Goal: Obtain resource: Download file/media

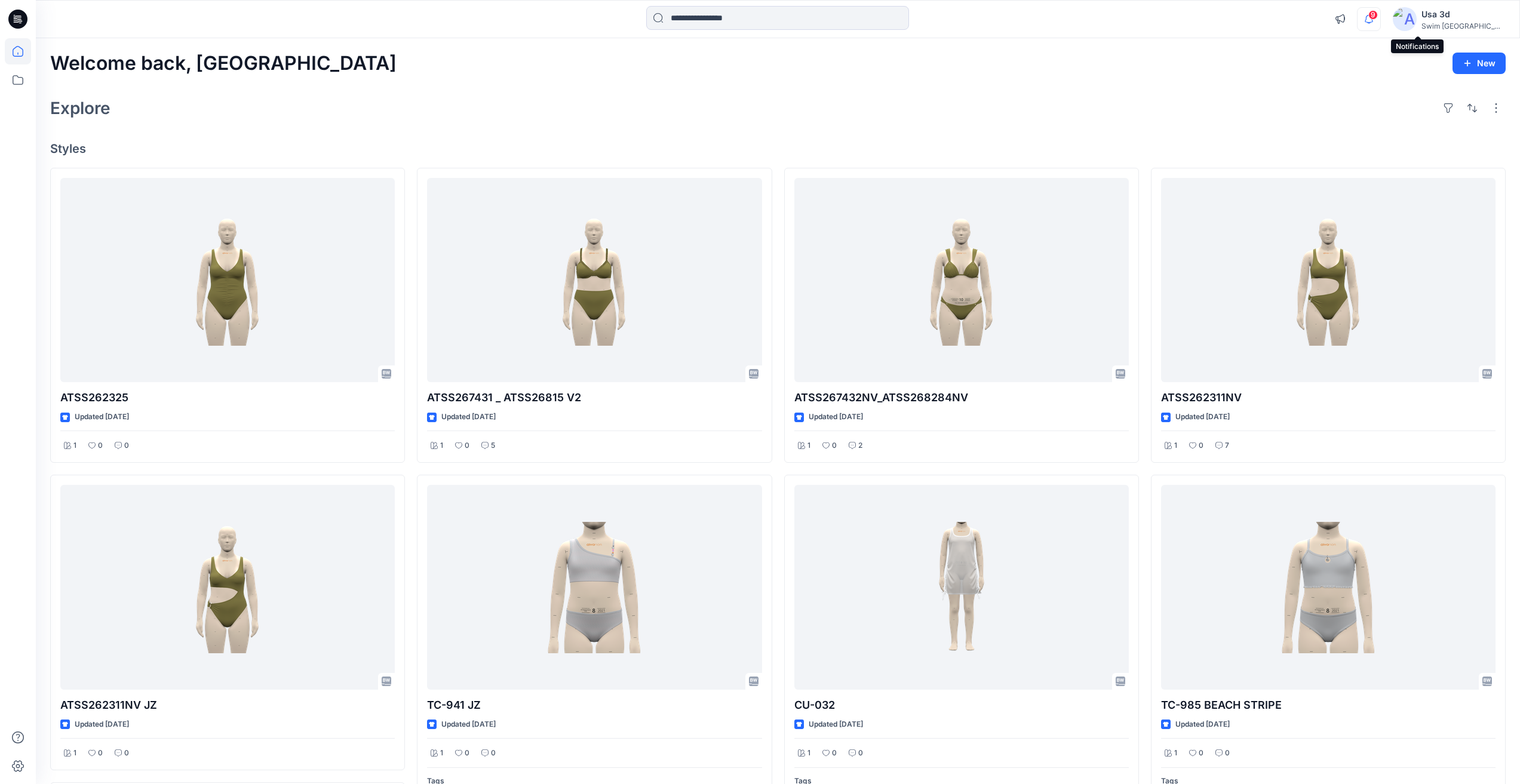
click at [1380, 21] on icon "button" at bounding box center [1369, 19] width 23 height 24
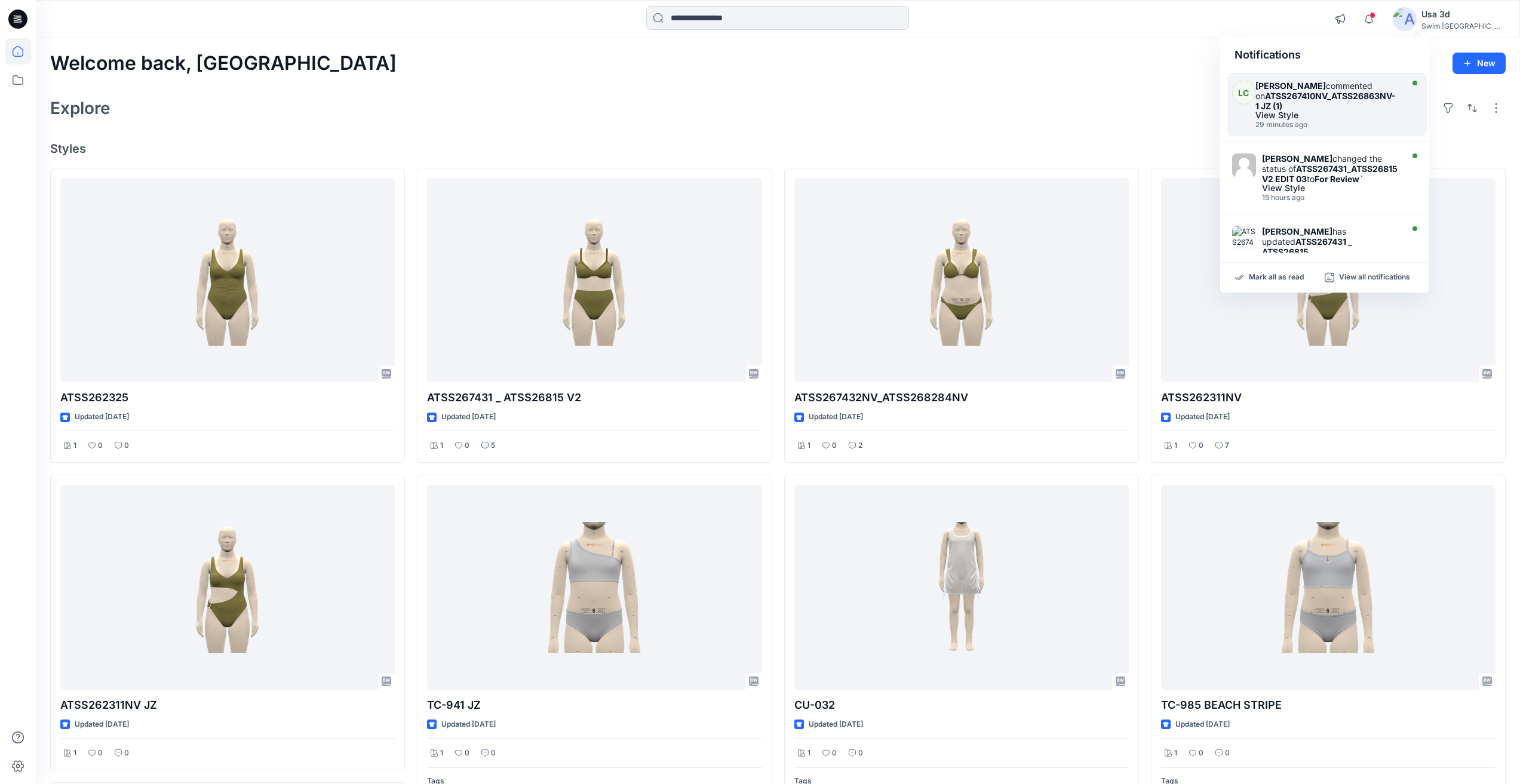
click at [1313, 85] on div "Lexie Capello commented on ATSS267410NV_ATSS26863NV-1 JZ (1)" at bounding box center [1327, 95] width 143 height 30
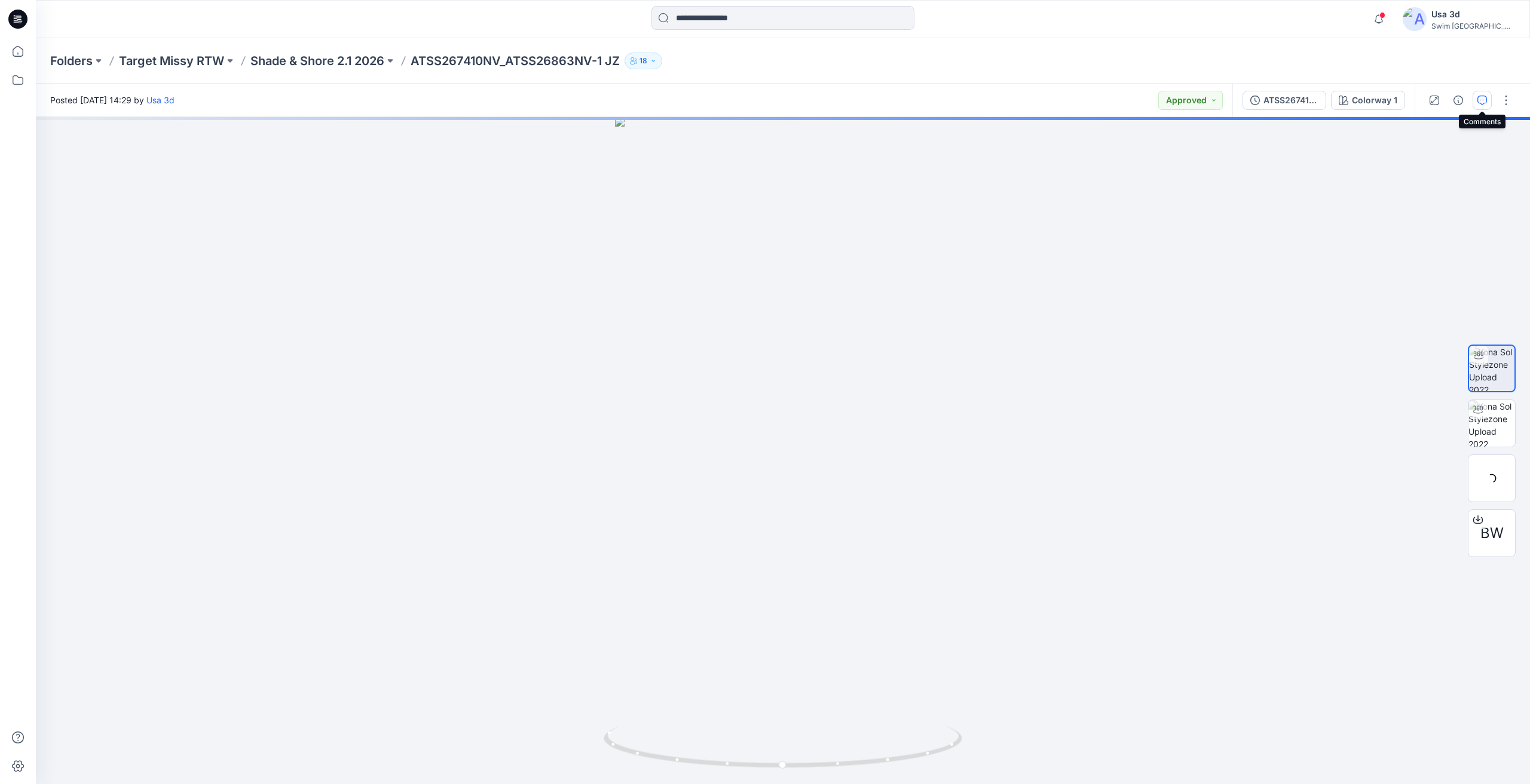
click at [1491, 98] on button "button" at bounding box center [1482, 100] width 19 height 19
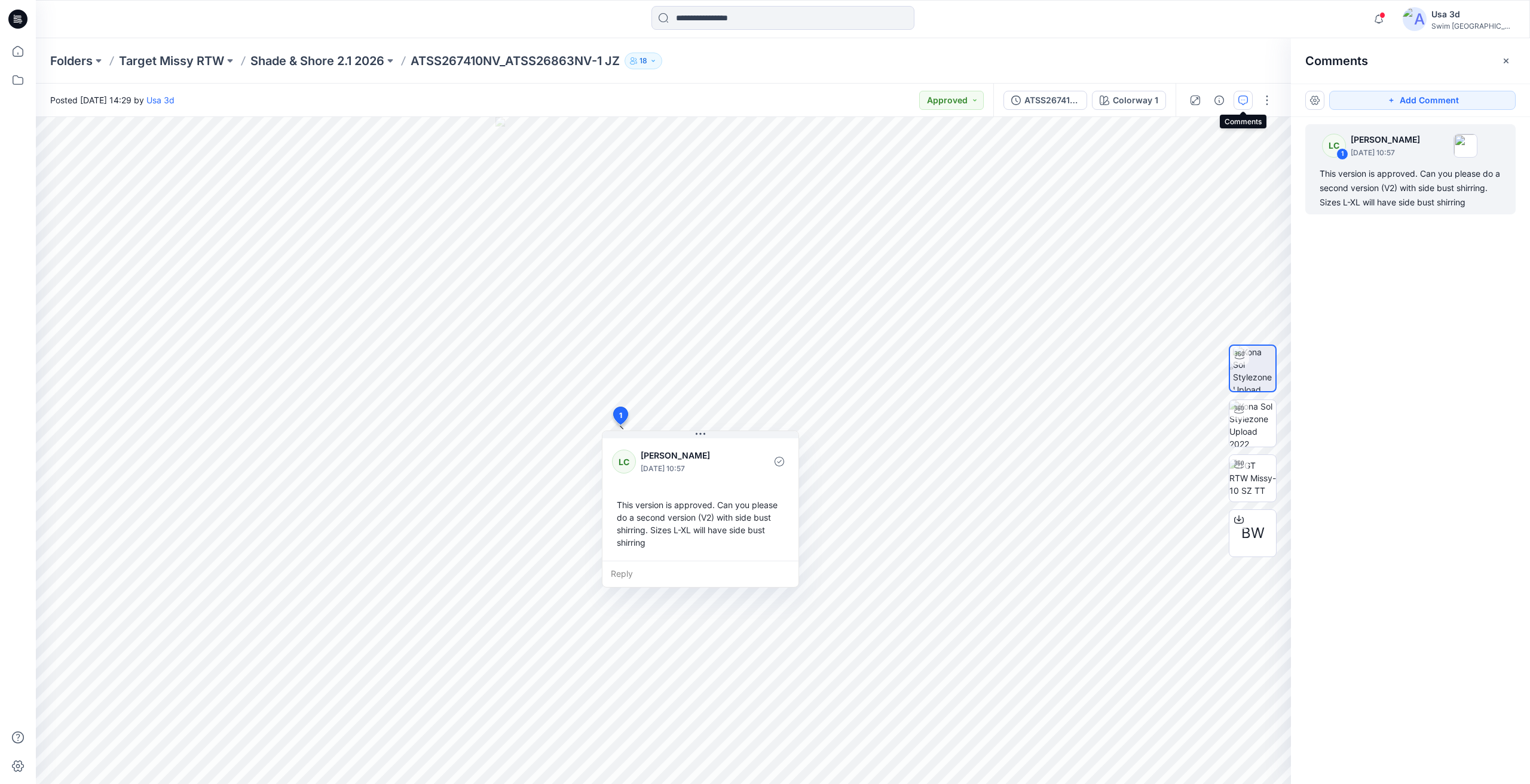
click at [27, 23] on icon at bounding box center [18, 19] width 19 height 38
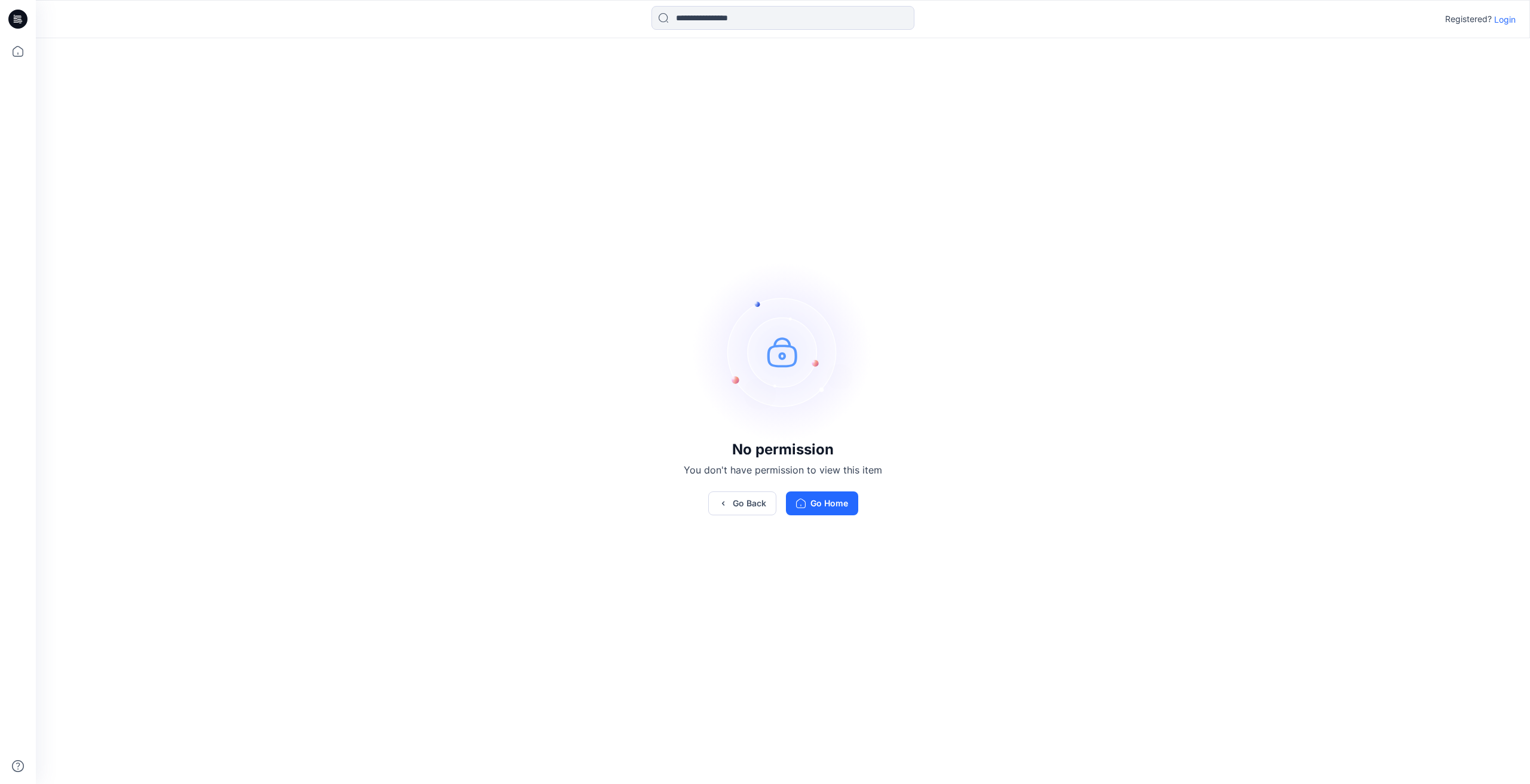
click at [1503, 25] on p "Login" at bounding box center [1505, 20] width 21 height 13
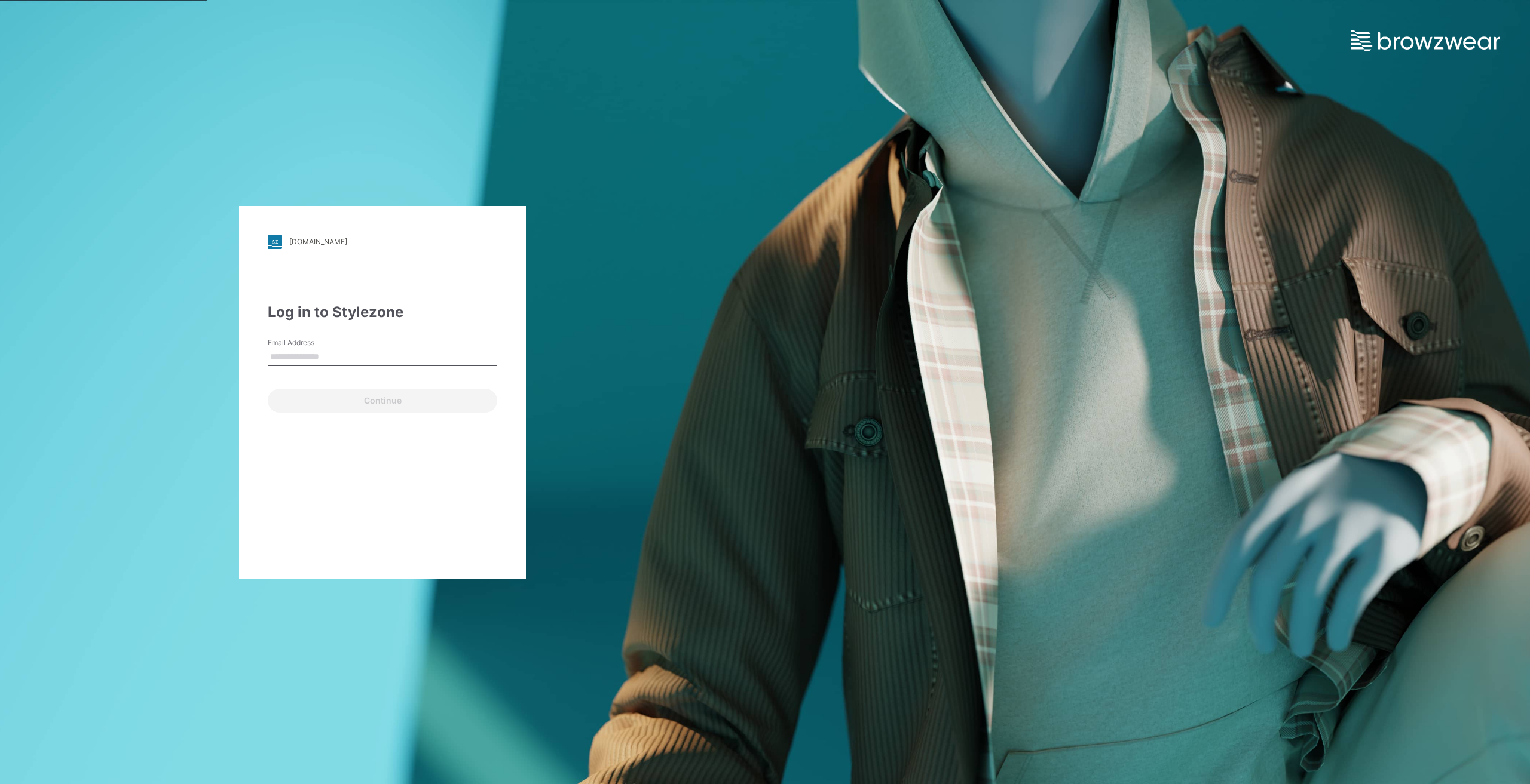
click at [331, 353] on input "Email Address" at bounding box center [382, 357] width 230 height 18
paste input "**********"
type input "**********"
click at [300, 396] on button "Continue" at bounding box center [382, 400] width 230 height 24
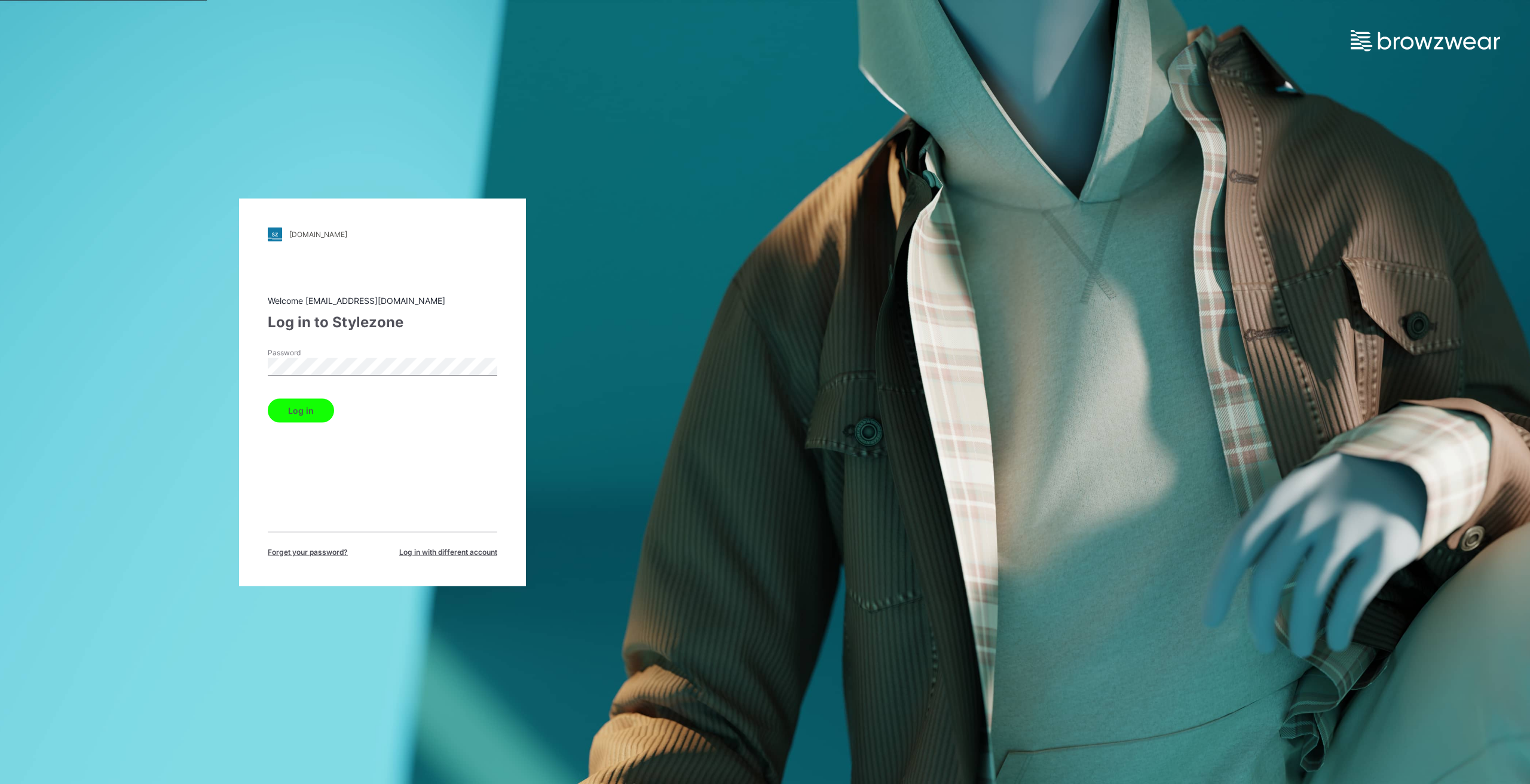
click at [297, 413] on button "Log in" at bounding box center [300, 410] width 66 height 24
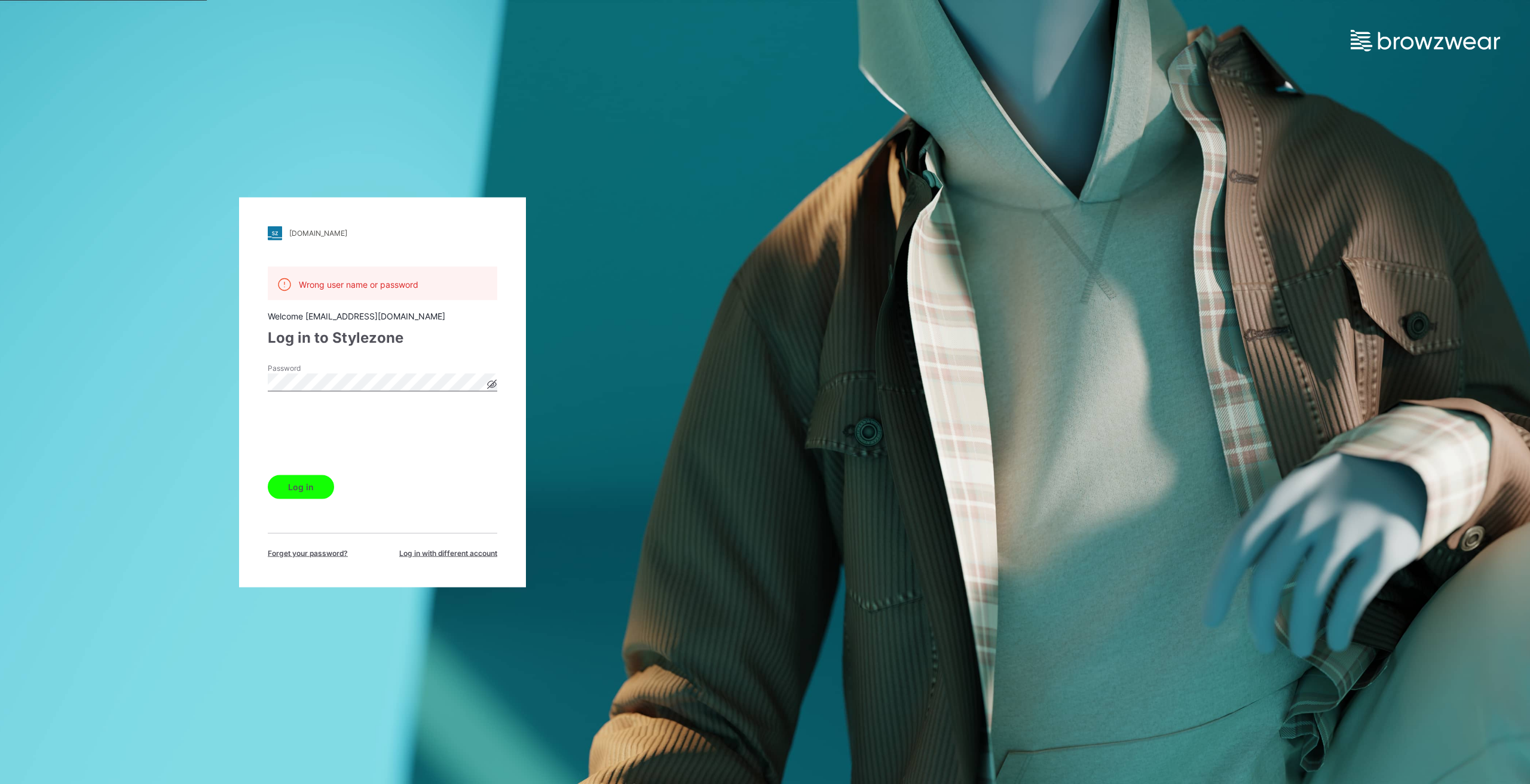
click at [292, 480] on button "Log in" at bounding box center [300, 487] width 66 height 24
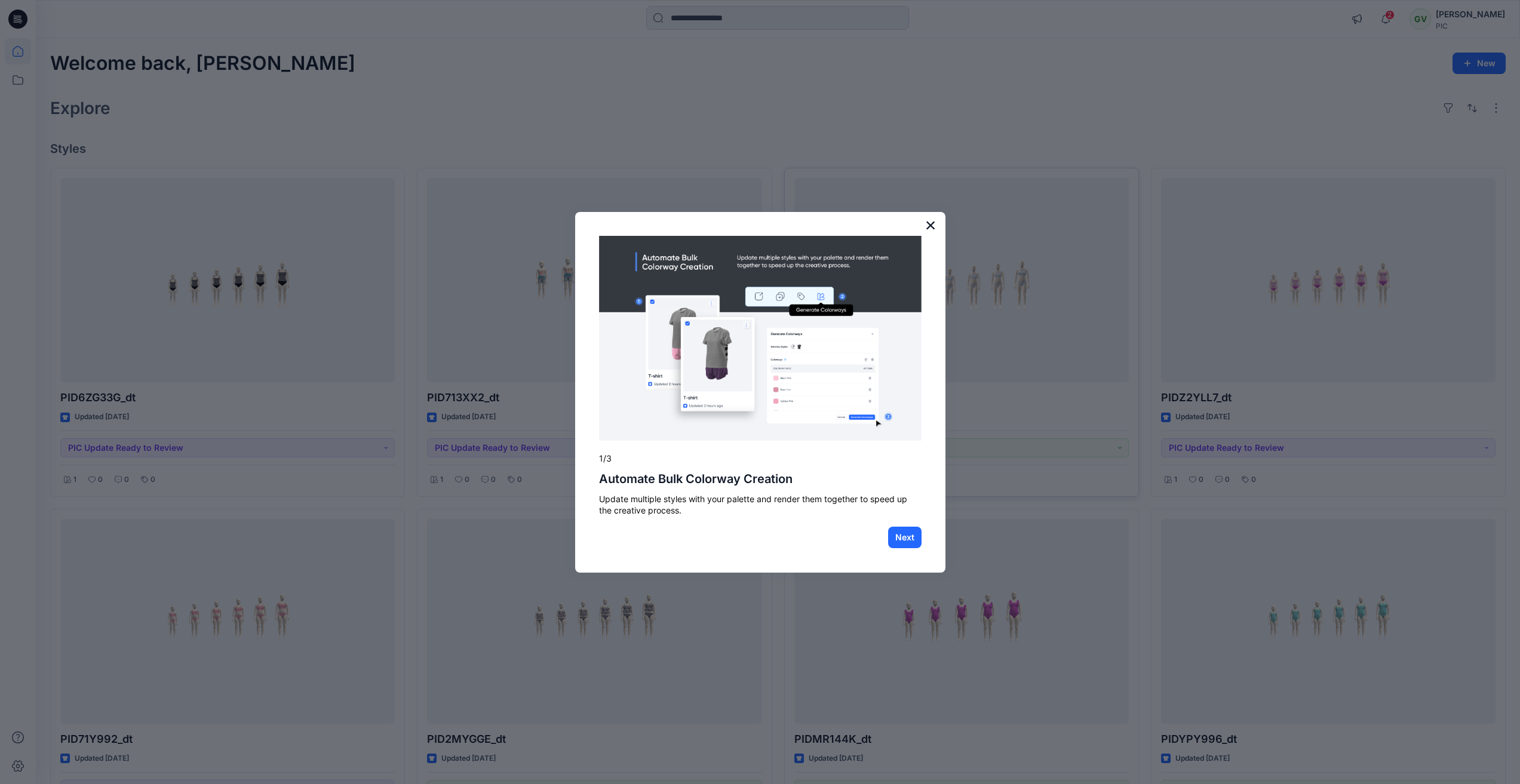
click at [931, 227] on button "×" at bounding box center [931, 225] width 11 height 19
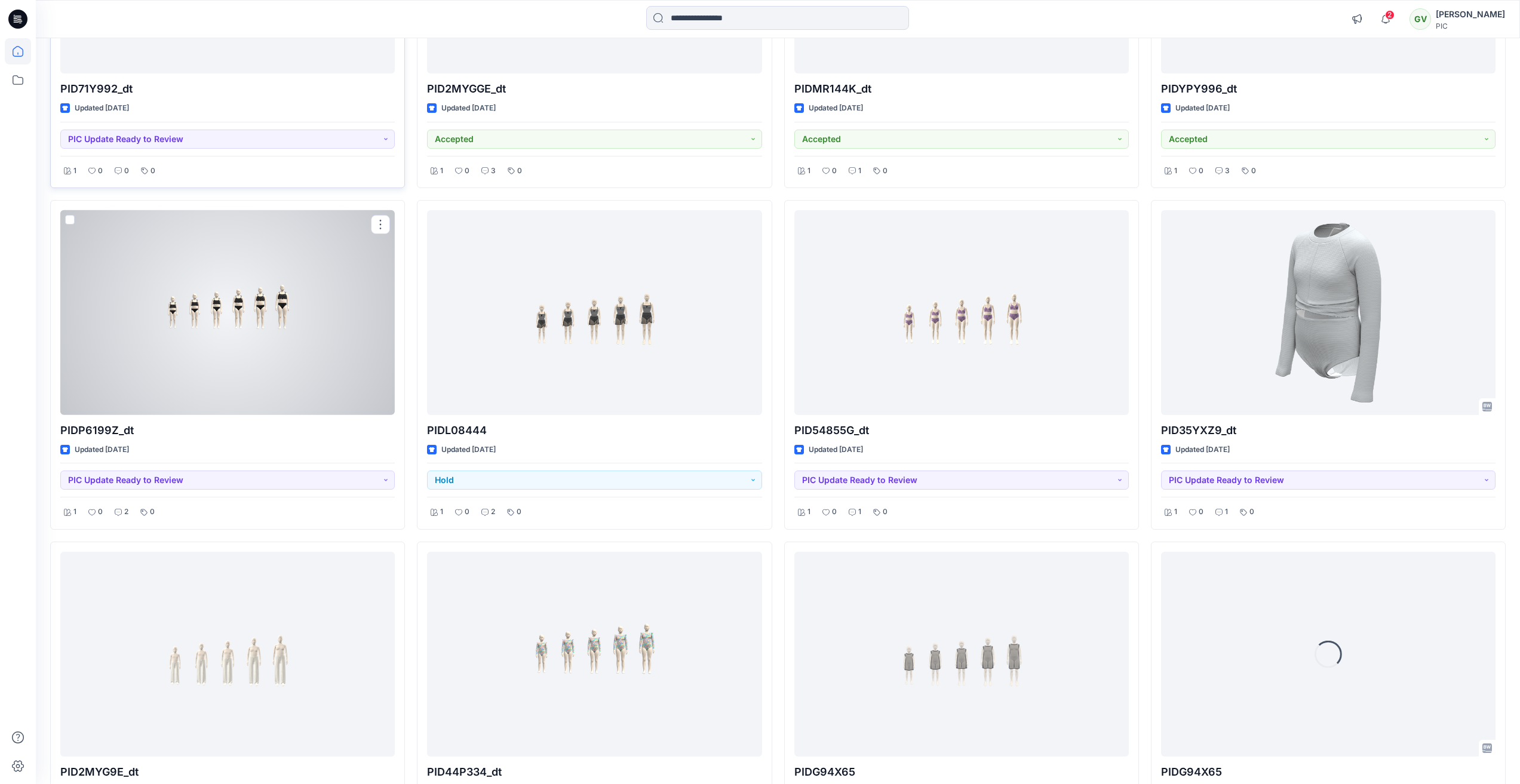
scroll to position [812, 0]
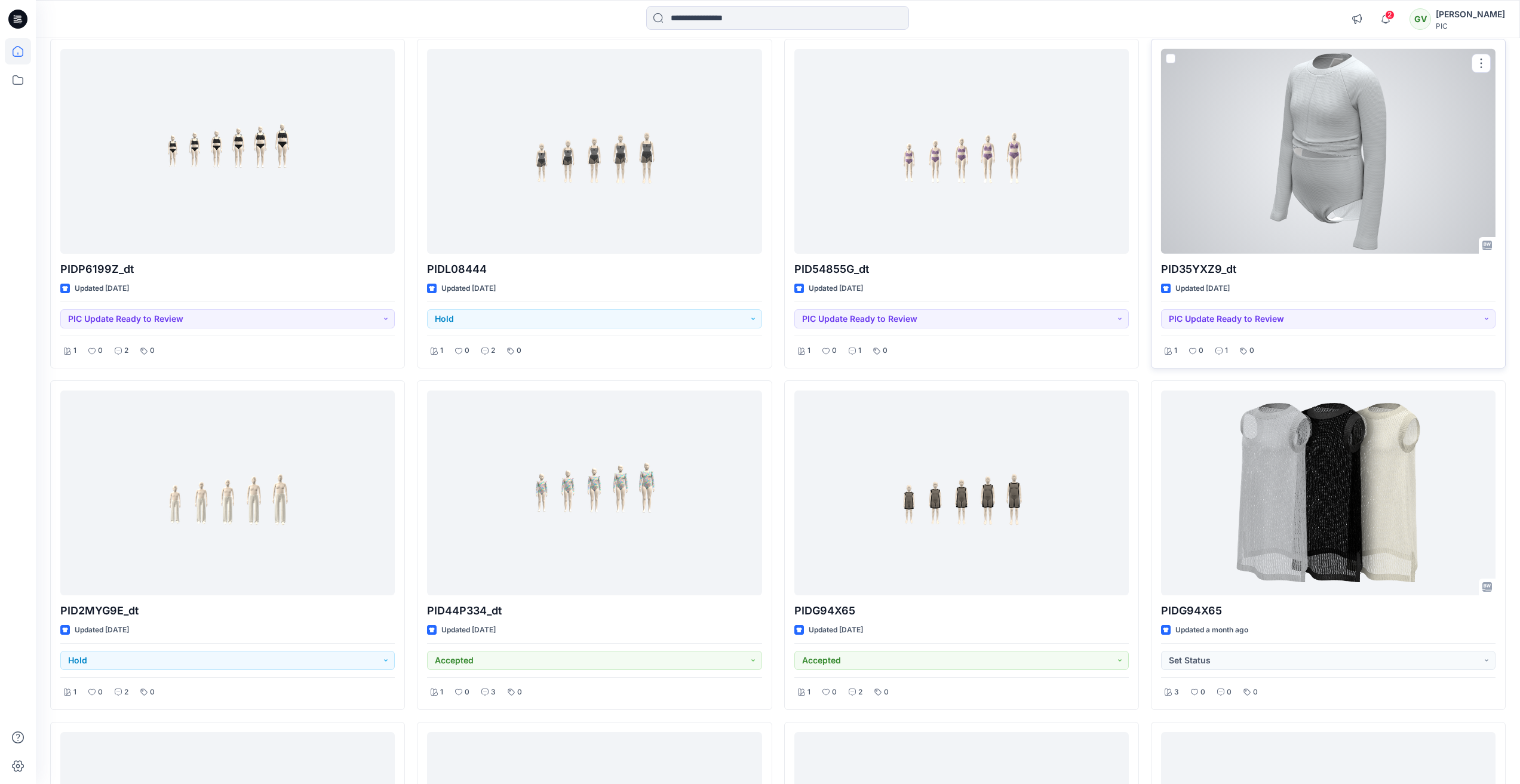
click at [1221, 357] on div "1" at bounding box center [1221, 350] width 20 height 15
click at [1312, 148] on div at bounding box center [1329, 152] width 335 height 205
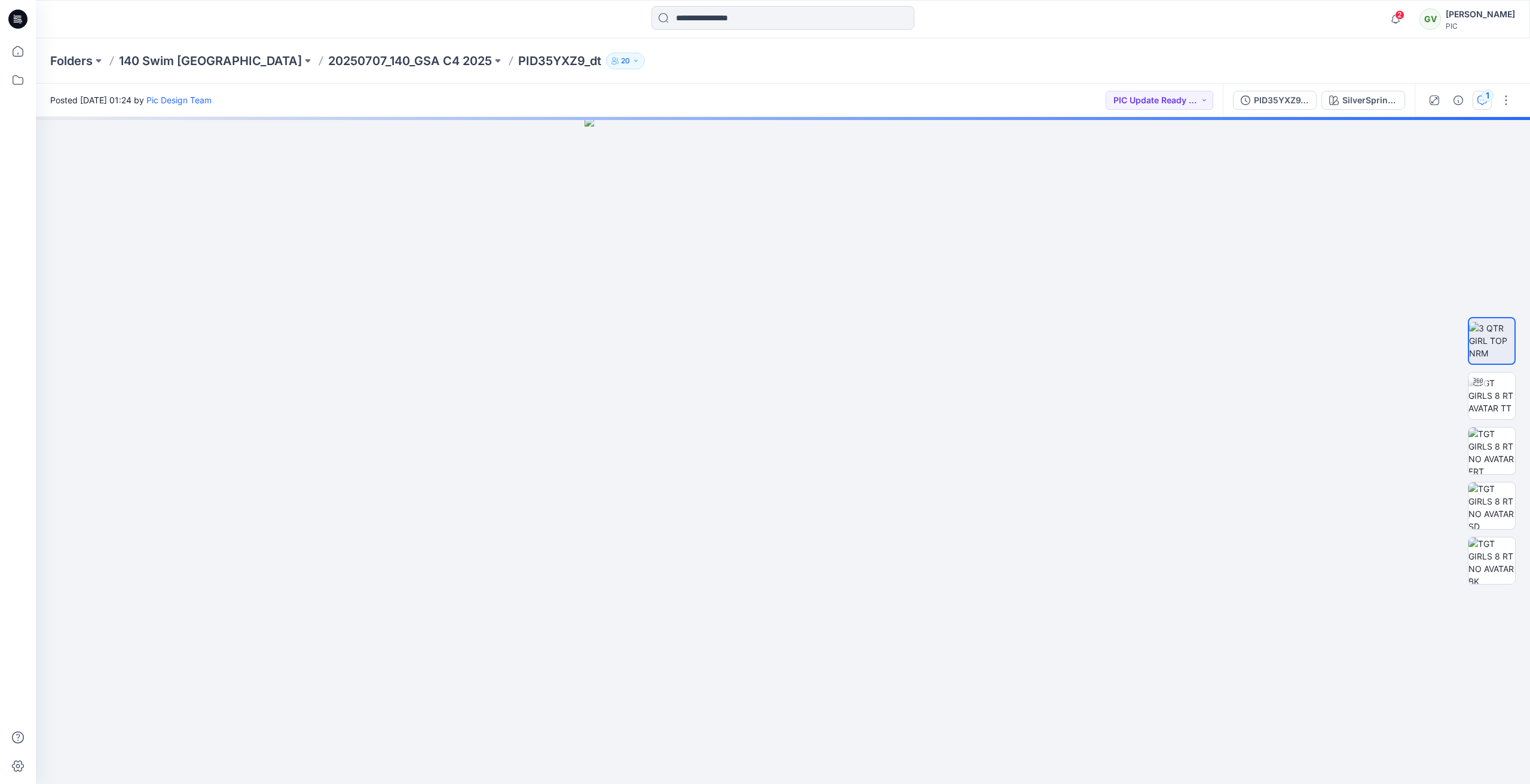
click at [1482, 102] on icon "button" at bounding box center [1482, 100] width 10 height 10
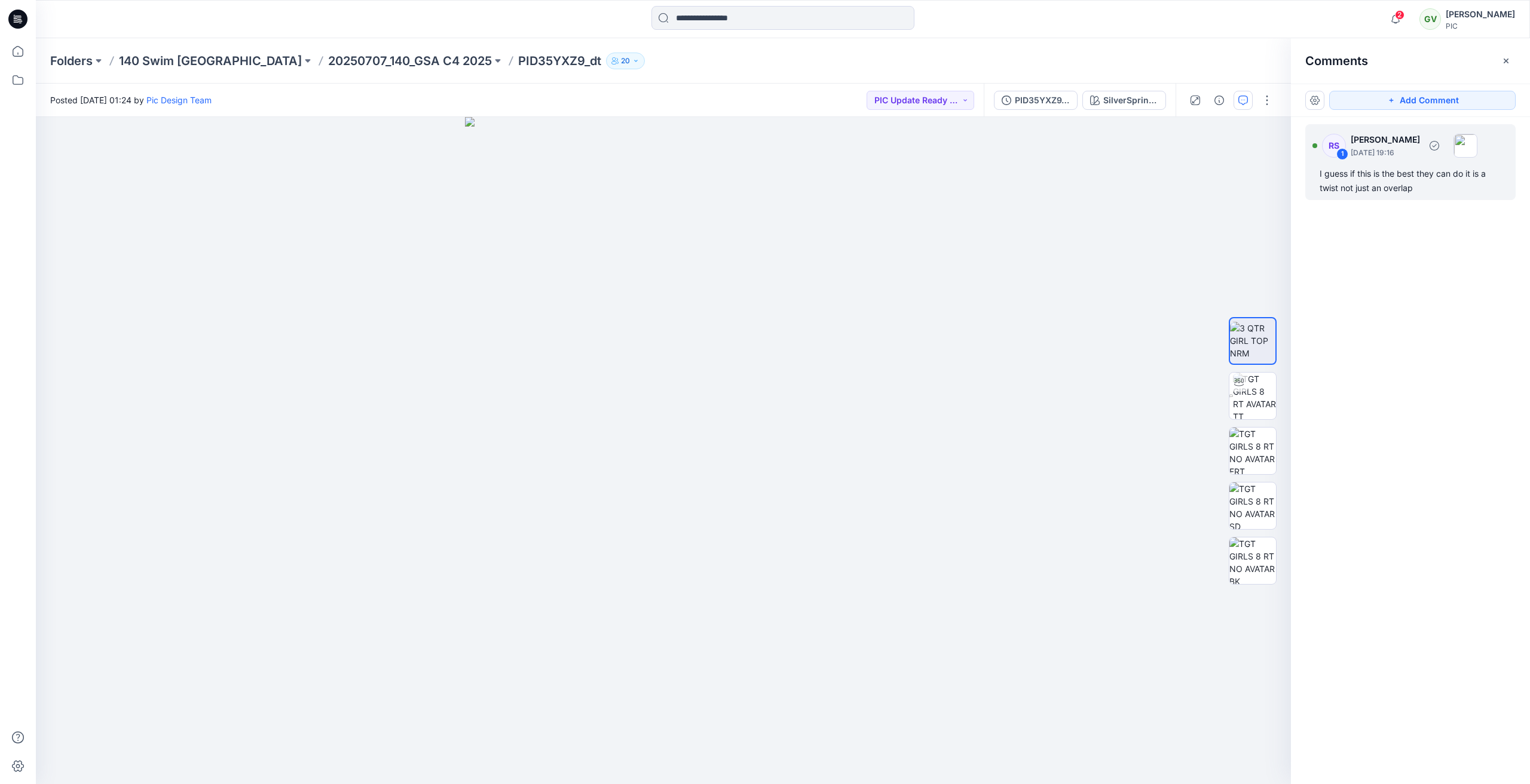
click at [1392, 189] on div "I guess if this is the best they can do it is a twist not just an overlap" at bounding box center [1410, 181] width 182 height 29
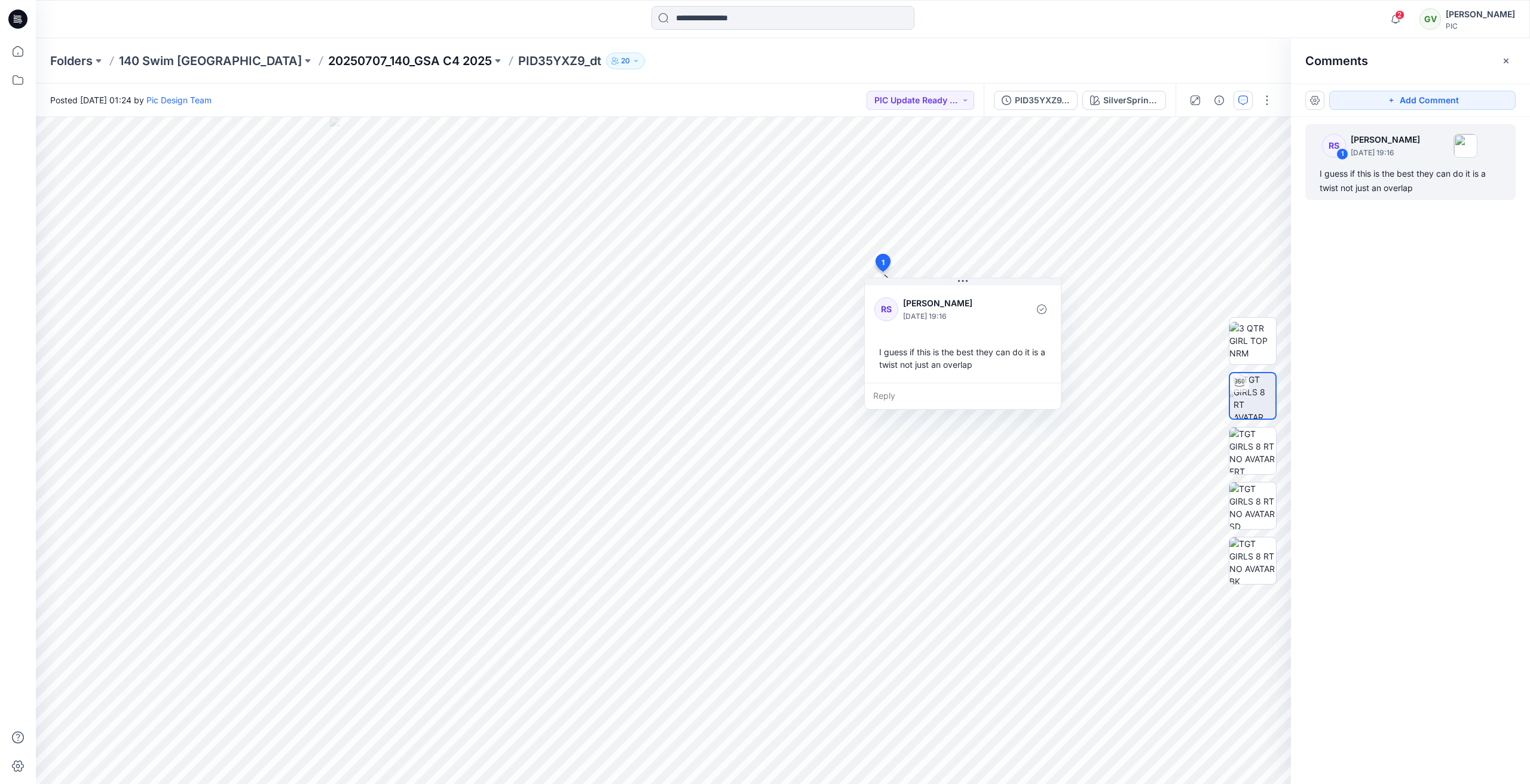
click at [328, 58] on p "20250707_140_GSA C4 2025" at bounding box center [410, 60] width 164 height 17
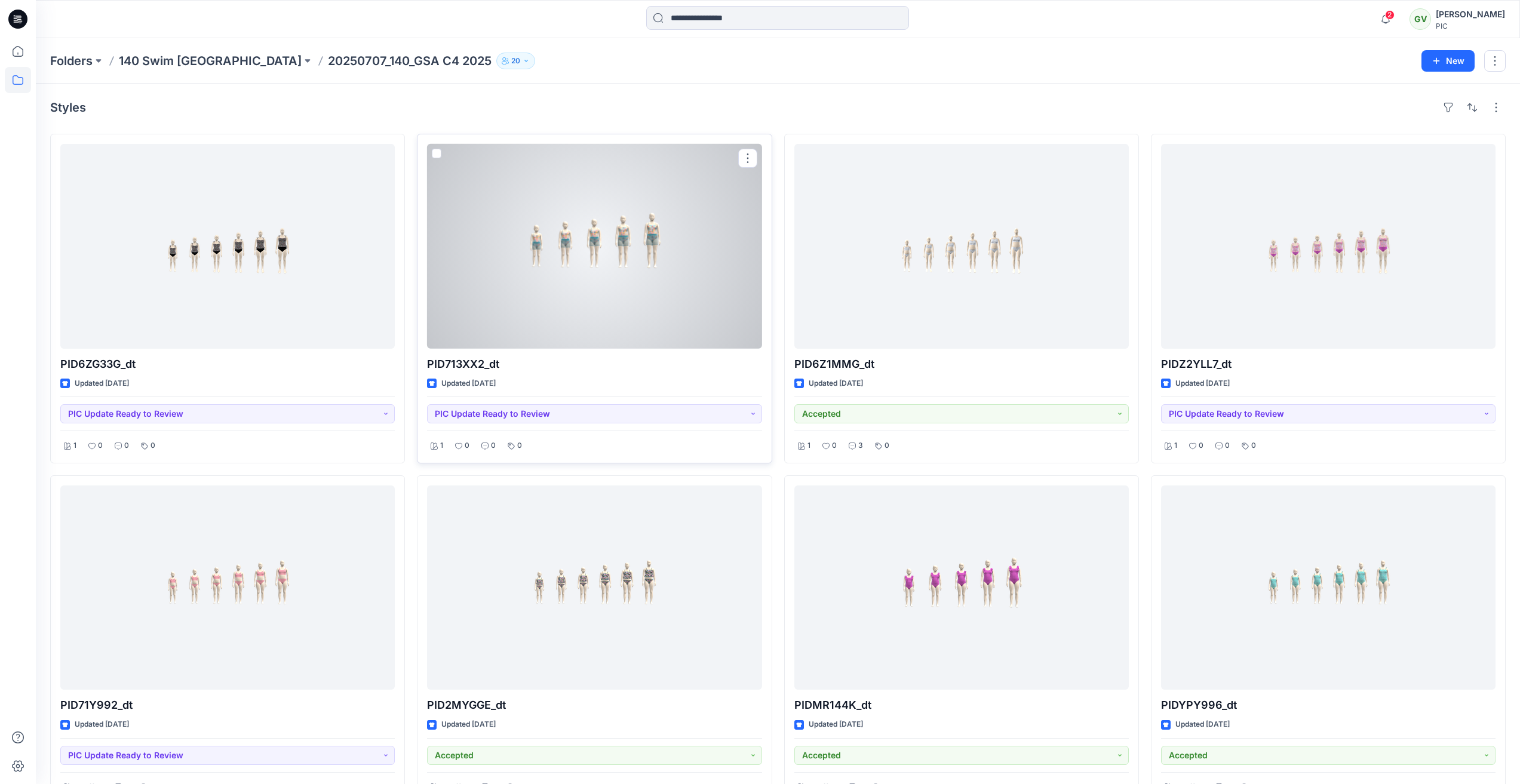
click at [608, 307] on div at bounding box center [594, 246] width 335 height 205
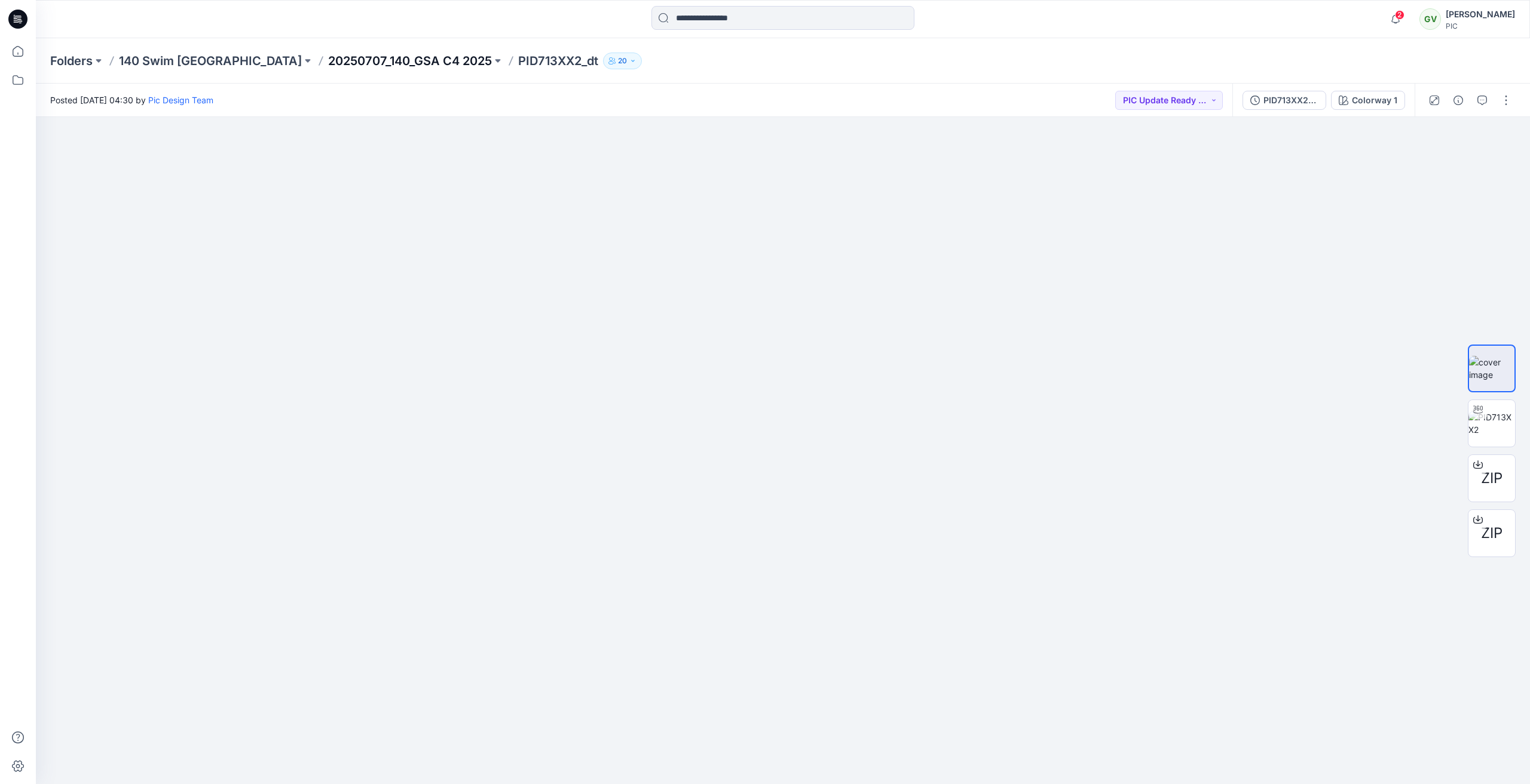
click at [328, 53] on p "20250707_140_GSA C4 2025" at bounding box center [410, 60] width 164 height 17
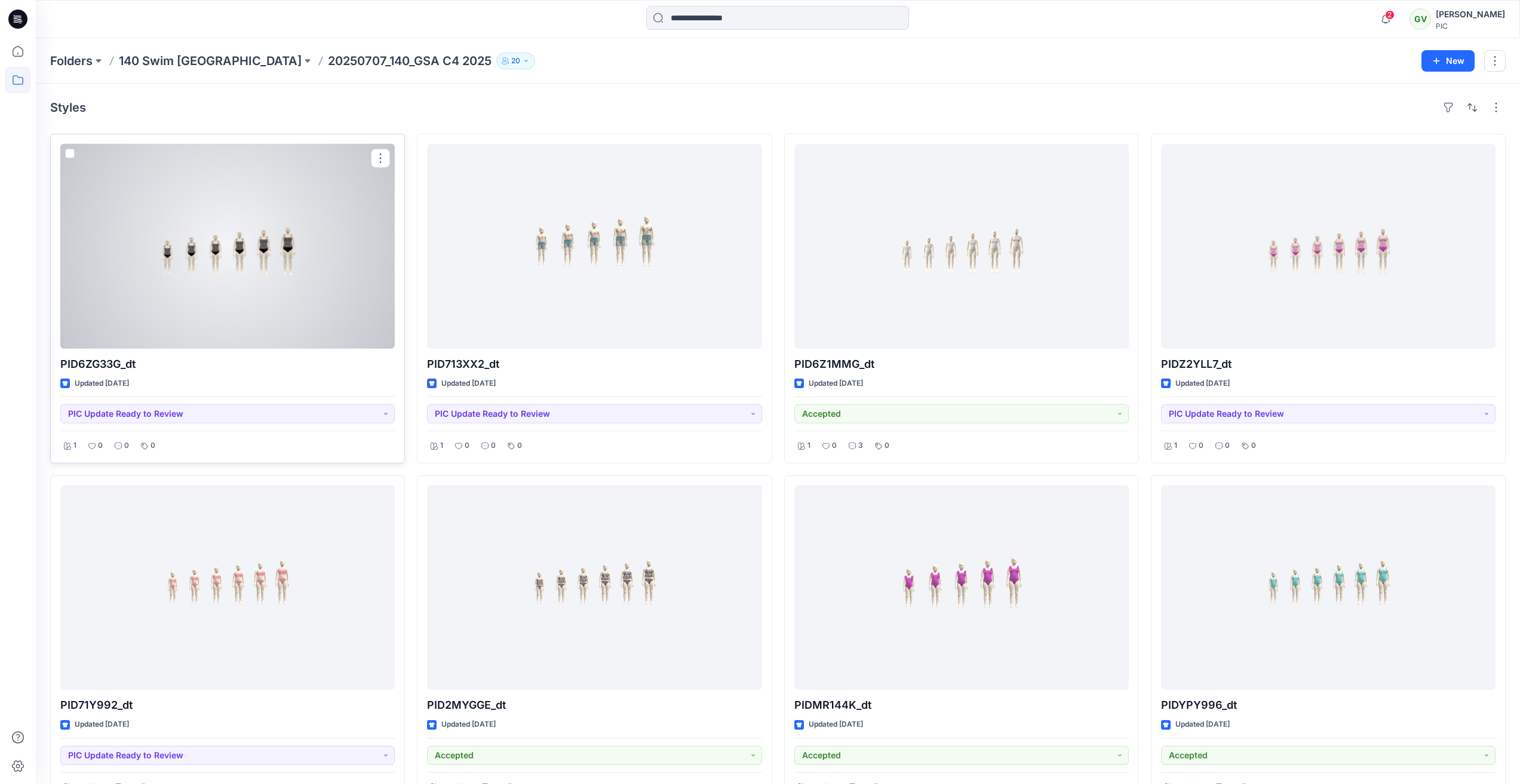
click at [212, 289] on div at bounding box center [227, 246] width 335 height 205
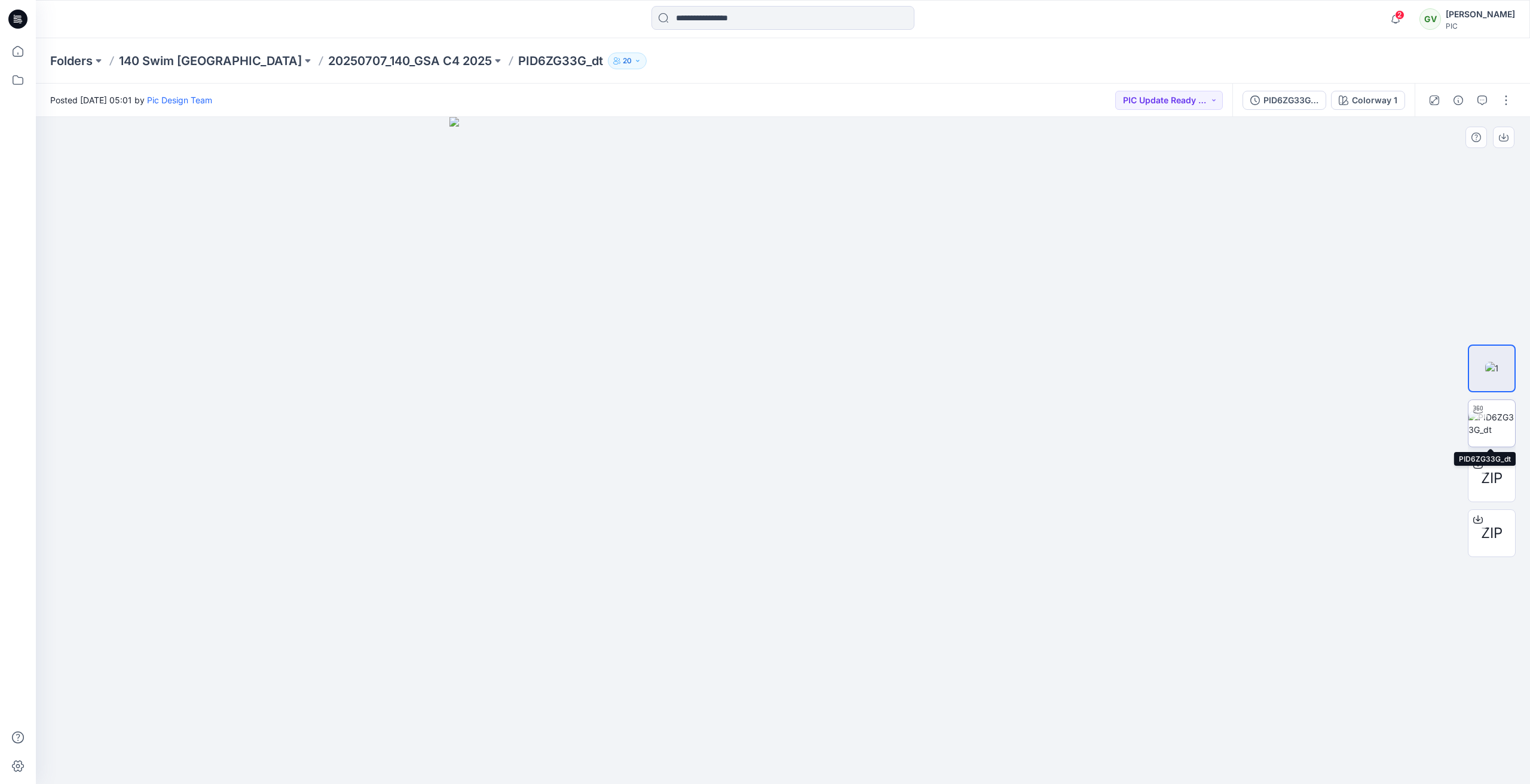
click at [1493, 420] on img at bounding box center [1491, 423] width 47 height 25
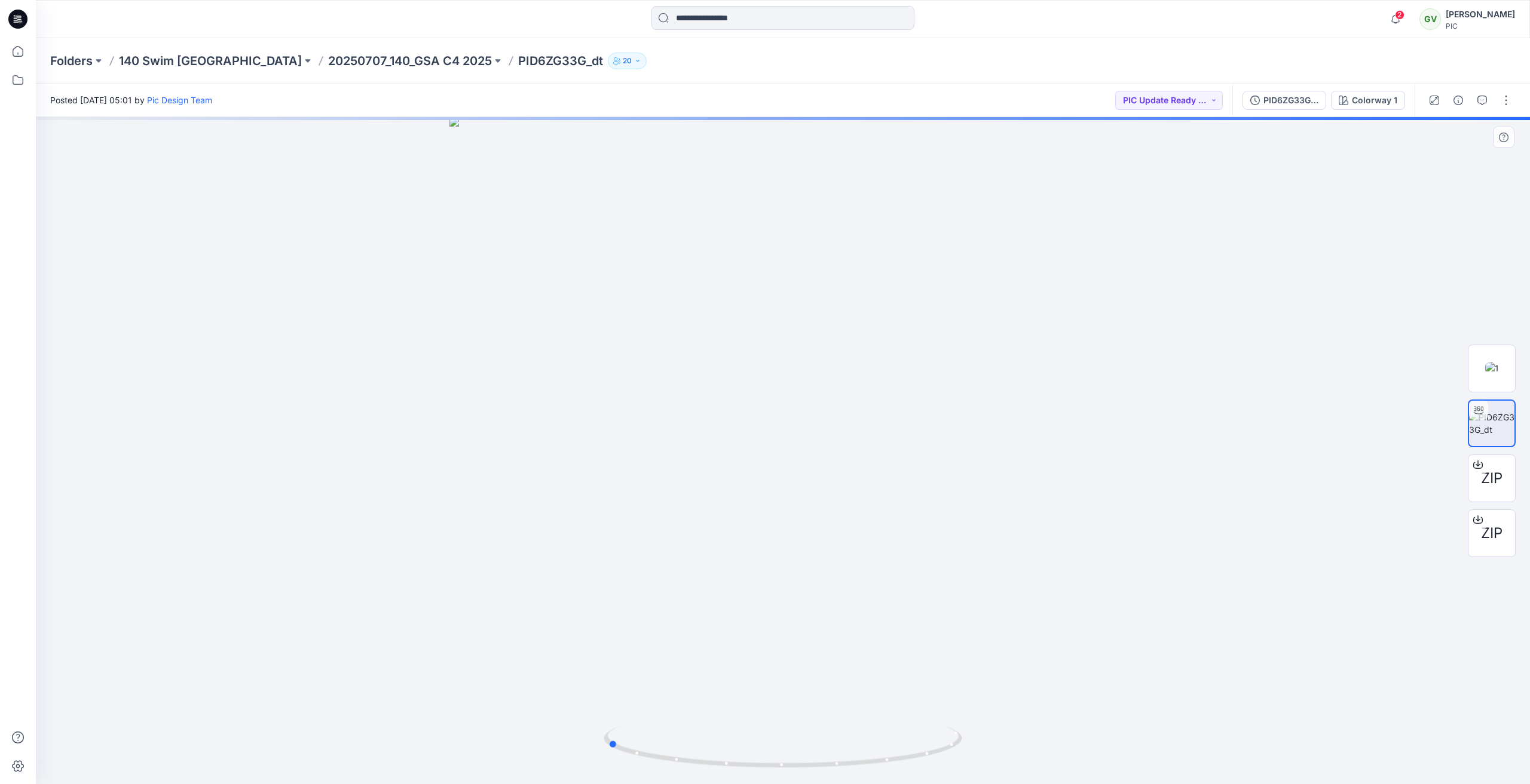
drag, startPoint x: 844, startPoint y: 442, endPoint x: 683, endPoint y: 442, distance: 161.0
click at [683, 442] on div at bounding box center [783, 450] width 1494 height 667
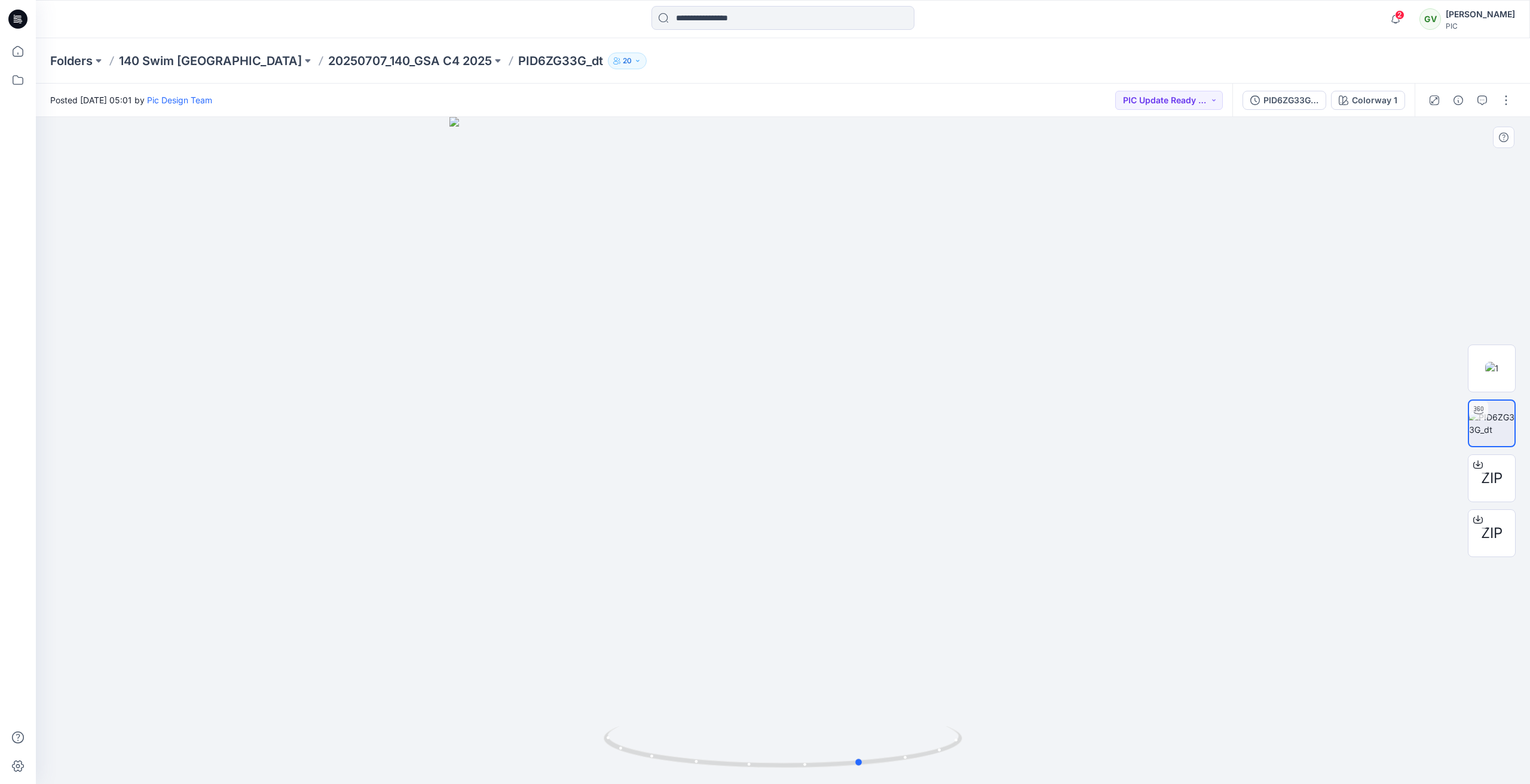
drag, startPoint x: 846, startPoint y: 491, endPoint x: 982, endPoint y: 492, distance: 136.0
click at [982, 492] on div at bounding box center [783, 450] width 1494 height 667
drag, startPoint x: 765, startPoint y: 463, endPoint x: 734, endPoint y: 463, distance: 31.0
click at [734, 463] on div at bounding box center [783, 450] width 1494 height 667
click at [1497, 534] on span "ZIP" at bounding box center [1491, 533] width 21 height 21
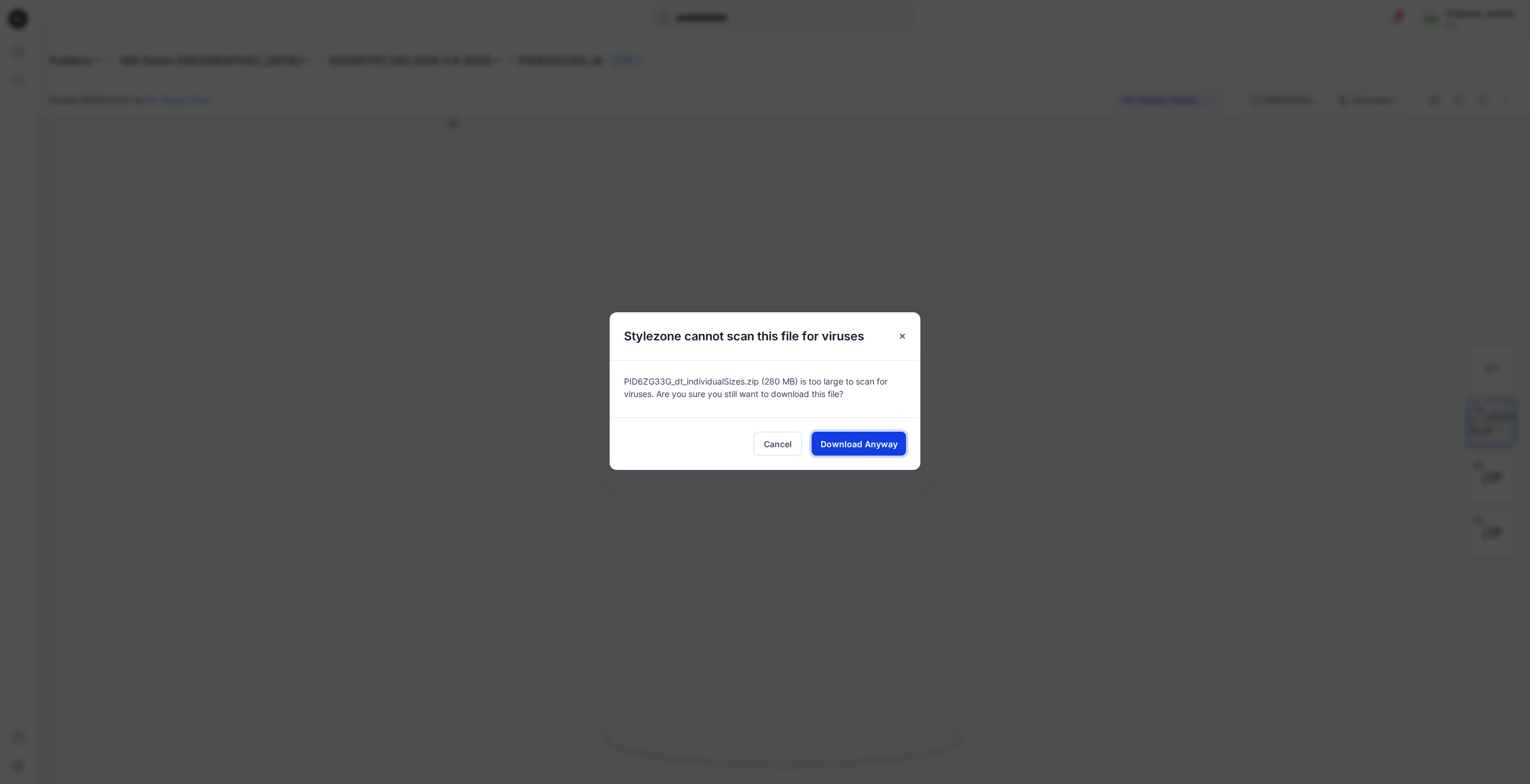
click at [884, 444] on span "Download Anyway" at bounding box center [858, 444] width 77 height 13
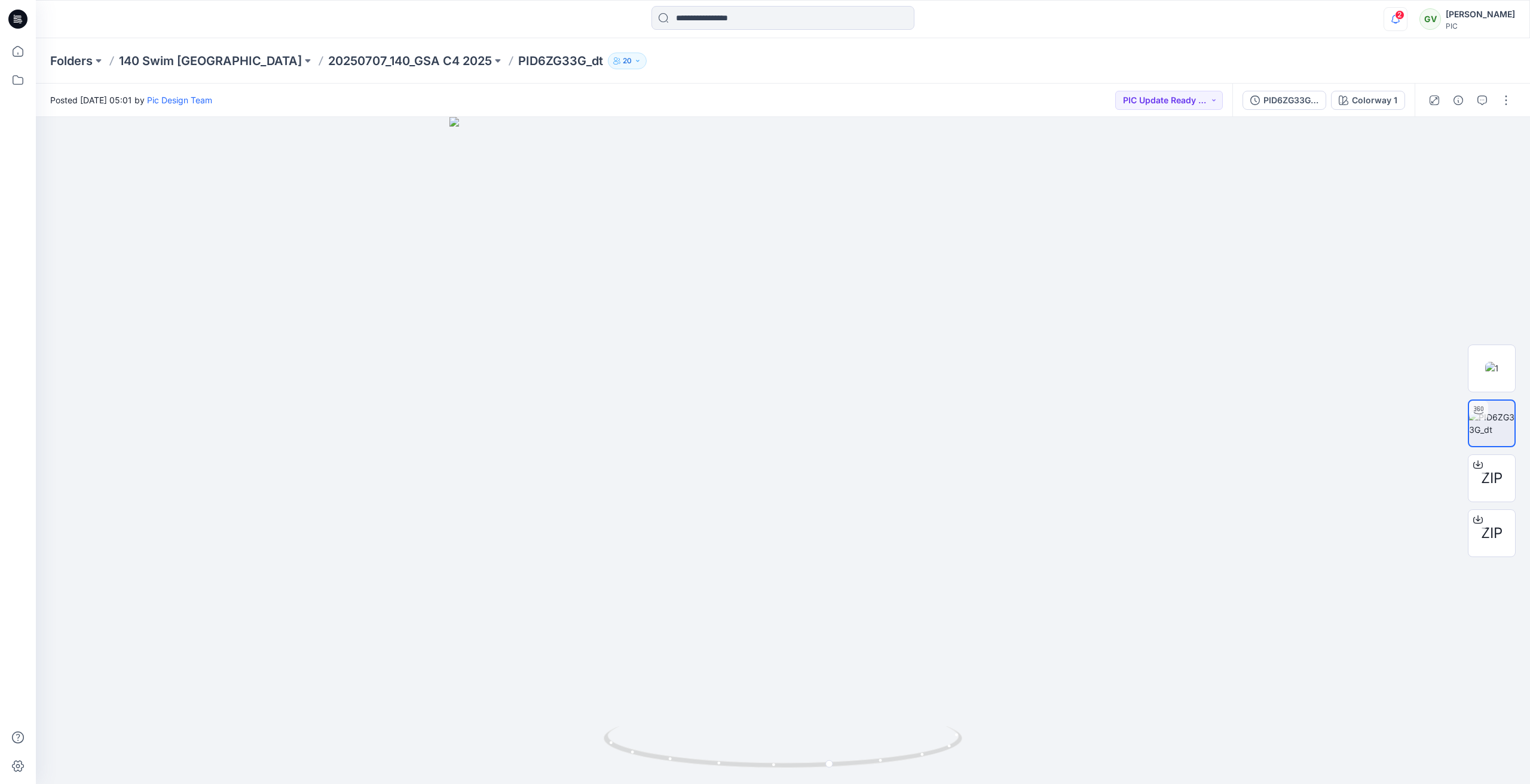
click at [1399, 20] on icon "button" at bounding box center [1395, 19] width 23 height 24
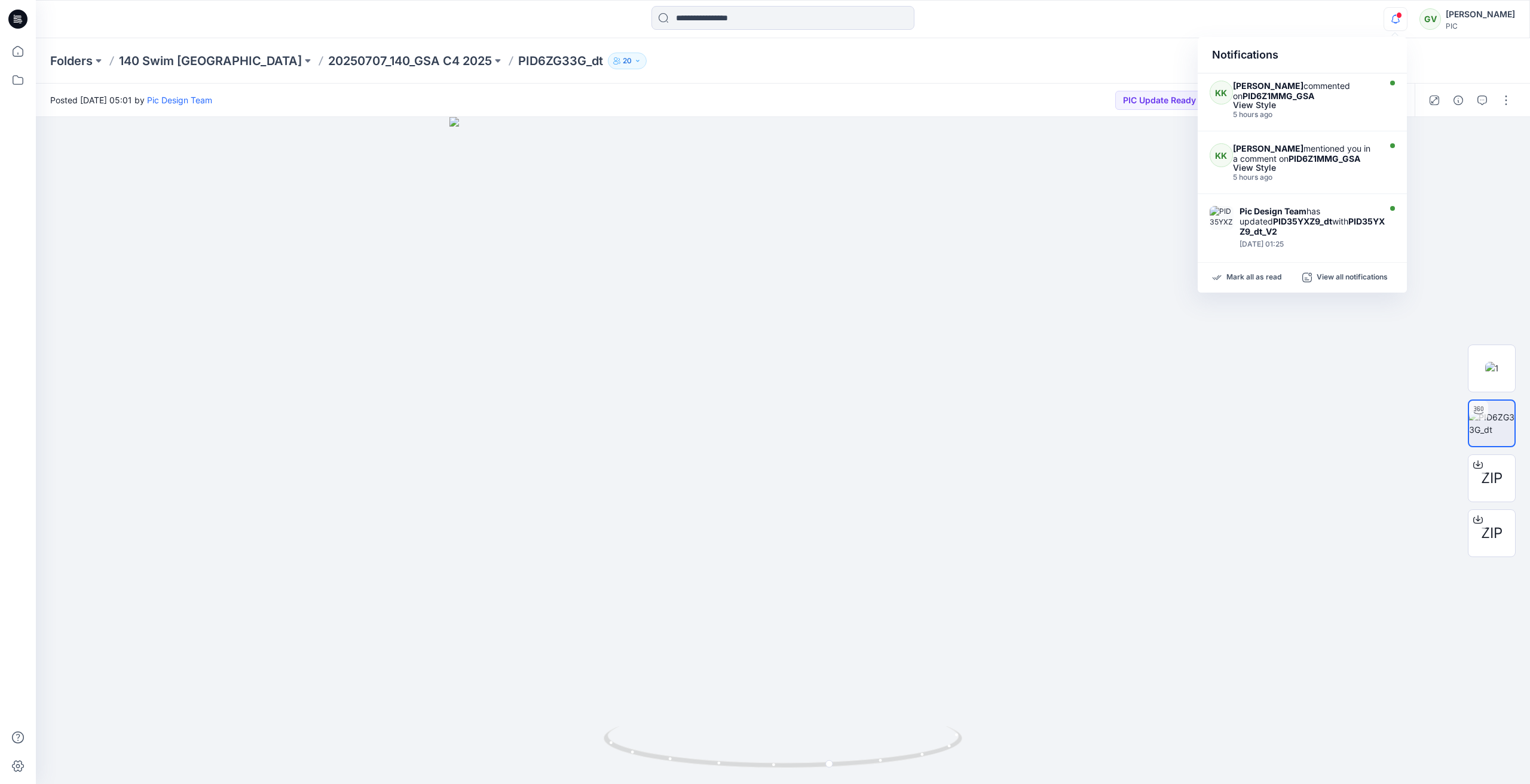
click at [1399, 20] on icon "button" at bounding box center [1395, 19] width 23 height 24
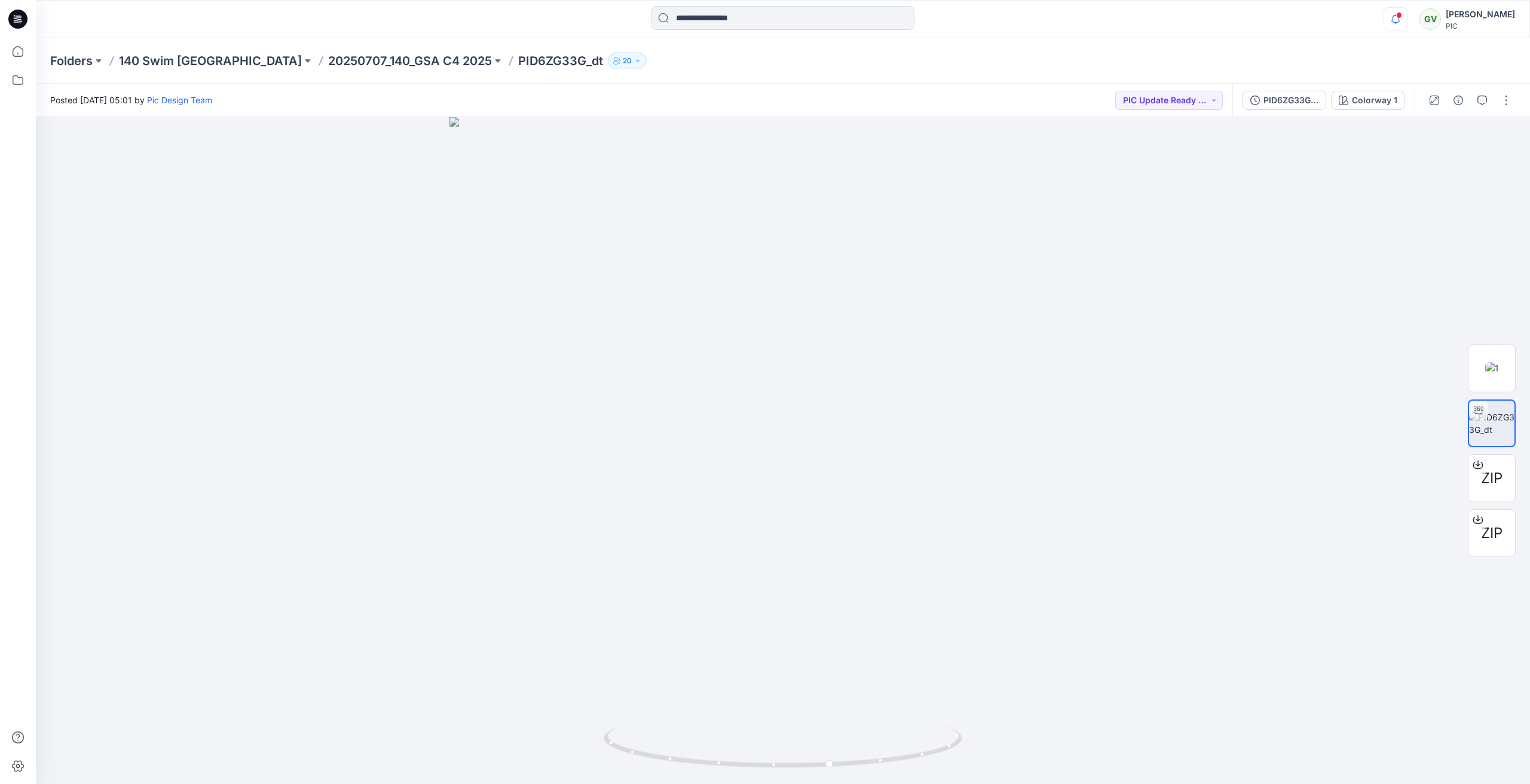
click at [1399, 20] on icon "button" at bounding box center [1395, 19] width 23 height 24
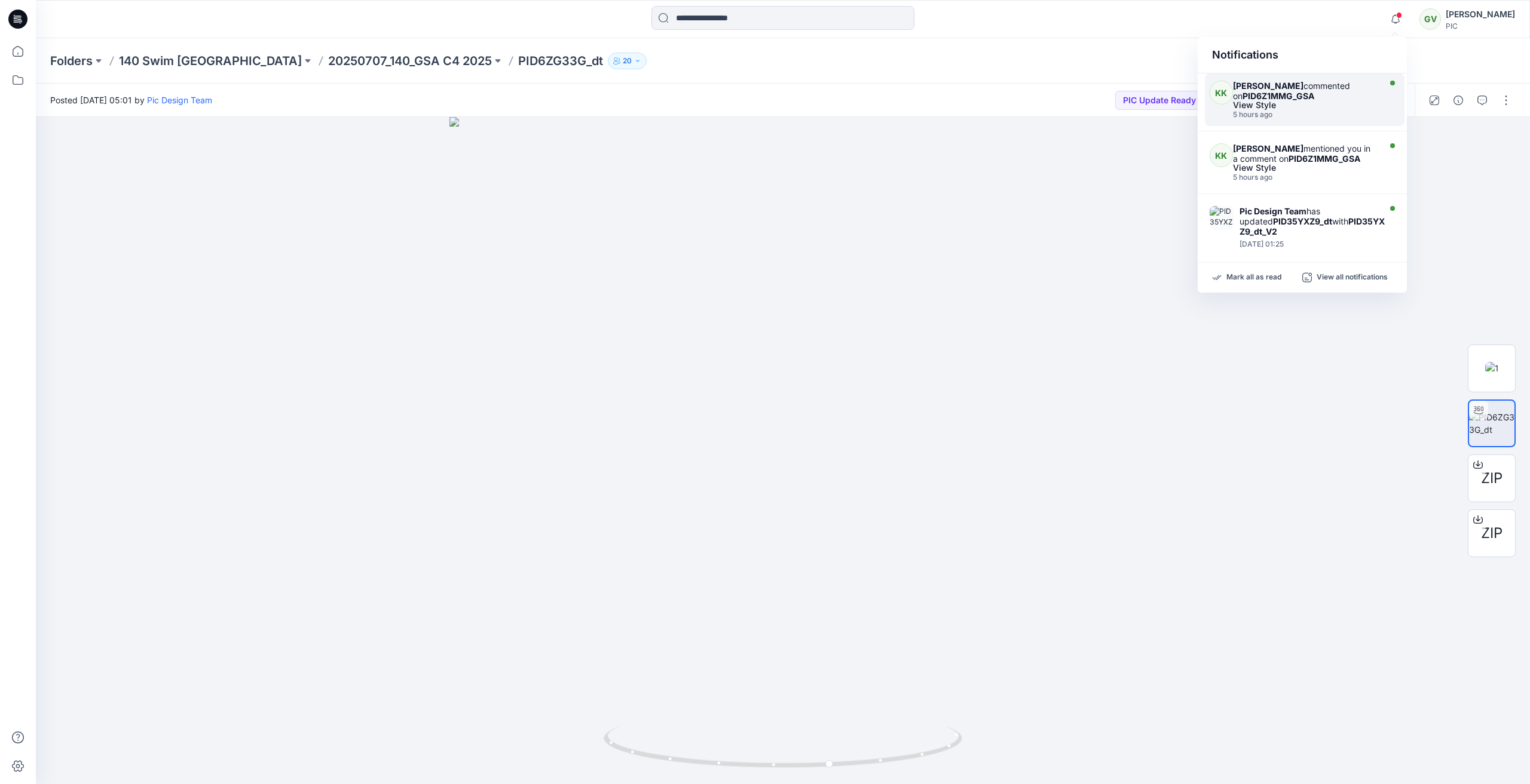
click at [1316, 98] on div "Kapila Kothalawala commented on PID6Z1MMG_GSA" at bounding box center [1304, 91] width 143 height 21
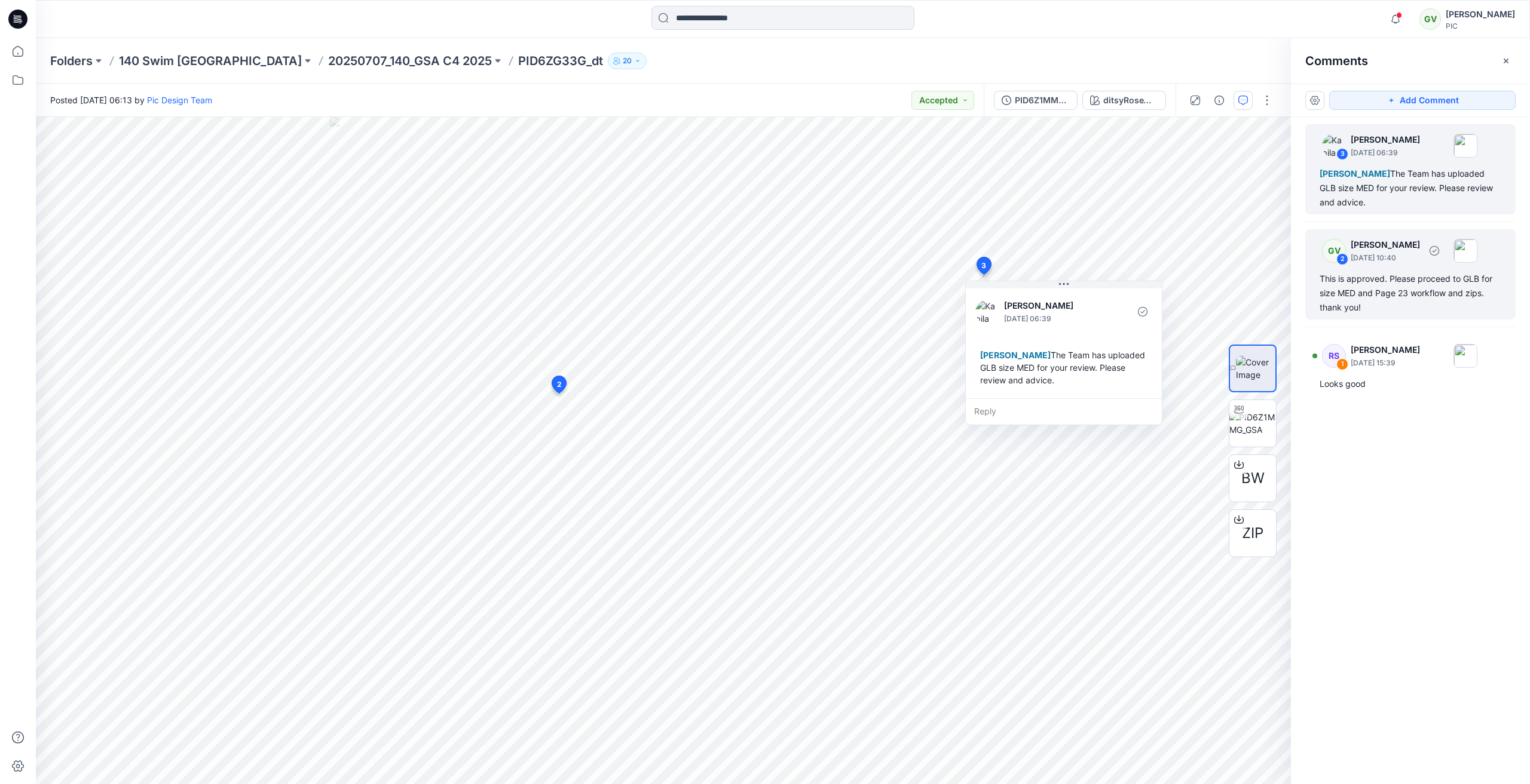
click at [1374, 297] on div "This is approved. Please proceed to GLB for size MED and Page 23 workflow and z…" at bounding box center [1410, 293] width 182 height 43
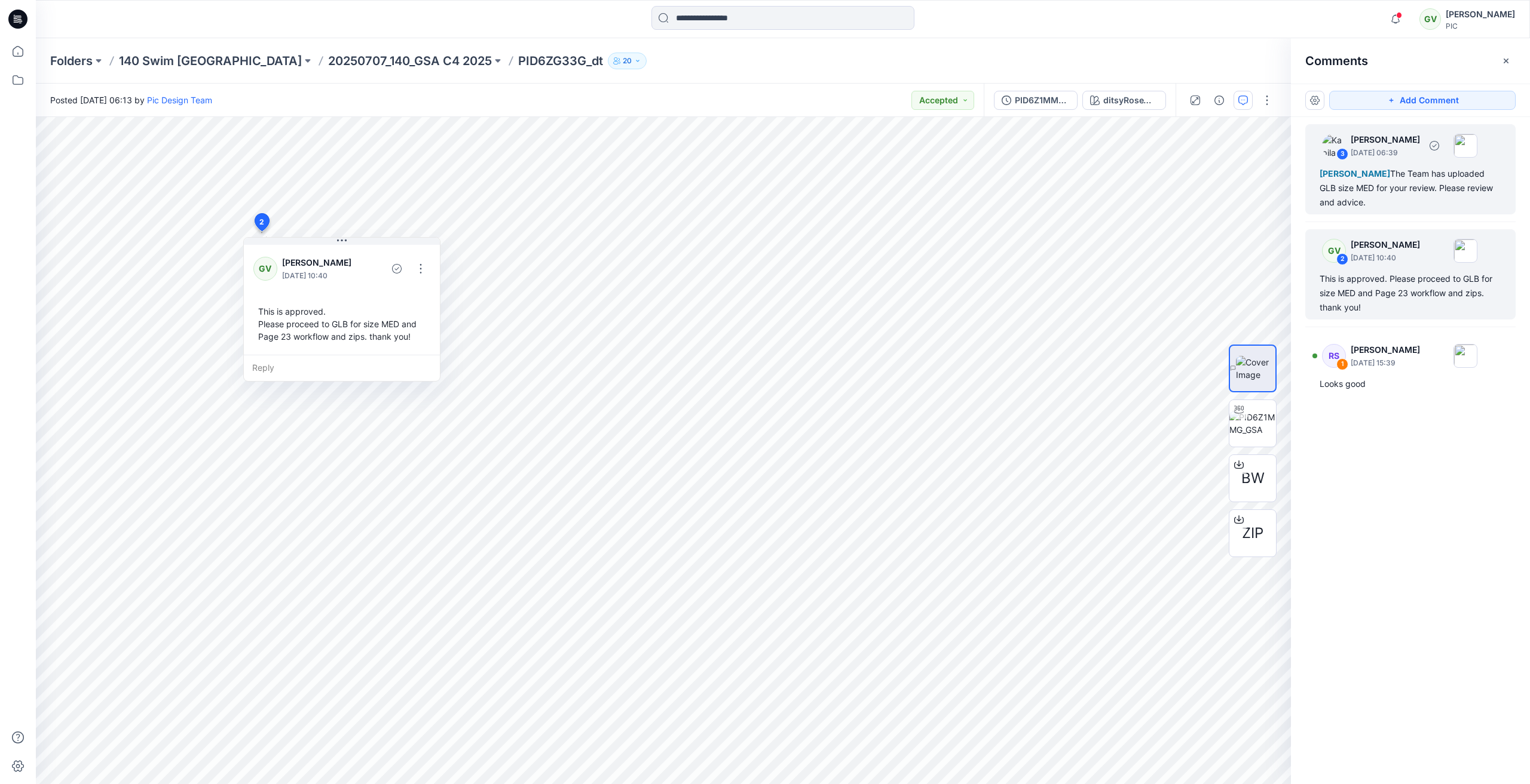
click at [1392, 197] on div "George Voulgaris The Team has uploaded GLB size MED for your review. Please rev…" at bounding box center [1410, 188] width 182 height 43
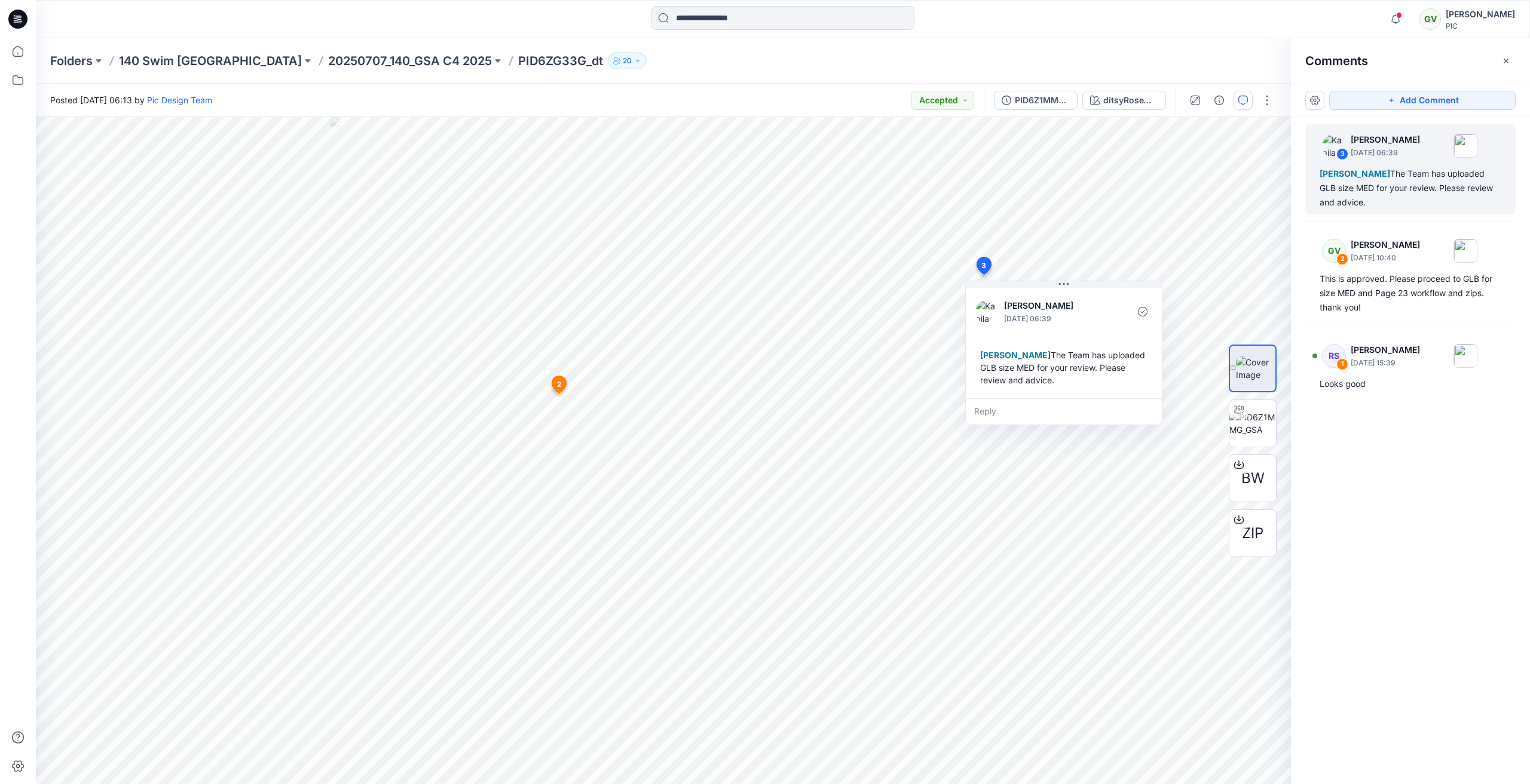
drag, startPoint x: 1248, startPoint y: 35, endPoint x: 1249, endPoint y: 42, distance: 7.1
click at [1248, 35] on div "Notifications KK Kapila Kothalawala commented on PID6Z1MMG_GSA View Style 5 hou…" at bounding box center [783, 19] width 1494 height 38
click at [1249, 489] on div "BW" at bounding box center [1253, 478] width 48 height 48
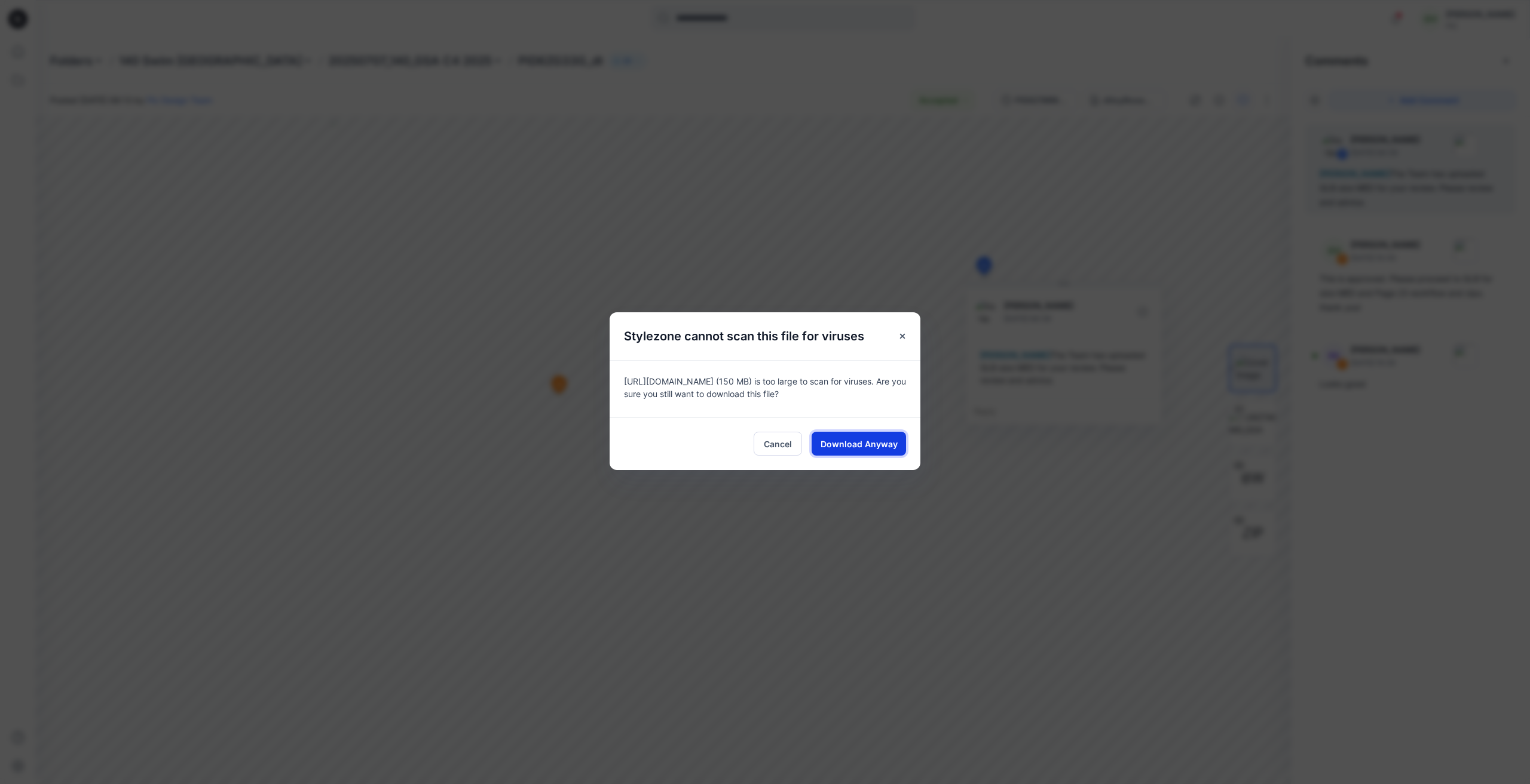
click at [892, 442] on span "Download Anyway" at bounding box center [858, 444] width 77 height 13
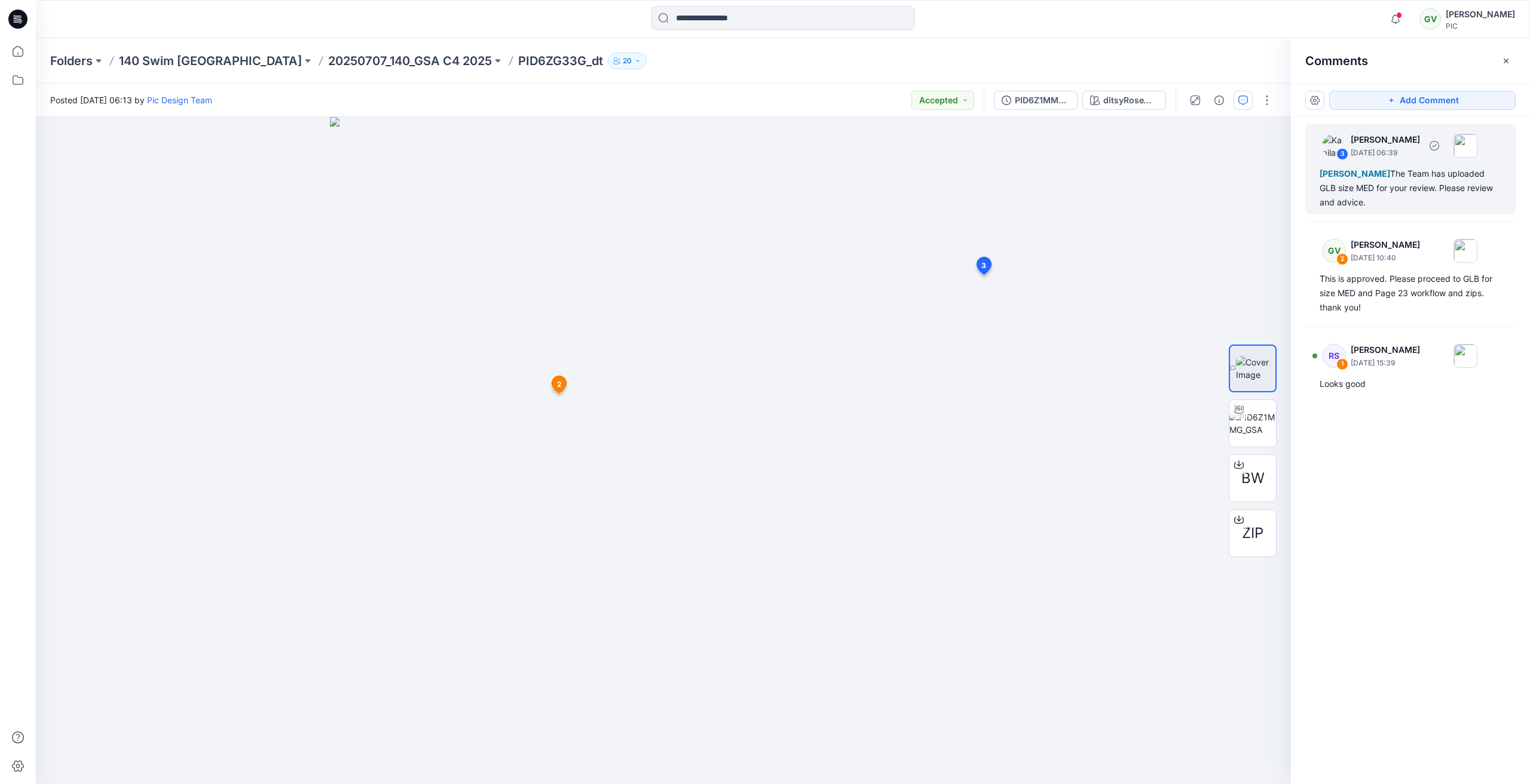
click at [1403, 188] on div "George Voulgaris The Team has uploaded GLB size MED for your review. Please rev…" at bounding box center [1410, 188] width 182 height 43
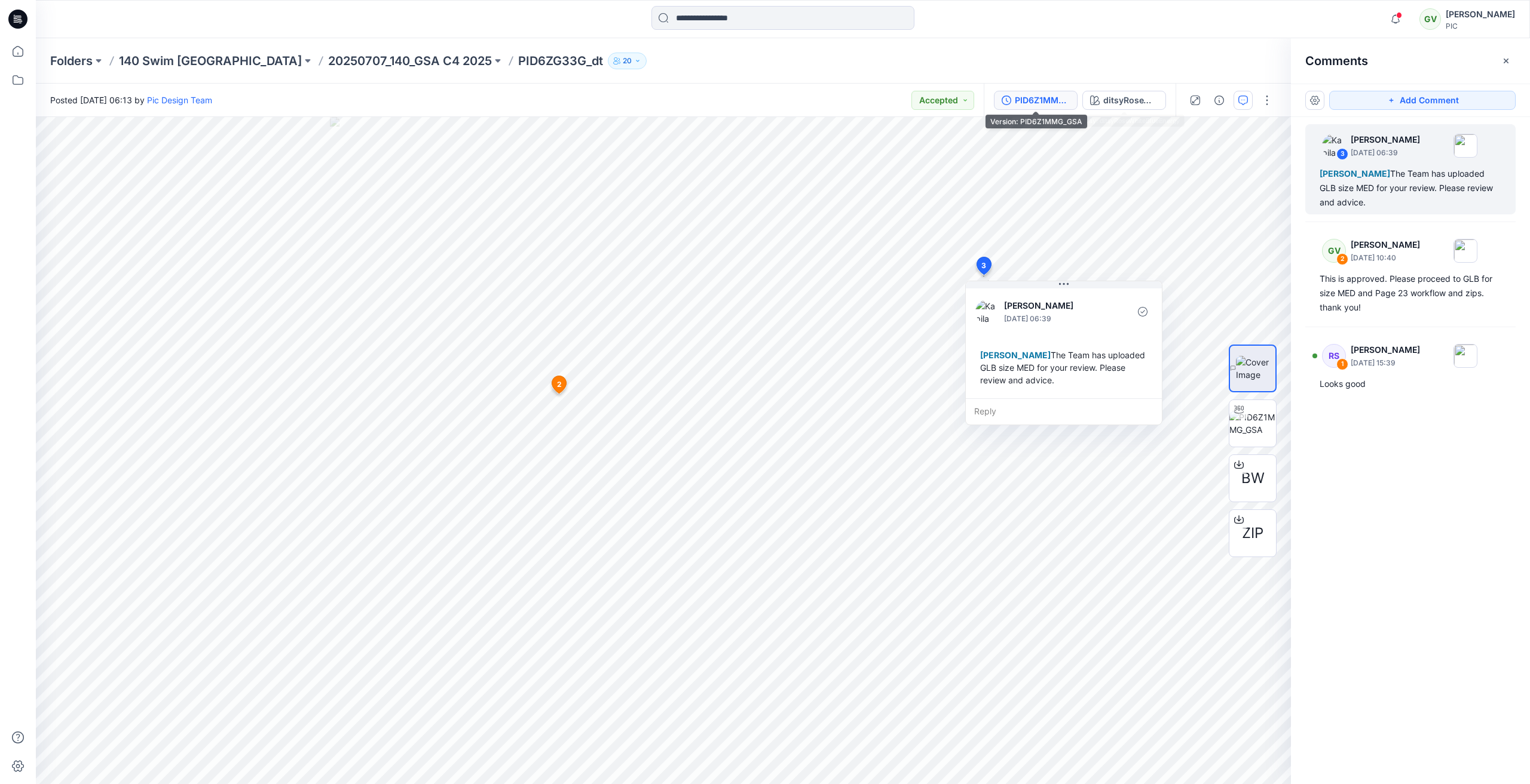
click at [1063, 102] on div "PID6Z1MMG_GSA" at bounding box center [1042, 100] width 55 height 14
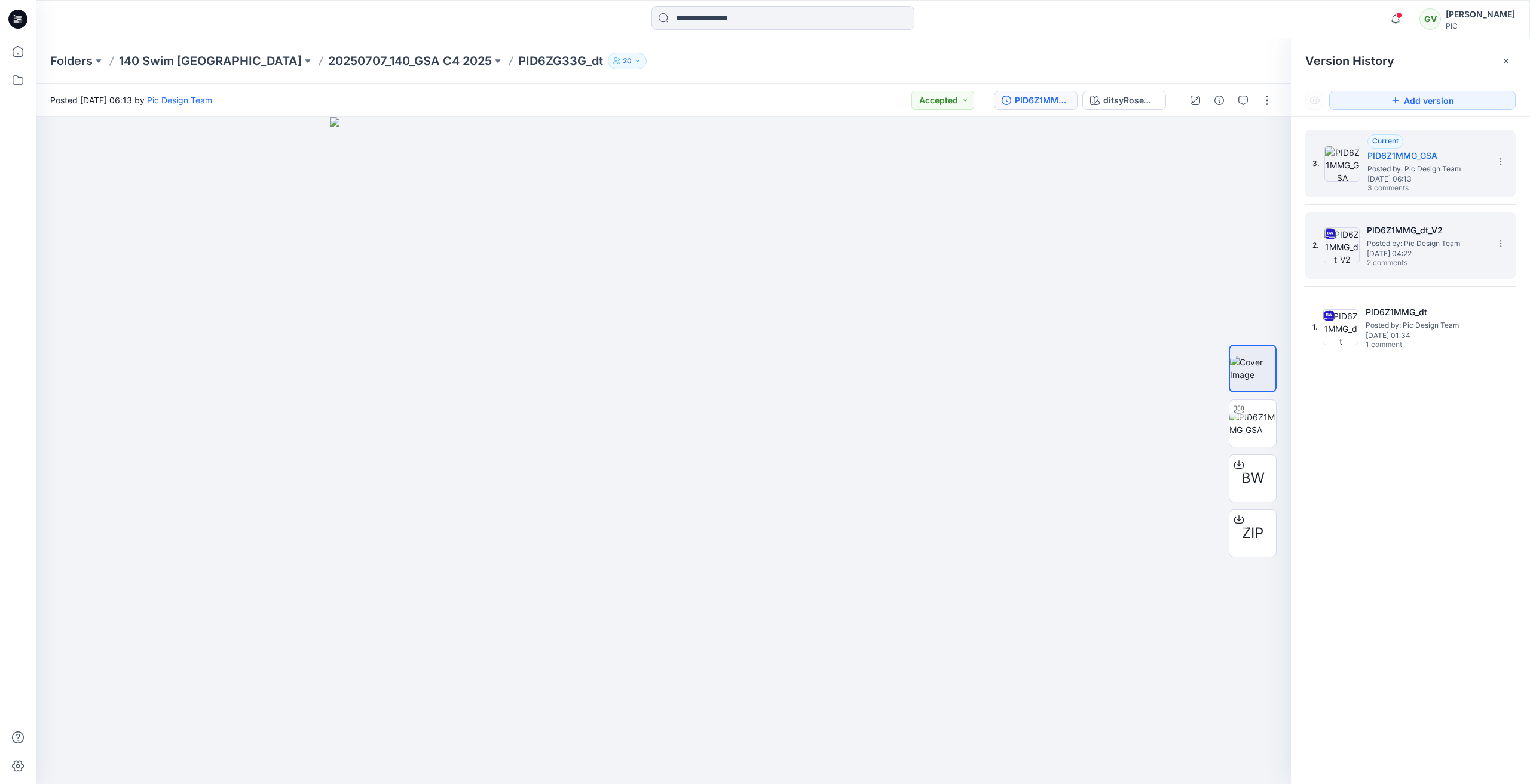
click at [1431, 257] on span "Friday, July 18, 2025 04:22" at bounding box center [1426, 253] width 119 height 9
click at [1412, 192] on span "3 comments" at bounding box center [1408, 189] width 83 height 10
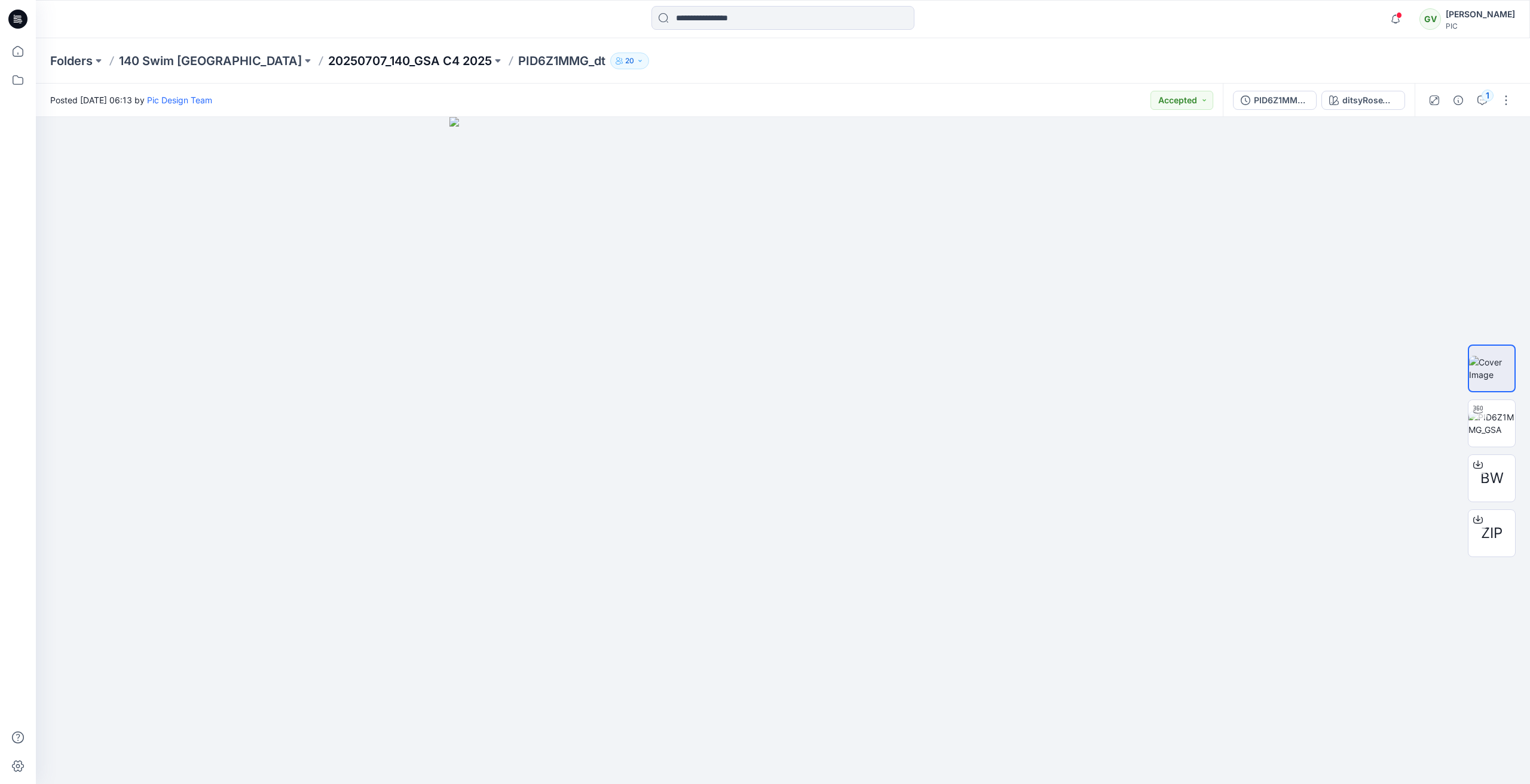
click at [367, 59] on p "20250707_140_GSA C4 2025" at bounding box center [410, 60] width 164 height 17
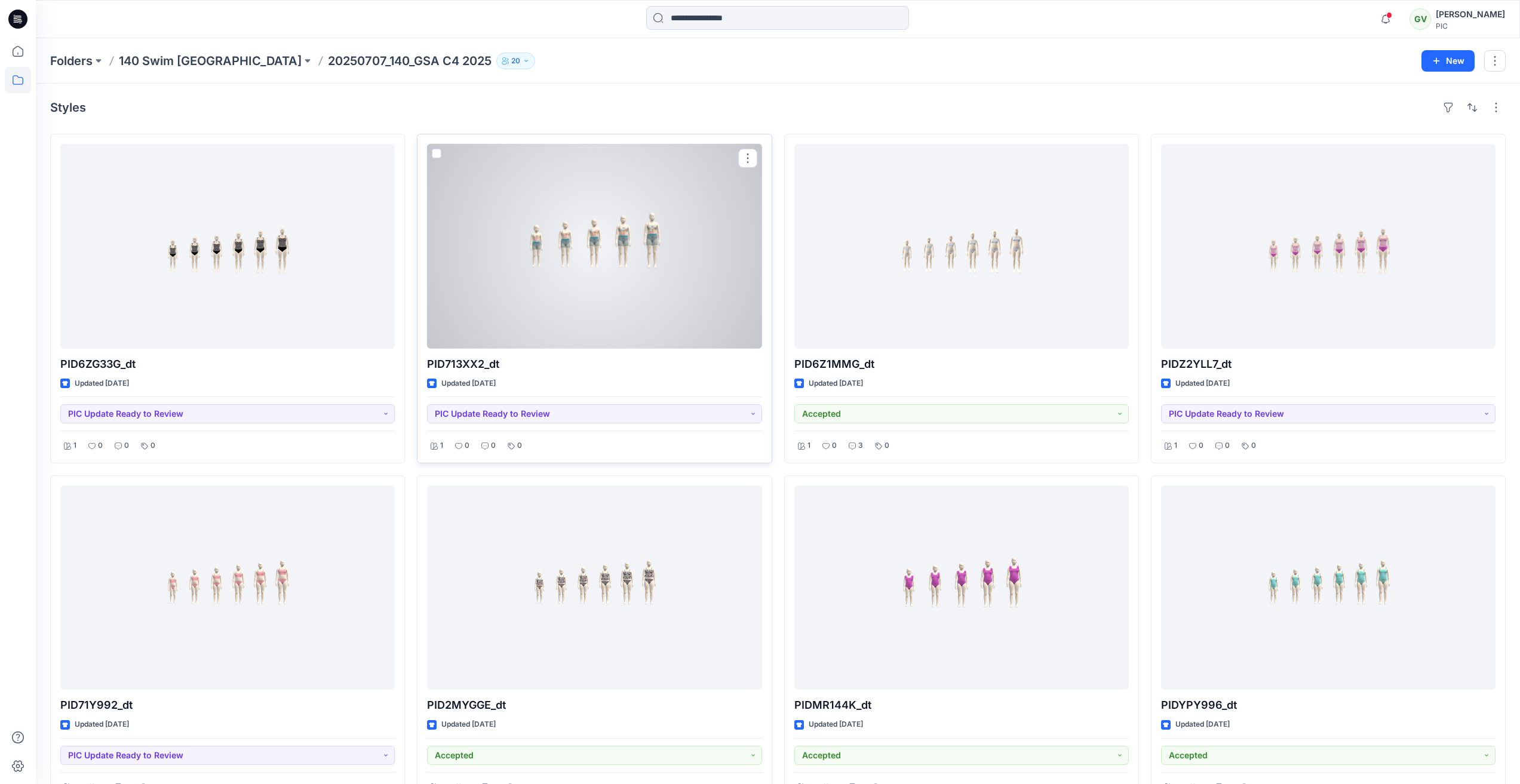
click at [590, 254] on div at bounding box center [594, 246] width 335 height 205
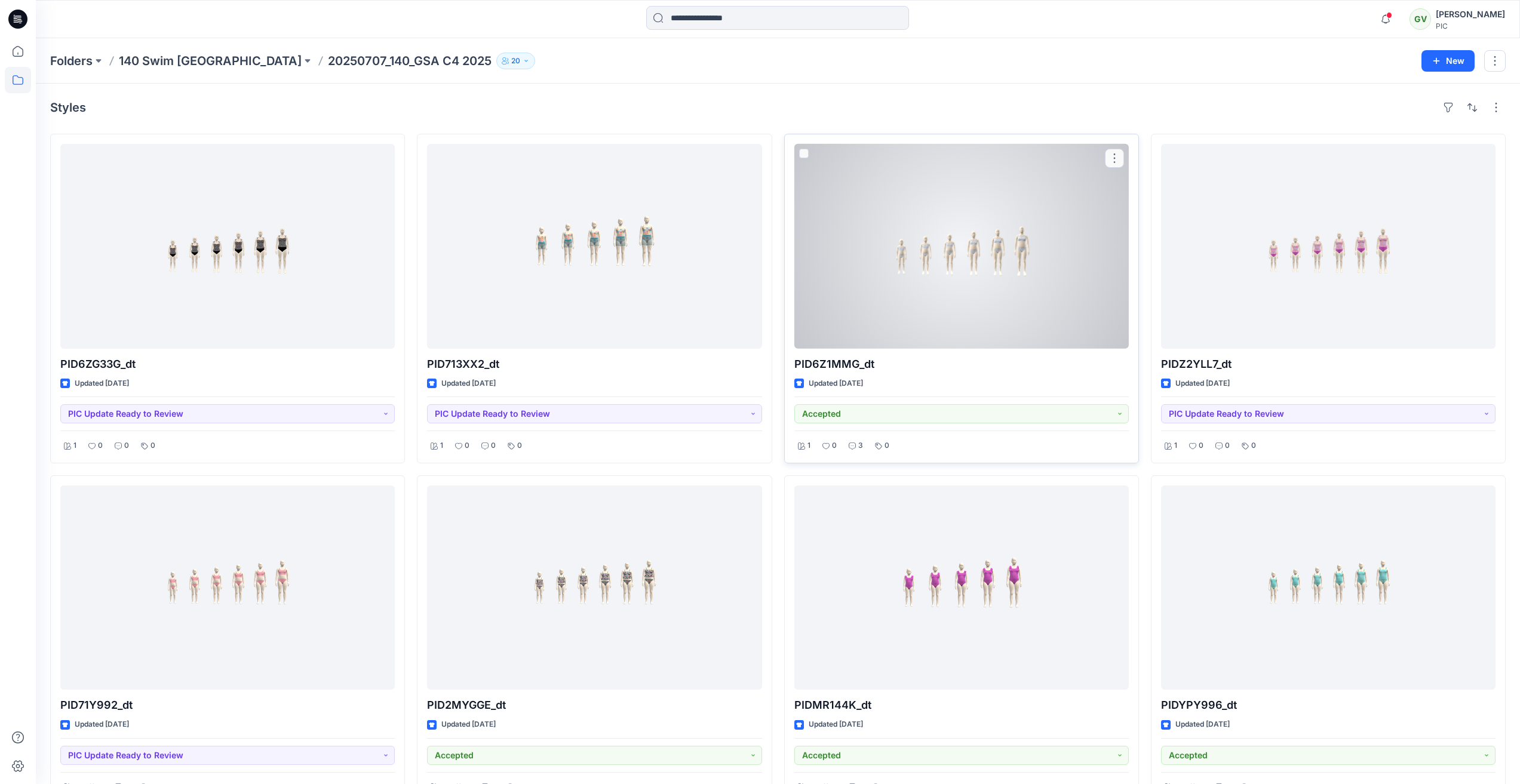
click at [1022, 297] on div at bounding box center [961, 246] width 335 height 205
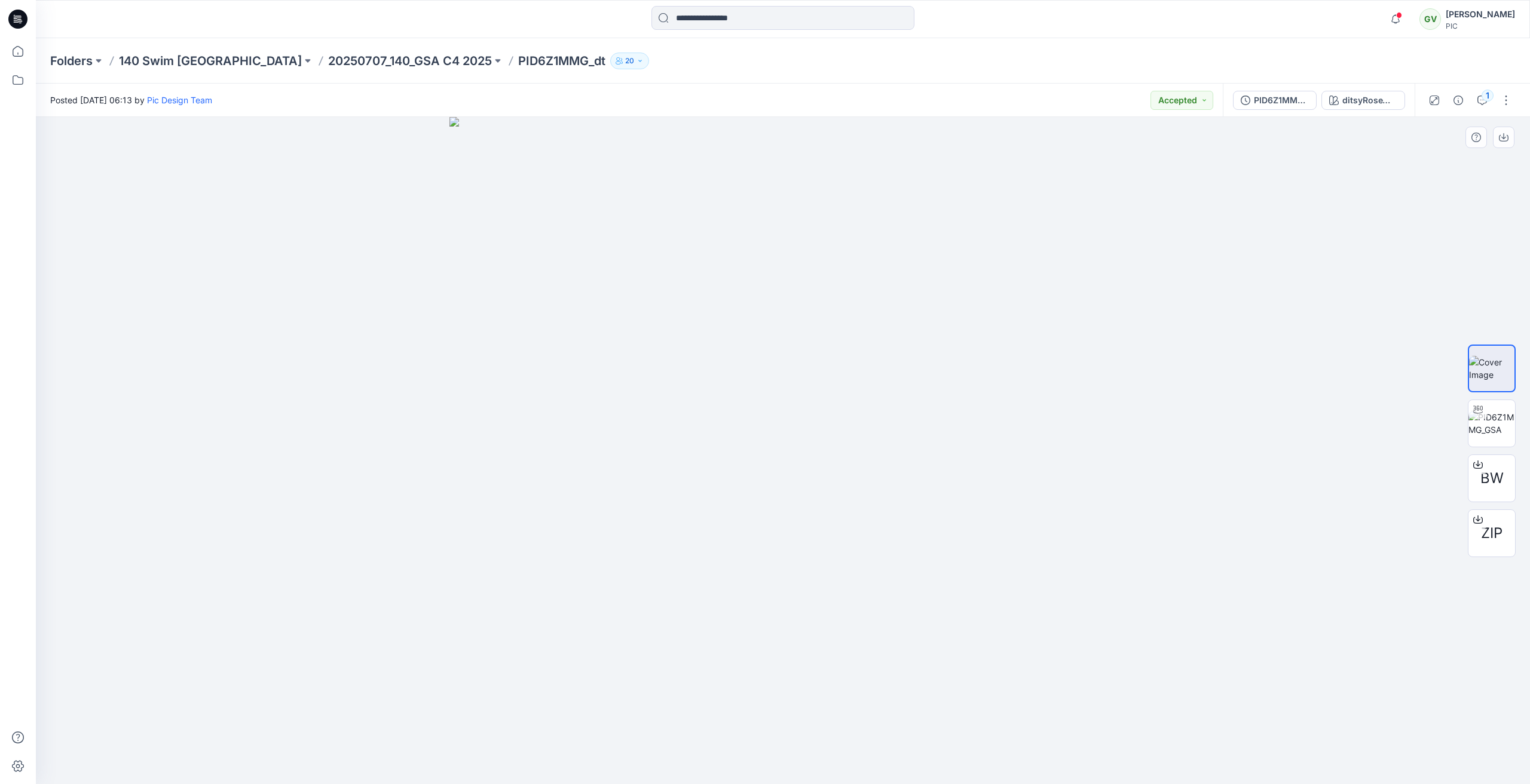
click at [1416, 489] on div at bounding box center [783, 450] width 1494 height 667
click at [1500, 544] on div "ZIP" at bounding box center [1492, 533] width 48 height 48
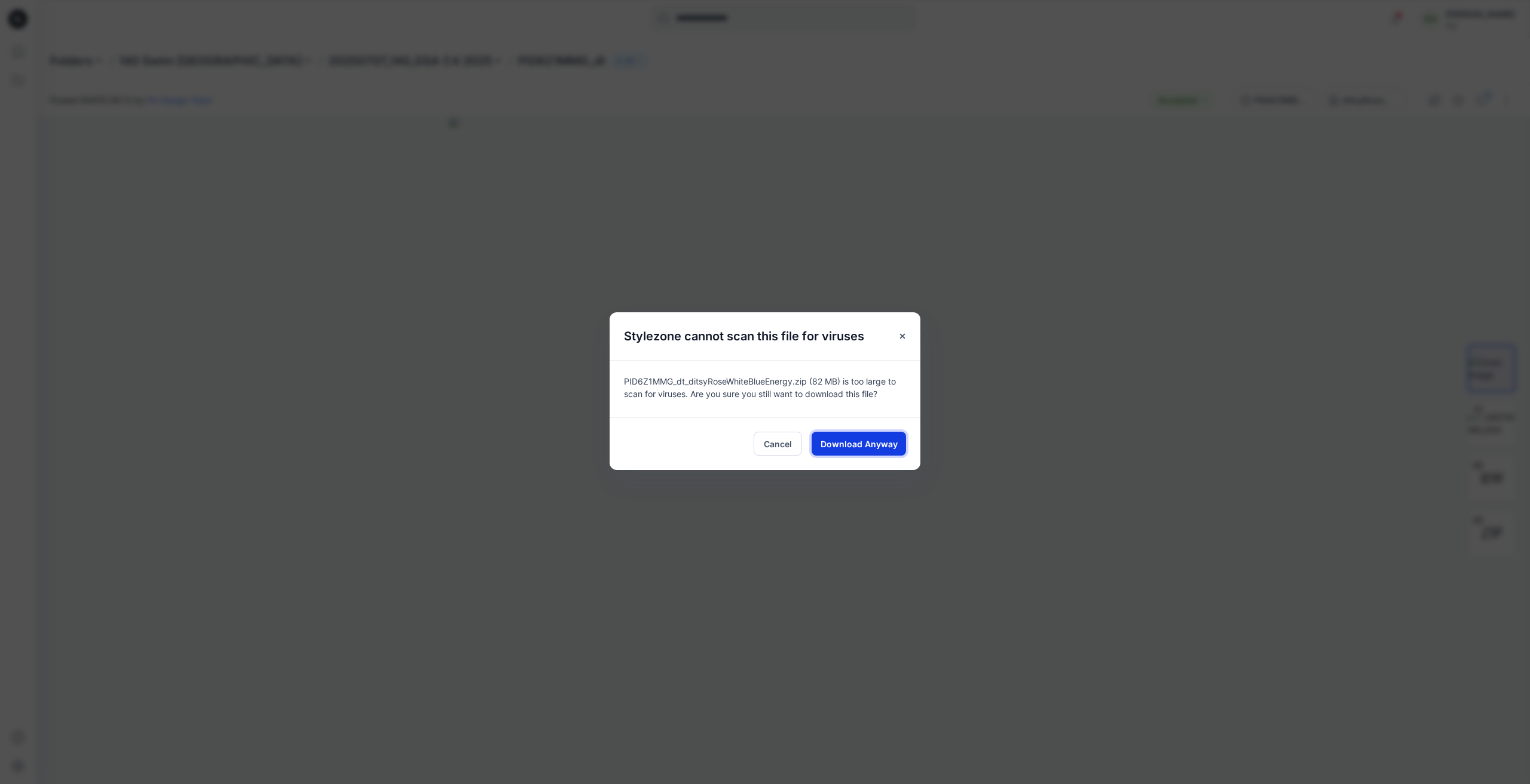
click at [870, 444] on span "Download Anyway" at bounding box center [858, 444] width 77 height 13
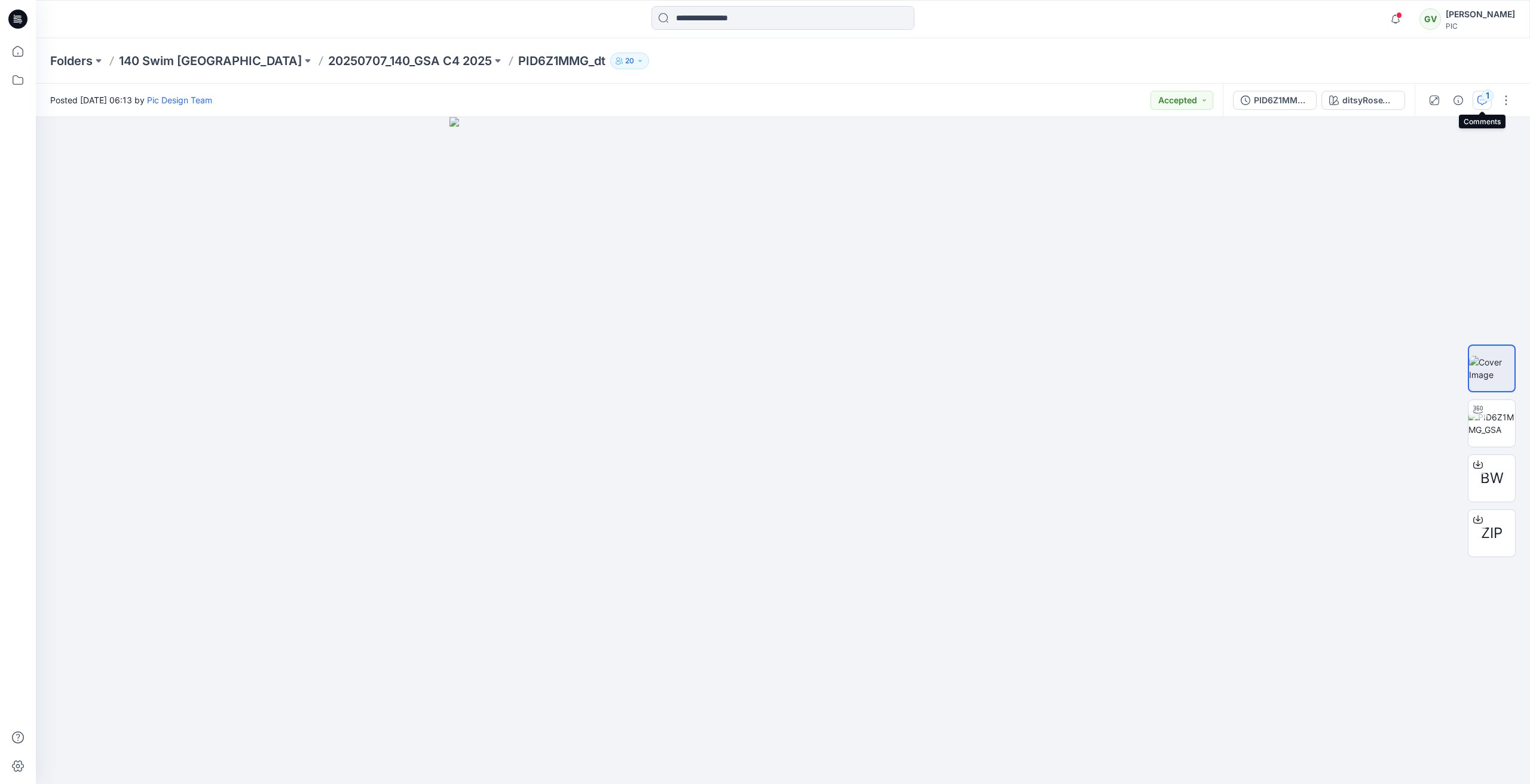
click at [1485, 105] on icon "button" at bounding box center [1482, 100] width 10 height 10
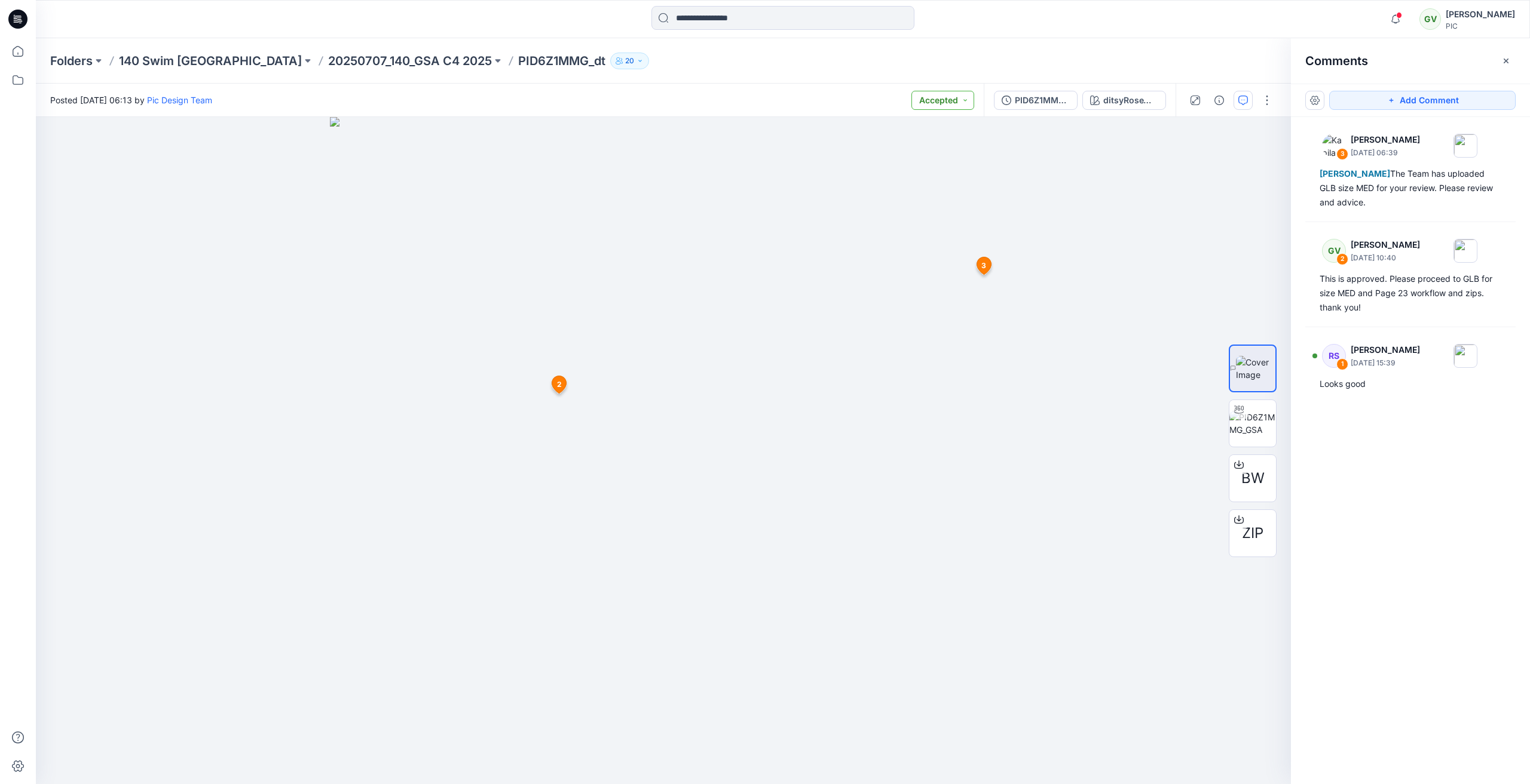
click at [949, 91] on button "Accepted" at bounding box center [943, 100] width 63 height 19
click at [909, 210] on p "Resubmit" at bounding box center [909, 209] width 37 height 16
click at [1377, 107] on button "Add Comment" at bounding box center [1422, 100] width 187 height 19
click at [134, 169] on div "4 2 GV George Voulgaris August 06, 2025 10:40 This is approved. Please proceed …" at bounding box center [663, 450] width 1255 height 667
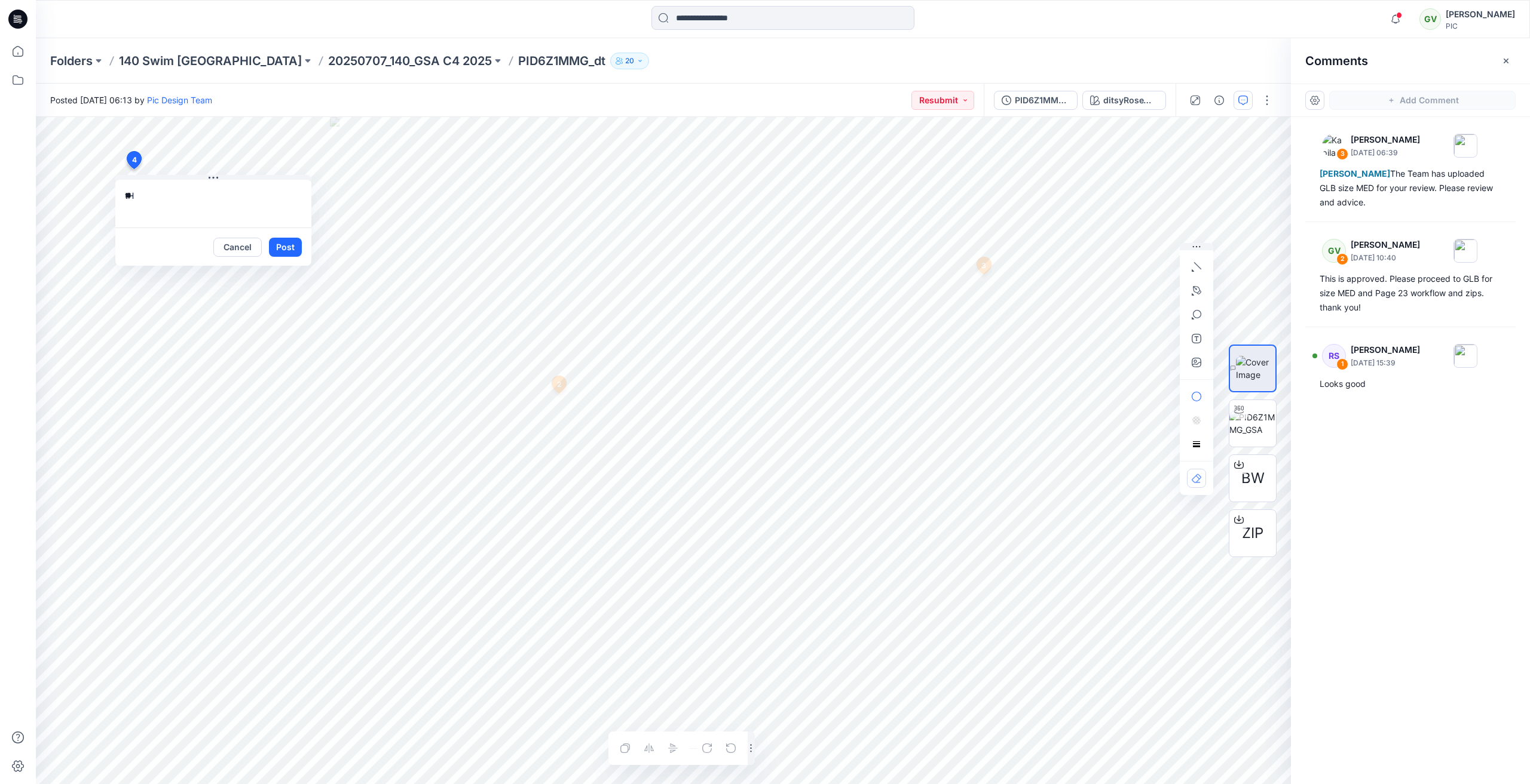
type textarea "*"
type textarea "**********"
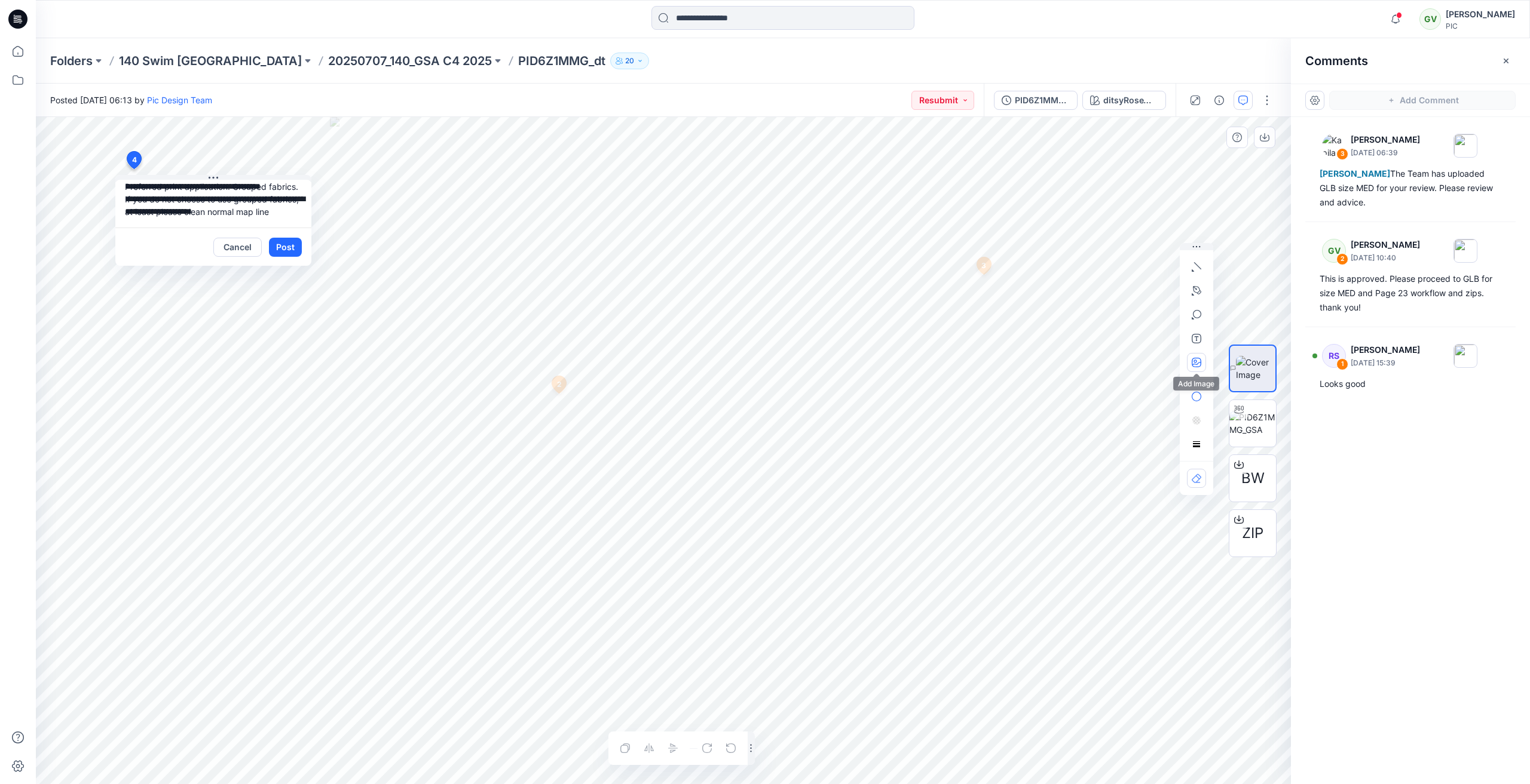
click at [1195, 365] on icon "button" at bounding box center [1196, 362] width 10 height 10
type input"] "**********"
click at [167, 218] on textarea "**********" at bounding box center [213, 203] width 196 height 48
type textarea "**********"
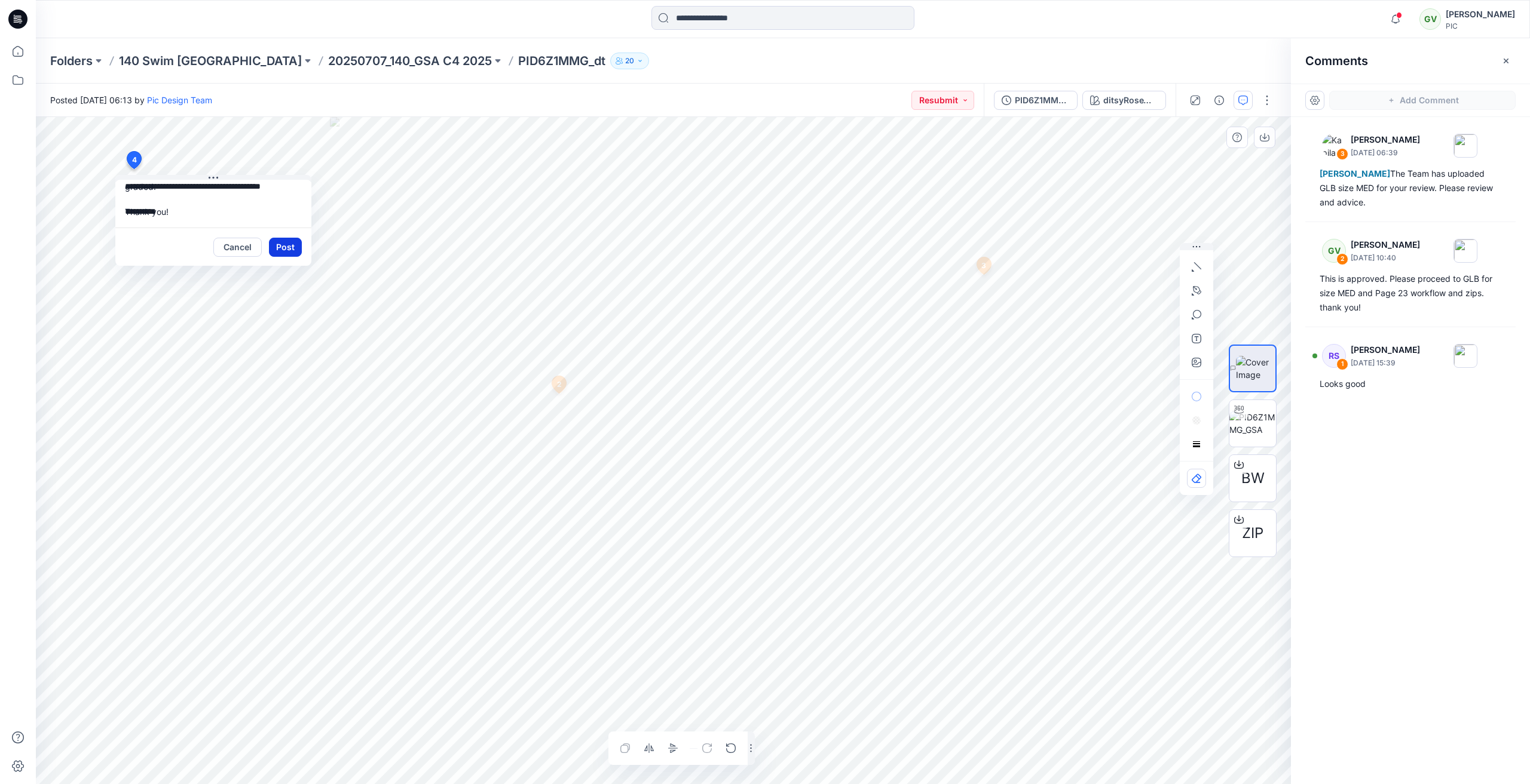
click at [290, 241] on button "Post" at bounding box center [285, 247] width 33 height 19
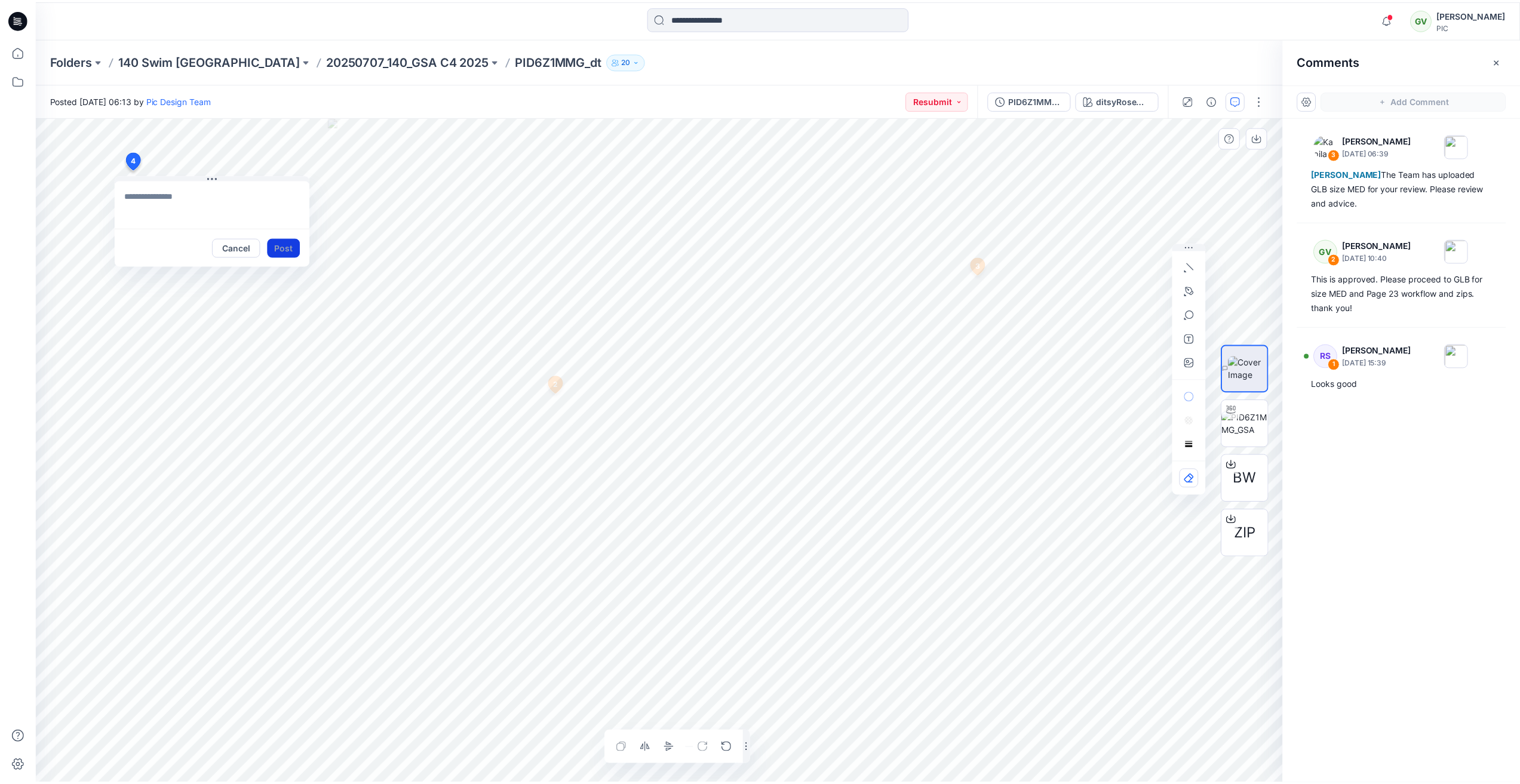
scroll to position [0, 0]
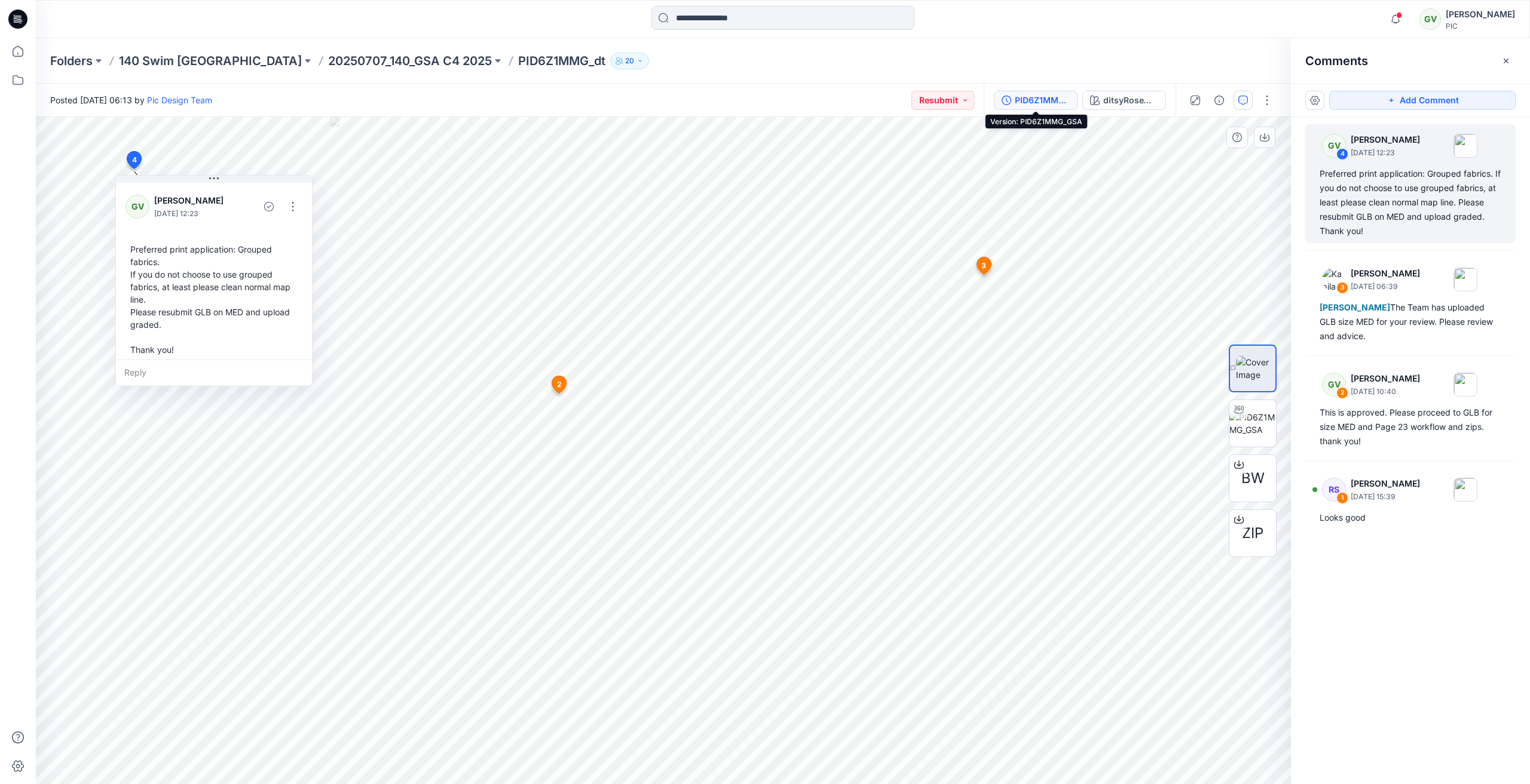
click at [1059, 94] on div "PID6Z1MMG_GSA" at bounding box center [1042, 100] width 55 height 14
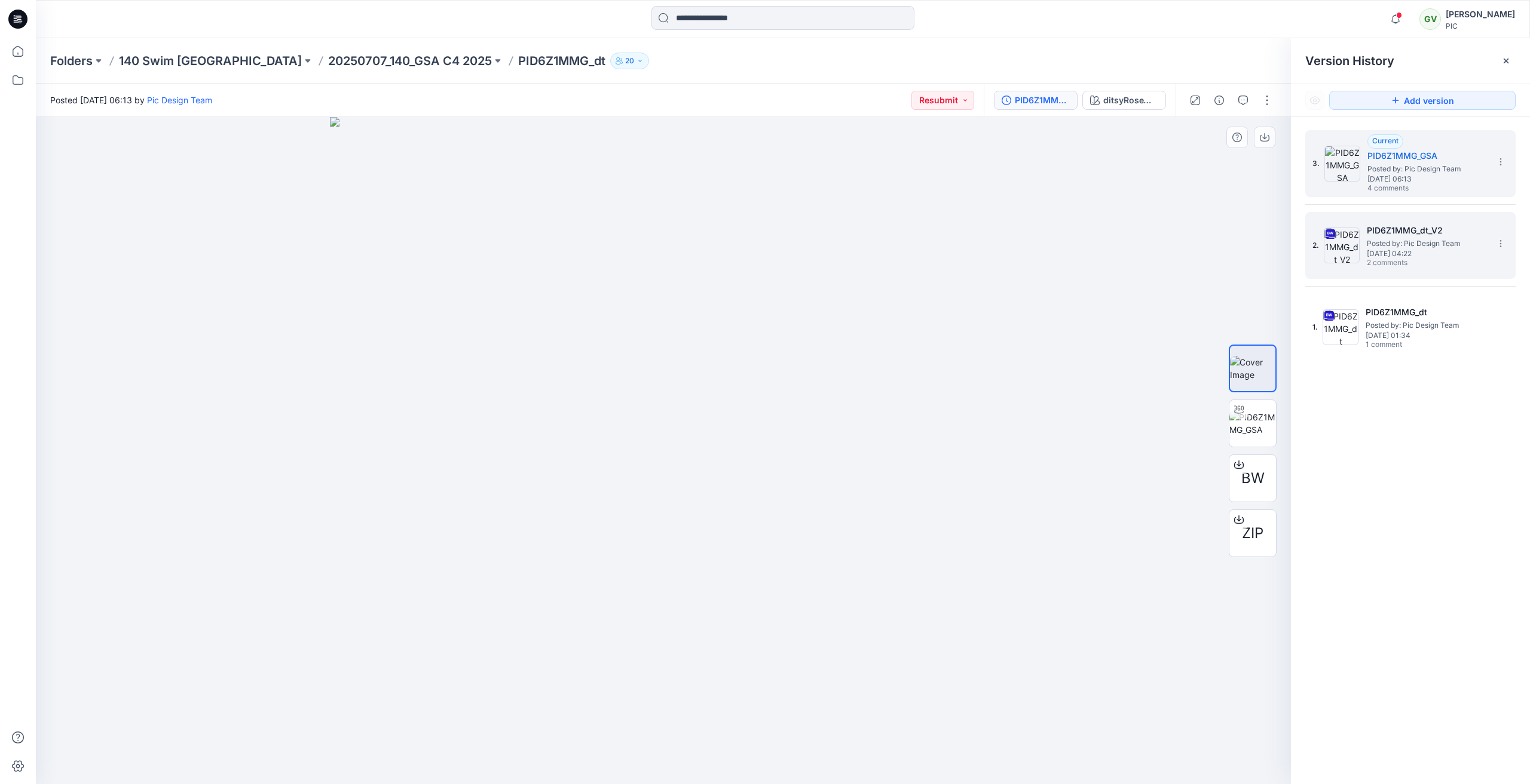
click at [1429, 244] on span "Posted by: Pic Design Team" at bounding box center [1426, 243] width 119 height 12
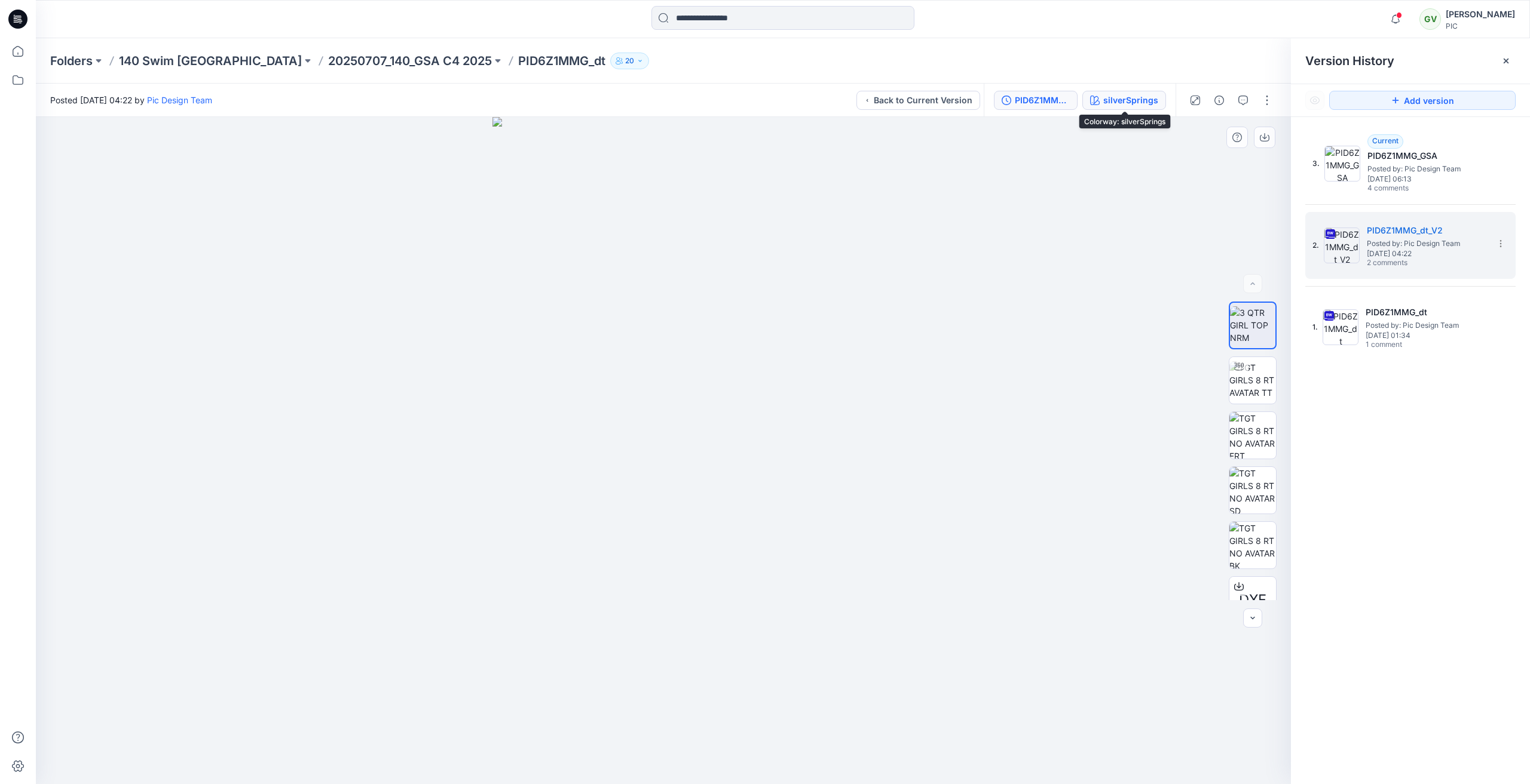
click at [1123, 99] on div "silverSprings" at bounding box center [1130, 100] width 55 height 14
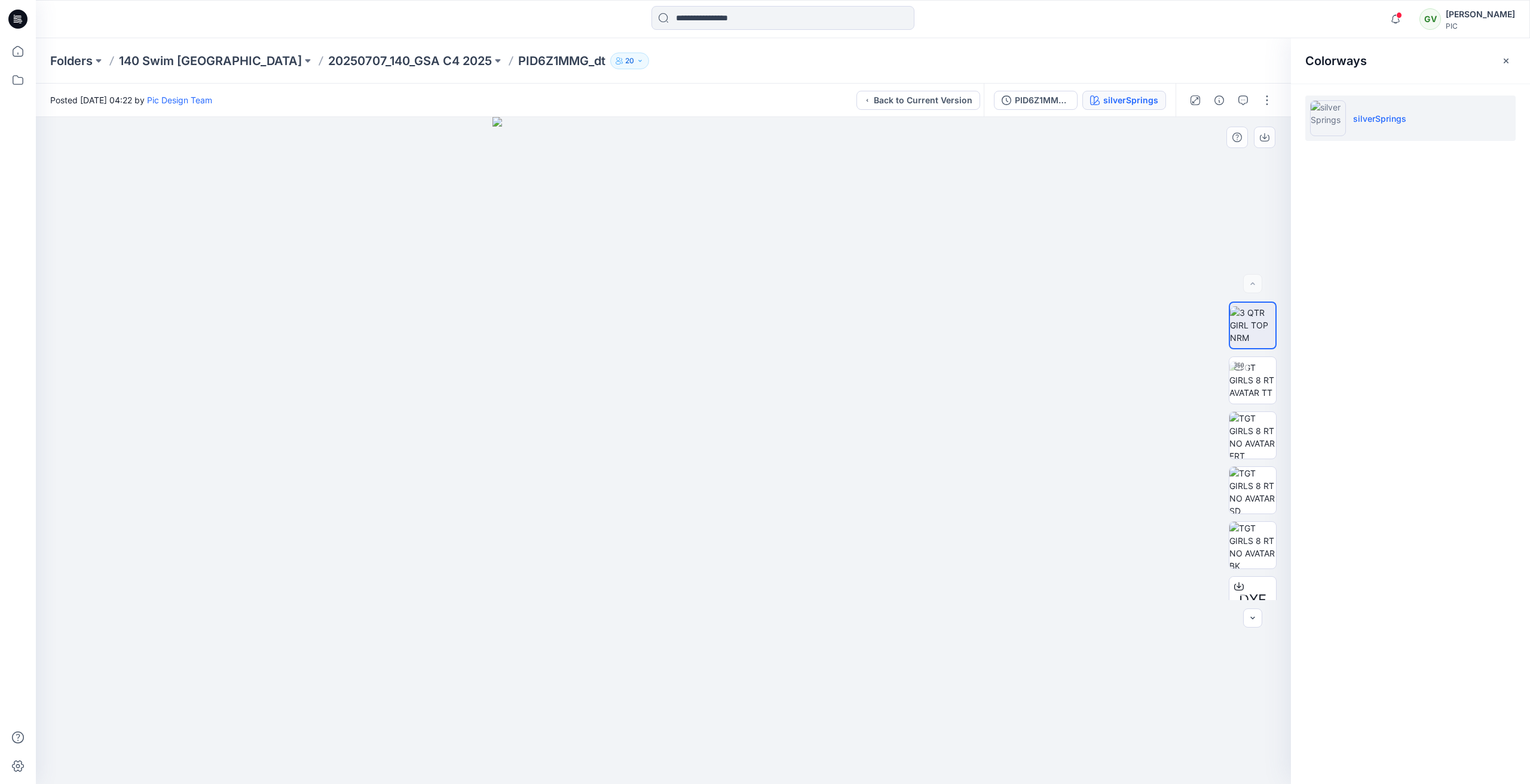
click at [1123, 99] on div "silverSprings" at bounding box center [1130, 100] width 55 height 14
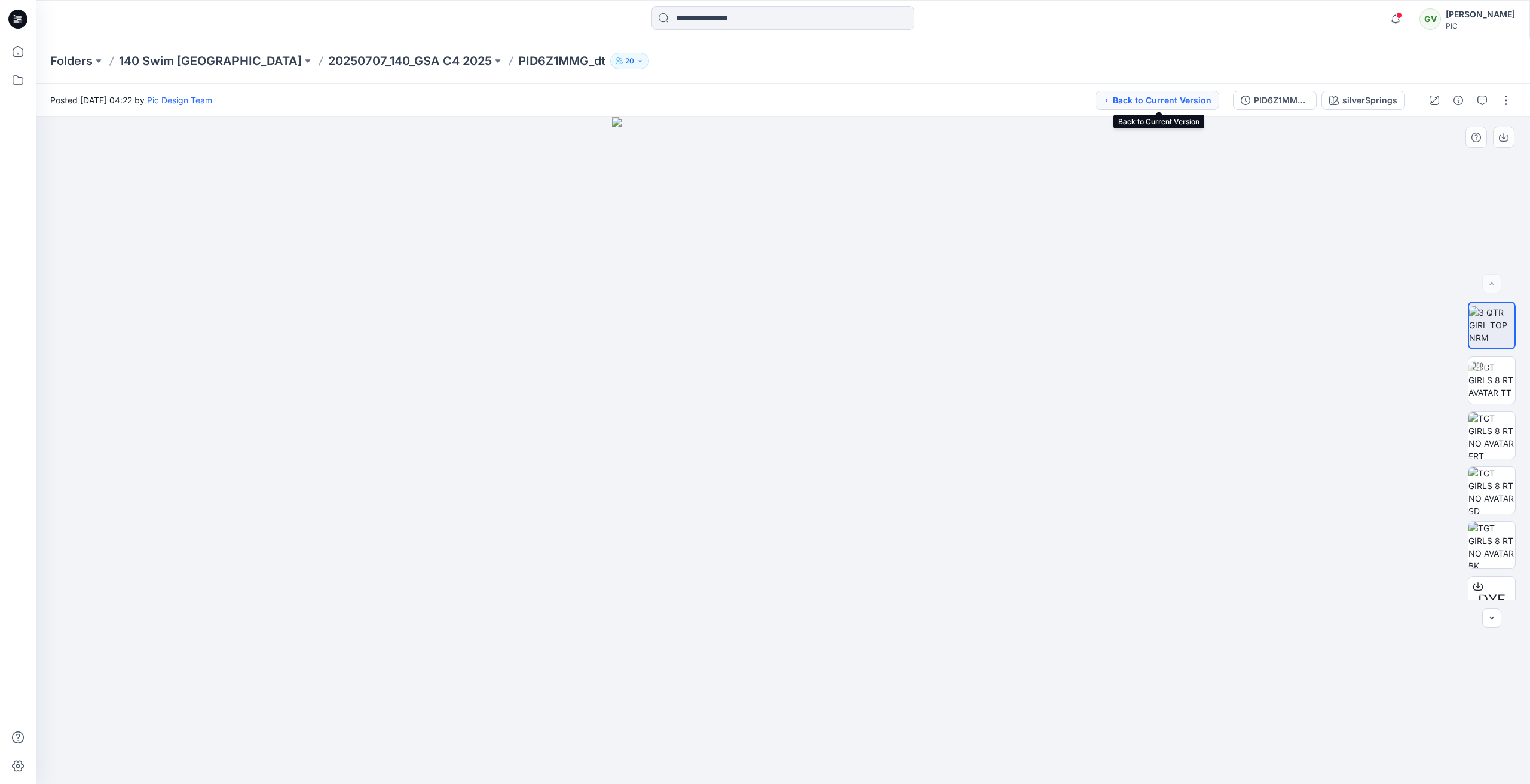
click at [1157, 102] on button "Back to Current Version" at bounding box center [1157, 100] width 124 height 19
click at [348, 61] on p "20250707_140_GSA C4 2025" at bounding box center [410, 60] width 164 height 17
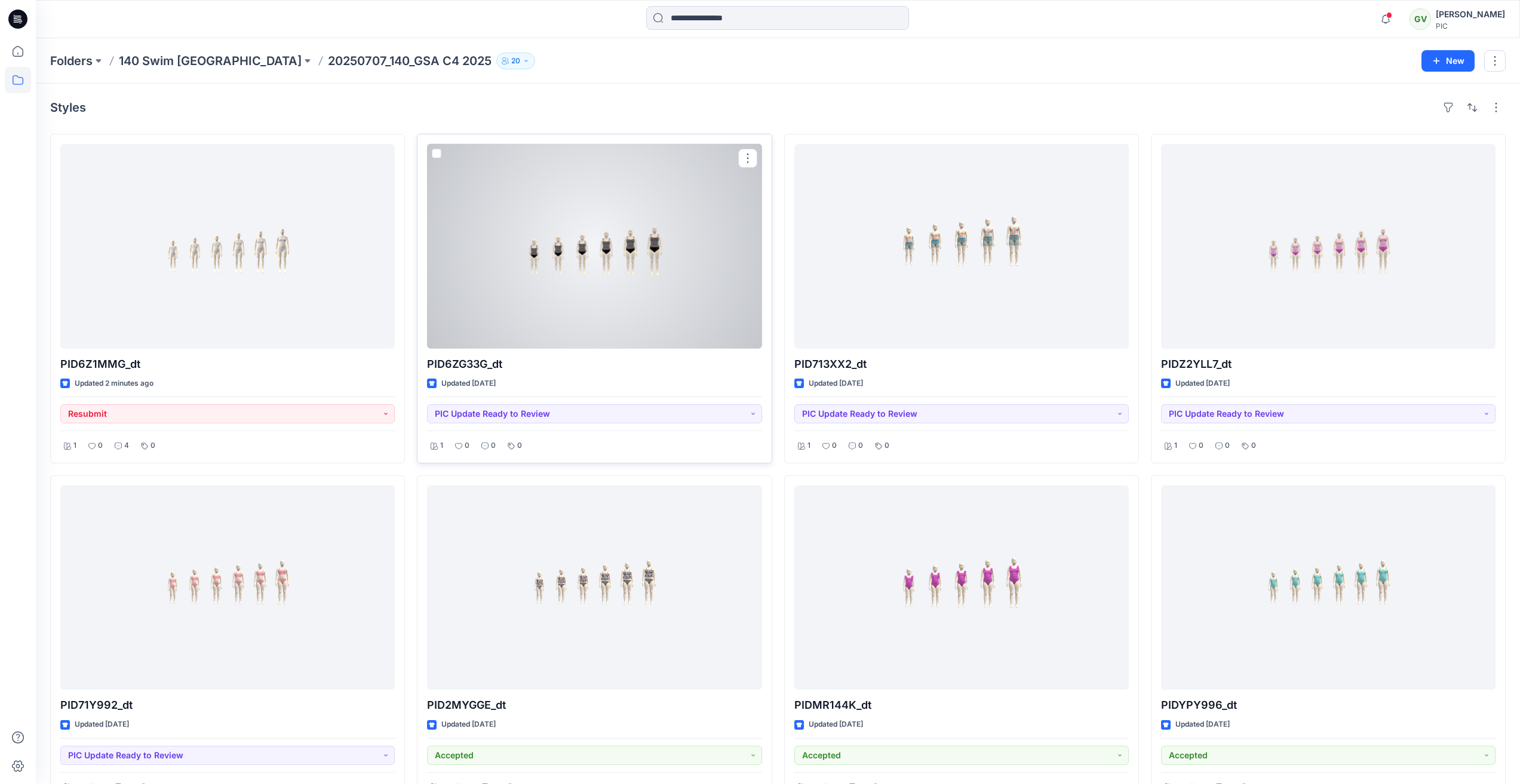
click at [646, 316] on div at bounding box center [594, 246] width 335 height 205
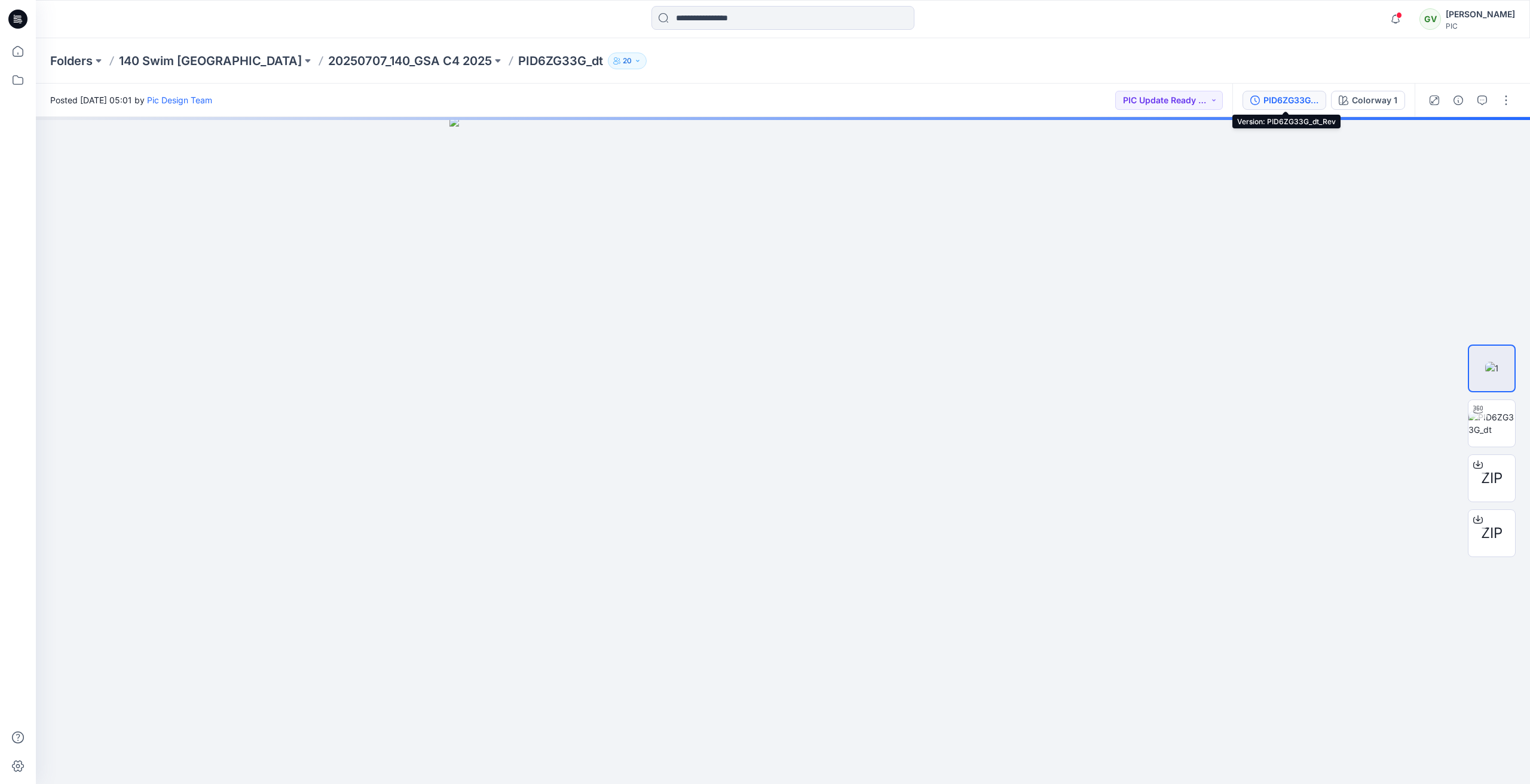
click at [1286, 107] on button "PID6ZG33G_dt_Rev" at bounding box center [1284, 100] width 83 height 19
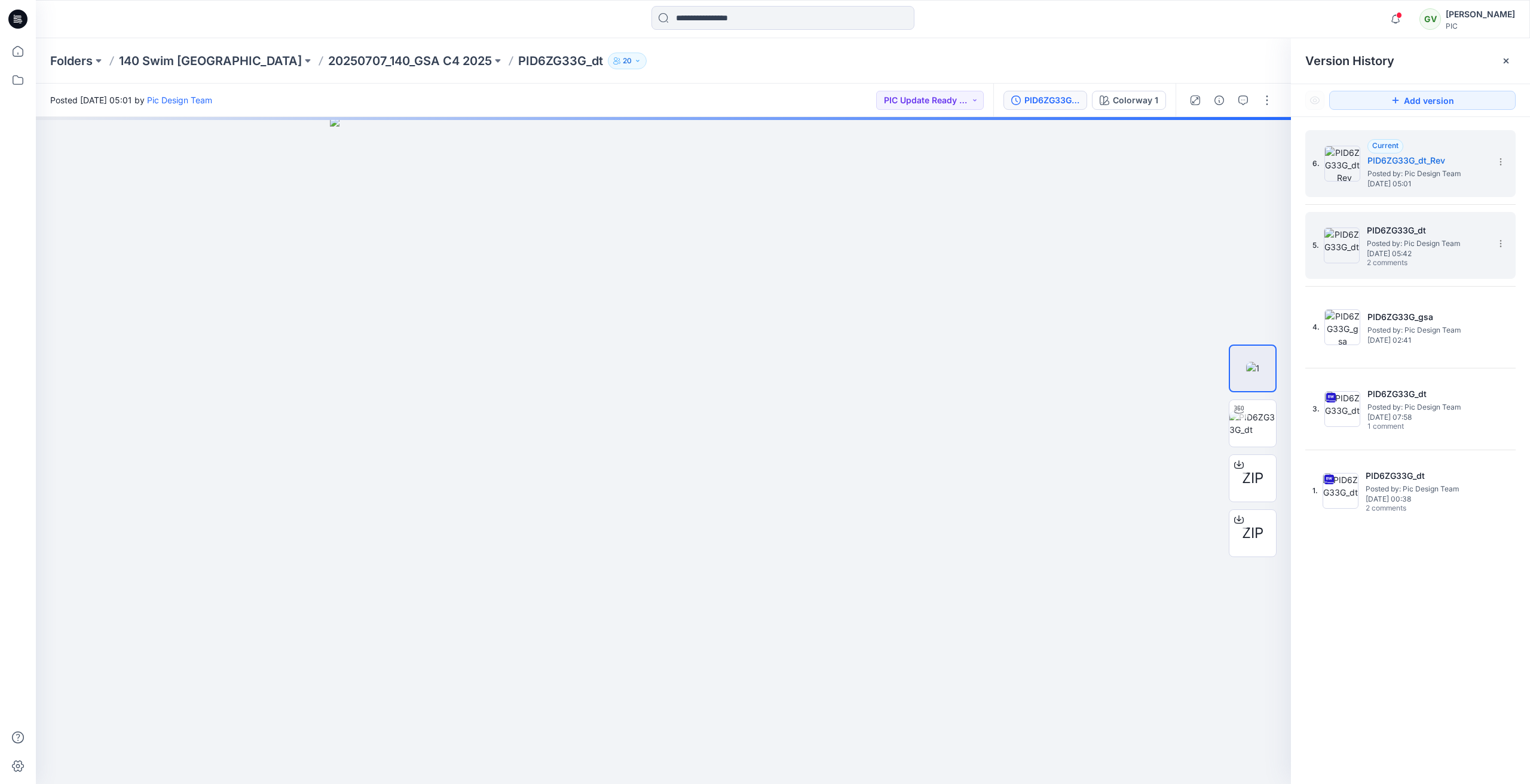
click at [1414, 226] on h5 "PID6ZG33G_dt" at bounding box center [1426, 230] width 119 height 14
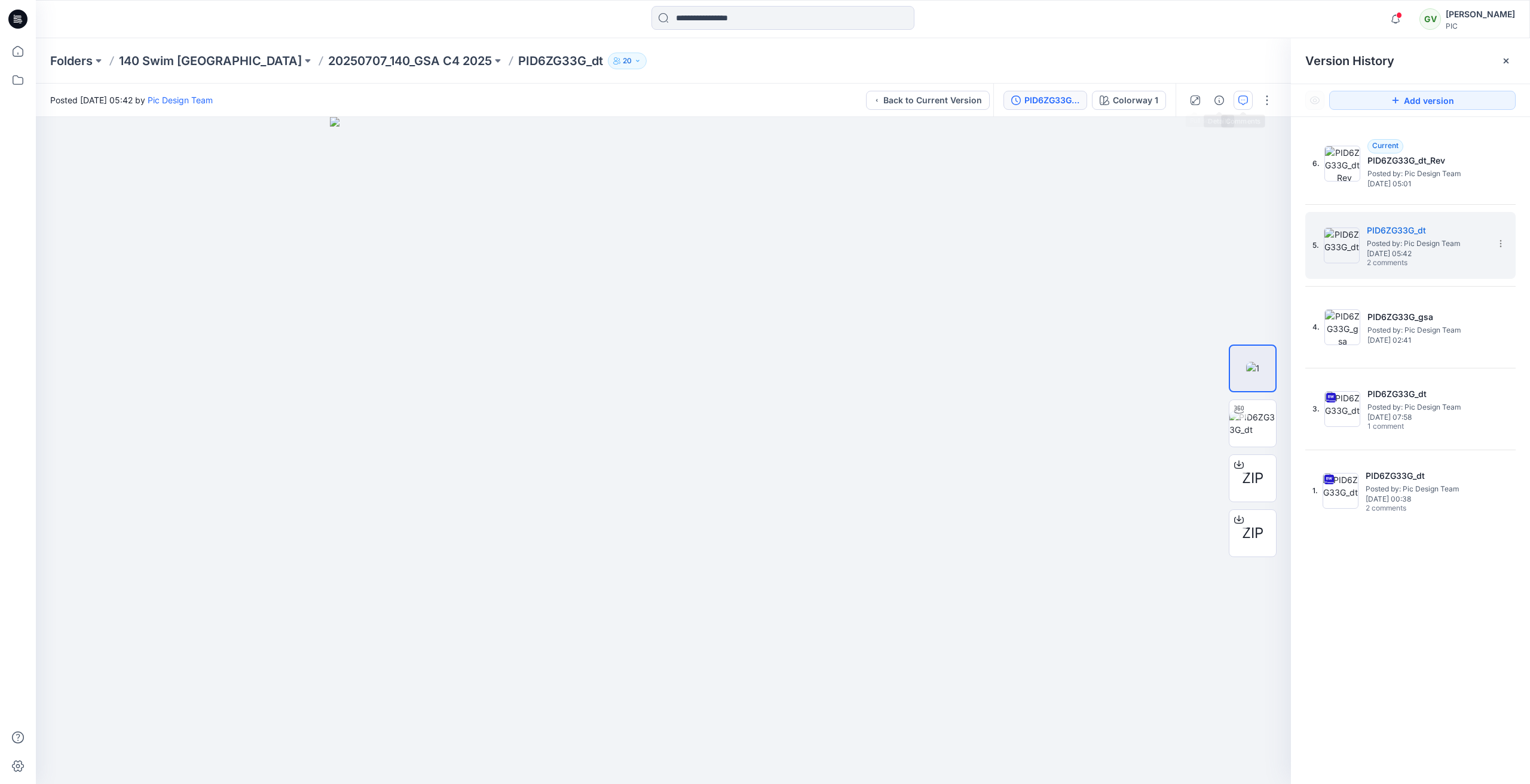
click at [1238, 99] on button "button" at bounding box center [1243, 100] width 19 height 19
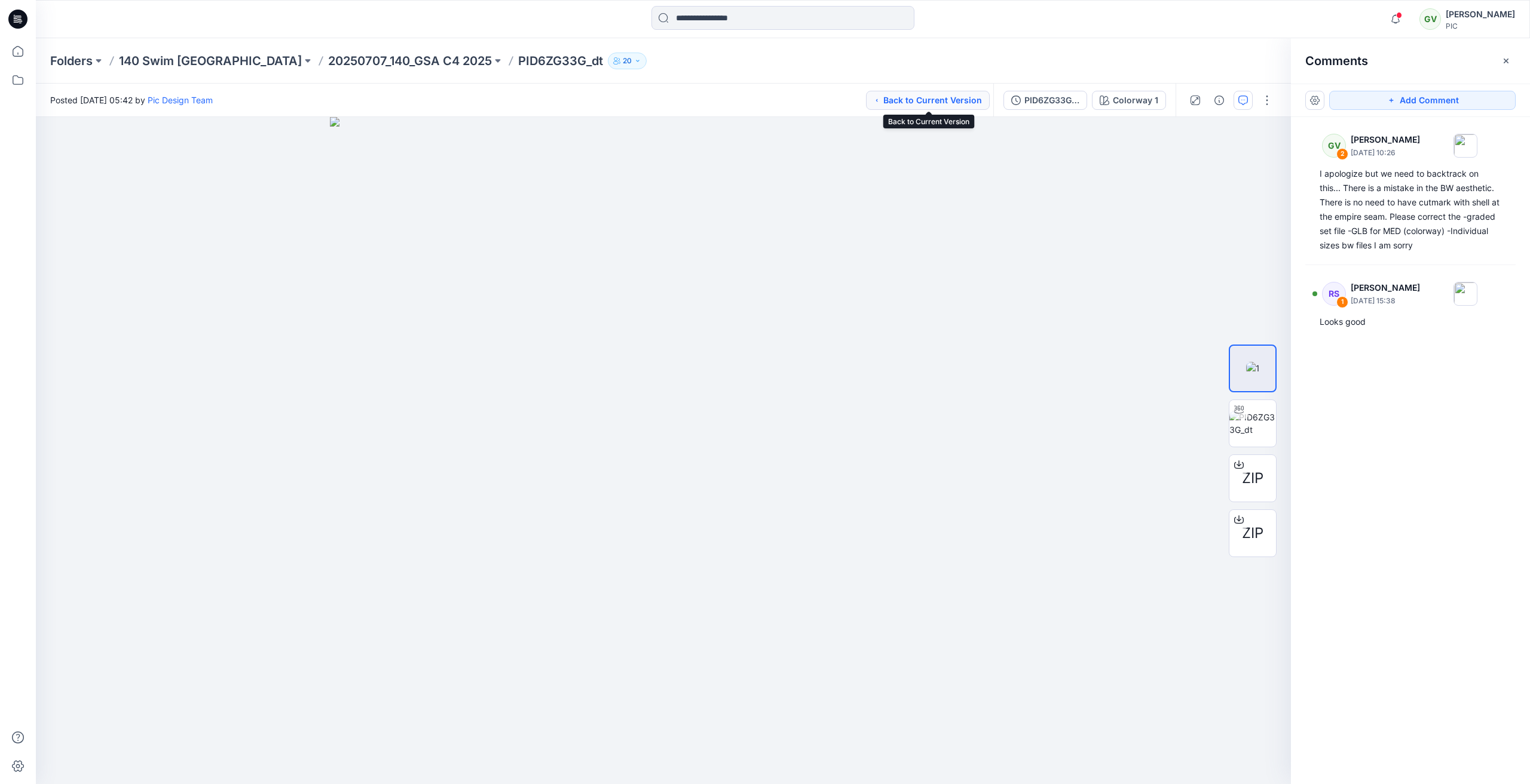
click at [951, 101] on button "Back to Current Version" at bounding box center [928, 100] width 124 height 19
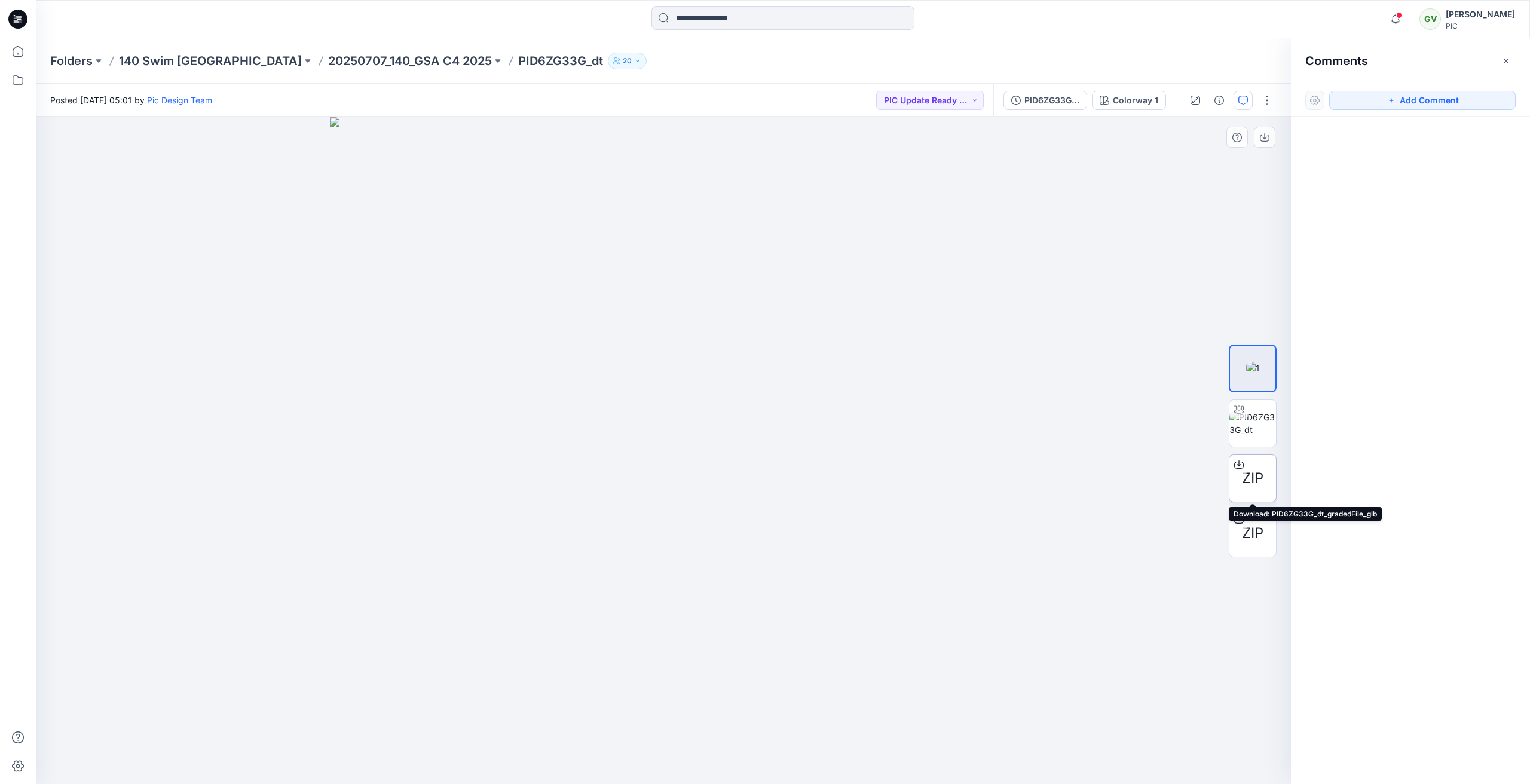
click at [1256, 477] on span "ZIP" at bounding box center [1252, 478] width 21 height 21
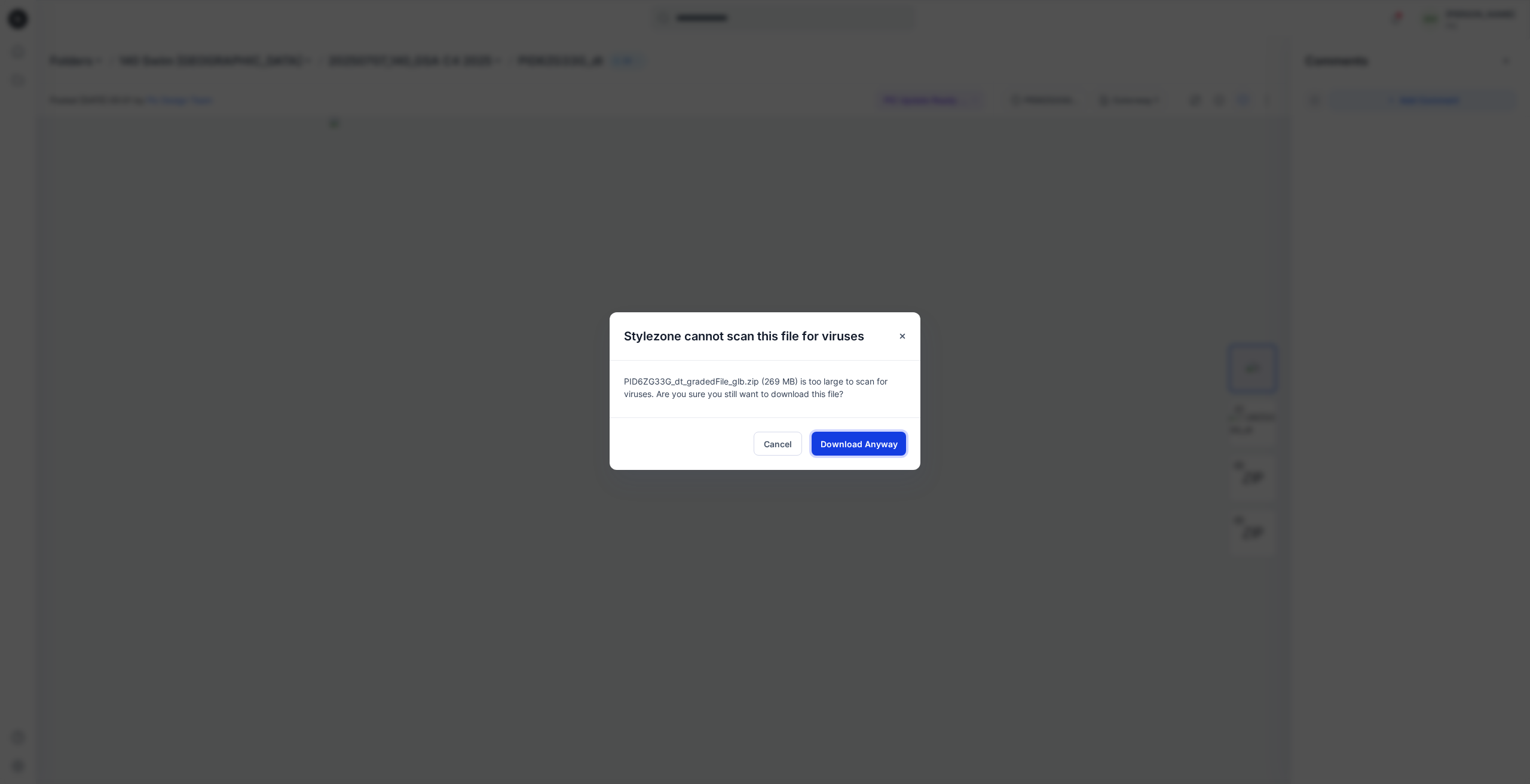
click at [879, 446] on span "Download Anyway" at bounding box center [858, 444] width 77 height 13
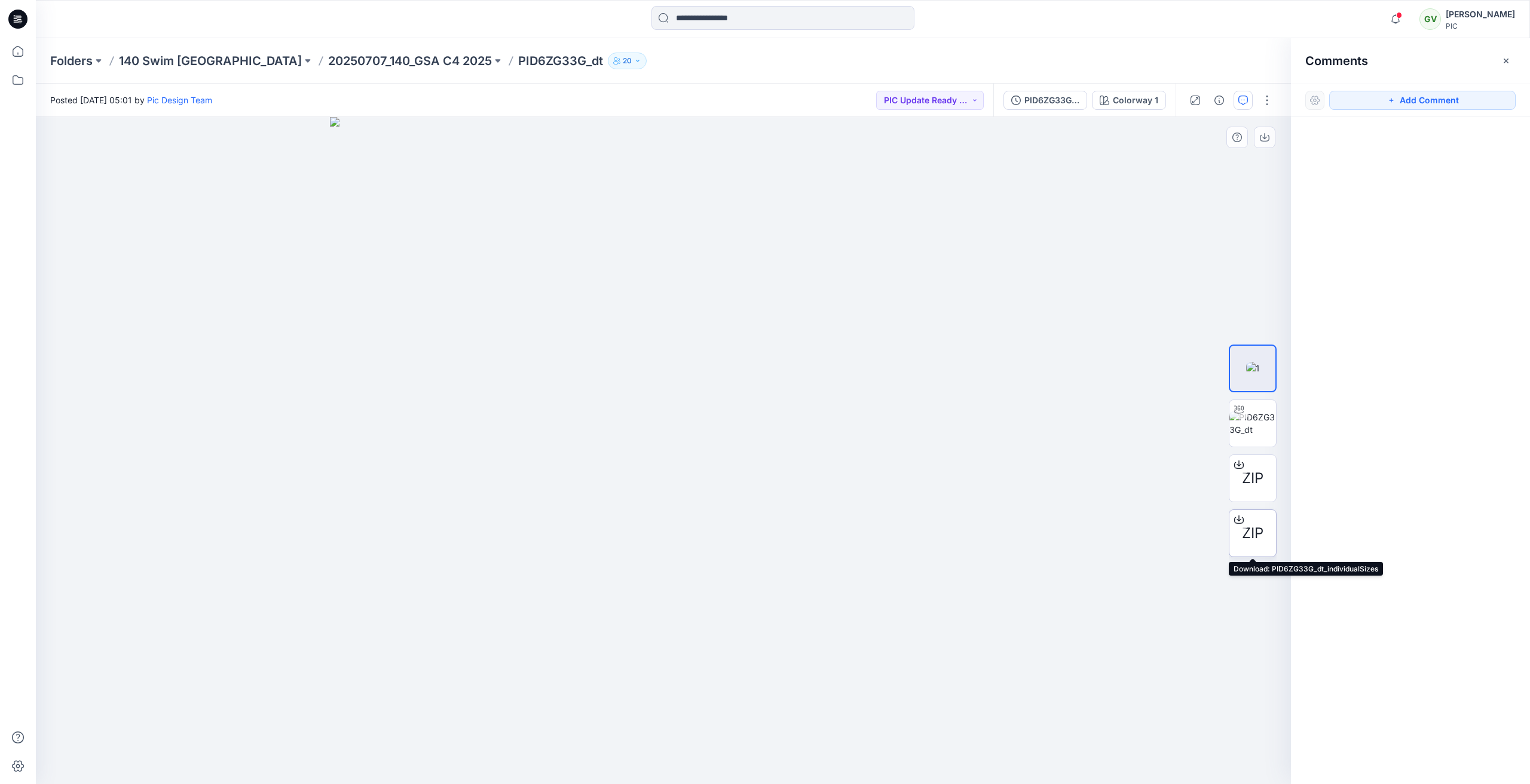
click at [1245, 537] on span "ZIP" at bounding box center [1252, 533] width 21 height 21
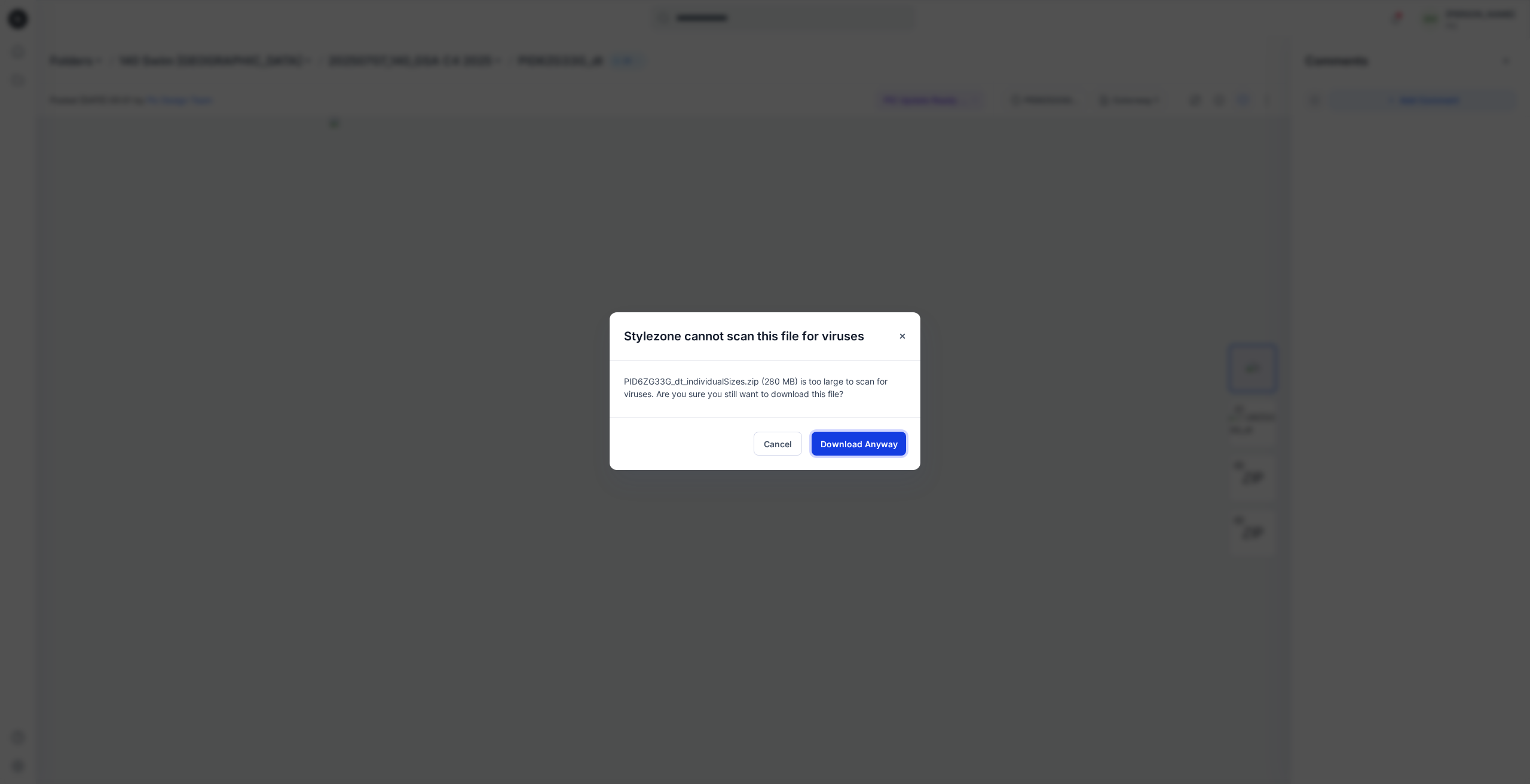
click at [862, 446] on span "Download Anyway" at bounding box center [858, 444] width 77 height 13
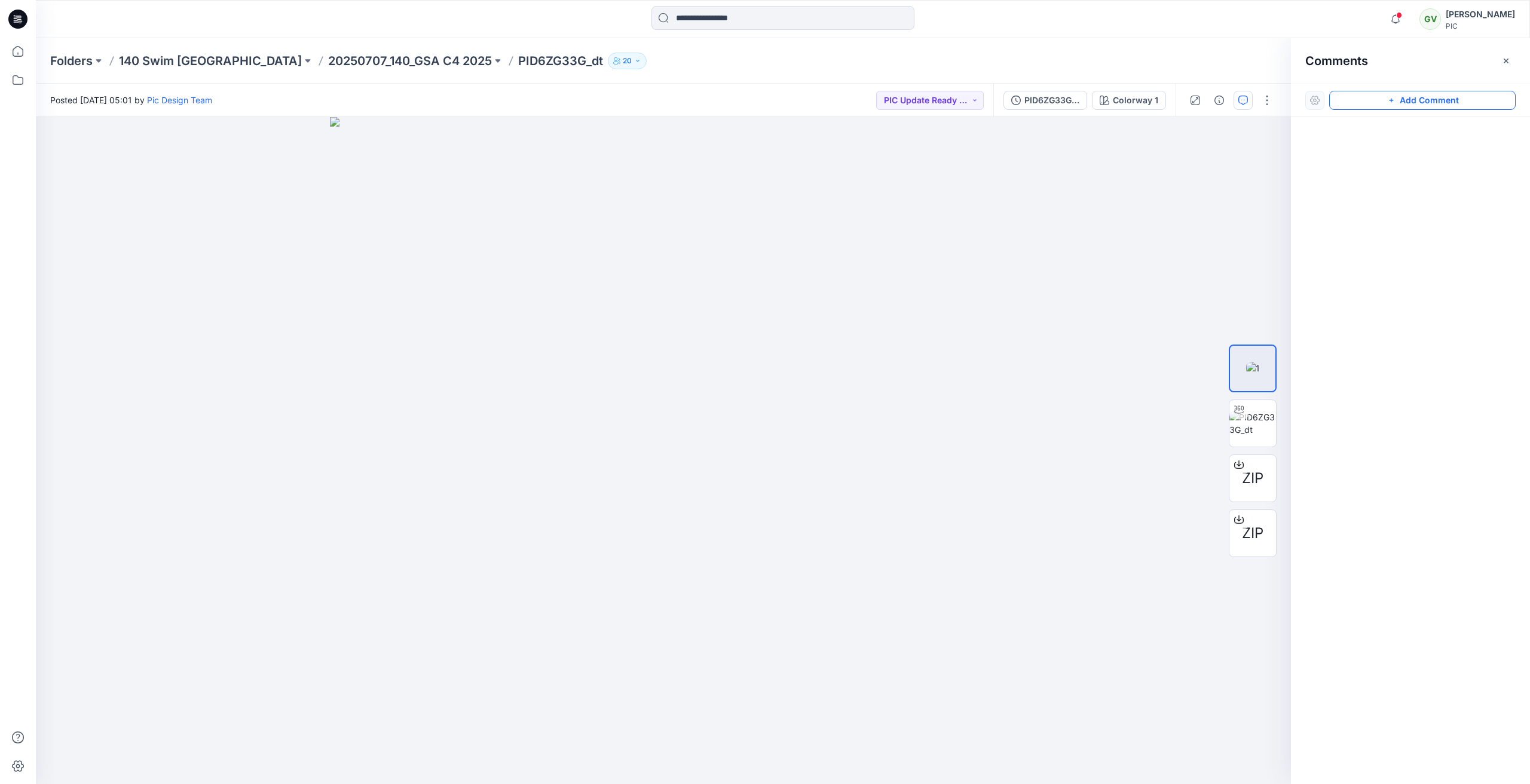
click at [1440, 101] on button "Add Comment" at bounding box center [1422, 100] width 187 height 19
click at [95, 160] on div "1" at bounding box center [663, 450] width 1255 height 667
type textarea "**********"
click at [253, 237] on button "Post" at bounding box center [246, 238] width 33 height 19
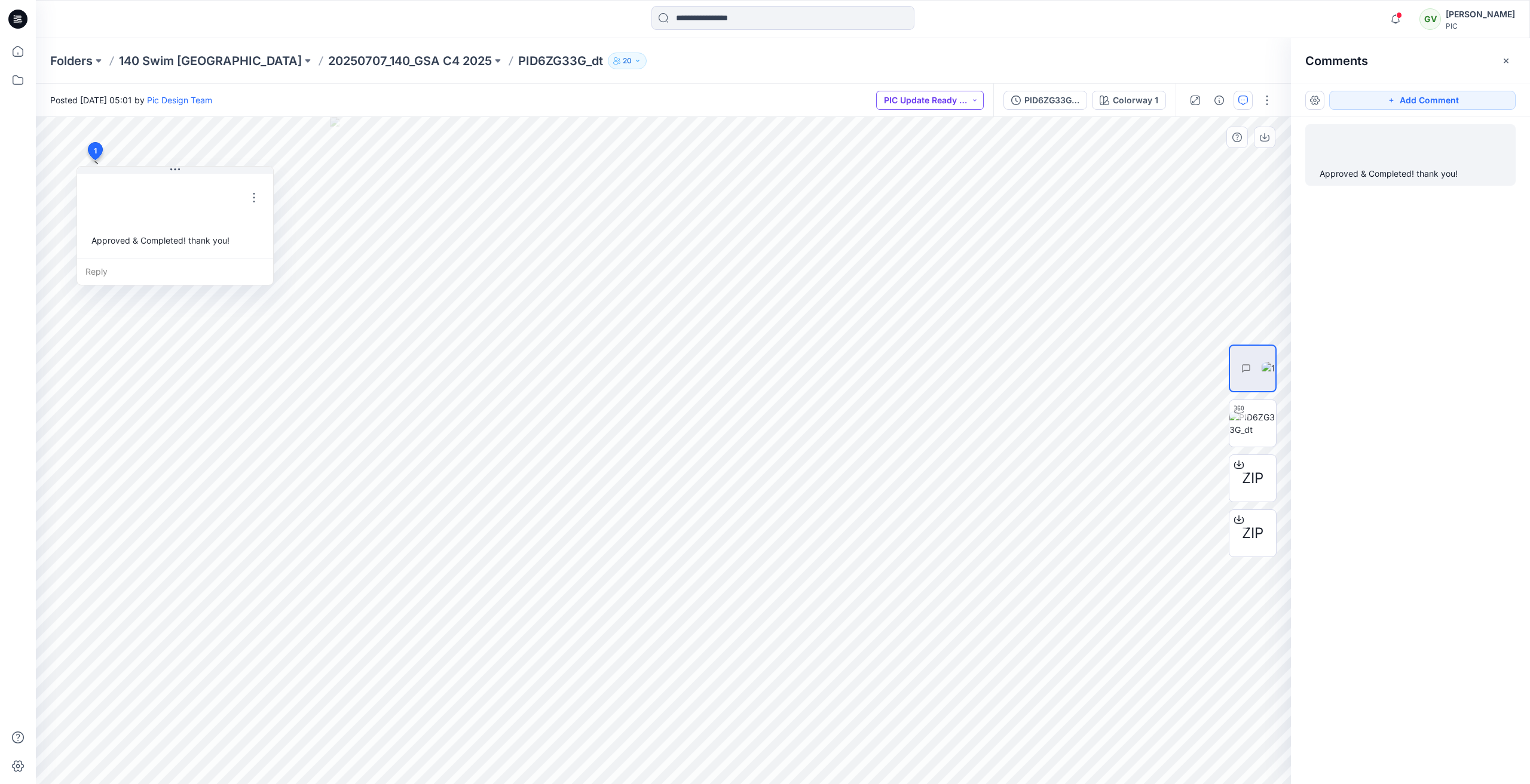
click at [919, 101] on button "PIC Update Ready to Review" at bounding box center [929, 100] width 107 height 19
click at [933, 159] on p "Accepted" at bounding box center [921, 156] width 38 height 16
click at [346, 58] on p "20250707_140_GSA C4 2025" at bounding box center [410, 60] width 164 height 17
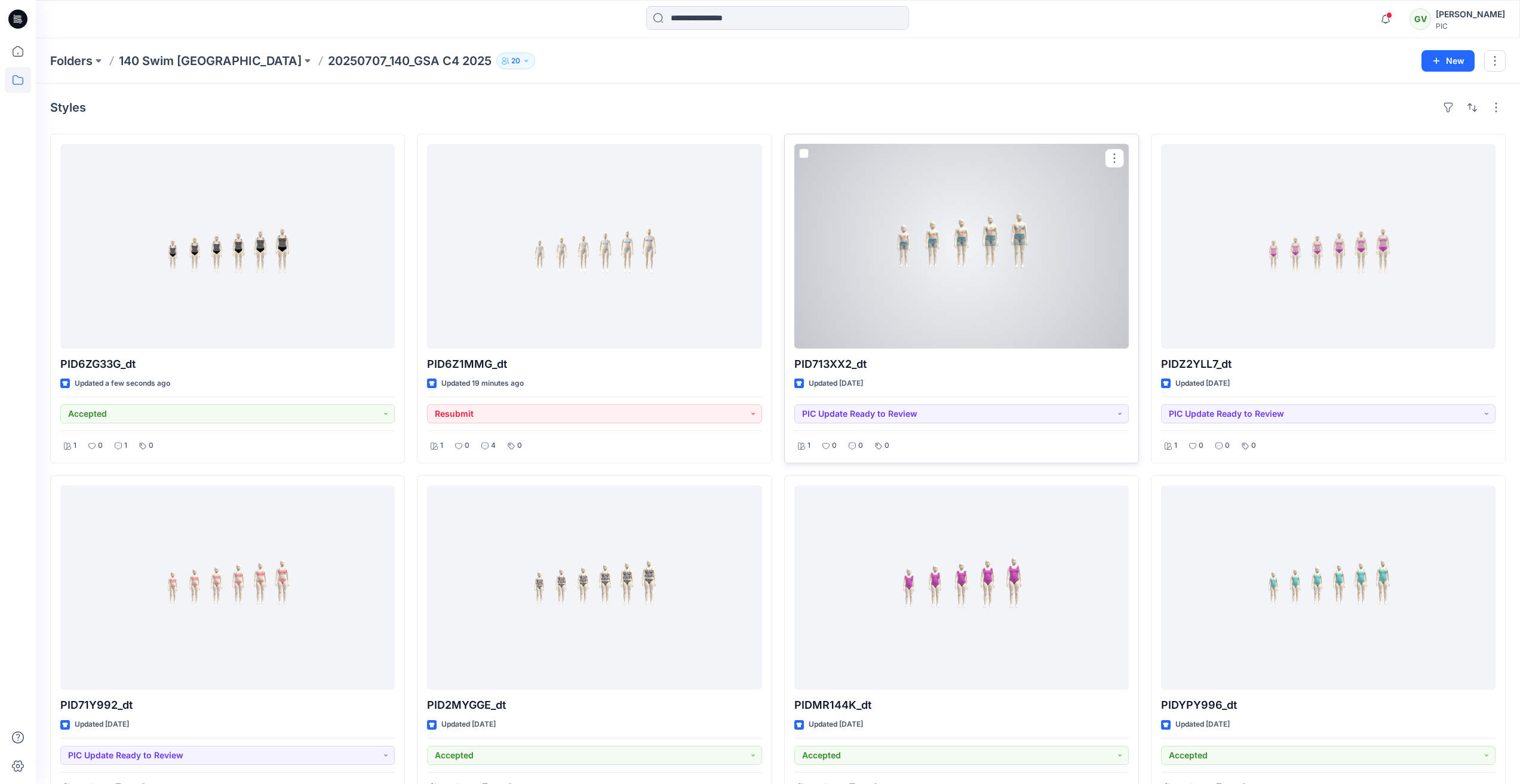
click at [1002, 304] on div at bounding box center [961, 246] width 335 height 205
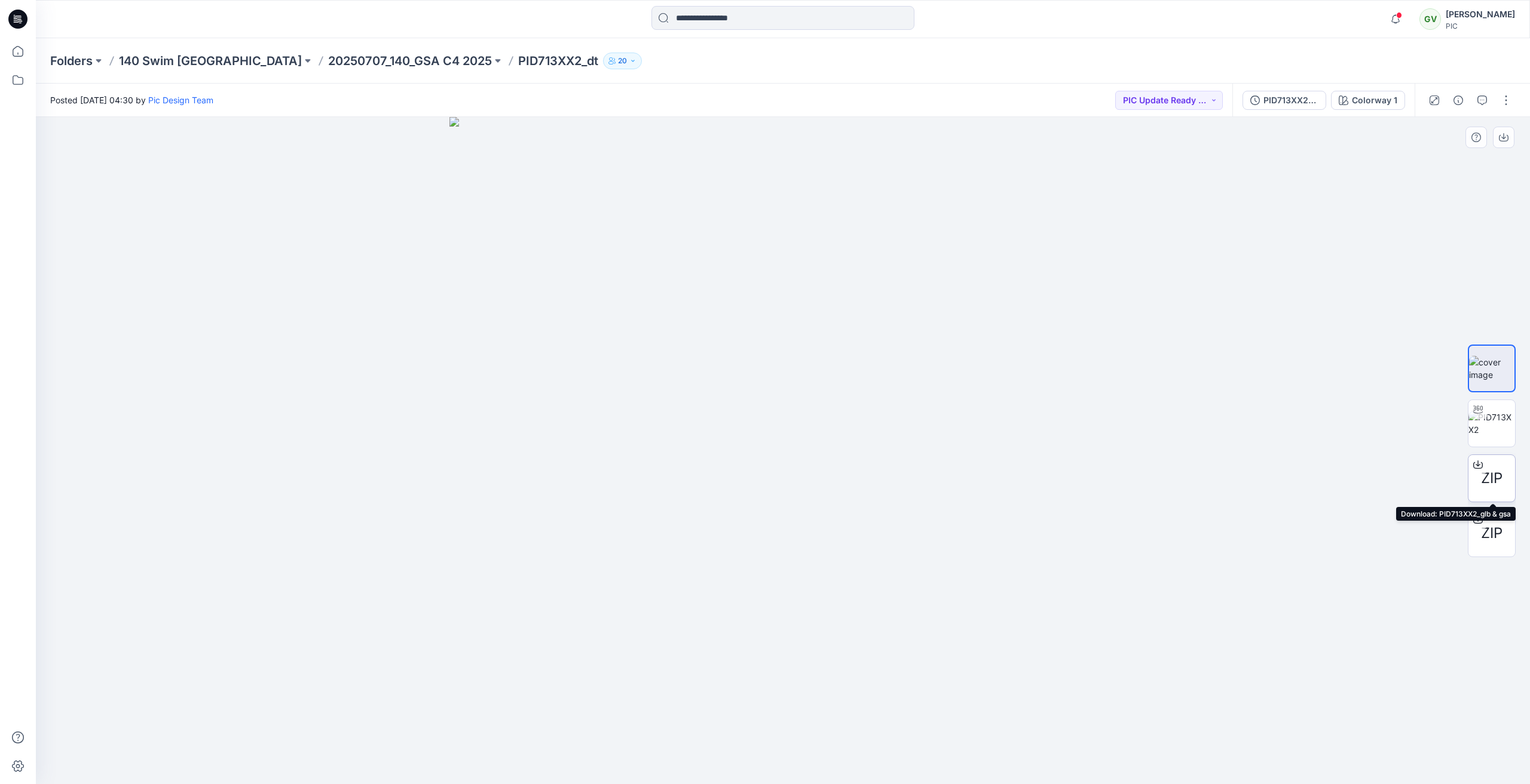
click at [1497, 480] on span "ZIP" at bounding box center [1491, 478] width 21 height 21
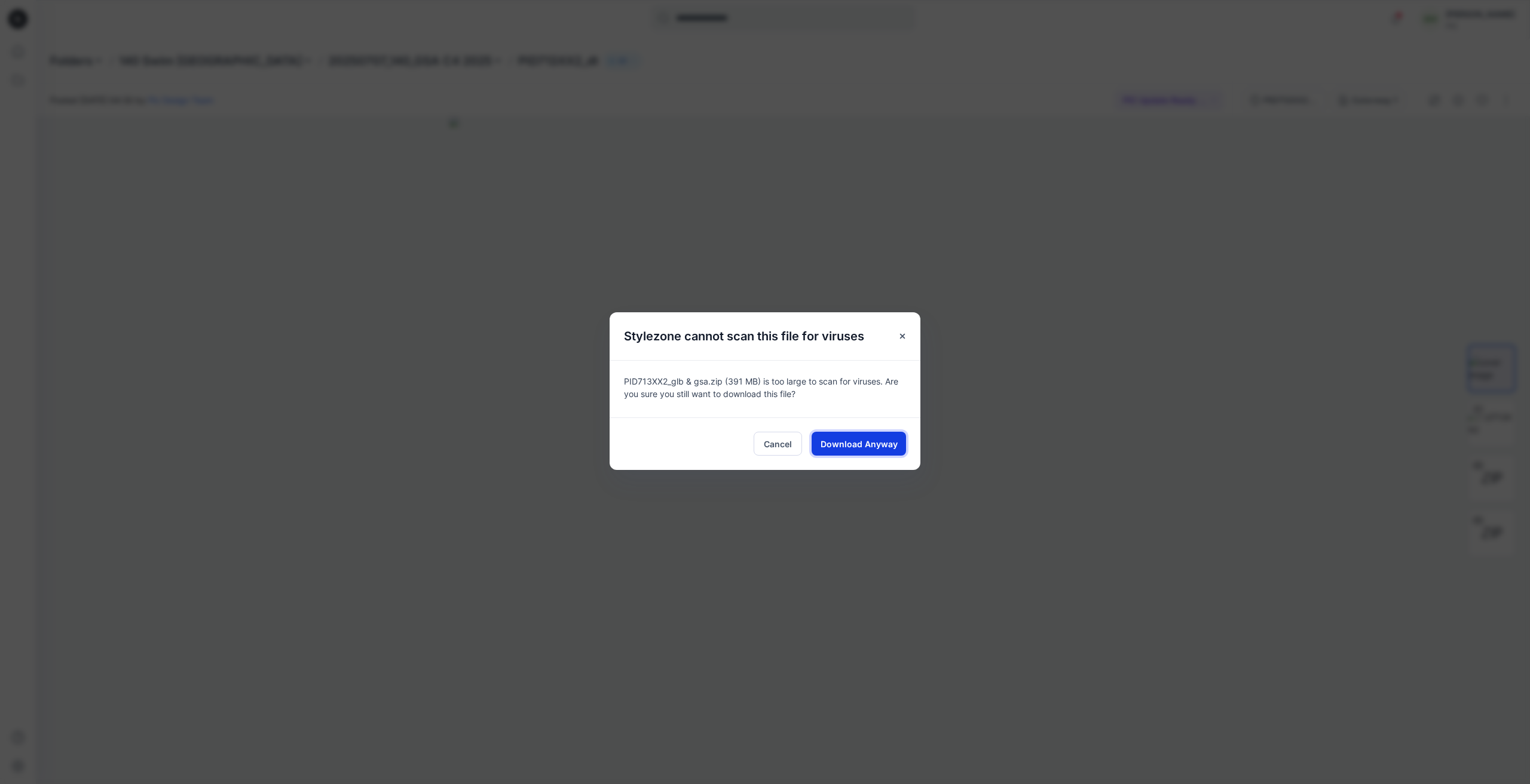
click at [890, 454] on button "Download Anyway" at bounding box center [858, 444] width 95 height 24
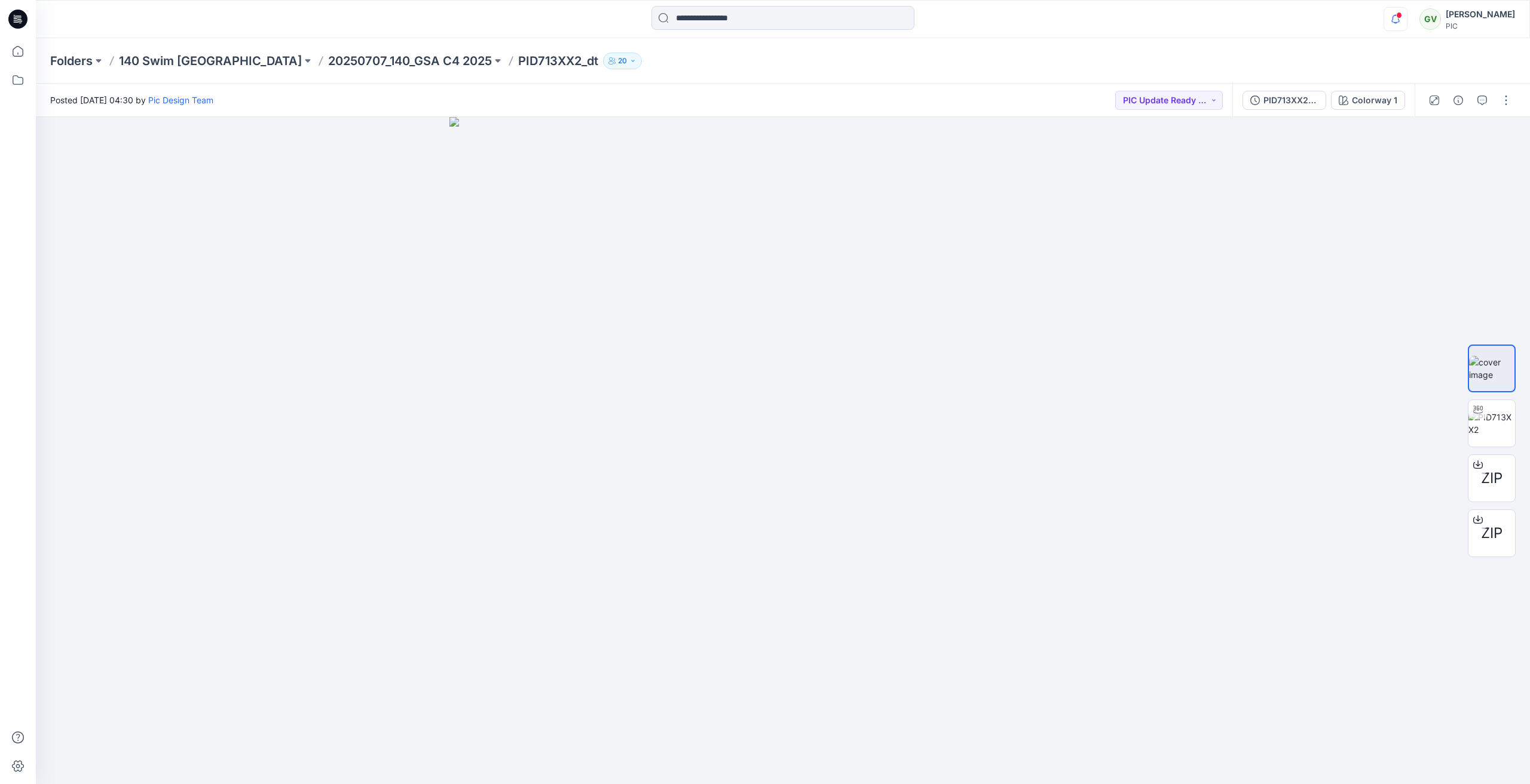
click at [1391, 16] on icon "button" at bounding box center [1395, 19] width 23 height 24
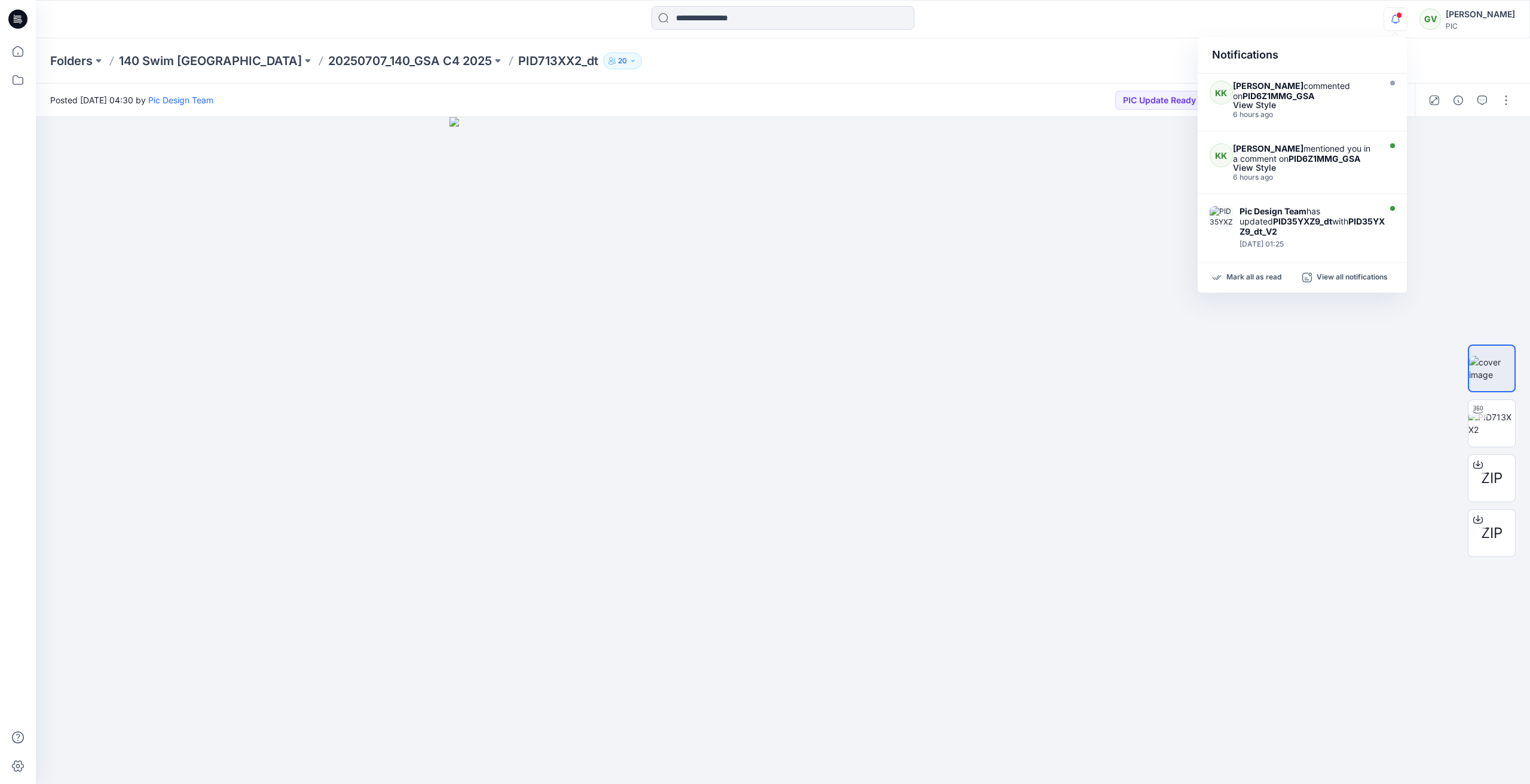
click at [1391, 16] on icon "button" at bounding box center [1395, 19] width 23 height 24
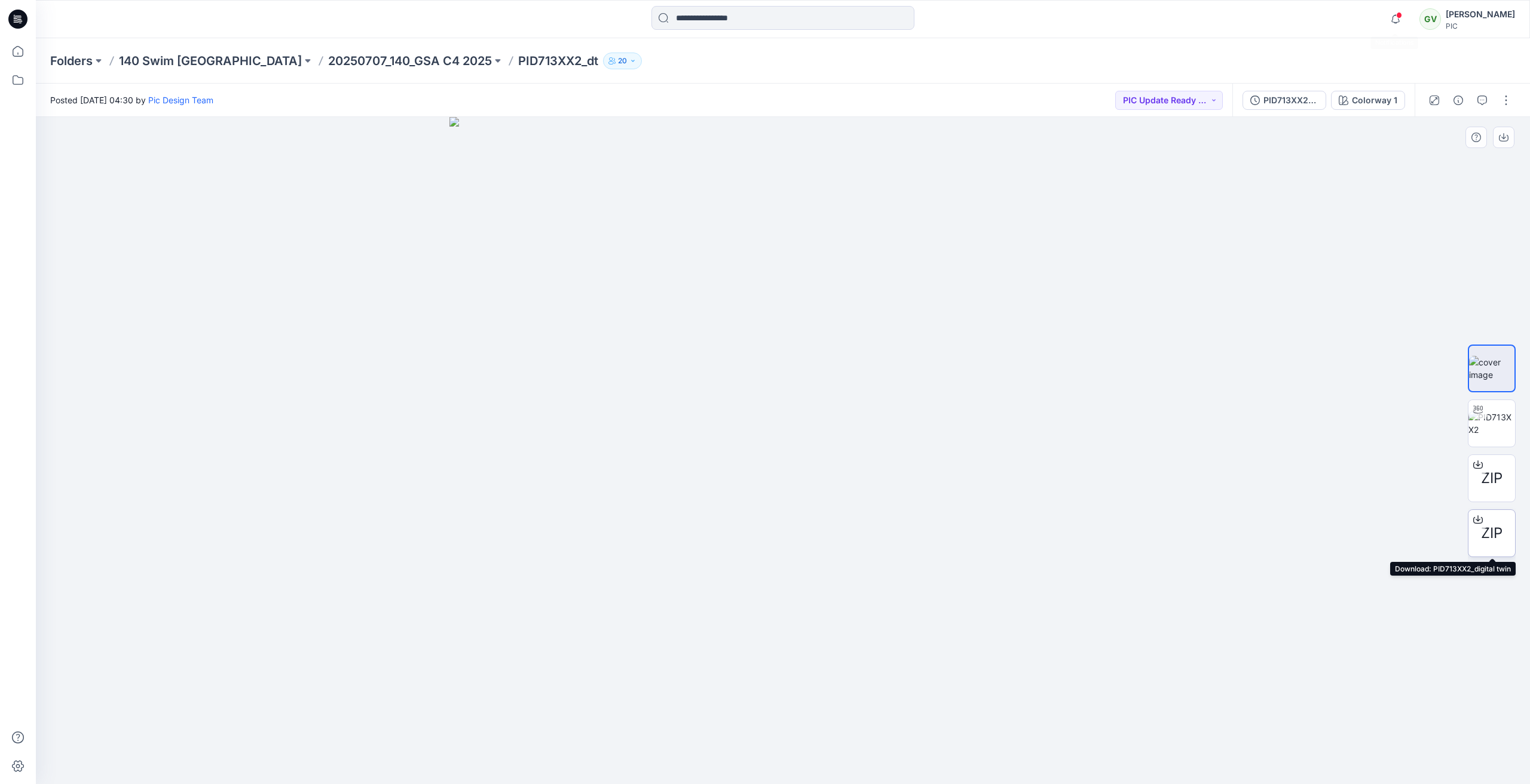
click at [1489, 528] on span "ZIP" at bounding box center [1491, 533] width 21 height 21
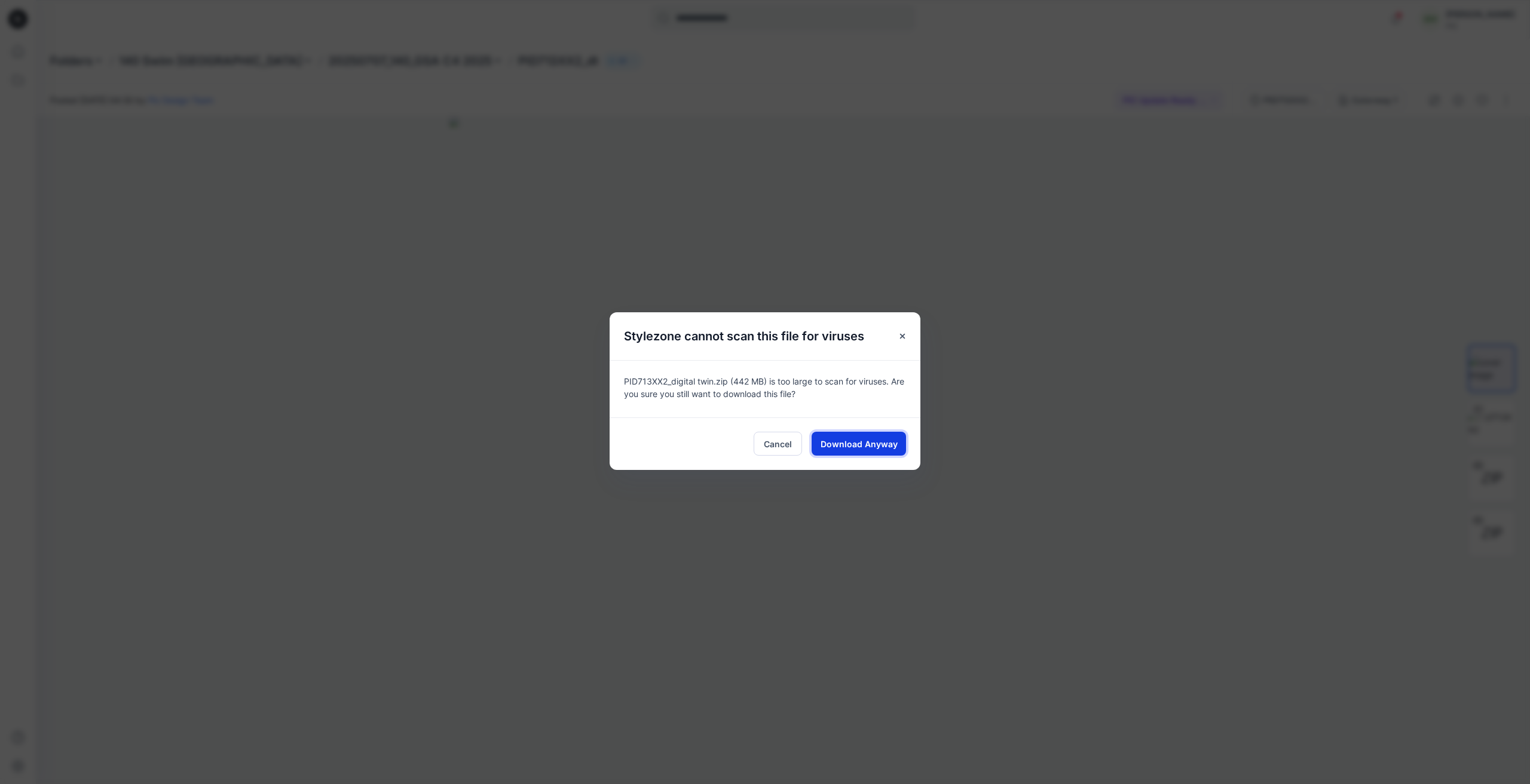
click at [880, 446] on span "Download Anyway" at bounding box center [858, 444] width 77 height 13
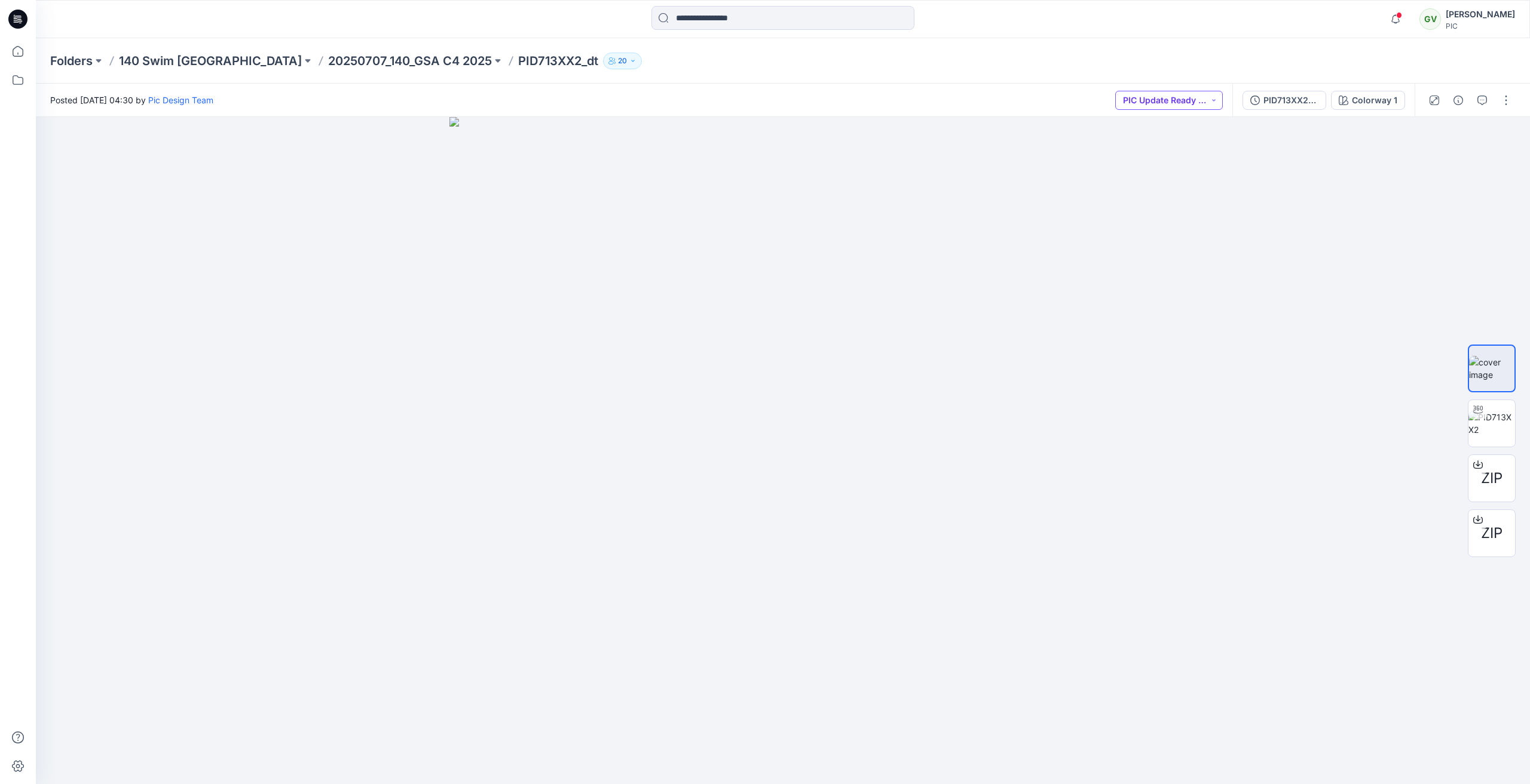
click at [1158, 100] on button "PIC Update Ready to Review" at bounding box center [1168, 100] width 107 height 19
click at [1070, 85] on div "Posted Friday, August 08, 2025 04:30 by Pic Design Team PIC Update Ready to Rev…" at bounding box center [633, 99] width 1196 height 33
click at [1269, 64] on div "Folders 140 Swim USA 20250707_140_GSA C4 2025 PID713XX2_dt 20" at bounding box center [736, 60] width 1372 height 17
click at [1171, 104] on button "PIC Update Ready to Review" at bounding box center [1168, 100] width 107 height 19
click at [1168, 157] on p "Accepted" at bounding box center [1160, 156] width 38 height 16
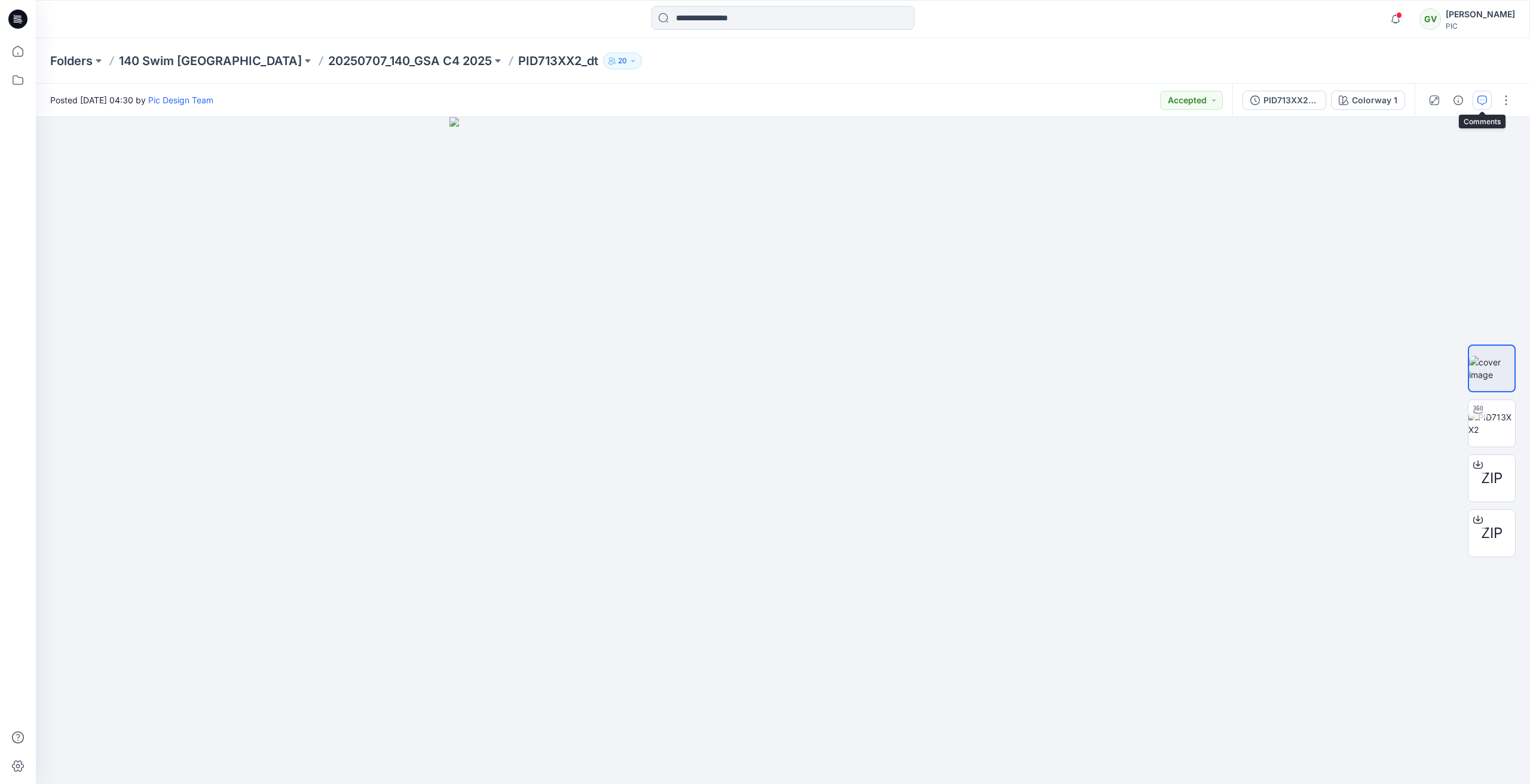
click at [1478, 99] on icon "button" at bounding box center [1482, 100] width 10 height 10
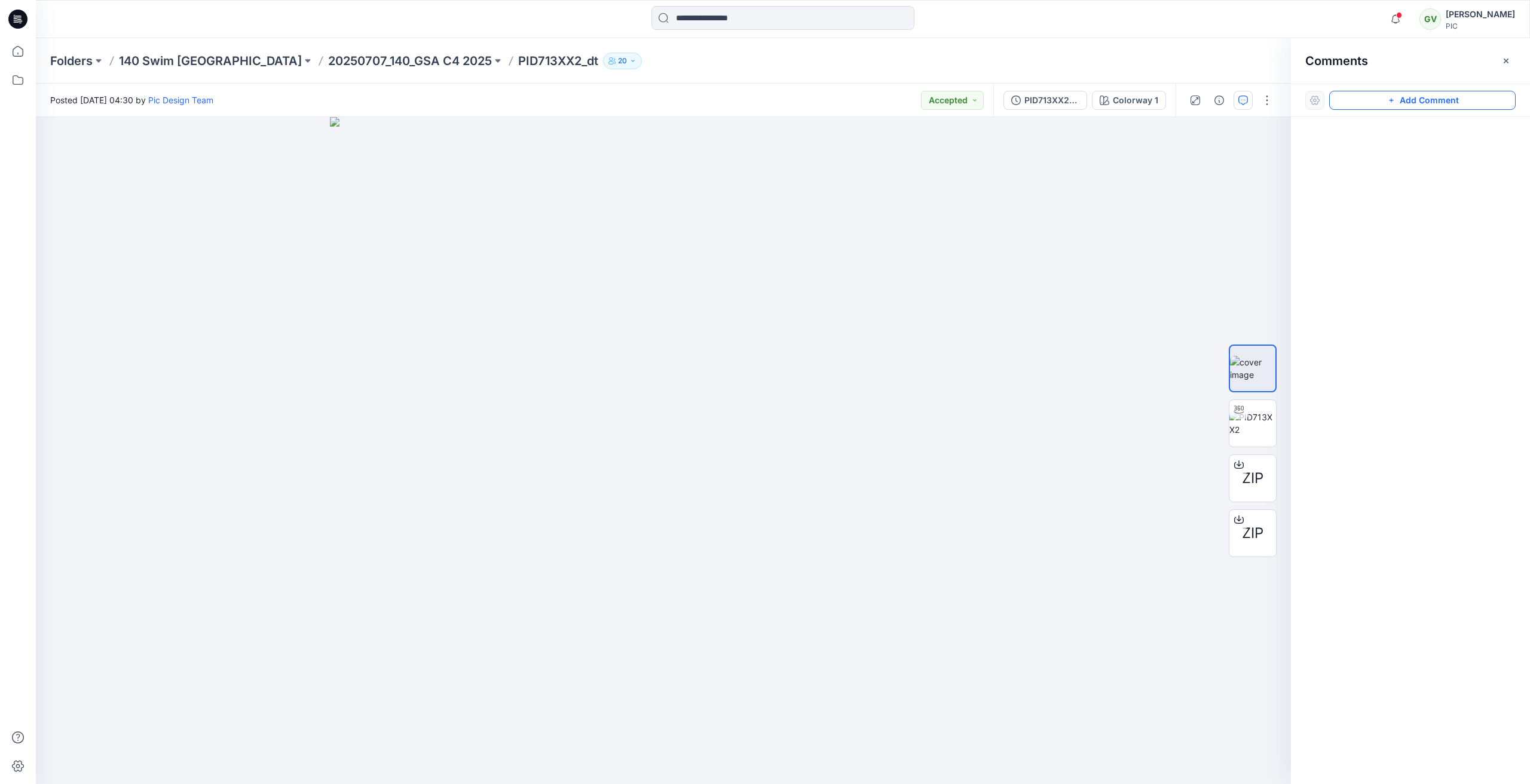
click at [1380, 107] on button "Add Comment" at bounding box center [1422, 100] width 187 height 19
click at [87, 153] on div "1" at bounding box center [663, 450] width 1255 height 667
type textarea "**********"
click at [242, 226] on button "Post" at bounding box center [238, 230] width 33 height 19
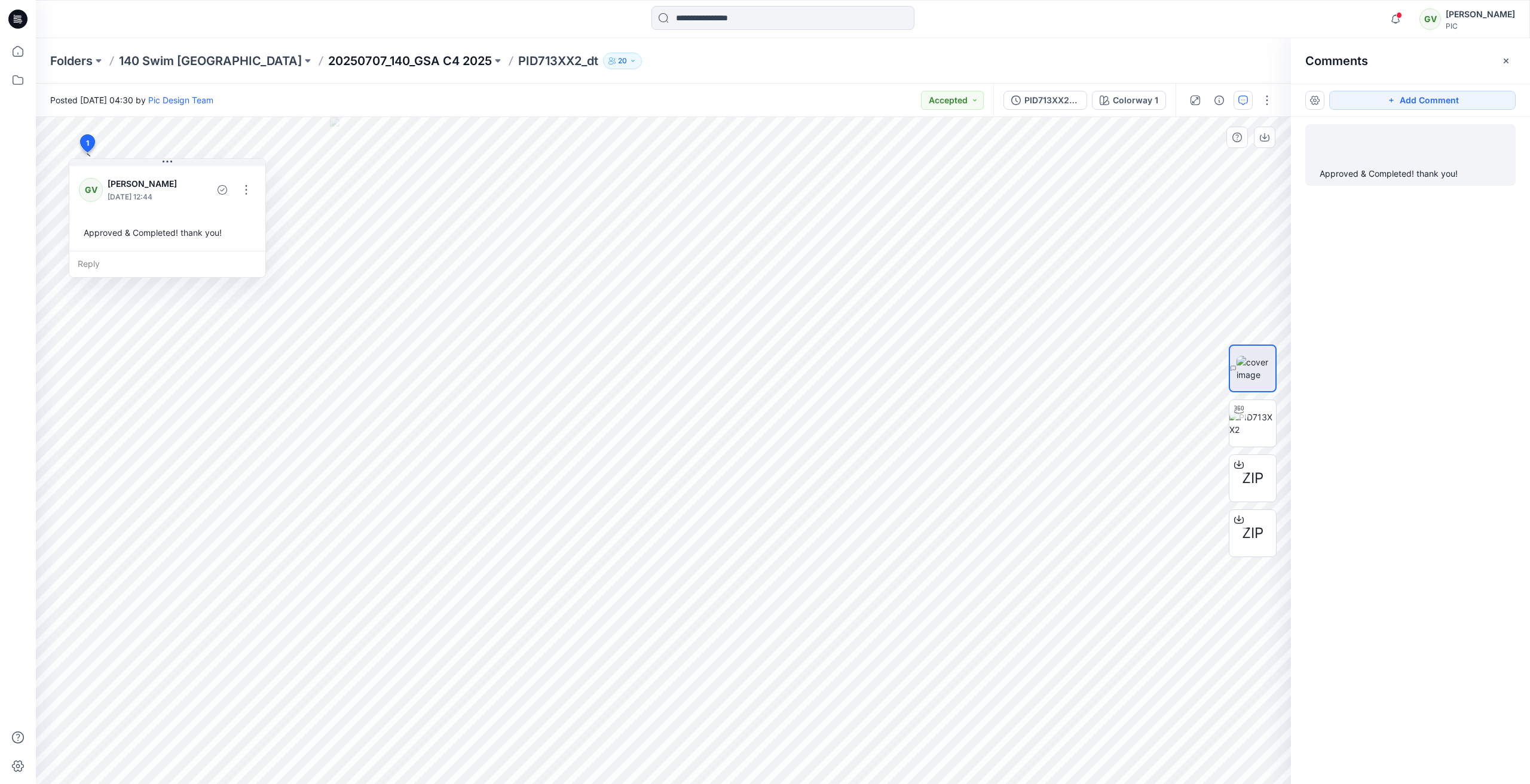
click at [329, 61] on p "20250707_140_GSA C4 2025" at bounding box center [410, 60] width 164 height 17
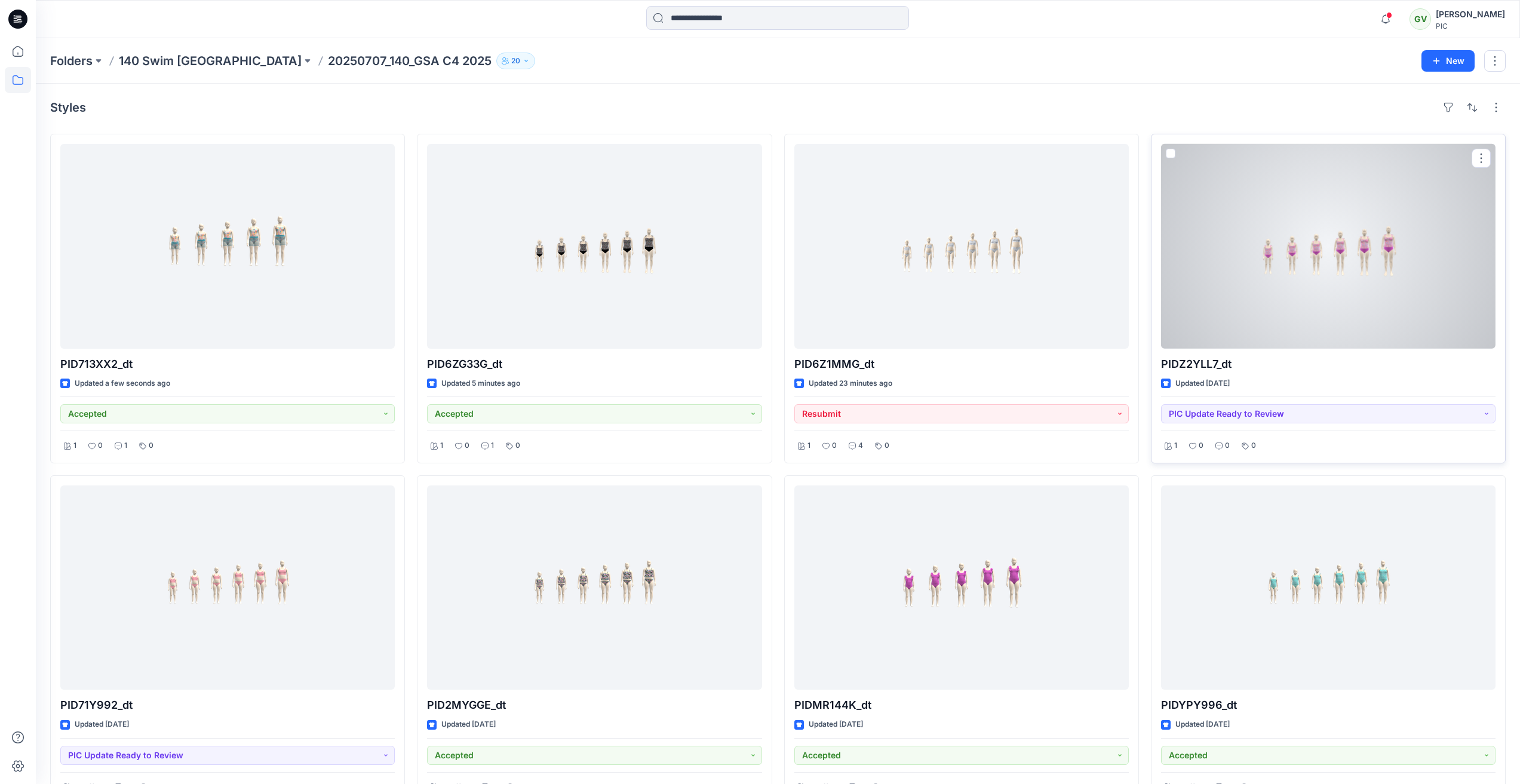
click at [1383, 311] on div at bounding box center [1329, 246] width 335 height 205
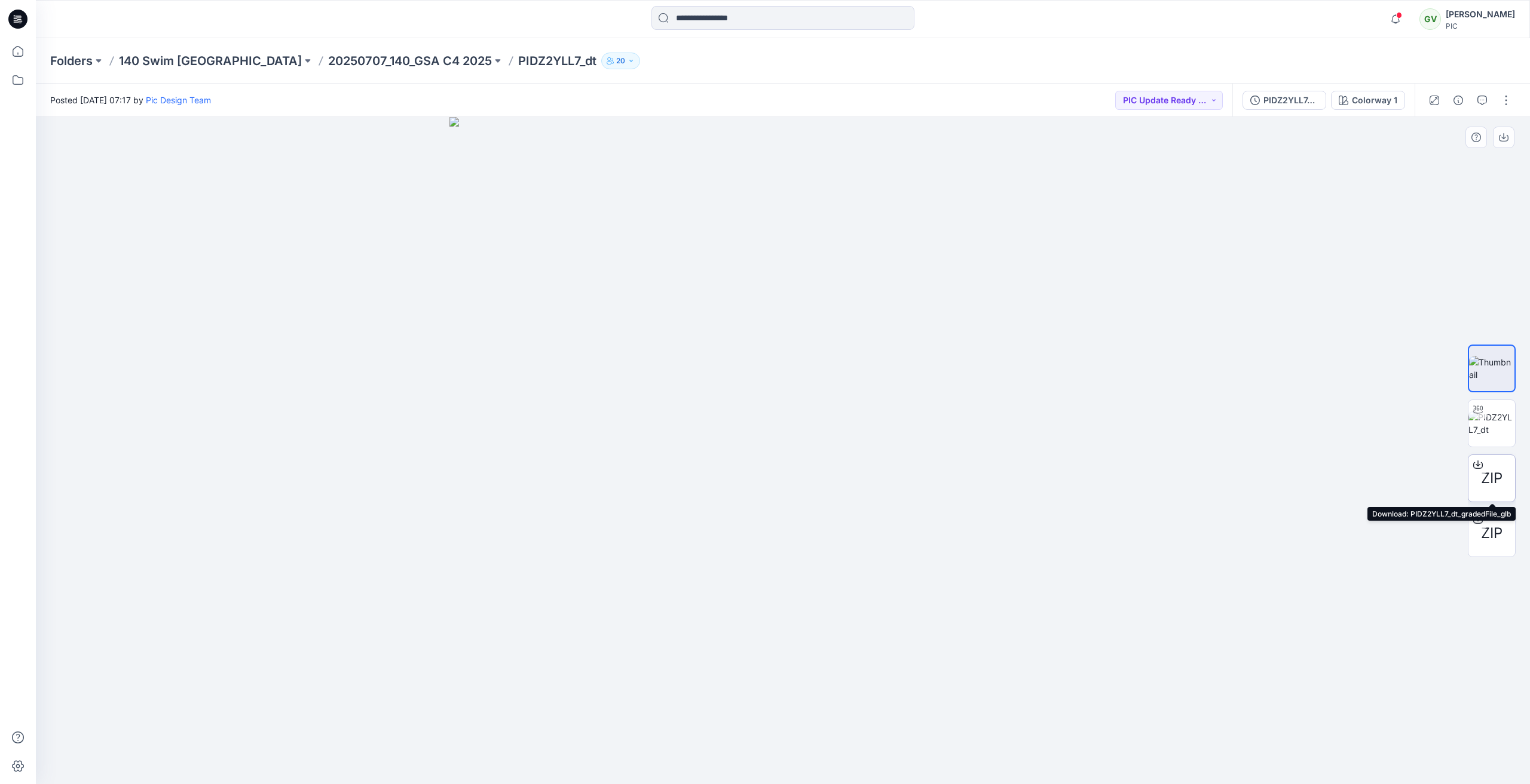
click at [1492, 475] on span "ZIP" at bounding box center [1491, 478] width 21 height 21
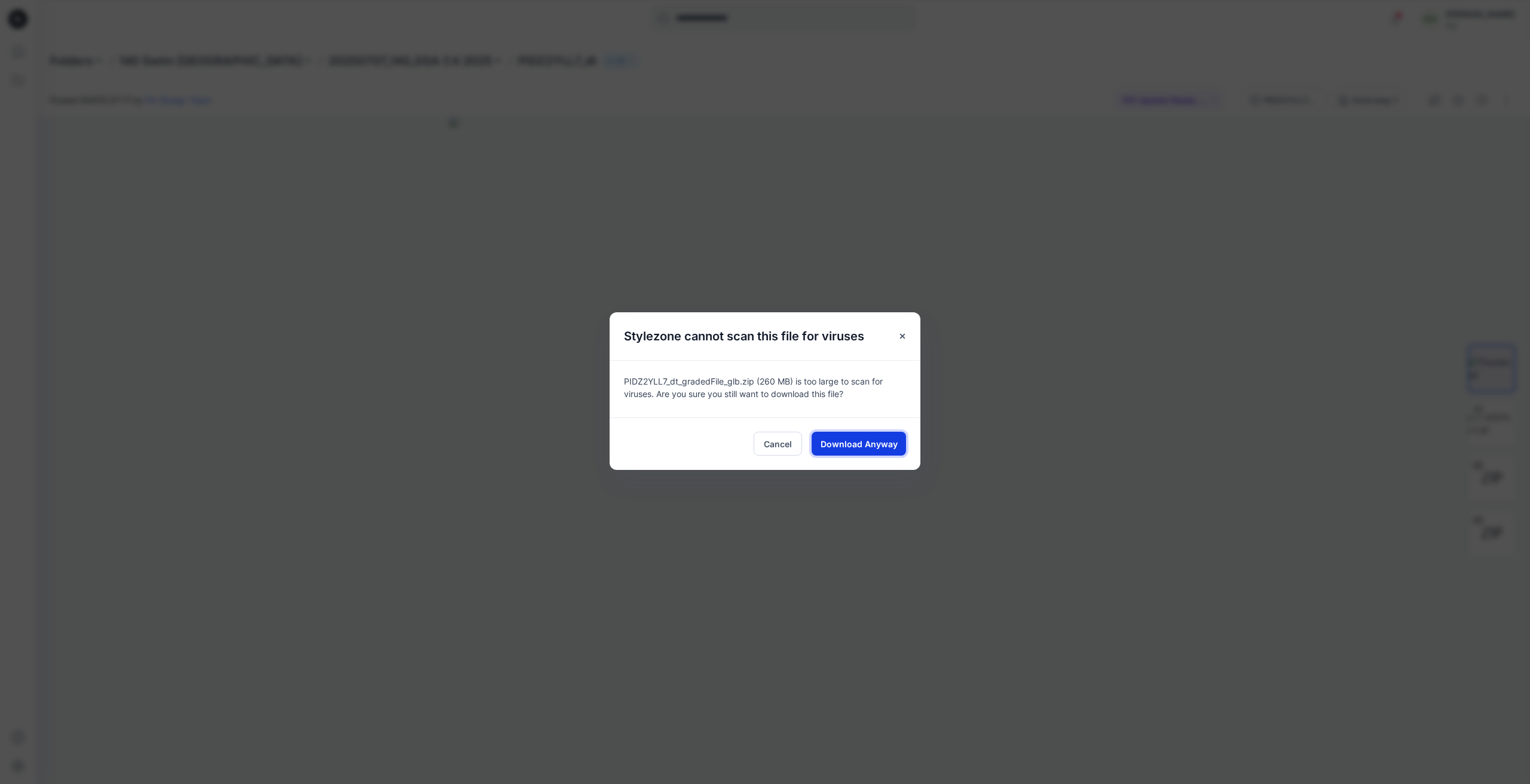
click at [873, 446] on span "Download Anyway" at bounding box center [858, 444] width 77 height 13
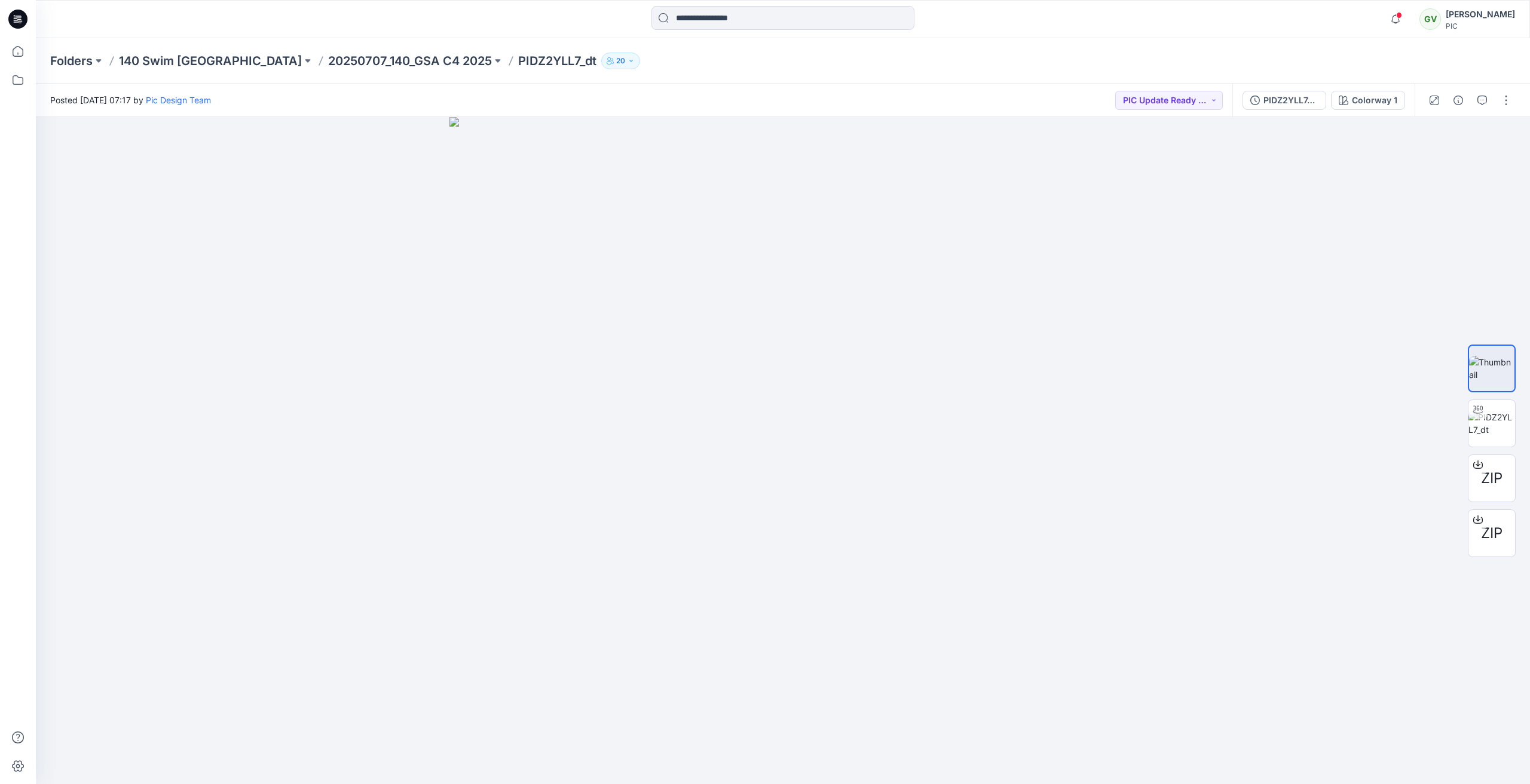
click at [726, 89] on div "Posted Thursday, August 07, 2025 07:17 by Pic Design Team PIC Update Ready to R…" at bounding box center [633, 99] width 1196 height 33
click at [1366, 62] on div "Folders 140 Swim USA 20250707_140_GSA C4 2025 PIDZ2YLL7_dt 20" at bounding box center [736, 60] width 1372 height 17
click at [1003, 59] on div "Folders 140 Swim USA 20250707_140_GSA C4 2025 PIDZ2YLL7_dt 20" at bounding box center [736, 60] width 1372 height 17
click at [1479, 98] on icon "button" at bounding box center [1482, 100] width 10 height 10
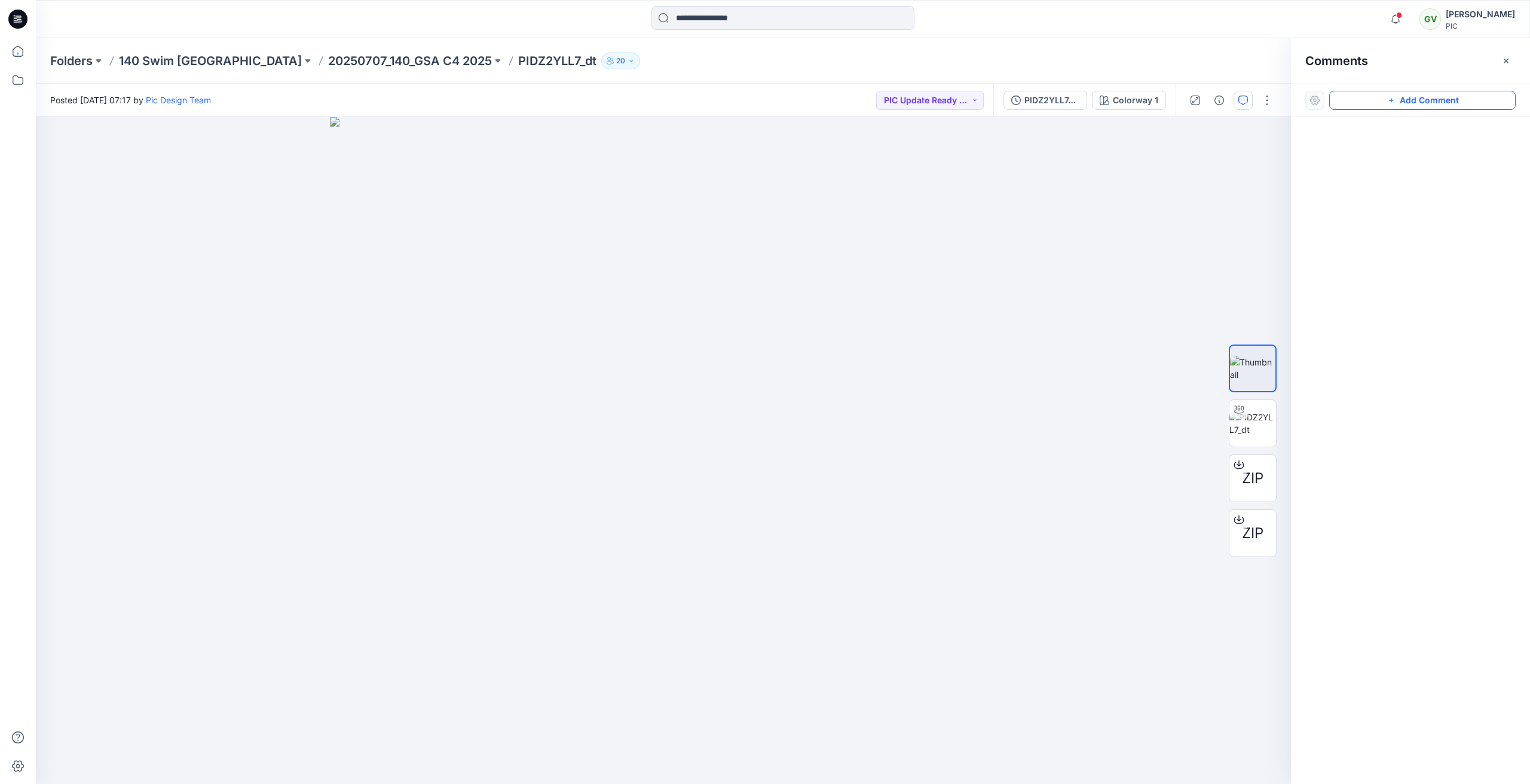
click at [1396, 104] on icon "button" at bounding box center [1391, 100] width 10 height 10
click at [83, 148] on div "1" at bounding box center [663, 450] width 1255 height 667
type textarea "**********"
click at [237, 237] on div "Cancel Post" at bounding box center [162, 226] width 196 height 38
click at [237, 232] on button "Post" at bounding box center [234, 226] width 33 height 19
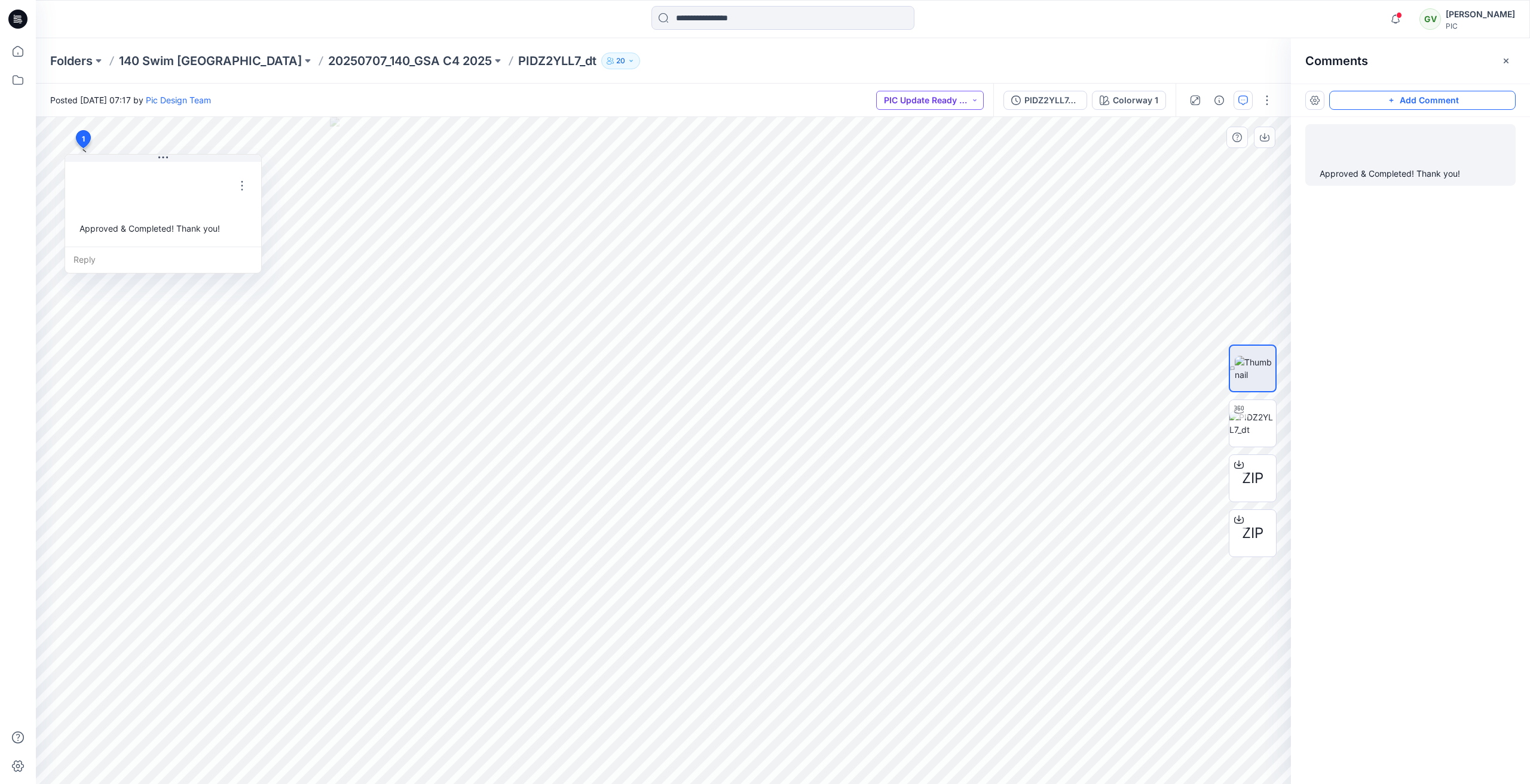
click at [948, 107] on button "PIC Update Ready to Review" at bounding box center [929, 100] width 107 height 19
click at [939, 156] on p "Accepted" at bounding box center [921, 156] width 38 height 16
click at [328, 63] on p "20250707_140_GSA C4 2025" at bounding box center [410, 60] width 164 height 17
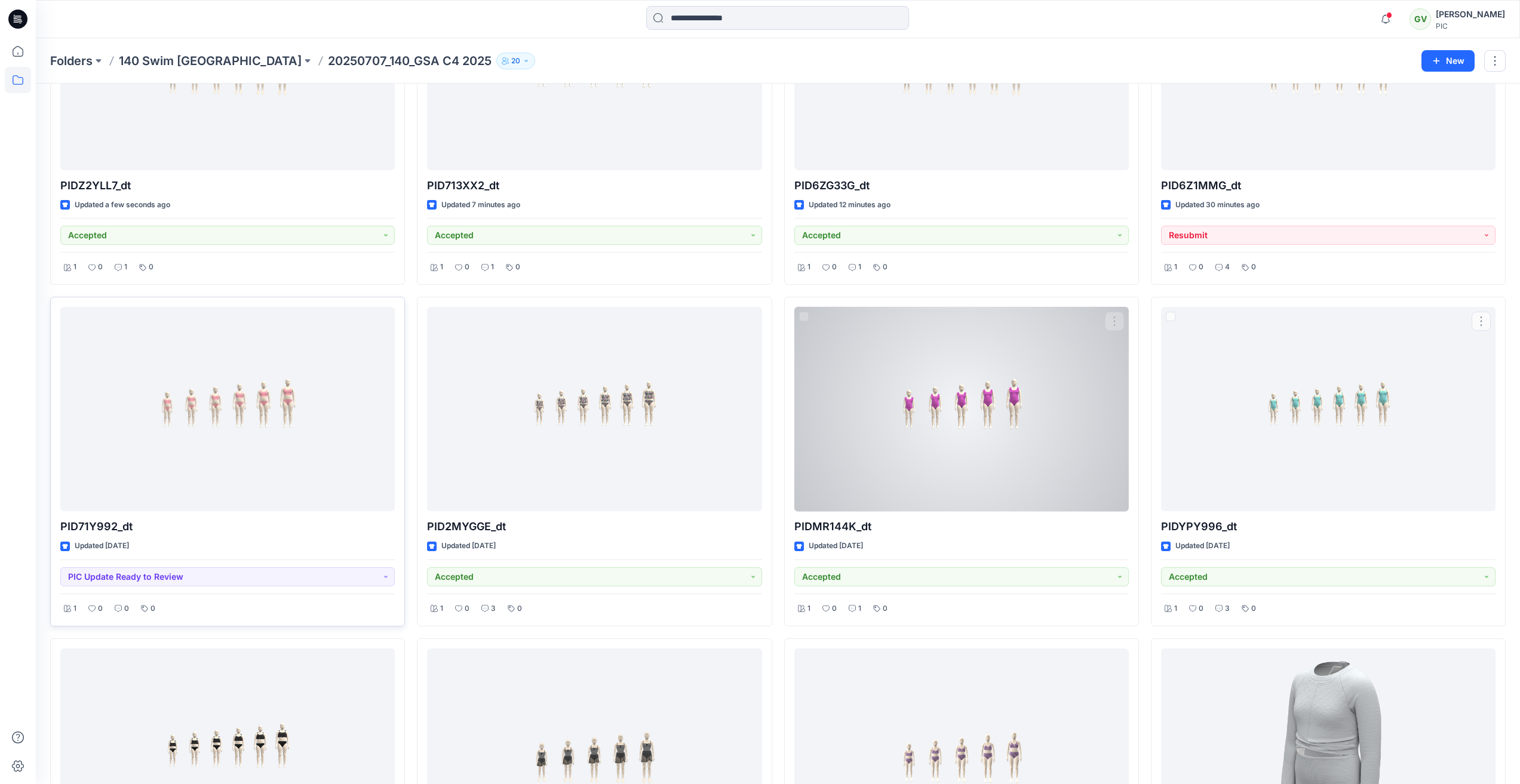
scroll to position [180, 0]
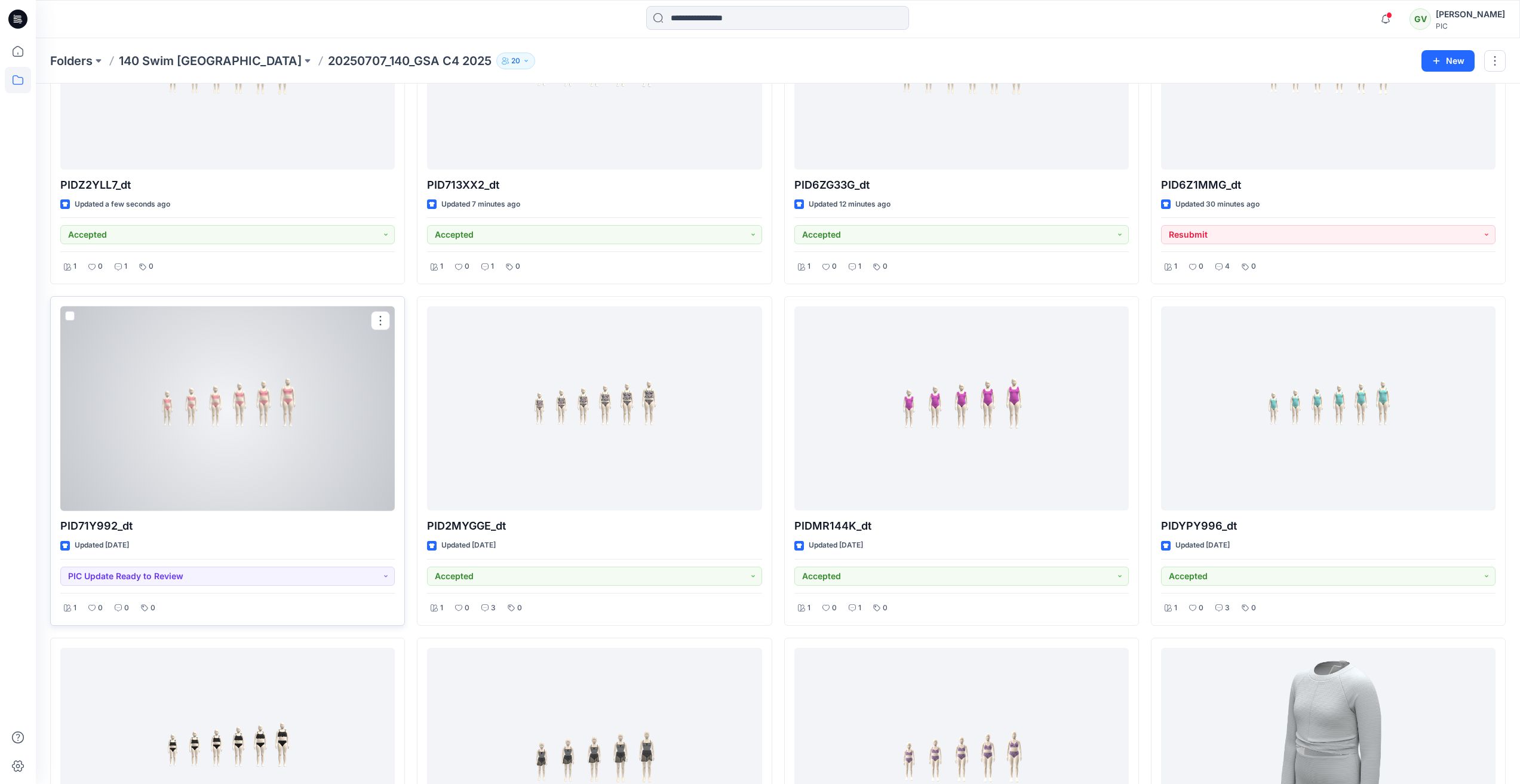
click at [168, 430] on div at bounding box center [227, 409] width 335 height 205
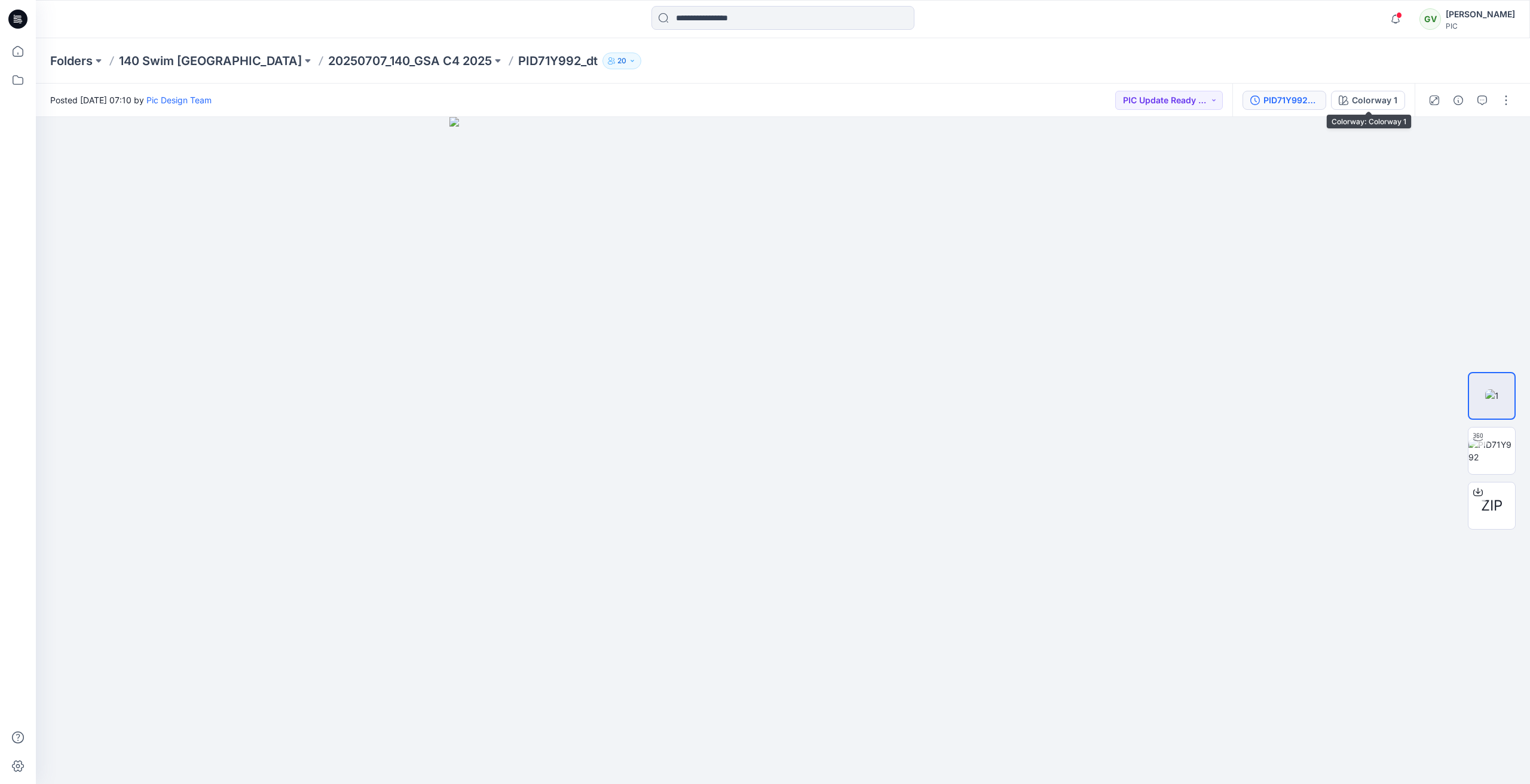
click at [1292, 103] on div "PID71Y992_gsa" at bounding box center [1290, 100] width 55 height 14
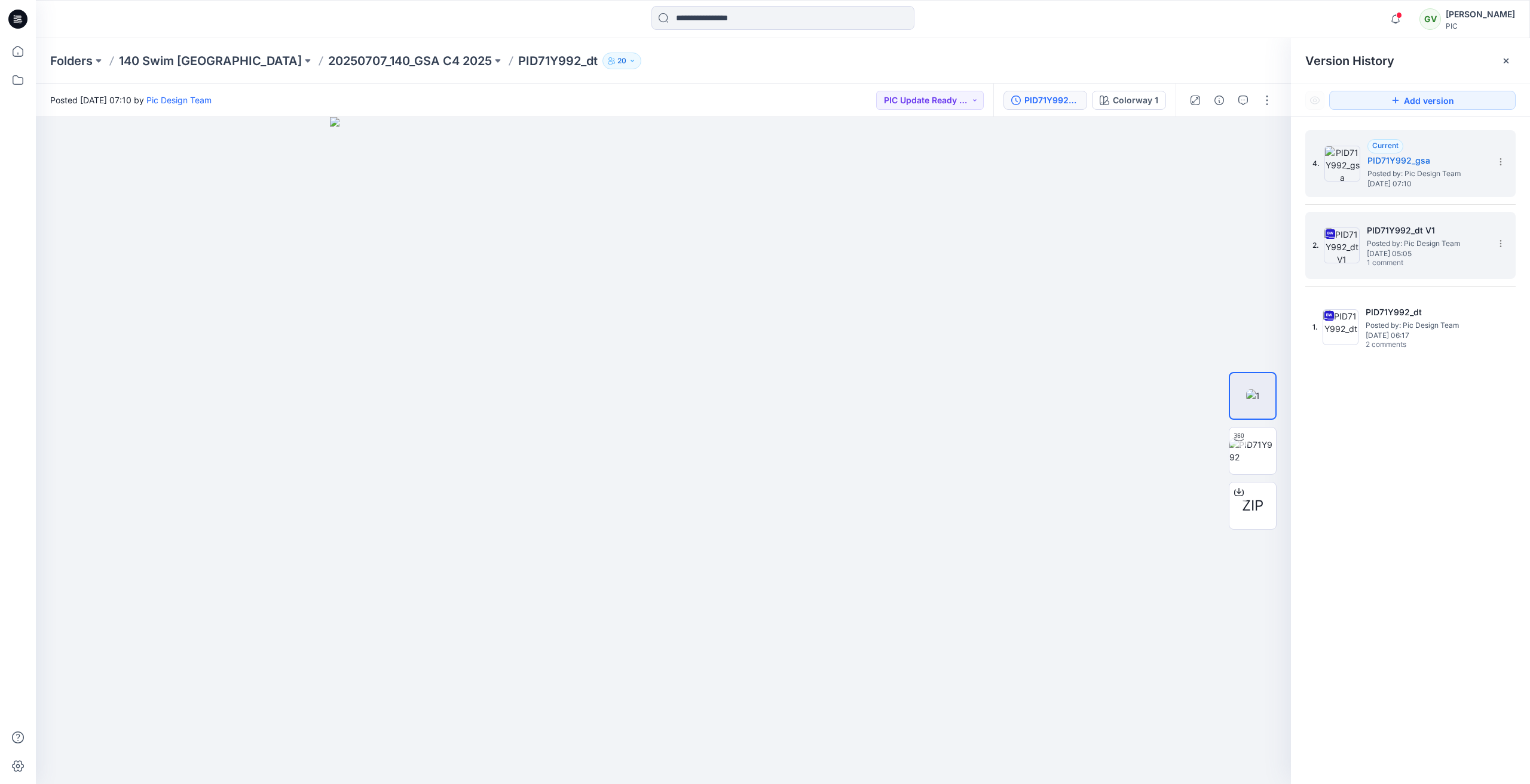
click at [1405, 228] on h5 "PID71Y992_dt V1" at bounding box center [1426, 230] width 119 height 14
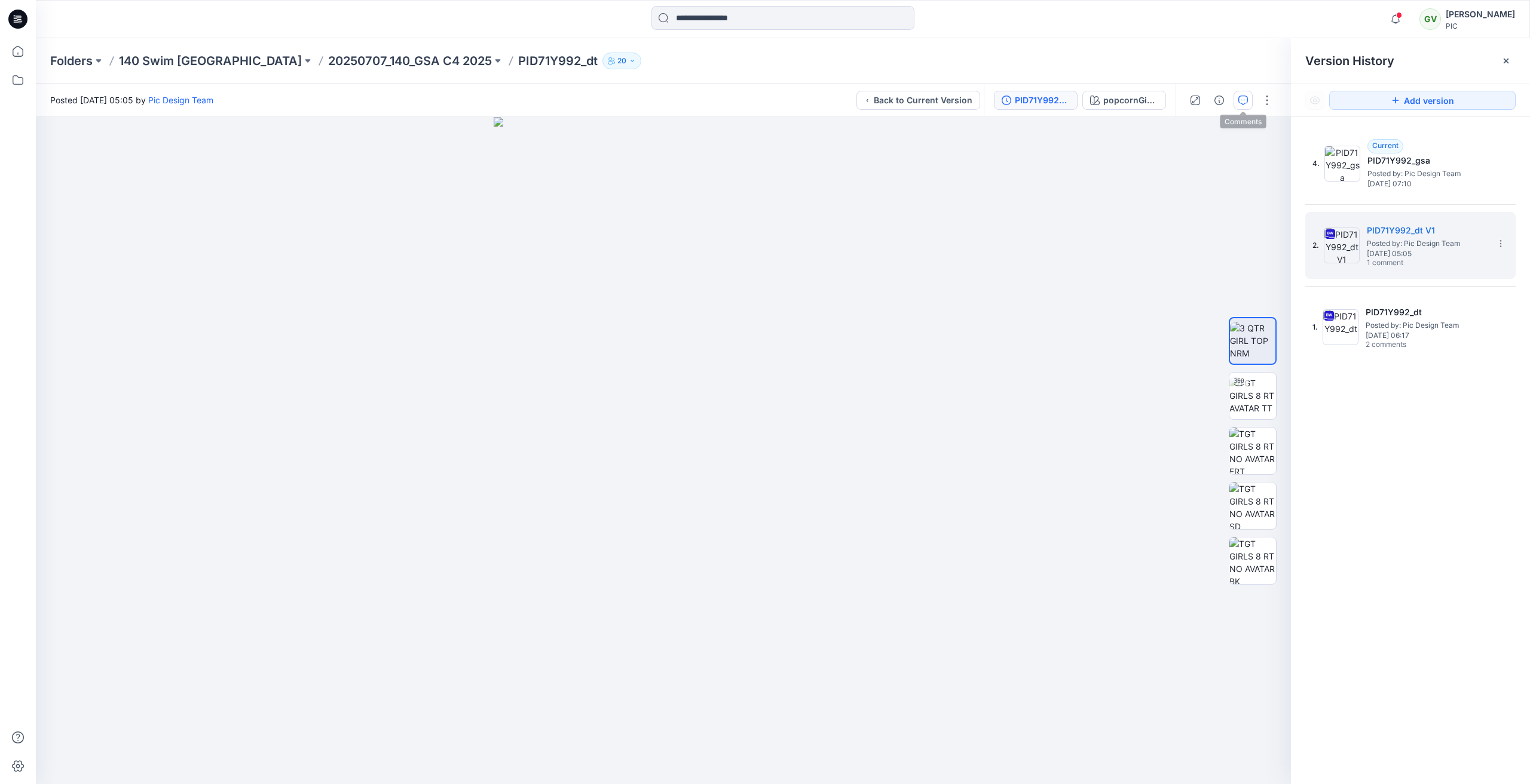
click at [1236, 102] on button "button" at bounding box center [1243, 100] width 19 height 19
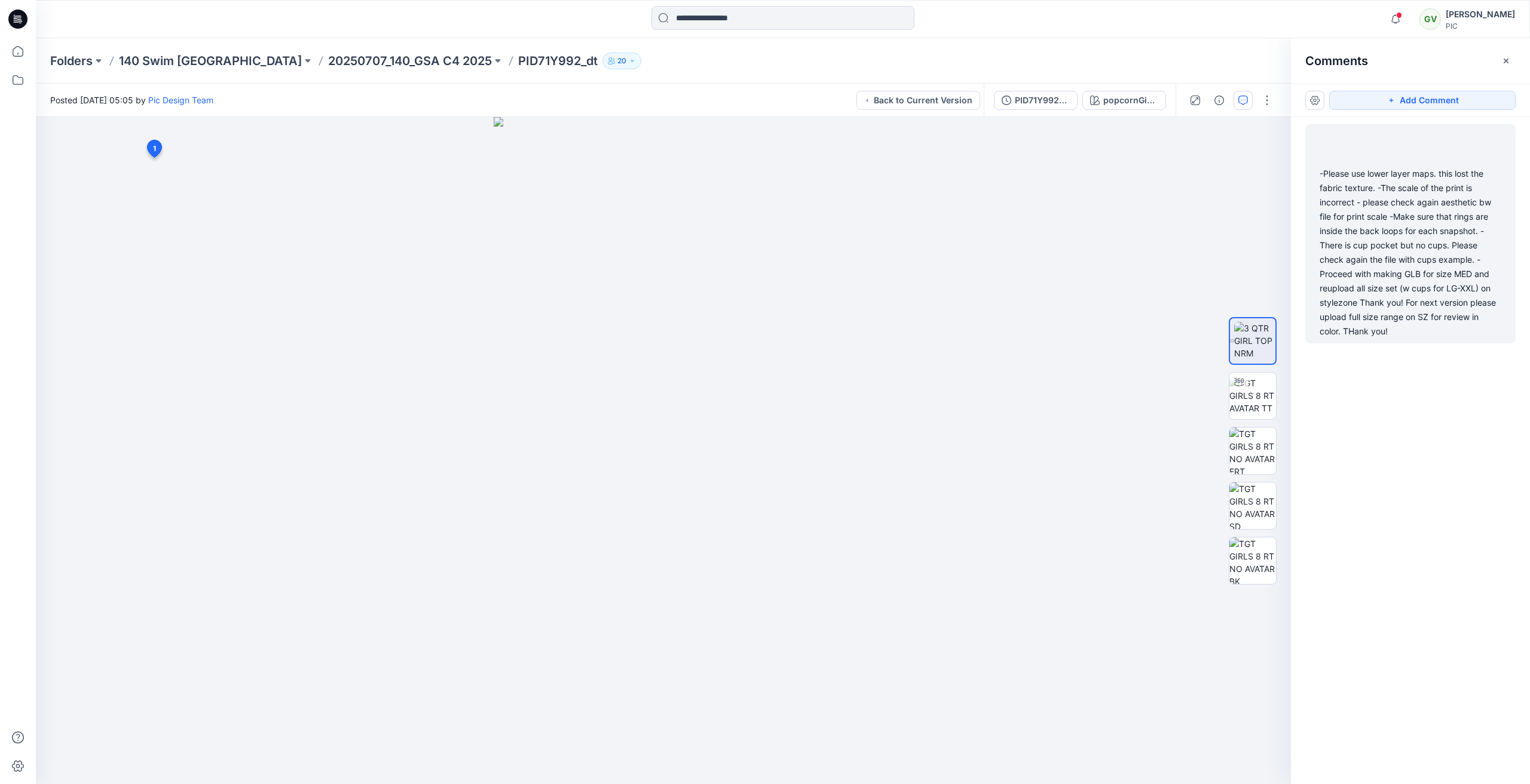
click at [1403, 181] on div "-Please use lower layer maps. this lost the fabric texture. -The scale of the p…" at bounding box center [1410, 253] width 182 height 172
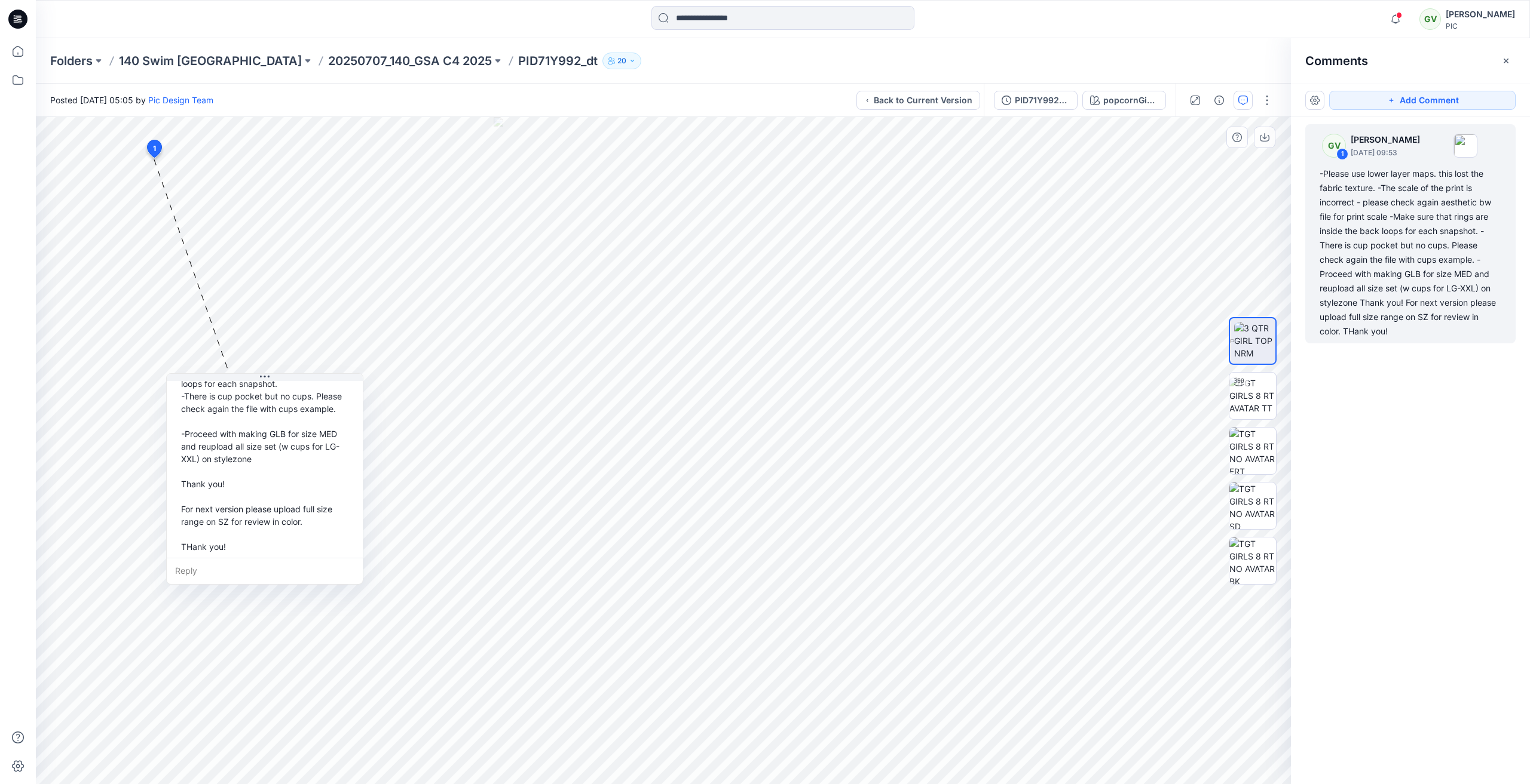
scroll to position [146, 0]
click at [943, 98] on button "Back to Current Version" at bounding box center [918, 100] width 124 height 19
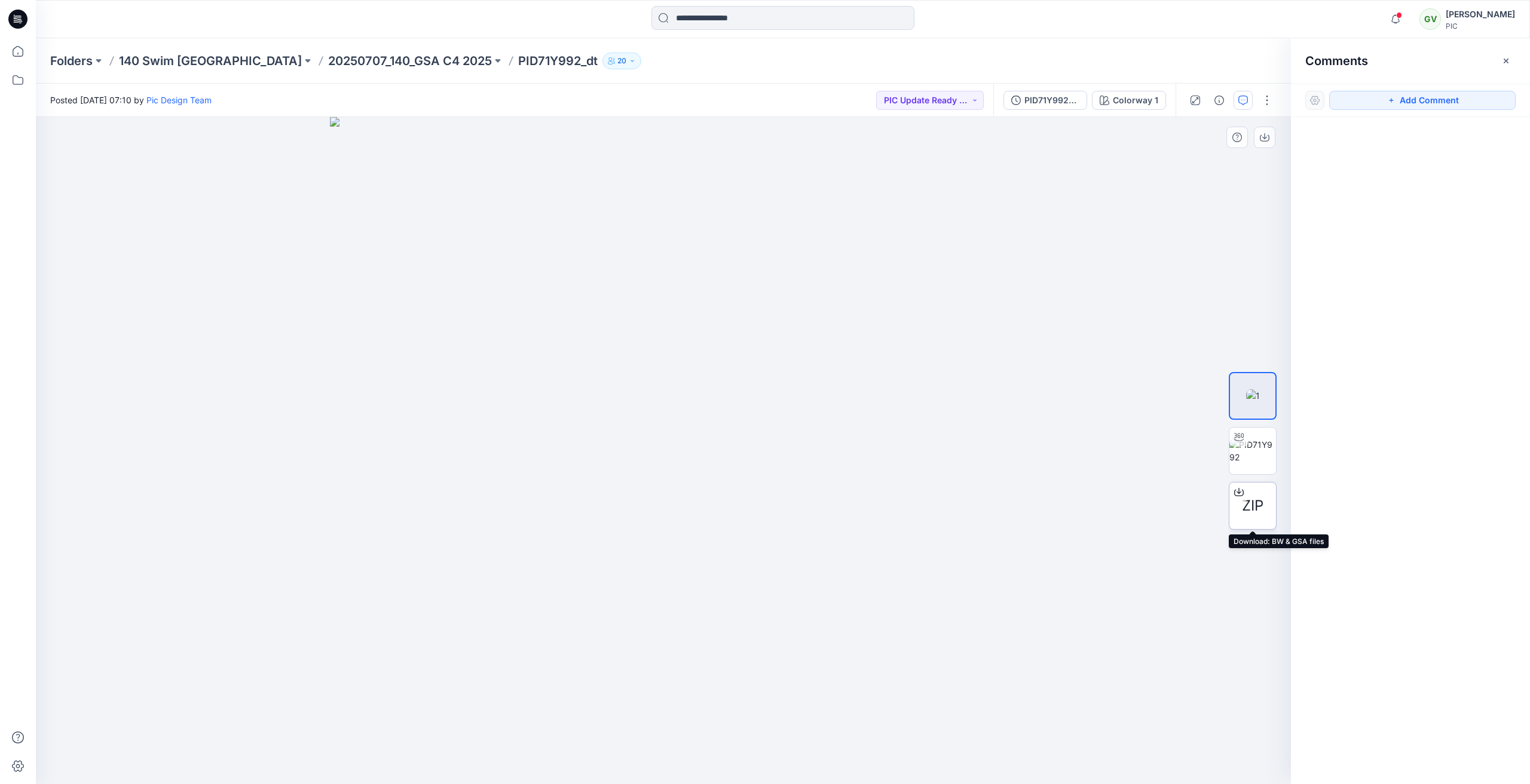
click at [1254, 497] on span "ZIP" at bounding box center [1252, 505] width 21 height 21
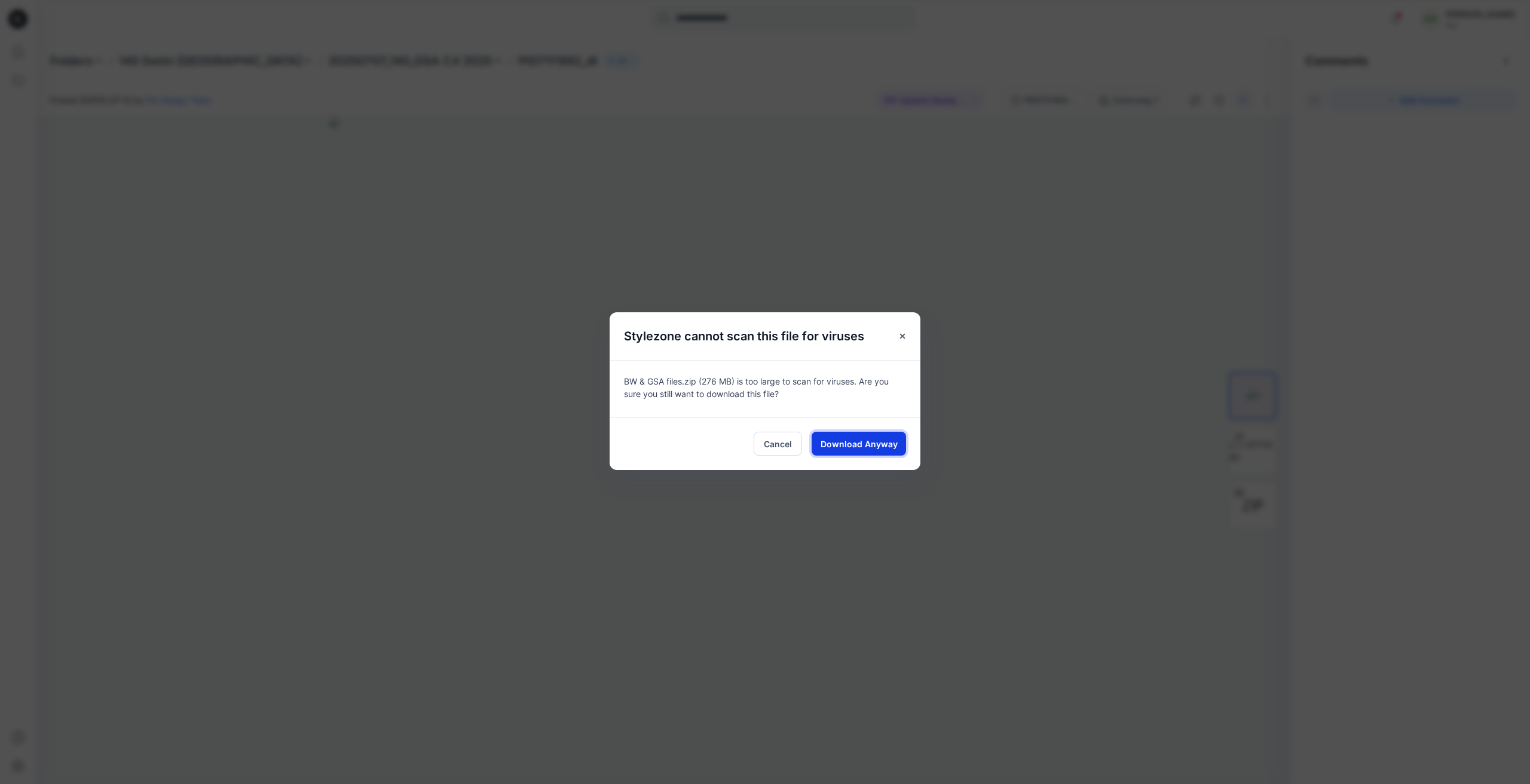
click at [870, 438] on span "Download Anyway" at bounding box center [858, 444] width 77 height 13
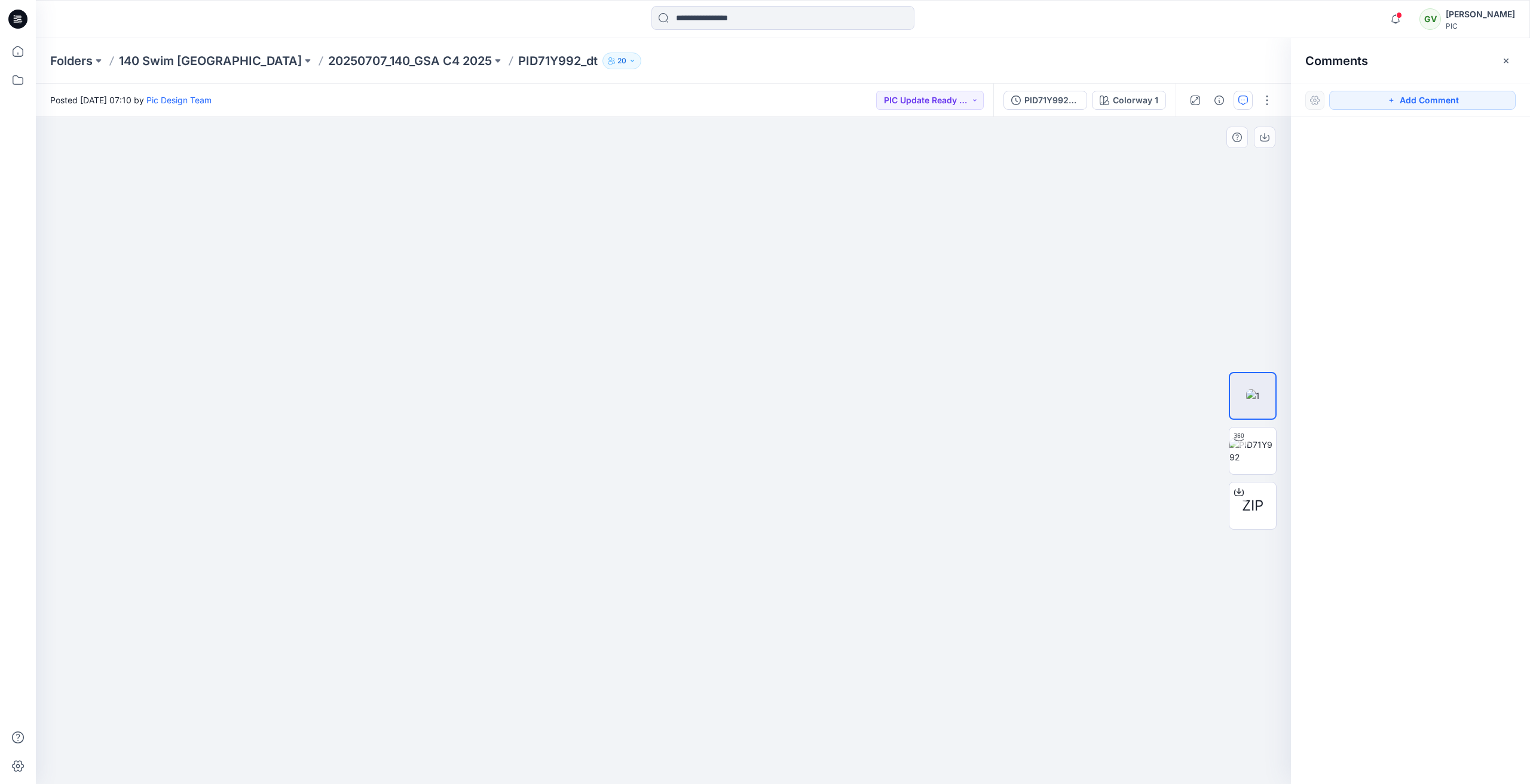
drag, startPoint x: 948, startPoint y: 244, endPoint x: 914, endPoint y: 408, distance: 167.5
drag, startPoint x: 917, startPoint y: 355, endPoint x: 803, endPoint y: 355, distance: 114.0
click at [847, 354] on img at bounding box center [663, 450] width 667 height 667
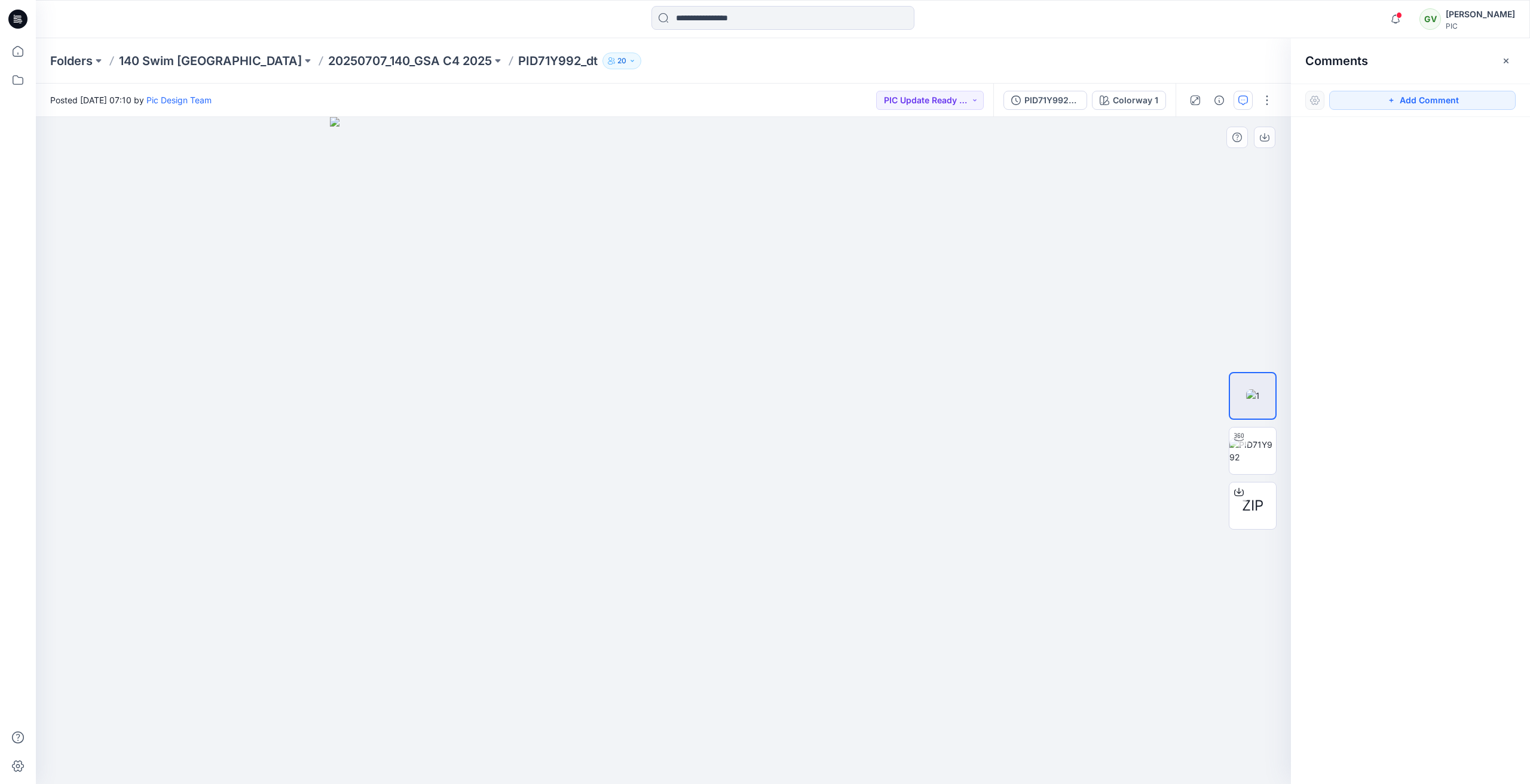
drag, startPoint x: 803, startPoint y: 355, endPoint x: 759, endPoint y: 356, distance: 44.0
click at [759, 356] on img at bounding box center [663, 450] width 667 height 667
click at [1249, 456] on img at bounding box center [1253, 451] width 47 height 25
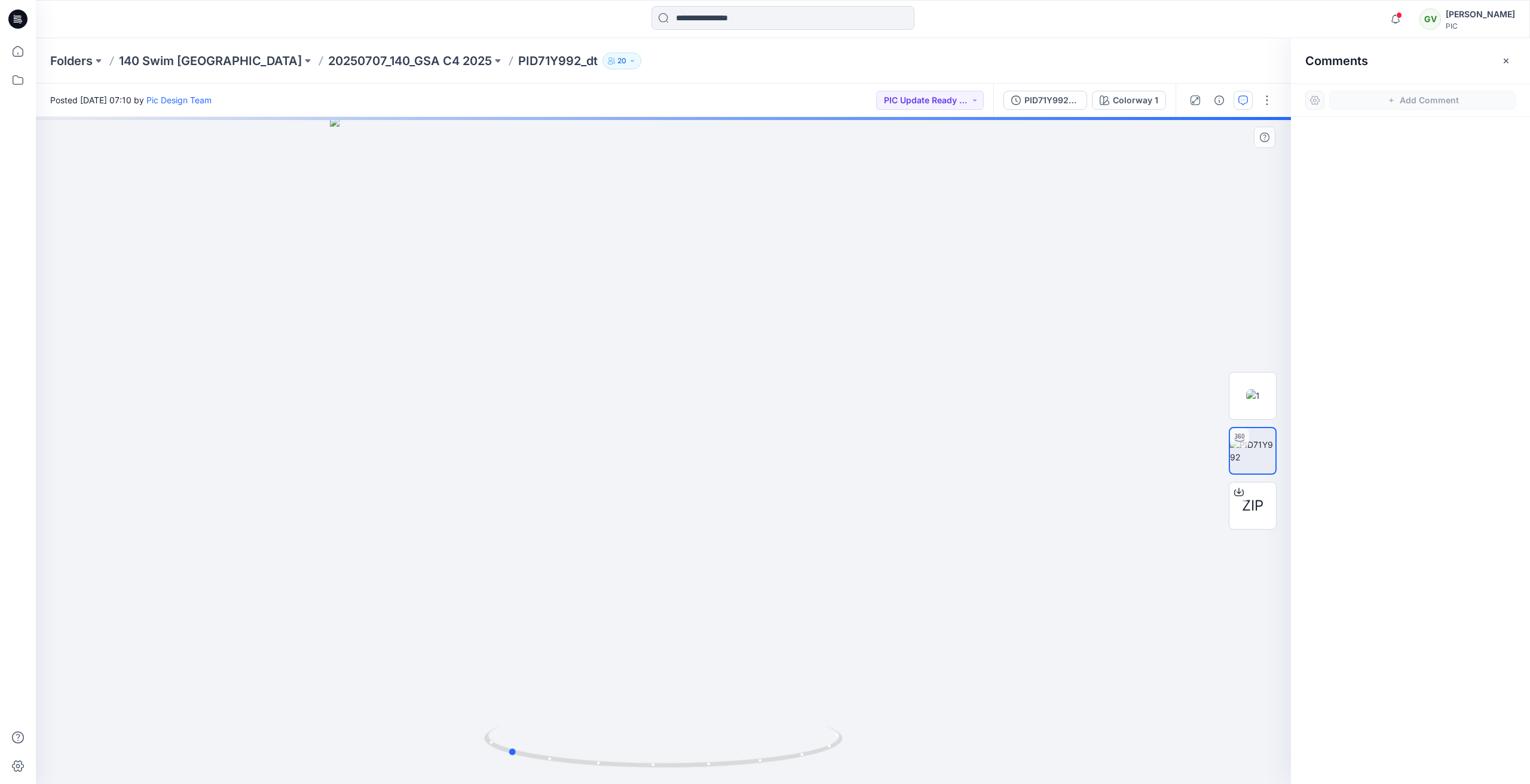
drag, startPoint x: 740, startPoint y: 391, endPoint x: 608, endPoint y: 380, distance: 132.5
click at [608, 380] on div at bounding box center [663, 450] width 1255 height 667
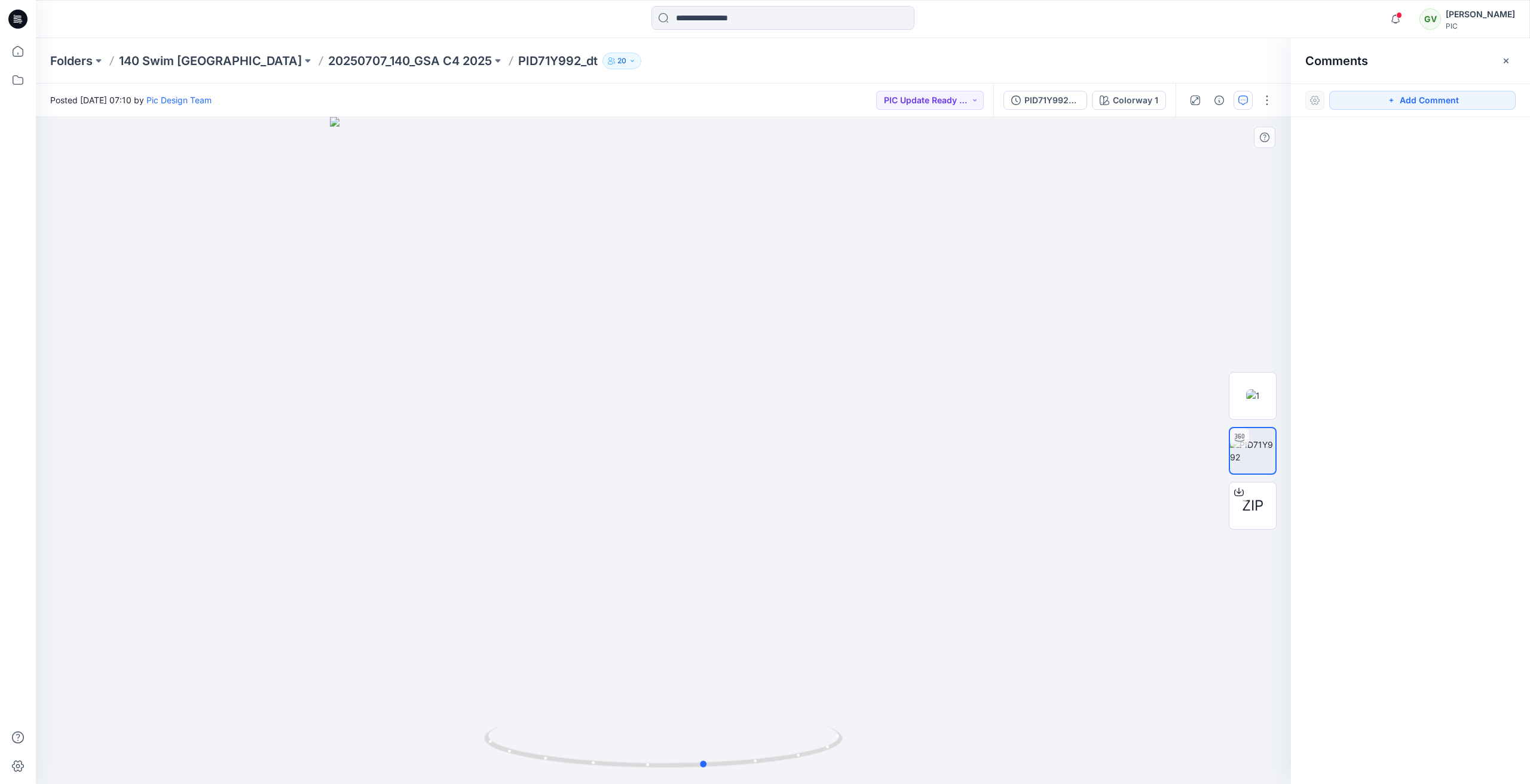
drag, startPoint x: 878, startPoint y: 433, endPoint x: 969, endPoint y: 434, distance: 91.0
click at [969, 434] on div at bounding box center [663, 450] width 1255 height 667
drag, startPoint x: 810, startPoint y: 425, endPoint x: 774, endPoint y: 424, distance: 36.0
click at [775, 424] on div at bounding box center [663, 450] width 1255 height 667
drag, startPoint x: 748, startPoint y: 426, endPoint x: 718, endPoint y: 427, distance: 30.0
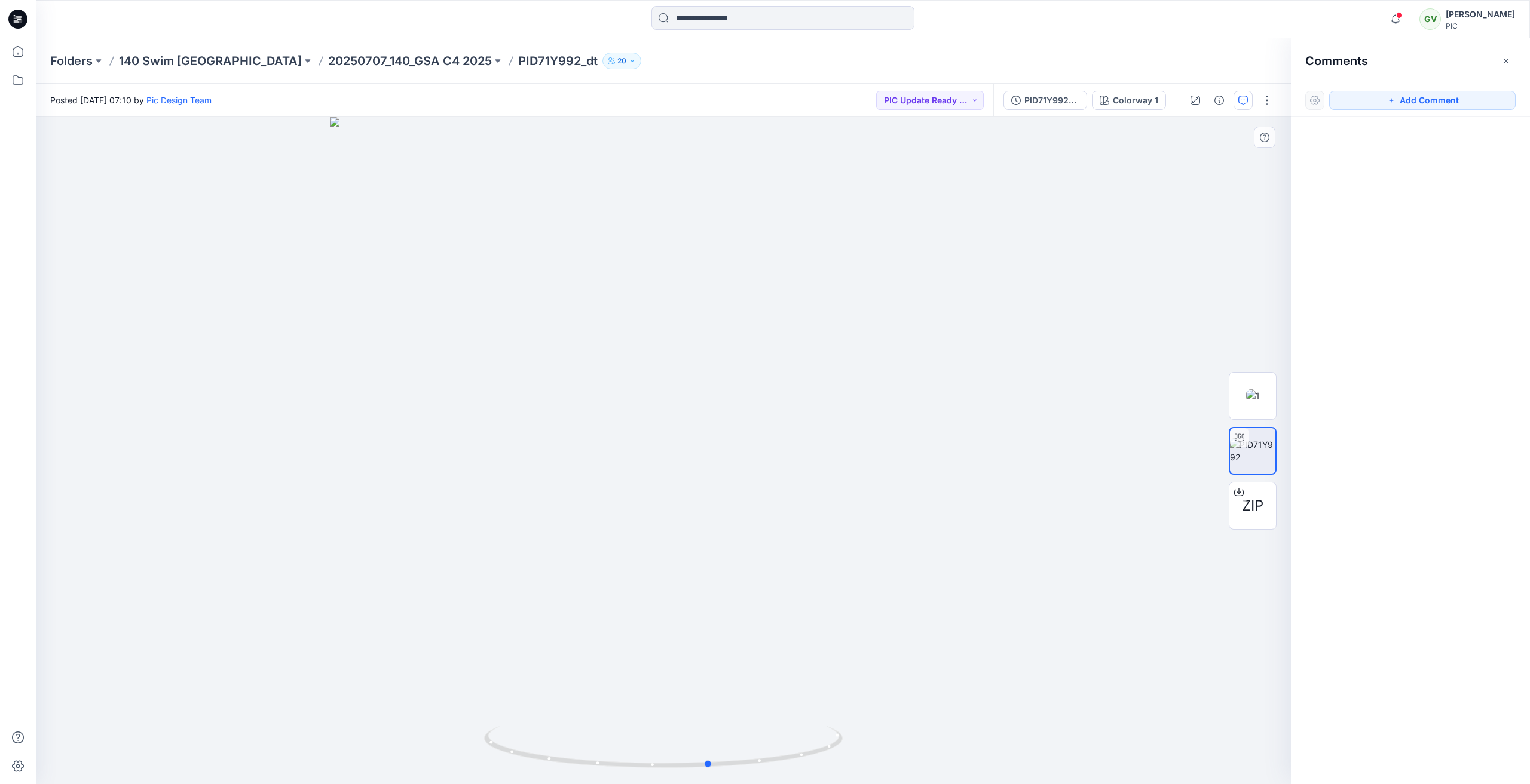
click at [718, 427] on div at bounding box center [663, 450] width 1255 height 667
click at [1203, 14] on div "Notifications KK Kapila Kothalawala commented on PID6Z1MMG_GSA View Style 6 hou…" at bounding box center [782, 19] width 1493 height 26
click at [1266, 99] on button "button" at bounding box center [1267, 100] width 19 height 19
click at [1268, 98] on button "button" at bounding box center [1267, 100] width 19 height 19
click at [750, 94] on div "Posted Thursday, August 07, 2025 07:10 by Pic Design Team PIC Update Ready to R…" at bounding box center [514, 99] width 957 height 33
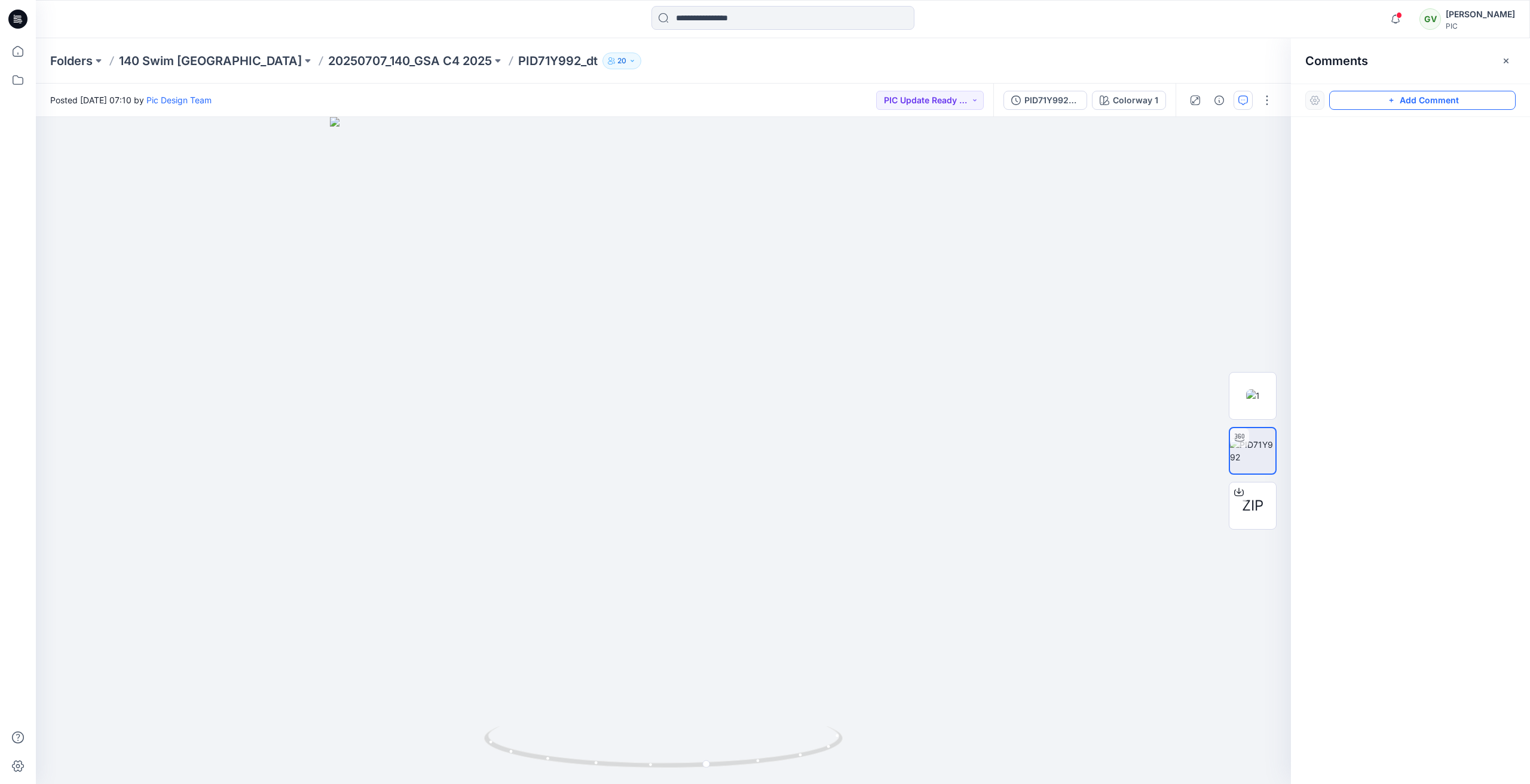
click at [1392, 102] on icon "button" at bounding box center [1391, 100] width 10 height 10
click at [76, 160] on div "1" at bounding box center [663, 450] width 1255 height 667
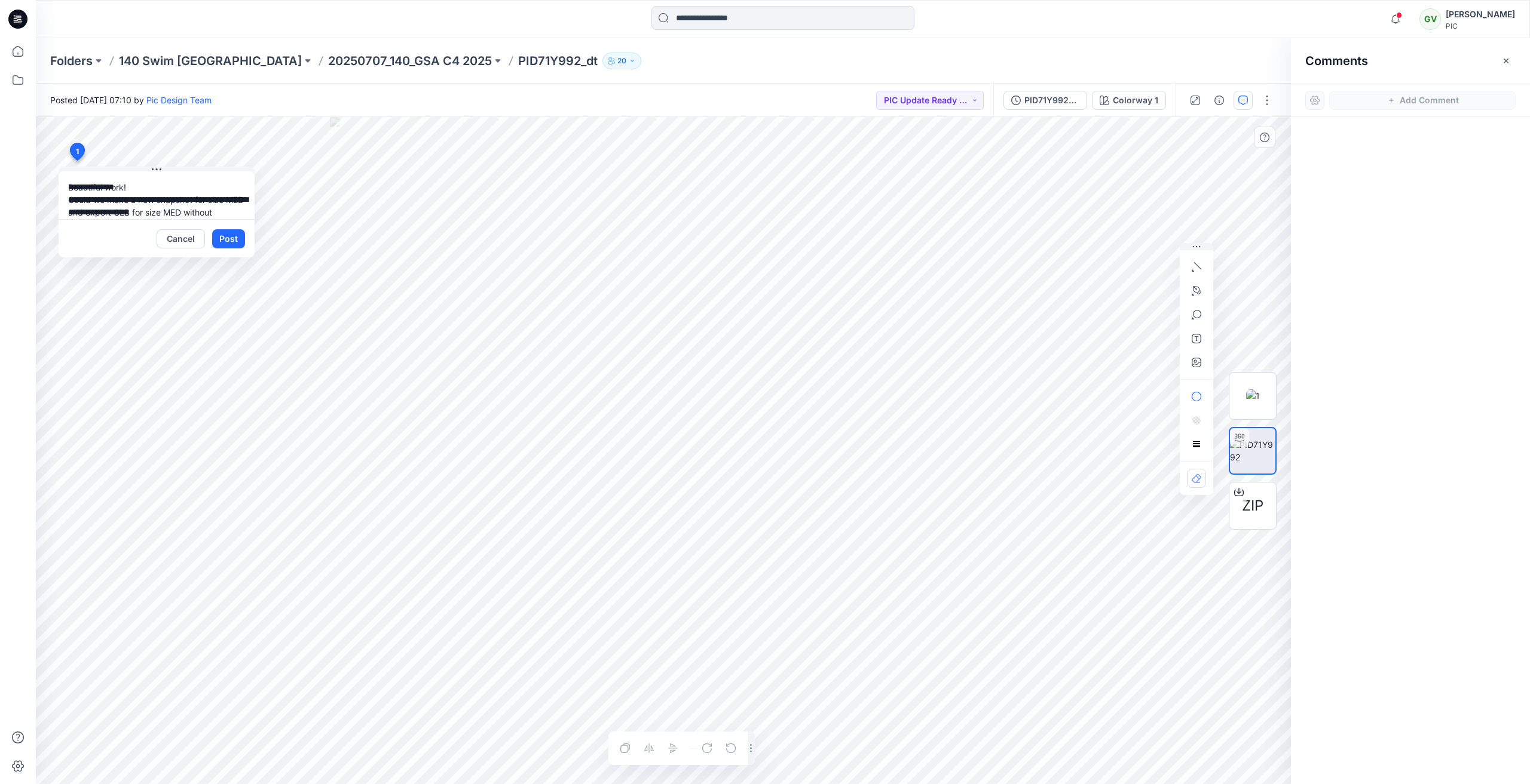
scroll to position [11, 0]
click at [189, 215] on textarea "**********" at bounding box center [157, 195] width 196 height 48
type textarea "**********"
click at [1198, 369] on button "button" at bounding box center [1196, 362] width 19 height 19
type input"] "**********"
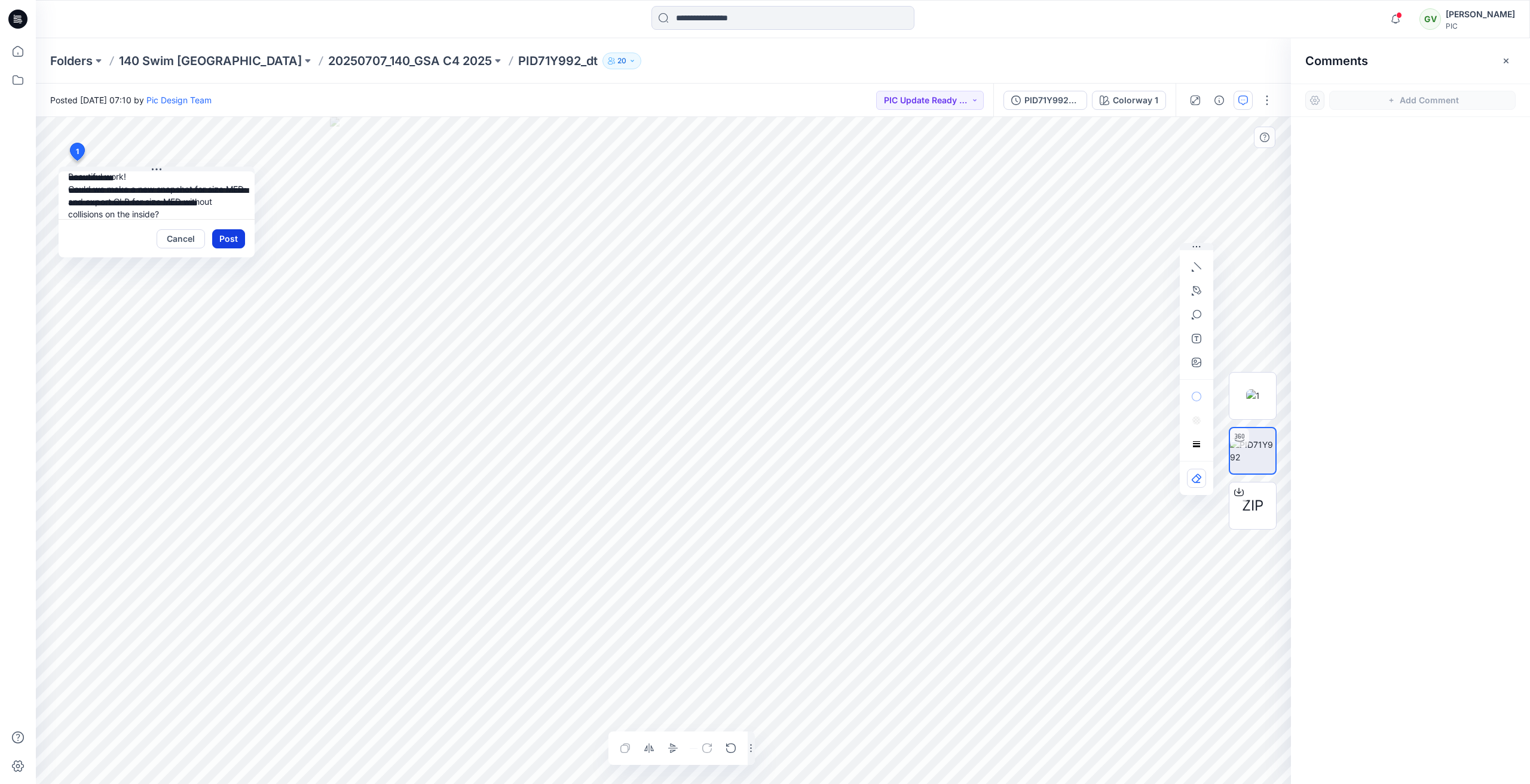
click at [223, 240] on button "Post" at bounding box center [228, 239] width 33 height 19
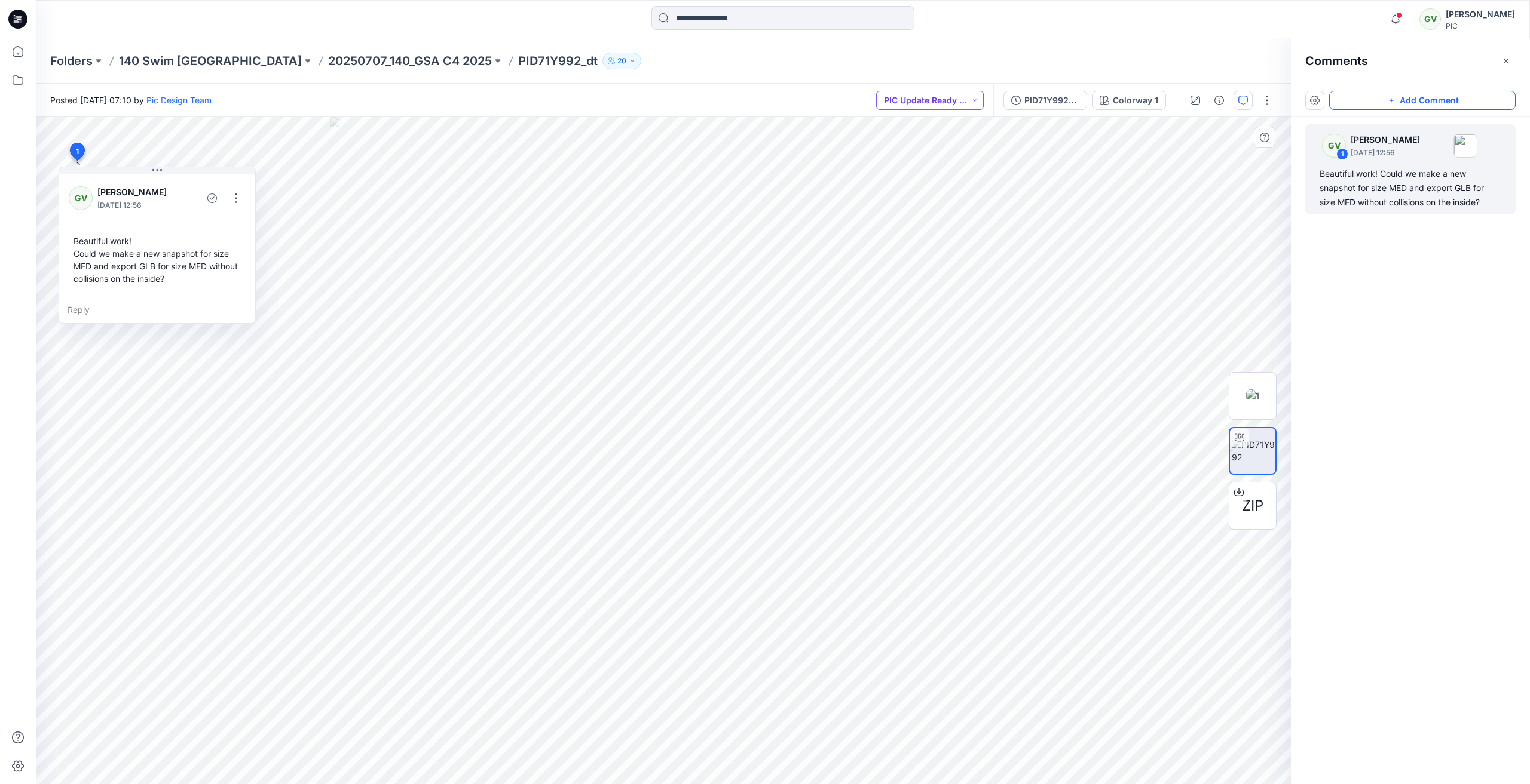
click at [950, 91] on button "PIC Update Ready to Review" at bounding box center [929, 100] width 107 height 19
click at [920, 212] on p "Resubmit" at bounding box center [920, 209] width 37 height 16
click at [247, 194] on div "GV George Voulgaris August 11, 2025 12:56 Beautiful work! Could we make a new s…" at bounding box center [157, 234] width 196 height 125
click at [241, 195] on button "button" at bounding box center [236, 199] width 19 height 19
click at [248, 227] on p "Edit comment" at bounding box center [239, 226] width 54 height 13
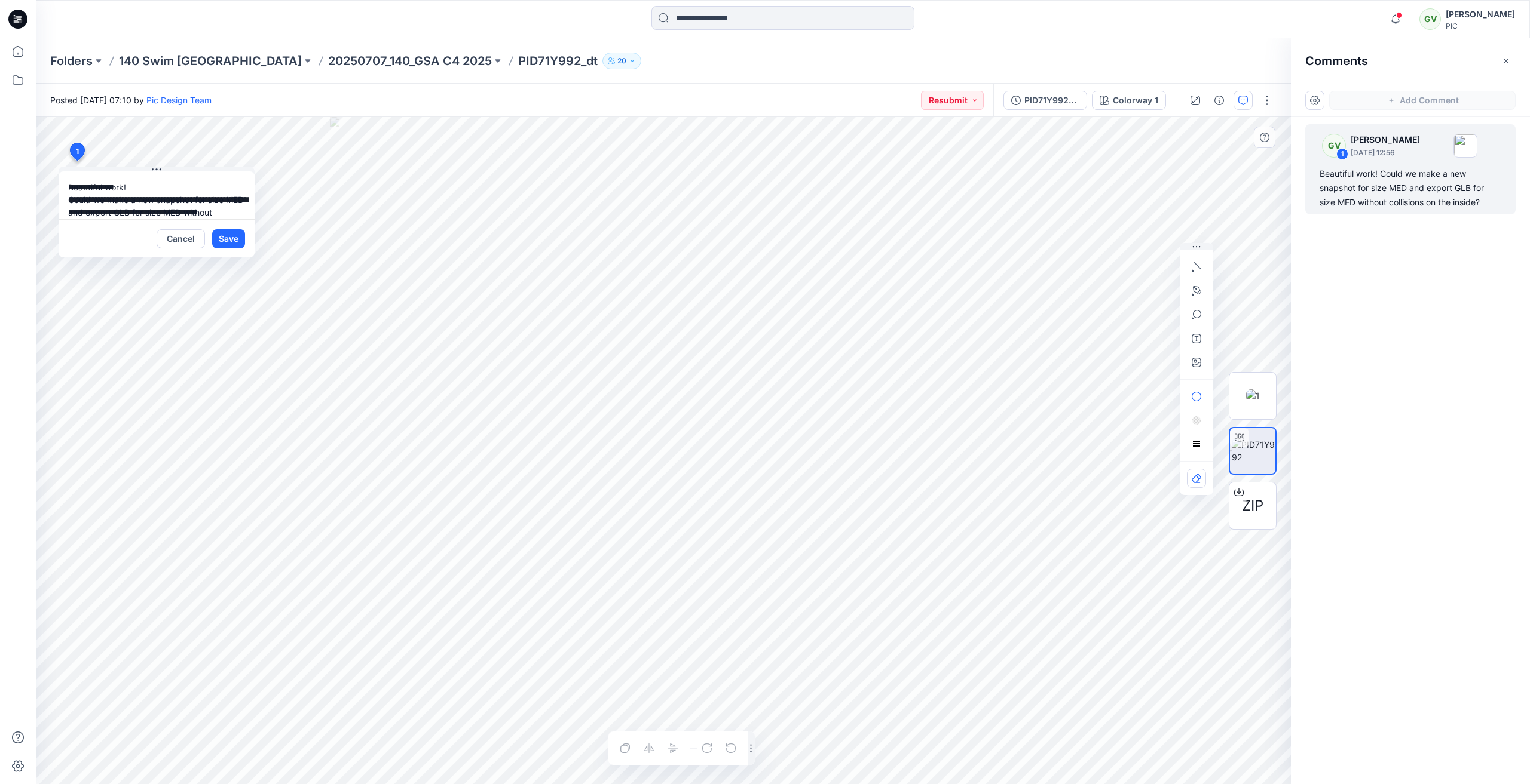
scroll to position [21, 0]
click at [1195, 319] on icon "button" at bounding box center [1196, 315] width 10 height 10
click at [1197, 314] on icon "button" at bounding box center [1196, 315] width 10 height 10
click at [1203, 398] on button "button" at bounding box center [1196, 396] width 19 height 19
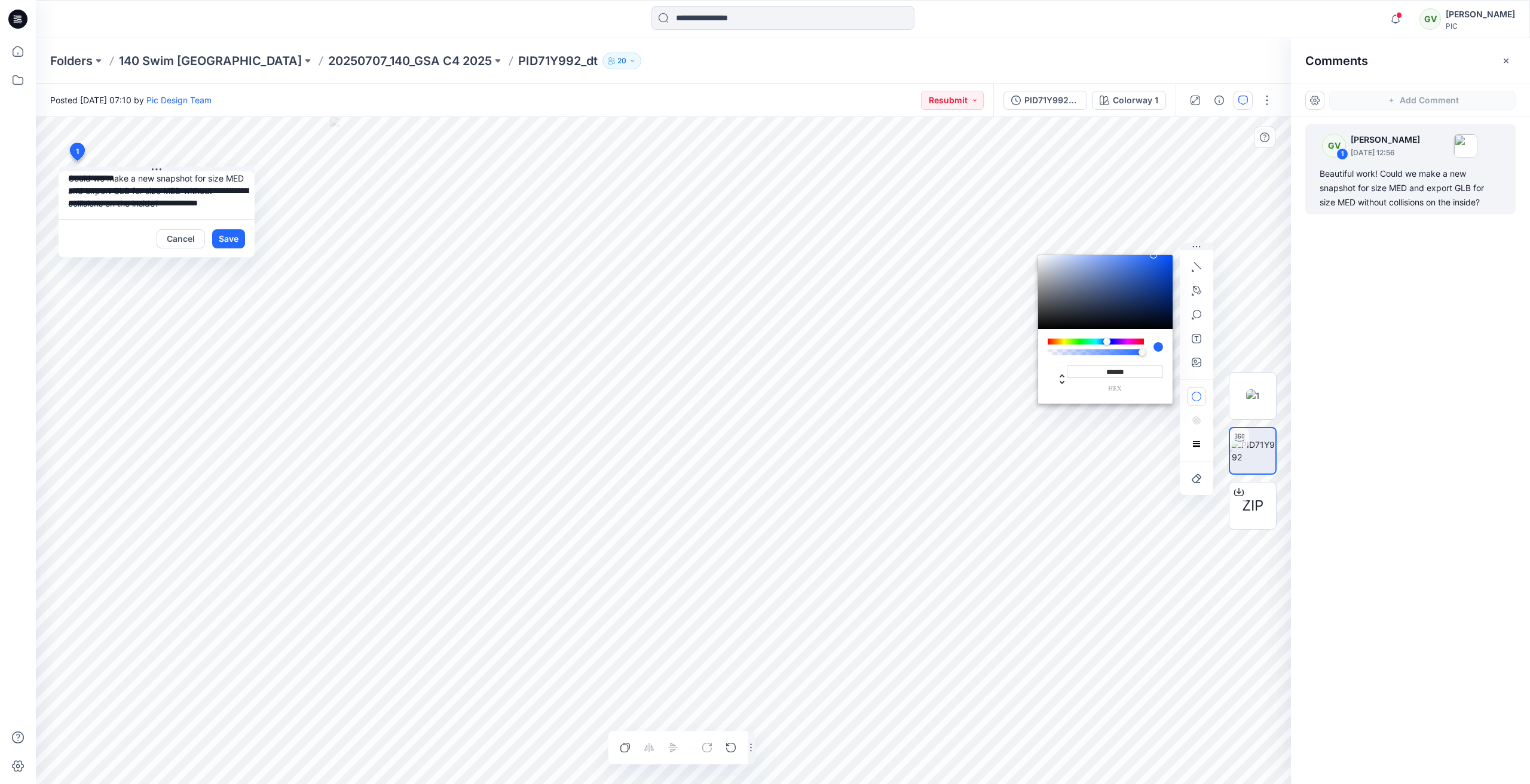
drag, startPoint x: 1106, startPoint y: 341, endPoint x: 1145, endPoint y: 342, distance: 39.0
click at [1145, 342] on div at bounding box center [1105, 346] width 115 height 17
type input "*******"
click at [1145, 342] on div at bounding box center [1143, 342] width 7 height 7
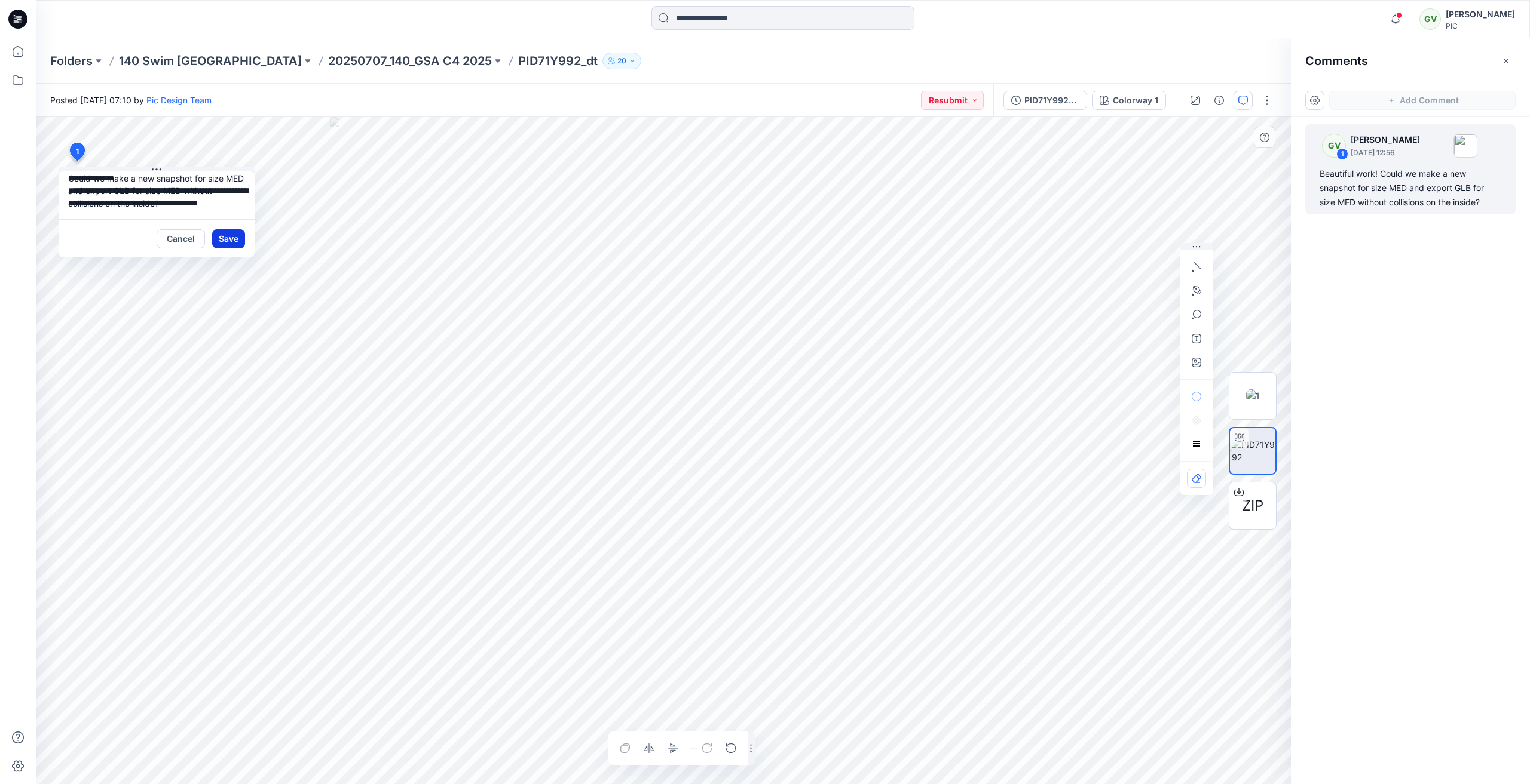
click at [234, 242] on button "Save" at bounding box center [228, 239] width 33 height 19
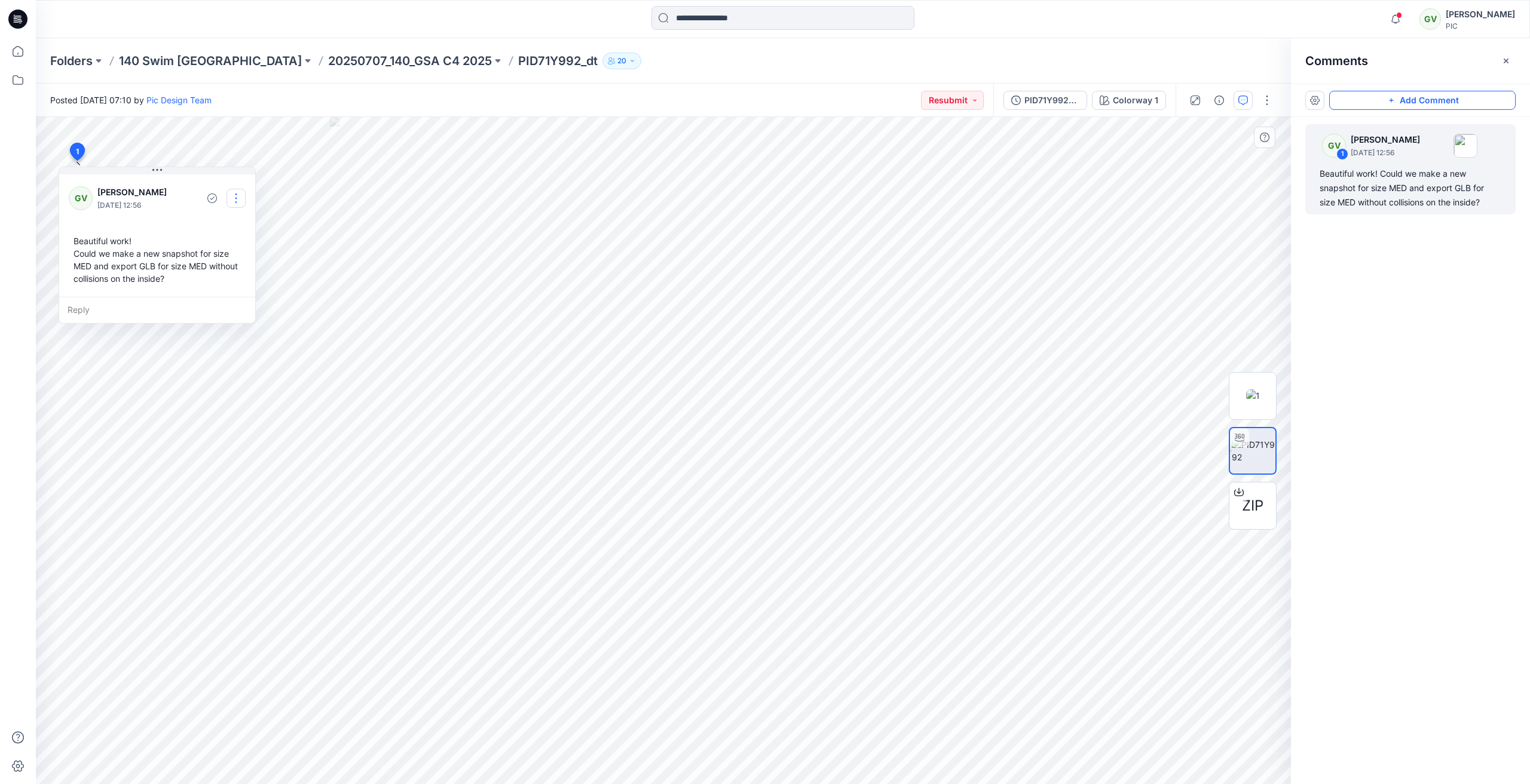
click at [227, 195] on button "button" at bounding box center [236, 199] width 19 height 19
click at [225, 221] on p "Edit comment" at bounding box center [239, 226] width 54 height 13
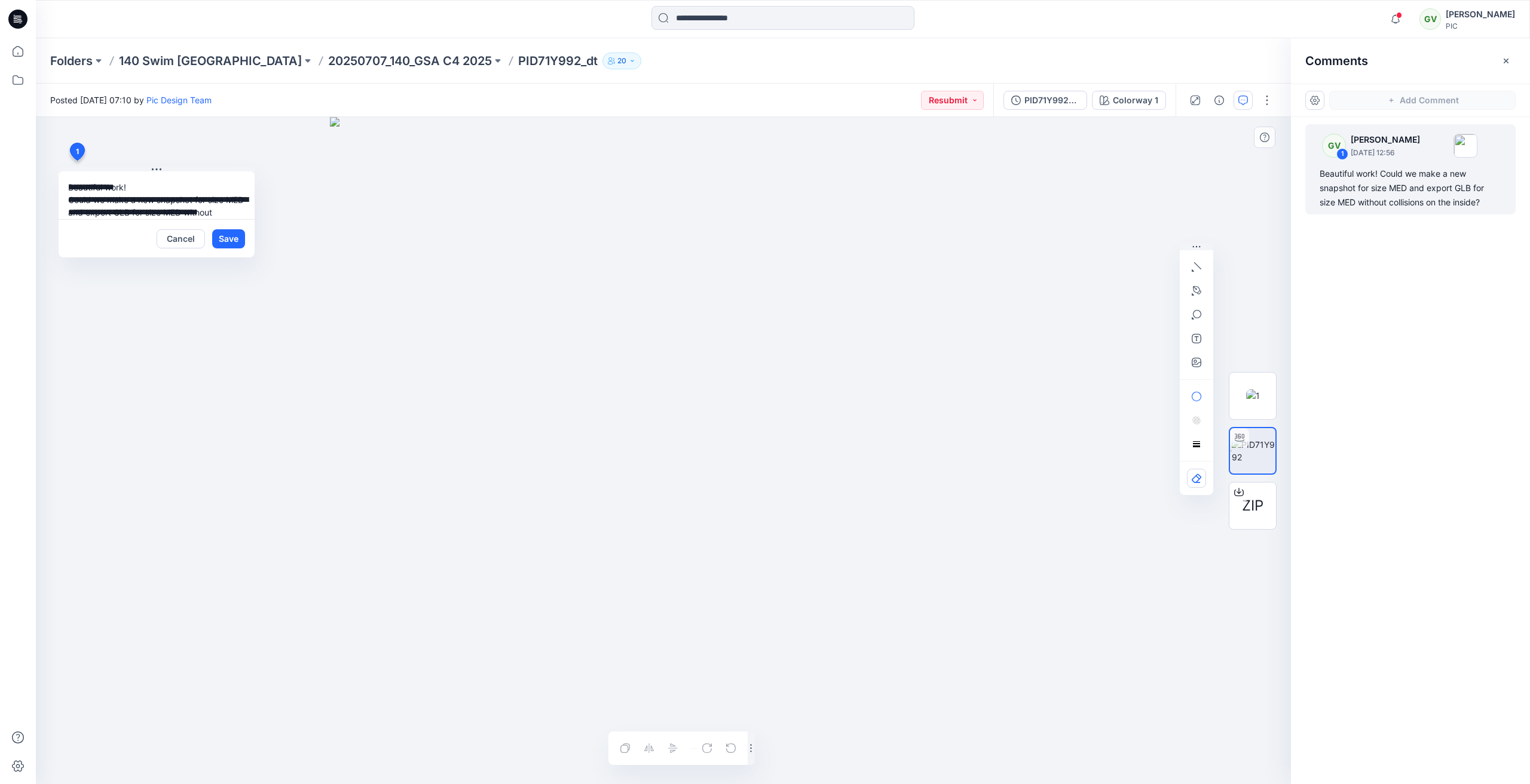
scroll to position [21, 0]
click at [1198, 311] on icon "button" at bounding box center [1196, 315] width 10 height 10
click at [1195, 398] on icon "button" at bounding box center [1196, 396] width 10 height 10
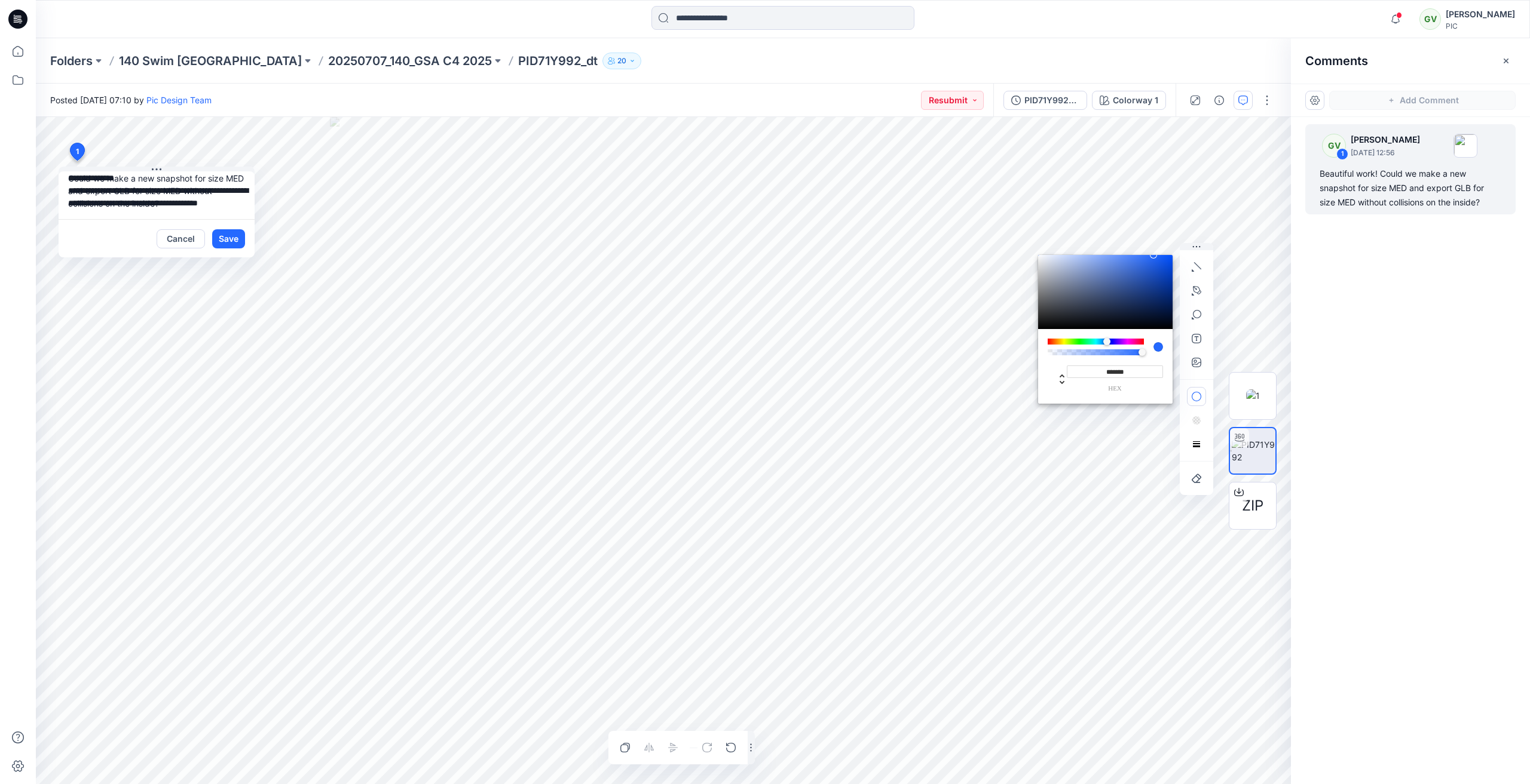
type input "*******"
drag, startPoint x: 1109, startPoint y: 341, endPoint x: 1155, endPoint y: 341, distance: 46.0
click at [1155, 341] on div at bounding box center [1105, 346] width 115 height 17
click at [237, 240] on button "Save" at bounding box center [228, 239] width 33 height 19
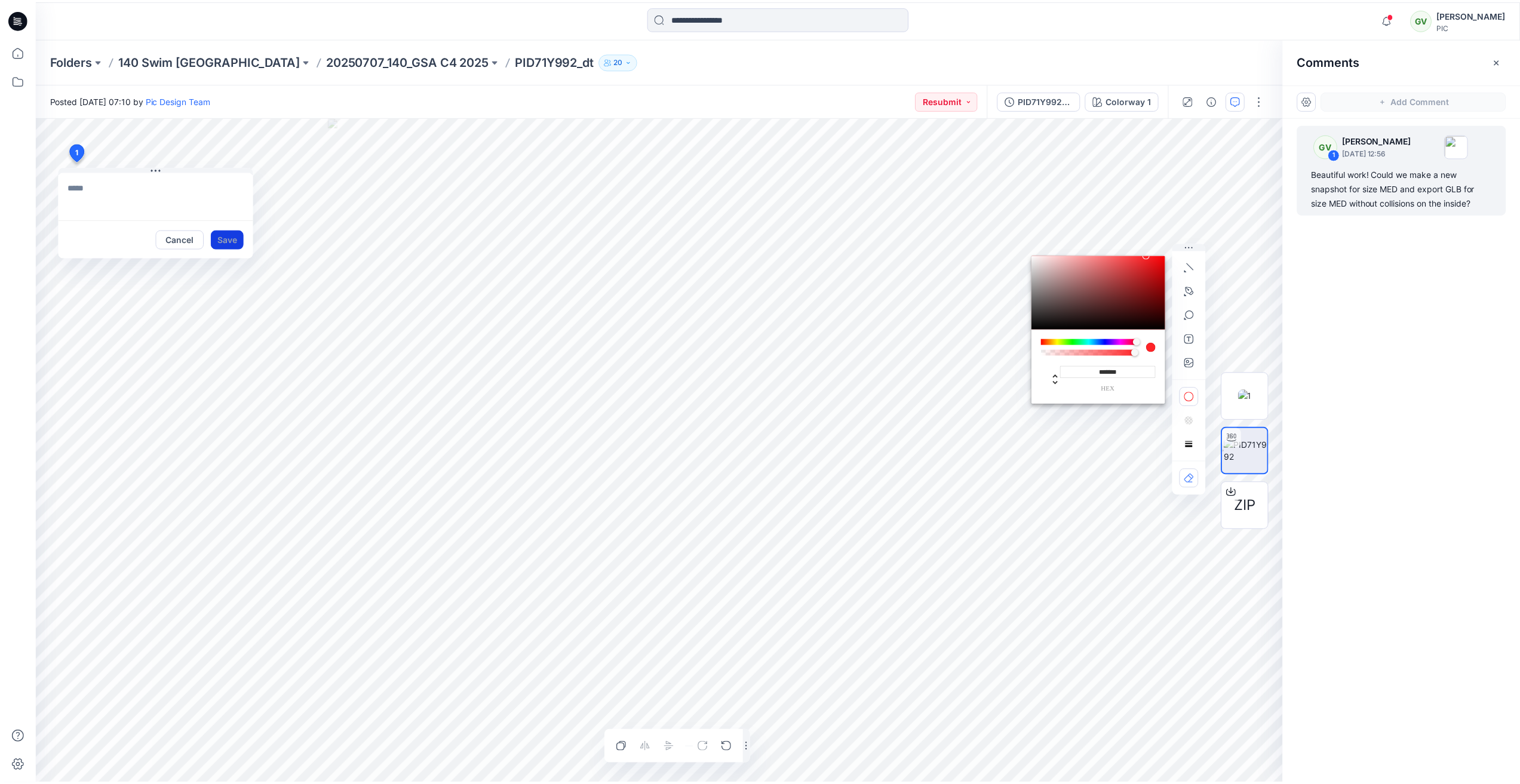
scroll to position [0, 0]
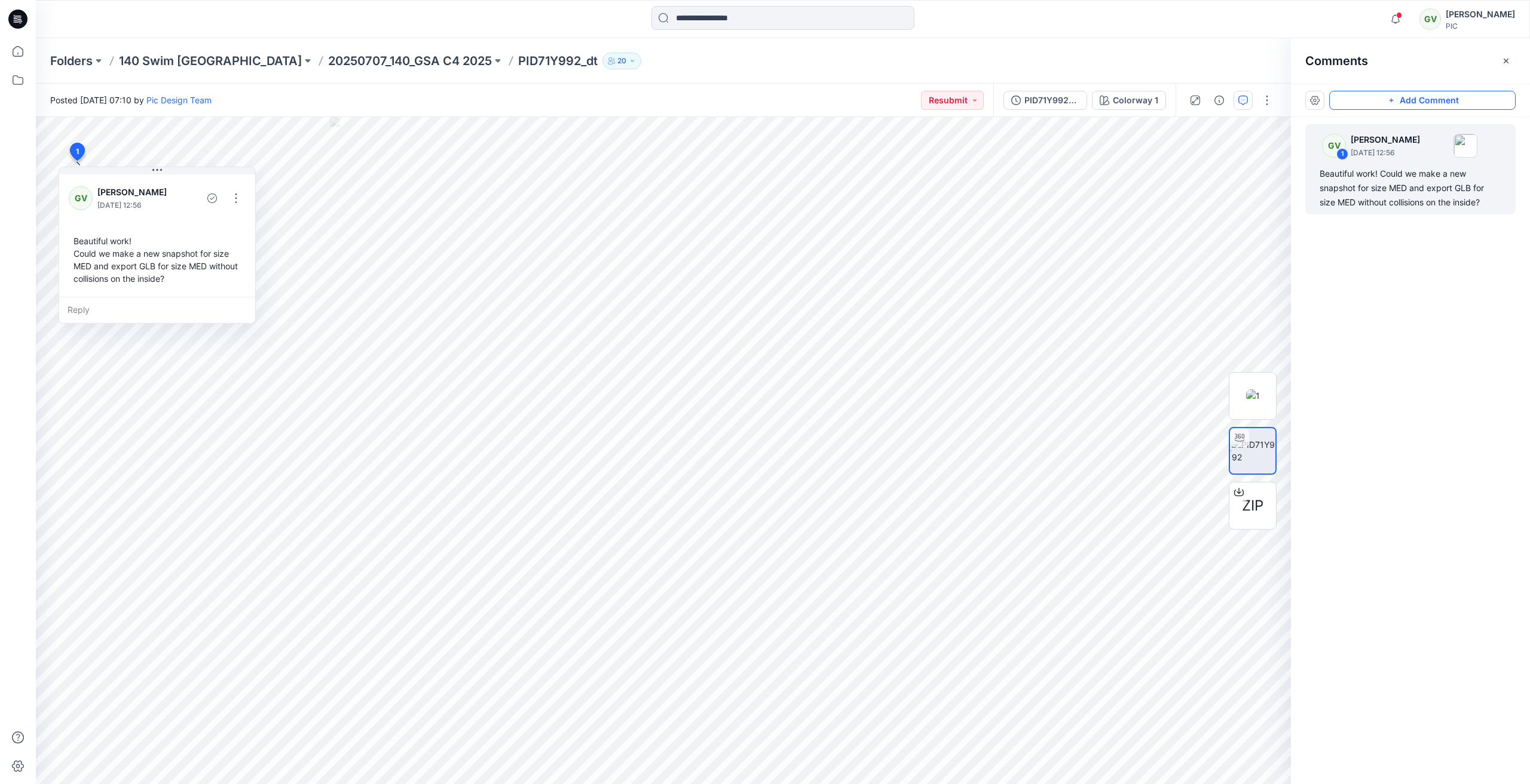
drag, startPoint x: 1415, startPoint y: 270, endPoint x: 1415, endPoint y: 168, distance: 102.0
click at [1415, 270] on div "GV 1 George Voulgaris August 11, 2025 12:56 Beautiful work! Could we make a new…" at bounding box center [1410, 428] width 239 height 623
click at [328, 56] on p "20250707_140_GSA C4 2025" at bounding box center [410, 60] width 164 height 17
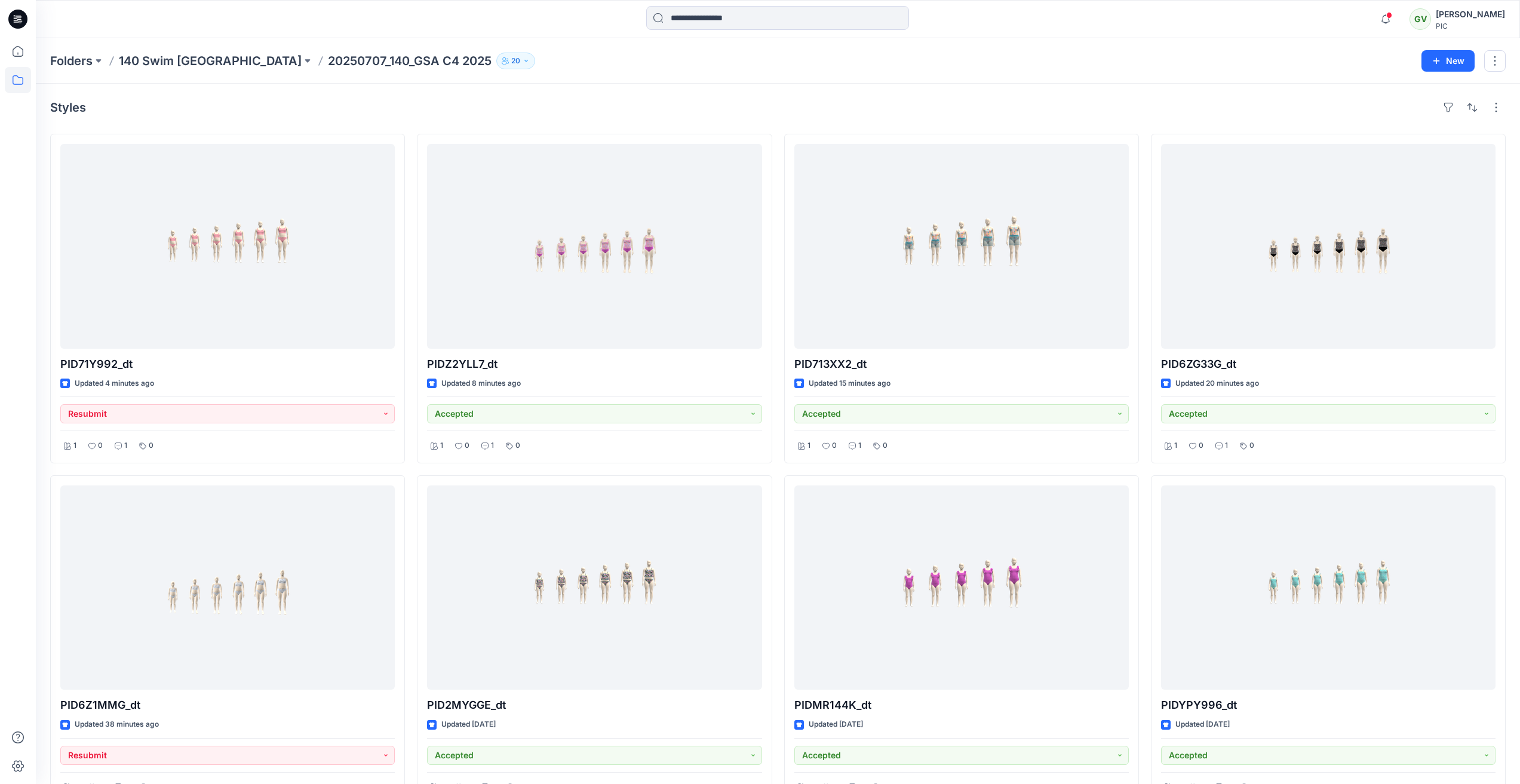
click at [1342, 26] on div "Notifications KK Kapila Kothalawala commented on PID6Z1MMG_GSA View Style 6 hou…" at bounding box center [778, 19] width 1484 height 26
click at [1392, 22] on icon "button" at bounding box center [1386, 19] width 23 height 24
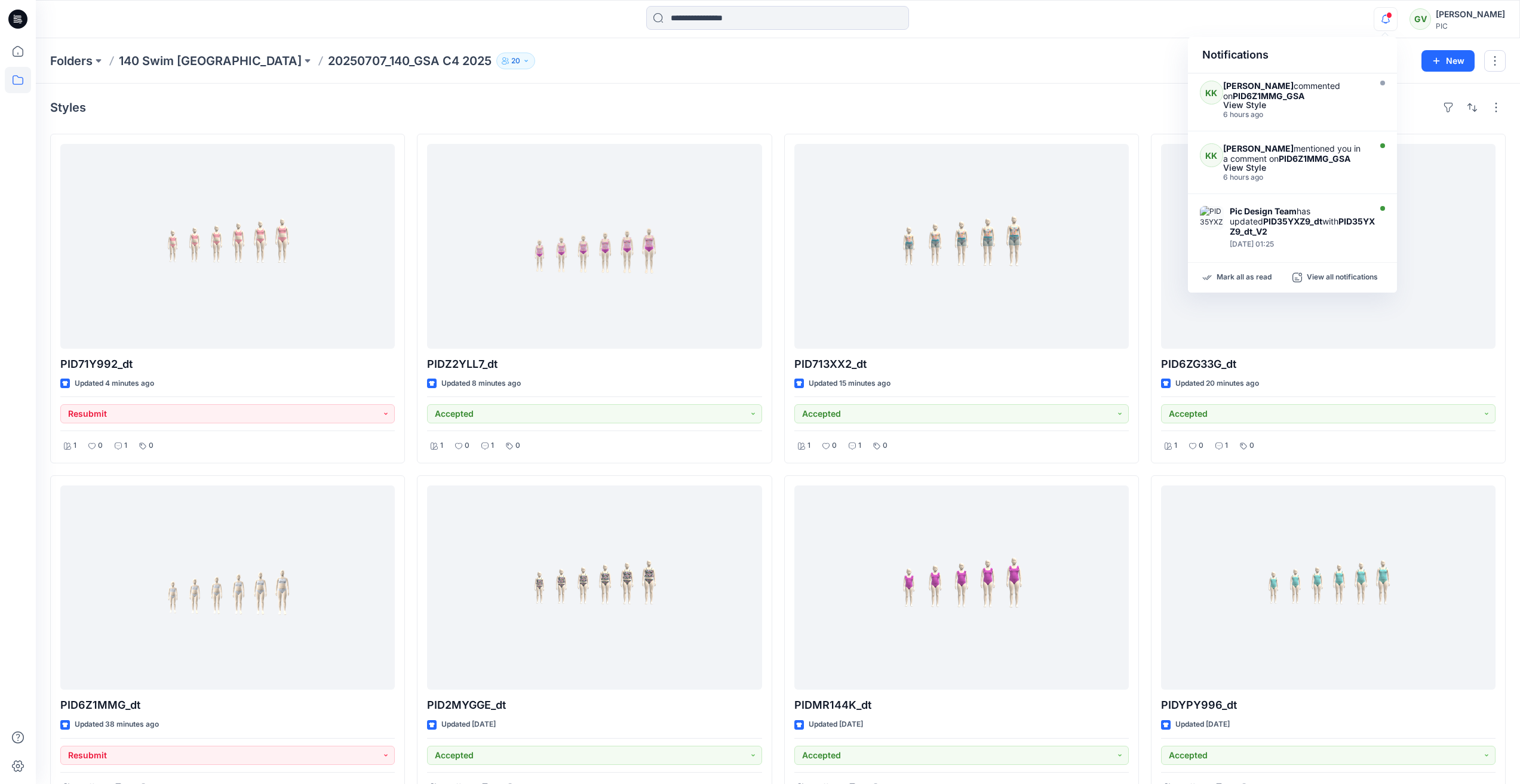
click at [1392, 22] on icon "button" at bounding box center [1386, 19] width 23 height 24
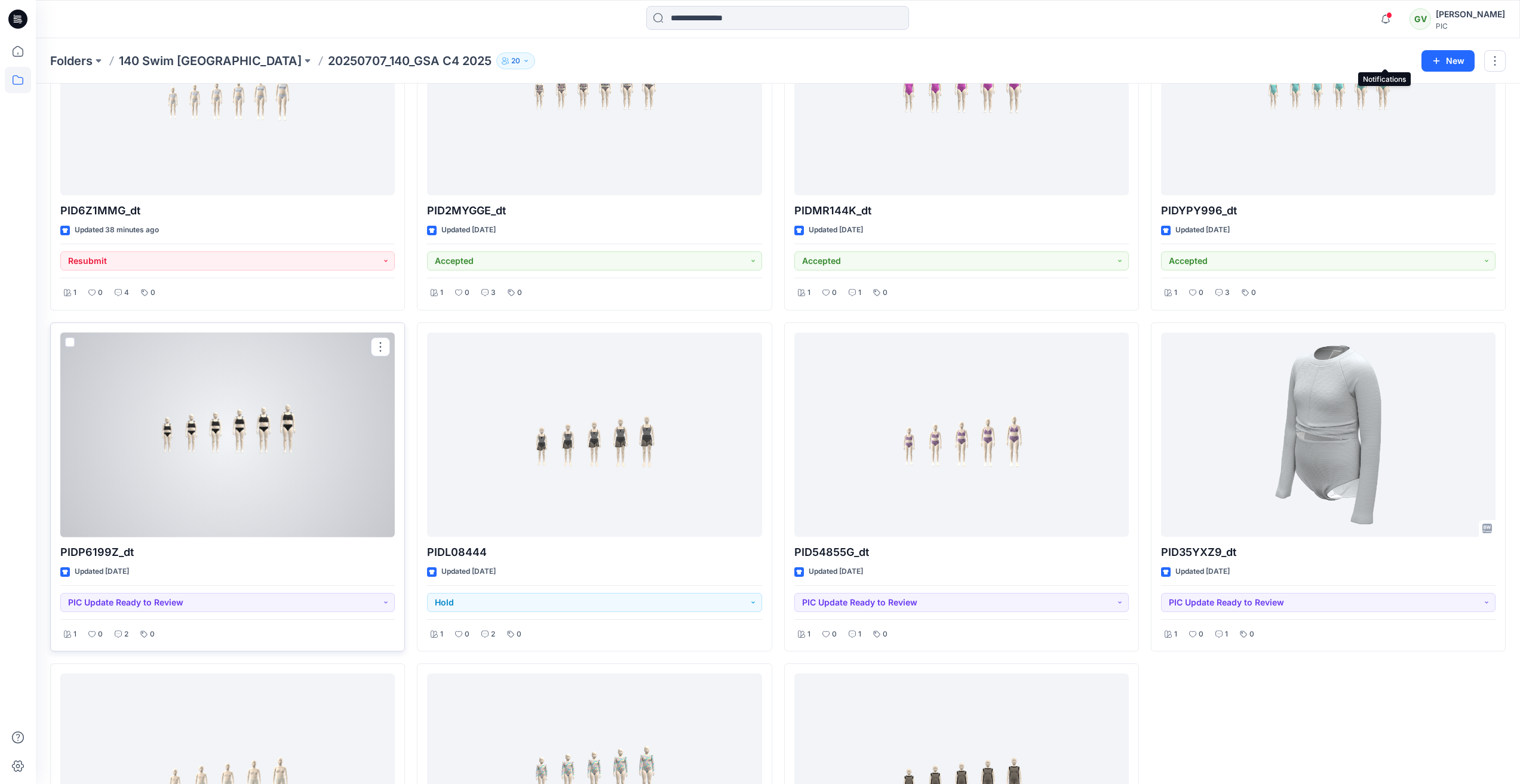
scroll to position [477, 0]
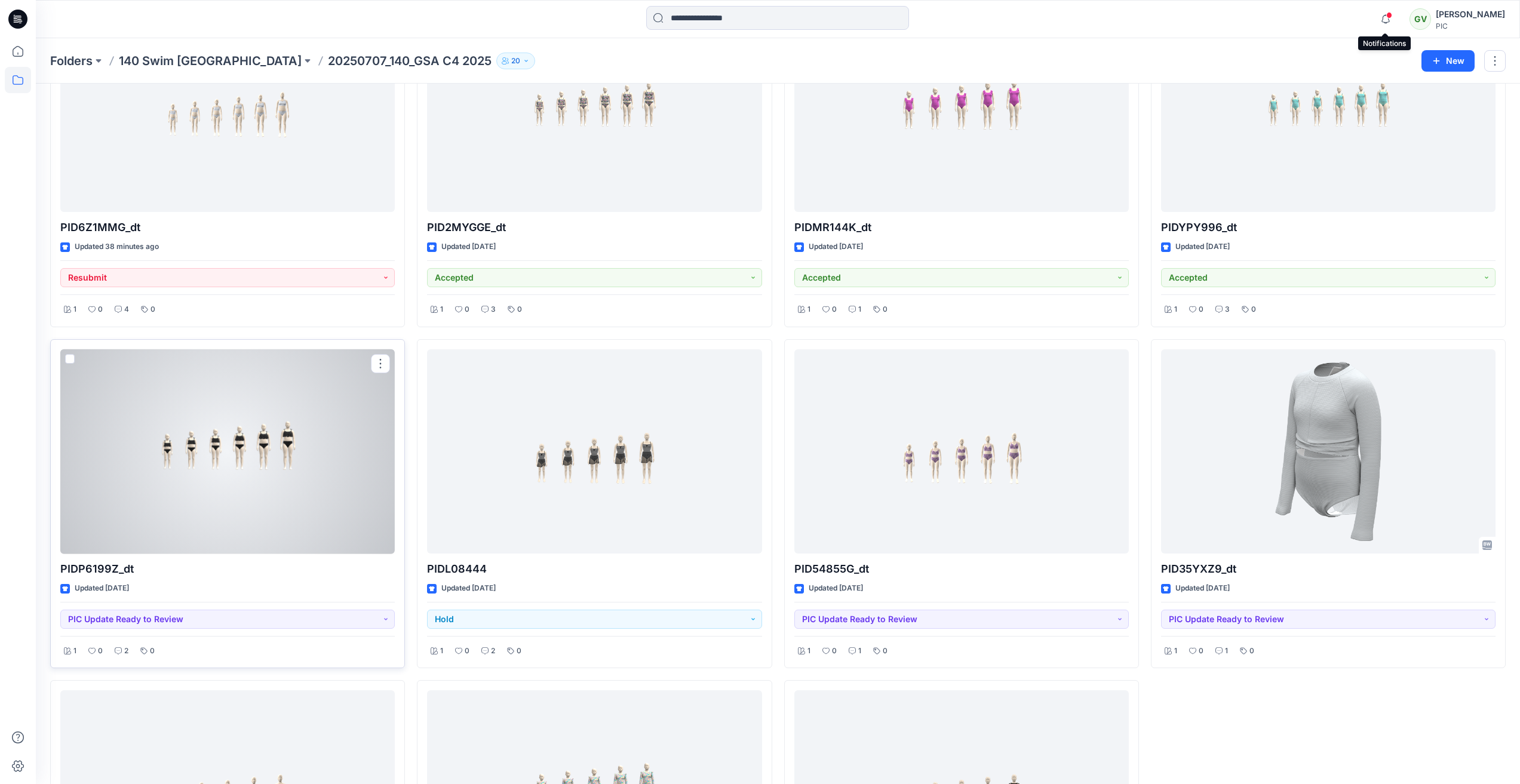
click at [261, 468] on div at bounding box center [227, 452] width 335 height 205
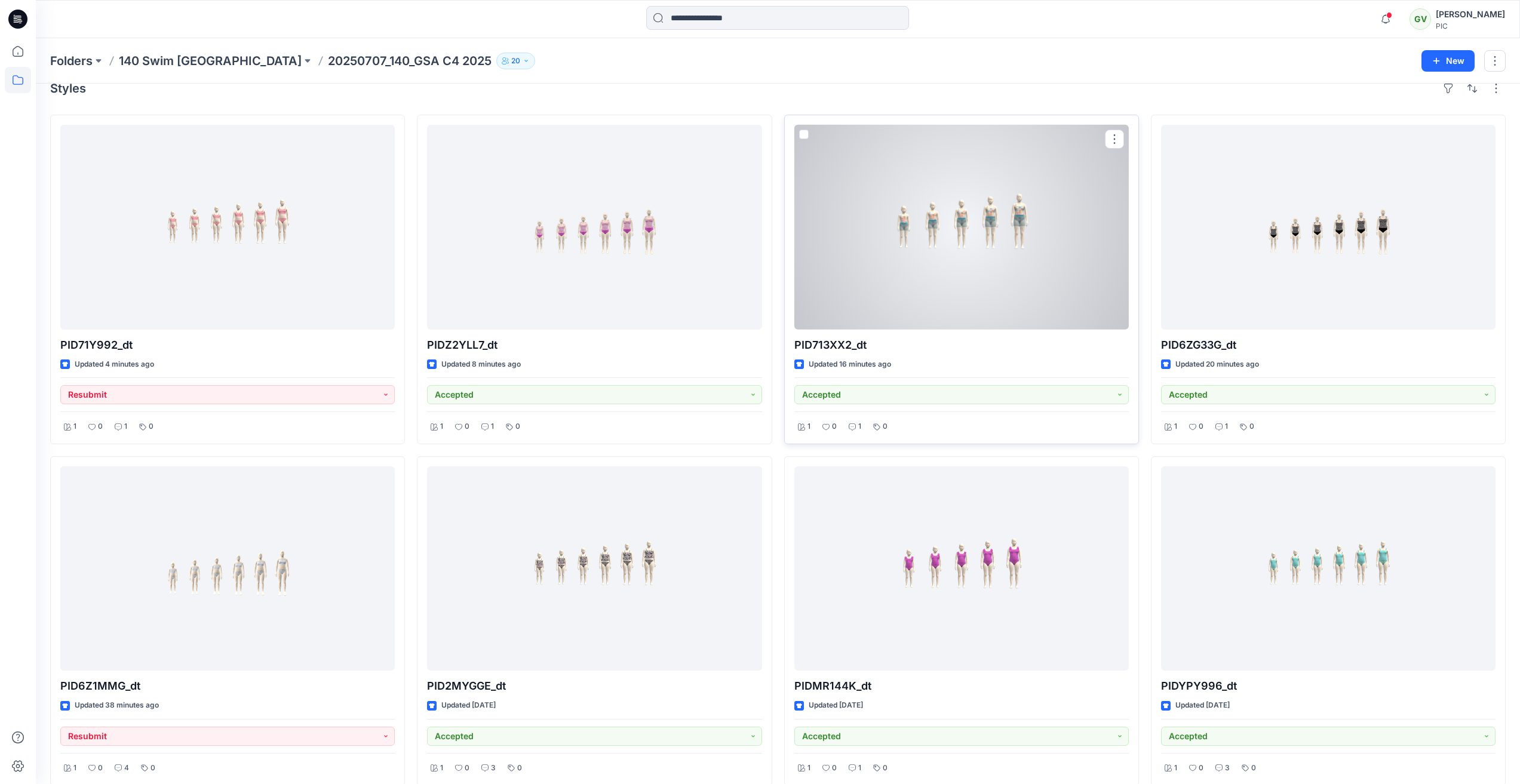
scroll to position [0, 0]
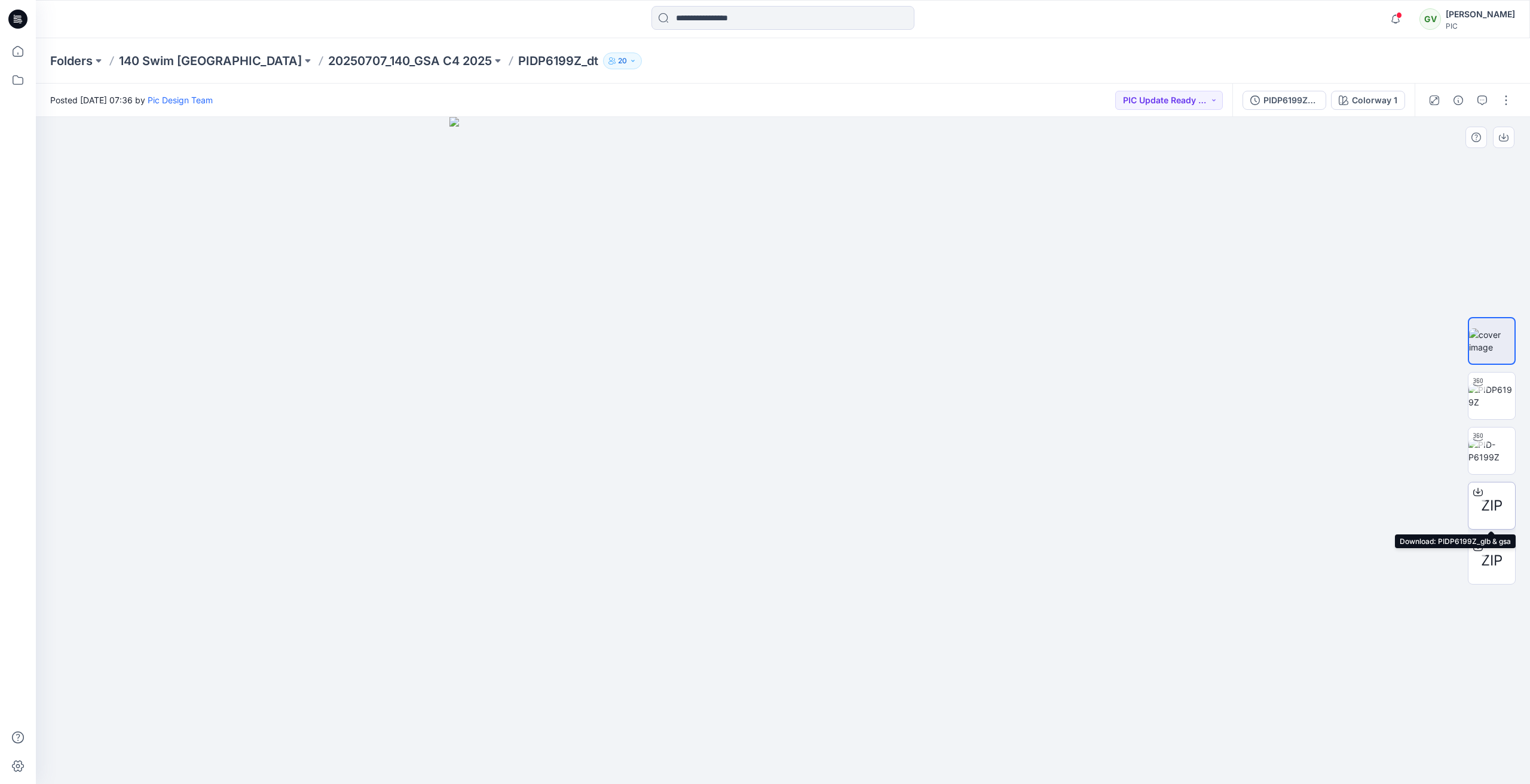
click at [1497, 512] on span "ZIP" at bounding box center [1491, 505] width 21 height 21
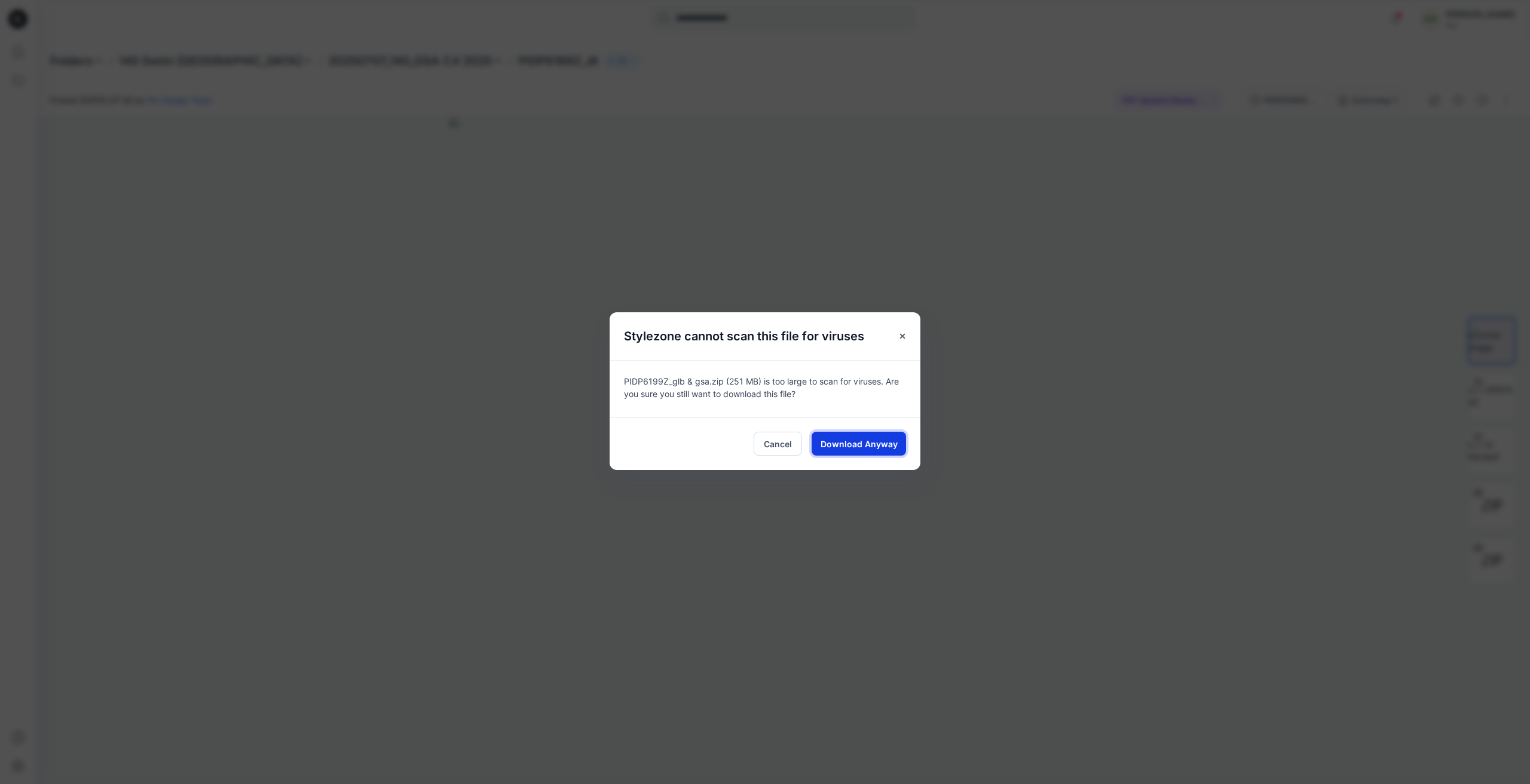
click at [886, 446] on span "Download Anyway" at bounding box center [858, 444] width 77 height 13
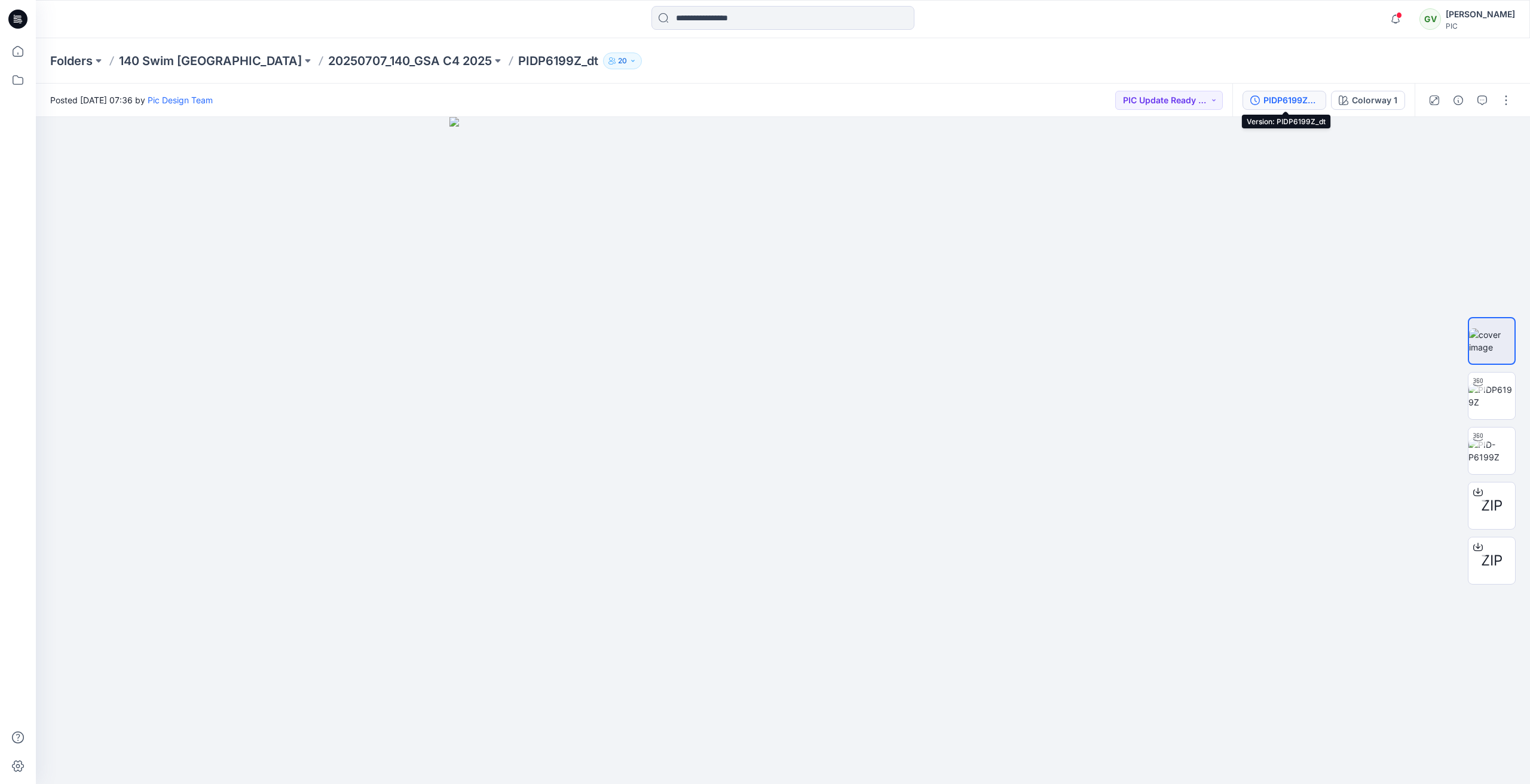
click at [1294, 98] on div "PIDP6199Z_dt" at bounding box center [1290, 100] width 55 height 14
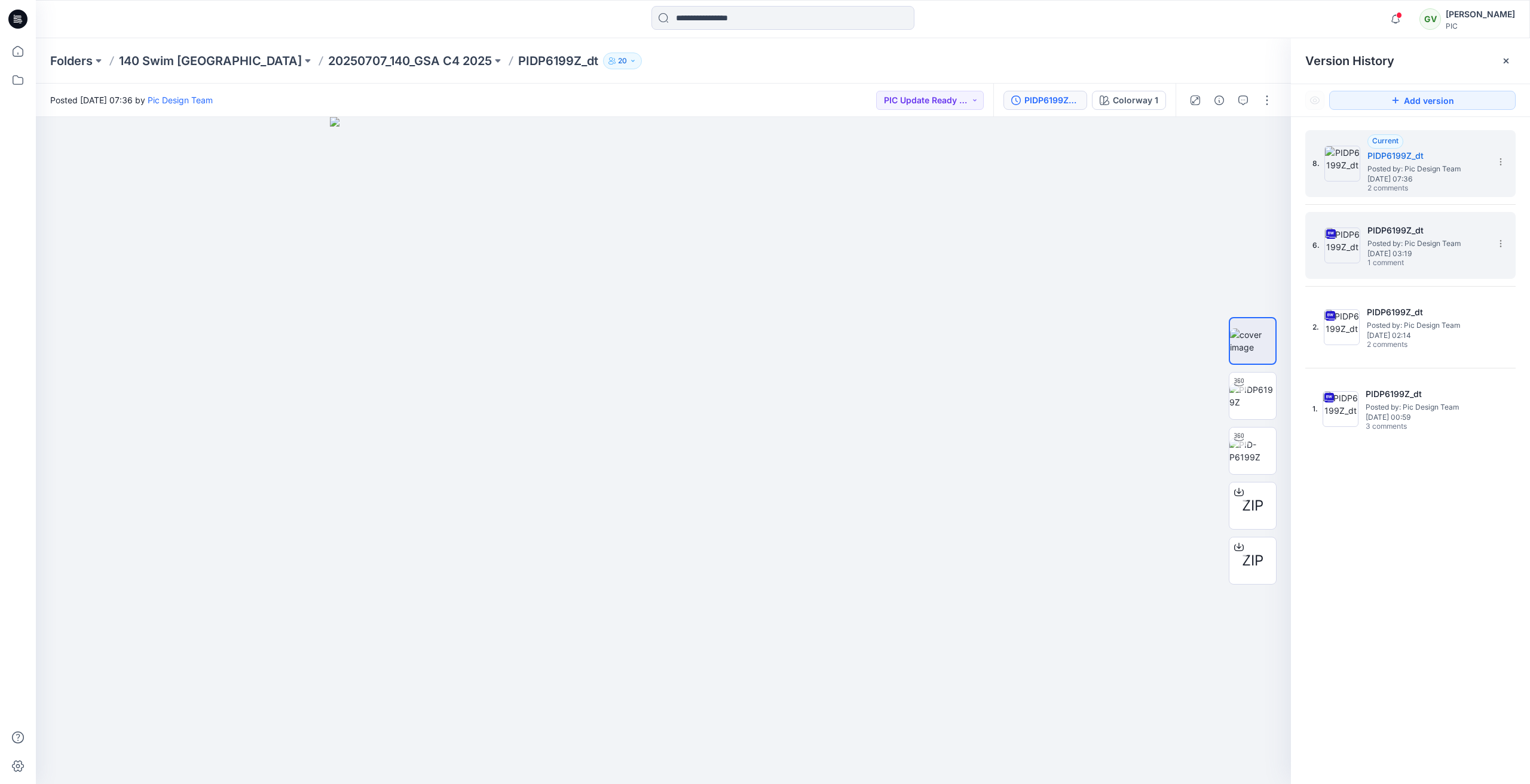
click at [1393, 241] on span "Posted by: Pic Design Team" at bounding box center [1427, 243] width 119 height 12
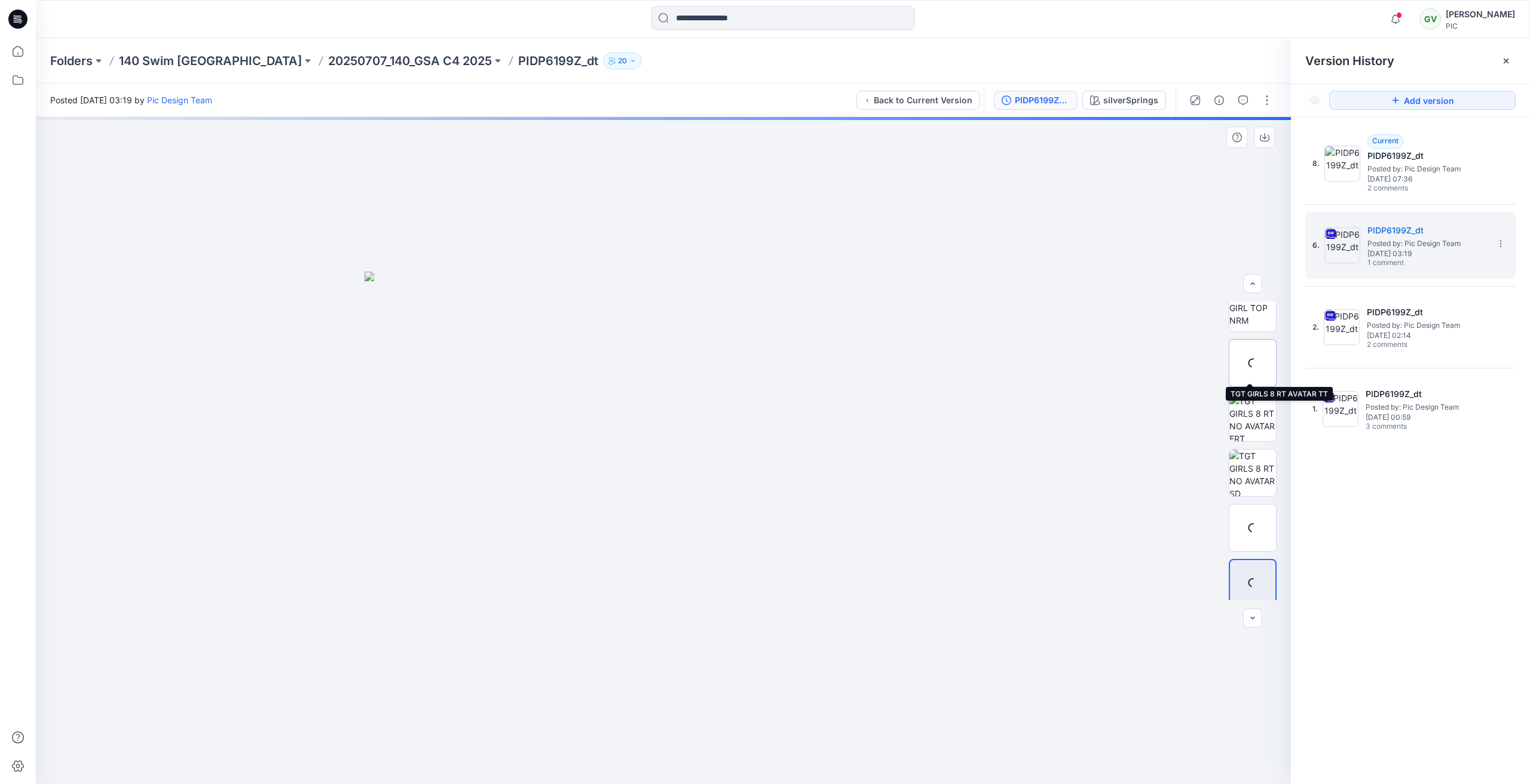
scroll to position [24, 0]
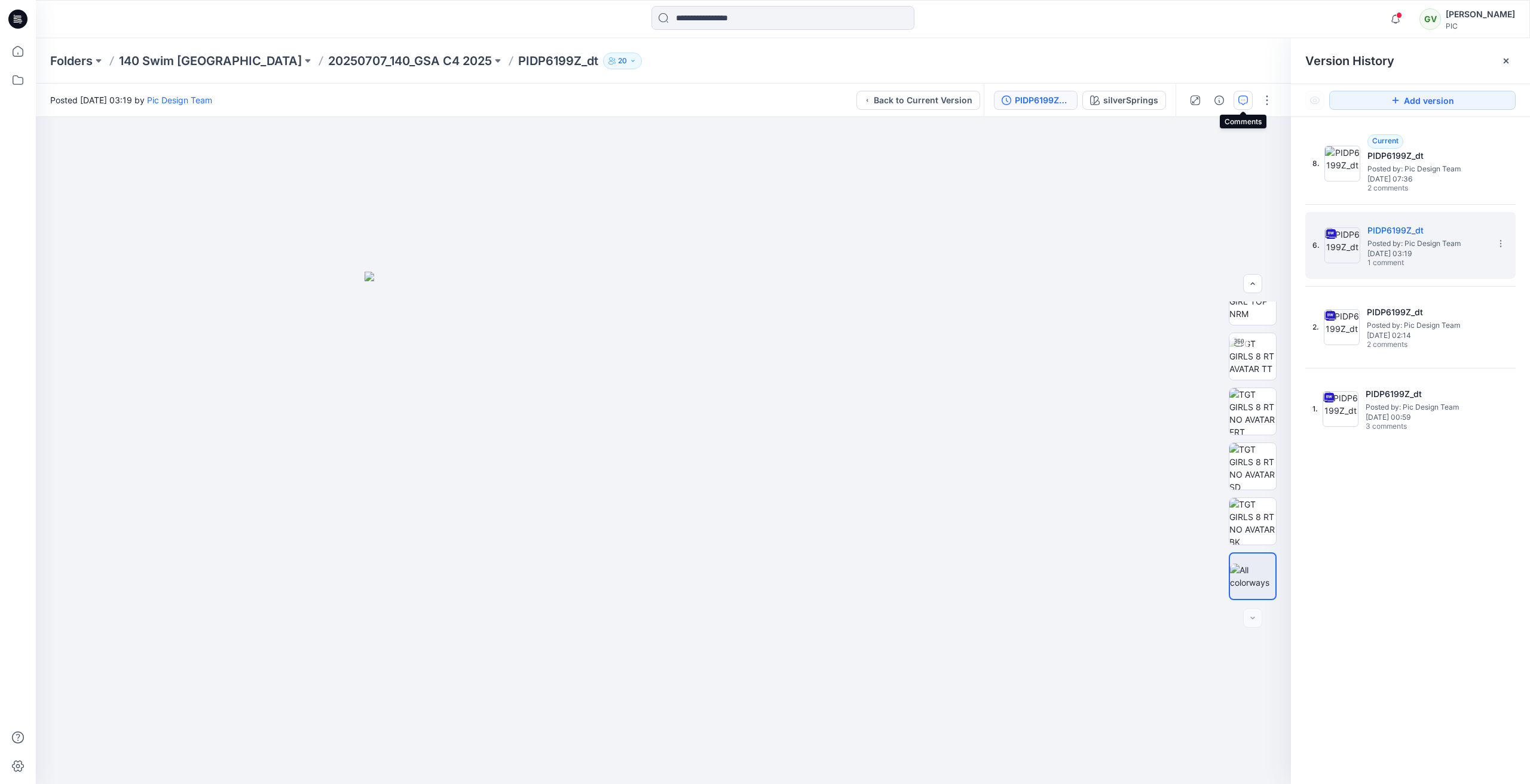
click at [1246, 98] on icon "button" at bounding box center [1243, 100] width 10 height 10
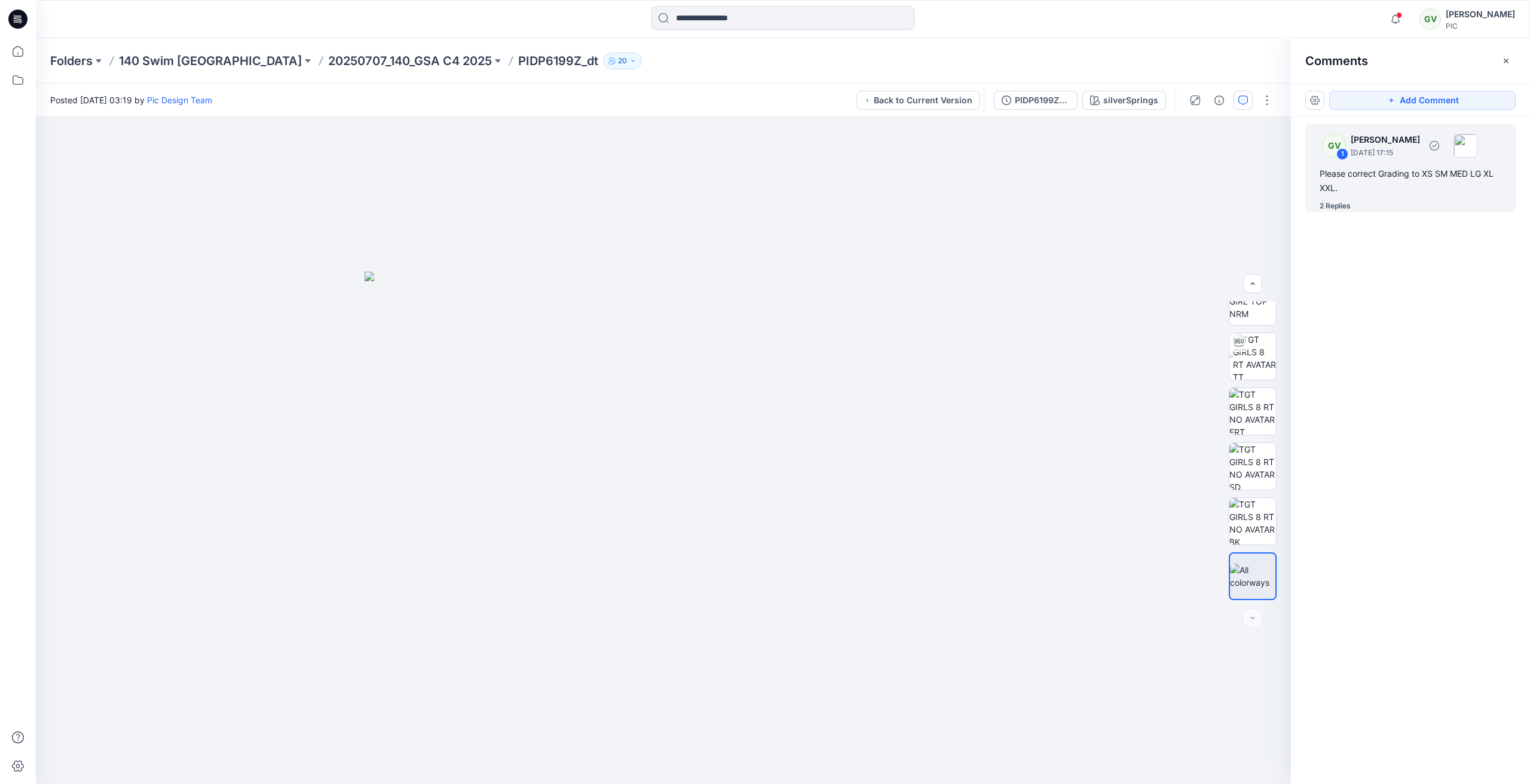
click at [1410, 180] on div "Please correct Grading to XS SM MED LG XL XXL." at bounding box center [1410, 181] width 182 height 29
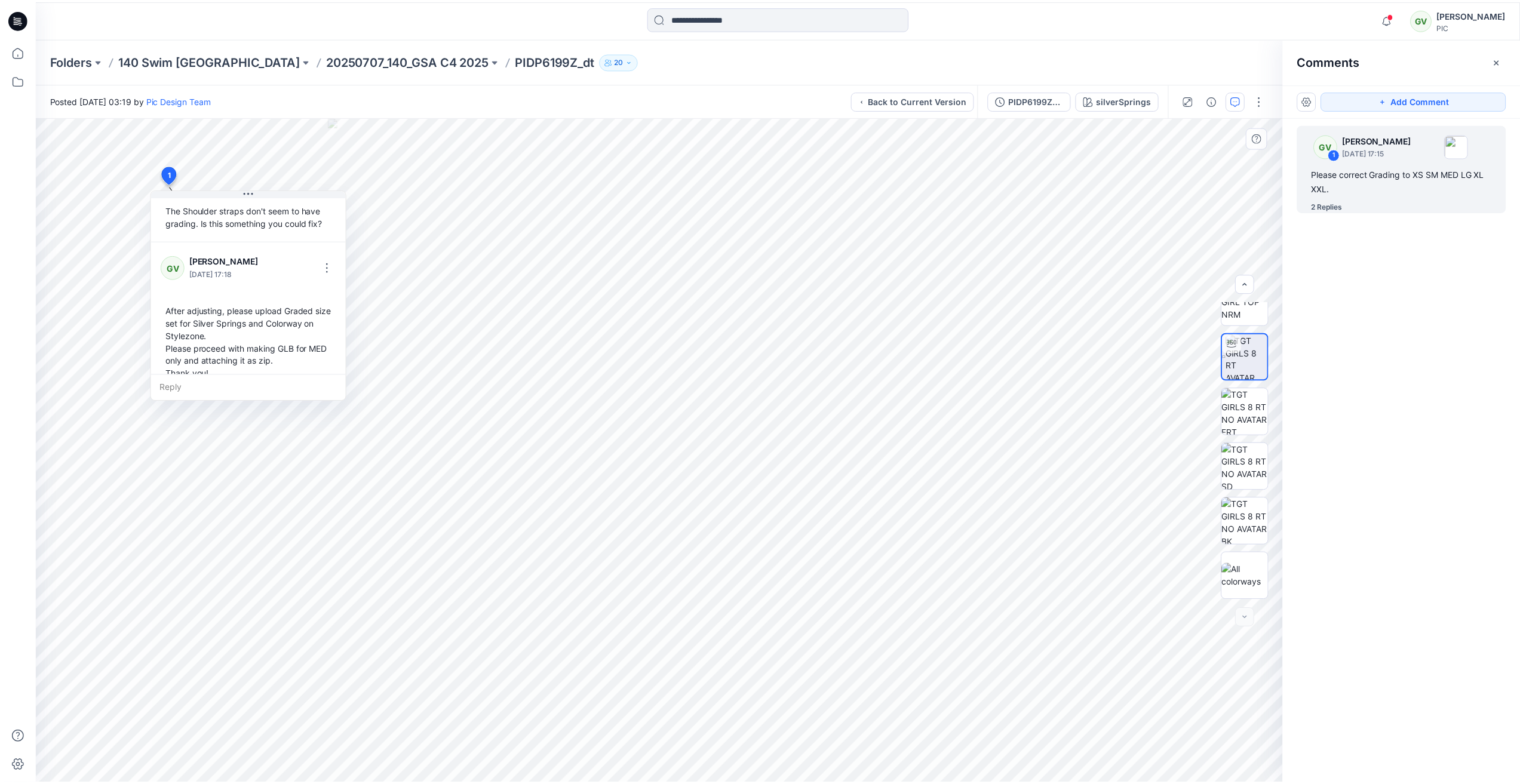
scroll to position [172, 0]
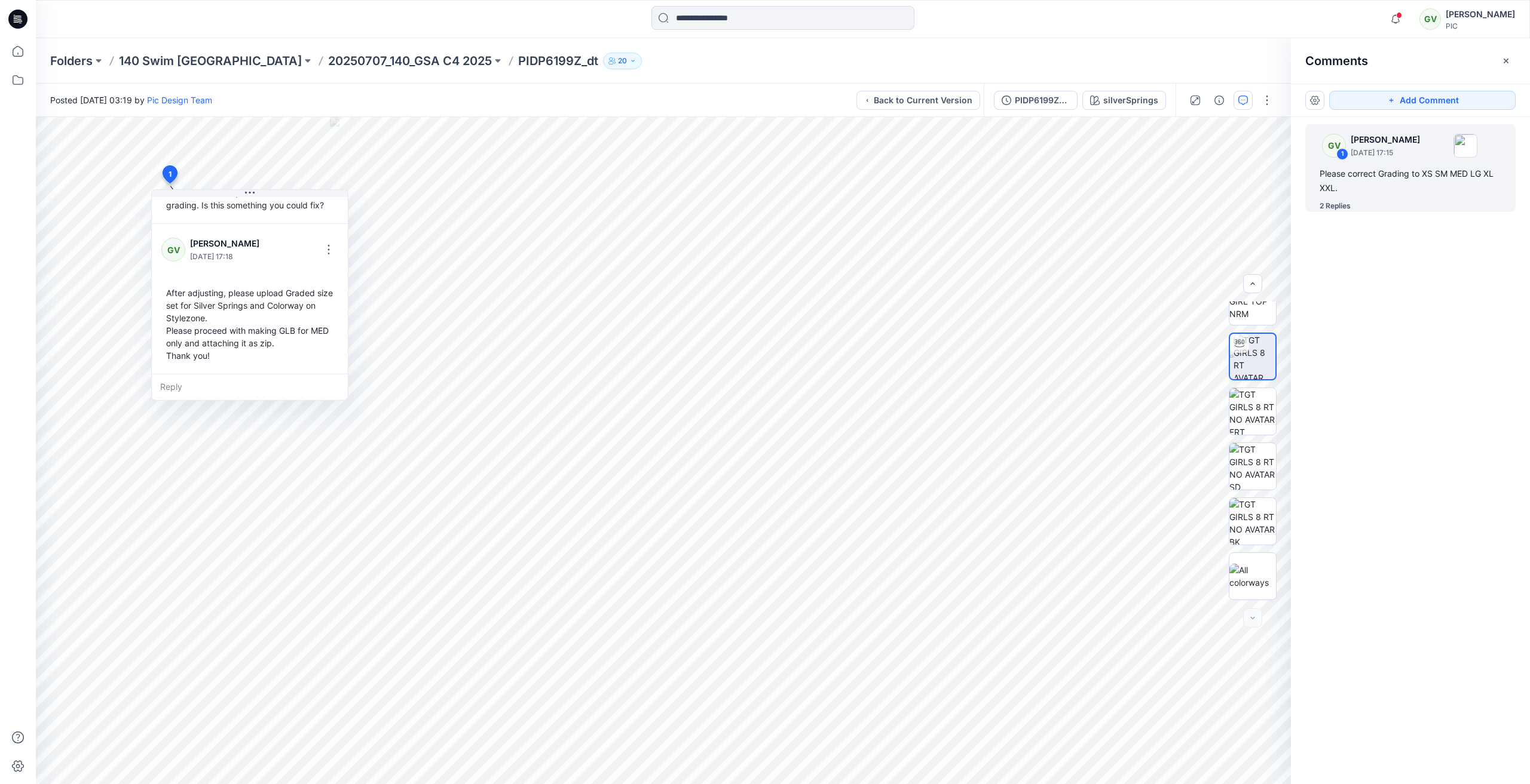
click at [382, 70] on div "Folders 140 Swim USA 20250707_140_GSA C4 2025 PIDP6199Z_dt 20" at bounding box center [783, 60] width 1494 height 45
click at [379, 64] on p "20250707_140_GSA C4 2025" at bounding box center [410, 60] width 164 height 17
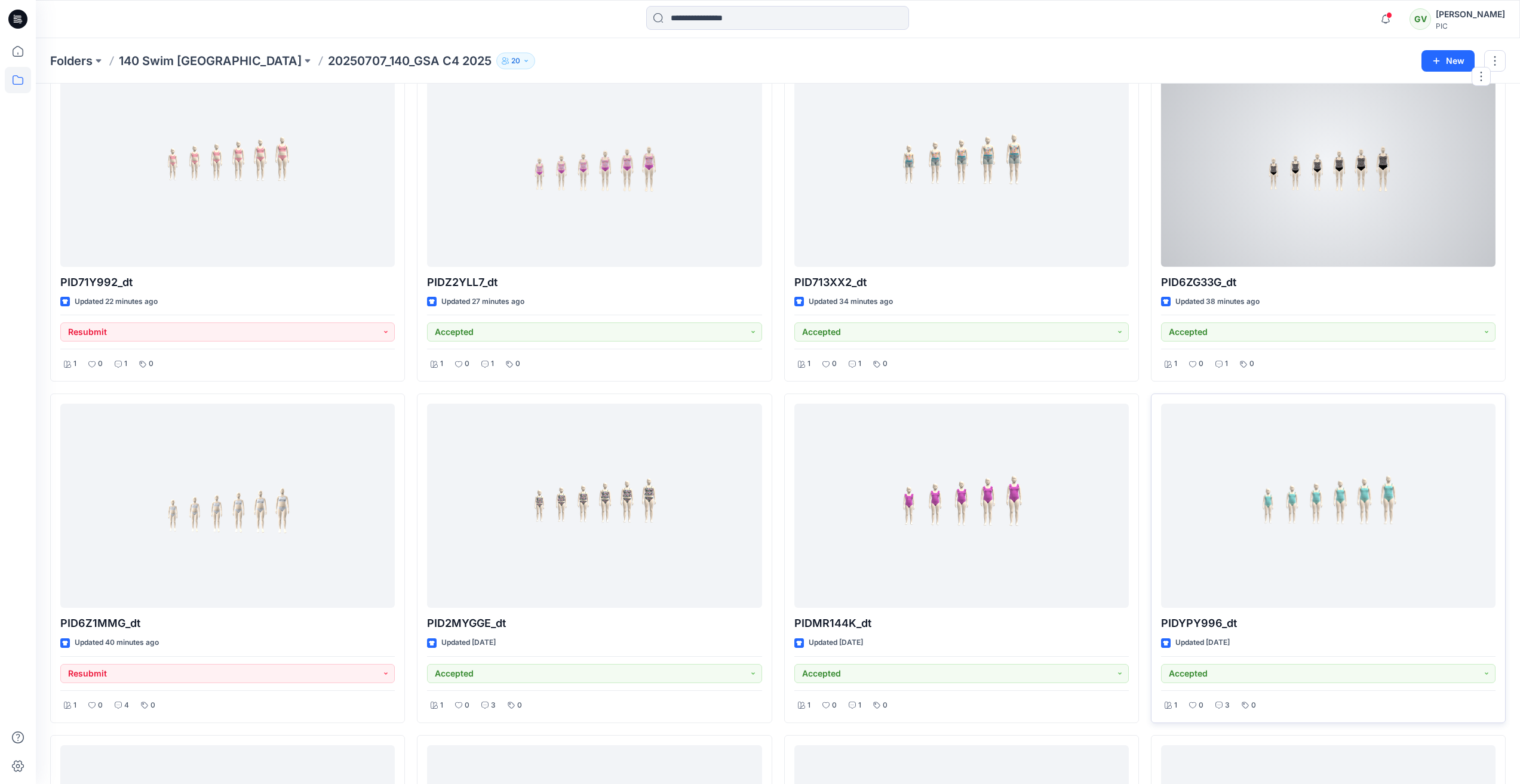
scroll to position [240, 0]
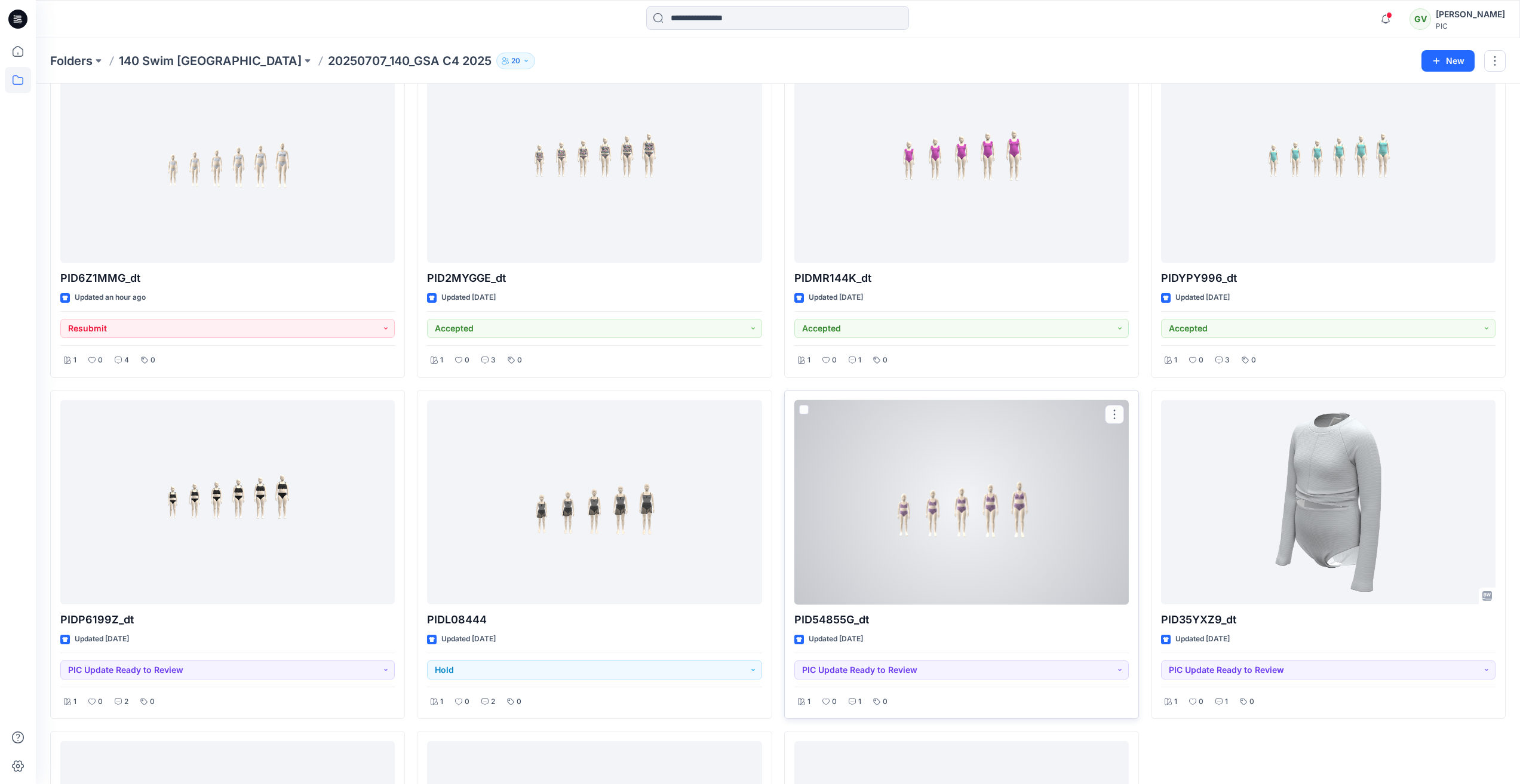
scroll to position [479, 0]
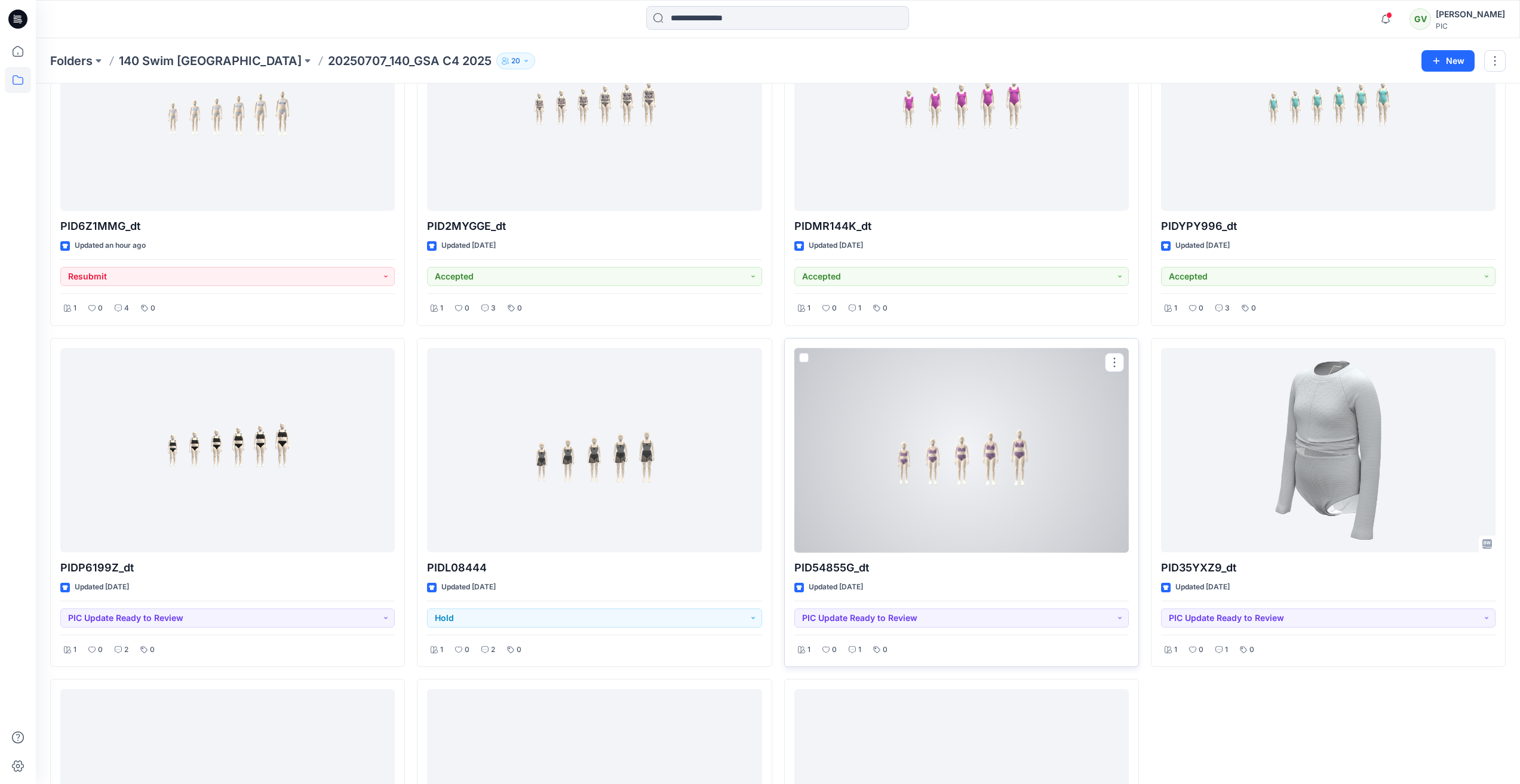
click at [927, 482] on div at bounding box center [961, 450] width 335 height 205
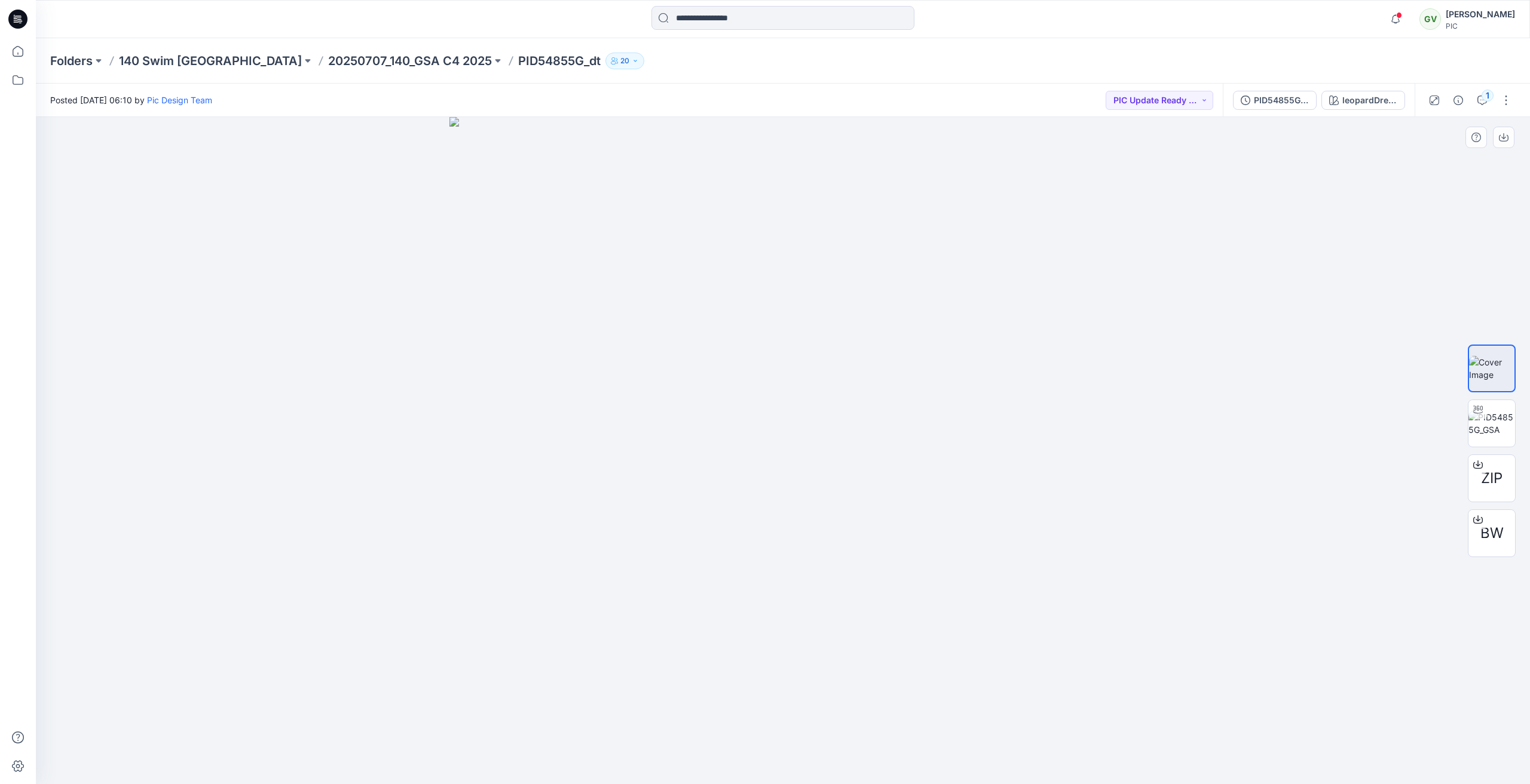
drag, startPoint x: 1324, startPoint y: 591, endPoint x: 1291, endPoint y: 586, distance: 33.4
click at [1324, 591] on div at bounding box center [783, 450] width 1494 height 667
click at [1484, 93] on div "1" at bounding box center [1487, 95] width 12 height 12
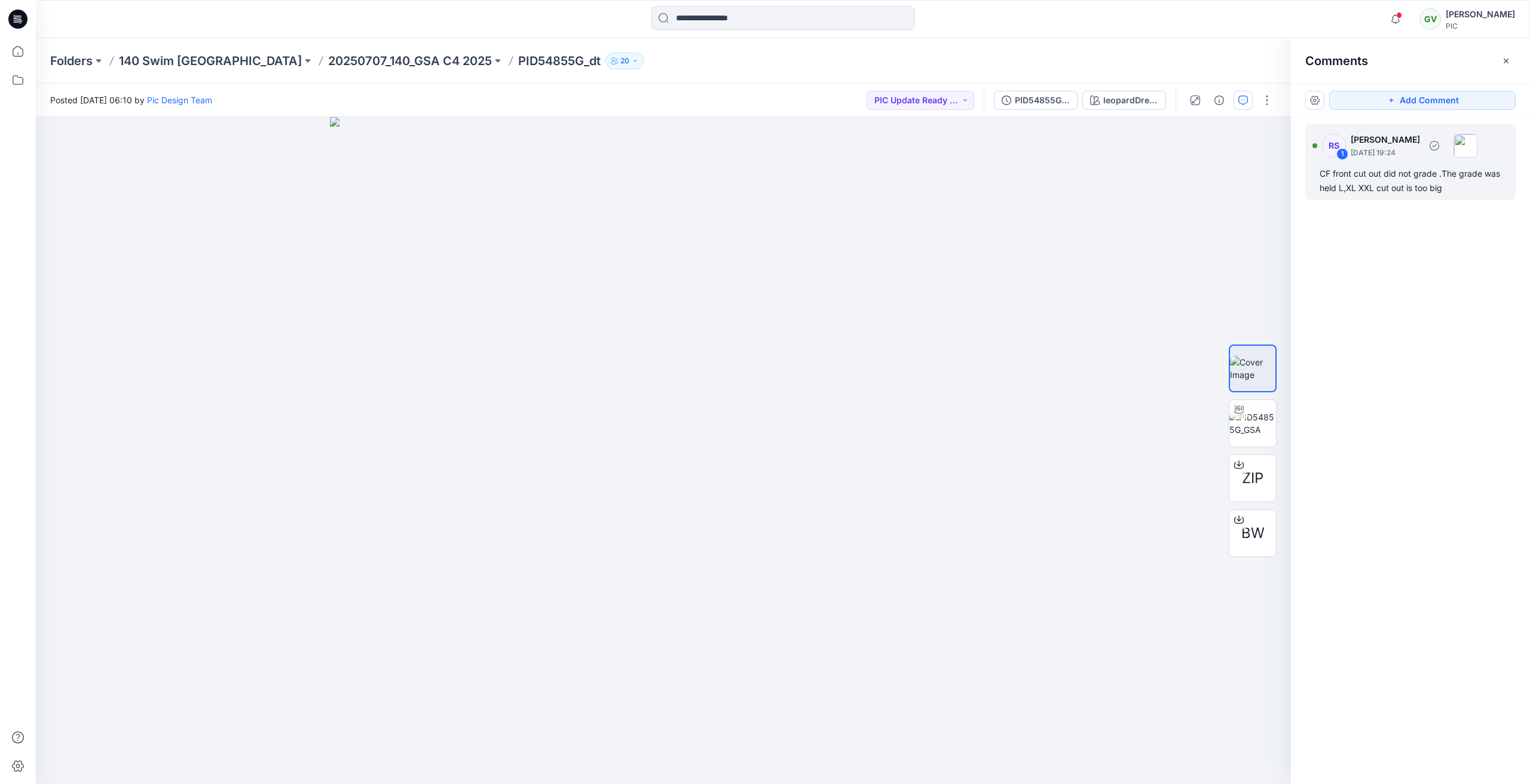
click at [1399, 178] on div "CF front cut out did not grade .The grade was held L,XL XXL cut out is too big" at bounding box center [1410, 181] width 182 height 29
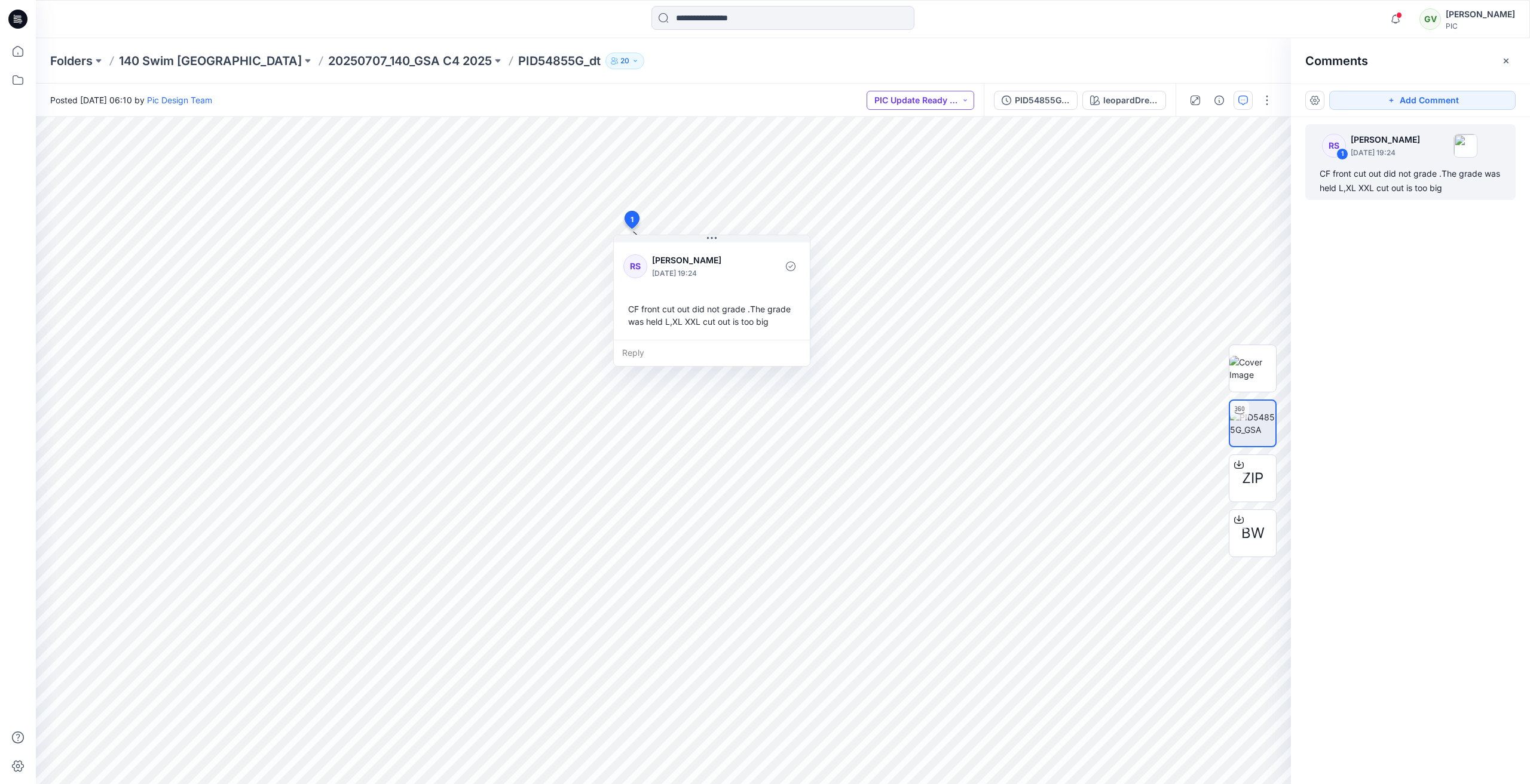
click at [922, 98] on button "PIC Update Ready to Review" at bounding box center [920, 100] width 107 height 19
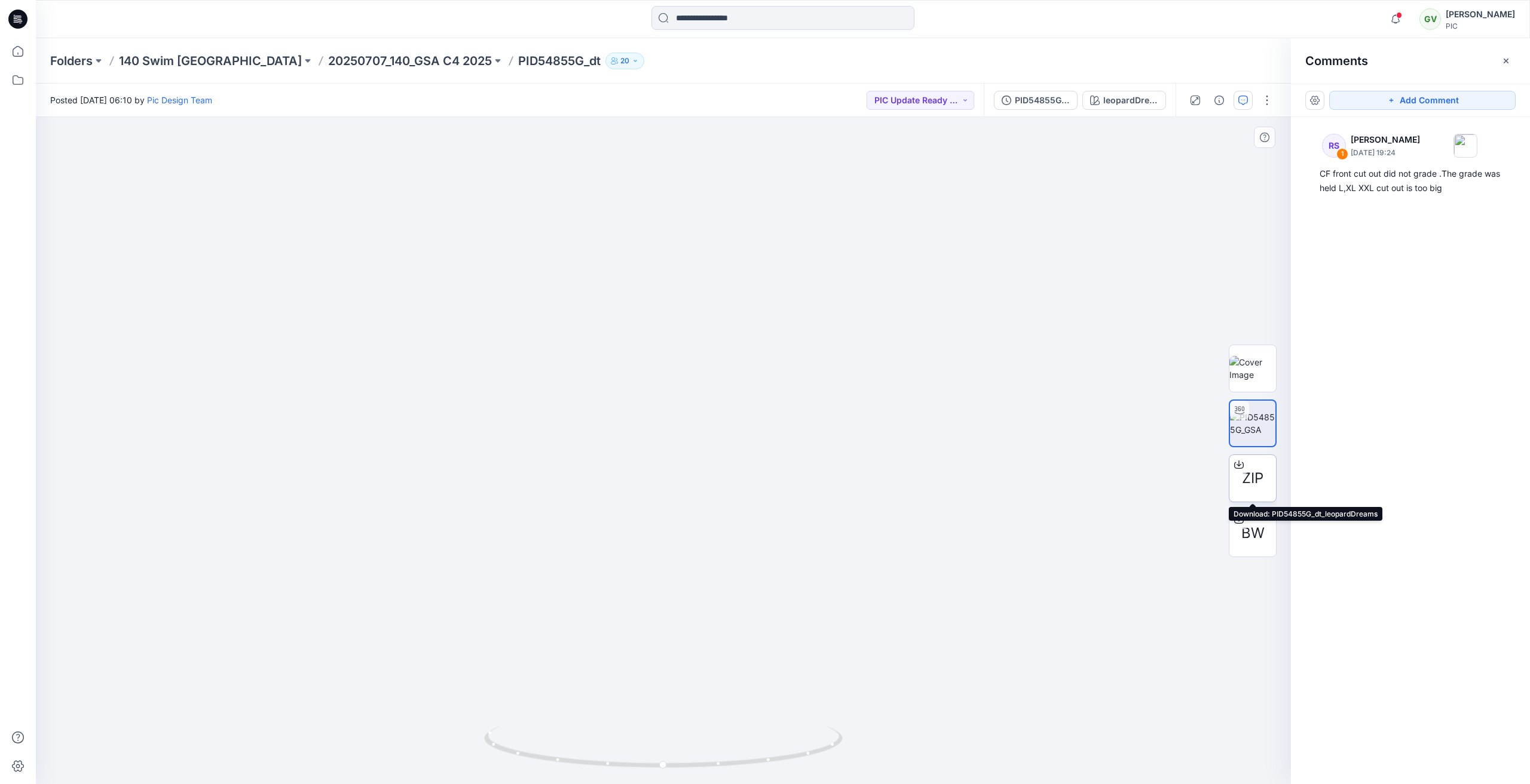
click at [1258, 477] on span "ZIP" at bounding box center [1252, 478] width 21 height 21
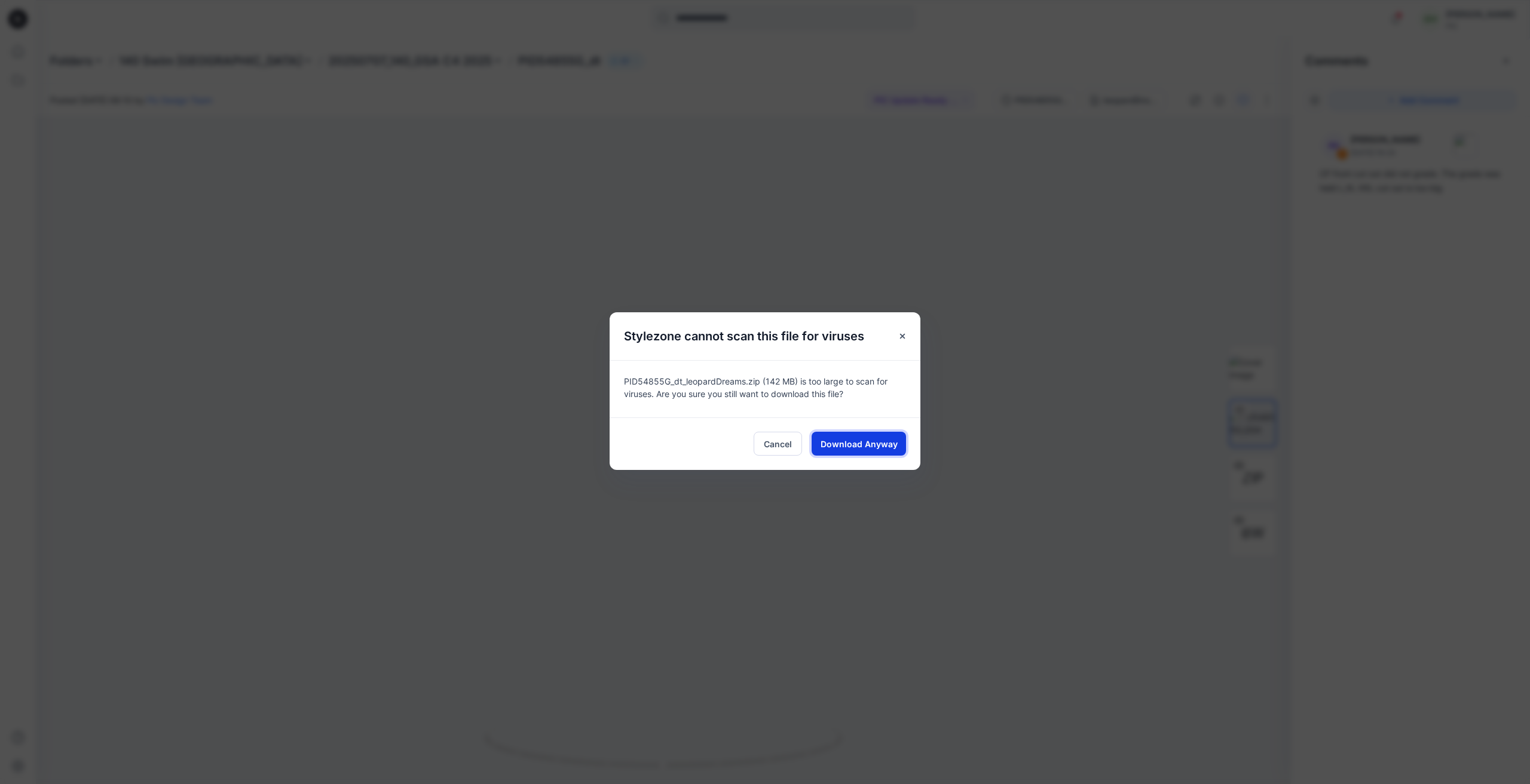
click at [874, 449] on span "Download Anyway" at bounding box center [858, 444] width 77 height 13
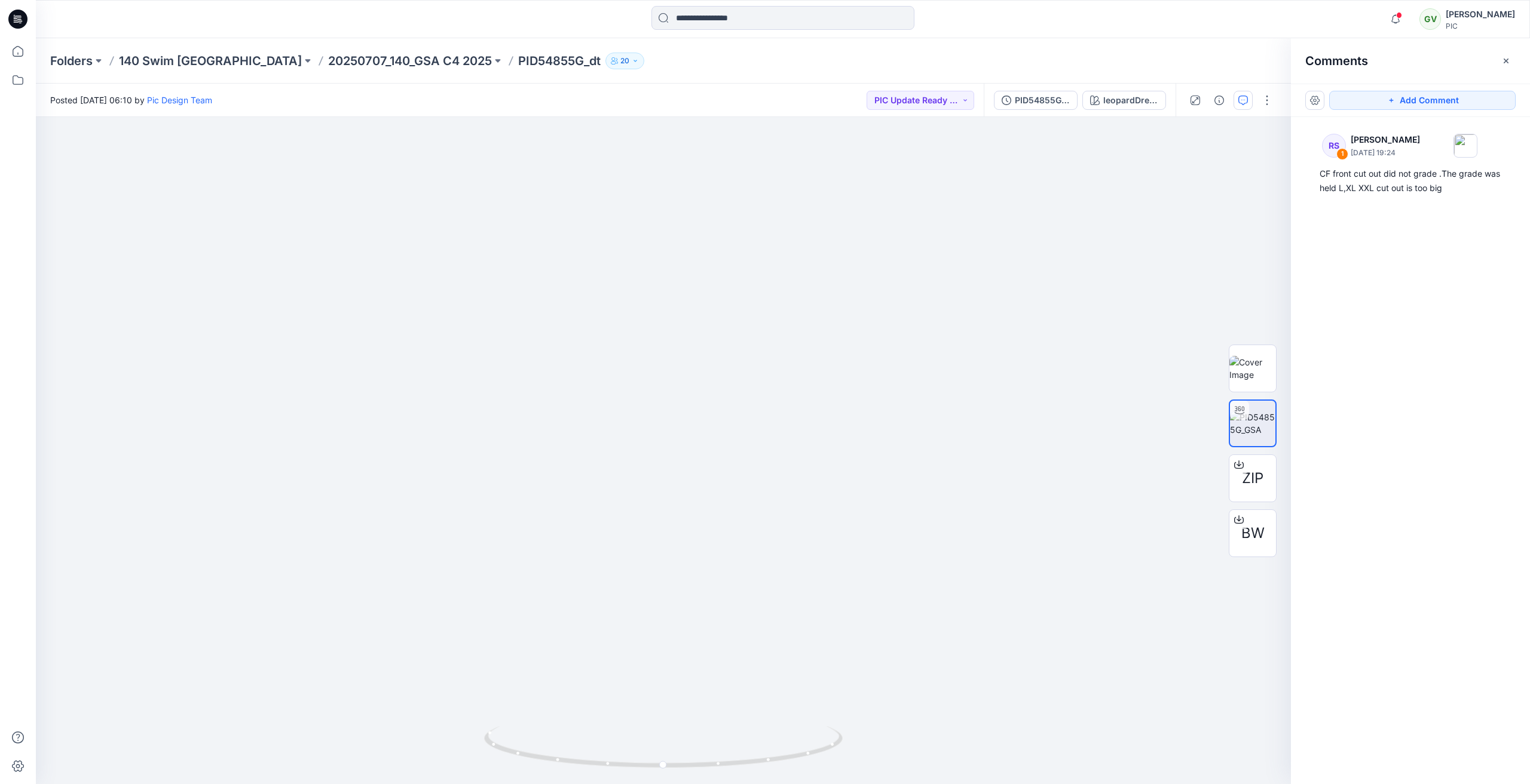
click at [1408, 21] on div "Notifications KK Kapila Kothalawala commented on PID6Z1MMG_GSA View Style 7 hou…" at bounding box center [1448, 19] width 131 height 26
click at [1402, 21] on icon "button" at bounding box center [1395, 19] width 23 height 24
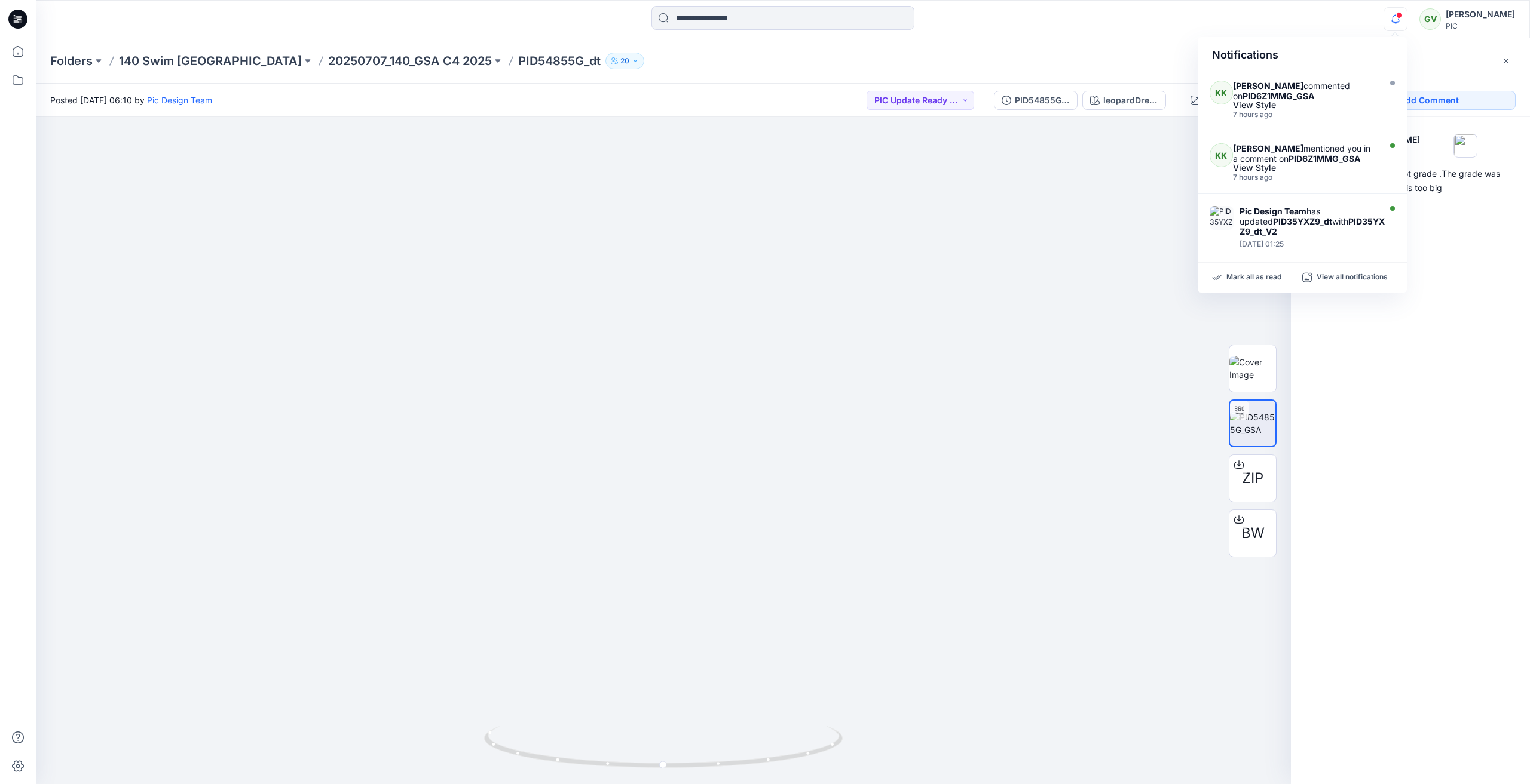
click at [1452, 58] on div "Comments" at bounding box center [1410, 60] width 239 height 44
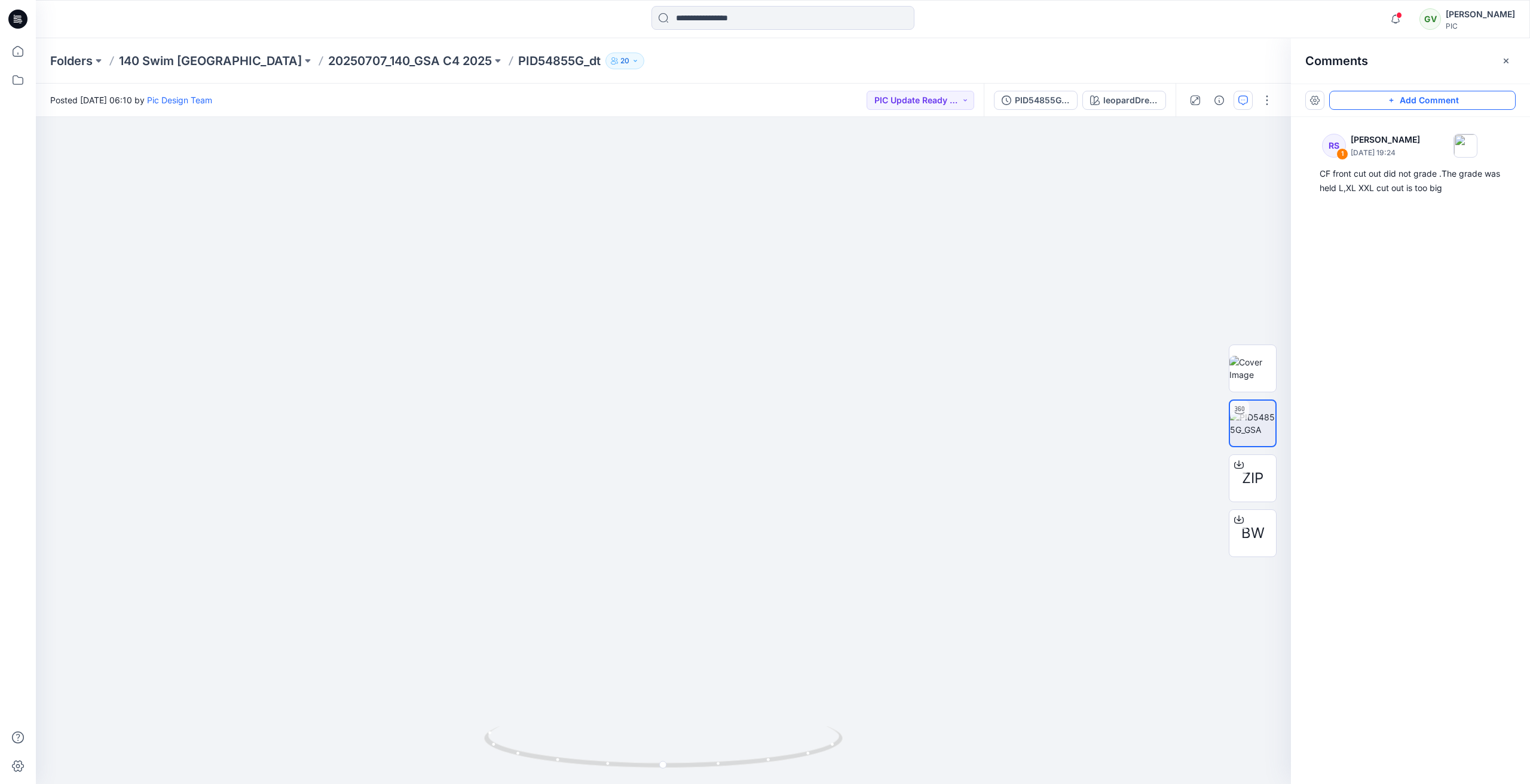
click at [1428, 102] on button "Add Comment" at bounding box center [1422, 100] width 187 height 19
click at [72, 148] on div "2 1 RS Rowena Smith - Wingo August 07, 2025 19:24 CF front cut out did not grad…" at bounding box center [663, 450] width 1255 height 667
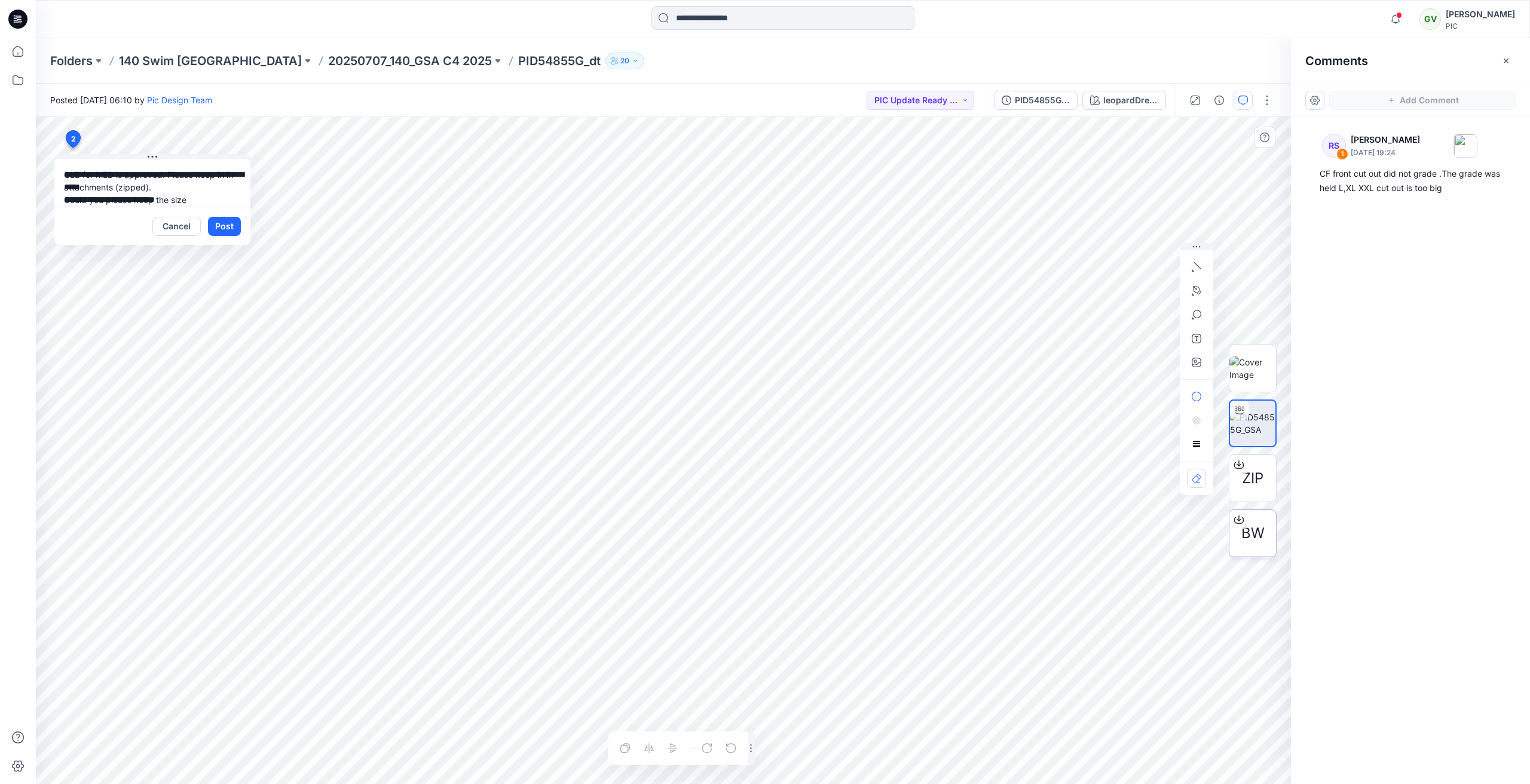
drag, startPoint x: 1350, startPoint y: 551, endPoint x: 1241, endPoint y: 519, distance: 113.6
click at [1350, 551] on div "RS 1 Rowena Smith - Wingo August 07, 2025 19:24 CF front cut out did not grade …" at bounding box center [1410, 428] width 239 height 623
click at [1247, 532] on span "BW" at bounding box center [1253, 533] width 23 height 21
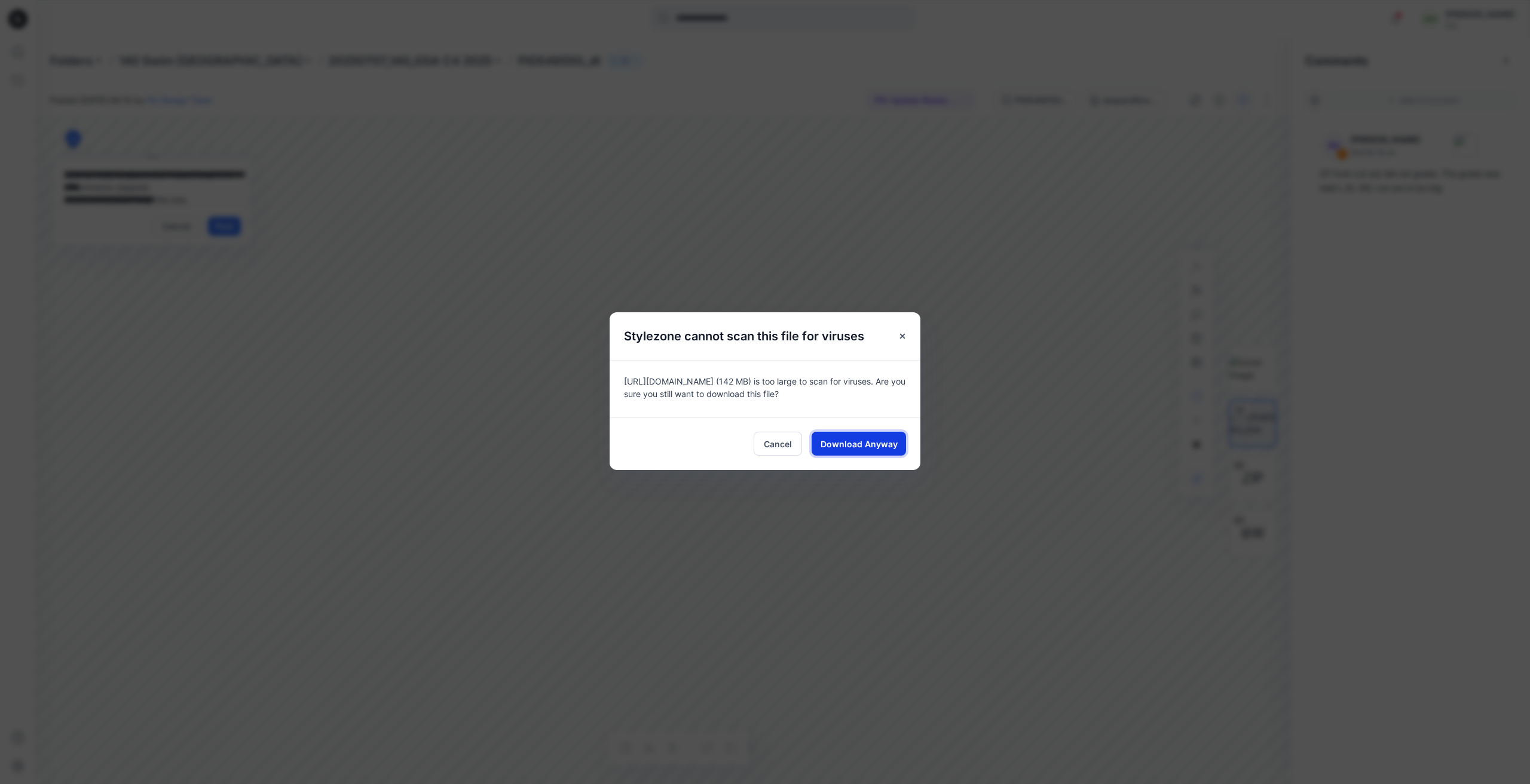
click at [879, 448] on span "Download Anyway" at bounding box center [858, 444] width 77 height 13
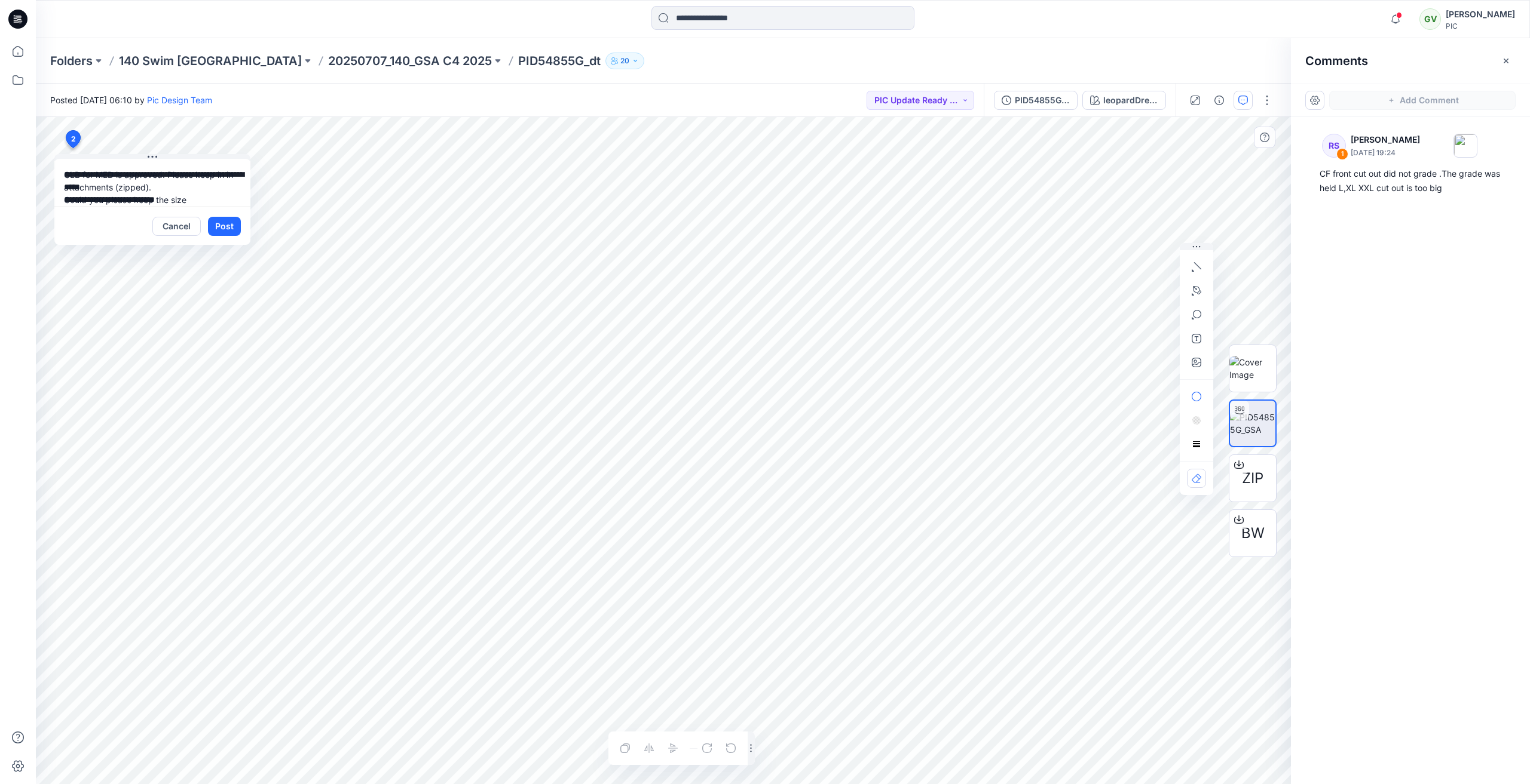
click at [207, 197] on textarea "**********" at bounding box center [152, 183] width 196 height 48
type textarea "**********"
click at [1198, 365] on icon "button" at bounding box center [1196, 362] width 10 height 10
type input"] "**********"
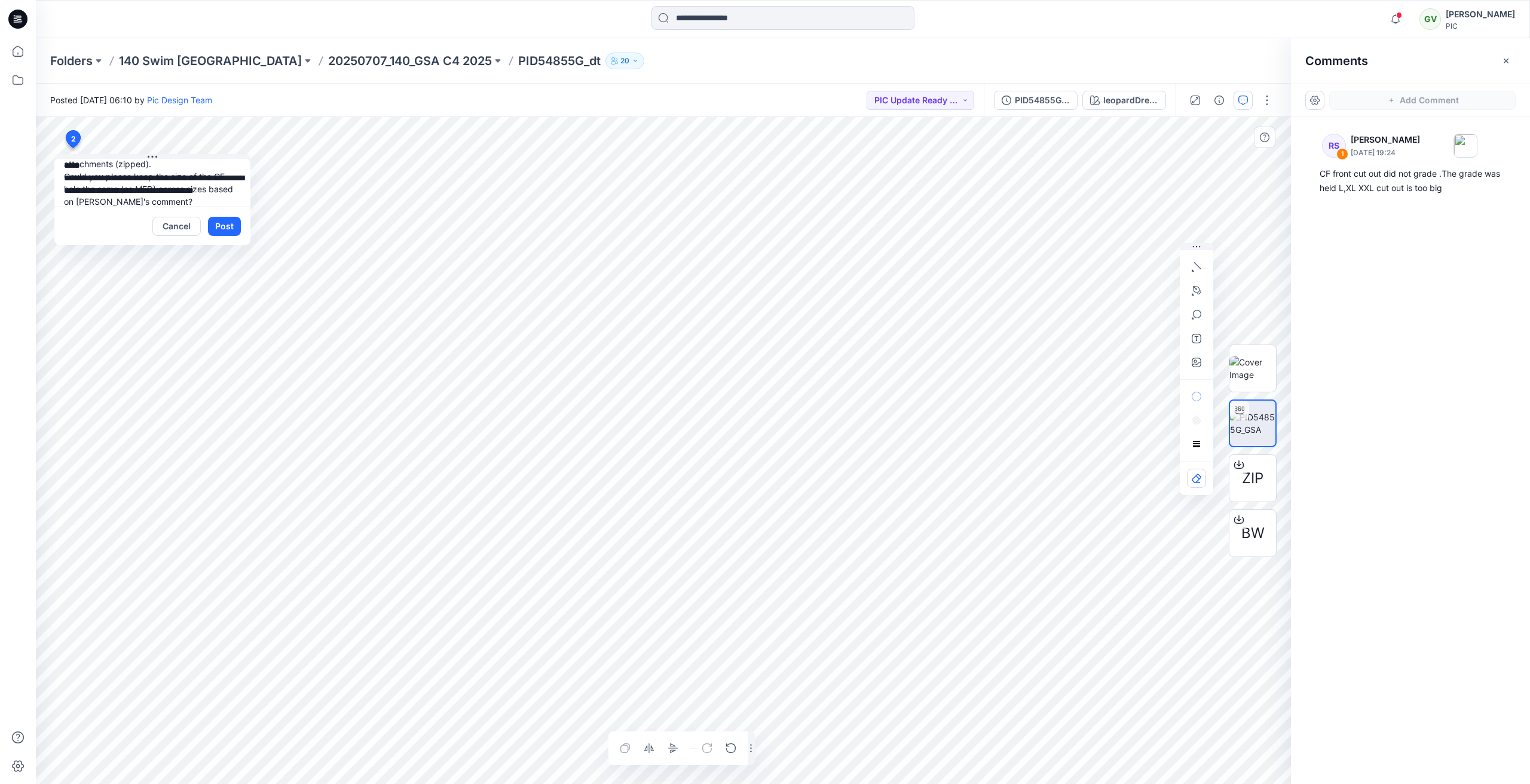
click at [197, 200] on textarea "**********" at bounding box center [152, 183] width 196 height 48
type textarea "**********"
click at [229, 225] on button "Post" at bounding box center [224, 226] width 33 height 19
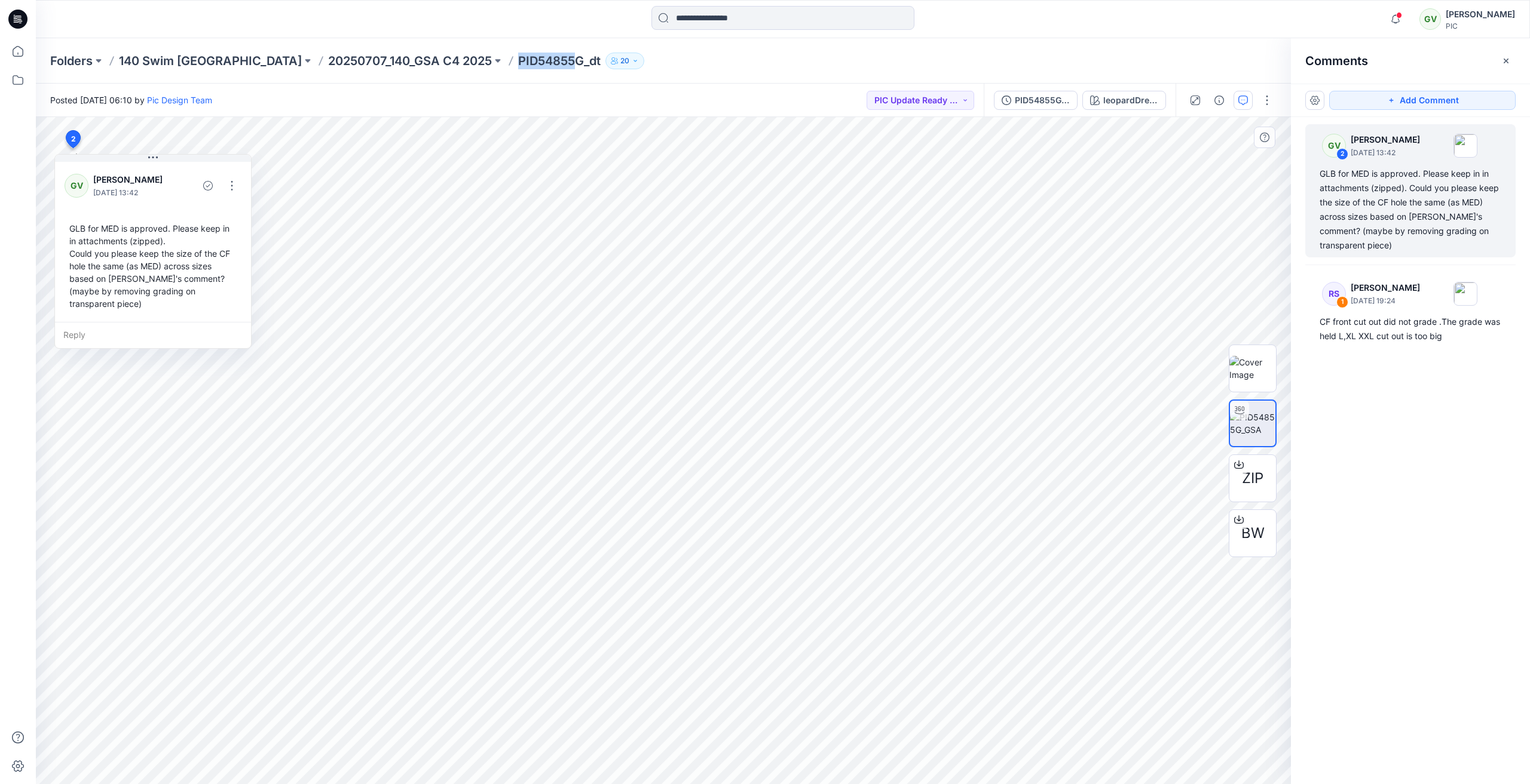
drag, startPoint x: 424, startPoint y: 63, endPoint x: 484, endPoint y: 68, distance: 60.2
click at [518, 68] on p "PID54855G_dt" at bounding box center [560, 60] width 83 height 17
copy p "PID54855G"
click at [234, 189] on button "button" at bounding box center [232, 186] width 19 height 19
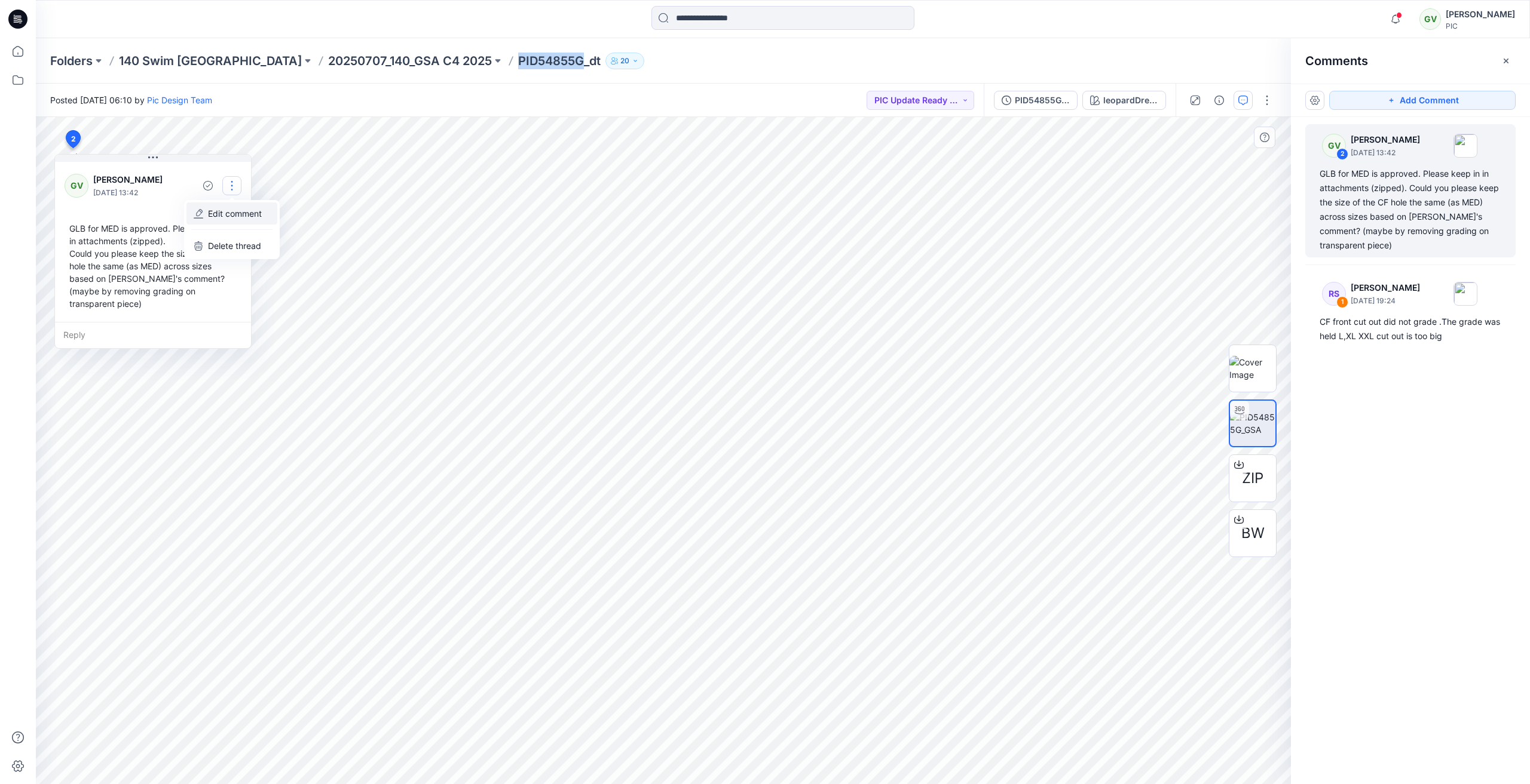
click at [232, 214] on p "Edit comment" at bounding box center [235, 214] width 54 height 13
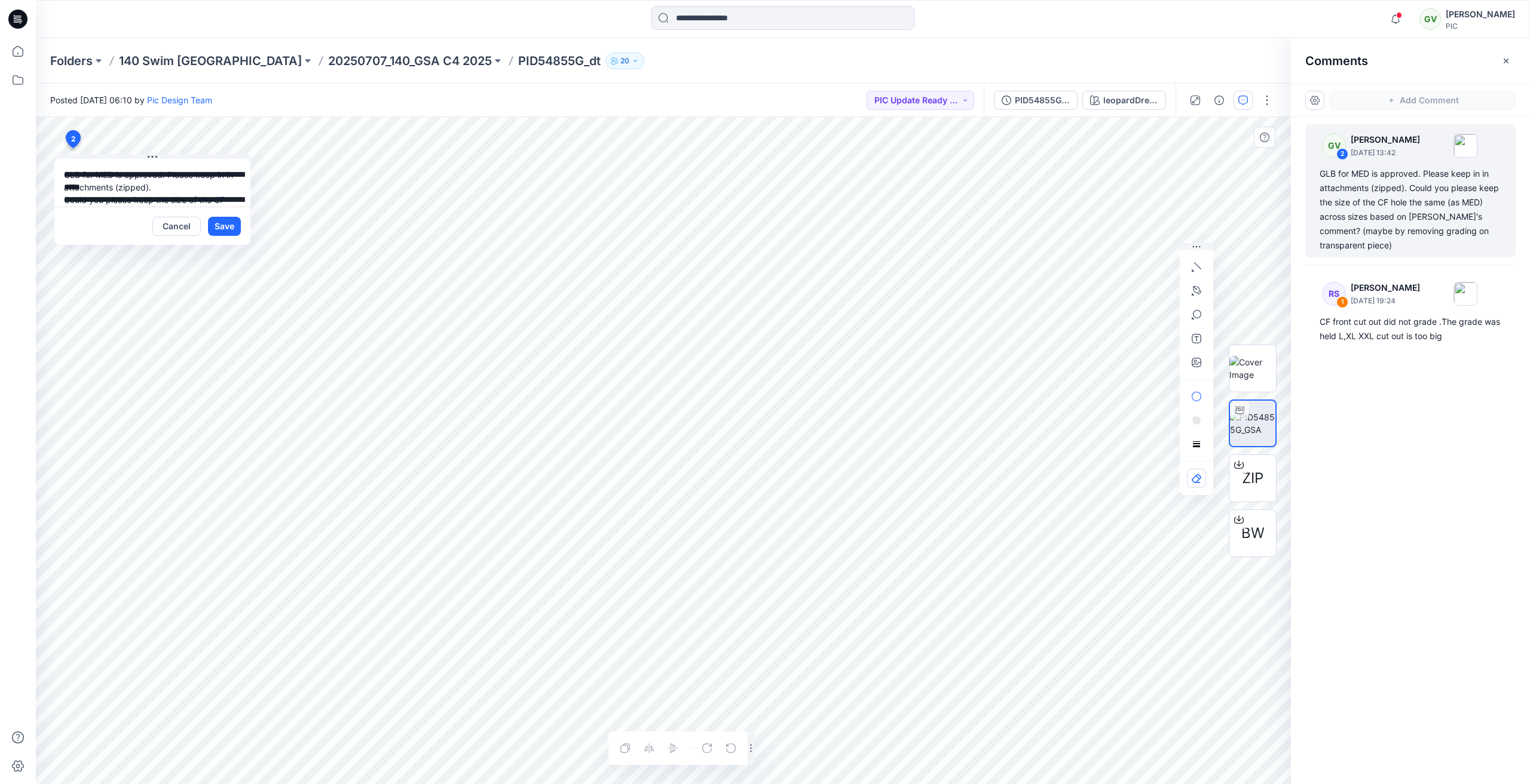
click at [215, 175] on textarea "**********" at bounding box center [152, 183] width 196 height 48
type textarea "**********"
click at [229, 225] on button "Save" at bounding box center [224, 226] width 33 height 19
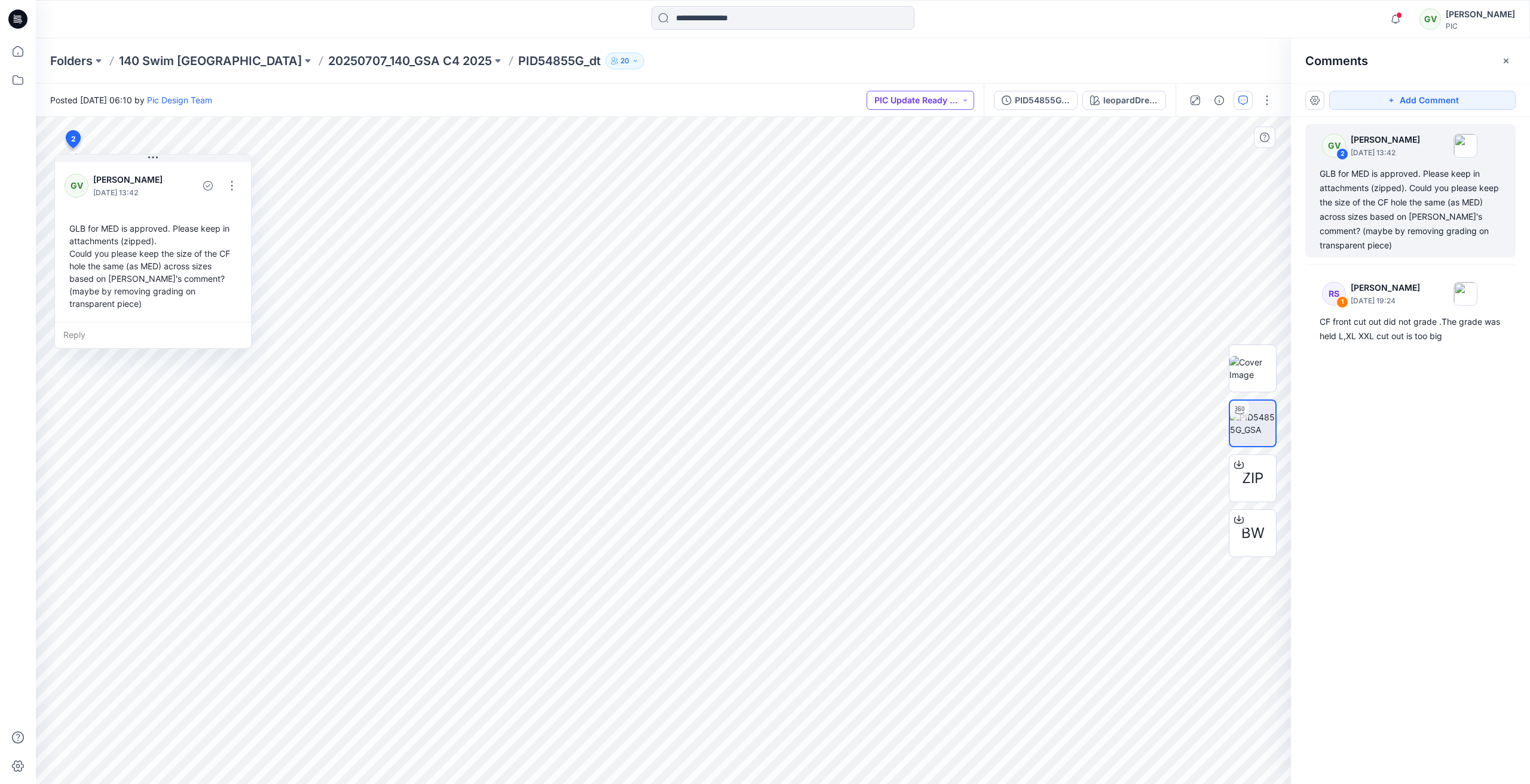
click at [931, 106] on button "PIC Update Ready to Review" at bounding box center [920, 100] width 107 height 19
click at [921, 211] on p "Resubmit" at bounding box center [909, 209] width 37 height 16
drag, startPoint x: 421, startPoint y: 62, endPoint x: 485, endPoint y: 63, distance: 64.0
click at [518, 63] on p "PID54855G_dt" at bounding box center [560, 60] width 83 height 17
copy p "PID54855G"
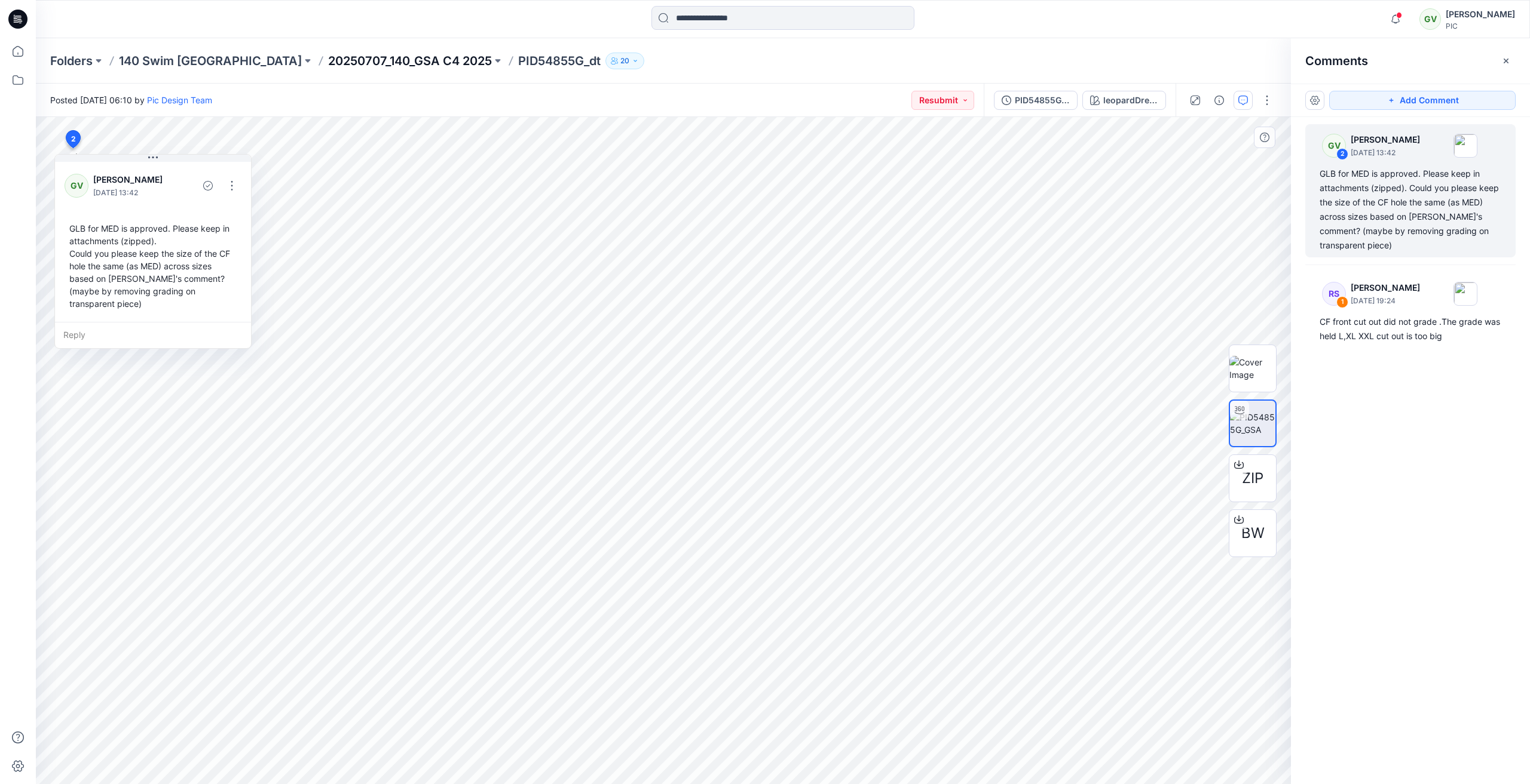
click at [354, 50] on div "Folders 140 Swim USA 20250707_140_GSA C4 2025 PID54855G_dt 20" at bounding box center [783, 60] width 1494 height 45
click at [350, 57] on p "20250707_140_GSA C4 2025" at bounding box center [410, 60] width 164 height 17
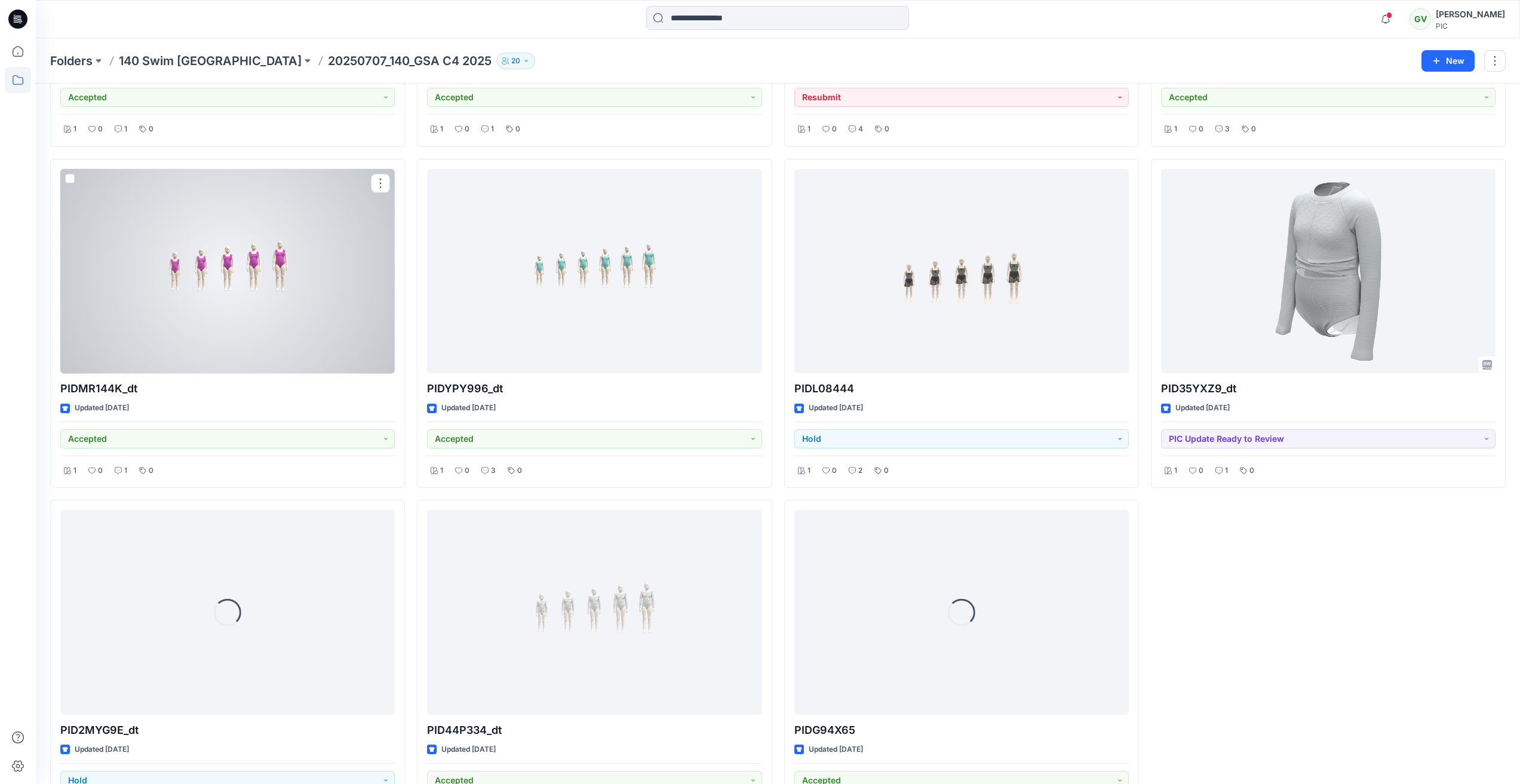
scroll to position [718, 0]
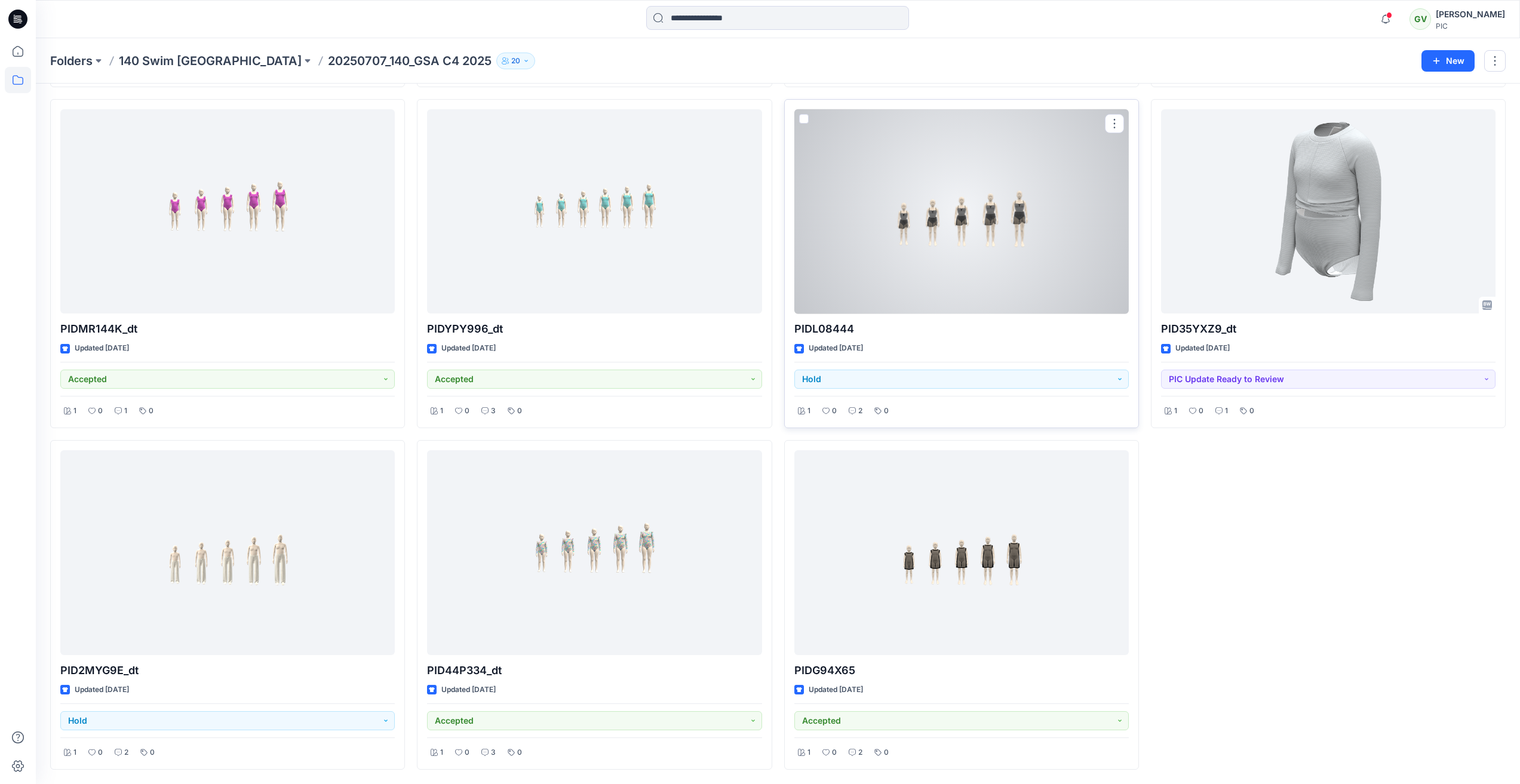
click at [942, 252] on div at bounding box center [961, 212] width 335 height 205
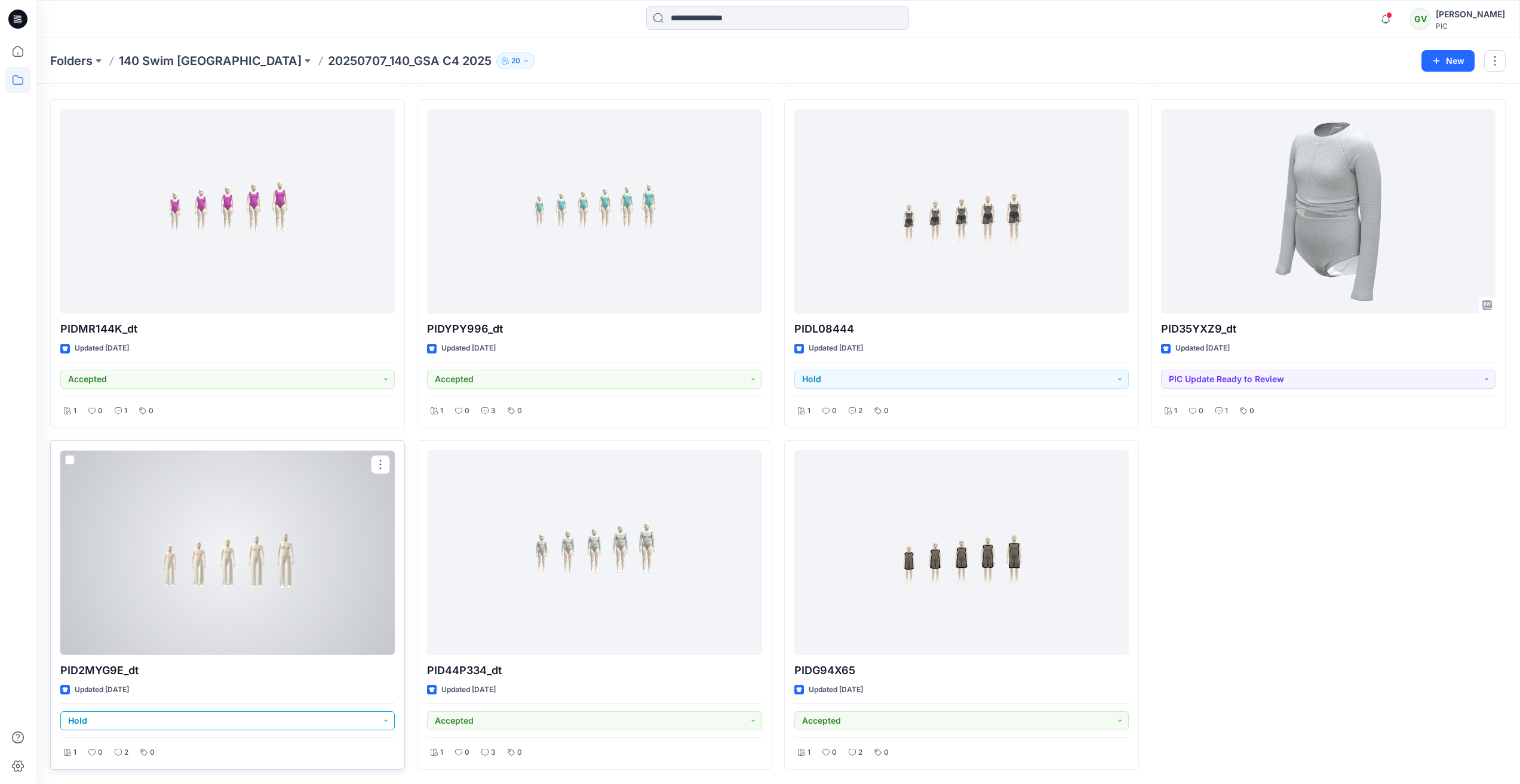
click at [234, 728] on button "Hold" at bounding box center [227, 720] width 335 height 19
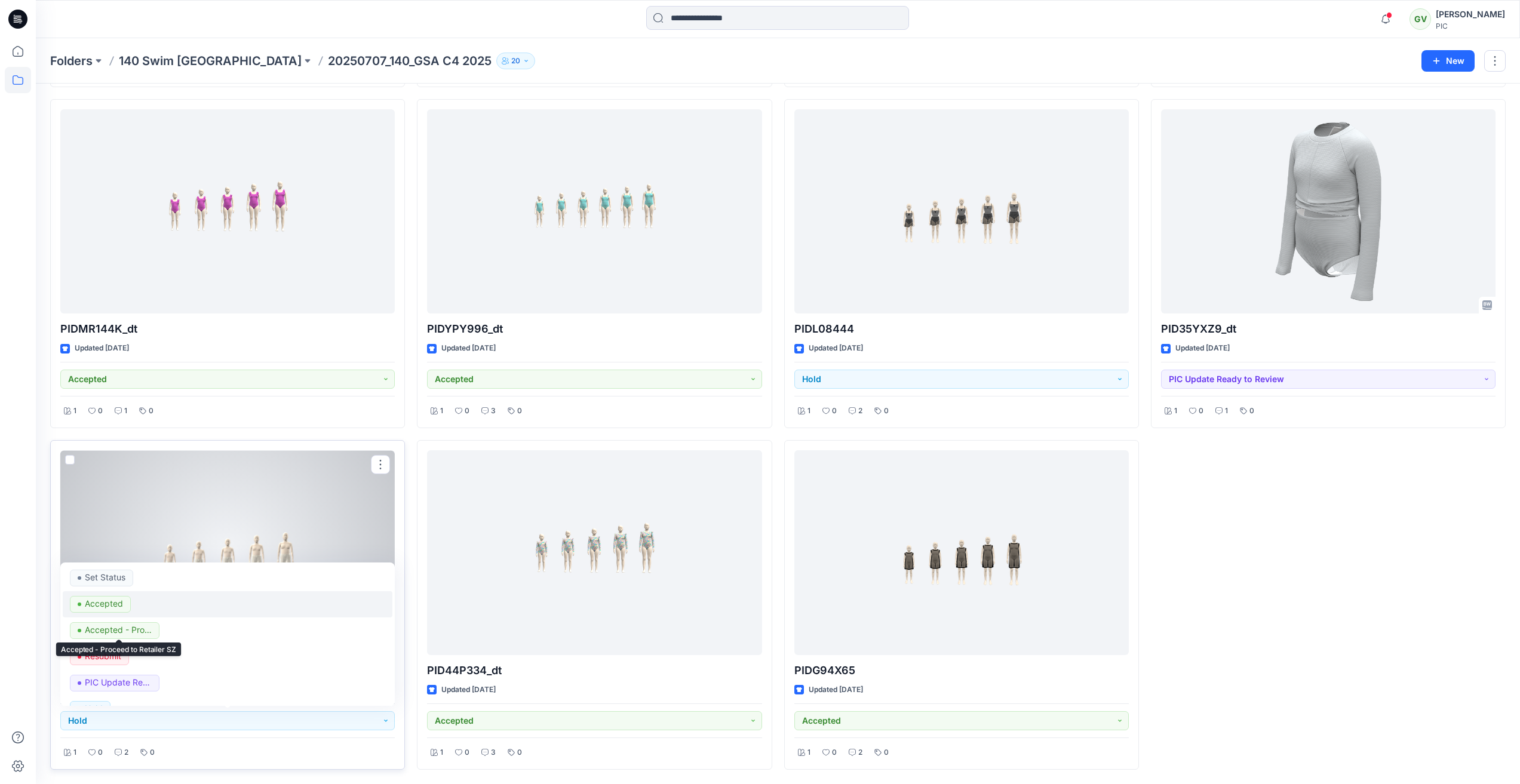
click at [118, 609] on p "Accepted" at bounding box center [104, 604] width 38 height 16
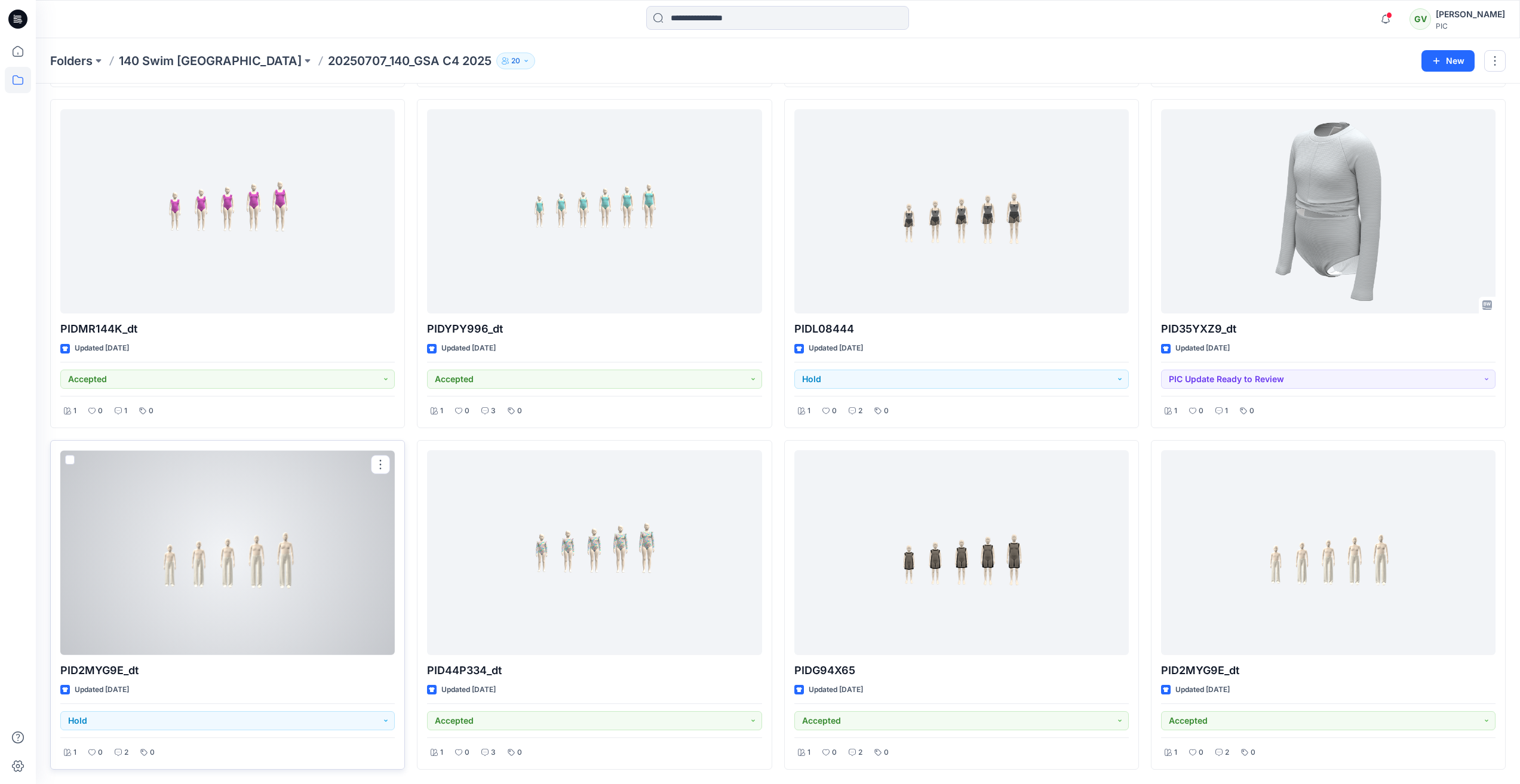
click at [192, 584] on div at bounding box center [227, 553] width 335 height 205
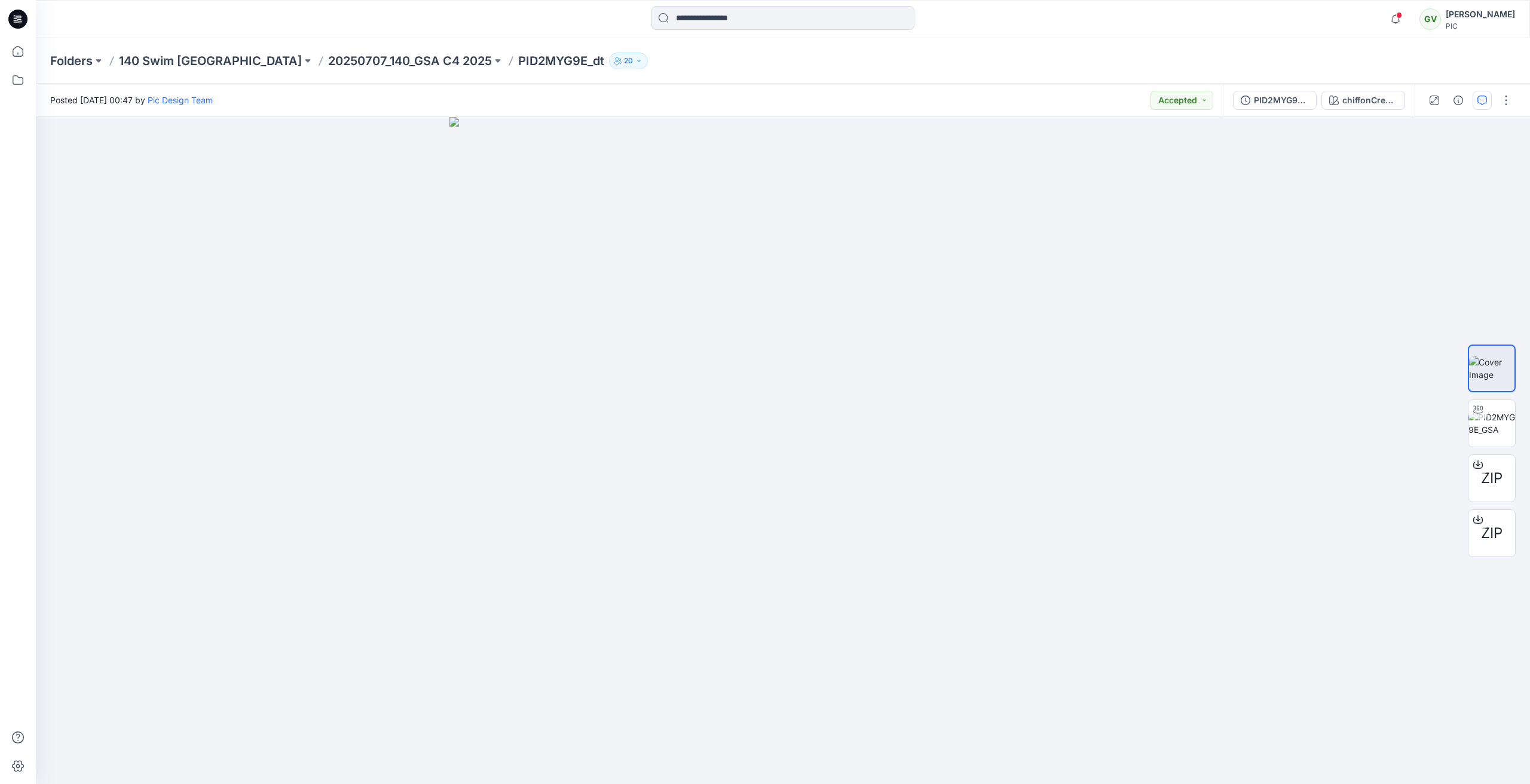
click at [1481, 105] on icon "button" at bounding box center [1482, 100] width 10 height 10
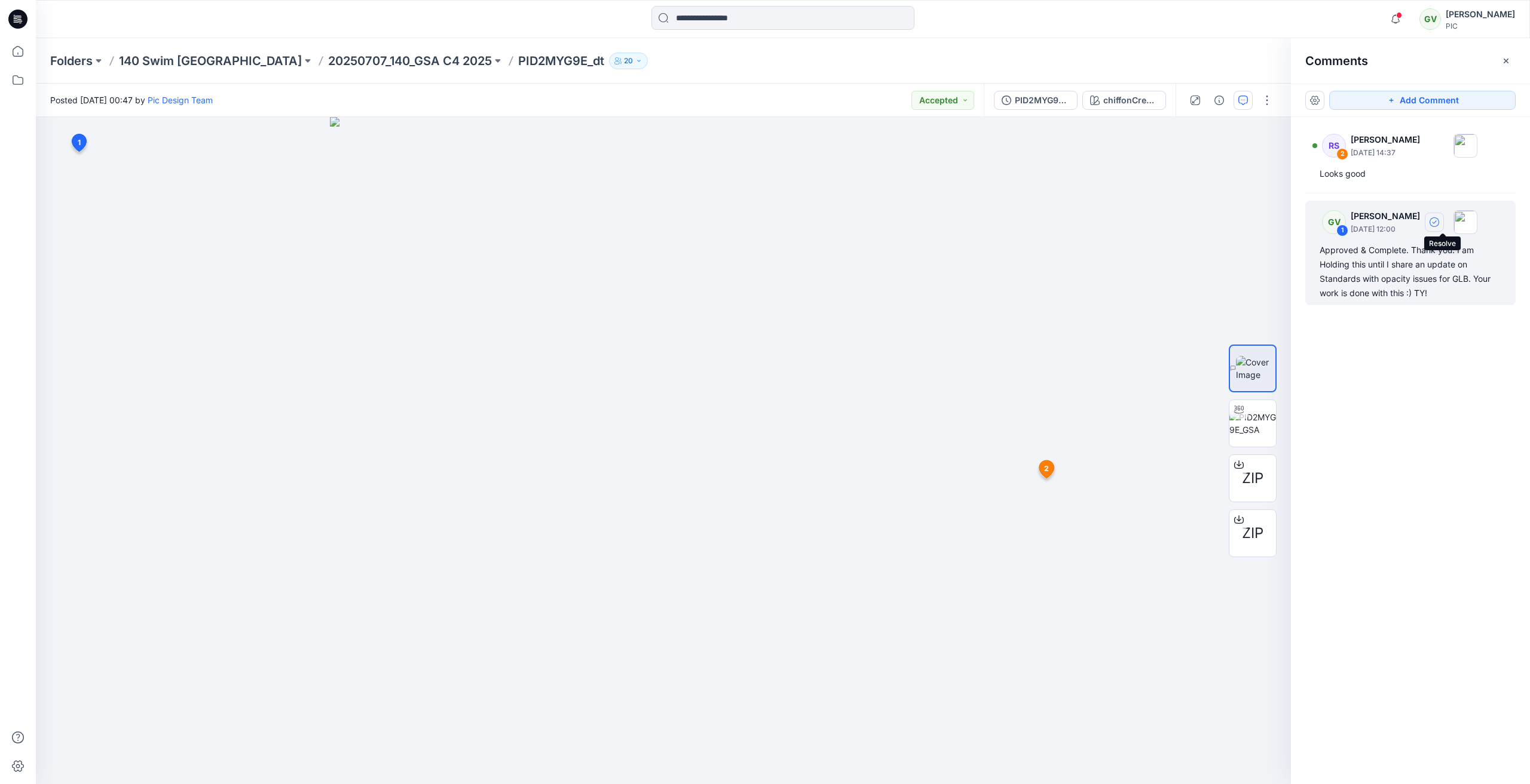
click at [1439, 219] on icon "button" at bounding box center [1434, 222] width 10 height 10
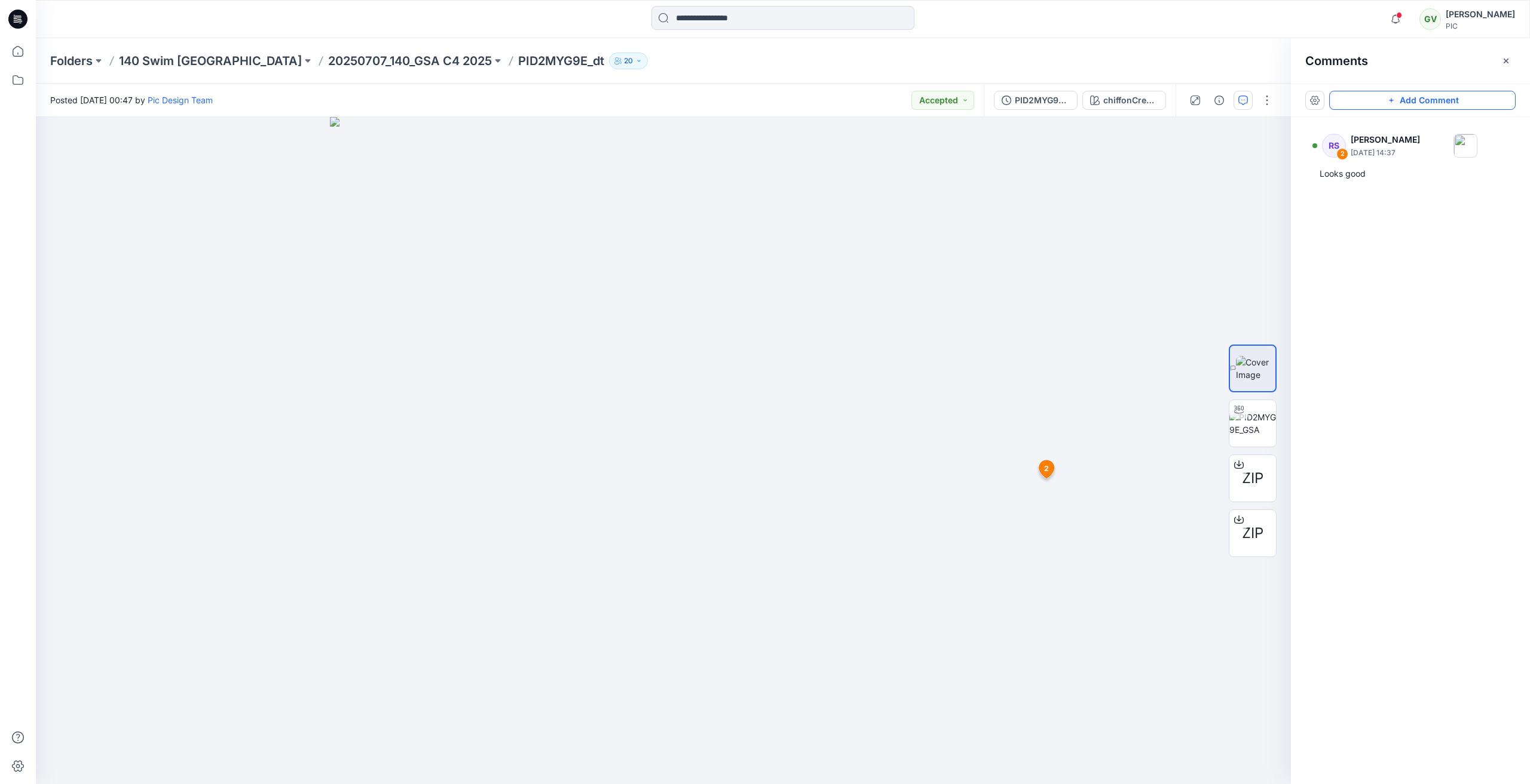
click at [1446, 102] on button "Add Comment" at bounding box center [1422, 100] width 187 height 19
click at [103, 182] on div "3 2 RS Rowena Smith - Wingo July 30, 2025 14:37 Looks good Reply" at bounding box center [663, 450] width 1255 height 667
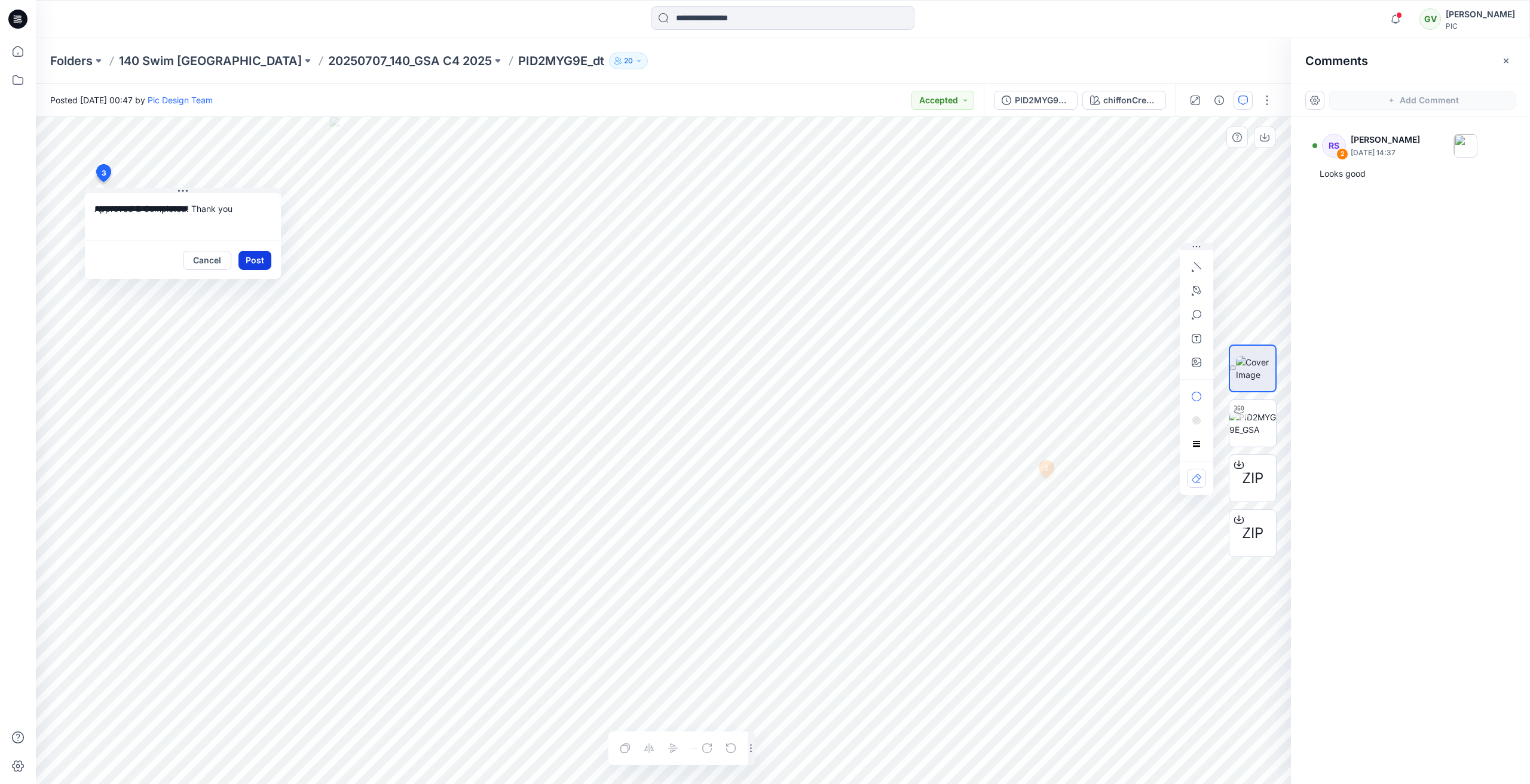
type textarea "**********"
click at [261, 261] on button "Post" at bounding box center [254, 261] width 33 height 19
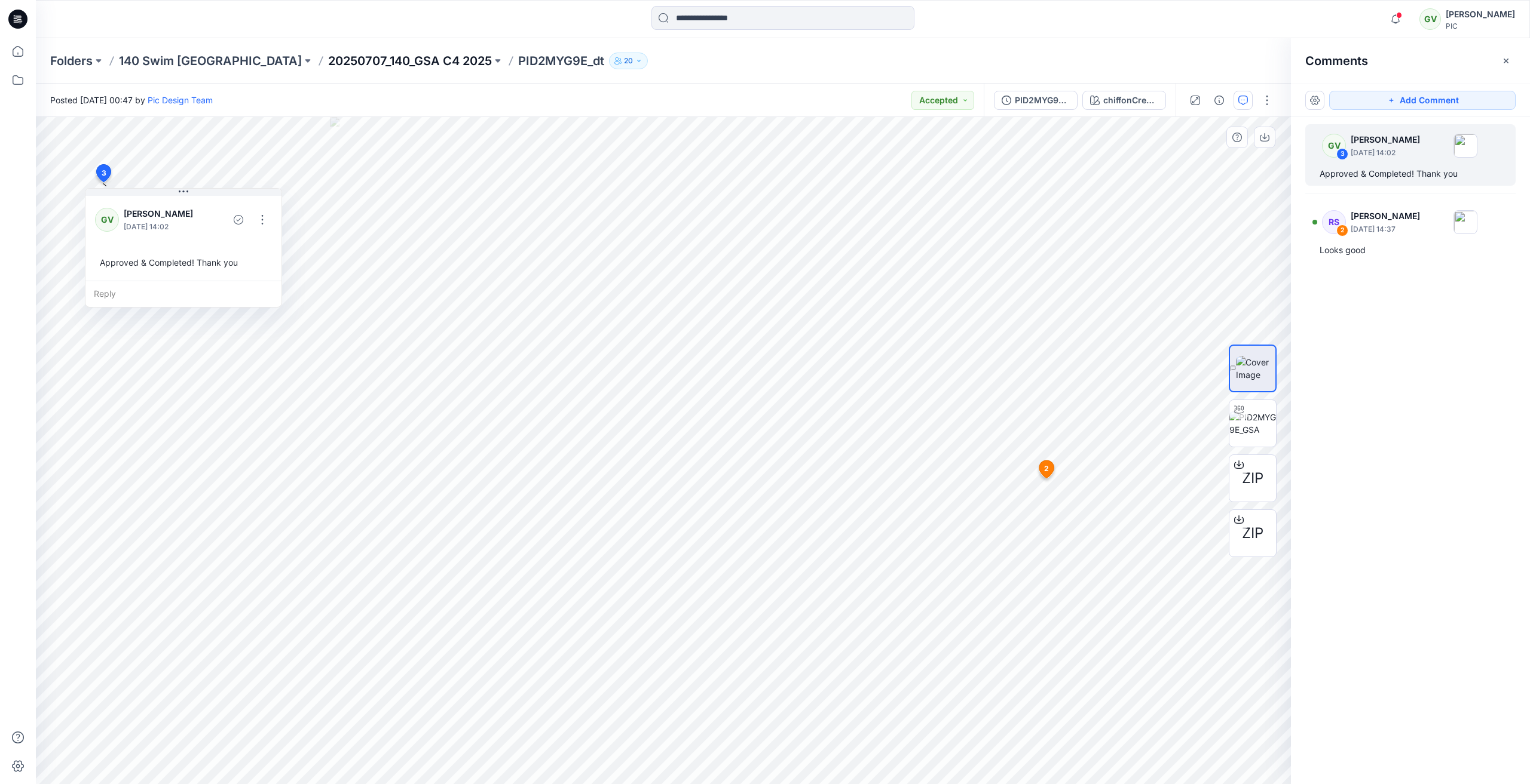
click at [372, 67] on p "20250707_140_GSA C4 2025" at bounding box center [410, 60] width 164 height 17
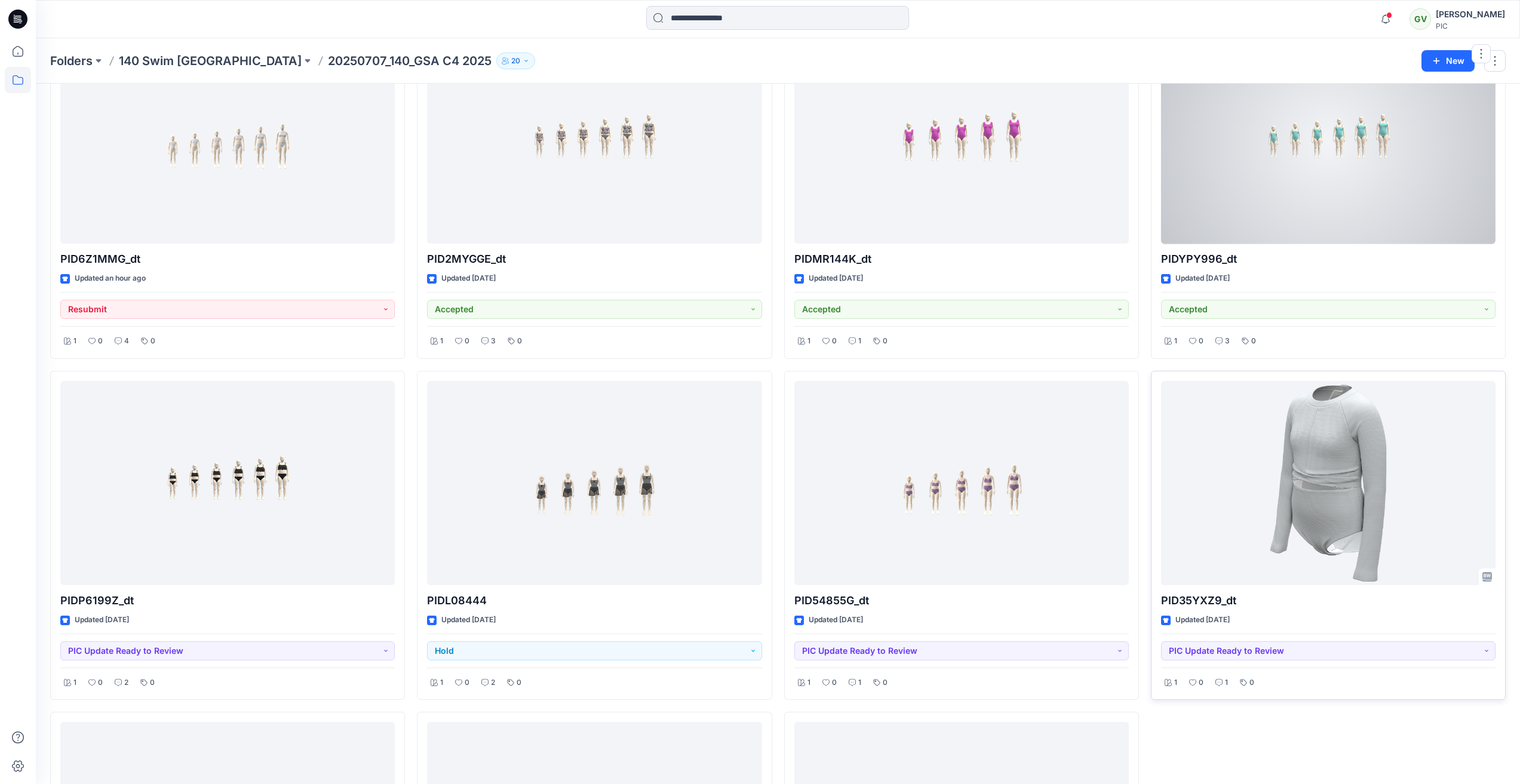
scroll to position [538, 0]
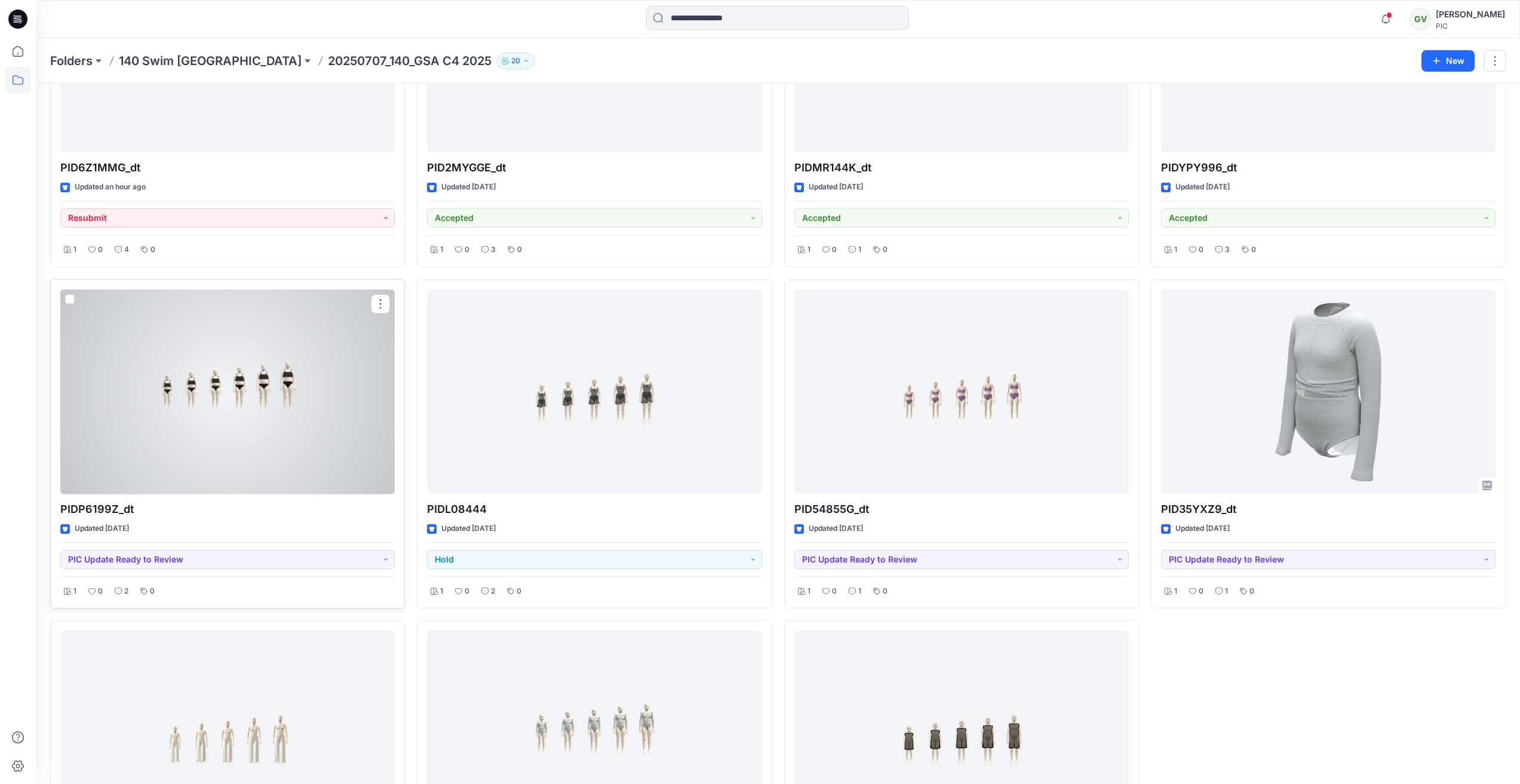
click at [348, 415] on div at bounding box center [227, 392] width 335 height 205
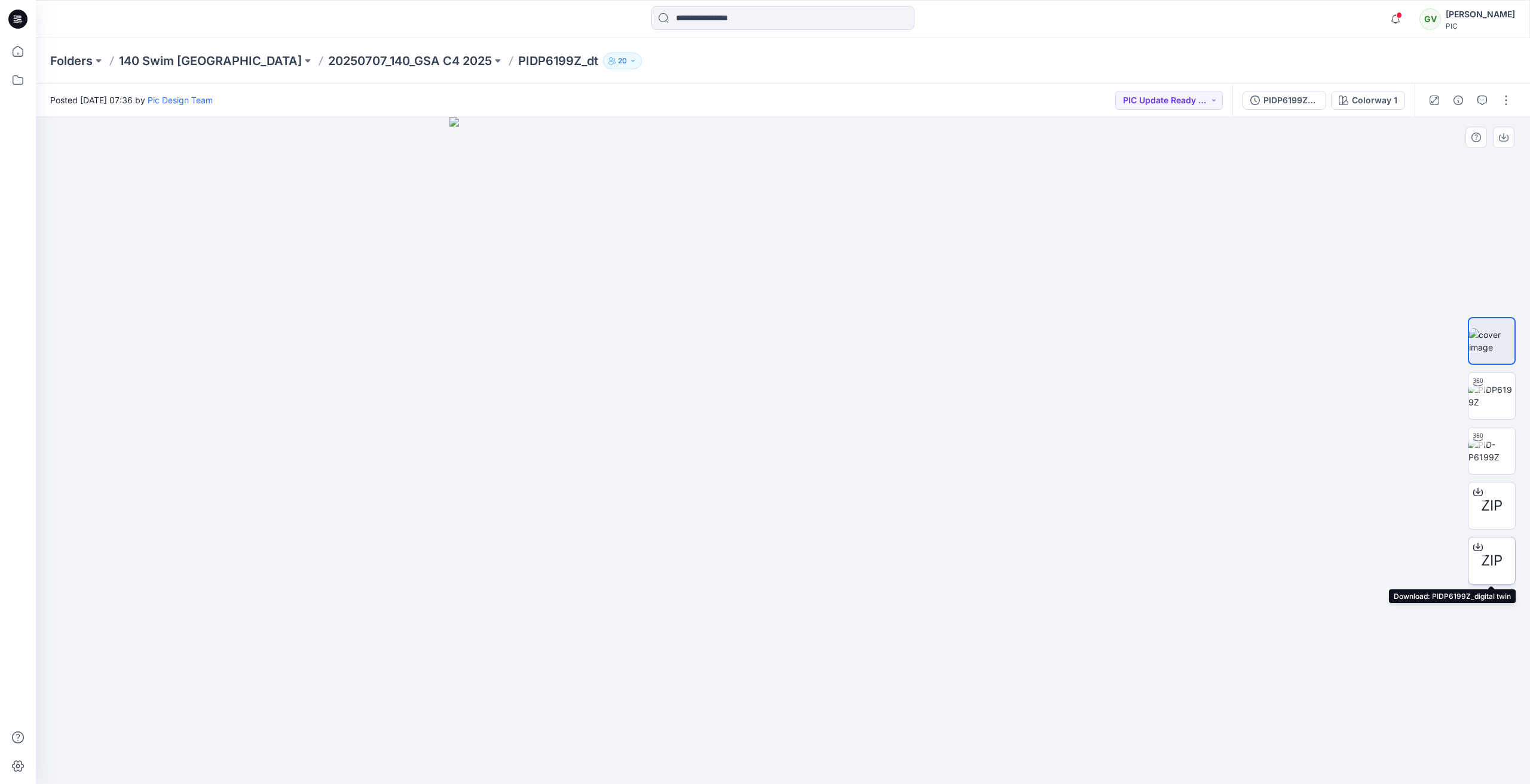
click at [1489, 545] on div "ZIP" at bounding box center [1492, 561] width 48 height 48
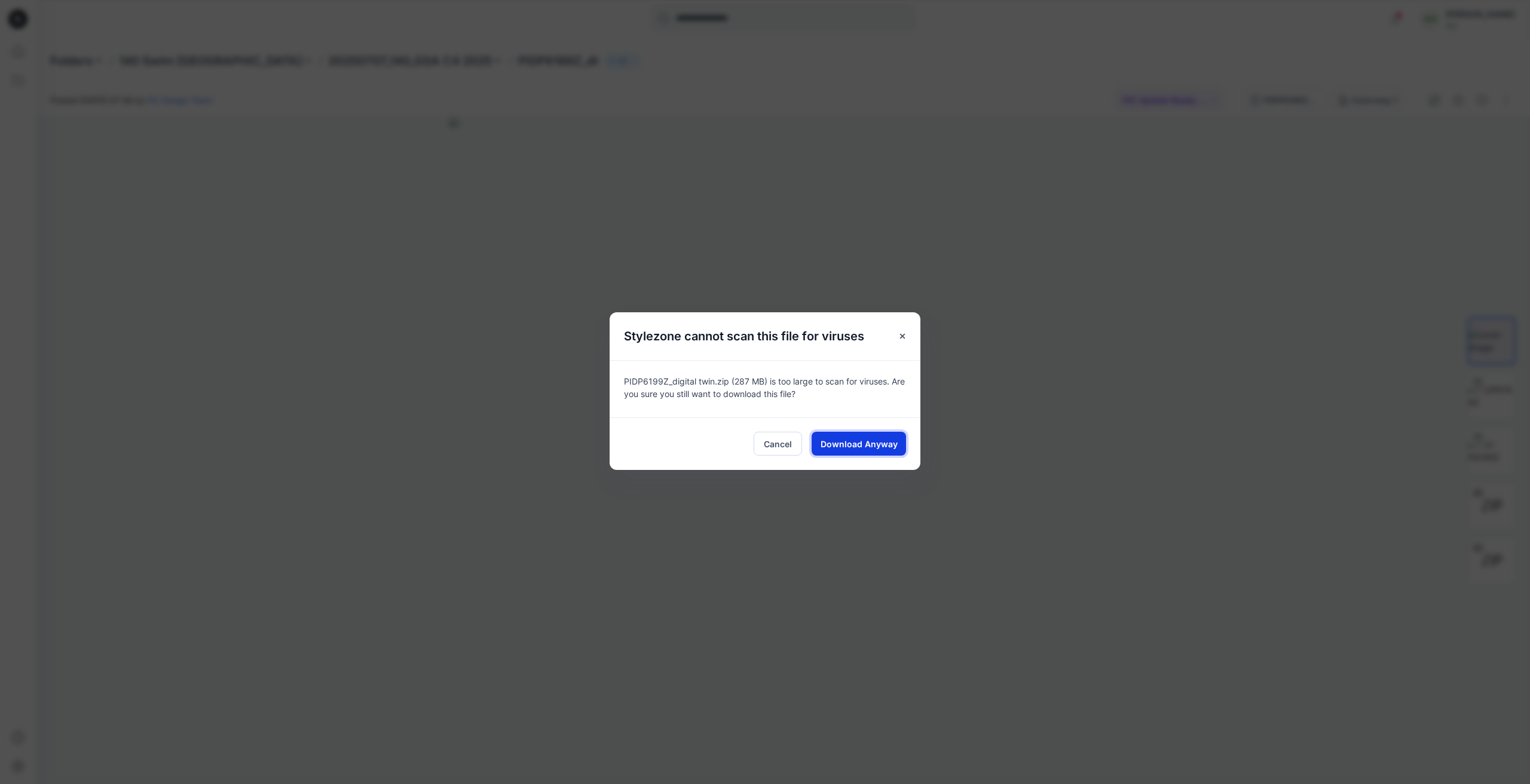
click at [863, 439] on span "Download Anyway" at bounding box center [858, 444] width 77 height 13
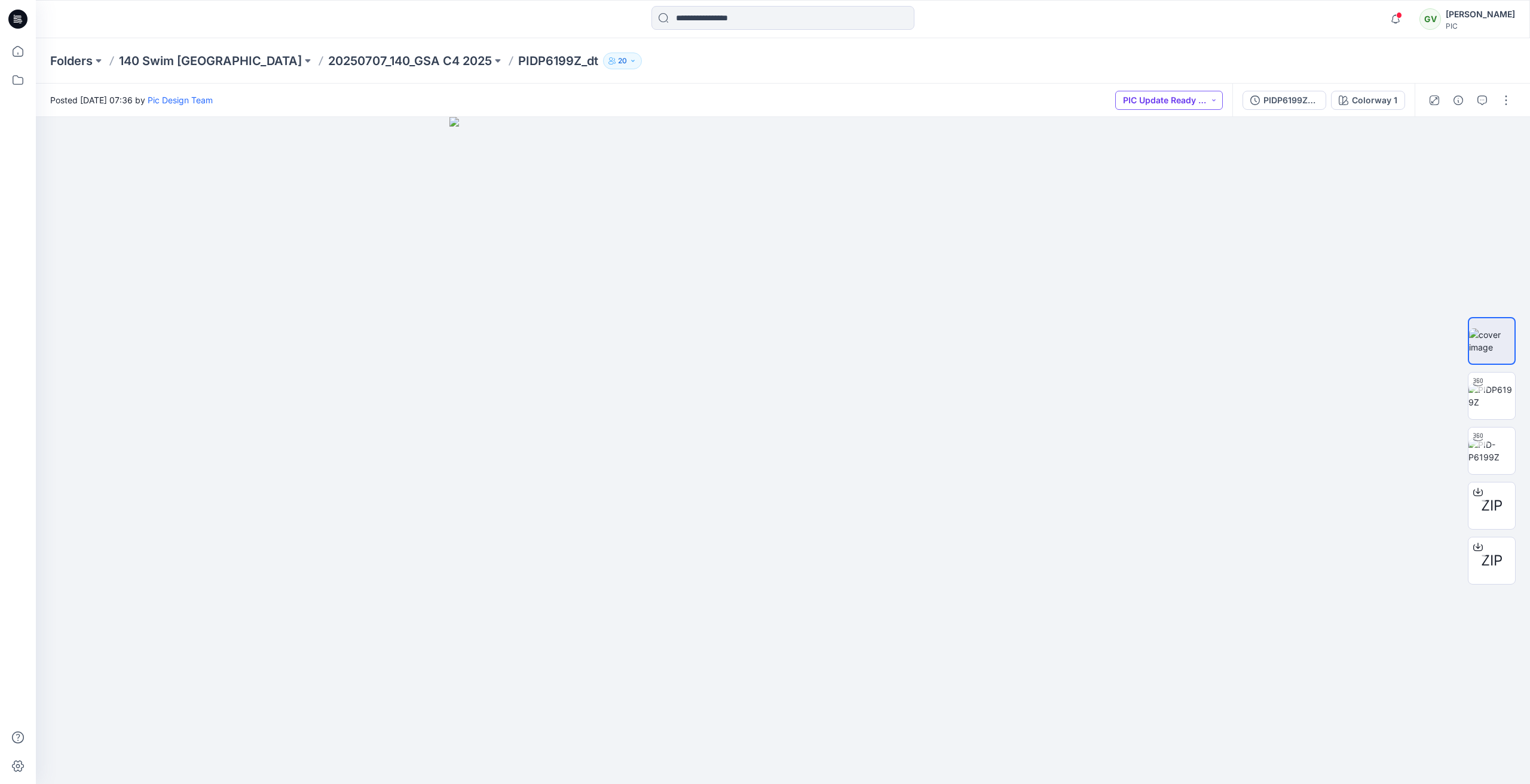
click at [1145, 102] on button "PIC Update Ready to Review" at bounding box center [1168, 100] width 107 height 19
click at [1165, 160] on p "Accepted" at bounding box center [1160, 156] width 38 height 16
click at [1480, 98] on icon "button" at bounding box center [1482, 100] width 10 height 10
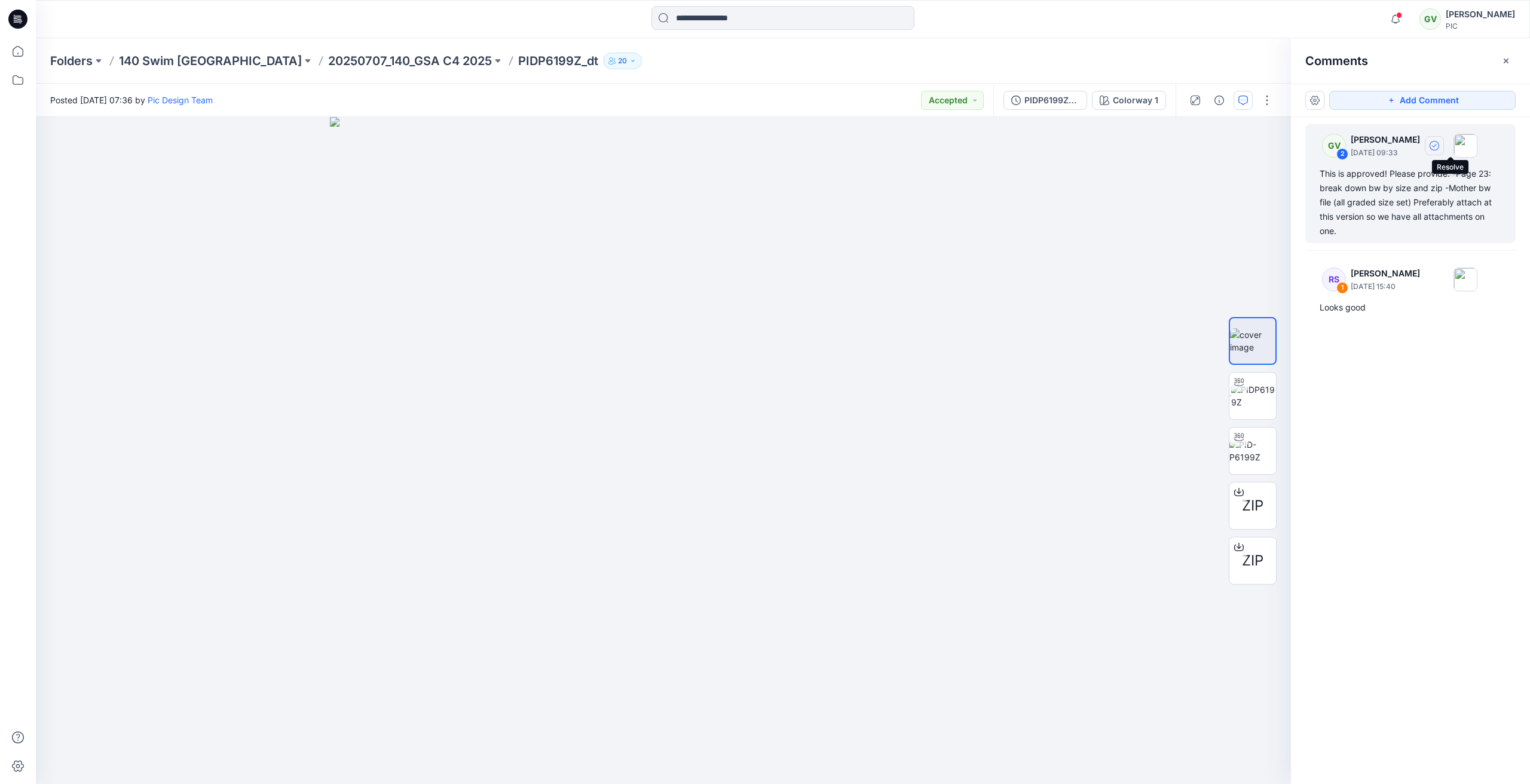
click at [1439, 144] on icon "button" at bounding box center [1434, 145] width 10 height 10
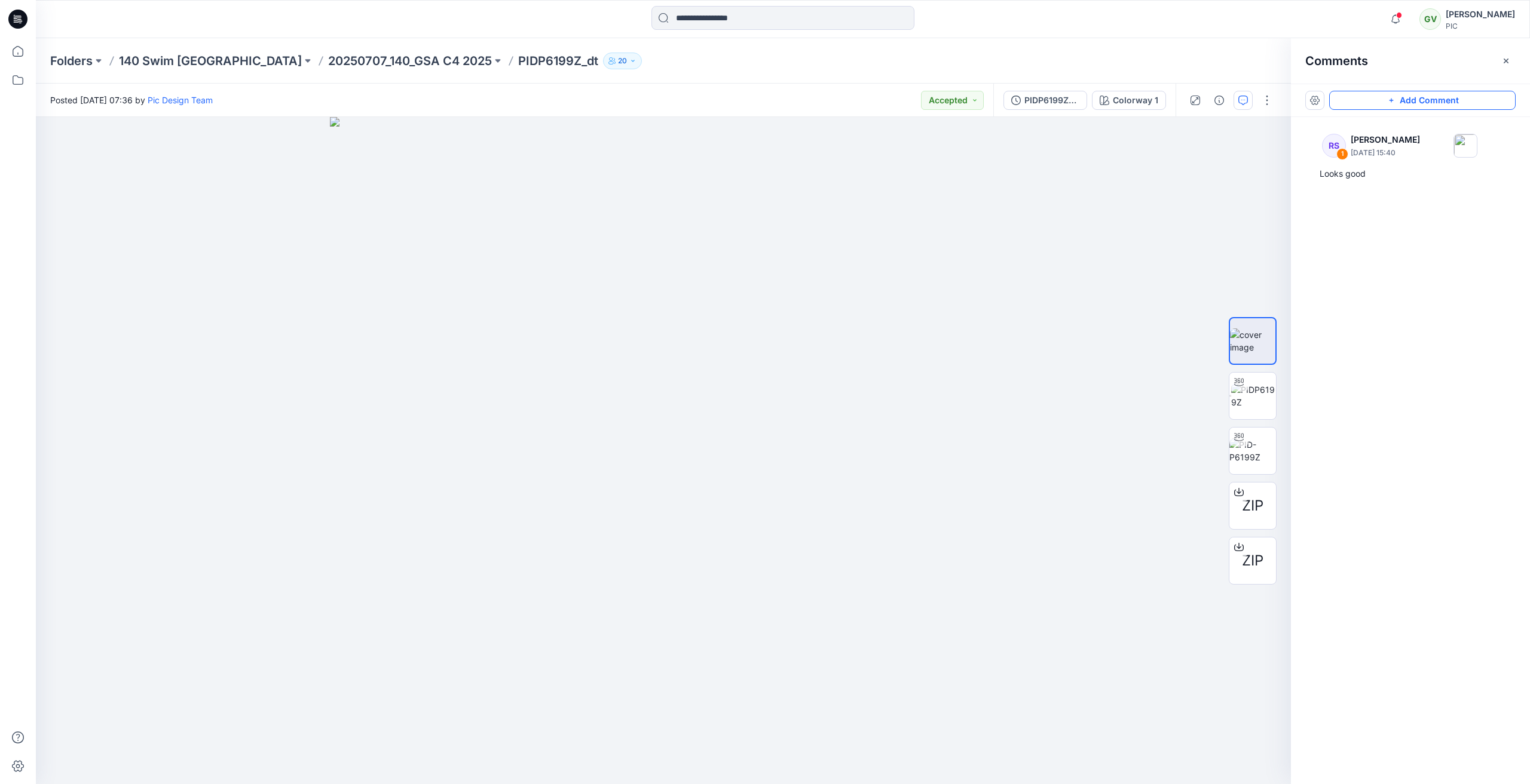
click at [1446, 102] on button "Add Comment" at bounding box center [1422, 100] width 187 height 19
click at [92, 164] on div "3" at bounding box center [663, 450] width 1255 height 667
click at [133, 187] on textarea at bounding box center [172, 199] width 196 height 48
type textarea "**********"
click at [246, 249] on button "Post" at bounding box center [243, 241] width 33 height 19
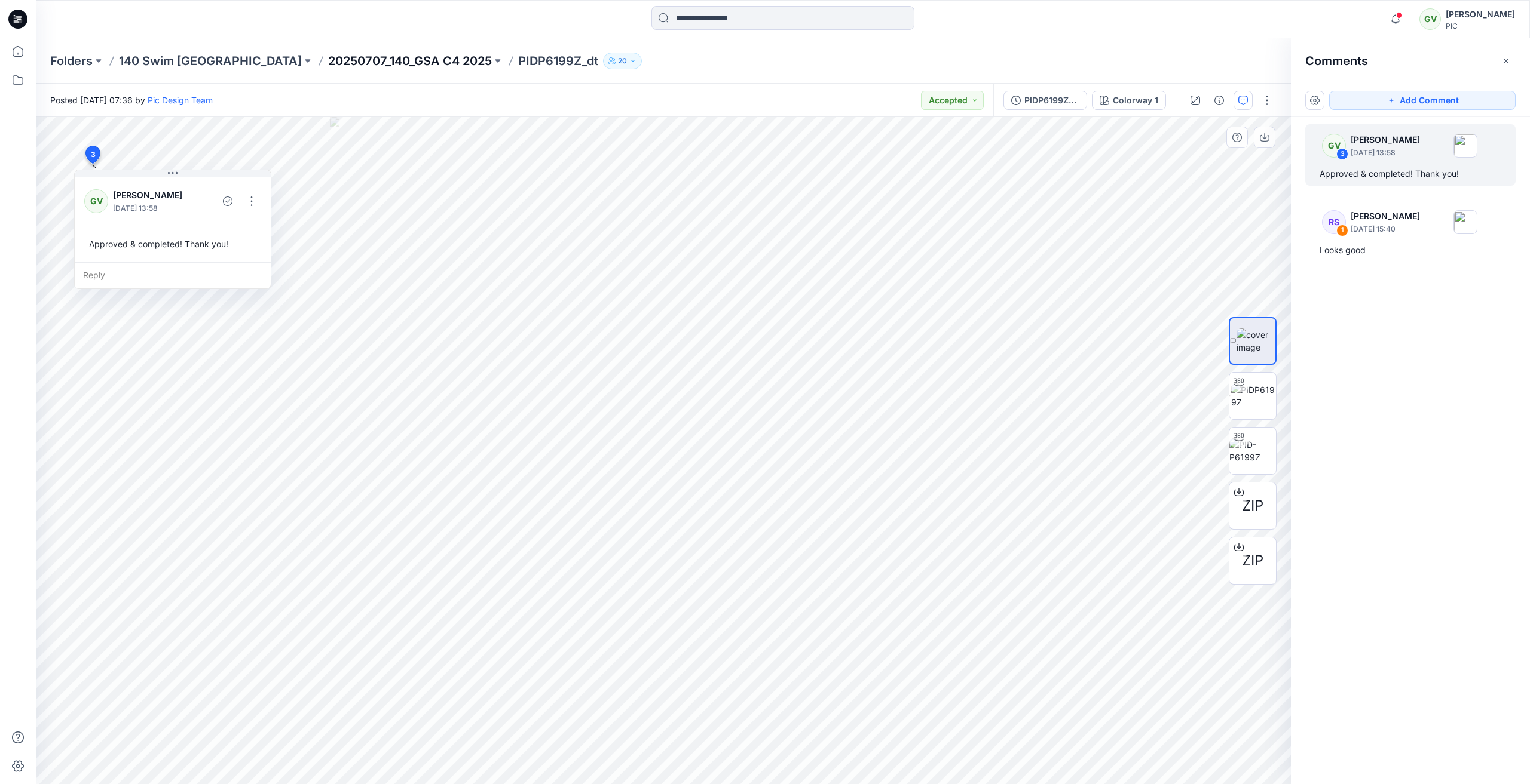
click at [328, 60] on p "20250707_140_GSA C4 2025" at bounding box center [410, 60] width 164 height 17
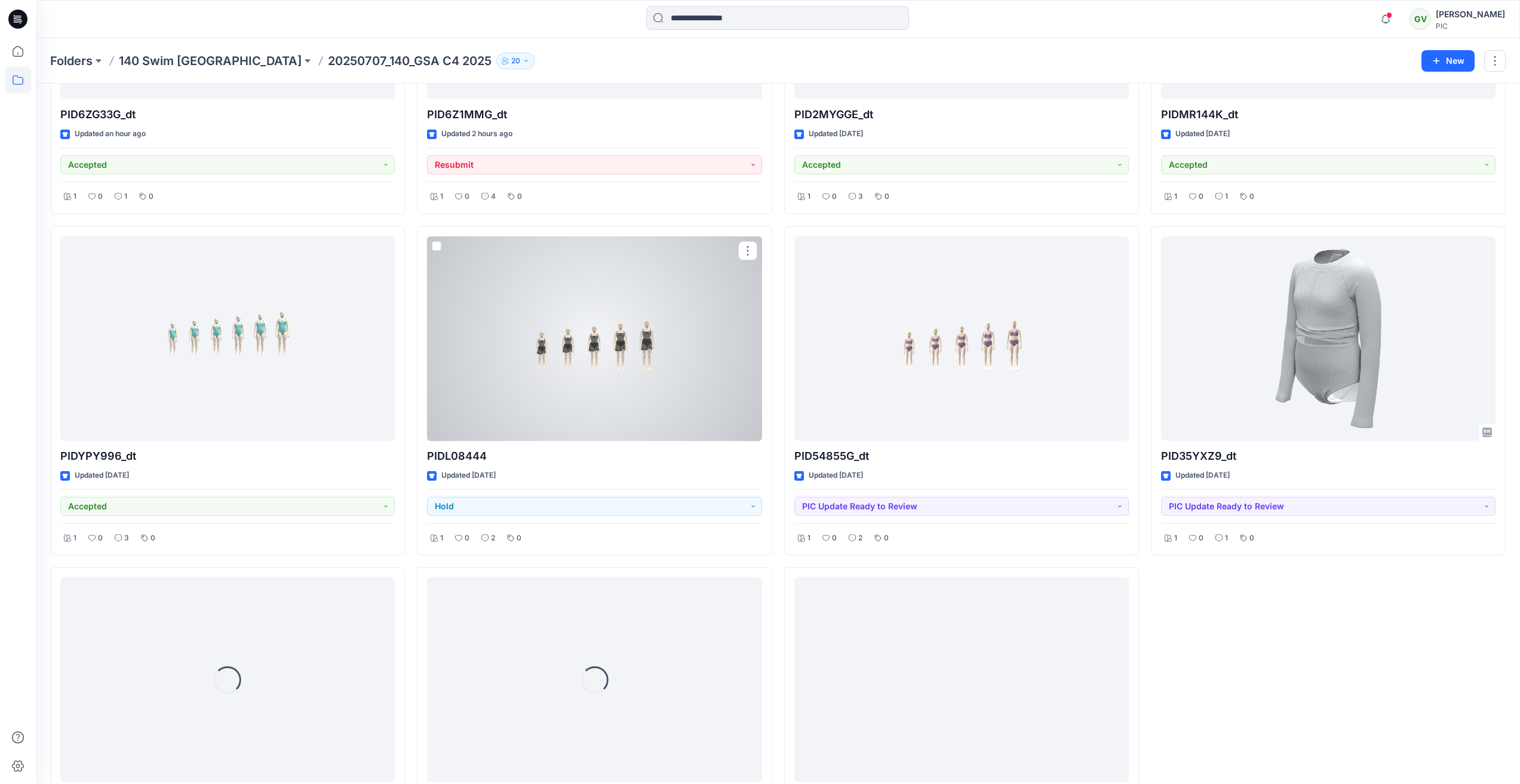
scroll to position [598, 0]
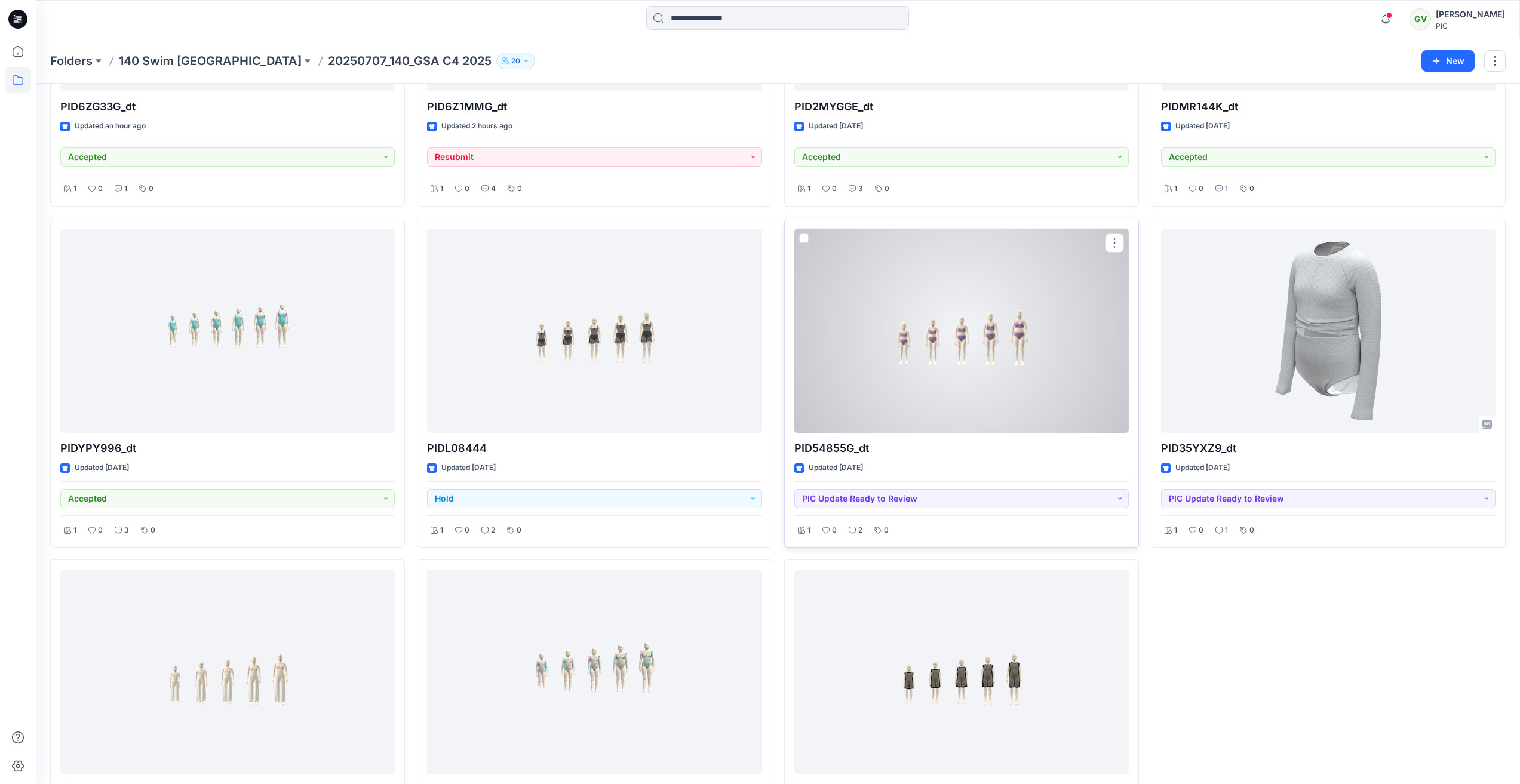
click at [973, 395] on div at bounding box center [961, 331] width 335 height 205
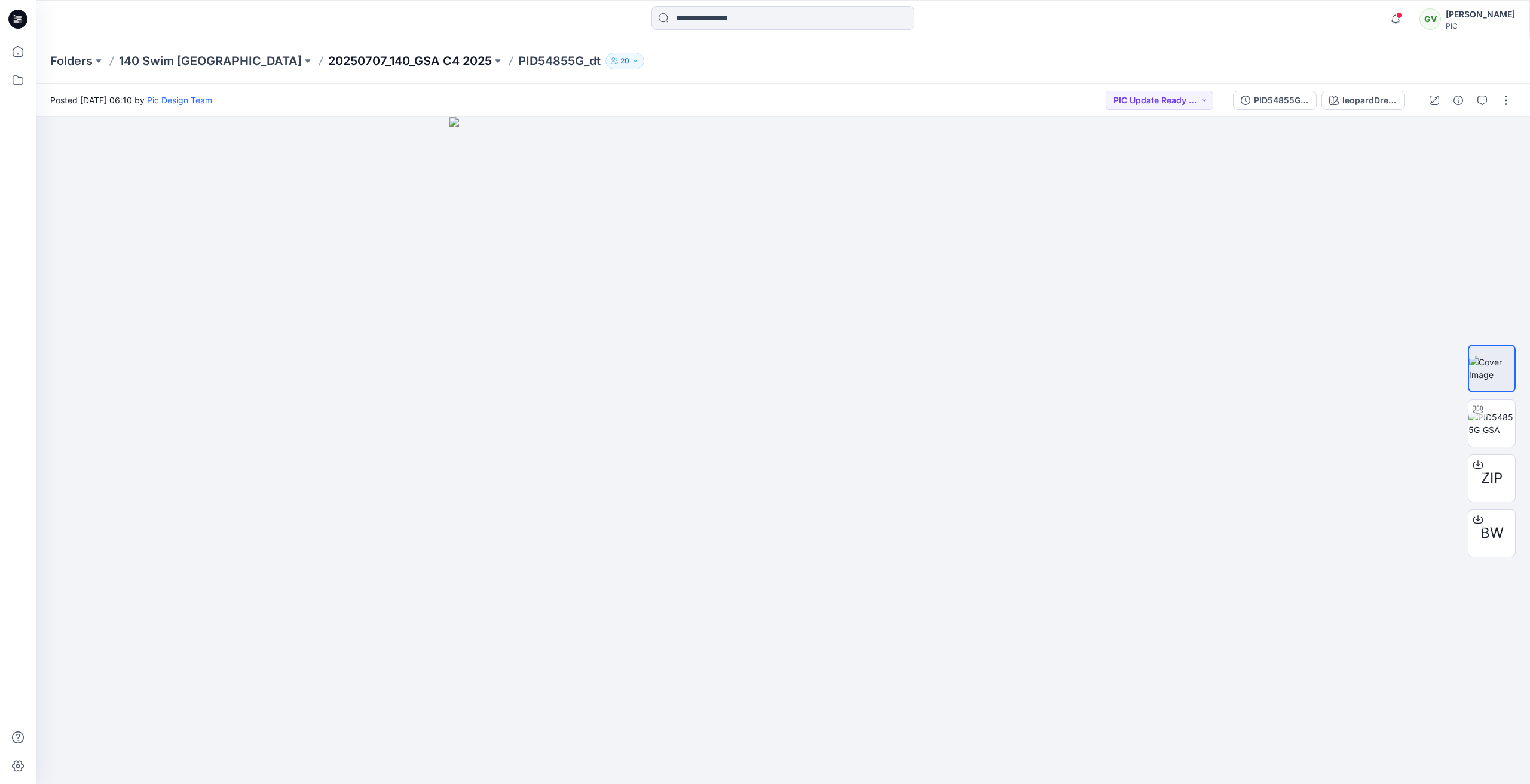
click at [380, 66] on p "20250707_140_GSA C4 2025" at bounding box center [410, 60] width 164 height 17
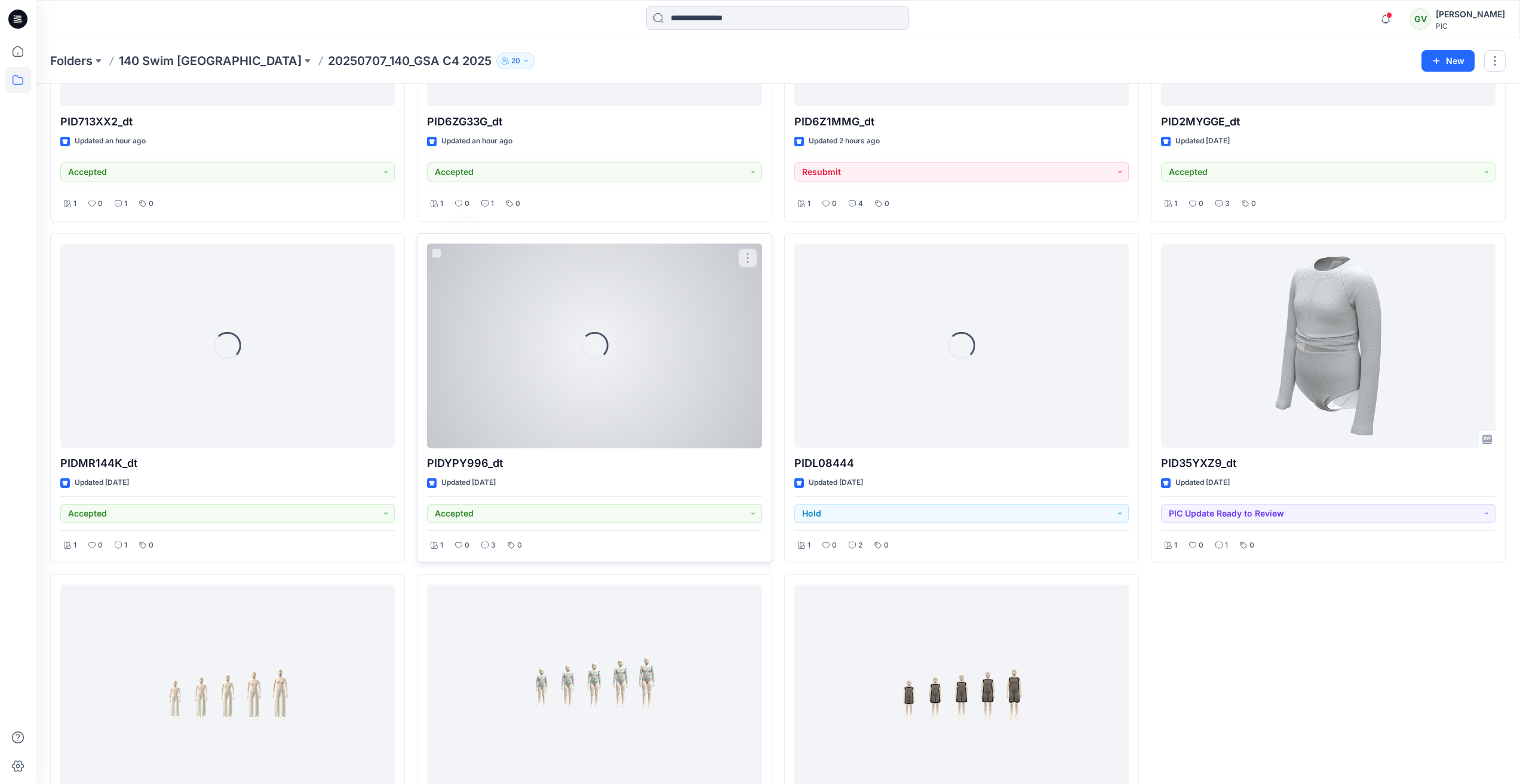
scroll to position [718, 0]
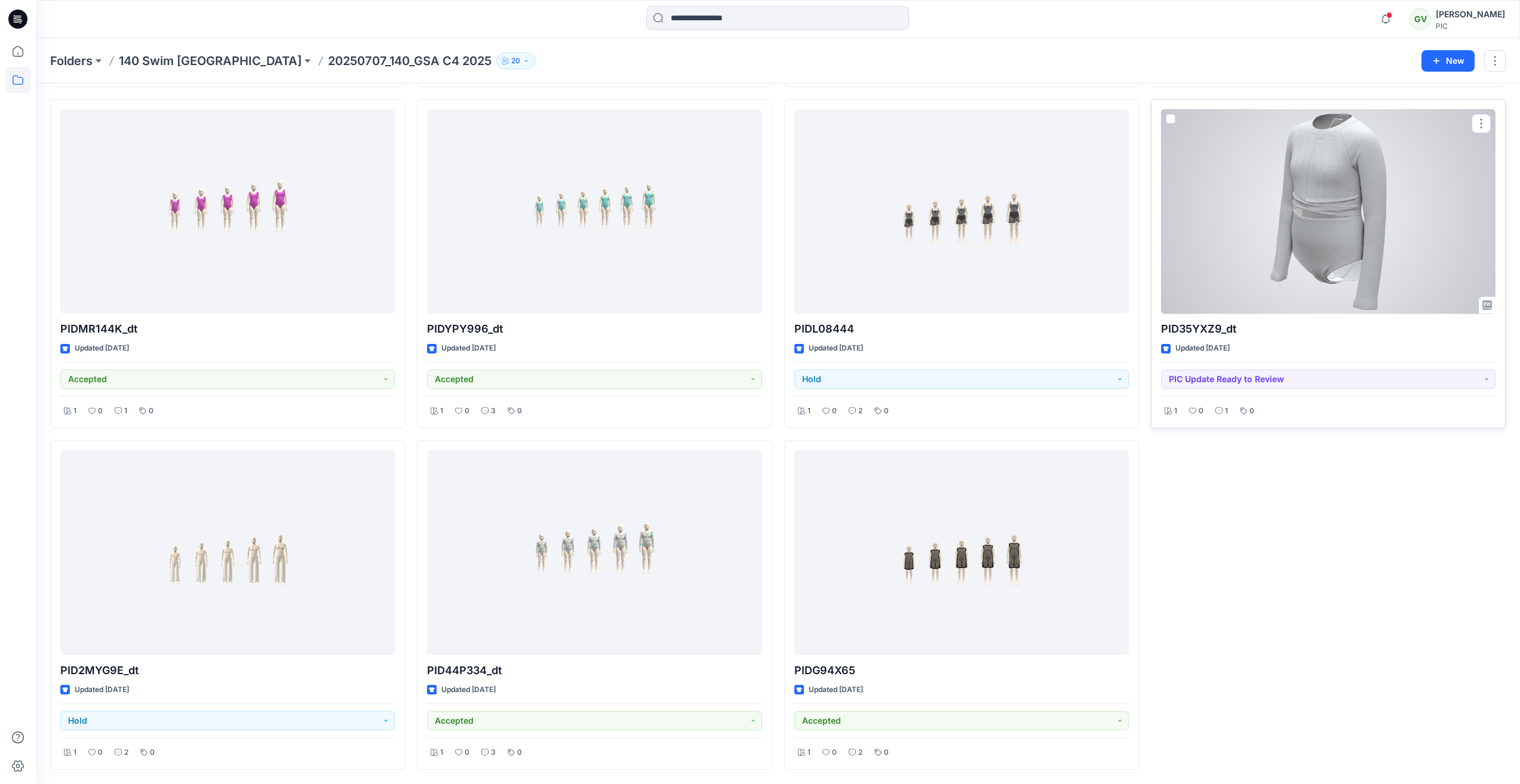
click at [1366, 252] on div at bounding box center [1329, 212] width 335 height 205
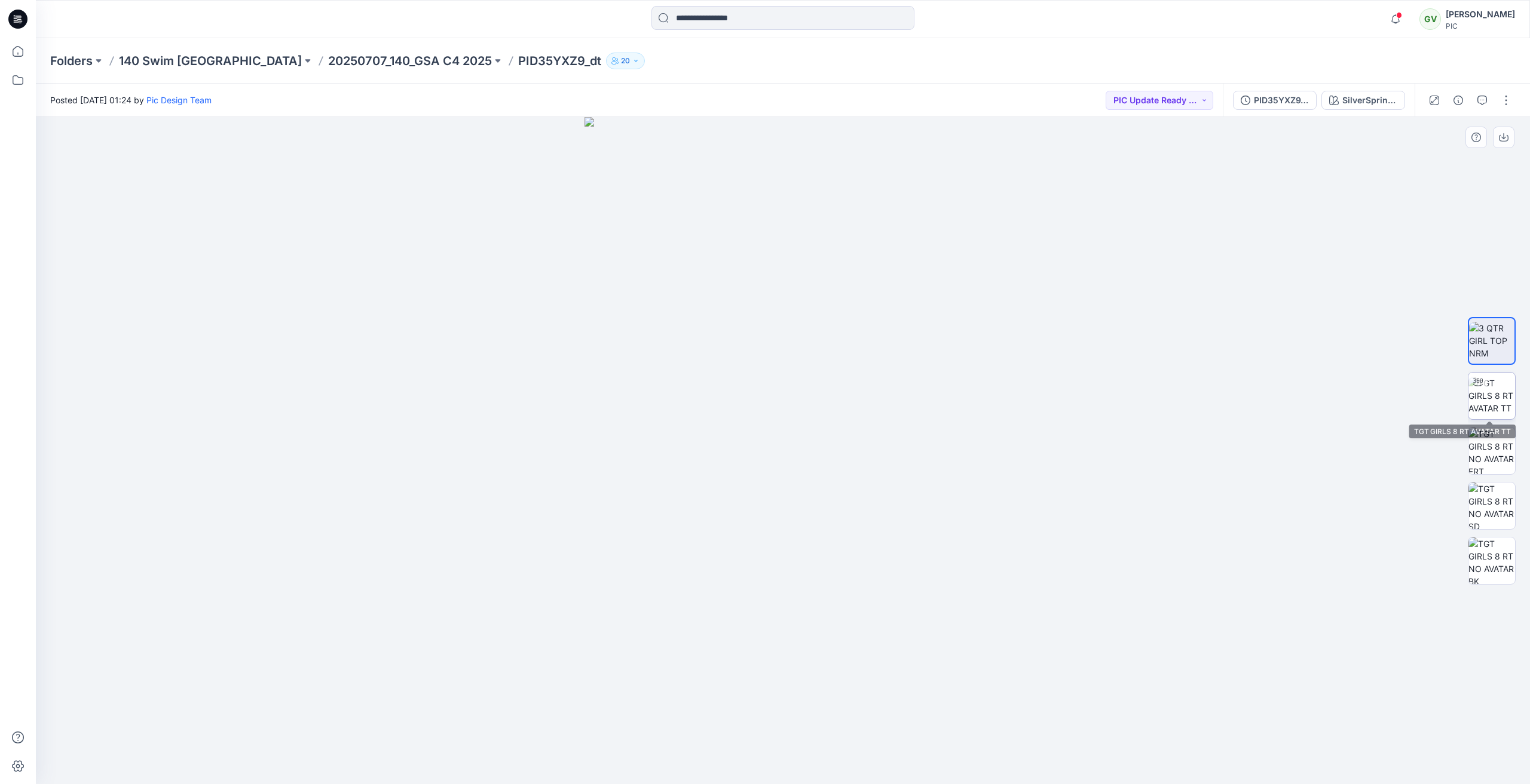
click at [1489, 391] on img at bounding box center [1491, 395] width 47 height 37
click at [1475, 109] on button "button" at bounding box center [1482, 100] width 19 height 19
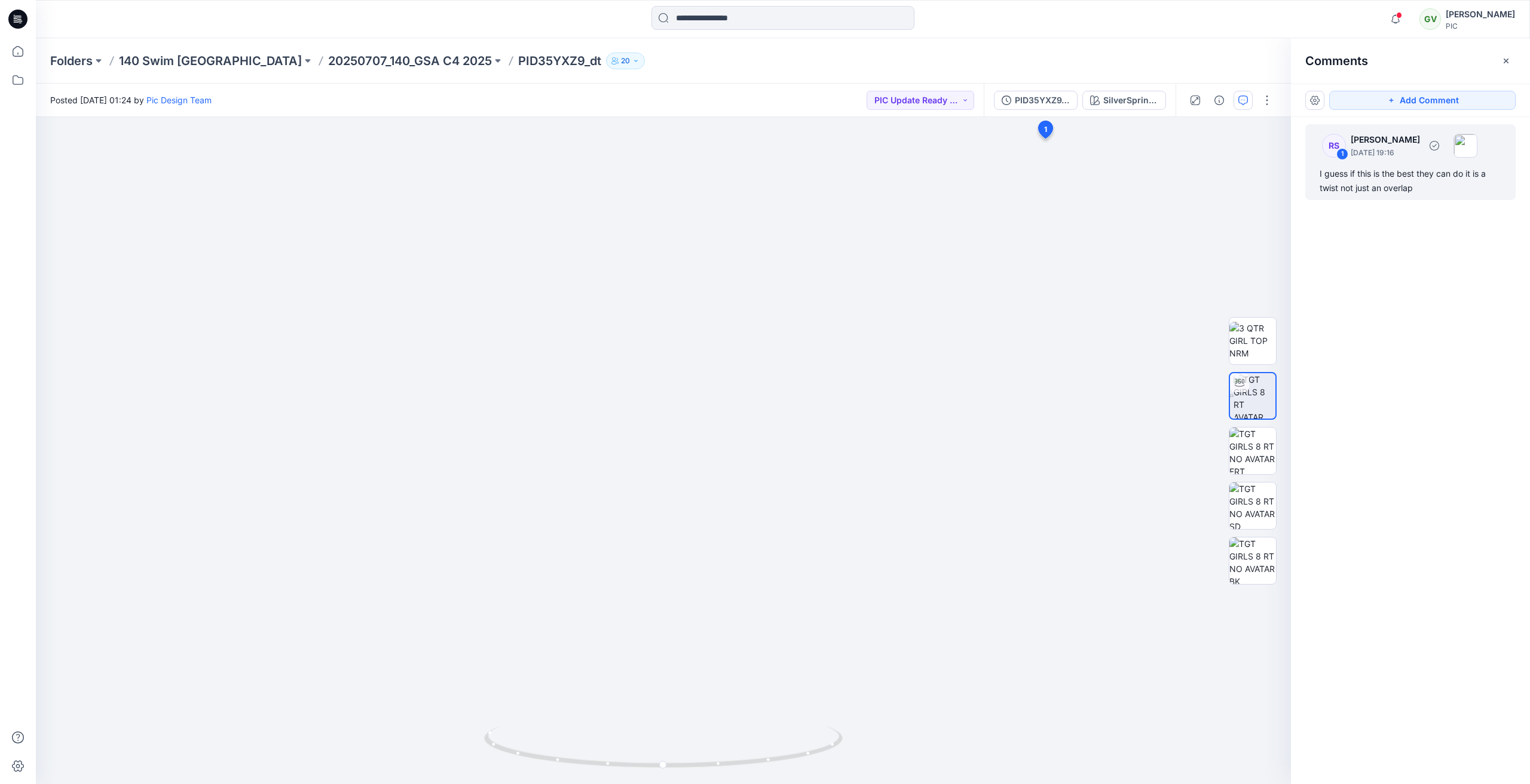
click at [1415, 177] on div "I guess if this is the best they can do it is a twist not just an overlap" at bounding box center [1410, 181] width 182 height 29
click at [969, 357] on div "I guess if this is the best they can do it is a twist not just an overlap" at bounding box center [963, 358] width 177 height 35
click at [966, 366] on div "I guess if this is the best they can do it is a twist not just an overlap" at bounding box center [963, 358] width 177 height 35
click at [900, 395] on div "Reply" at bounding box center [963, 396] width 196 height 26
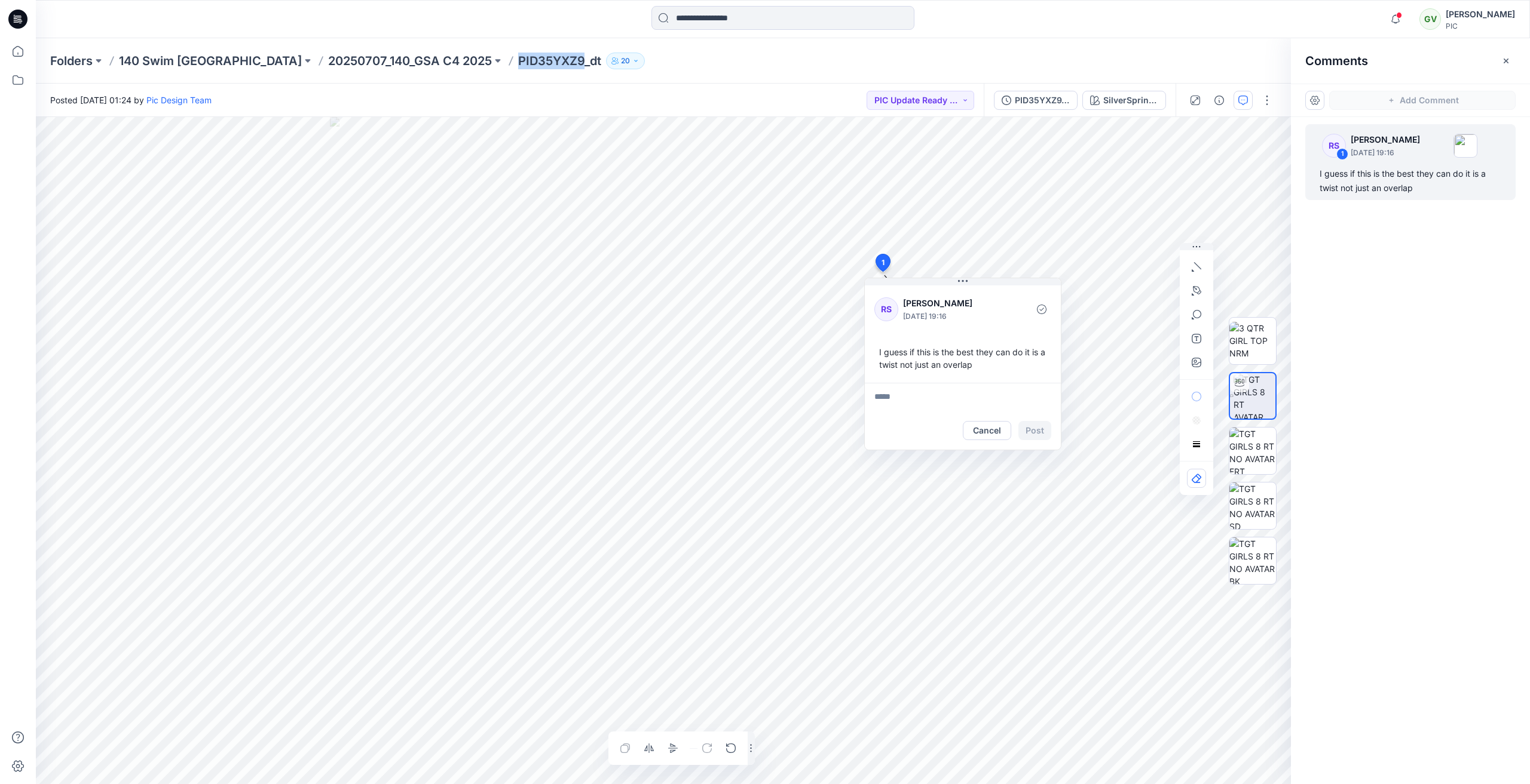
drag, startPoint x: 423, startPoint y: 59, endPoint x: 486, endPoint y: 63, distance: 63.1
click at [518, 63] on p "PID35YXZ9_dt" at bounding box center [560, 60] width 83 height 17
copy p "PID35YXZ9"
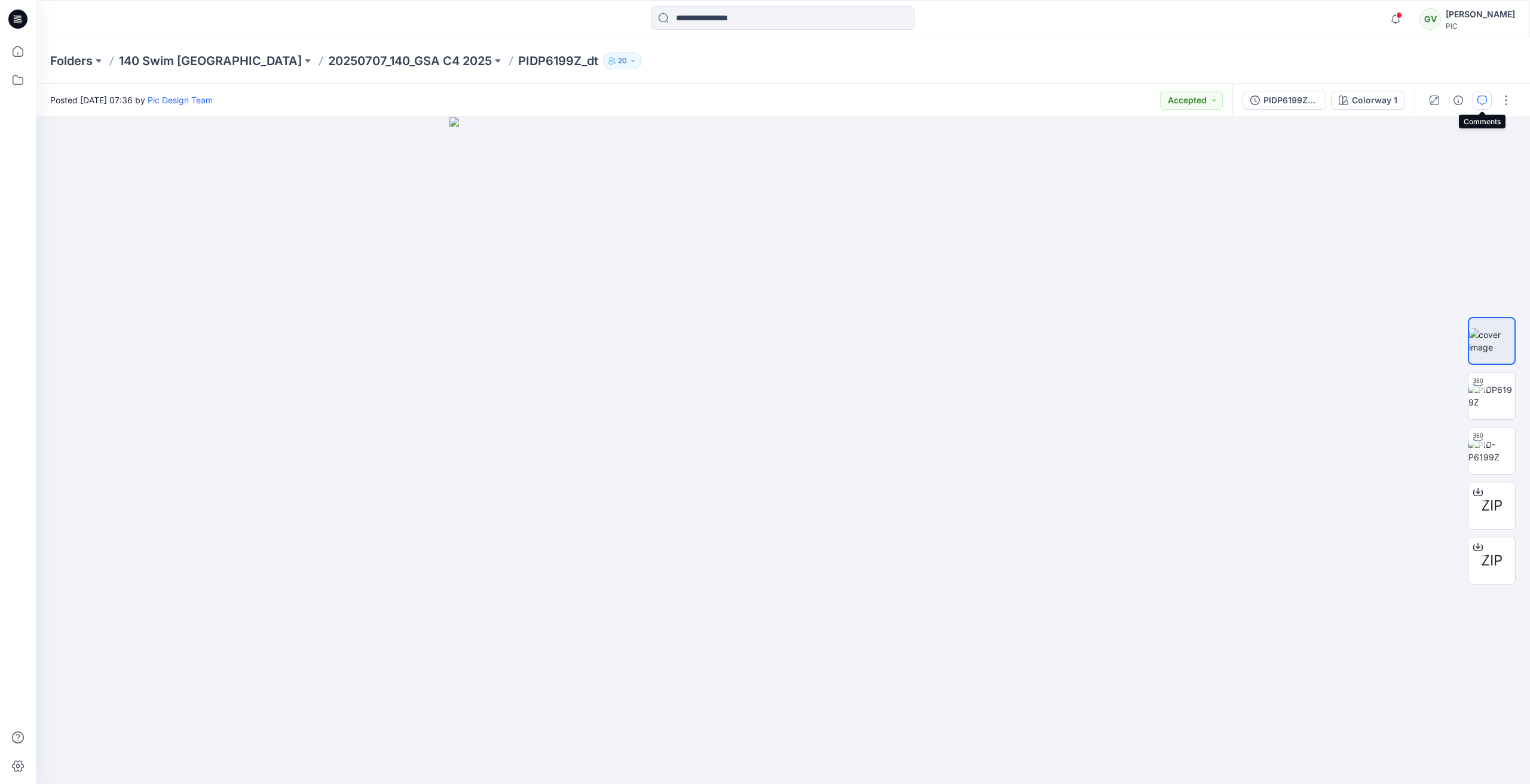
click at [1479, 97] on icon "button" at bounding box center [1482, 100] width 10 height 10
click at [1485, 101] on icon "button" at bounding box center [1482, 100] width 10 height 10
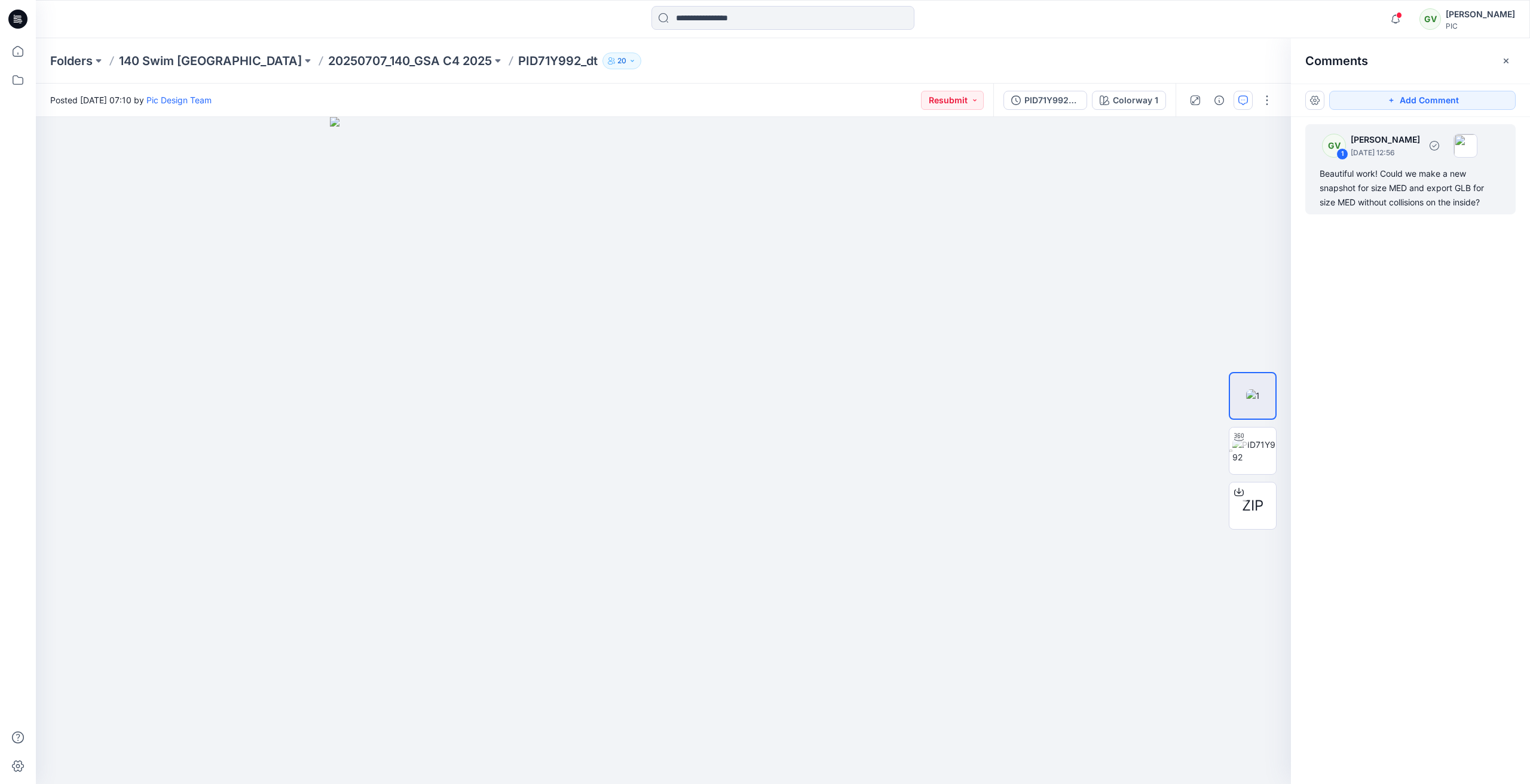
click at [1448, 188] on div "Beautiful work! Could we make a new snapshot for size MED and export GLB for si…" at bounding box center [1410, 188] width 182 height 43
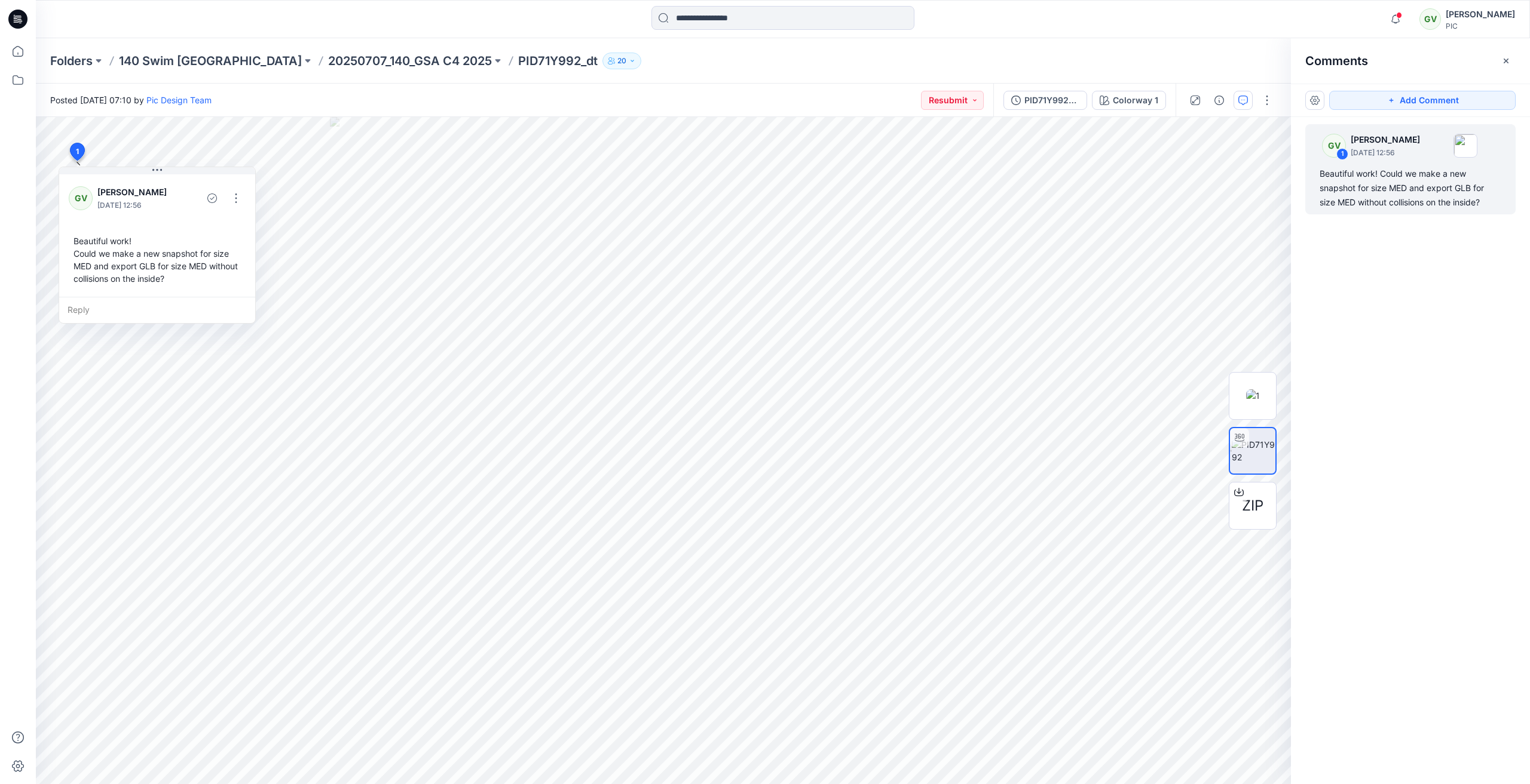
click at [1216, 18] on div "Notifications [PERSON_NAME] commented on PID6Z1MMG_GSA View Style 7 hours ago […" at bounding box center [782, 19] width 1493 height 26
click at [1381, 20] on div "Notifications [PERSON_NAME] commented on PID6Z1MMG_GSA View Style 7 hours ago […" at bounding box center [782, 19] width 1493 height 26
click at [1393, 17] on icon "button" at bounding box center [1395, 19] width 23 height 24
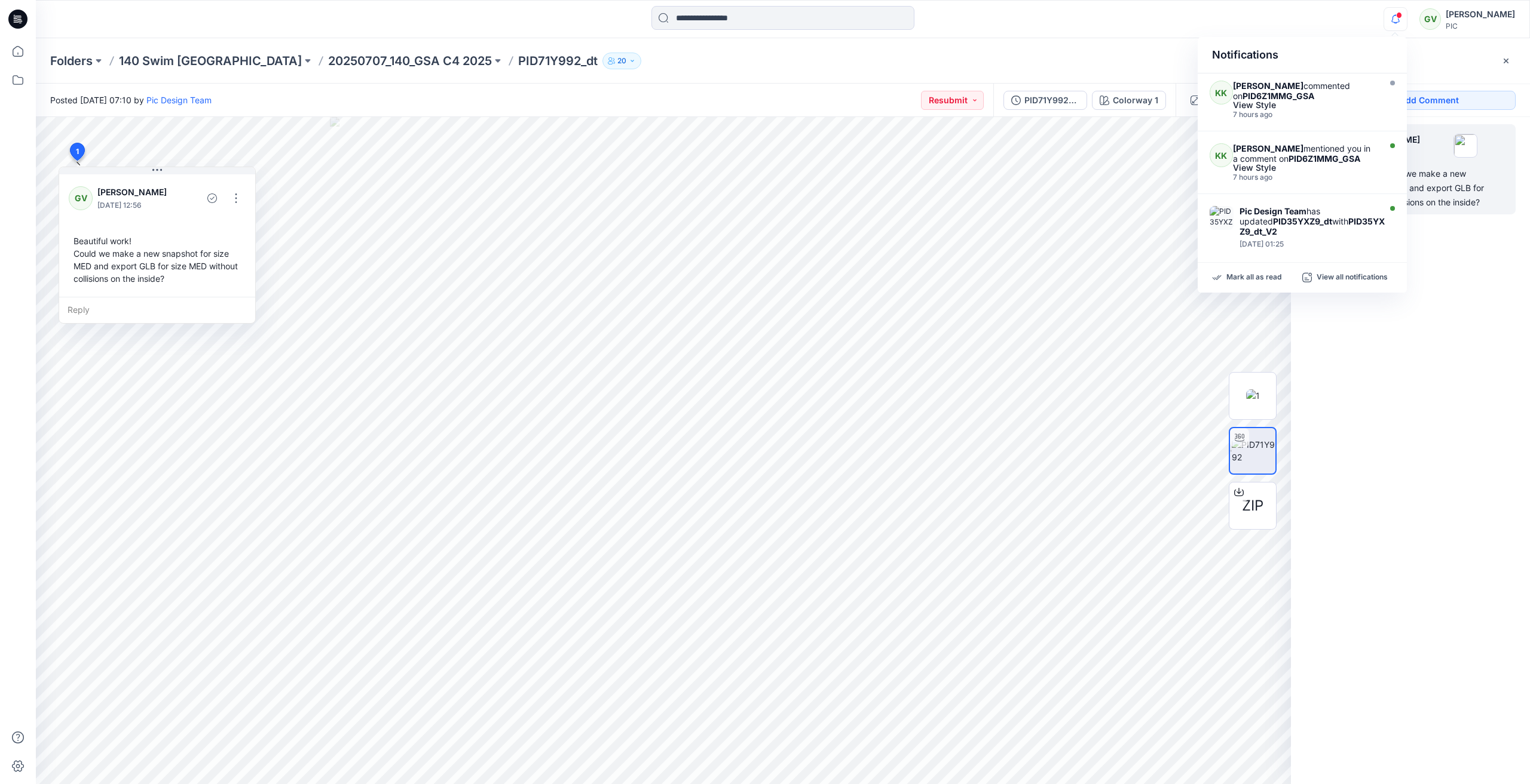
click at [1393, 17] on icon "button" at bounding box center [1395, 19] width 23 height 24
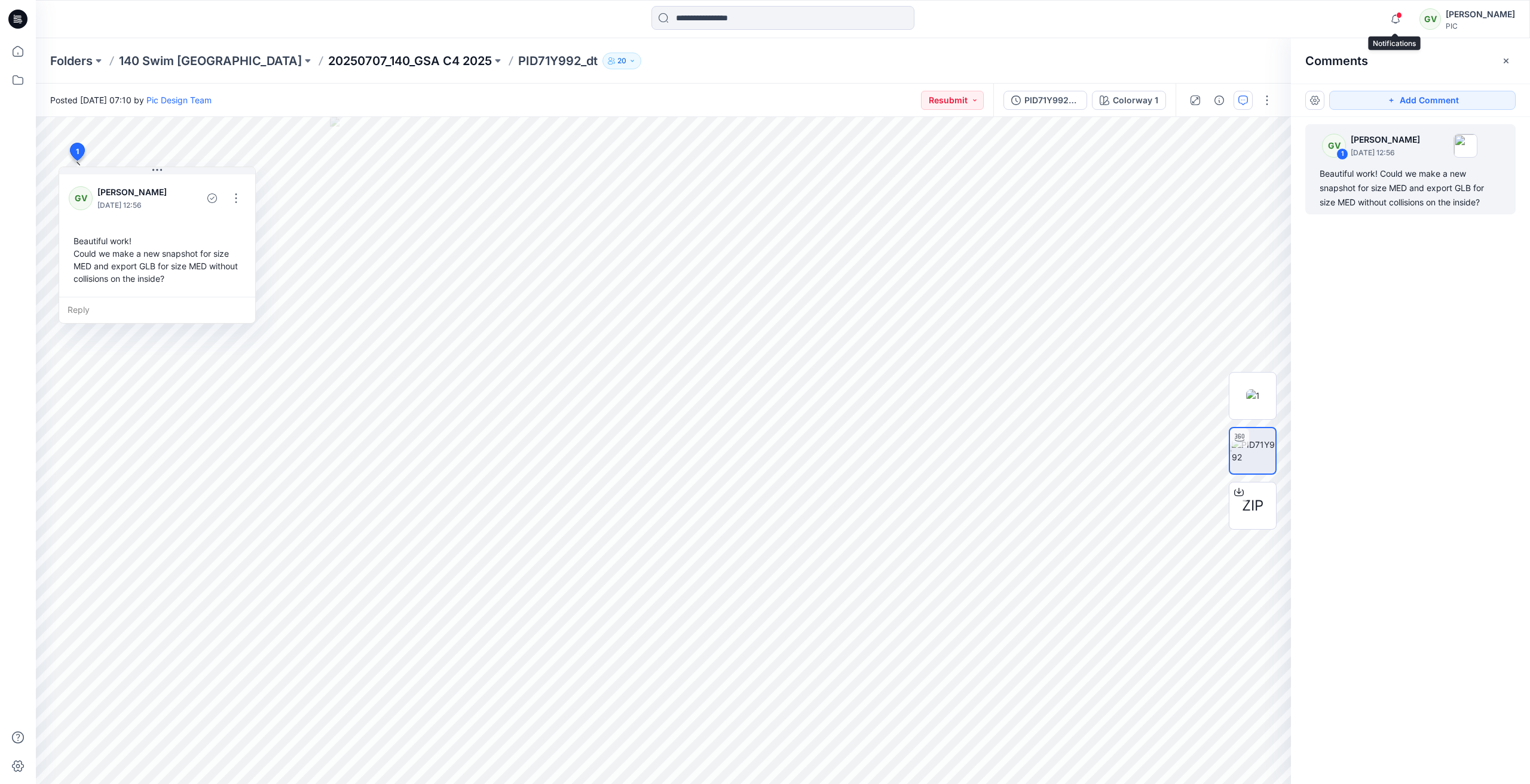
click at [328, 61] on p "20250707_140_GSA C4 2025" at bounding box center [410, 60] width 164 height 17
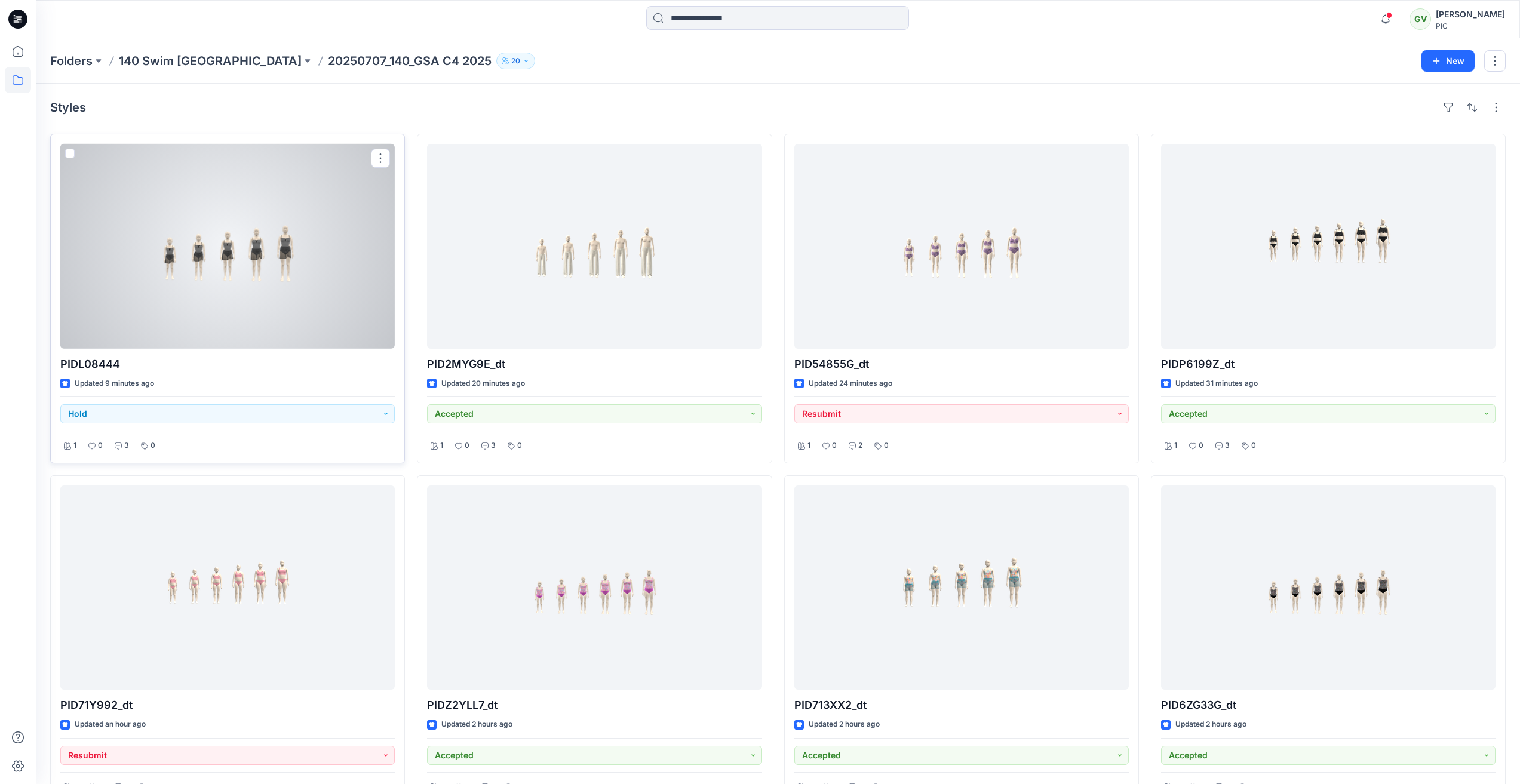
click at [281, 302] on div at bounding box center [227, 246] width 335 height 205
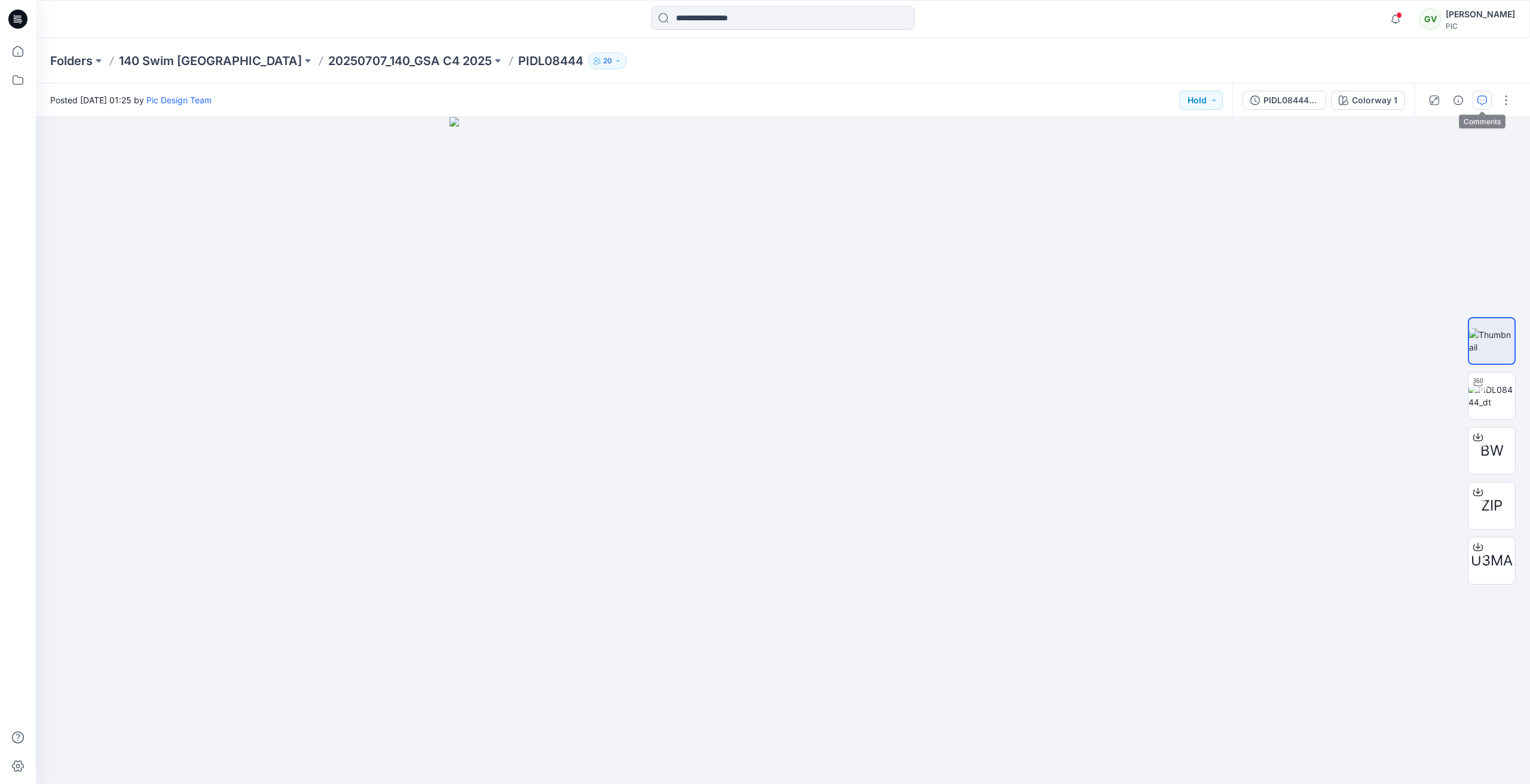
click at [1480, 93] on button "button" at bounding box center [1482, 100] width 19 height 19
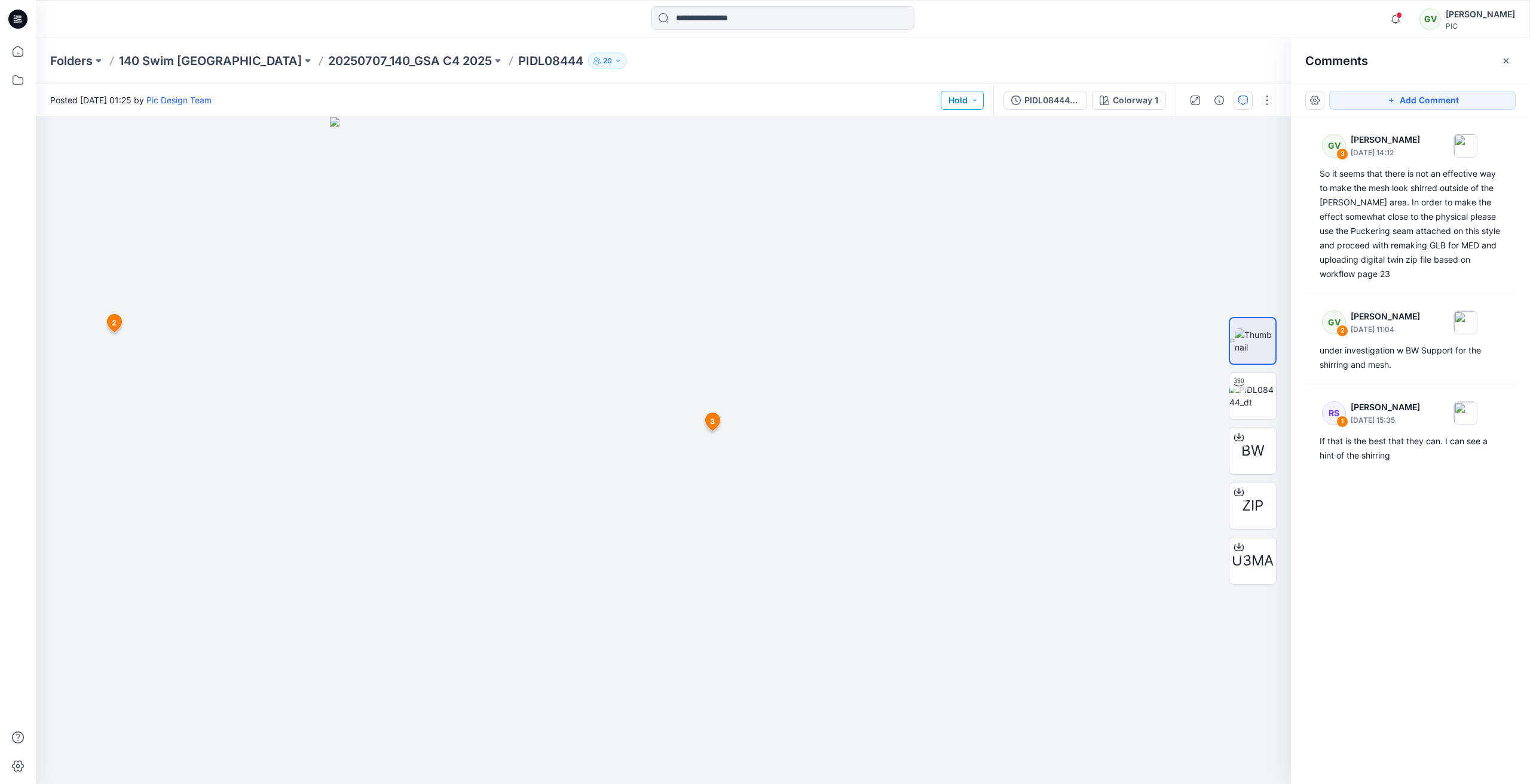
click at [979, 100] on button "Hold" at bounding box center [962, 100] width 43 height 19
click at [939, 210] on span "Resubmit" at bounding box center [916, 209] width 59 height 17
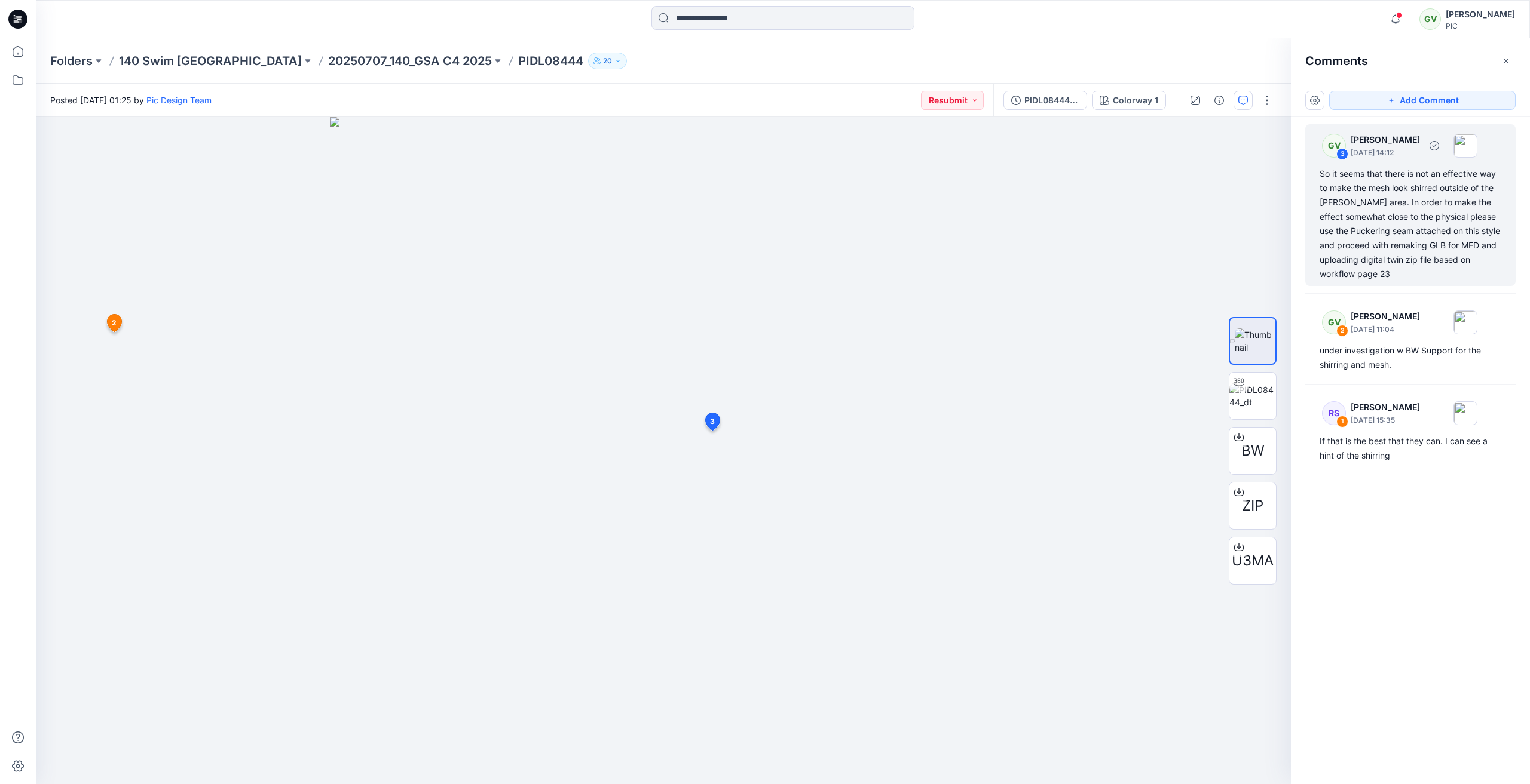
click at [1395, 223] on div "So it seems that there is not an effective way to make the mesh look shirred ou…" at bounding box center [1410, 224] width 182 height 114
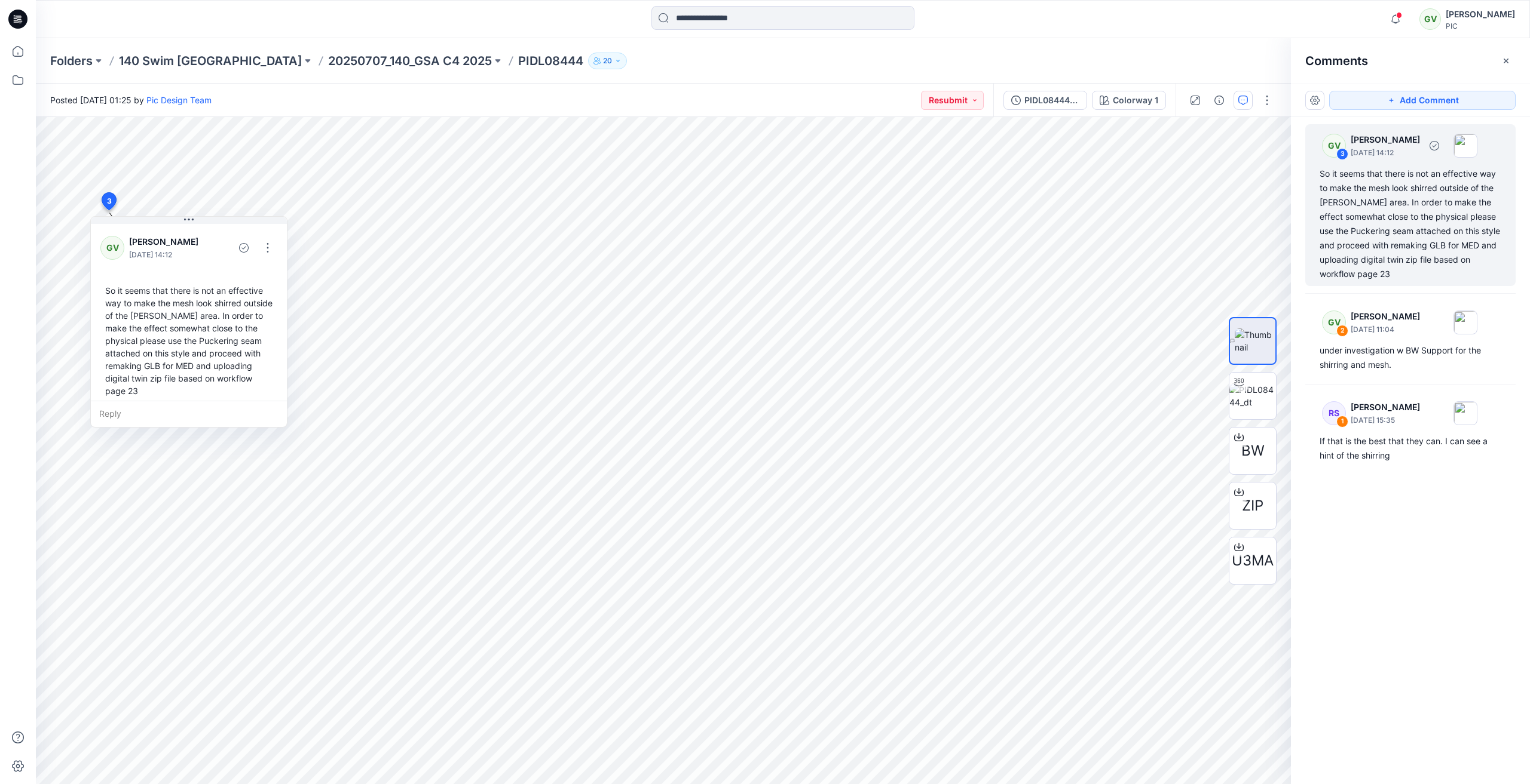
click at [1409, 210] on div "So it seems that there is not an effective way to make the mesh look shirred ou…" at bounding box center [1410, 224] width 182 height 114
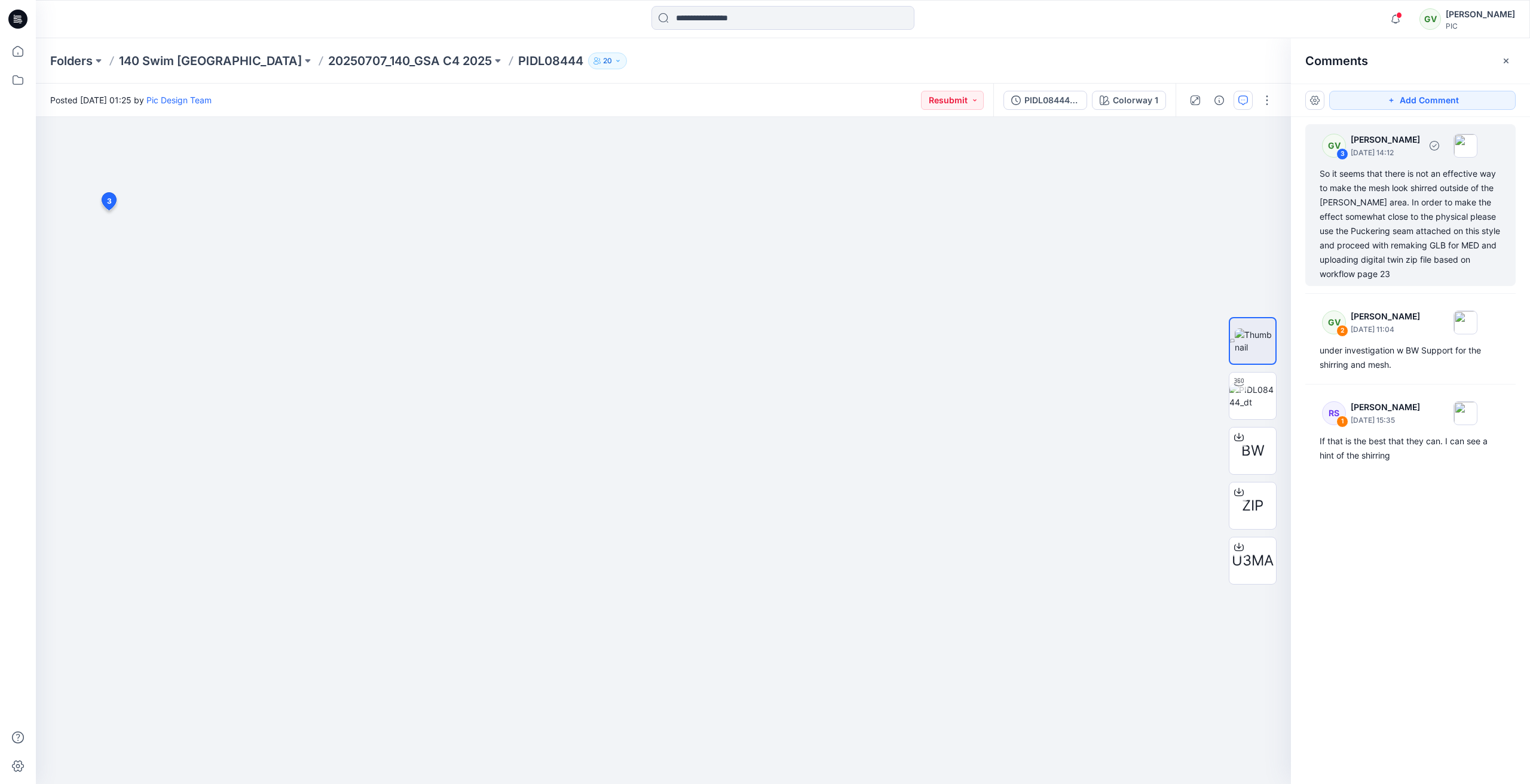
click at [1372, 225] on div "So it seems that there is not an effective way to make the mesh look shirred ou…" at bounding box center [1410, 224] width 182 height 114
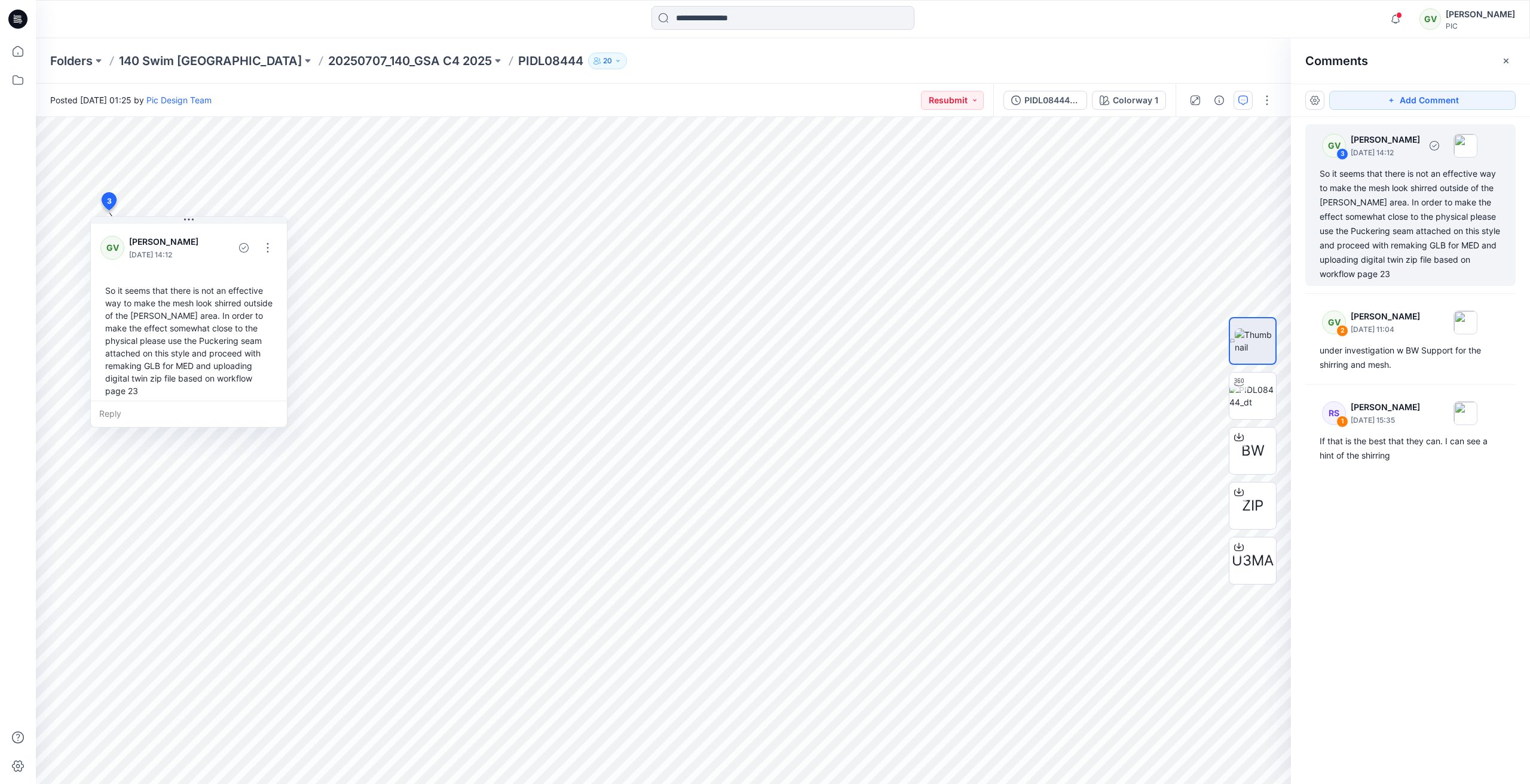
click at [1447, 245] on div "So it seems that there is not an effective way to make the mesh look shirred ou…" at bounding box center [1410, 224] width 182 height 114
click at [1404, 341] on div "GV 2 George Voulgaris August 06, 2025 11:04 under investigation w BW Support fo…" at bounding box center [1410, 338] width 211 height 75
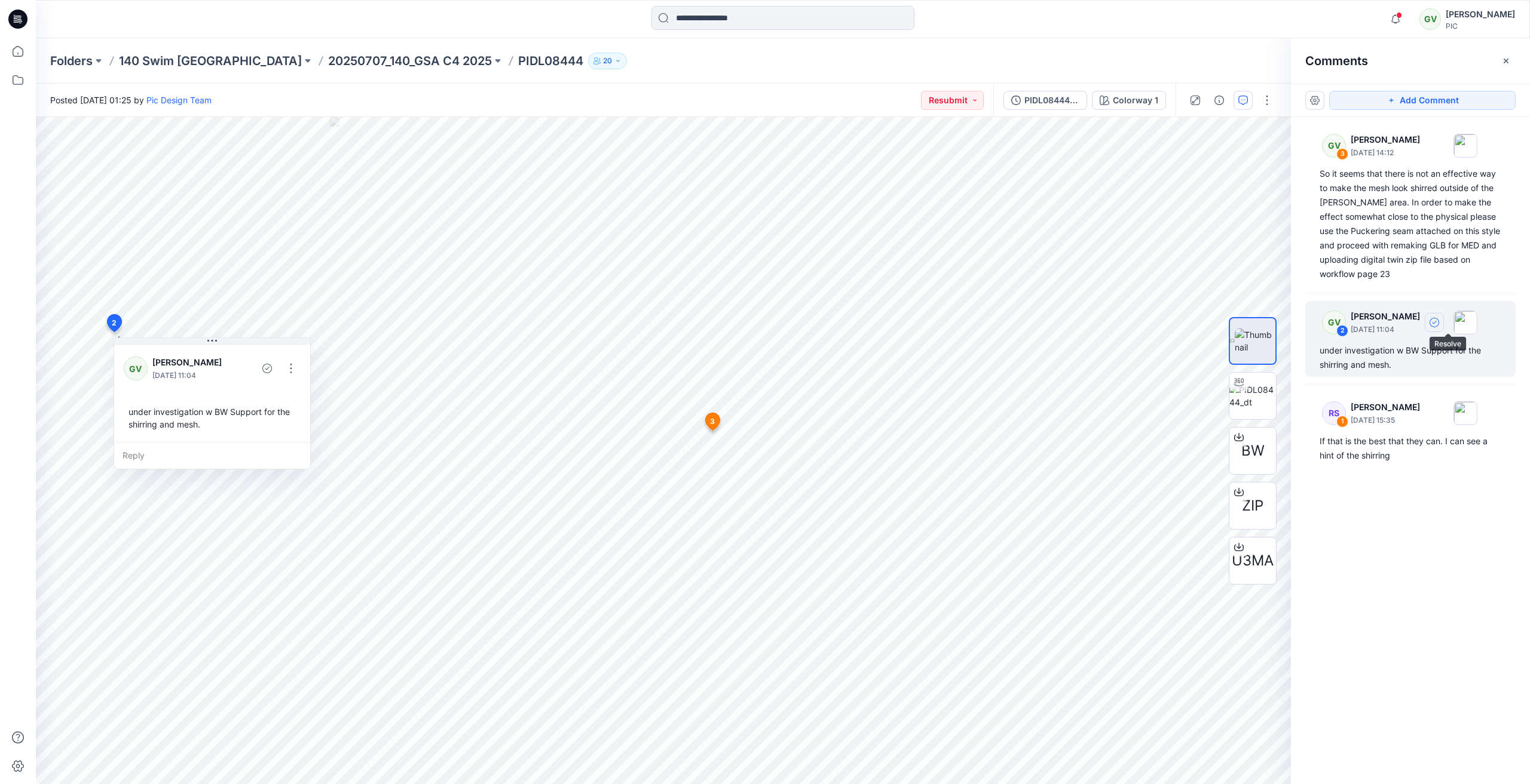
click at [1439, 321] on icon "button" at bounding box center [1434, 322] width 10 height 10
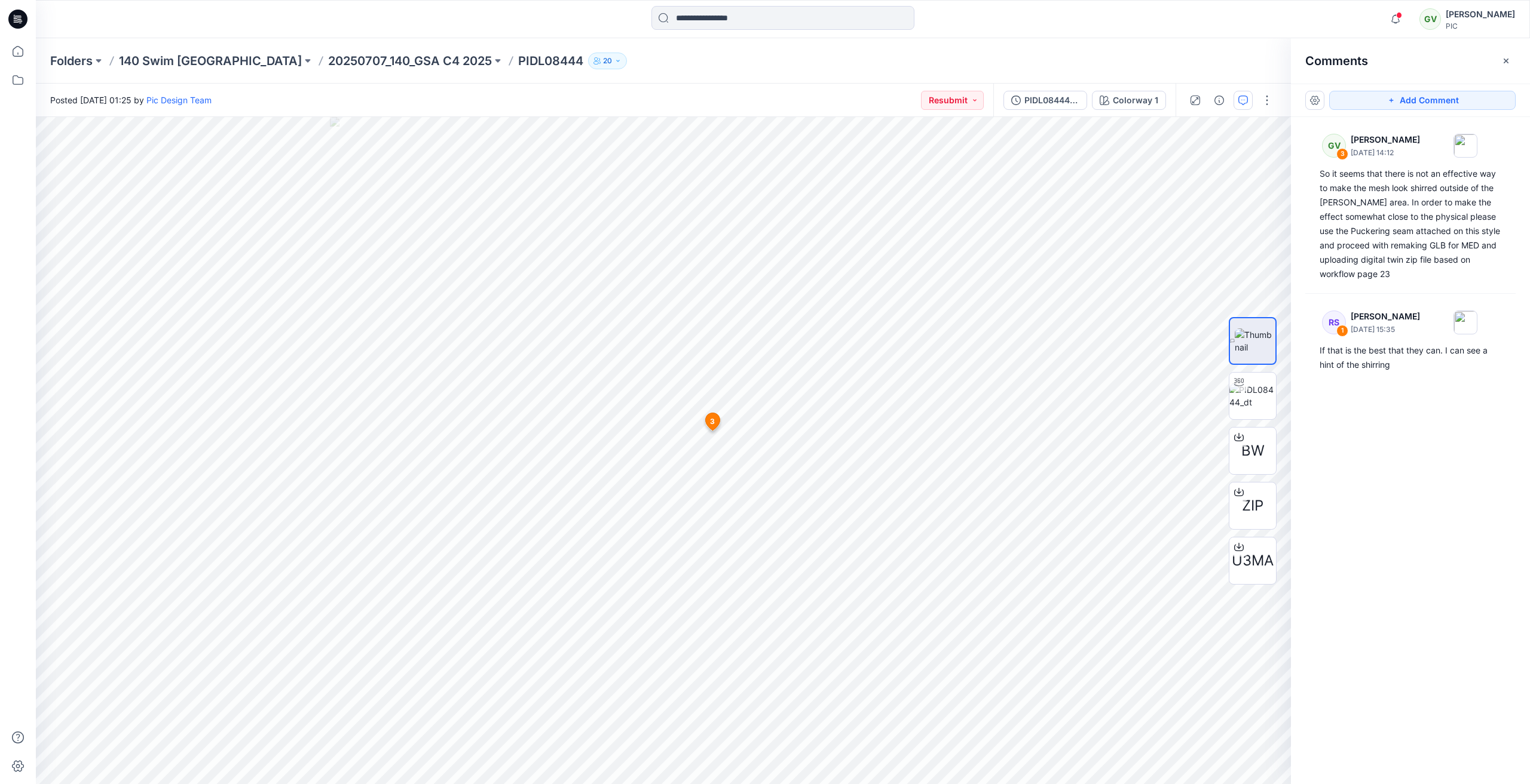
click at [28, 18] on div at bounding box center [17, 19] width 38 height 38
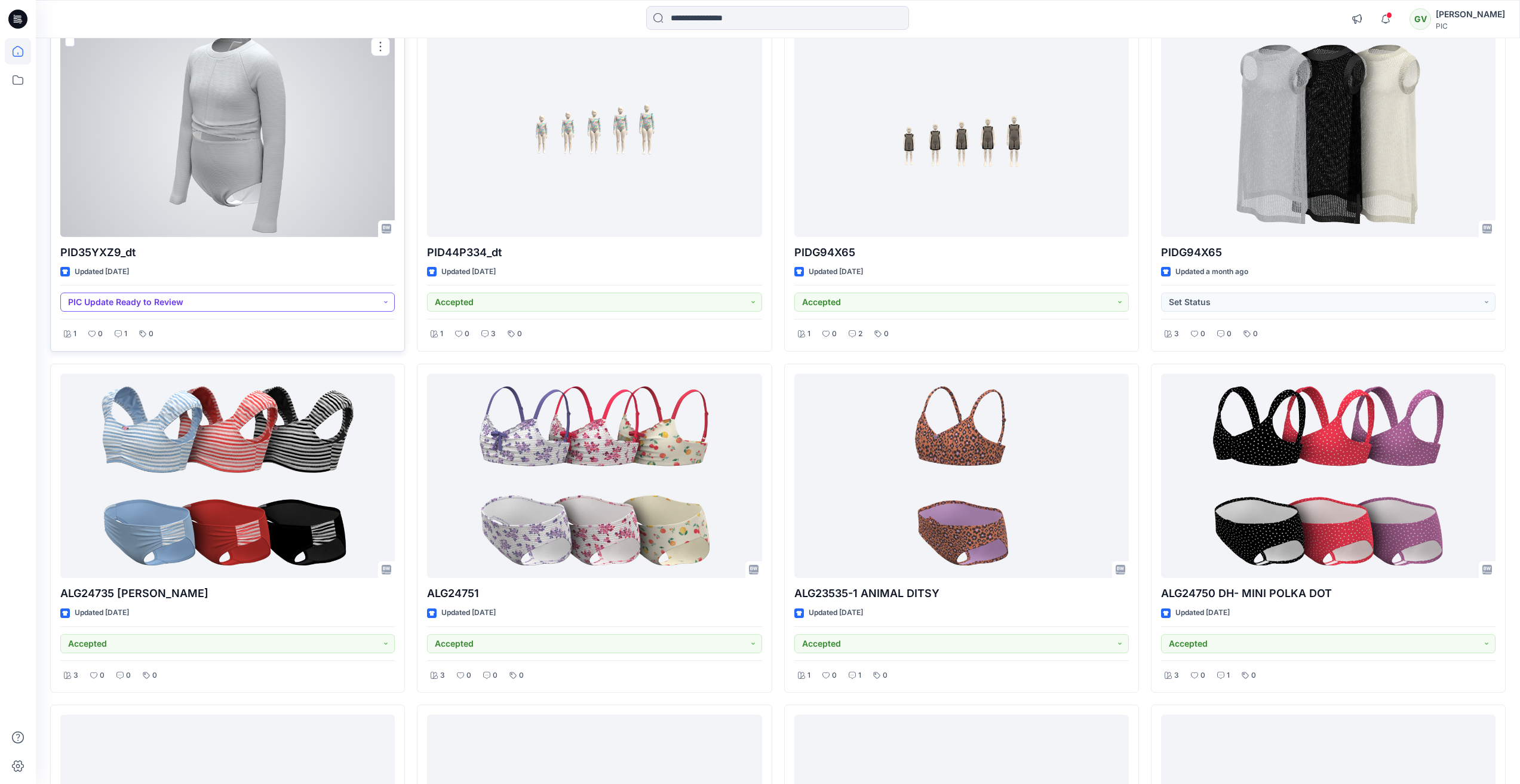
scroll to position [1110, 0]
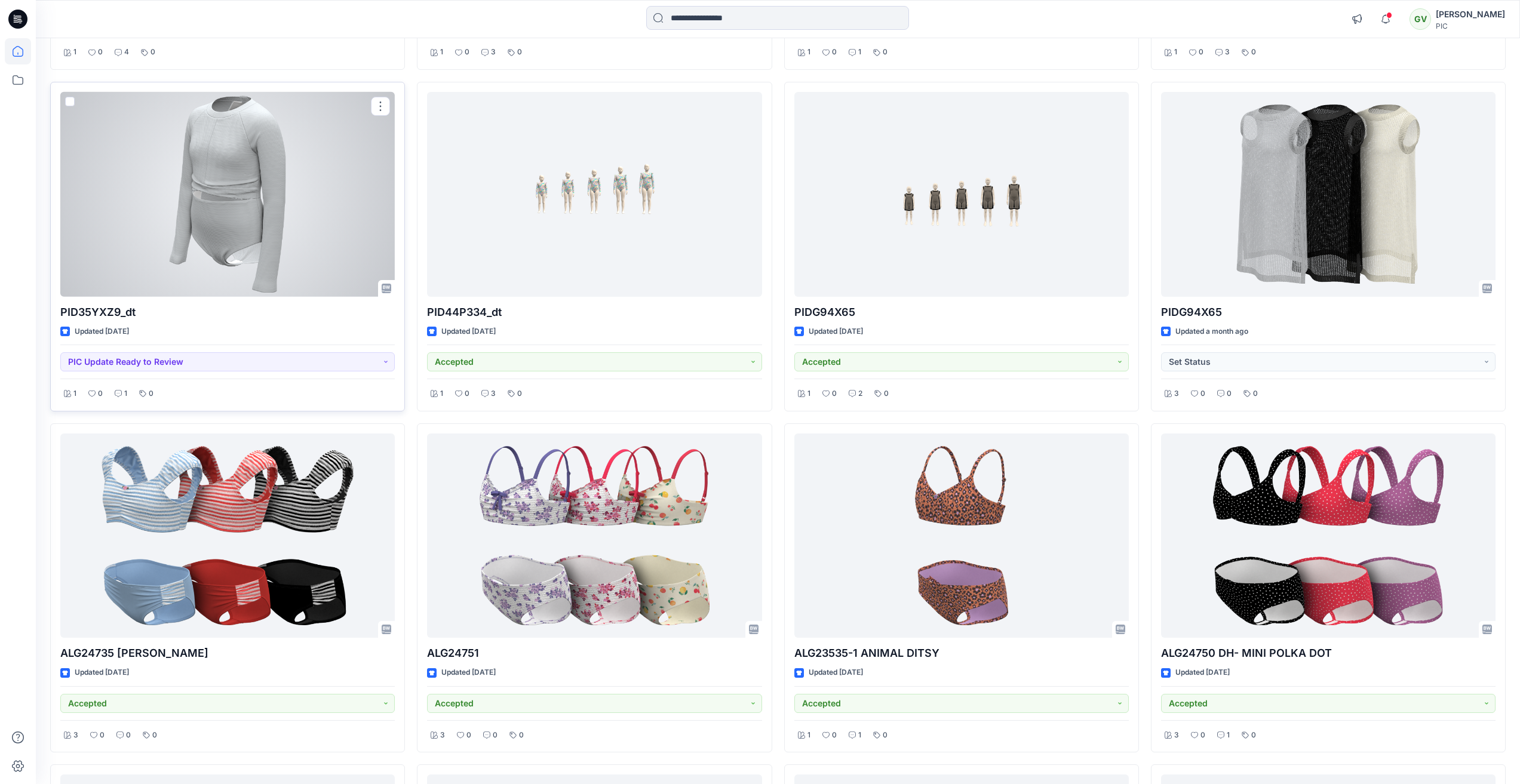
click at [305, 218] on div at bounding box center [227, 195] width 335 height 205
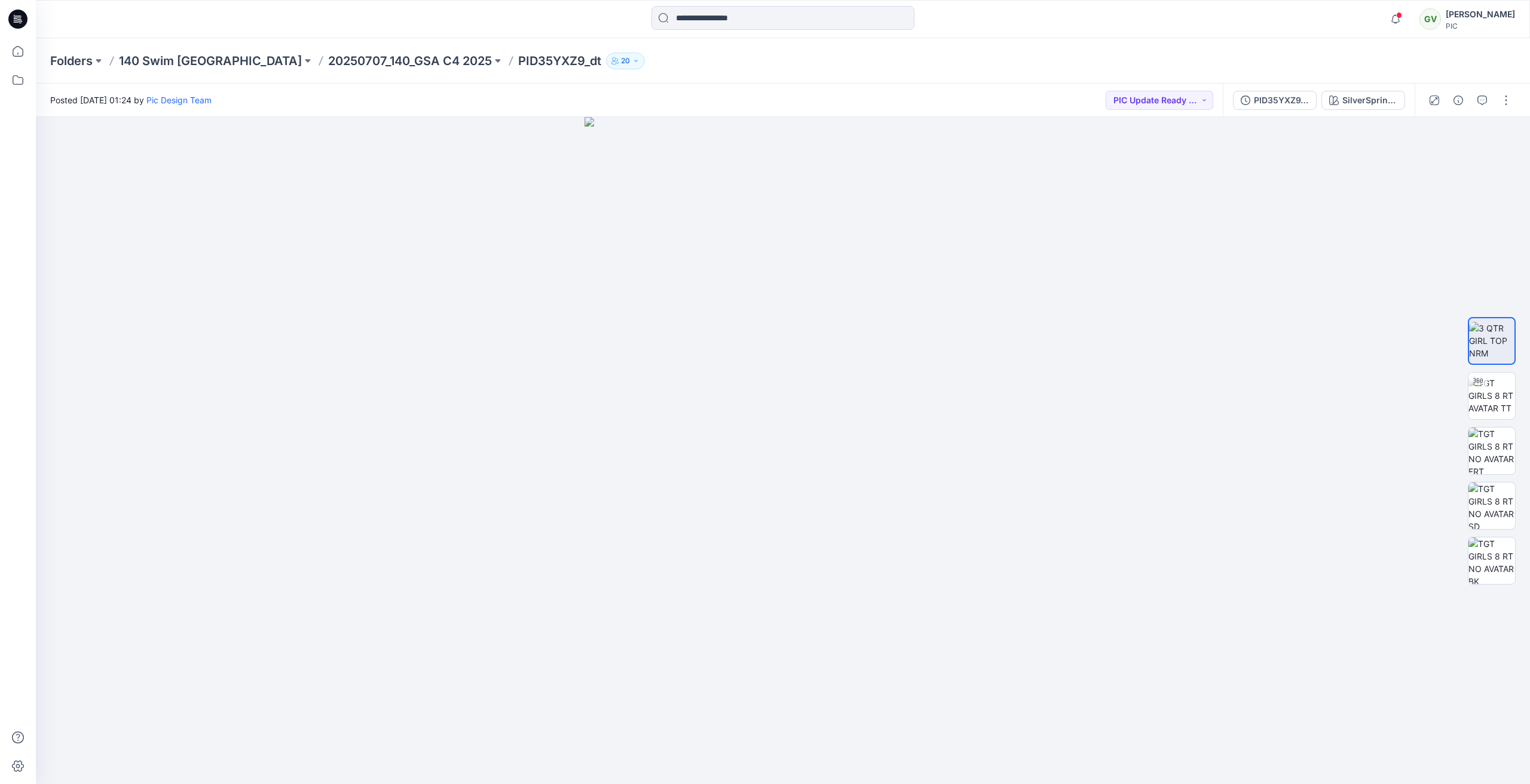
click at [970, 39] on div "Folders 140 Swim USA 20250707_140_GSA C4 2025 PID35YXZ9_dt 20" at bounding box center [783, 60] width 1494 height 45
click at [0, 27] on div at bounding box center [17, 19] width 38 height 38
click at [1485, 99] on icon "button" at bounding box center [1482, 100] width 10 height 10
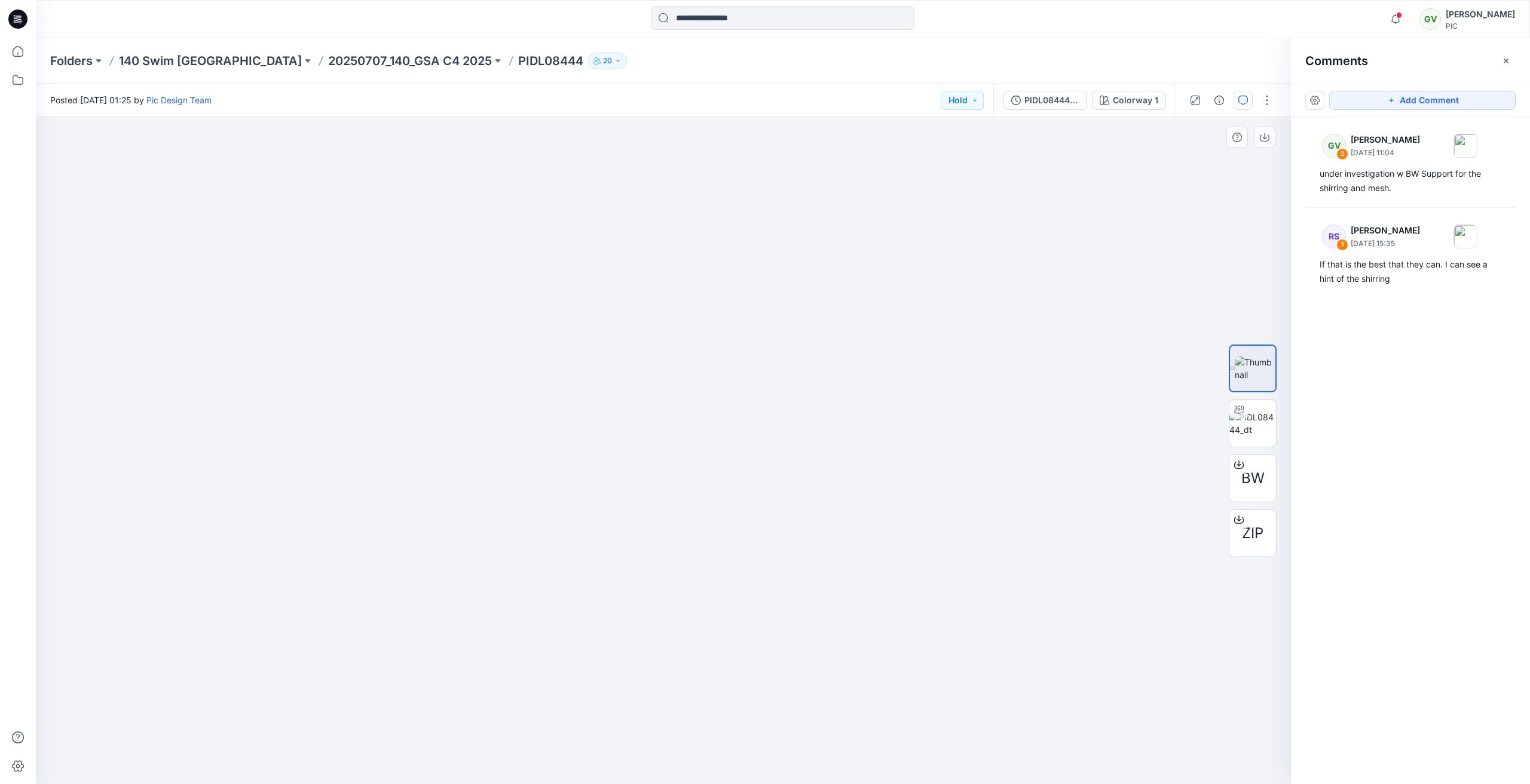
drag, startPoint x: 666, startPoint y: 585, endPoint x: 403, endPoint y: 456, distance: 292.9
drag, startPoint x: 403, startPoint y: 456, endPoint x: 748, endPoint y: 445, distance: 345.2
drag, startPoint x: 959, startPoint y: 448, endPoint x: 721, endPoint y: 477, distance: 239.8
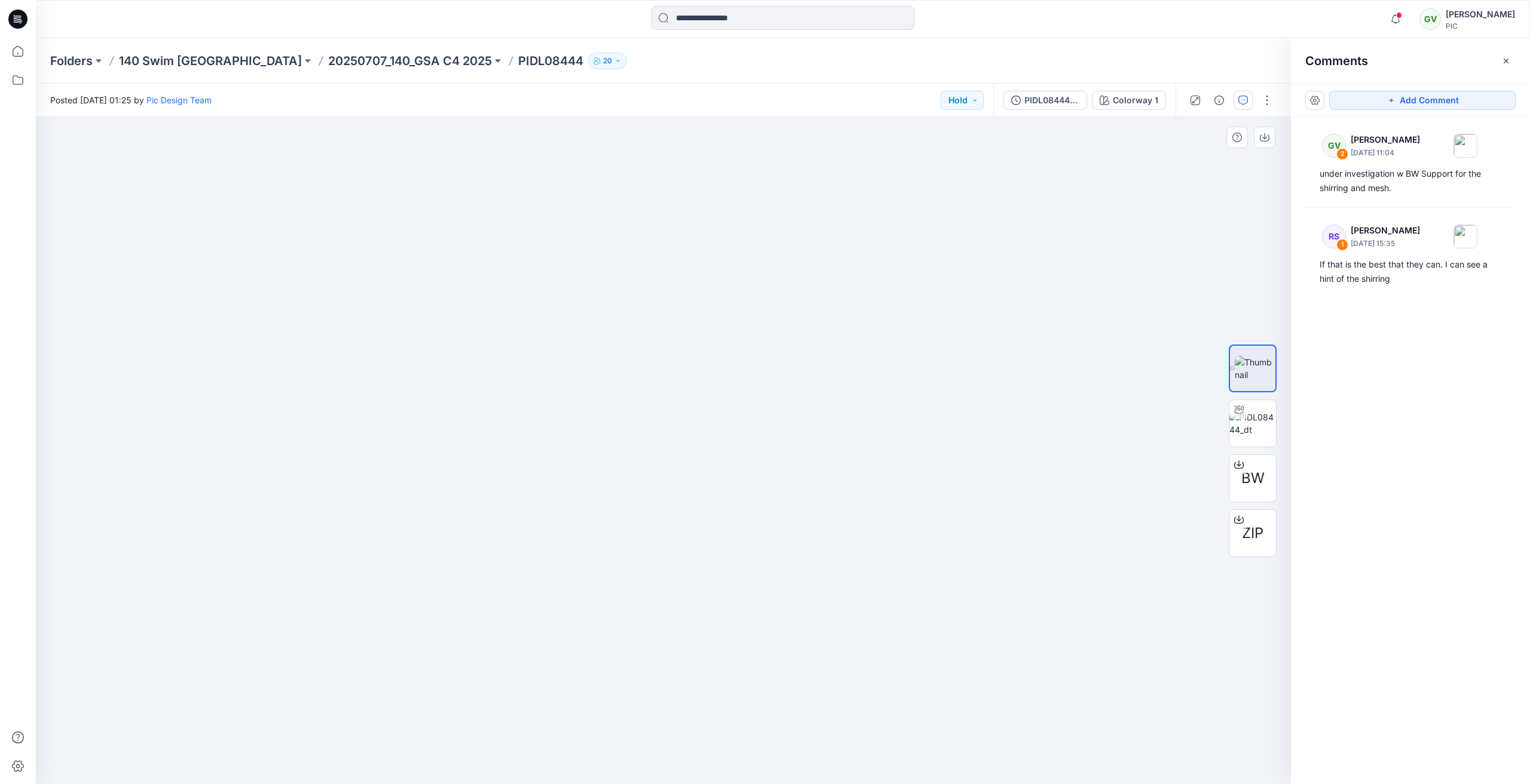
drag, startPoint x: 721, startPoint y: 477, endPoint x: 632, endPoint y: 489, distance: 89.8
drag, startPoint x: 718, startPoint y: 470, endPoint x: 409, endPoint y: 454, distance: 309.4
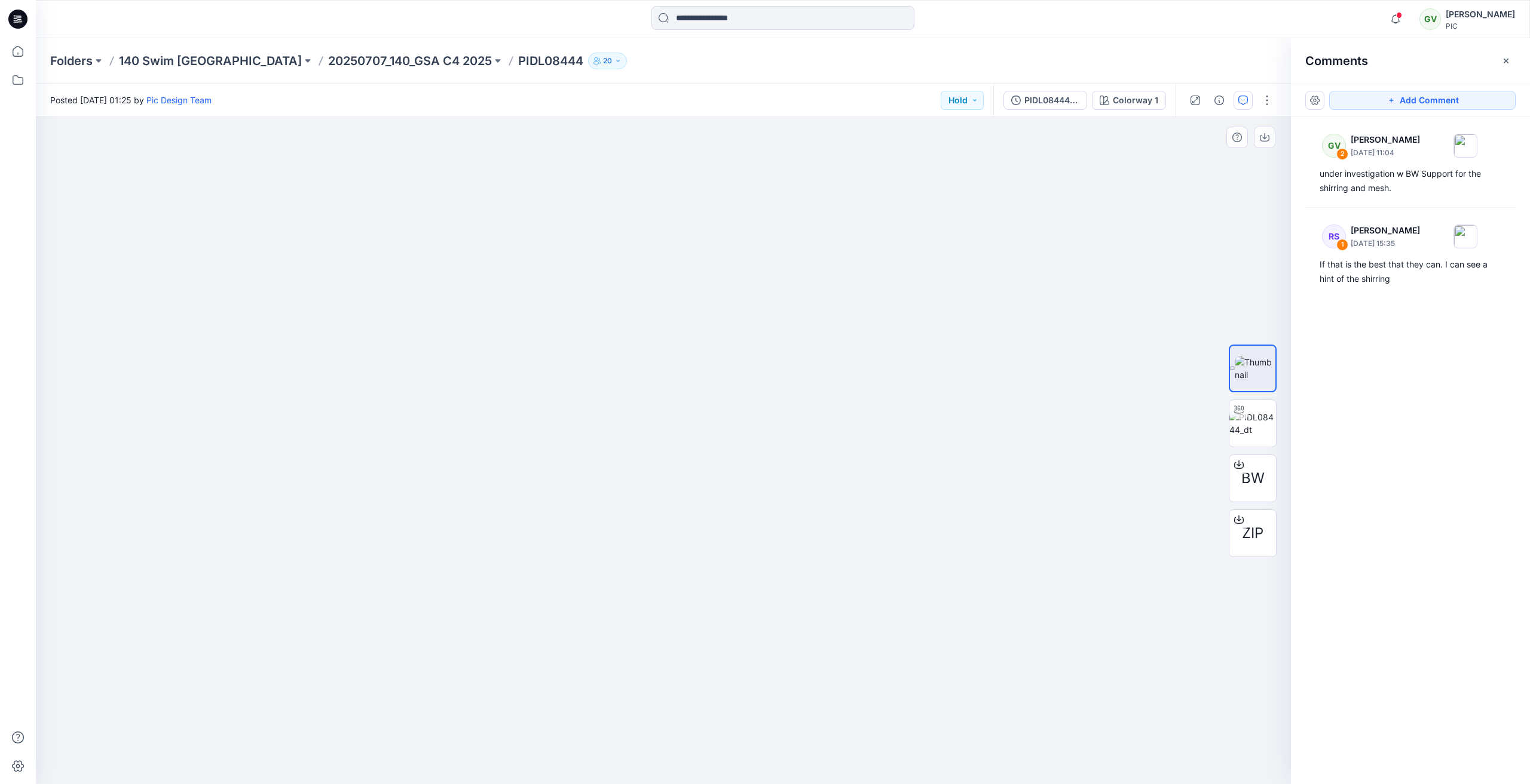
click at [1398, 25] on icon "button" at bounding box center [1395, 19] width 23 height 24
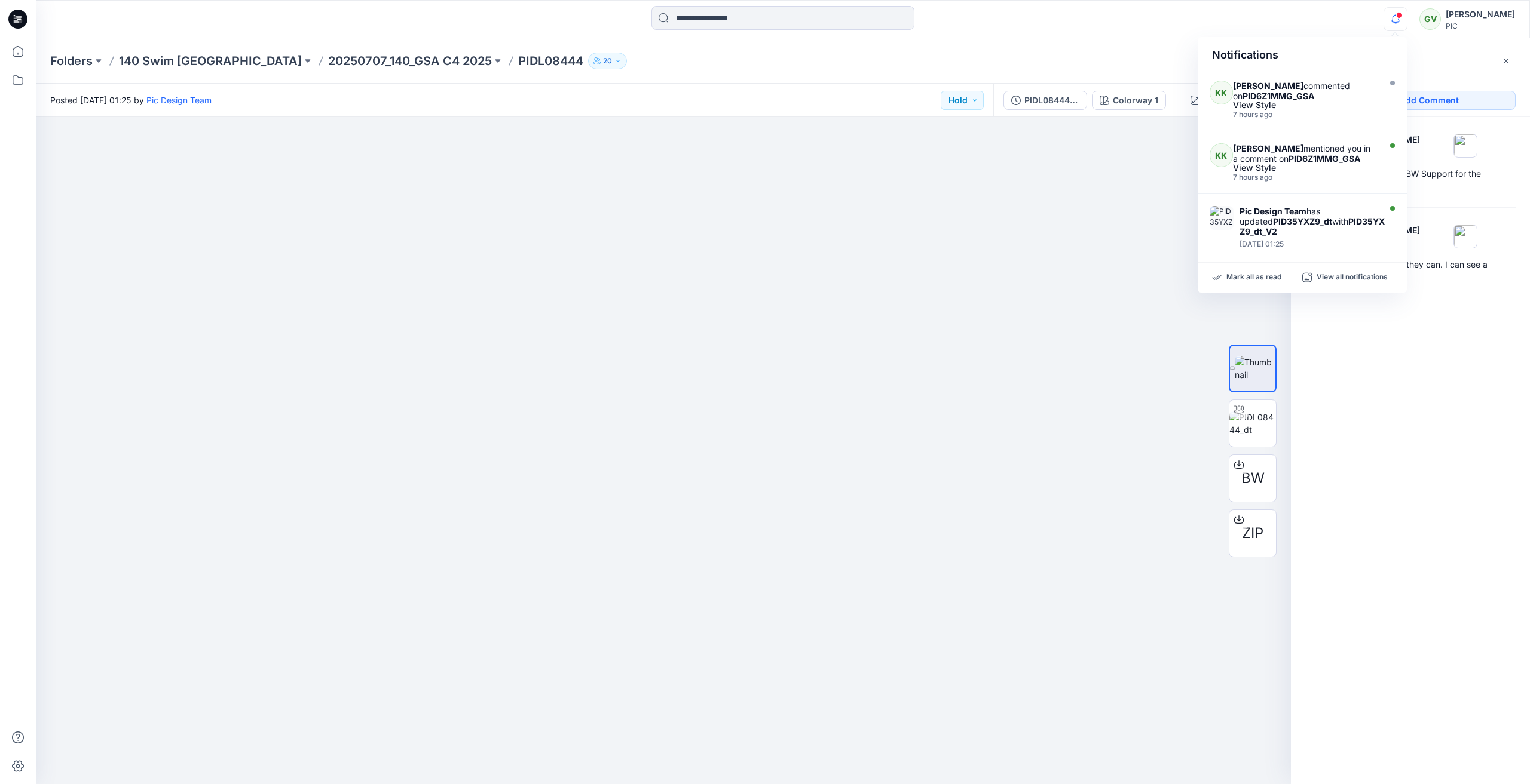
click at [1398, 23] on icon "button" at bounding box center [1395, 19] width 23 height 24
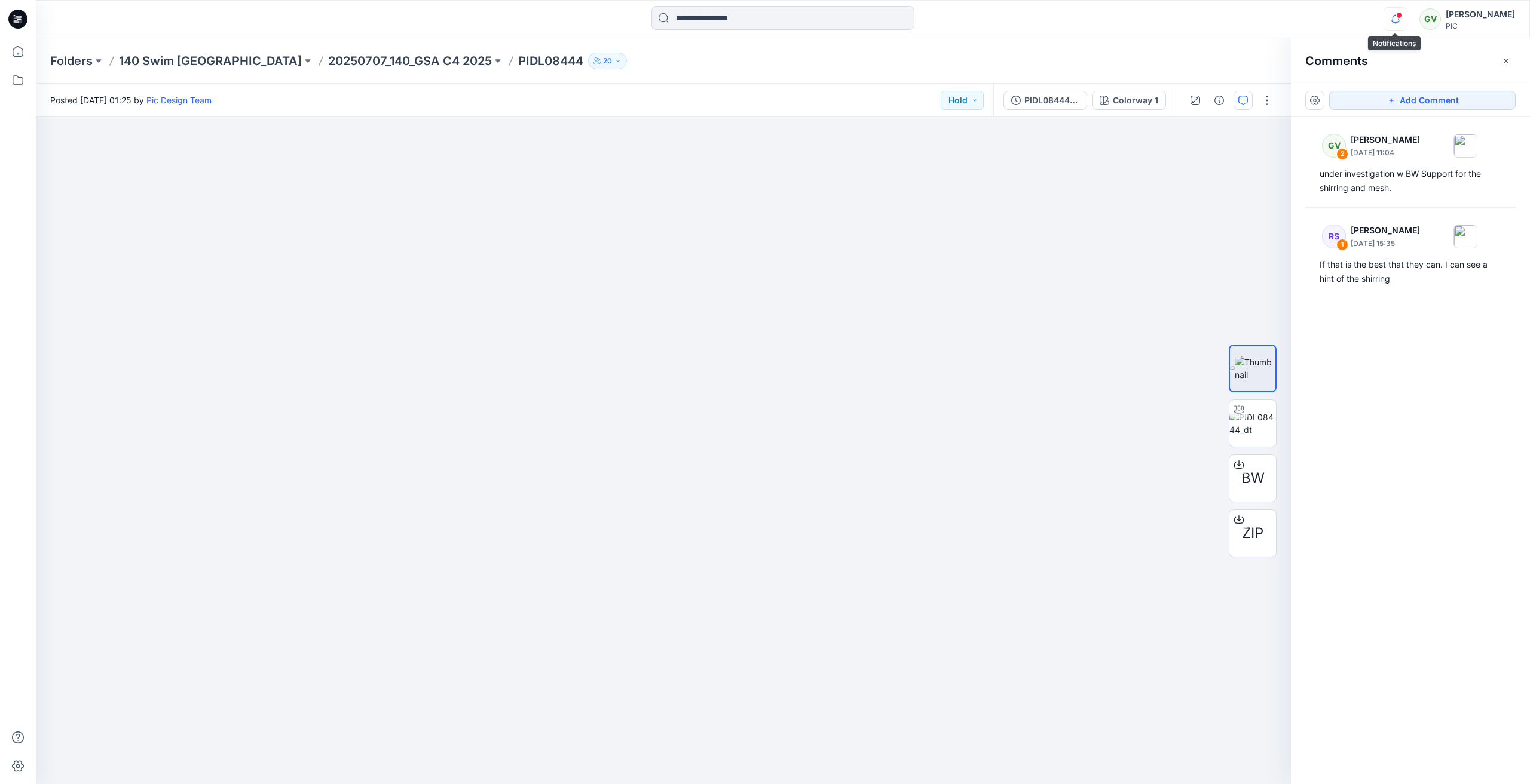
click at [1396, 27] on icon "button" at bounding box center [1395, 19] width 23 height 24
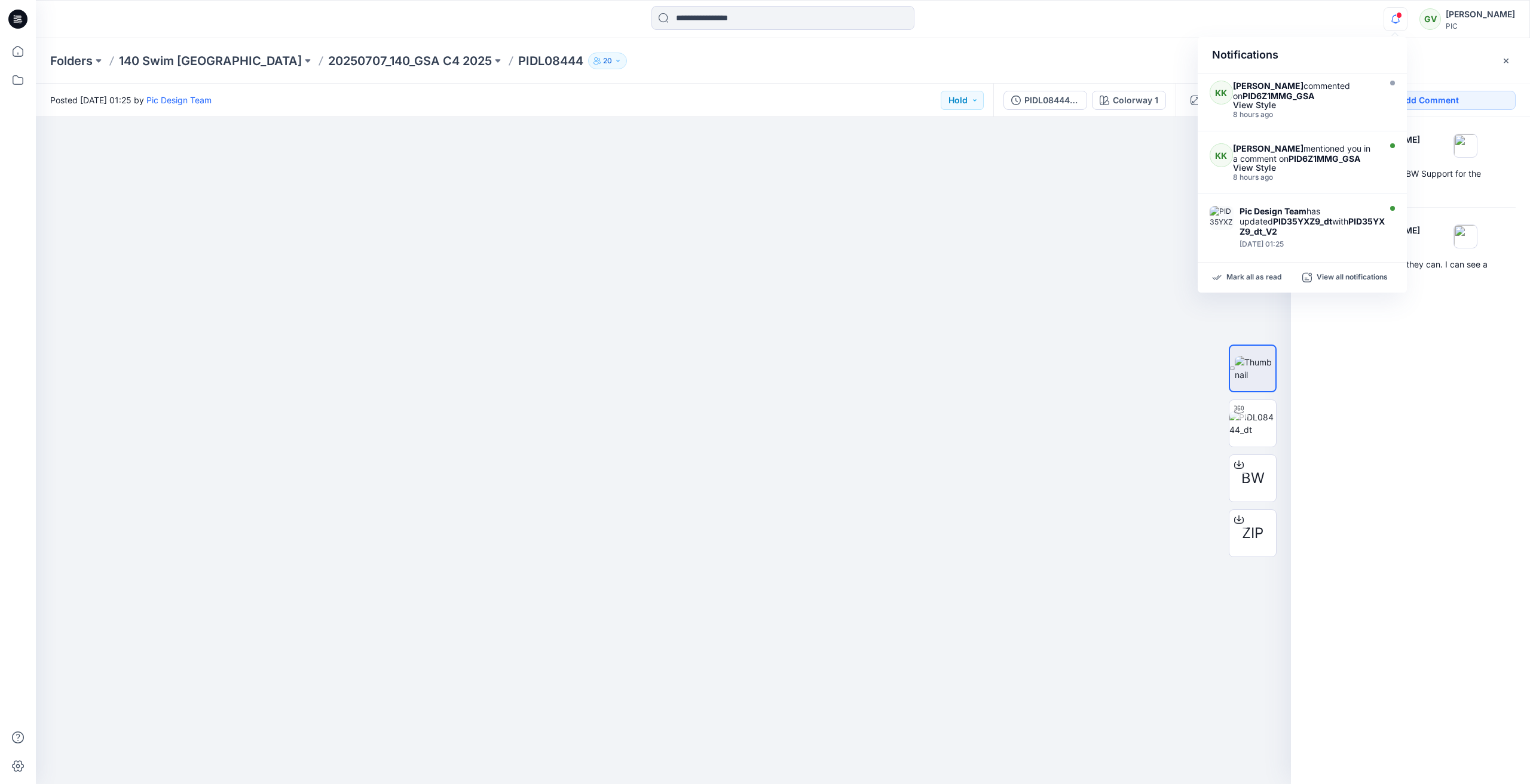
click at [1396, 25] on icon "button" at bounding box center [1395, 19] width 23 height 24
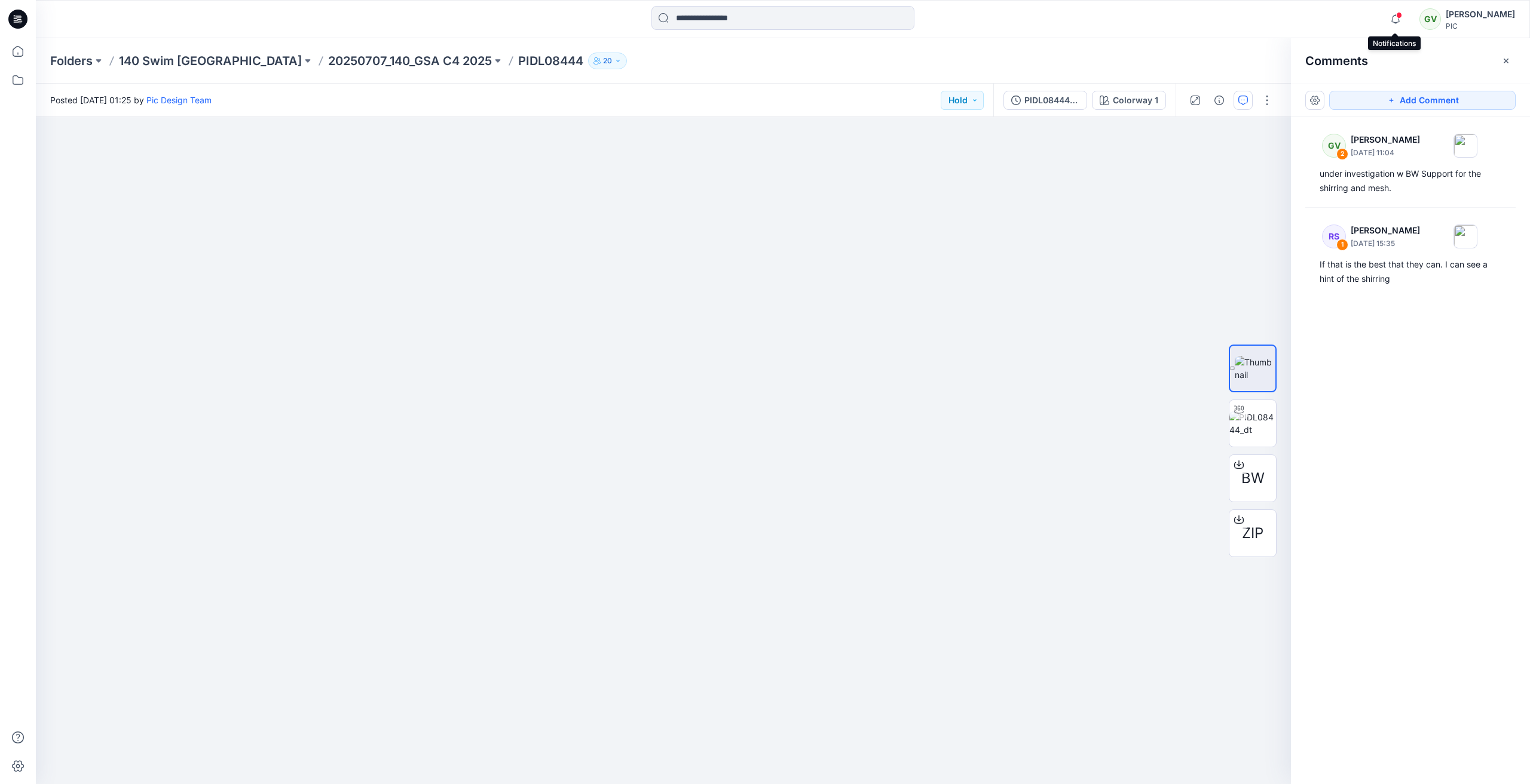
click at [1398, 18] on span at bounding box center [1399, 15] width 6 height 6
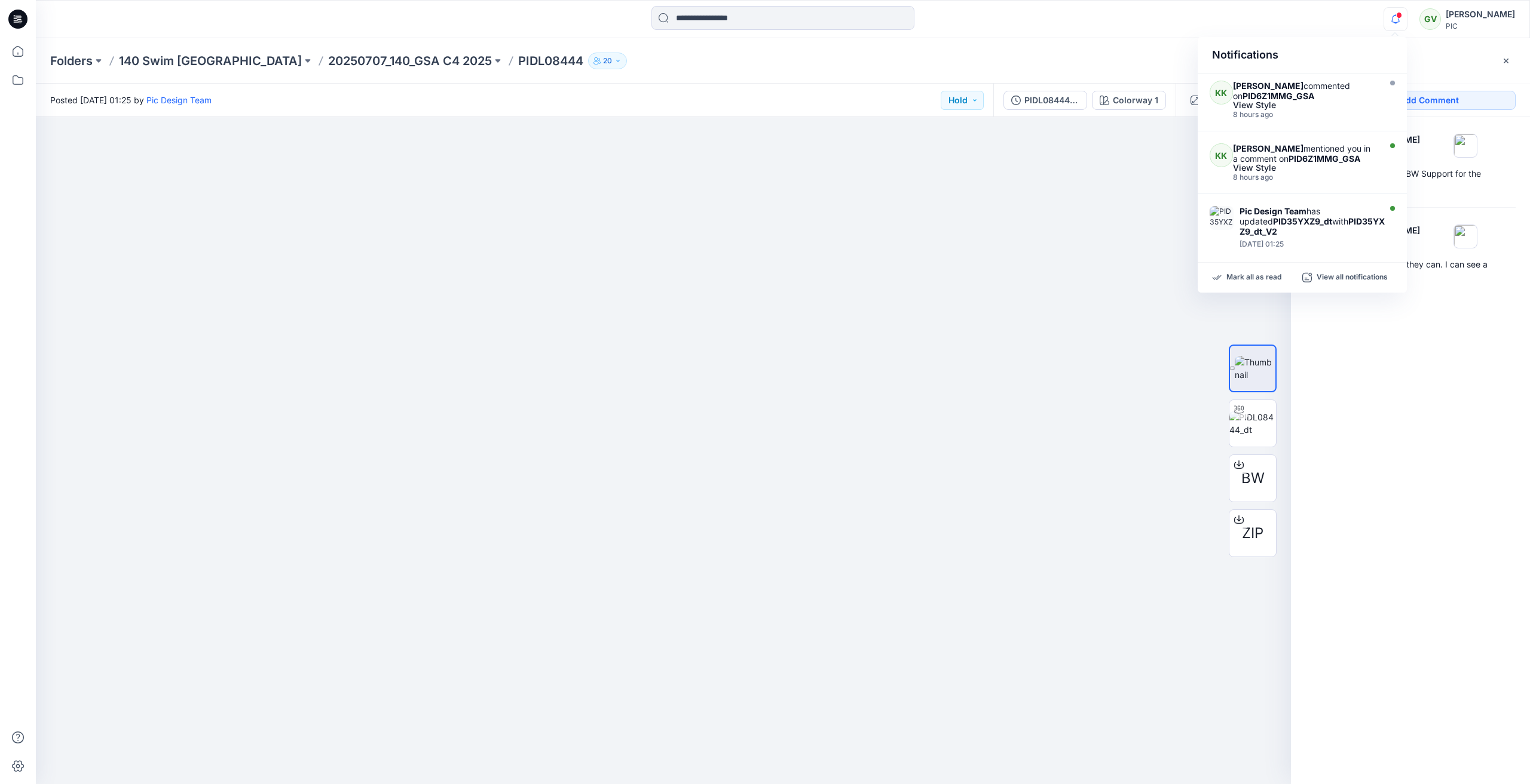
click at [1398, 18] on span at bounding box center [1399, 15] width 6 height 6
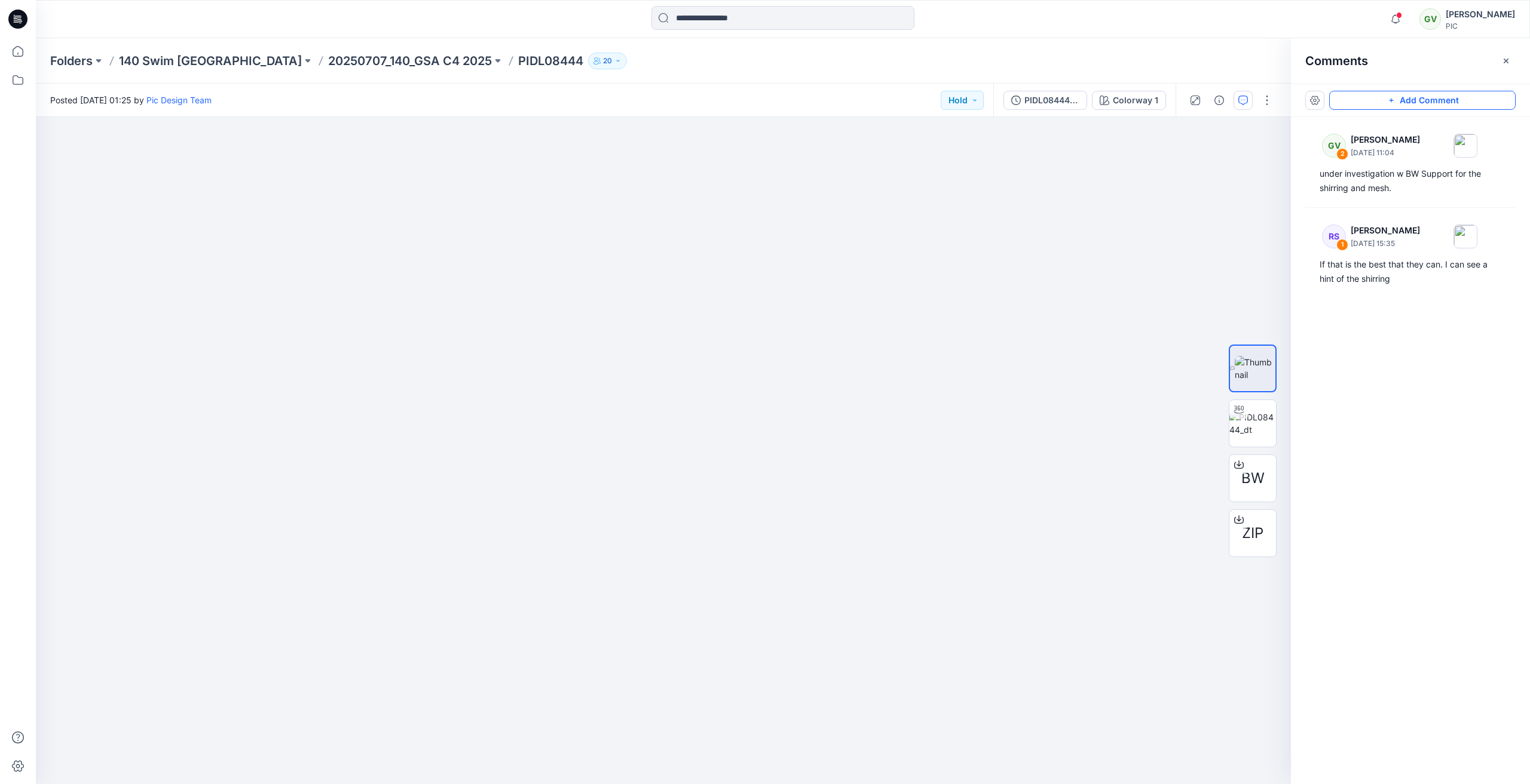
click at [1460, 98] on button "Add Comment" at bounding box center [1422, 100] width 187 height 19
click at [109, 210] on div "3 2 GV George Voulgaris August 06, 2025 11:04 under investigation w BW Support …" at bounding box center [663, 450] width 1255 height 667
click at [1193, 357] on icon "button" at bounding box center [1196, 362] width 10 height 10
type input"] "**********"
click at [129, 234] on textarea at bounding box center [188, 245] width 196 height 48
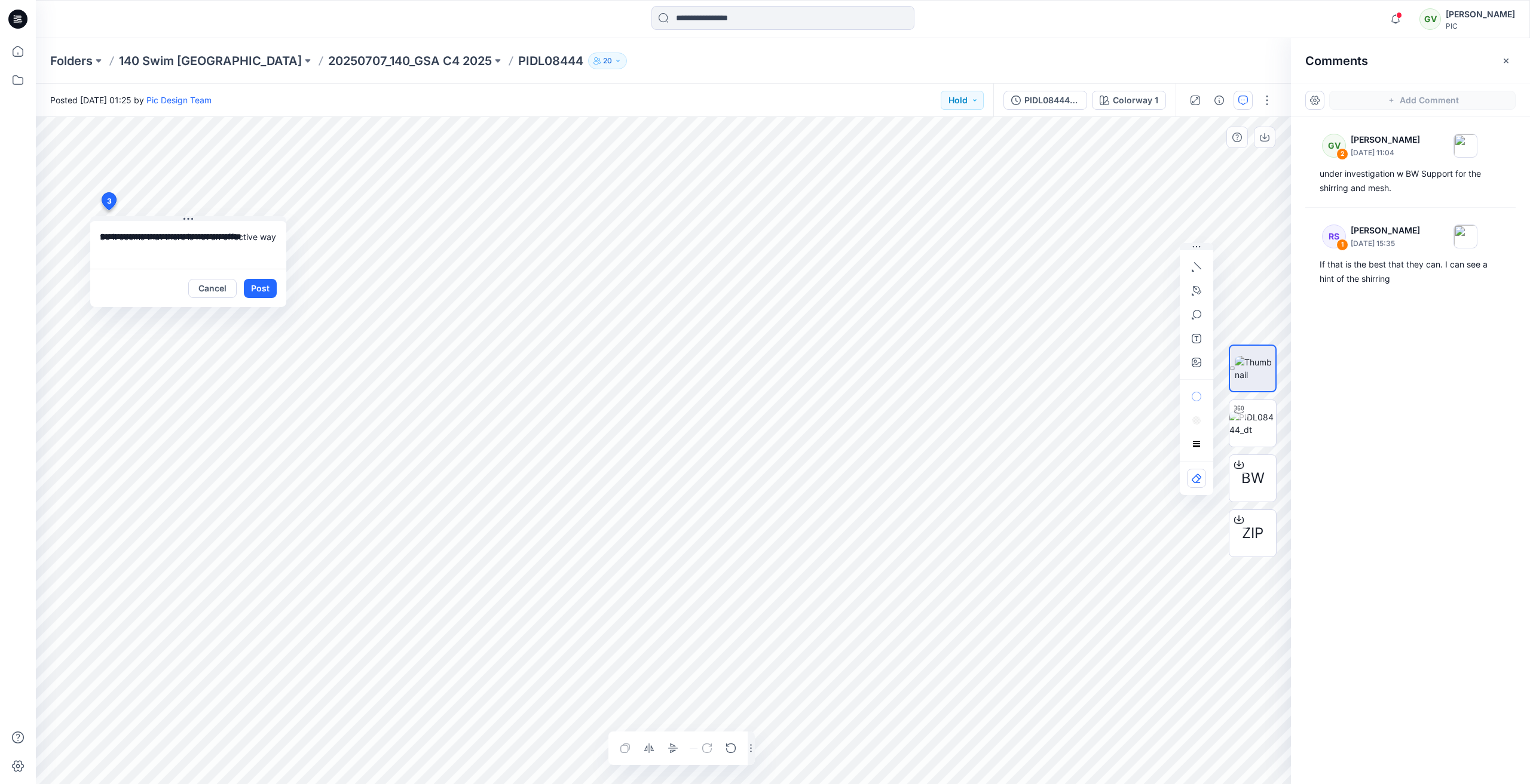
click at [136, 250] on textarea "**********" at bounding box center [188, 245] width 196 height 48
type textarea "**********"
click at [260, 285] on button "Post" at bounding box center [260, 288] width 33 height 19
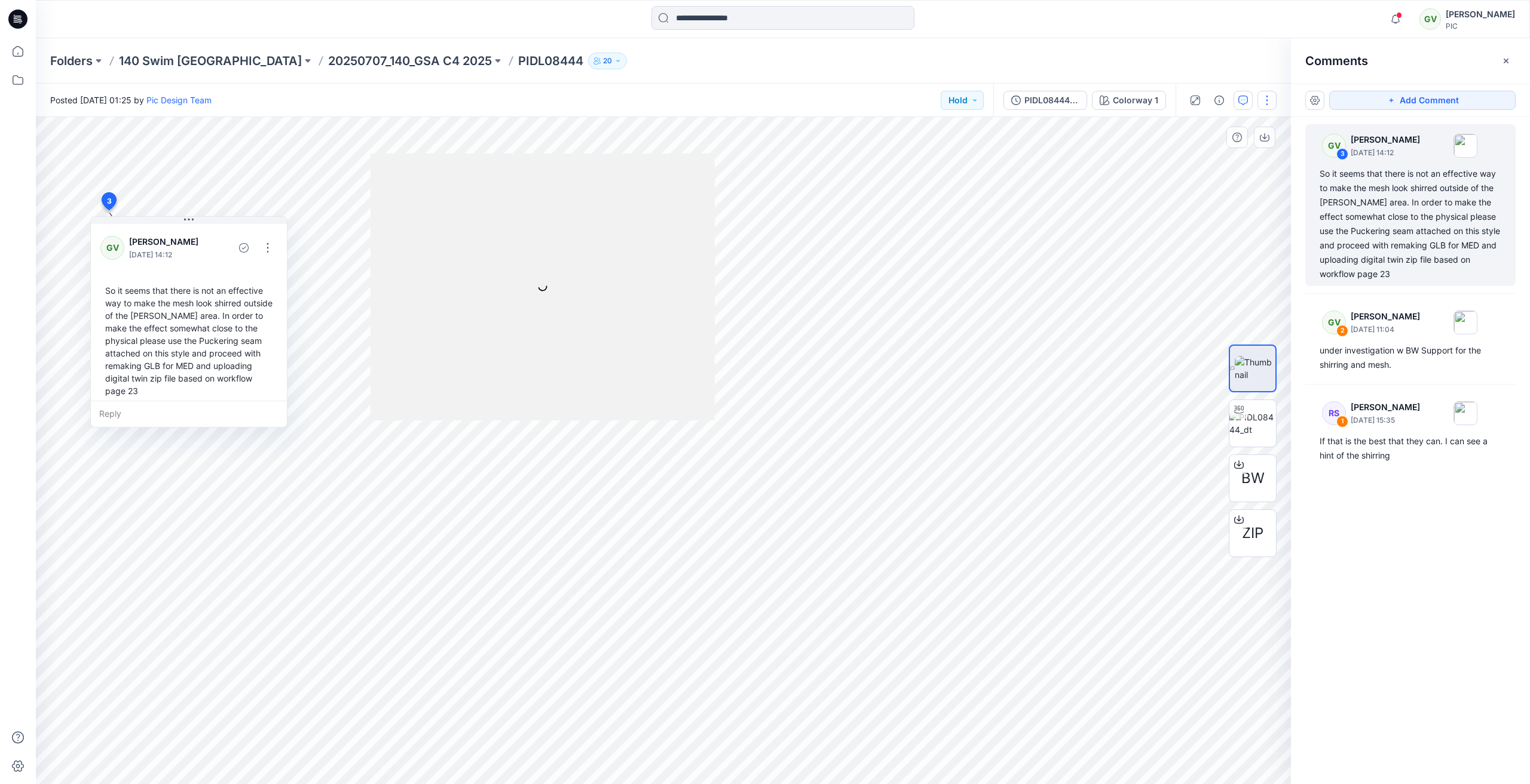
click at [1269, 102] on button "button" at bounding box center [1267, 100] width 19 height 19
click at [1198, 189] on p "Edit" at bounding box center [1191, 188] width 15 height 13
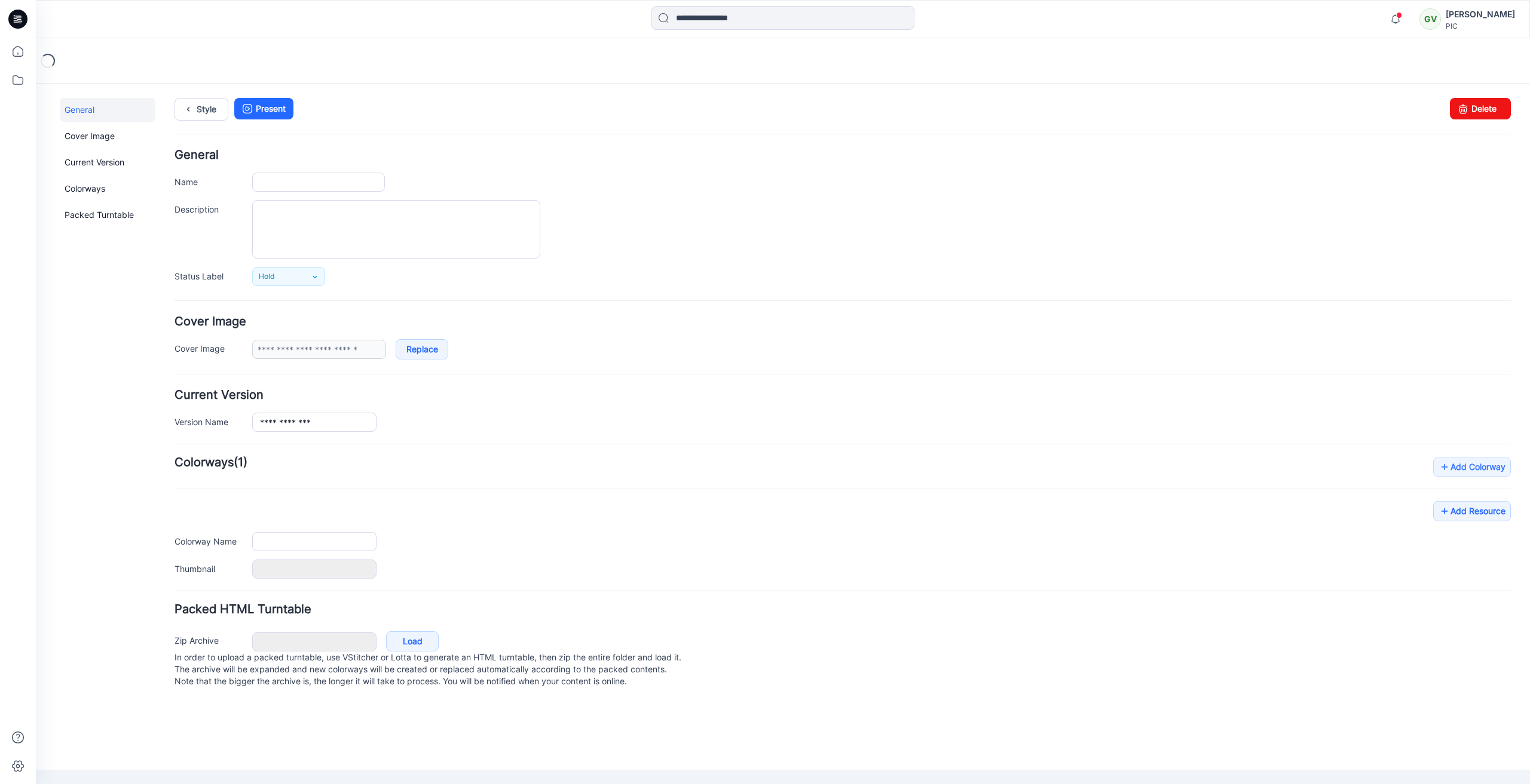
type input "*********"
type input "**********"
type input "*********"
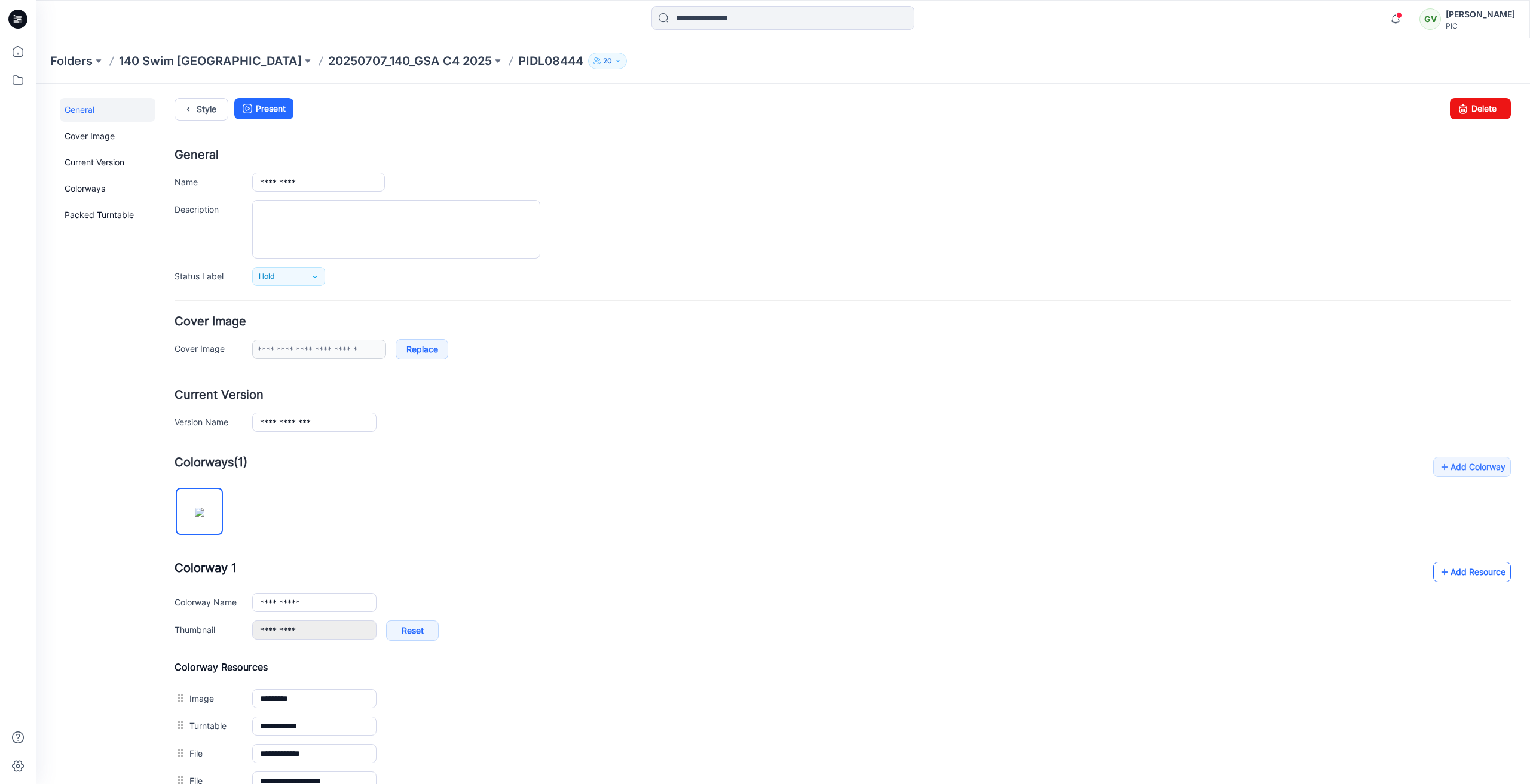
click at [1482, 571] on link "Add Resource" at bounding box center [1472, 572] width 78 height 21
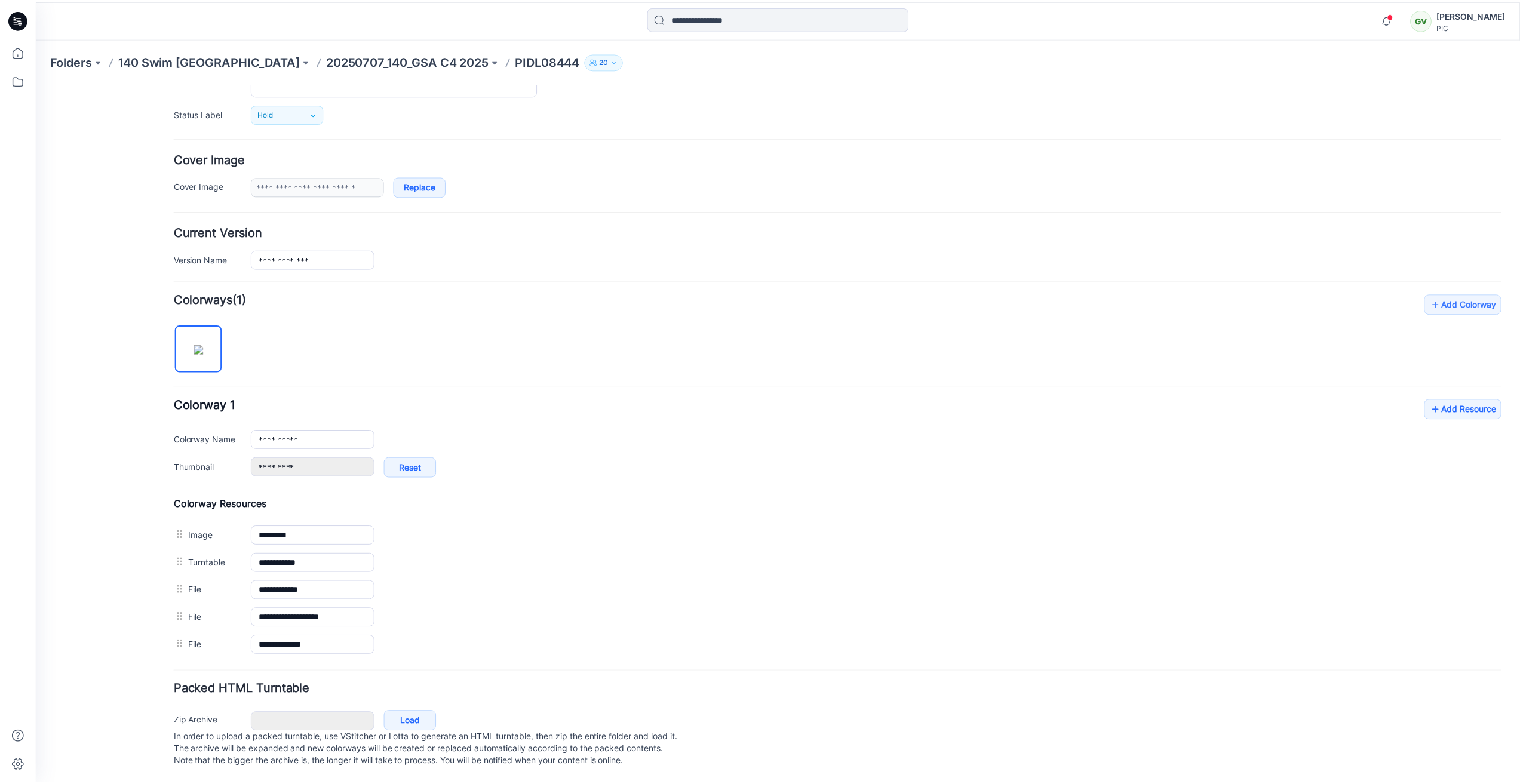
scroll to position [175, 0]
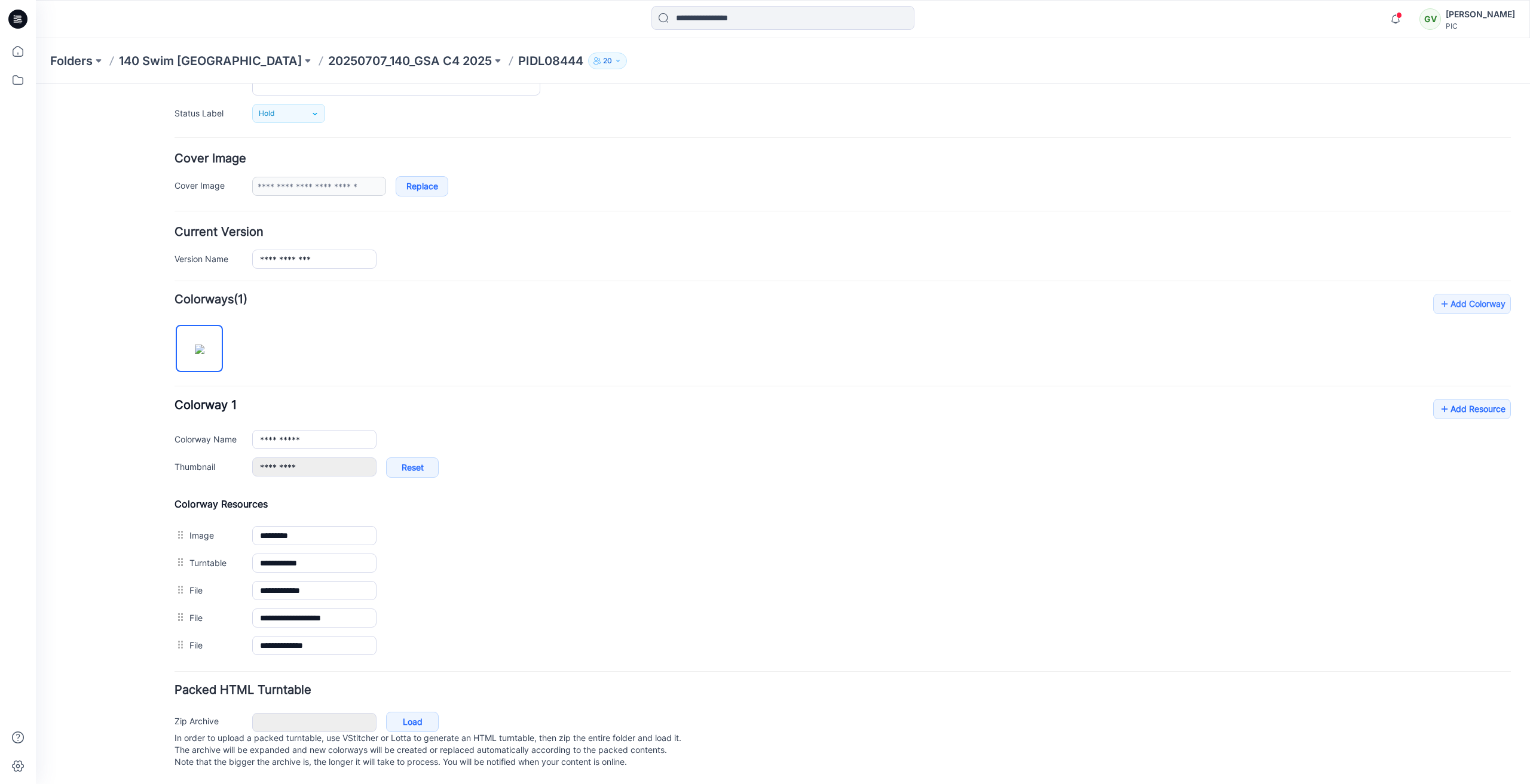
click at [341, 71] on div "Folders 140 Swim USA 20250707_140_GSA C4 2025 PIDL08444 20" at bounding box center [783, 60] width 1494 height 45
click at [341, 65] on p "20250707_140_GSA C4 2025" at bounding box center [410, 60] width 164 height 17
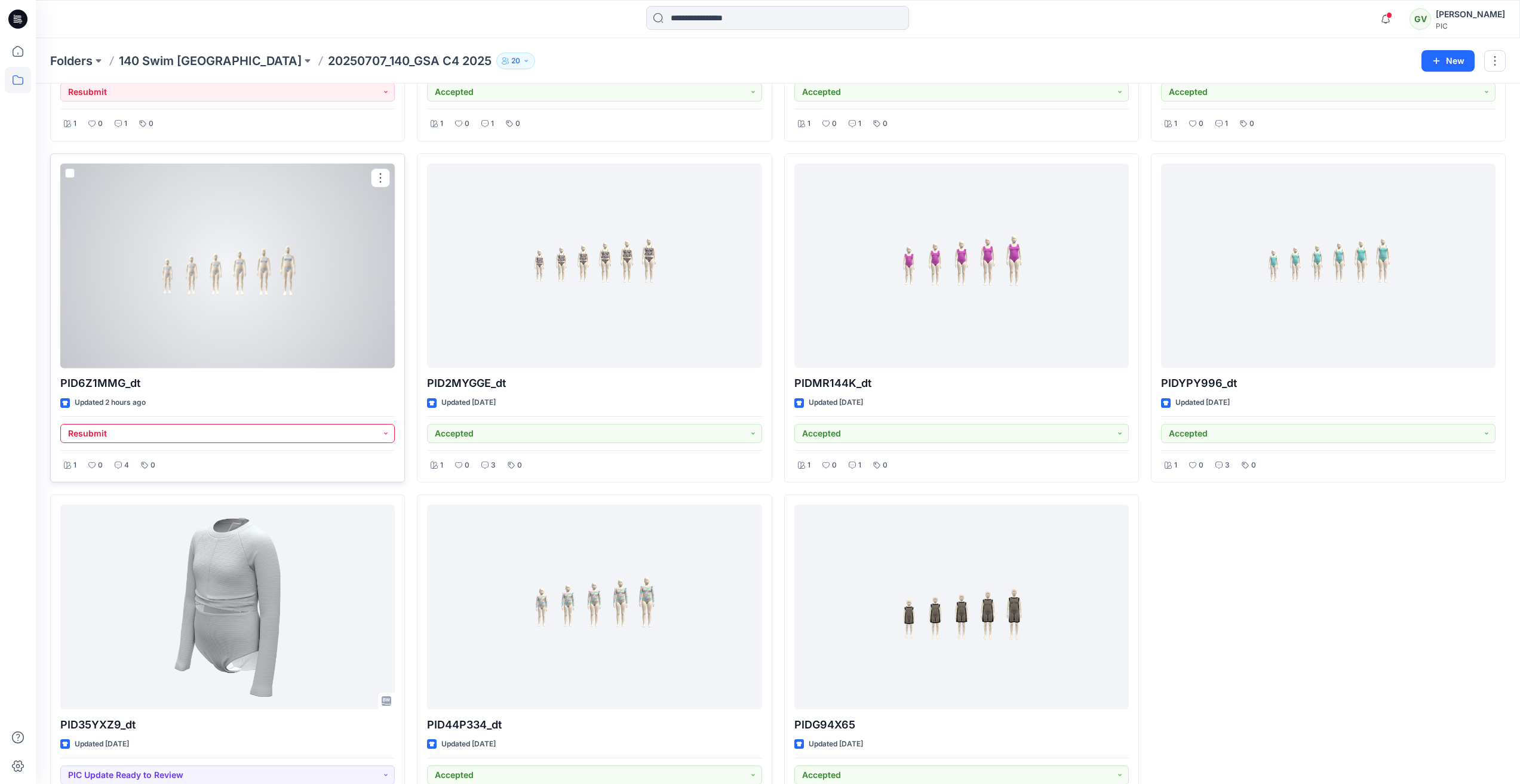
scroll to position [718, 0]
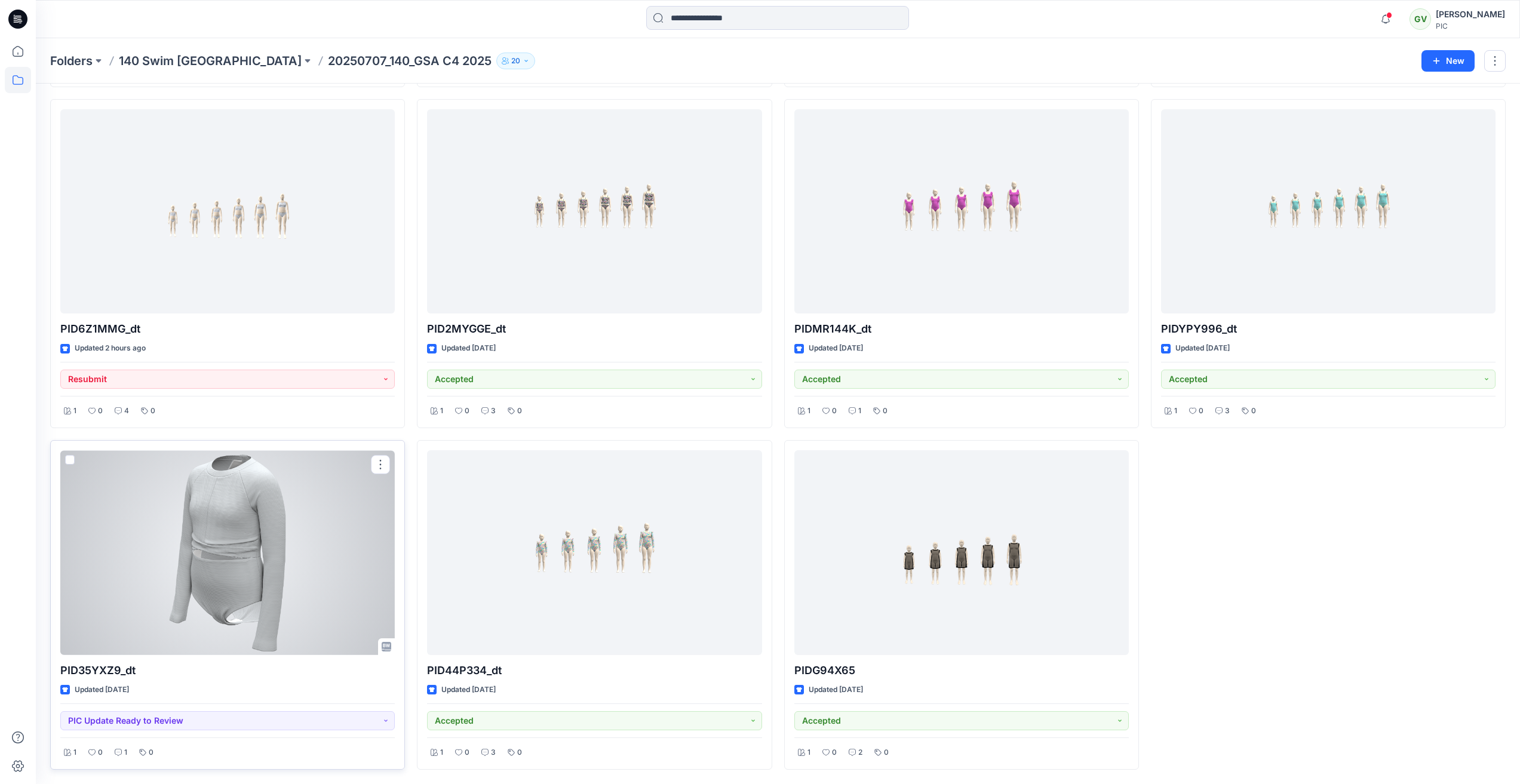
click at [164, 543] on div at bounding box center [227, 553] width 335 height 205
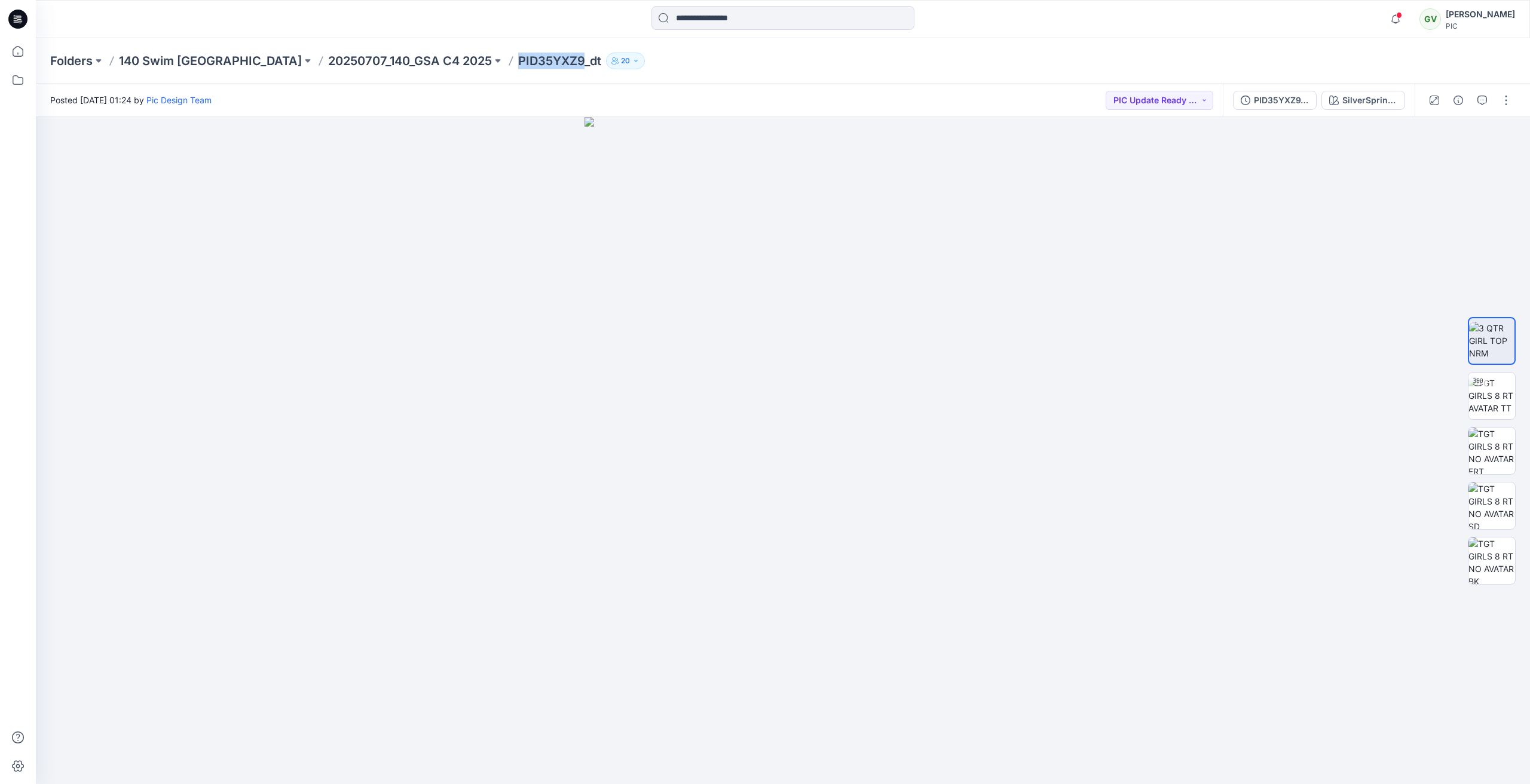
drag, startPoint x: 424, startPoint y: 56, endPoint x: 487, endPoint y: 61, distance: 63.2
click at [518, 61] on p "PID35YXZ9_dt" at bounding box center [560, 60] width 83 height 17
copy p "PID35YXZ9"
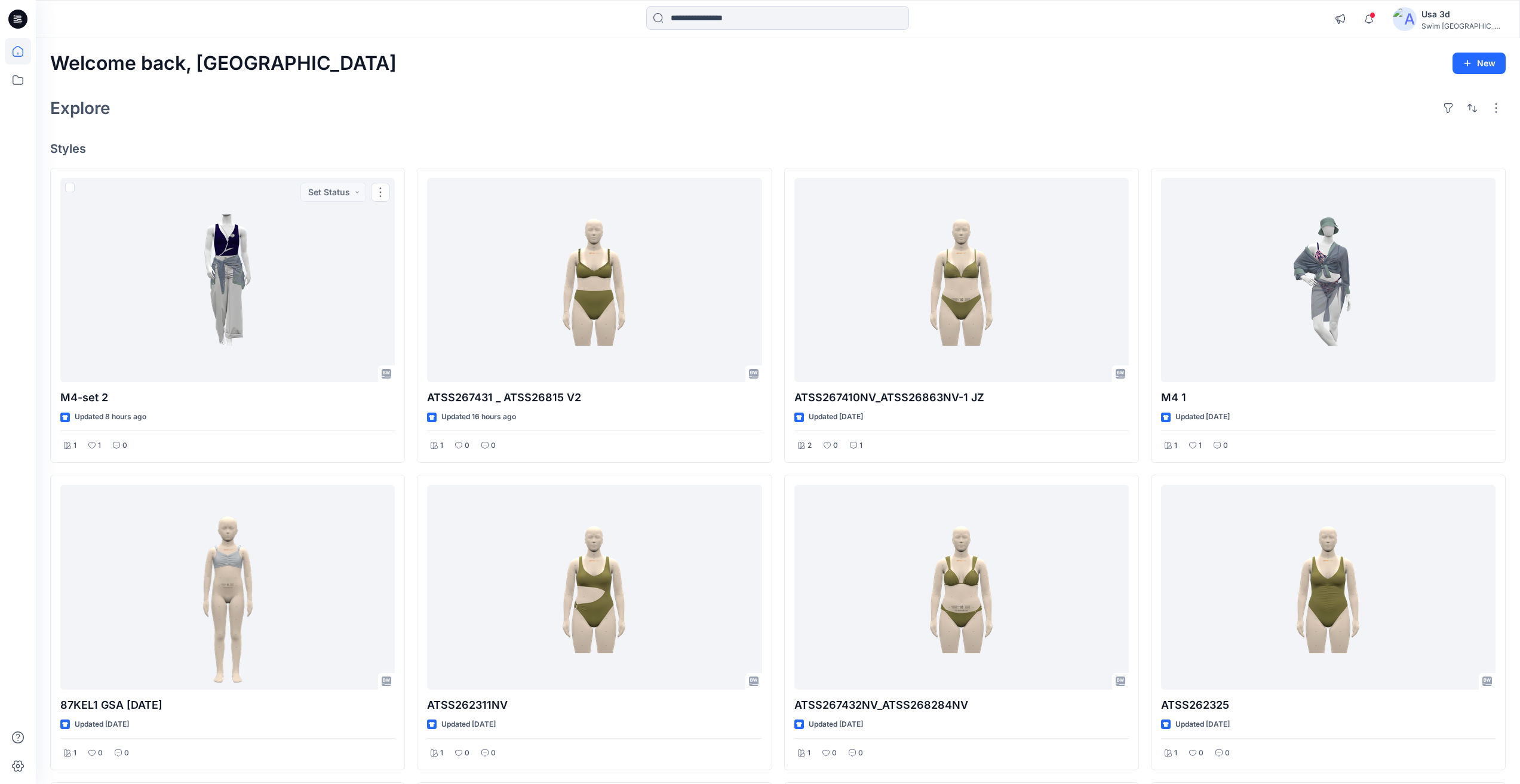
click at [317, 95] on div "Explore" at bounding box center [778, 108] width 1456 height 29
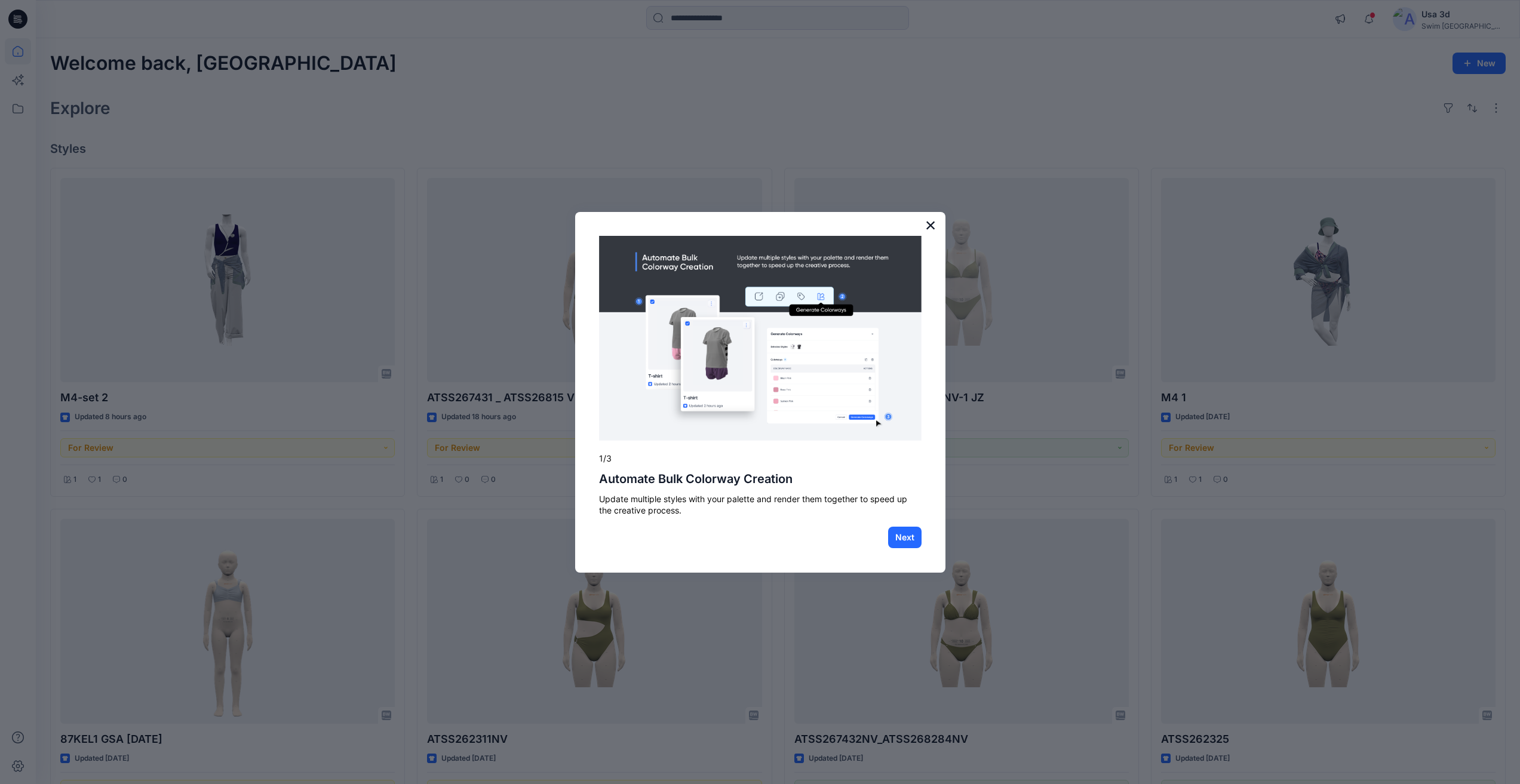
click at [934, 222] on button "×" at bounding box center [931, 225] width 11 height 19
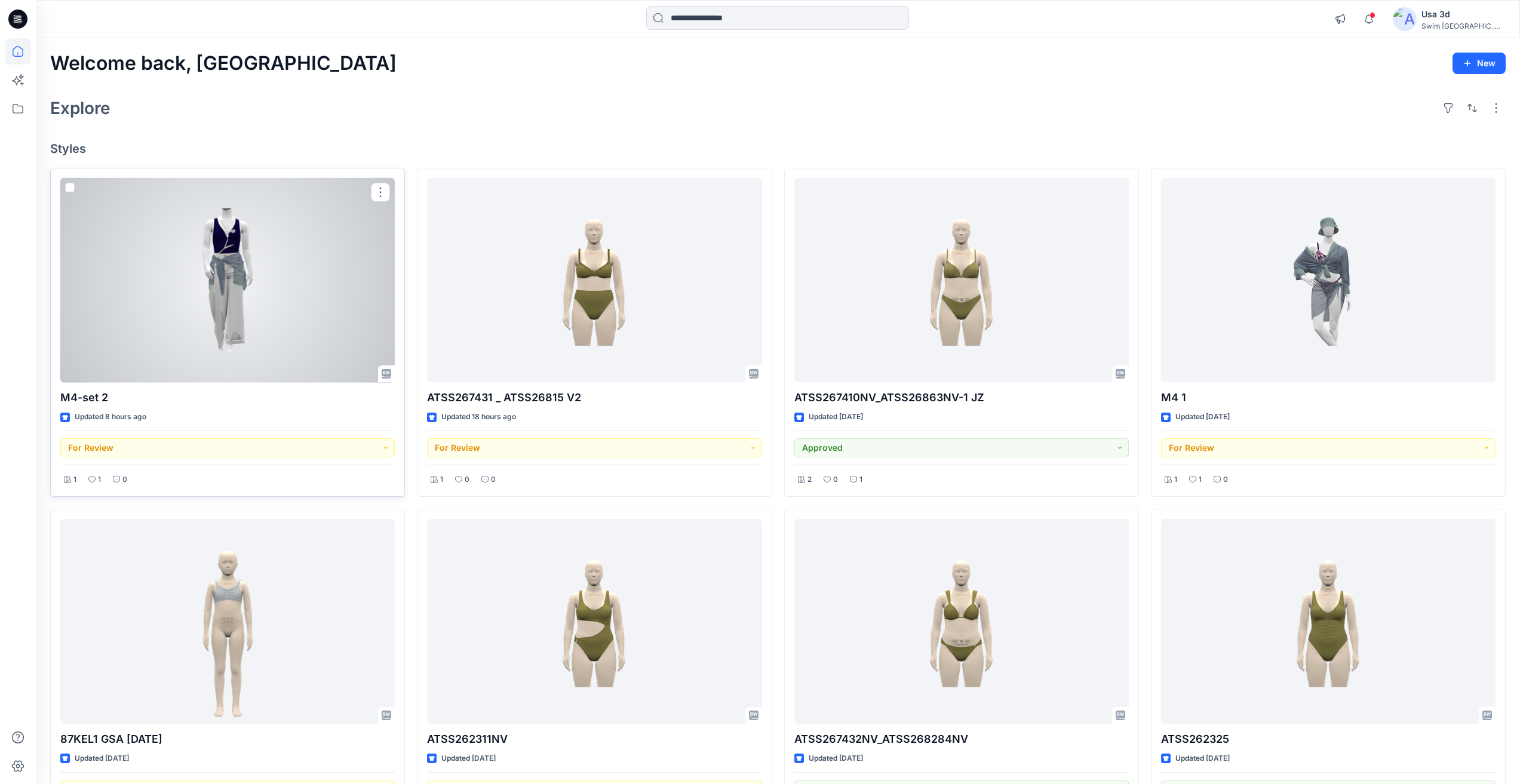
click at [305, 307] on div at bounding box center [227, 280] width 335 height 205
click at [280, 282] on div at bounding box center [227, 280] width 335 height 205
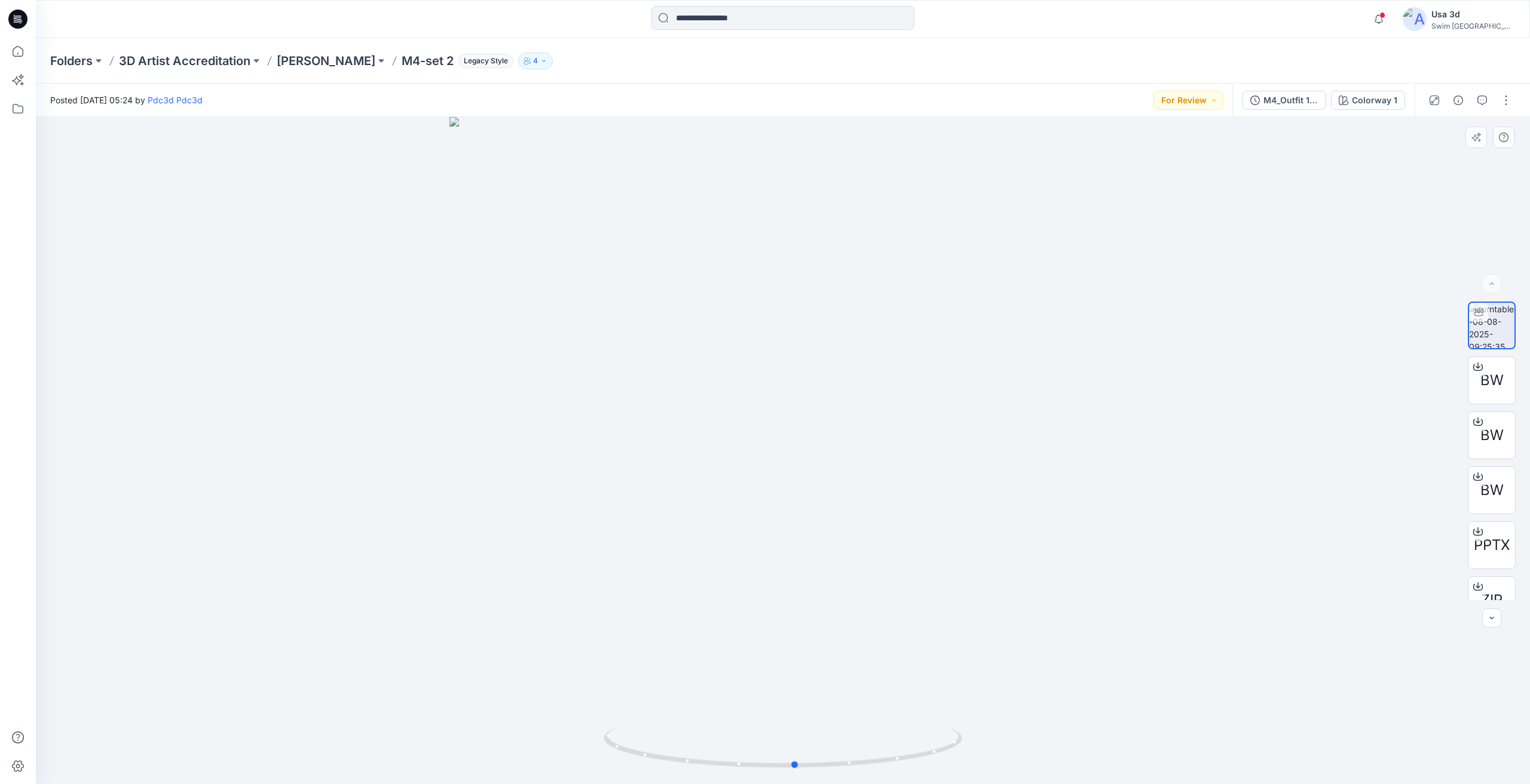
drag, startPoint x: 848, startPoint y: 408, endPoint x: 861, endPoint y: 384, distance: 27.3
click at [861, 384] on div at bounding box center [783, 450] width 1494 height 667
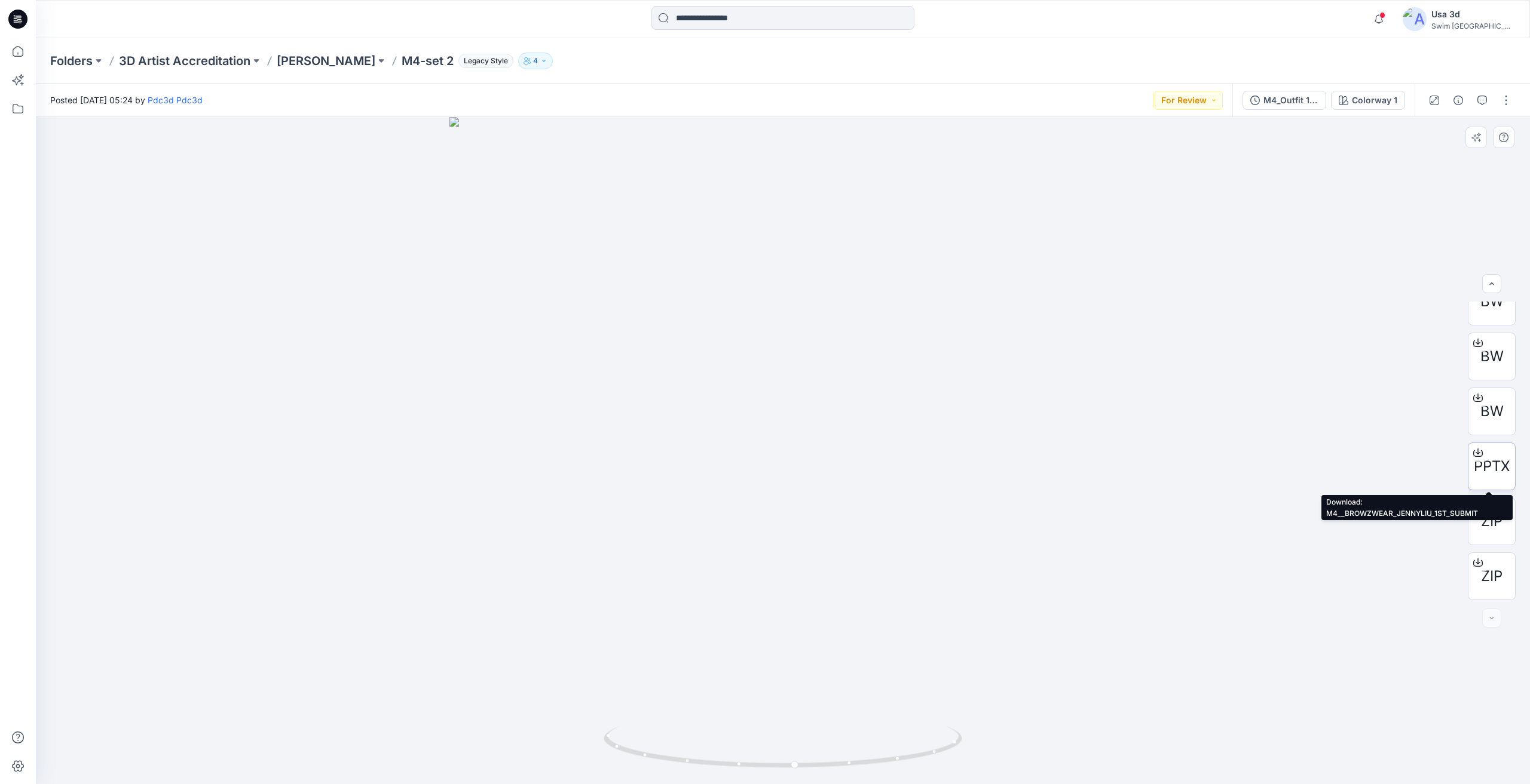
click at [1503, 472] on span "PPTX" at bounding box center [1491, 466] width 36 height 21
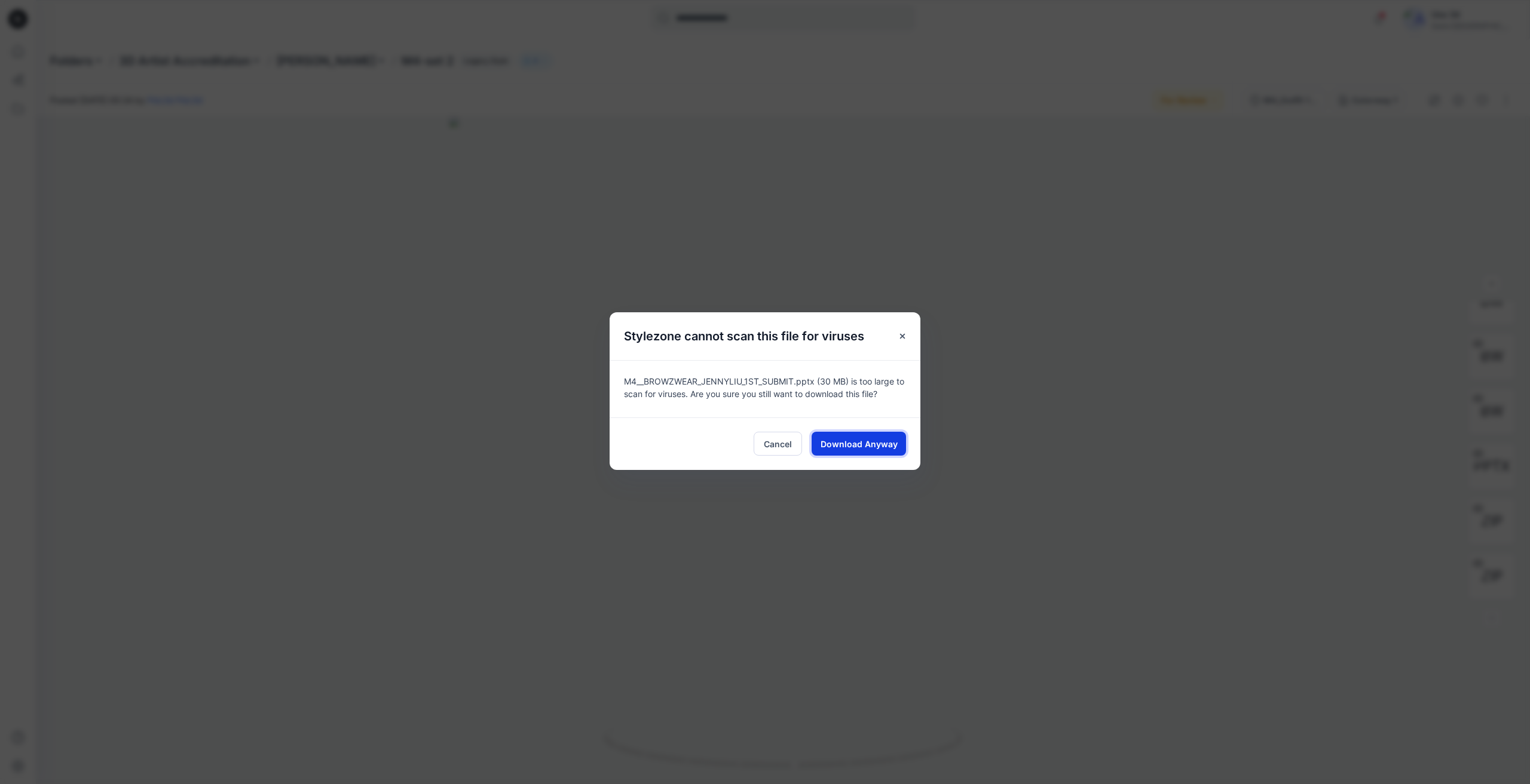
click at [850, 443] on span "Download Anyway" at bounding box center [858, 444] width 77 height 13
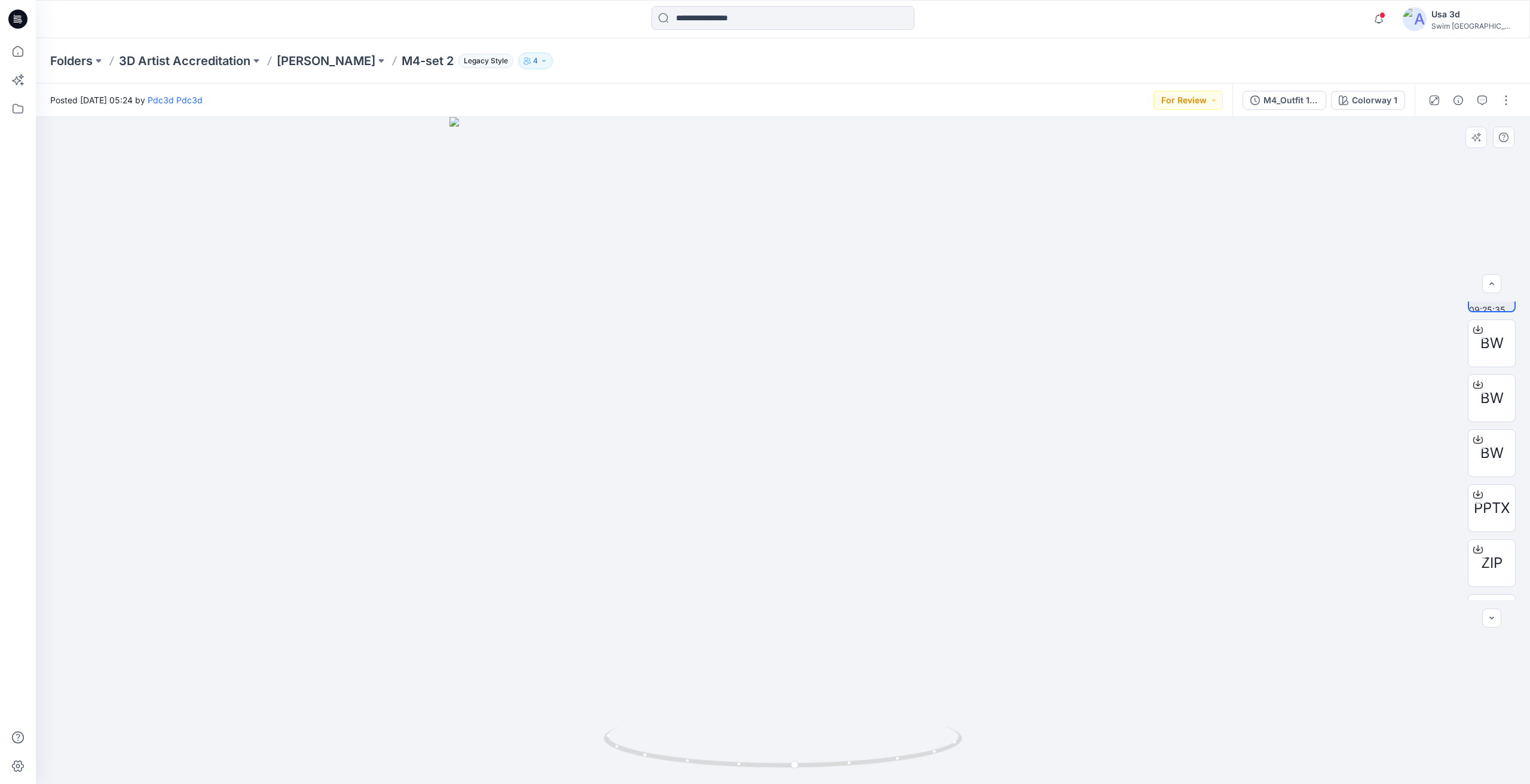
scroll to position [0, 0]
click at [1492, 437] on span "BW" at bounding box center [1491, 435] width 23 height 21
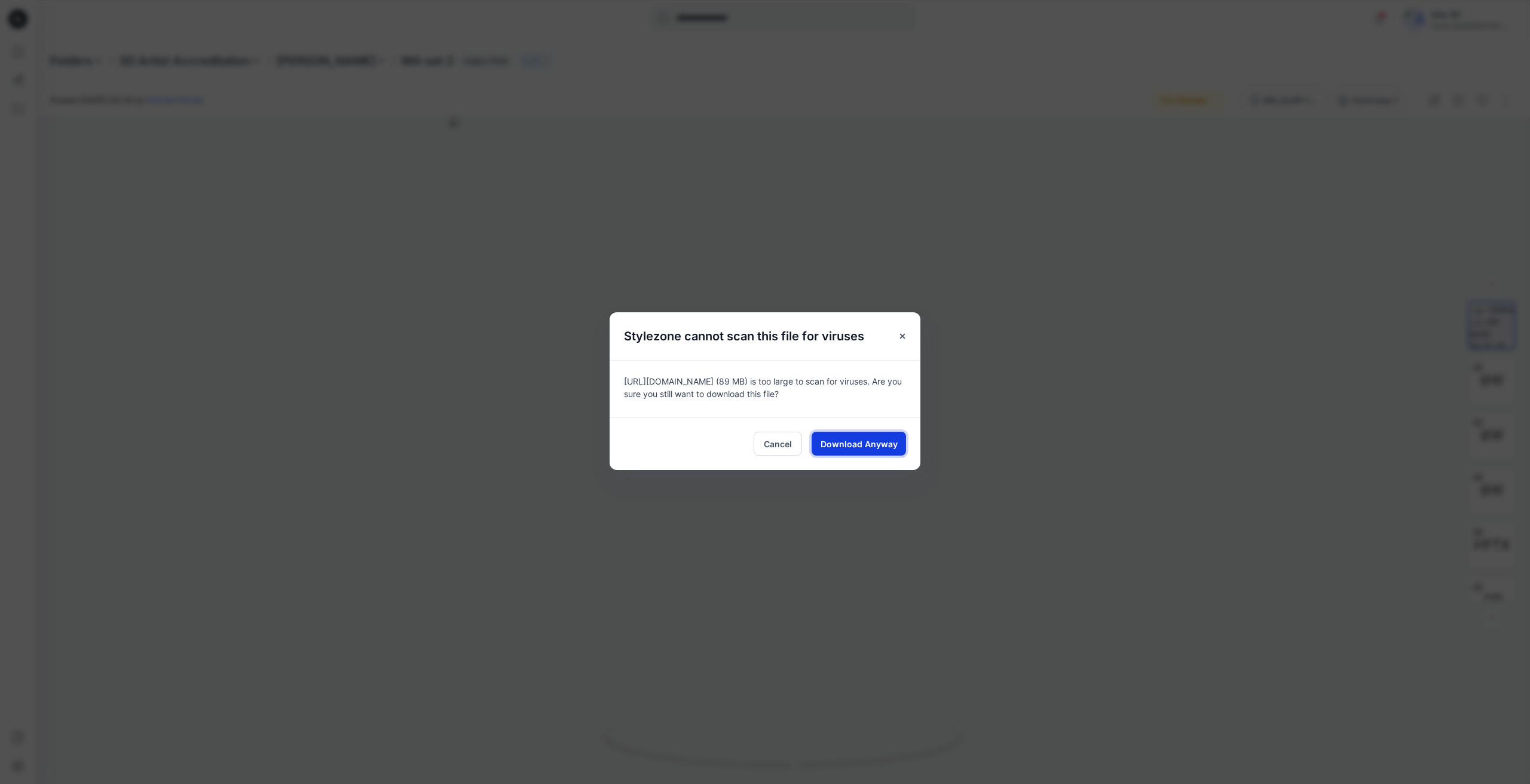
click at [870, 446] on span "Download Anyway" at bounding box center [858, 444] width 77 height 13
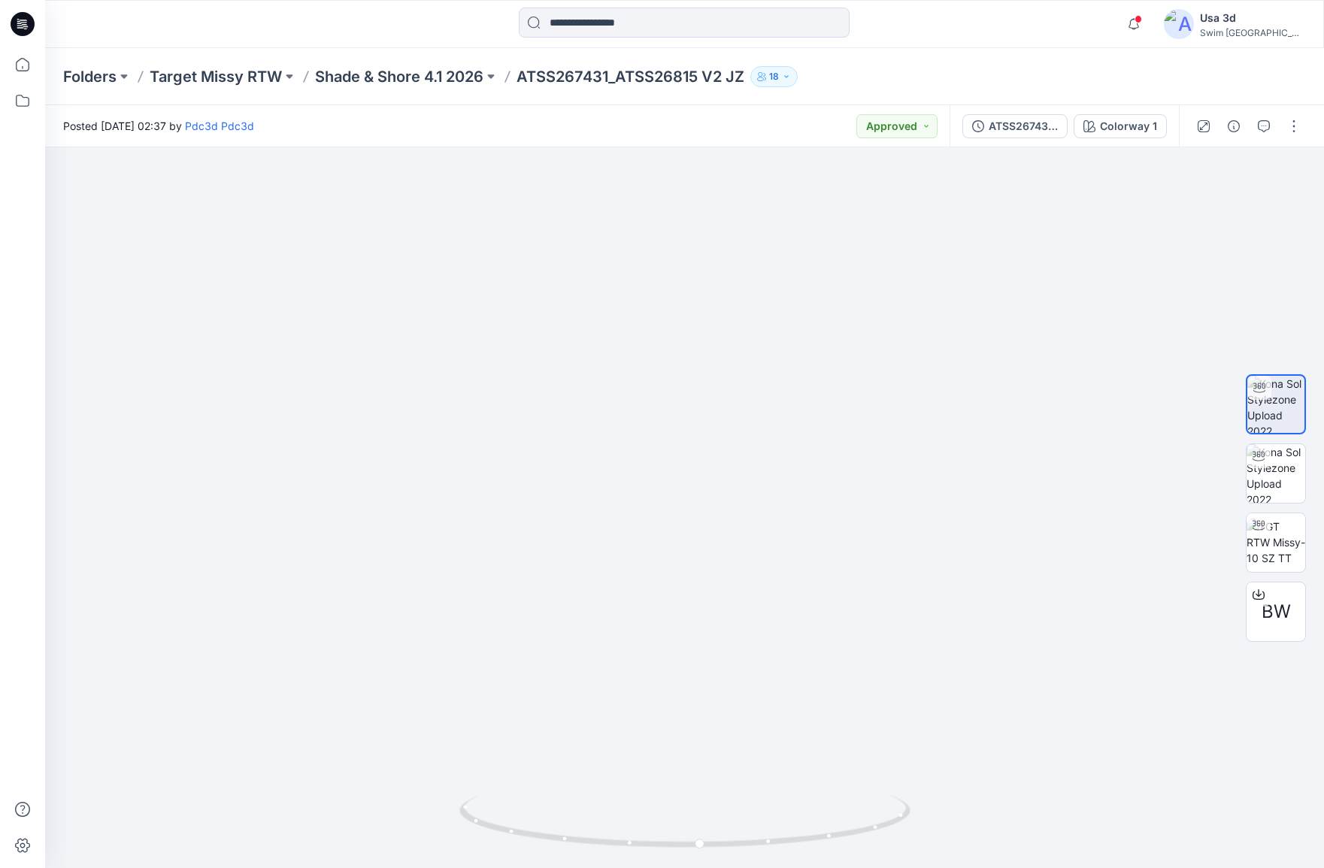
click at [30, 29] on icon at bounding box center [23, 24] width 24 height 24
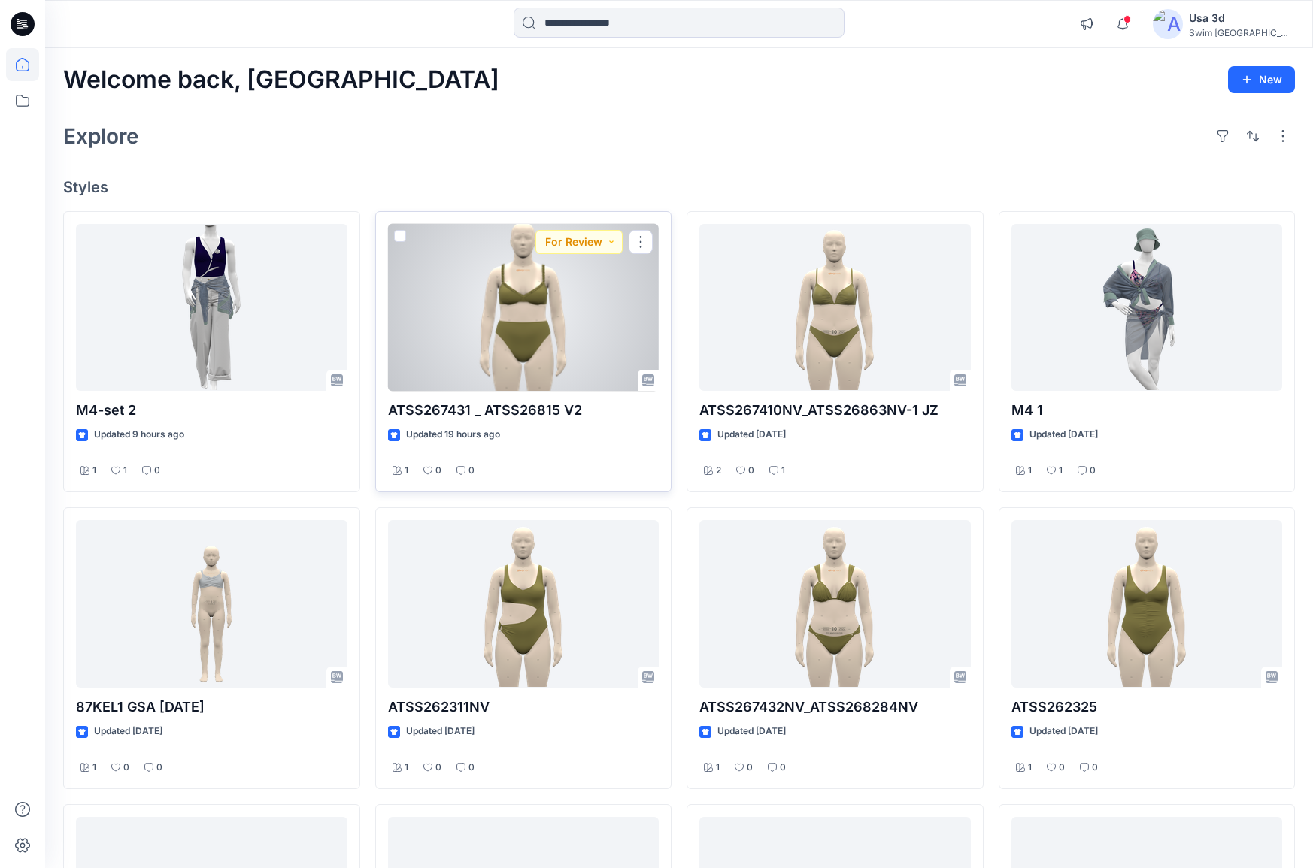
click at [544, 370] on div at bounding box center [523, 308] width 271 height 168
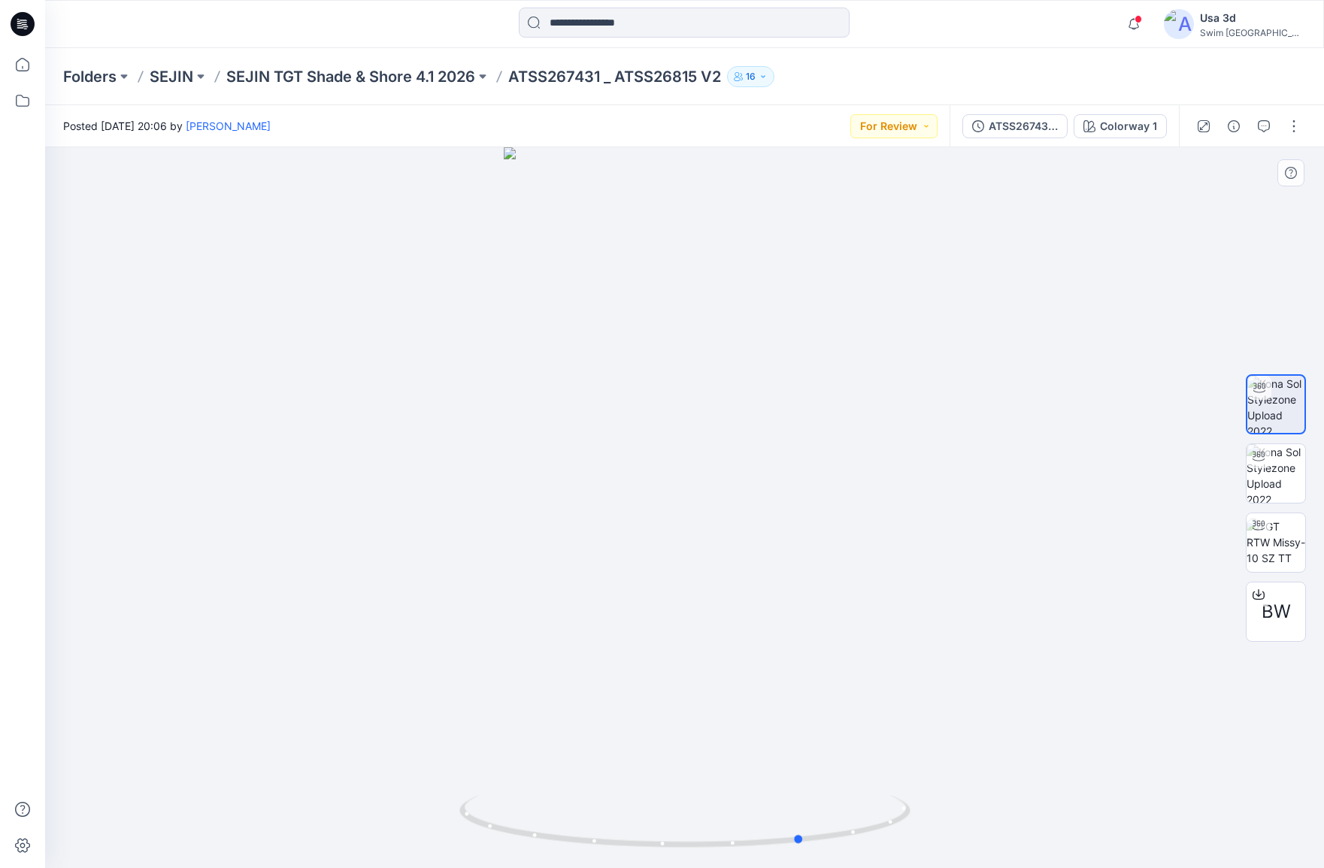
drag, startPoint x: 684, startPoint y: 451, endPoint x: 719, endPoint y: 446, distance: 35.0
click at [719, 446] on div at bounding box center [684, 507] width 1279 height 721
drag, startPoint x: 737, startPoint y: 427, endPoint x: 713, endPoint y: 426, distance: 23.4
click at [726, 426] on div at bounding box center [684, 507] width 1279 height 721
click at [623, 426] on div at bounding box center [684, 507] width 1279 height 721
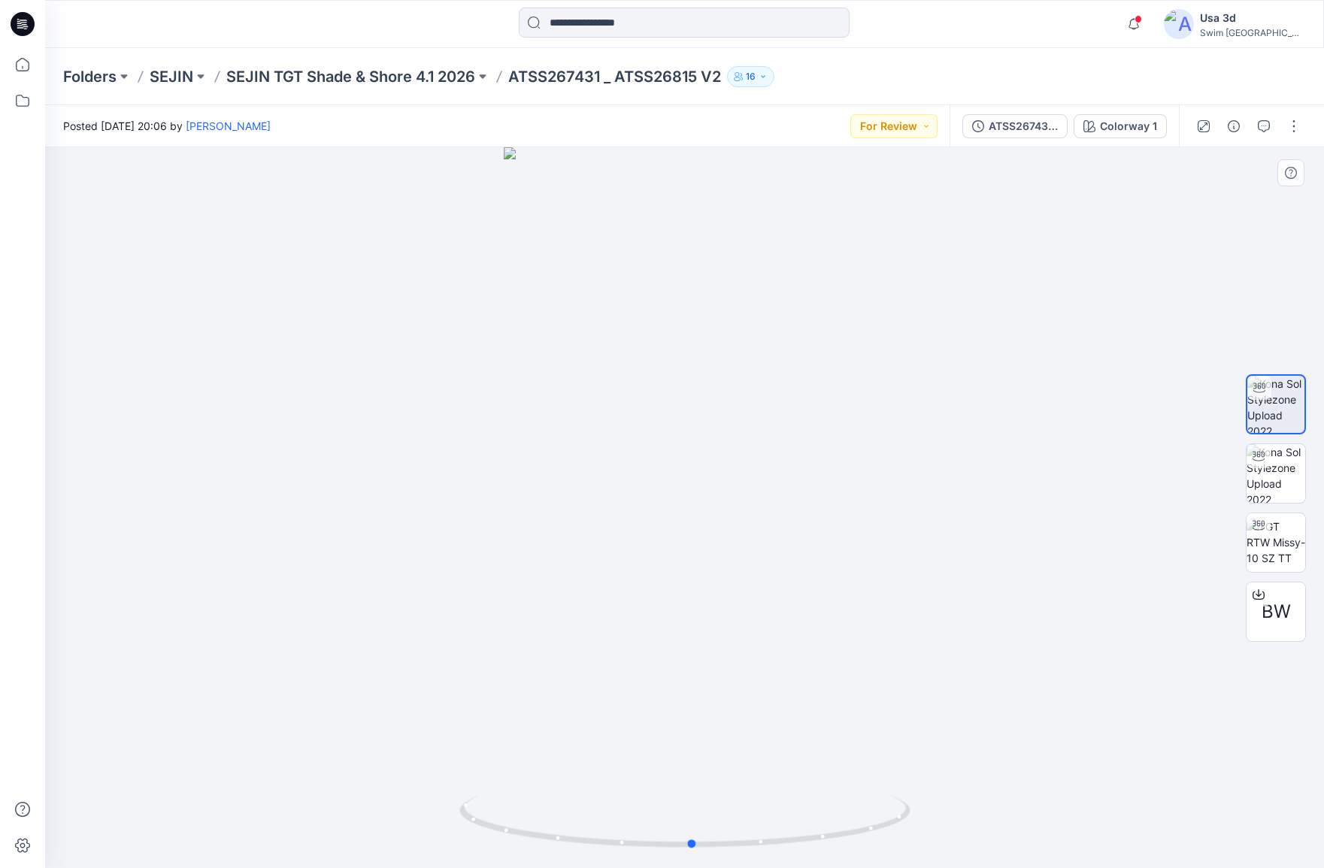
drag, startPoint x: 752, startPoint y: 419, endPoint x: 665, endPoint y: 409, distance: 87.8
click at [665, 409] on div at bounding box center [684, 507] width 1279 height 721
drag, startPoint x: 826, startPoint y: 374, endPoint x: 785, endPoint y: 365, distance: 42.3
click at [785, 365] on div at bounding box center [684, 507] width 1279 height 721
drag, startPoint x: 565, startPoint y: 423, endPoint x: 601, endPoint y: 423, distance: 36.8
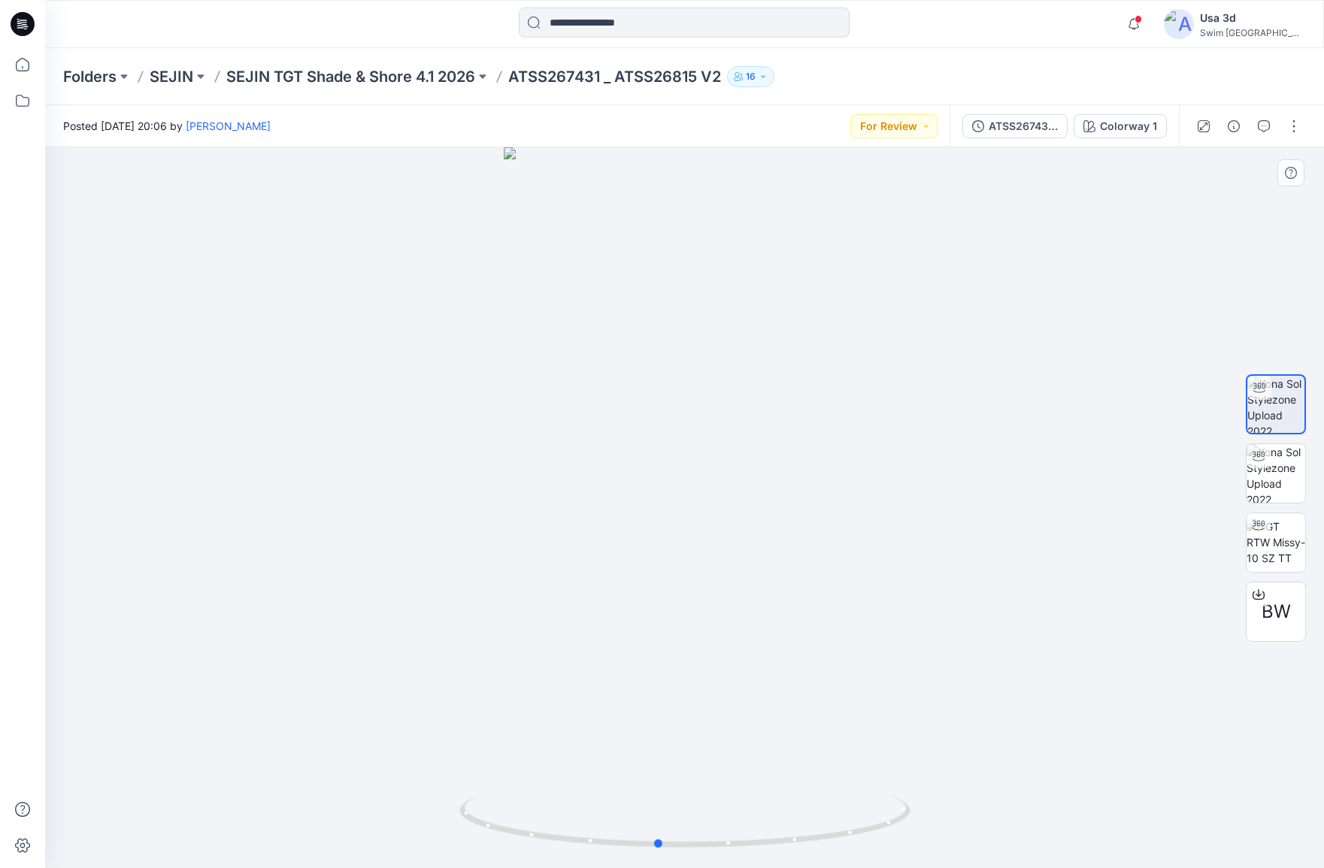
click at [580, 423] on div at bounding box center [684, 507] width 1279 height 721
drag, startPoint x: 668, startPoint y: 420, endPoint x: 680, endPoint y: 420, distance: 11.3
click at [680, 420] on div at bounding box center [684, 507] width 1279 height 721
drag, startPoint x: 619, startPoint y: 420, endPoint x: 711, endPoint y: 420, distance: 92.5
click at [707, 420] on div at bounding box center [684, 507] width 1279 height 721
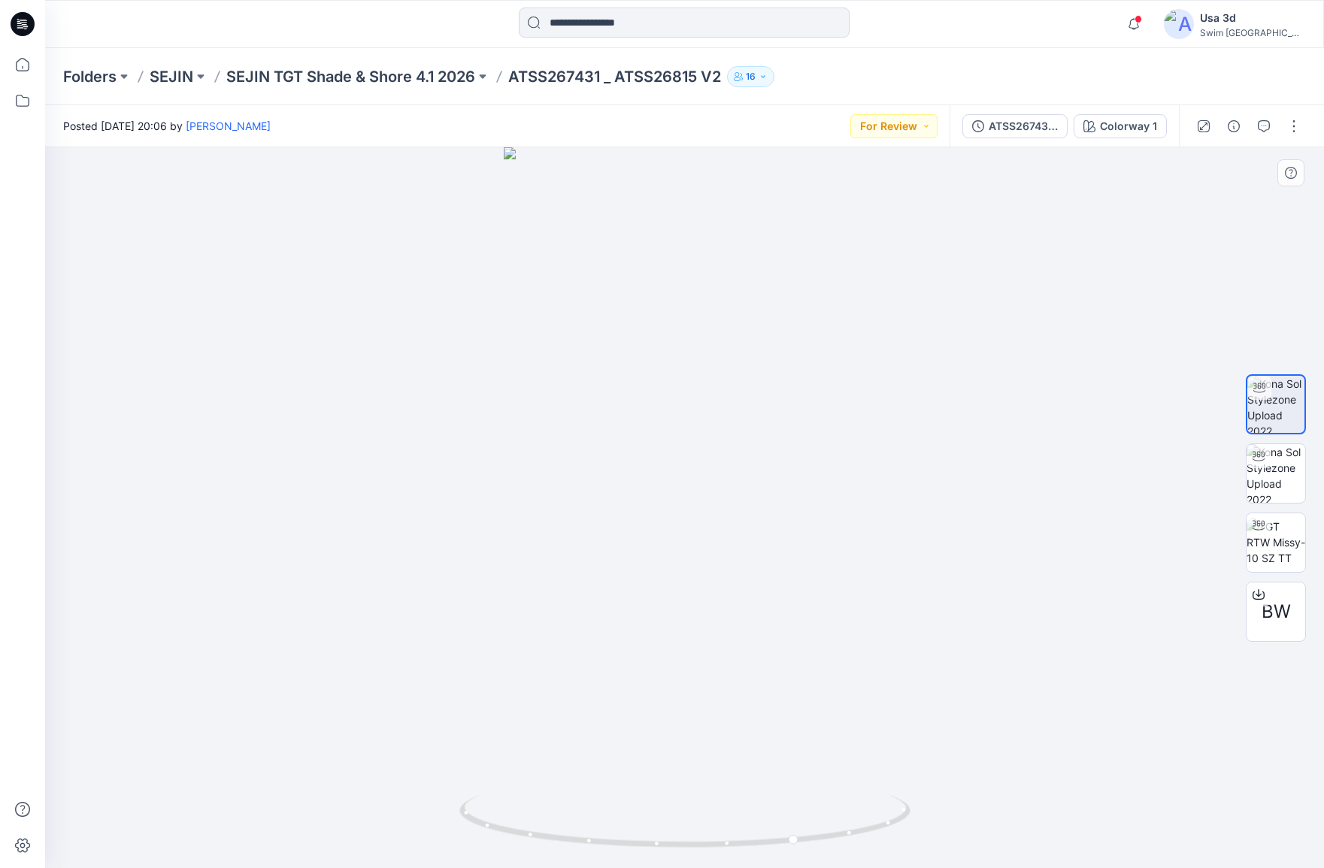
click at [715, 420] on div at bounding box center [684, 507] width 1279 height 721
click at [765, 77] on icon "button" at bounding box center [763, 76] width 9 height 9
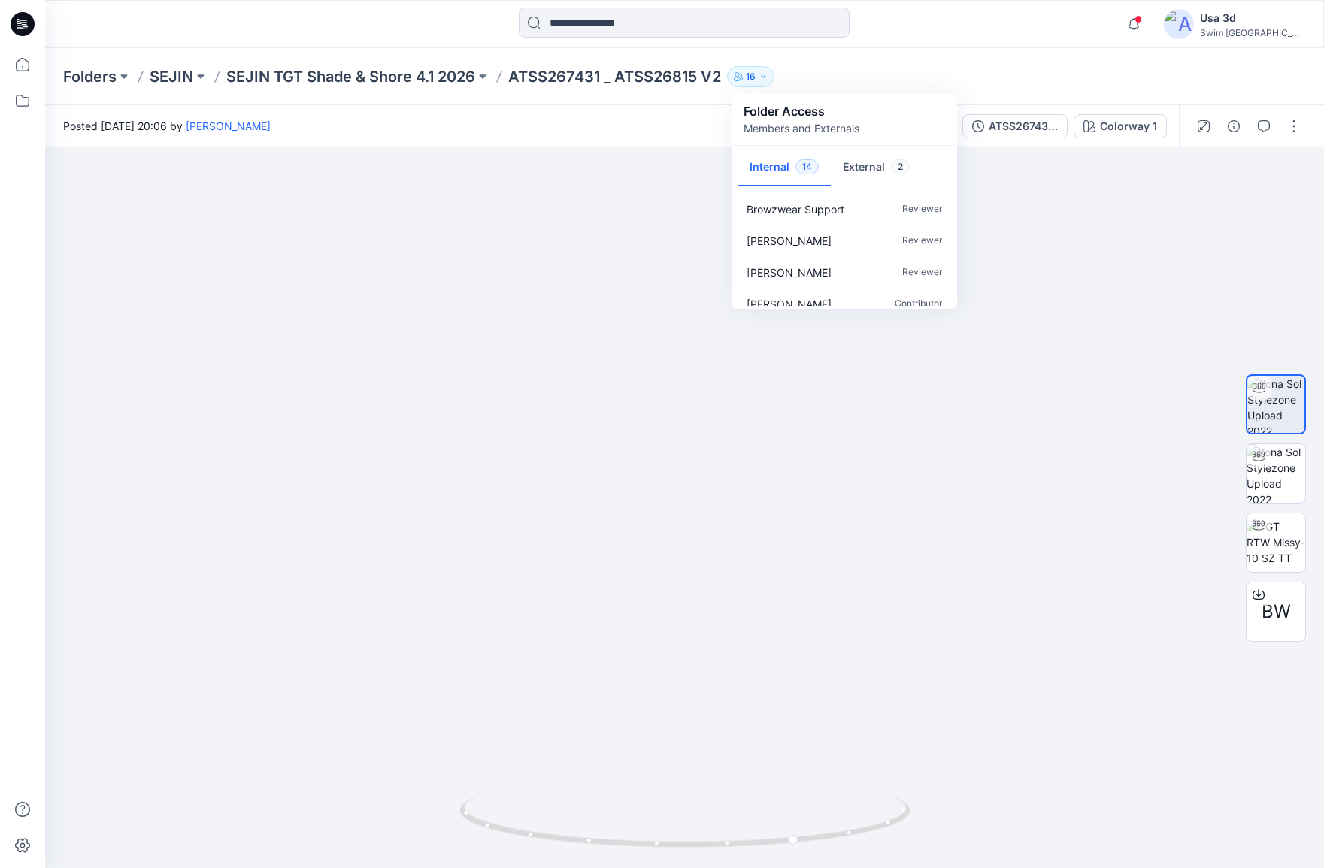
click at [925, 59] on div "Folders SEJIN SEJIN TGT Shade & Shore 4.1 2026 ATSS267431 _ ATSS26815 V2 16 Fol…" at bounding box center [684, 76] width 1279 height 57
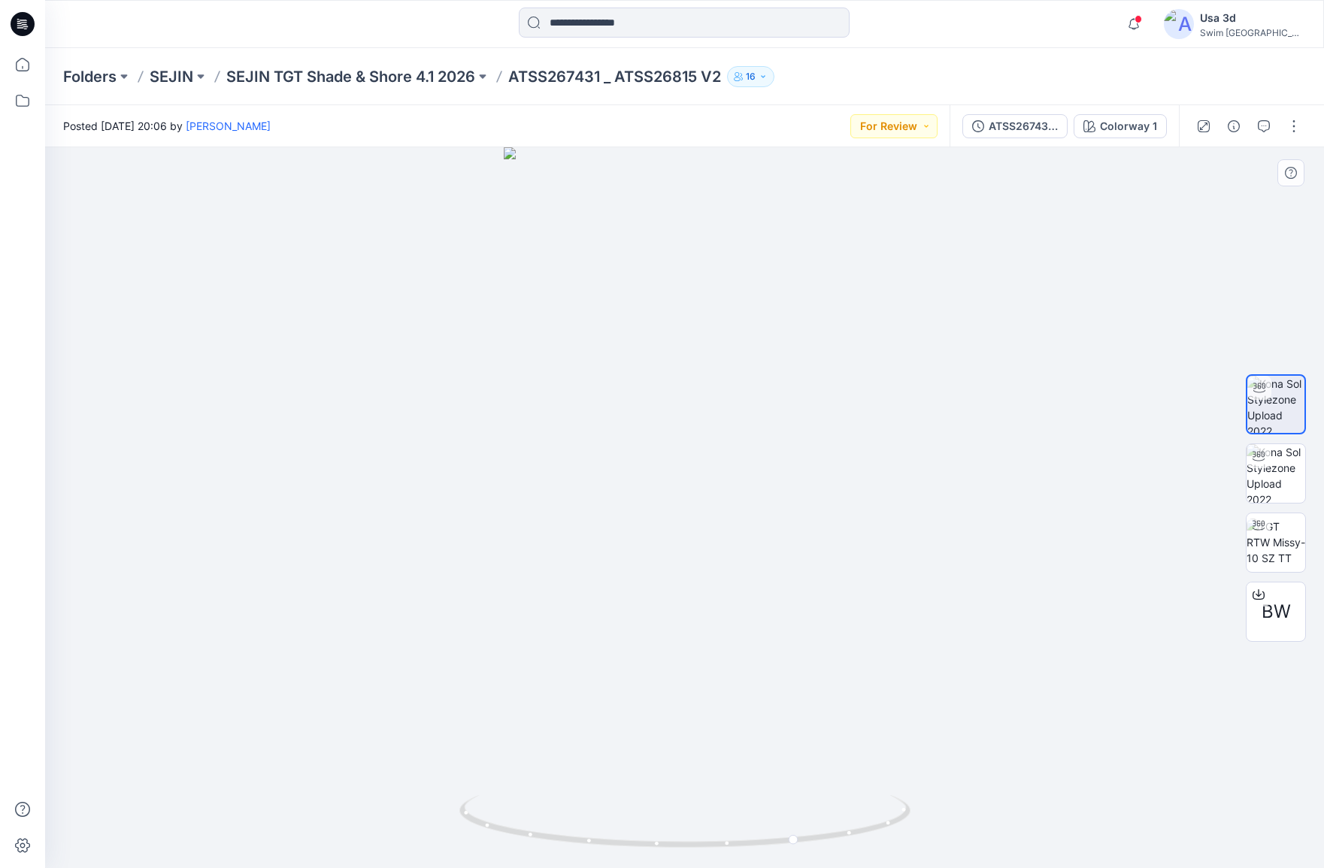
drag, startPoint x: 763, startPoint y: 326, endPoint x: 681, endPoint y: 326, distance: 81.9
click at [761, 326] on div at bounding box center [684, 507] width 1279 height 721
click at [676, 326] on div at bounding box center [684, 507] width 1279 height 721
drag, startPoint x: 718, startPoint y: 362, endPoint x: 674, endPoint y: 360, distance: 44.4
click at [674, 360] on div at bounding box center [684, 507] width 1279 height 721
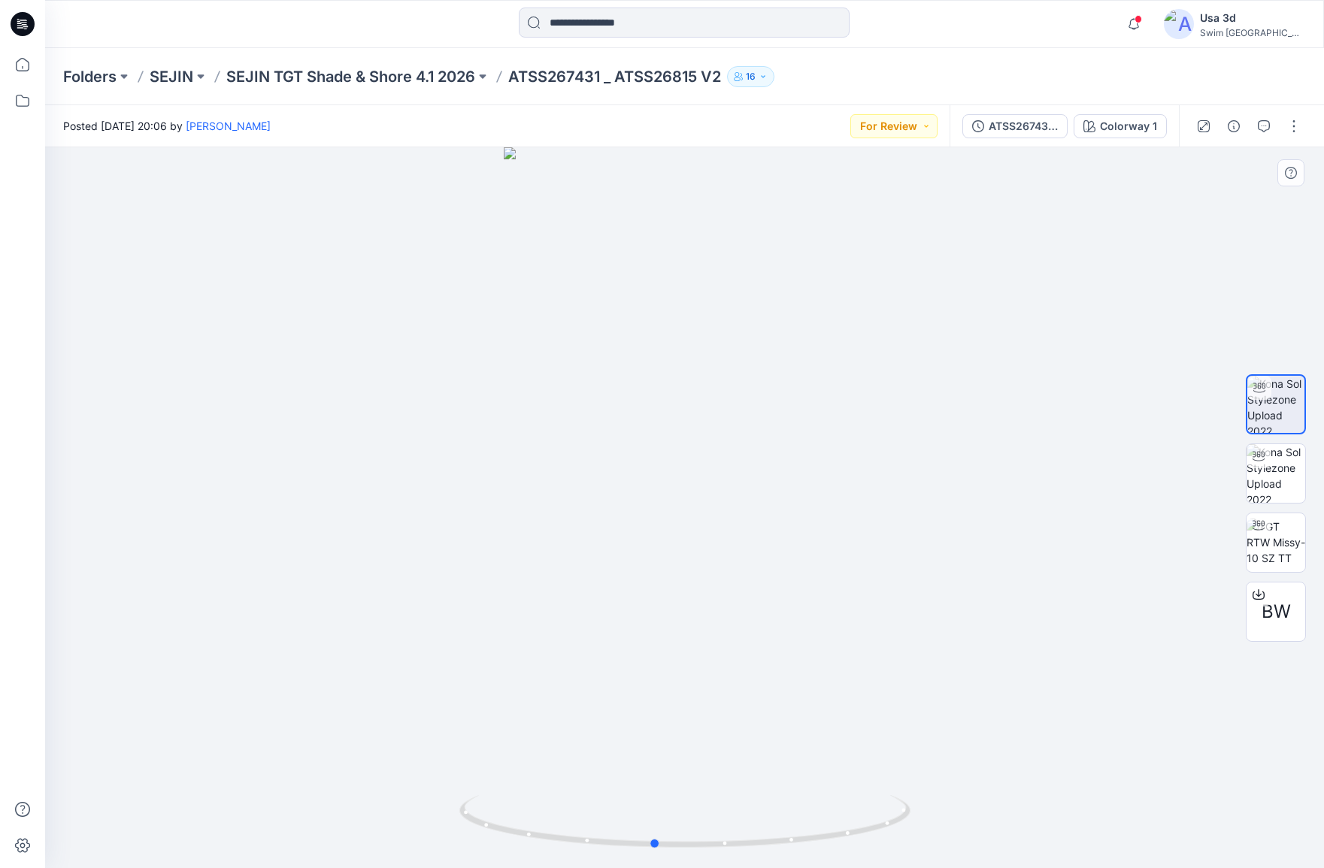
drag, startPoint x: 751, startPoint y: 362, endPoint x: 664, endPoint y: 362, distance: 87.2
click at [664, 362] on div at bounding box center [684, 507] width 1279 height 721
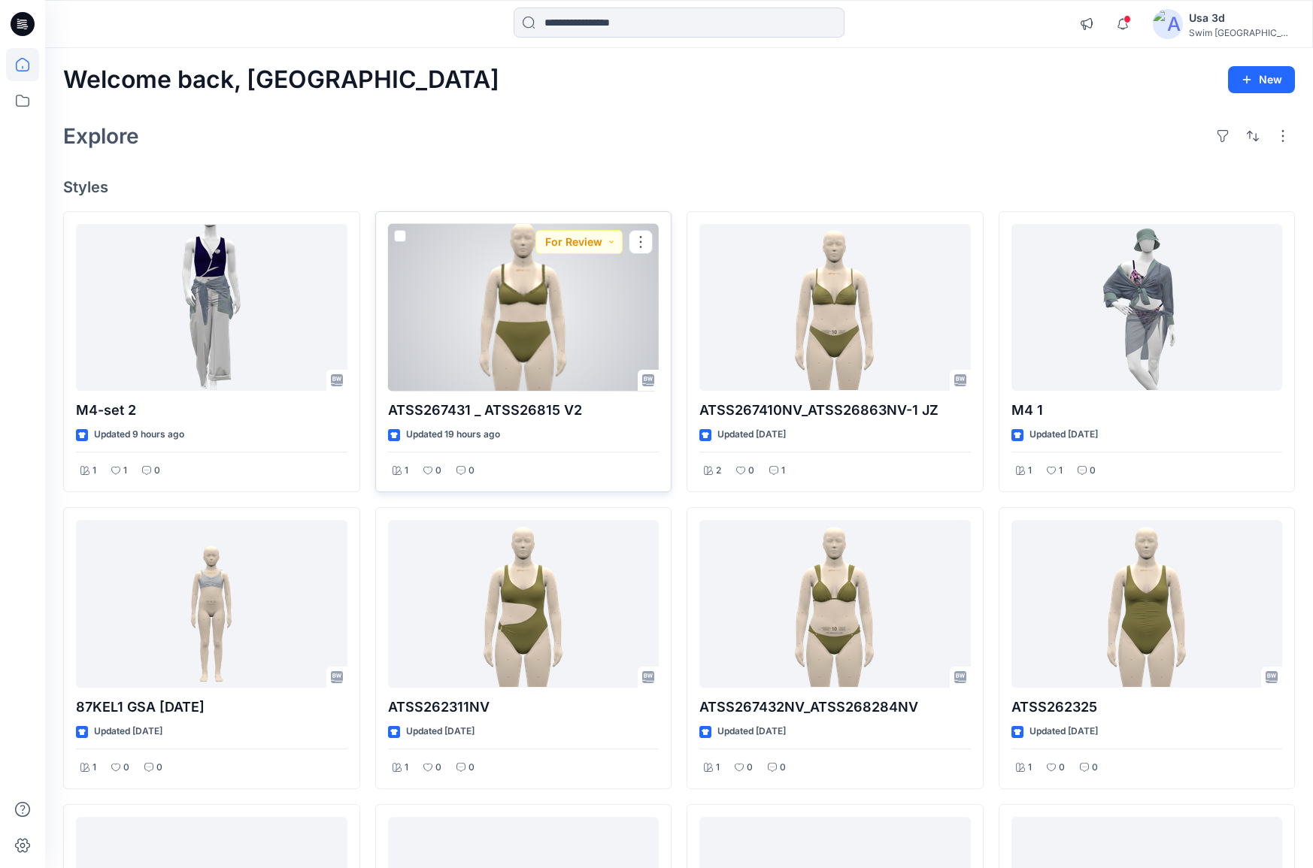
click at [526, 317] on div at bounding box center [523, 308] width 271 height 168
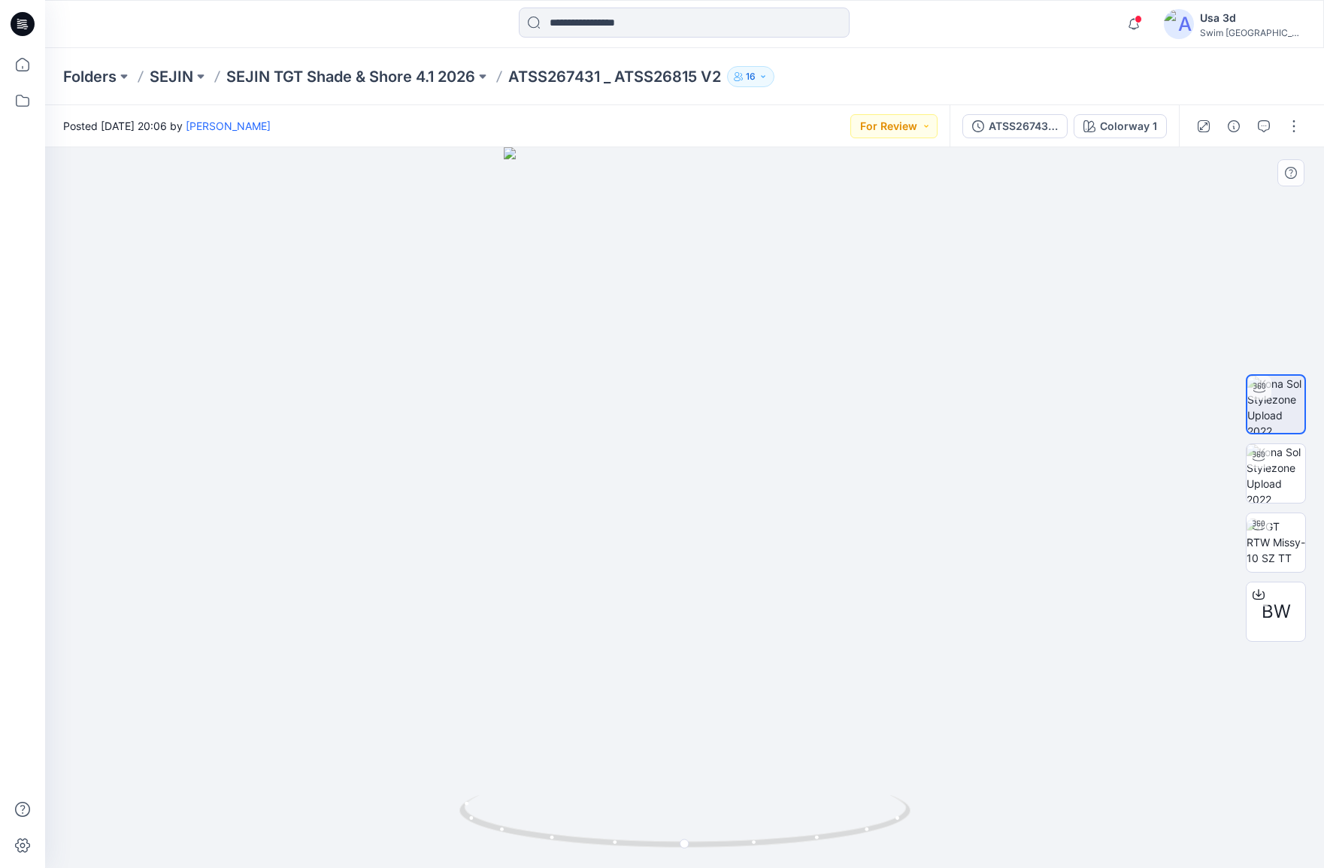
drag, startPoint x: 578, startPoint y: 360, endPoint x: 669, endPoint y: 357, distance: 91.0
click at [632, 360] on div at bounding box center [684, 507] width 1279 height 721
drag, startPoint x: 714, startPoint y: 354, endPoint x: 745, endPoint y: 352, distance: 30.9
click at [745, 352] on div at bounding box center [684, 507] width 1279 height 721
drag, startPoint x: 719, startPoint y: 357, endPoint x: 646, endPoint y: 361, distance: 73.0
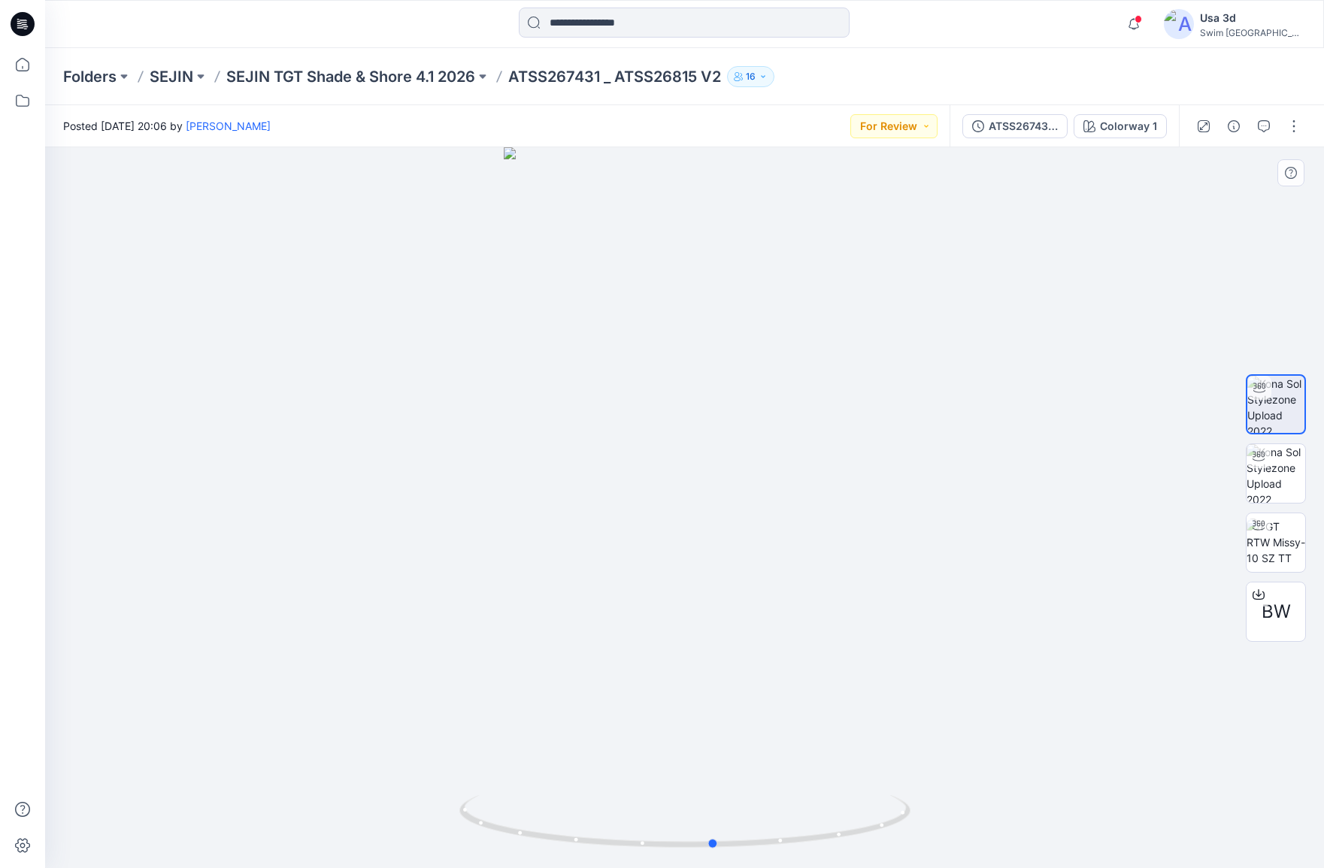
click at [646, 361] on div at bounding box center [684, 507] width 1279 height 721
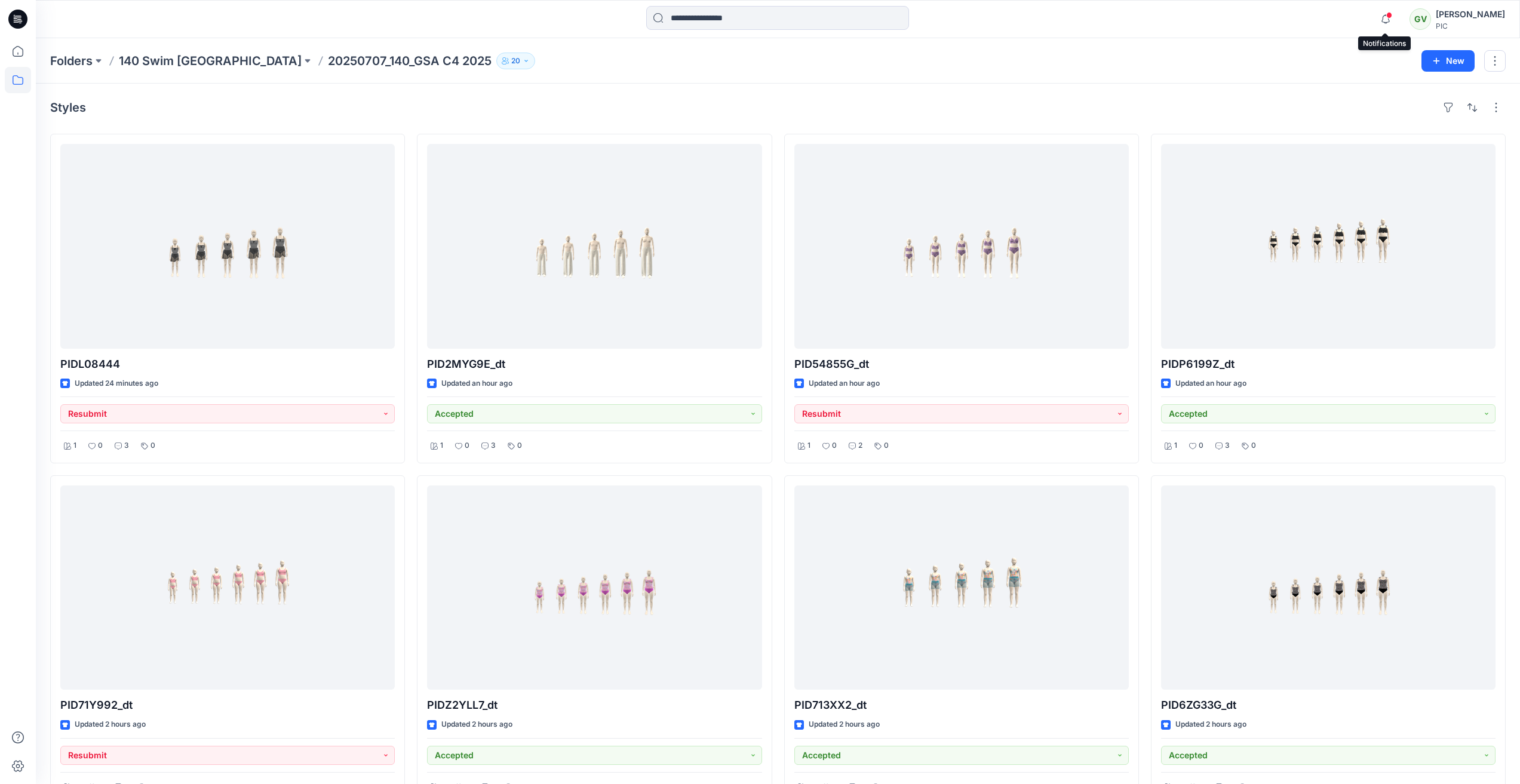
click at [1340, 22] on div "Notifications [PERSON_NAME] commented on PID6Z1MMG_GSA View Style 8 hours ago […" at bounding box center [778, 19] width 1484 height 26
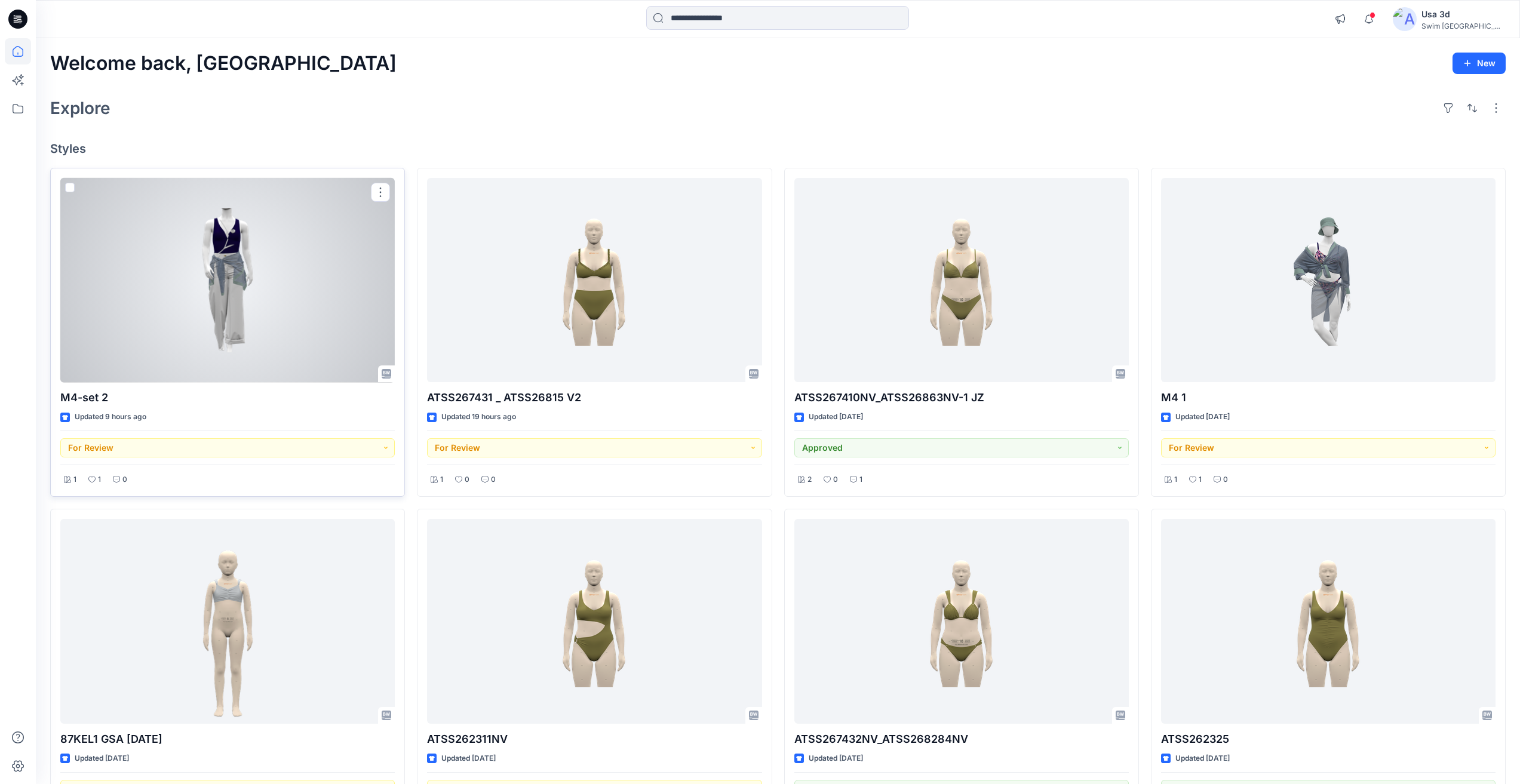
click at [290, 295] on div at bounding box center [227, 280] width 335 height 205
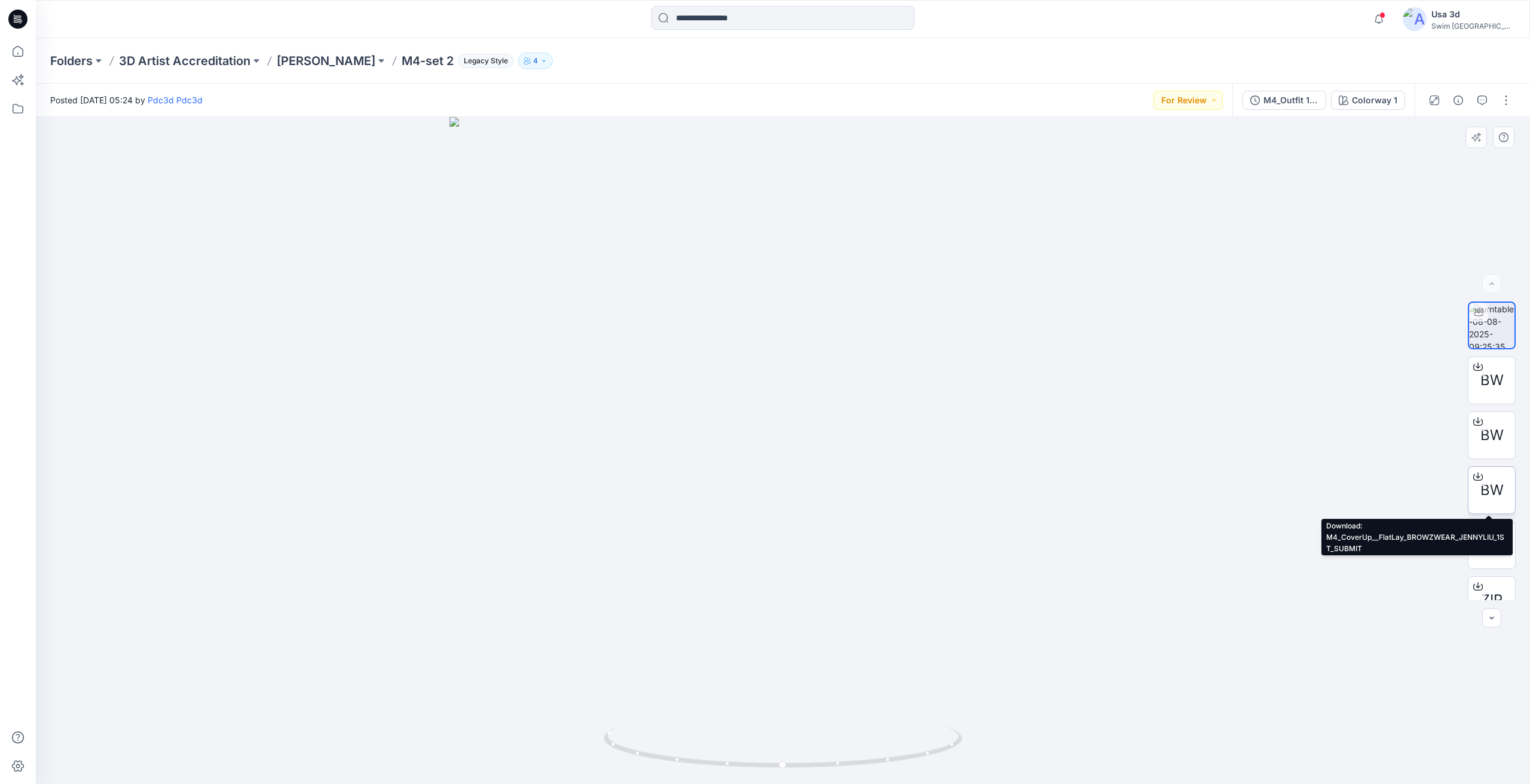
click at [1493, 490] on span "BW" at bounding box center [1491, 490] width 23 height 21
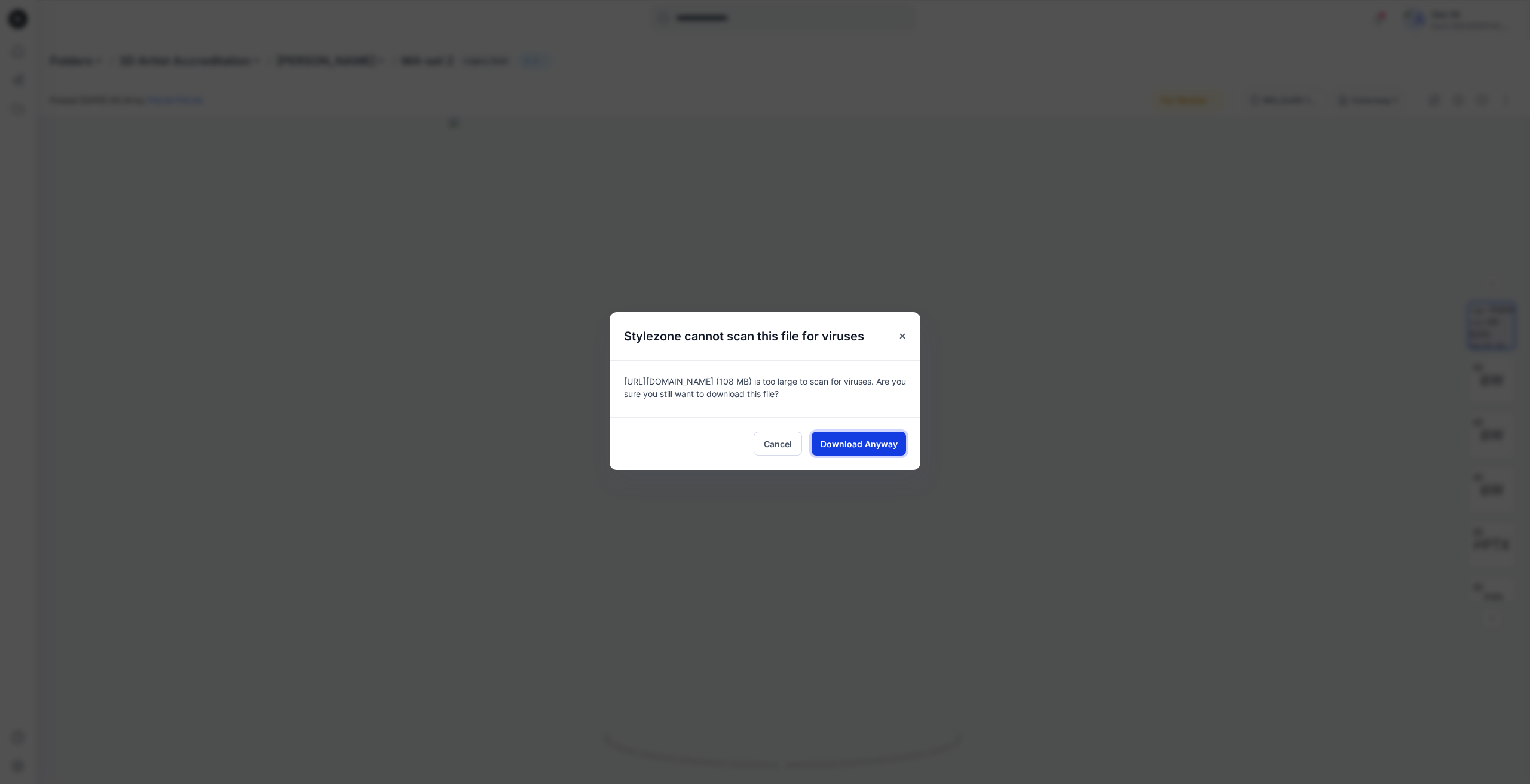
click at [831, 450] on span "Download Anyway" at bounding box center [858, 444] width 77 height 13
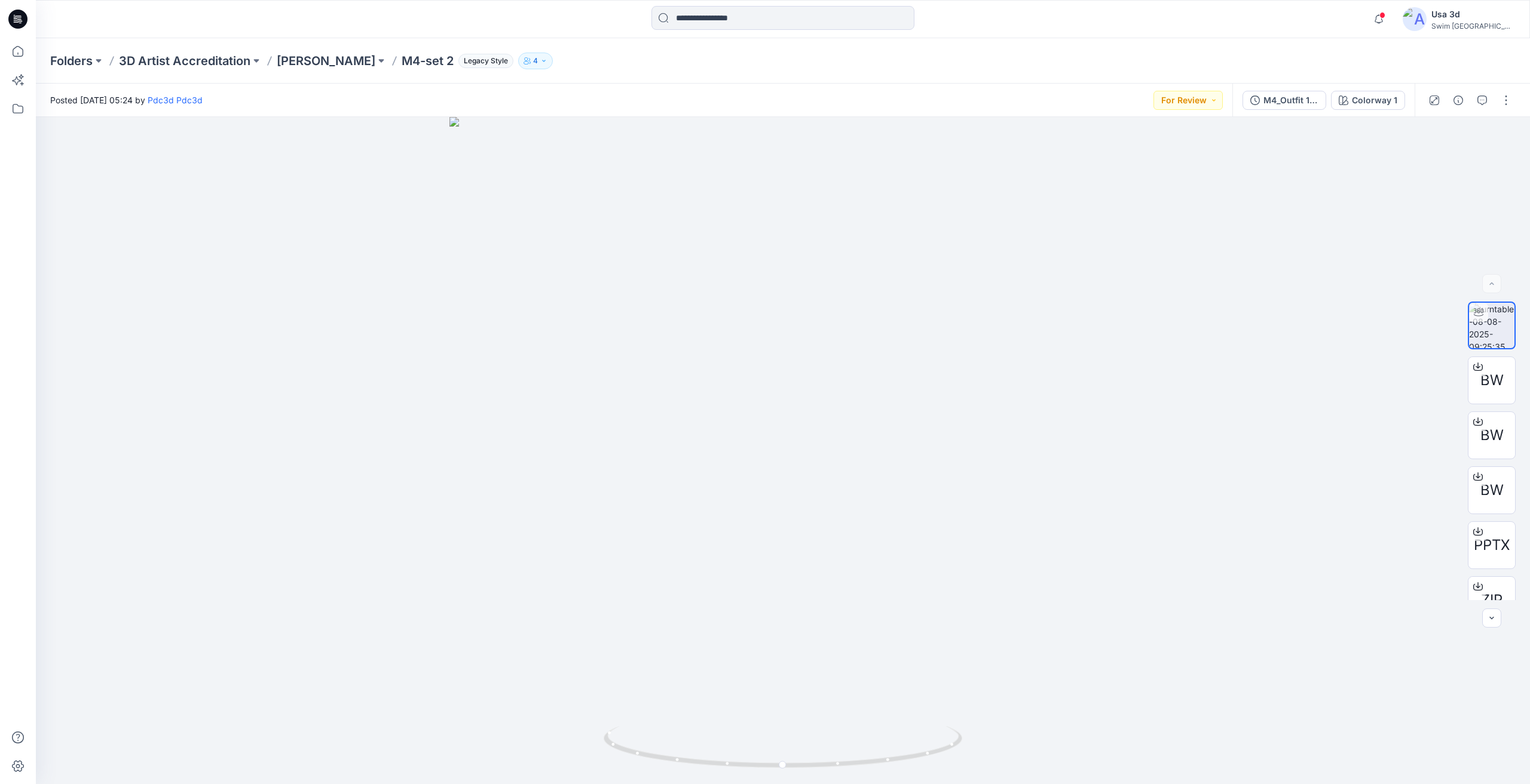
click at [1352, 18] on div "Notifications LC [PERSON_NAME] commented on ATSS267410NV_ATSS26863NV-1 JZ (1) V…" at bounding box center [782, 19] width 1493 height 26
click at [299, 56] on p "[PERSON_NAME]" at bounding box center [326, 60] width 99 height 17
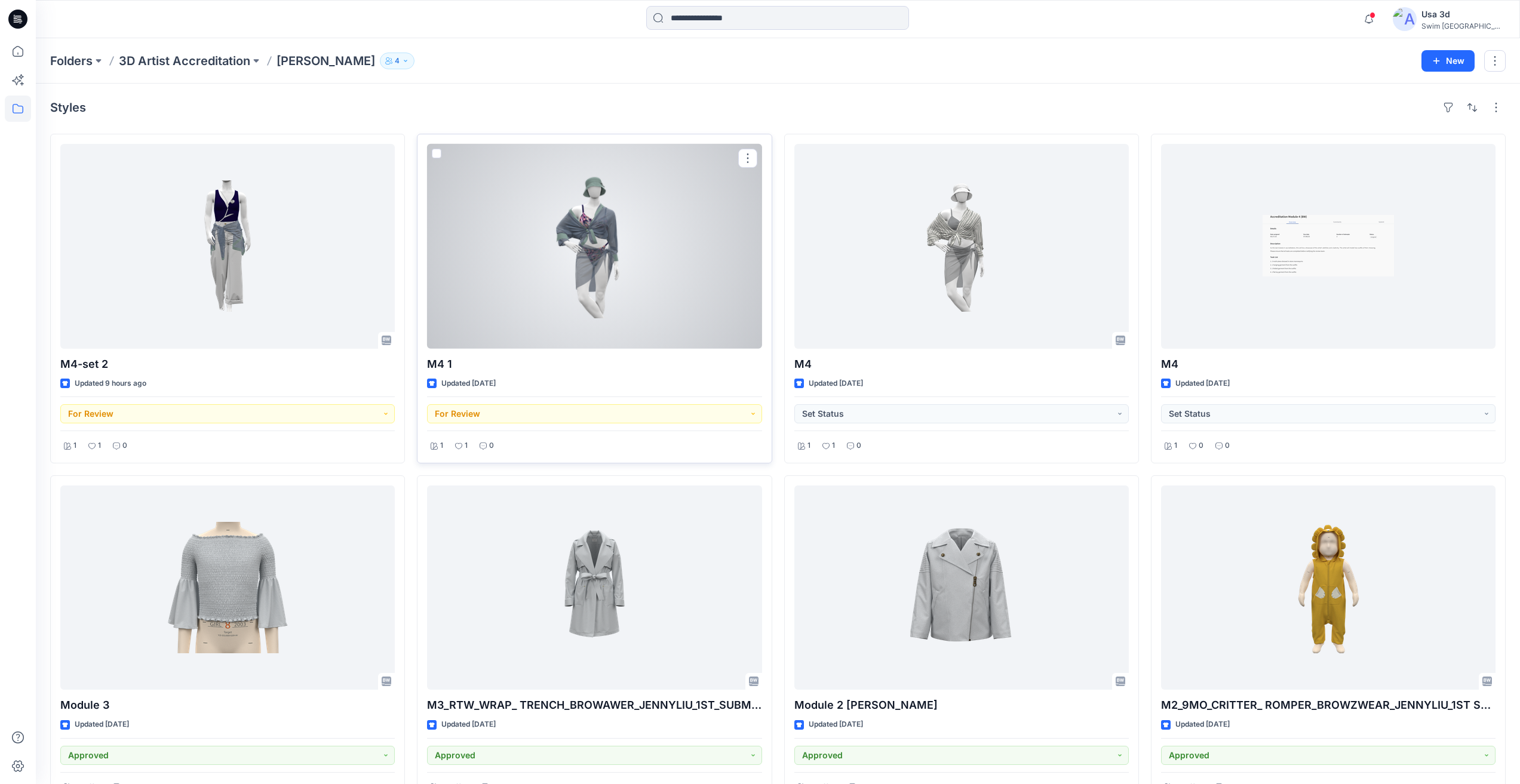
click at [598, 265] on div at bounding box center [594, 246] width 335 height 205
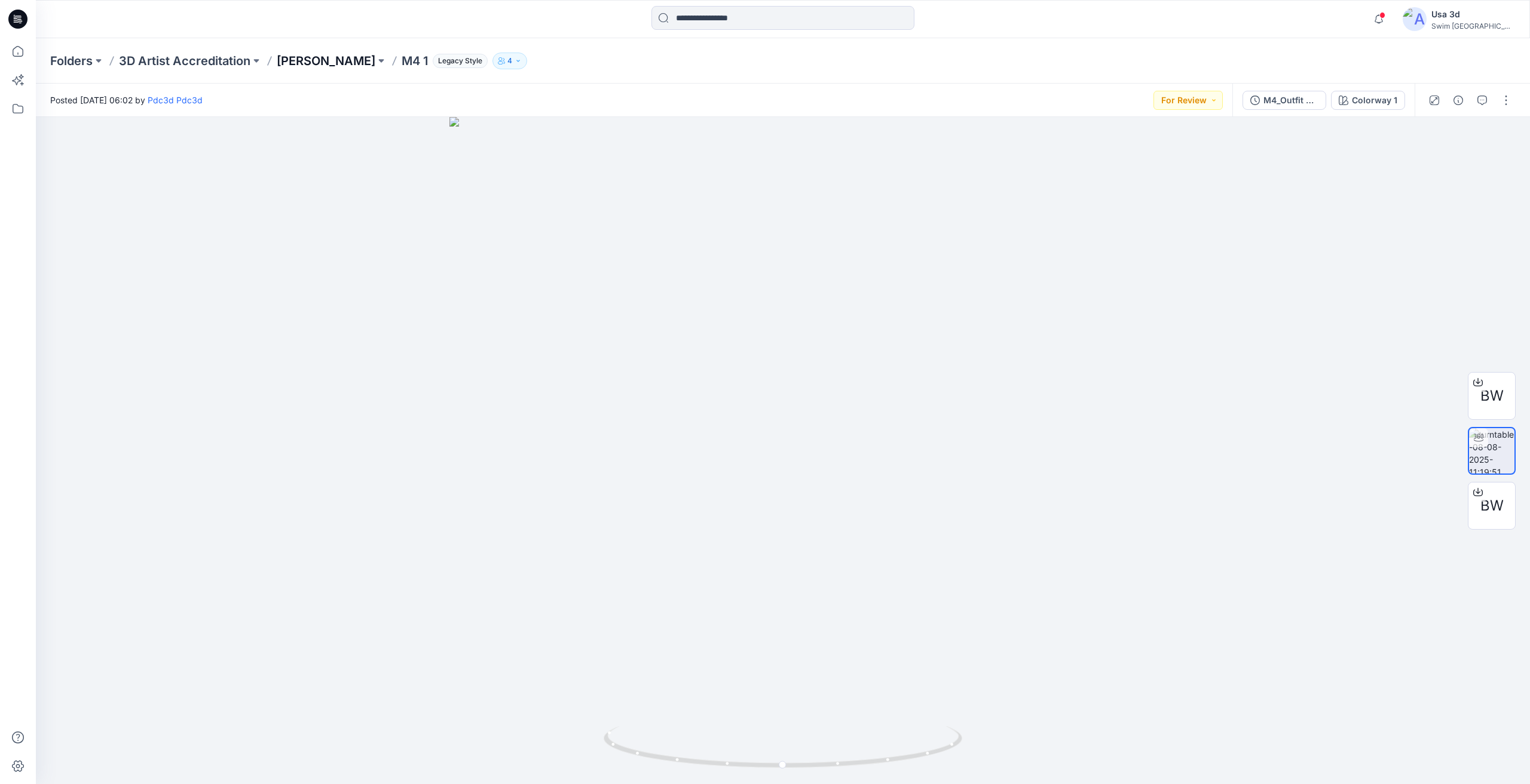
click at [297, 61] on p "[PERSON_NAME]" at bounding box center [326, 60] width 99 height 17
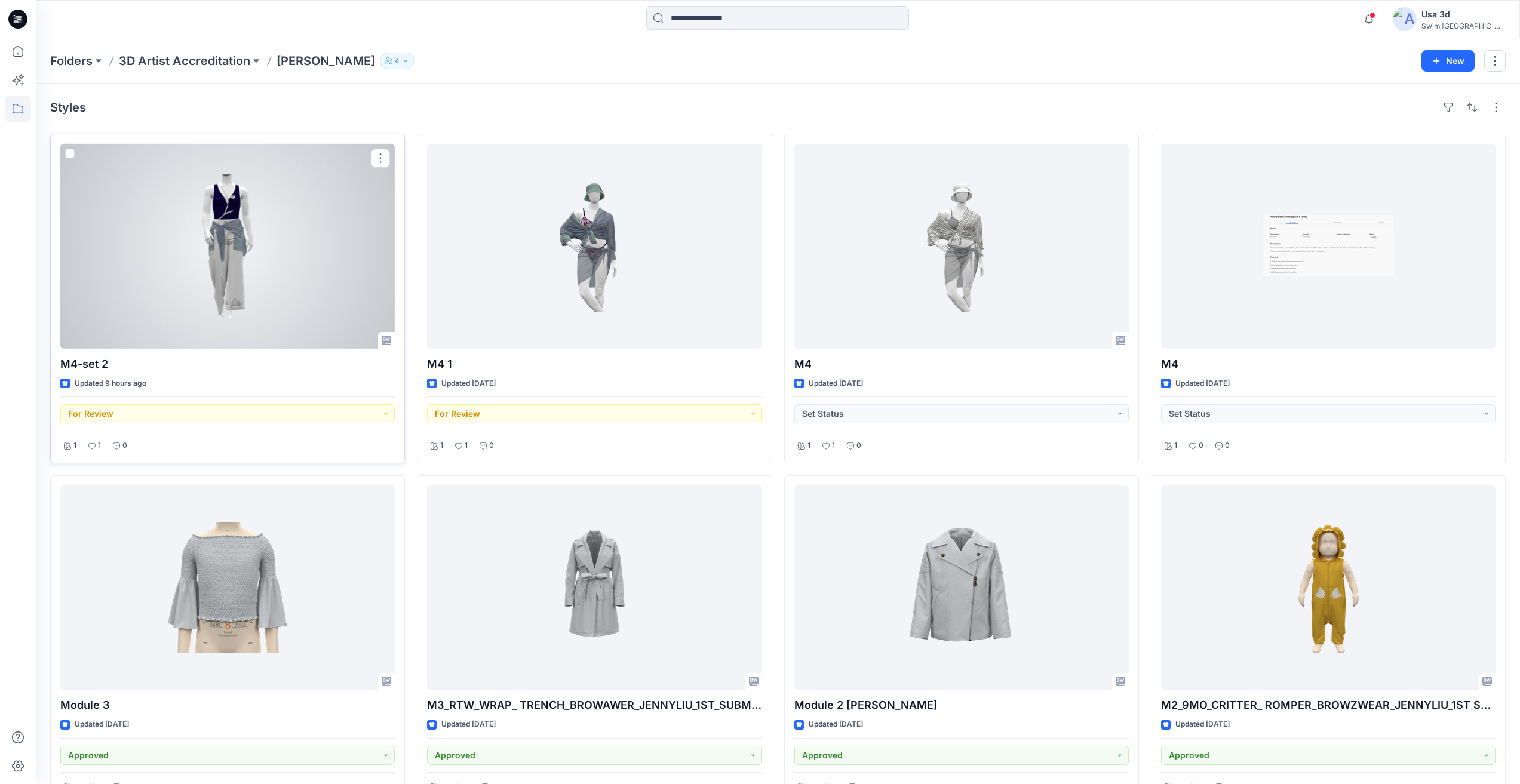
click at [261, 219] on div at bounding box center [227, 246] width 335 height 205
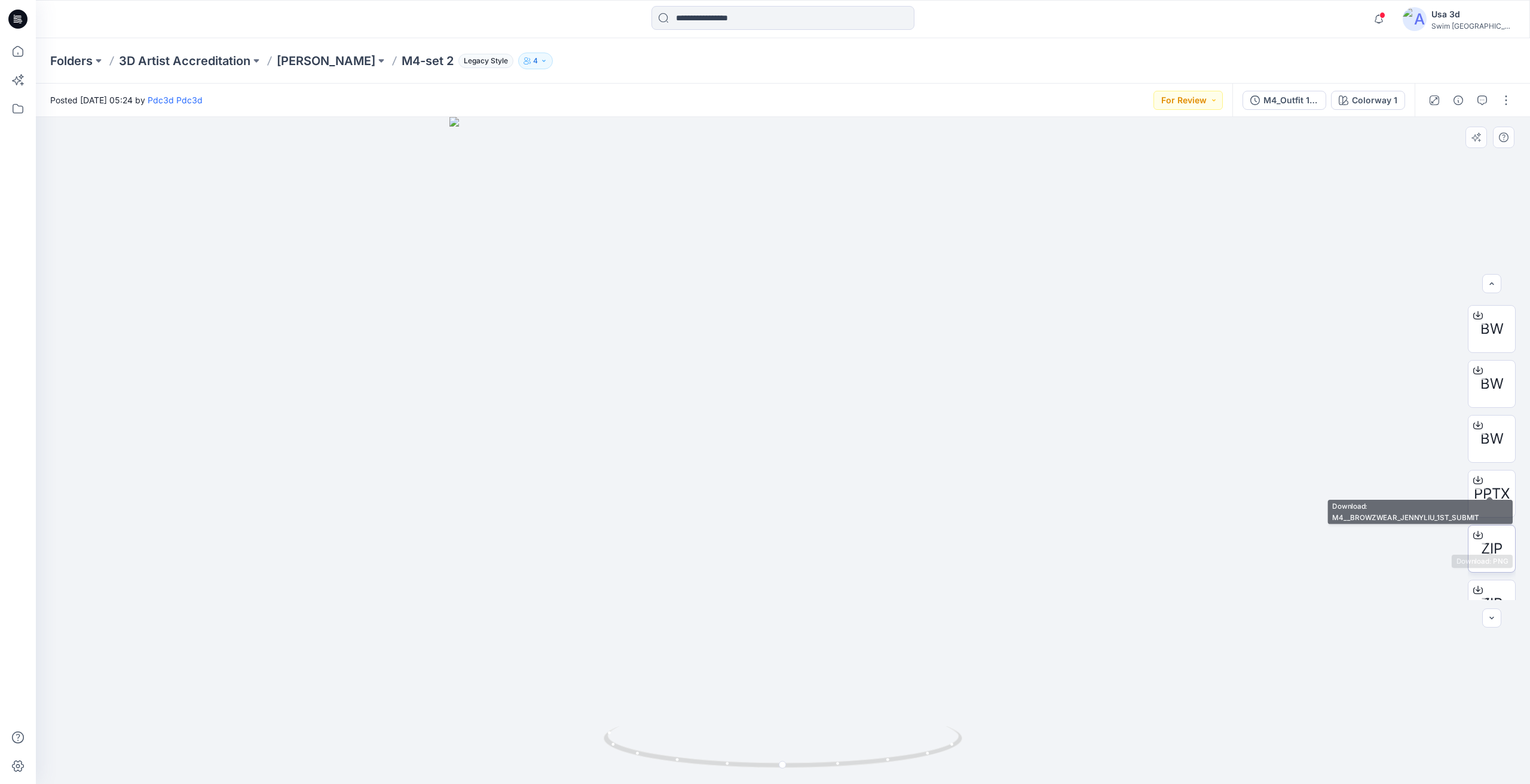
scroll to position [79, 0]
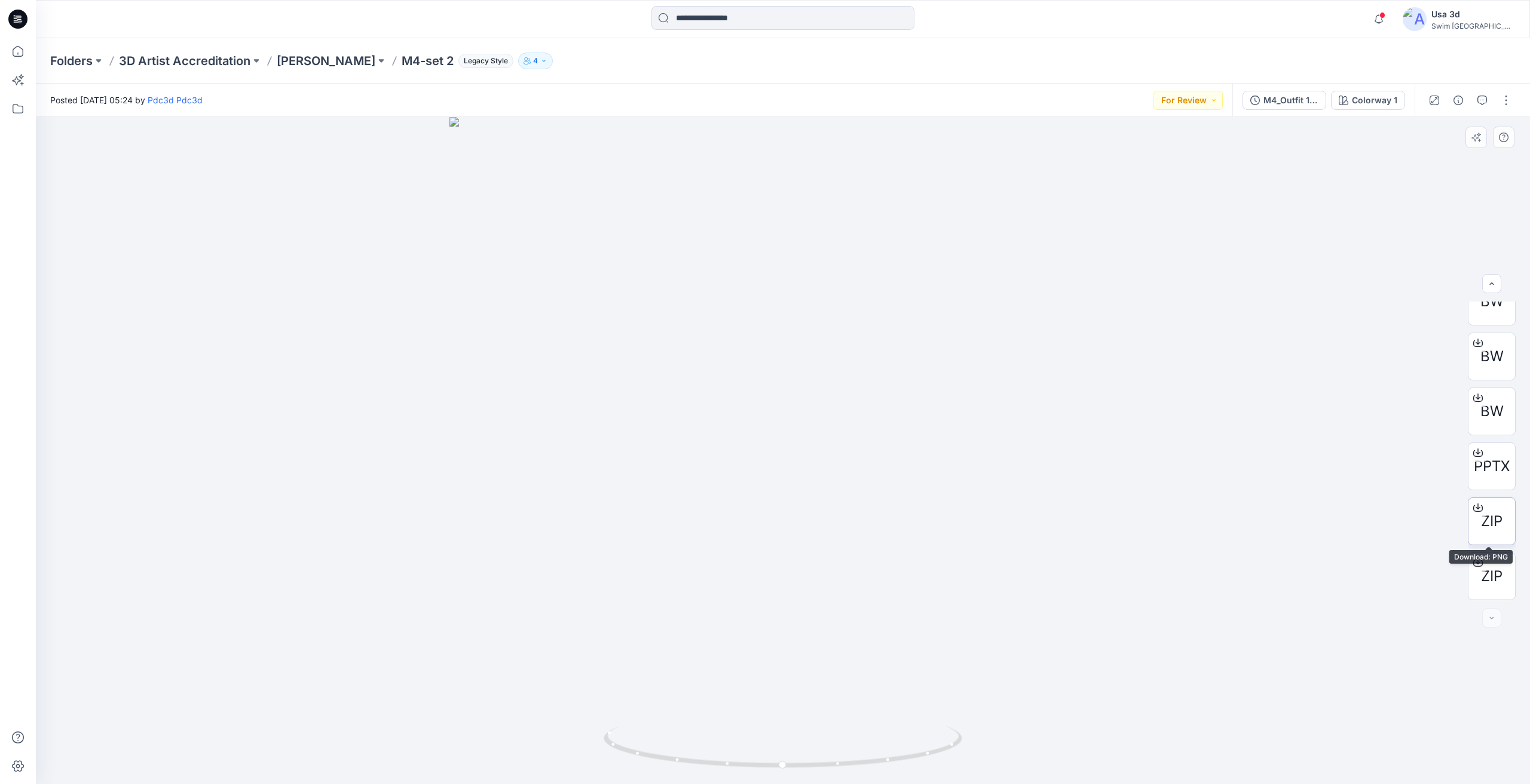
click at [1488, 523] on span "ZIP" at bounding box center [1491, 521] width 21 height 21
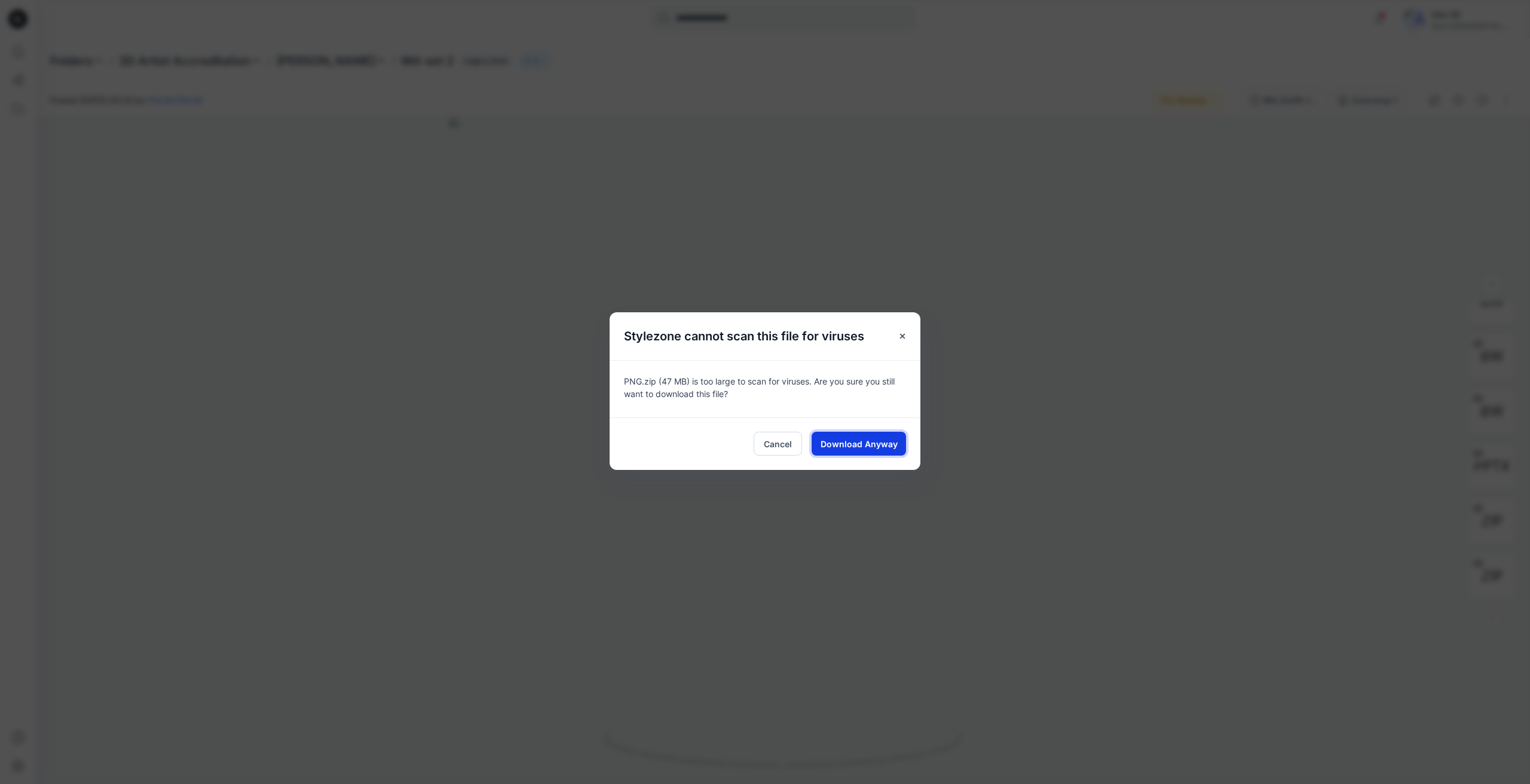
click at [877, 450] on button "Download Anyway" at bounding box center [858, 444] width 95 height 24
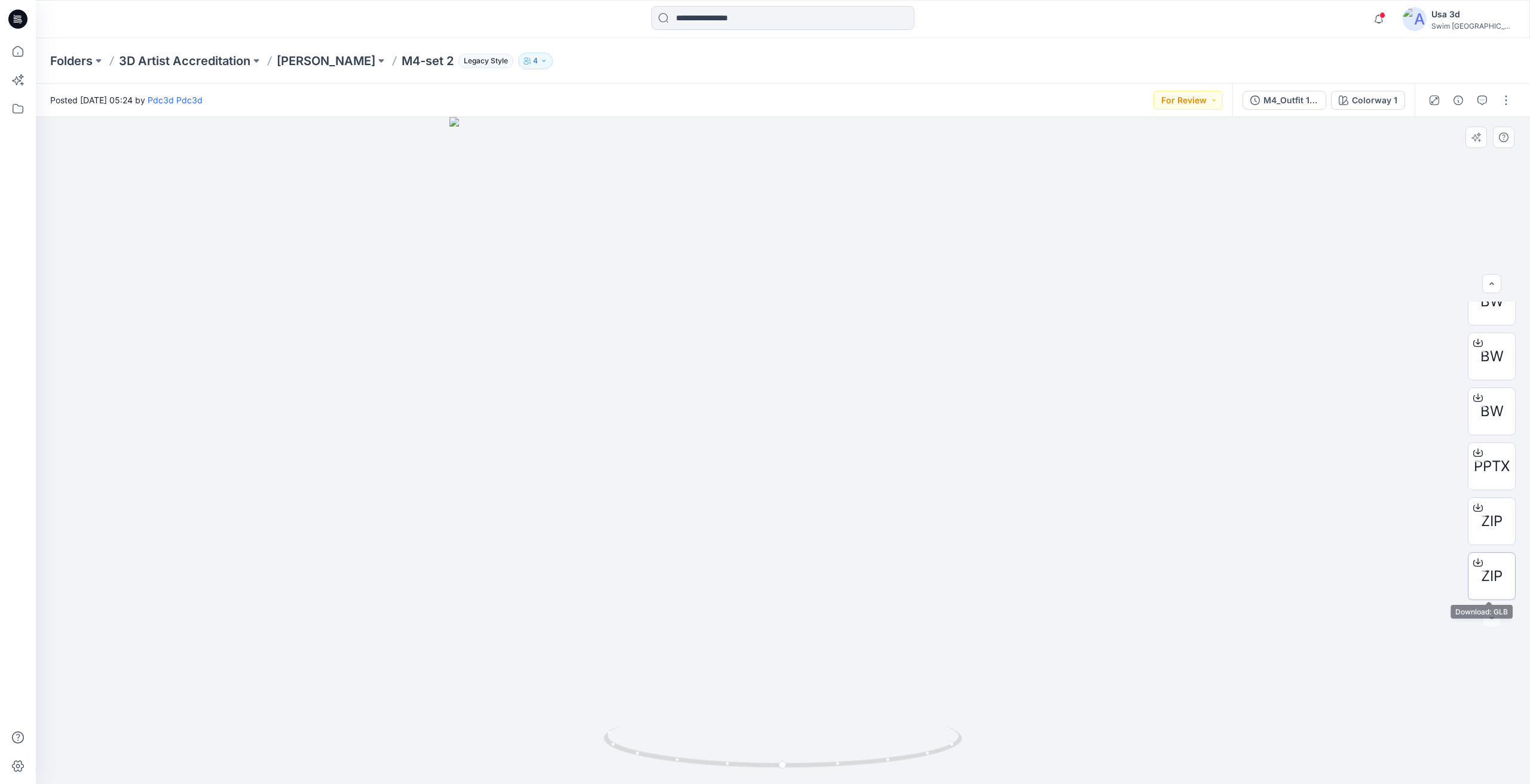
click at [1499, 579] on span "ZIP" at bounding box center [1491, 576] width 21 height 21
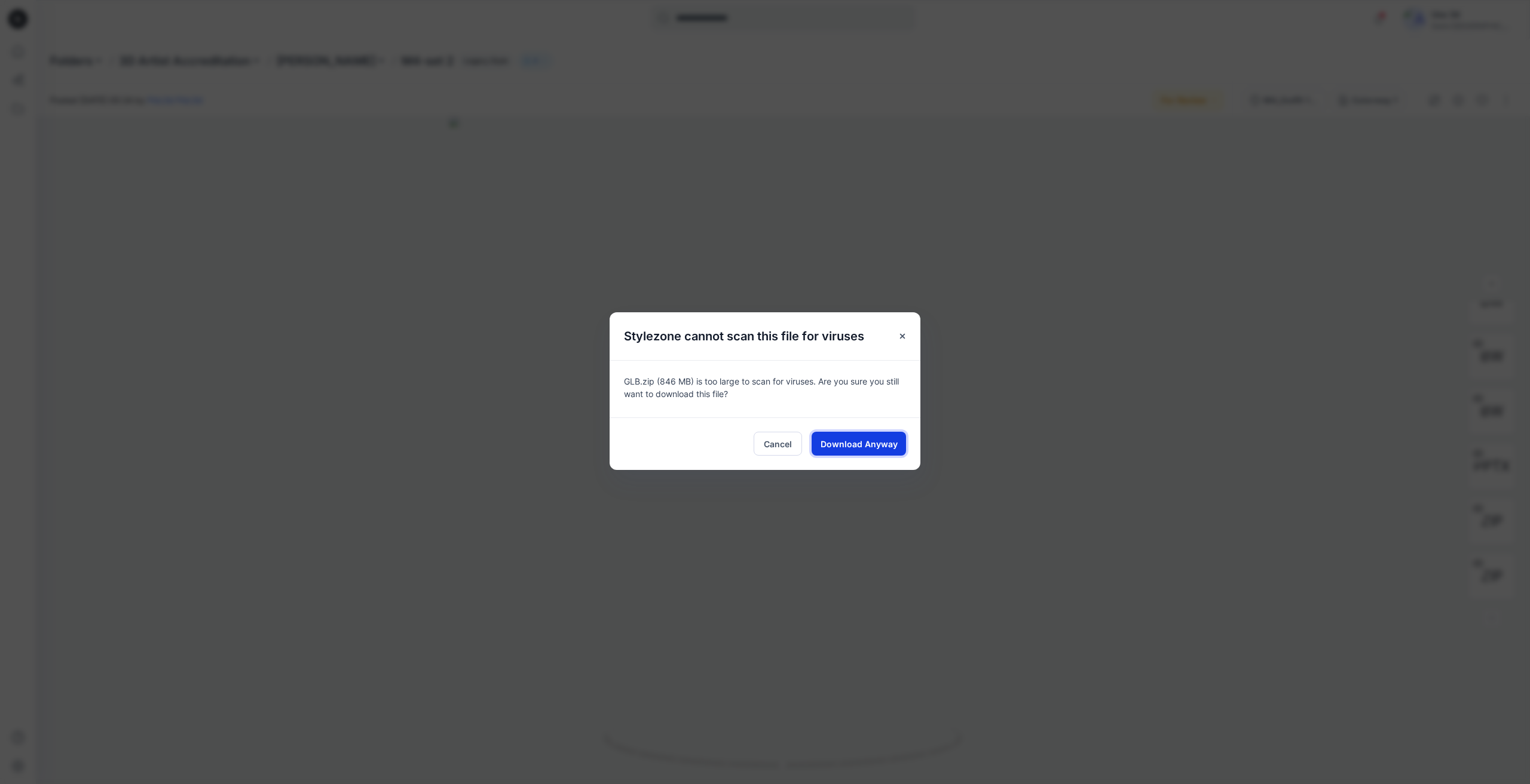
click at [900, 450] on button "Download Anyway" at bounding box center [858, 444] width 95 height 24
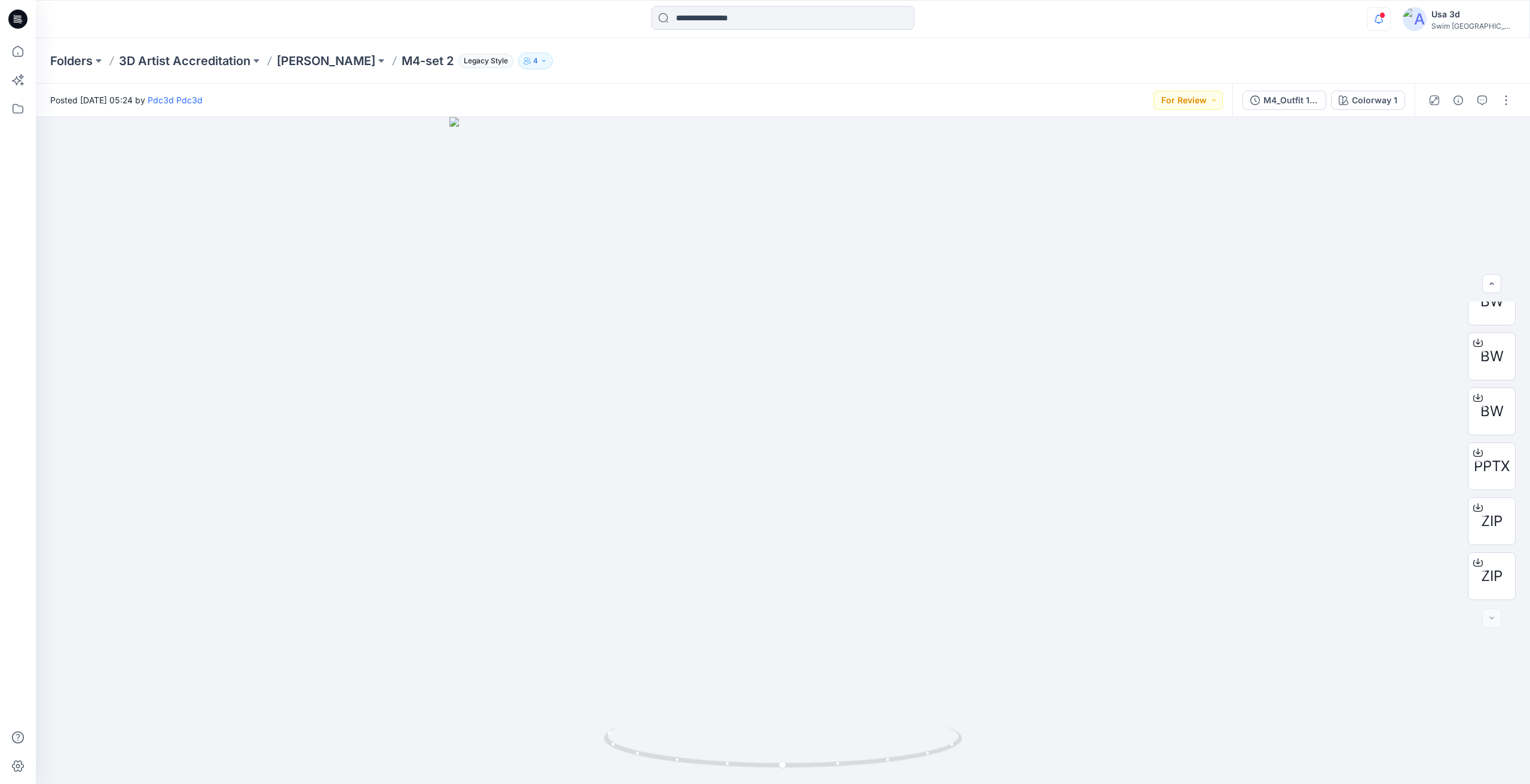
click at [1390, 11] on icon "button" at bounding box center [1378, 19] width 23 height 24
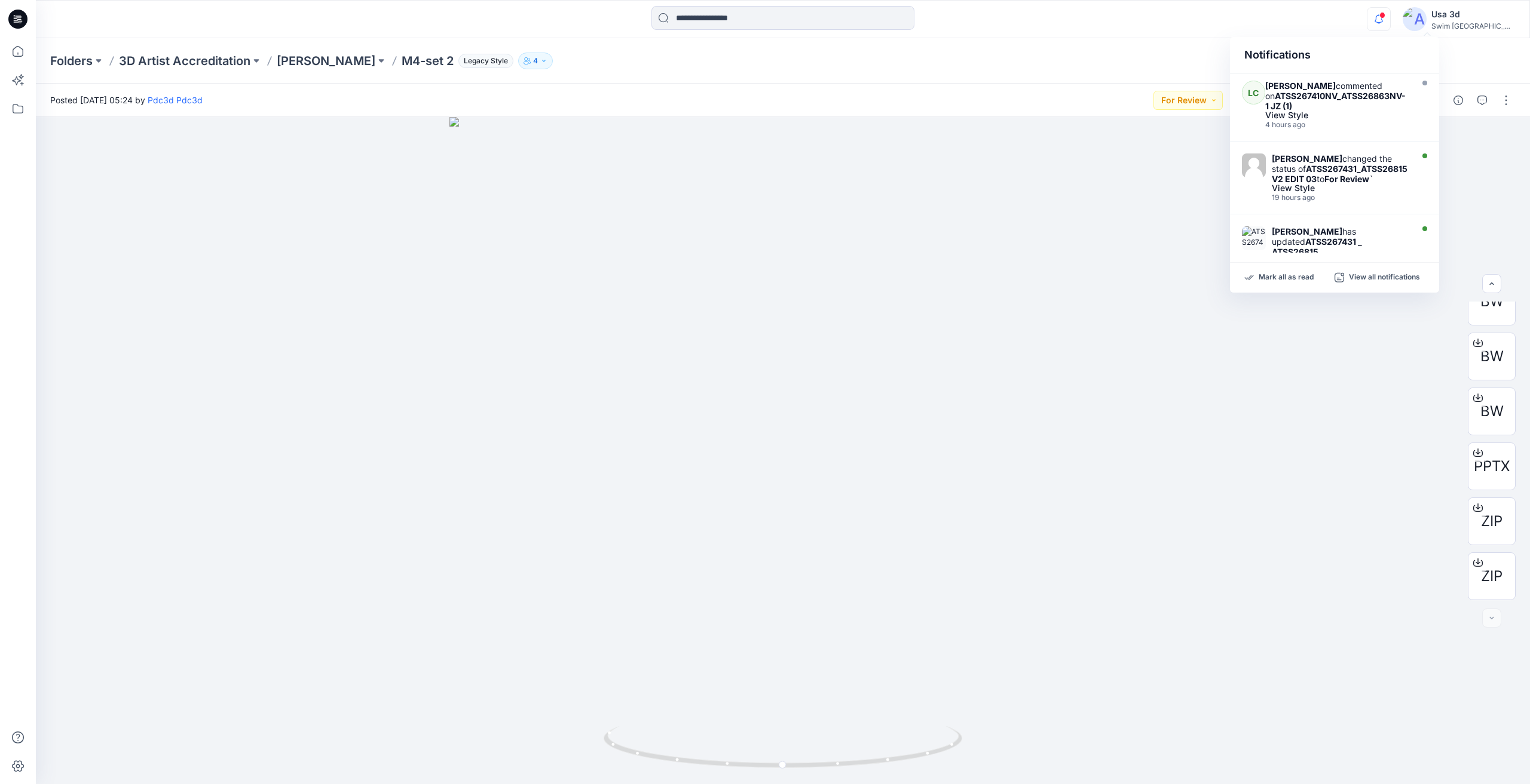
click at [1390, 13] on icon "button" at bounding box center [1378, 19] width 23 height 24
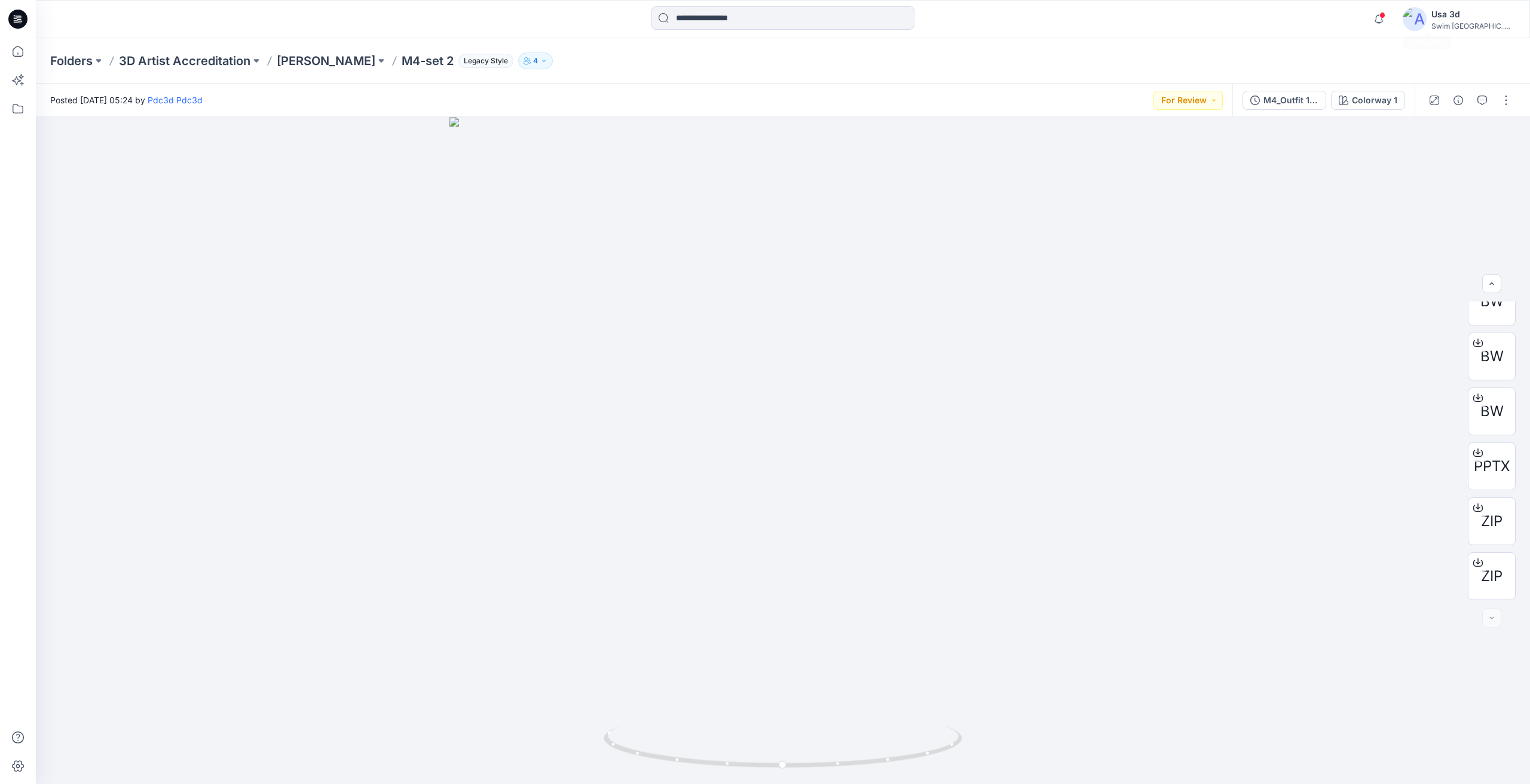
drag, startPoint x: 1357, startPoint y: 44, endPoint x: 952, endPoint y: 1, distance: 407.3
click at [1357, 44] on div "Folders 3D Artist Accreditation [PERSON_NAME] M4-set 2 Legacy Style 4" at bounding box center [783, 60] width 1494 height 45
click at [306, 64] on p "[PERSON_NAME]" at bounding box center [326, 60] width 99 height 17
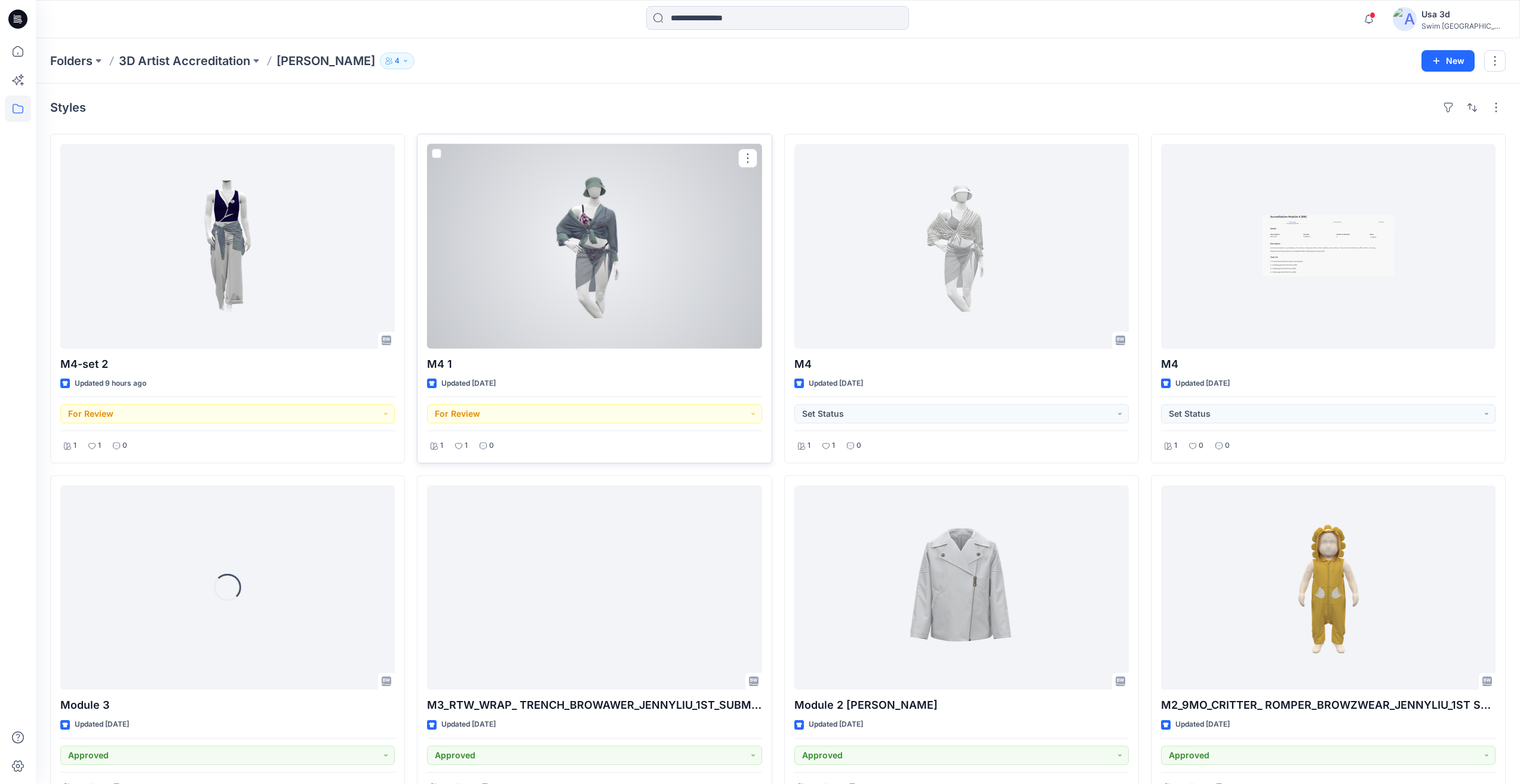
click at [634, 288] on div at bounding box center [594, 246] width 335 height 205
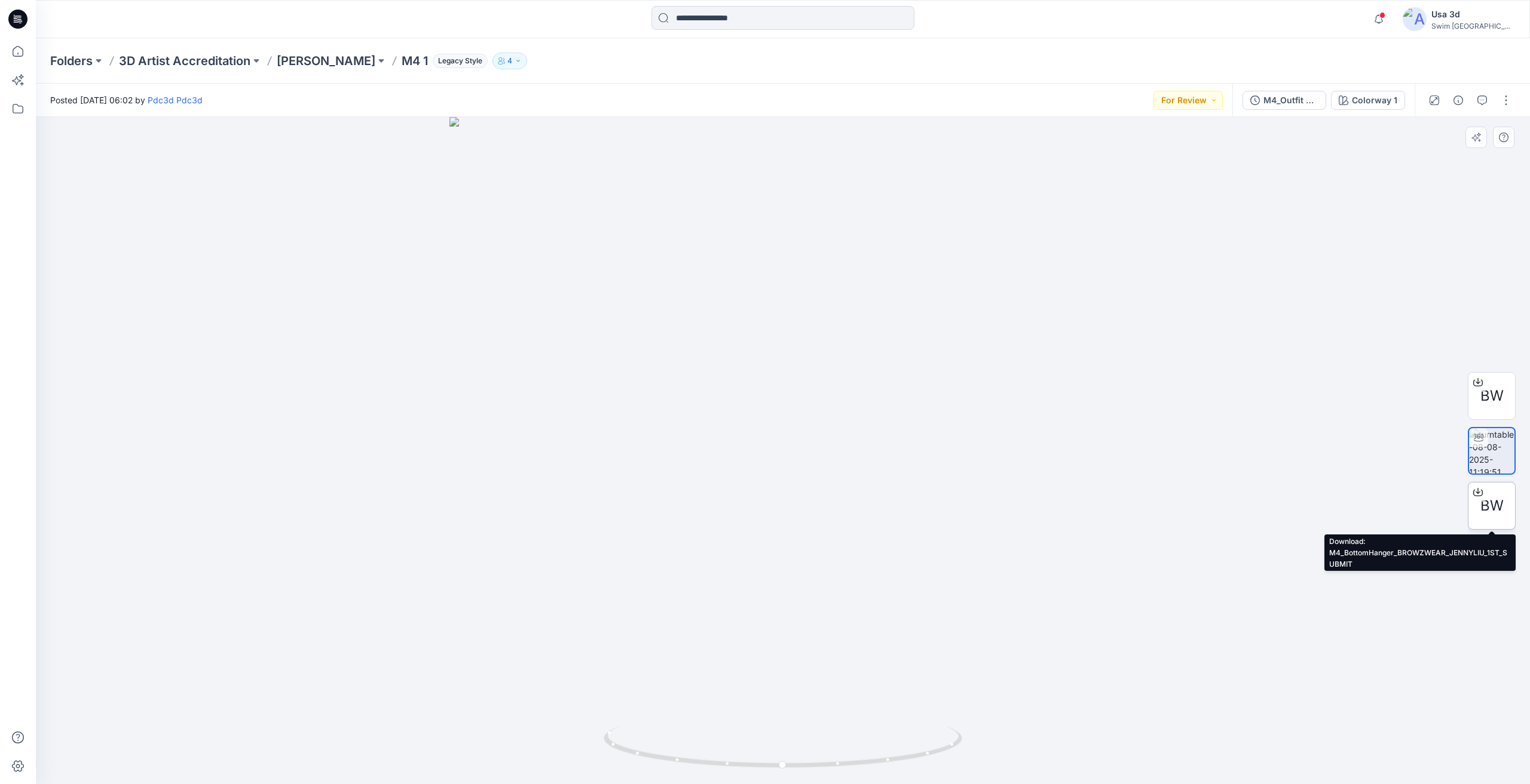
click at [1490, 497] on span "BW" at bounding box center [1491, 505] width 23 height 21
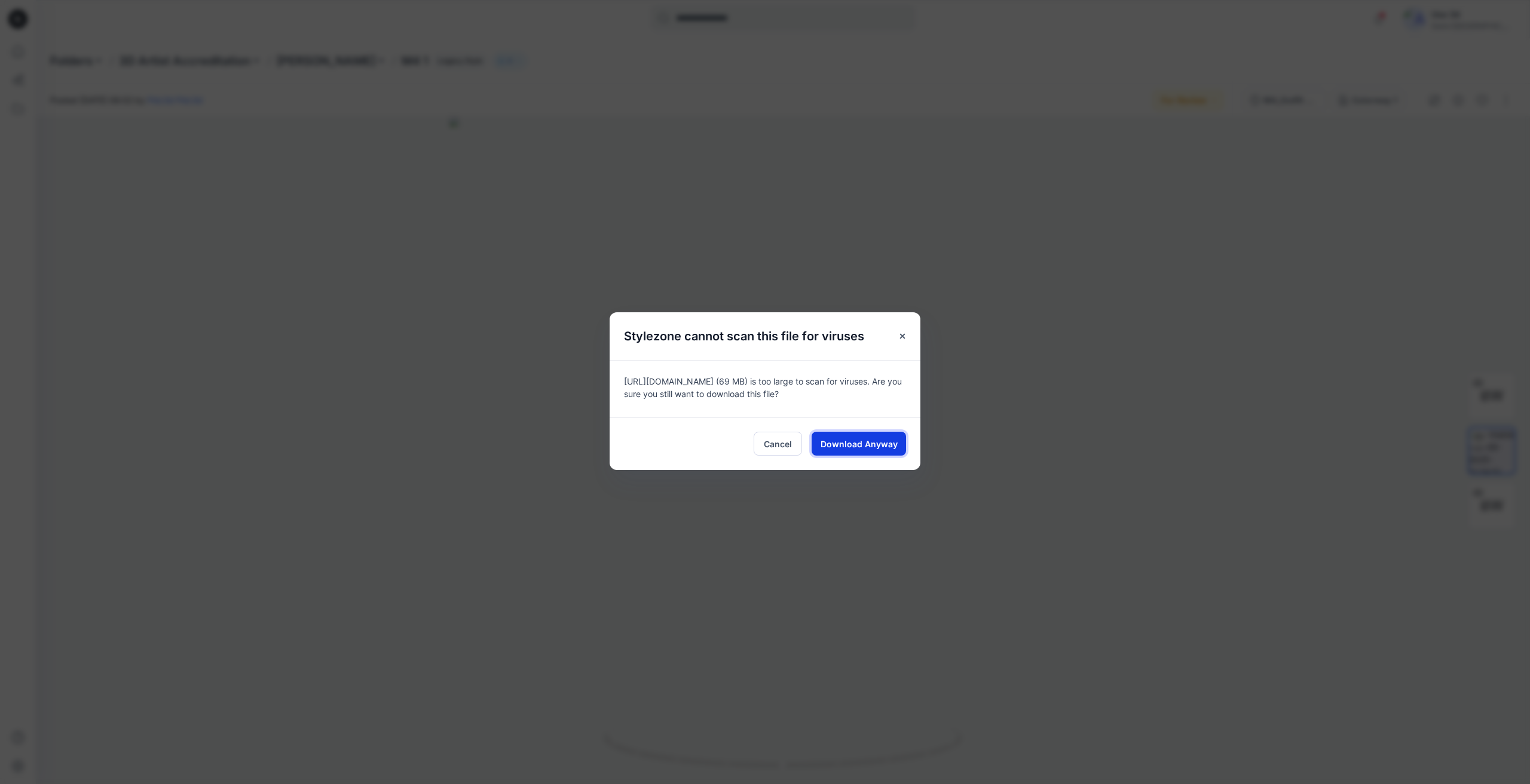
click at [857, 450] on span "Download Anyway" at bounding box center [858, 444] width 77 height 13
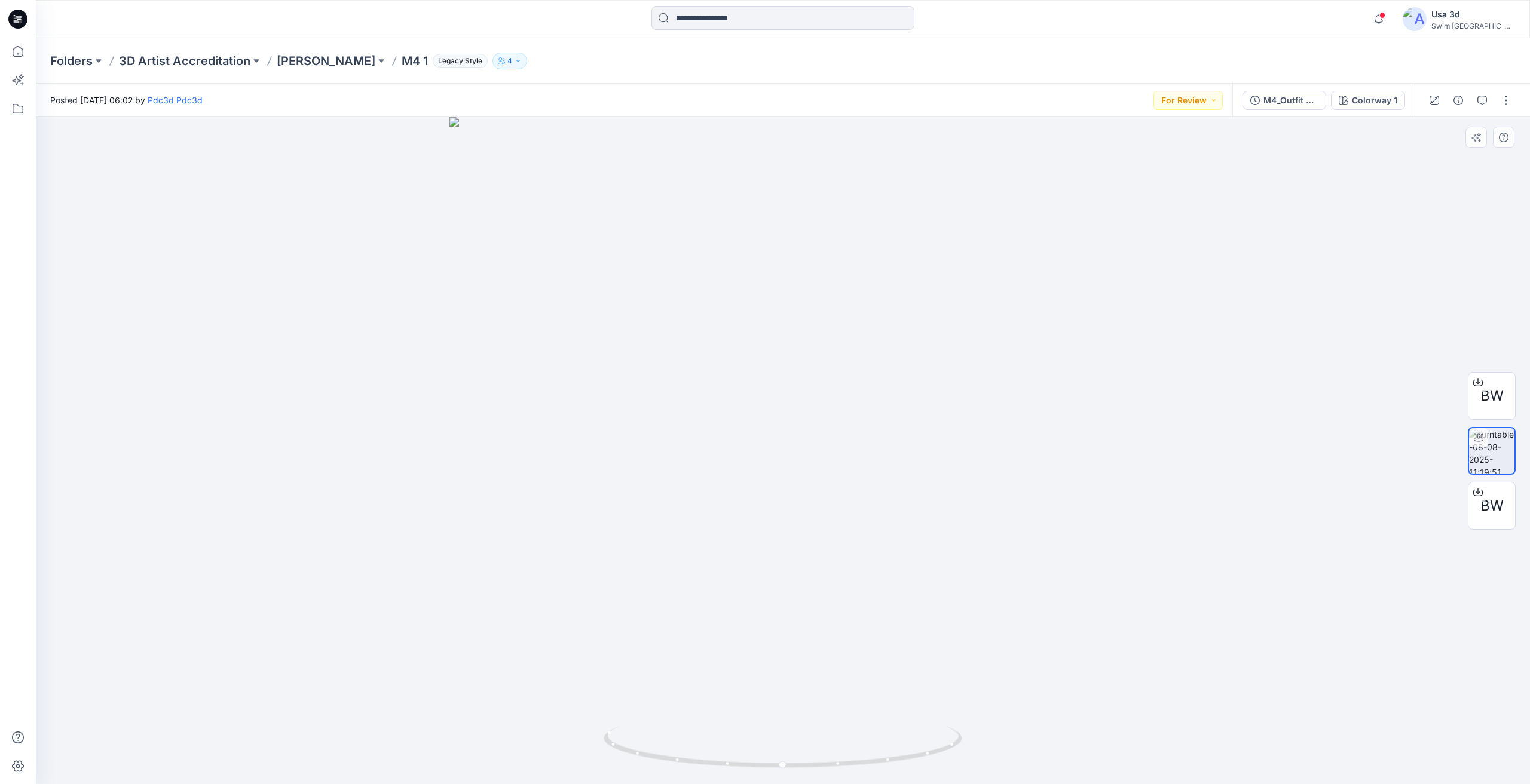
click at [1474, 306] on div "BW BW" at bounding box center [1492, 451] width 48 height 299
click at [1494, 404] on span "BW" at bounding box center [1491, 396] width 23 height 21
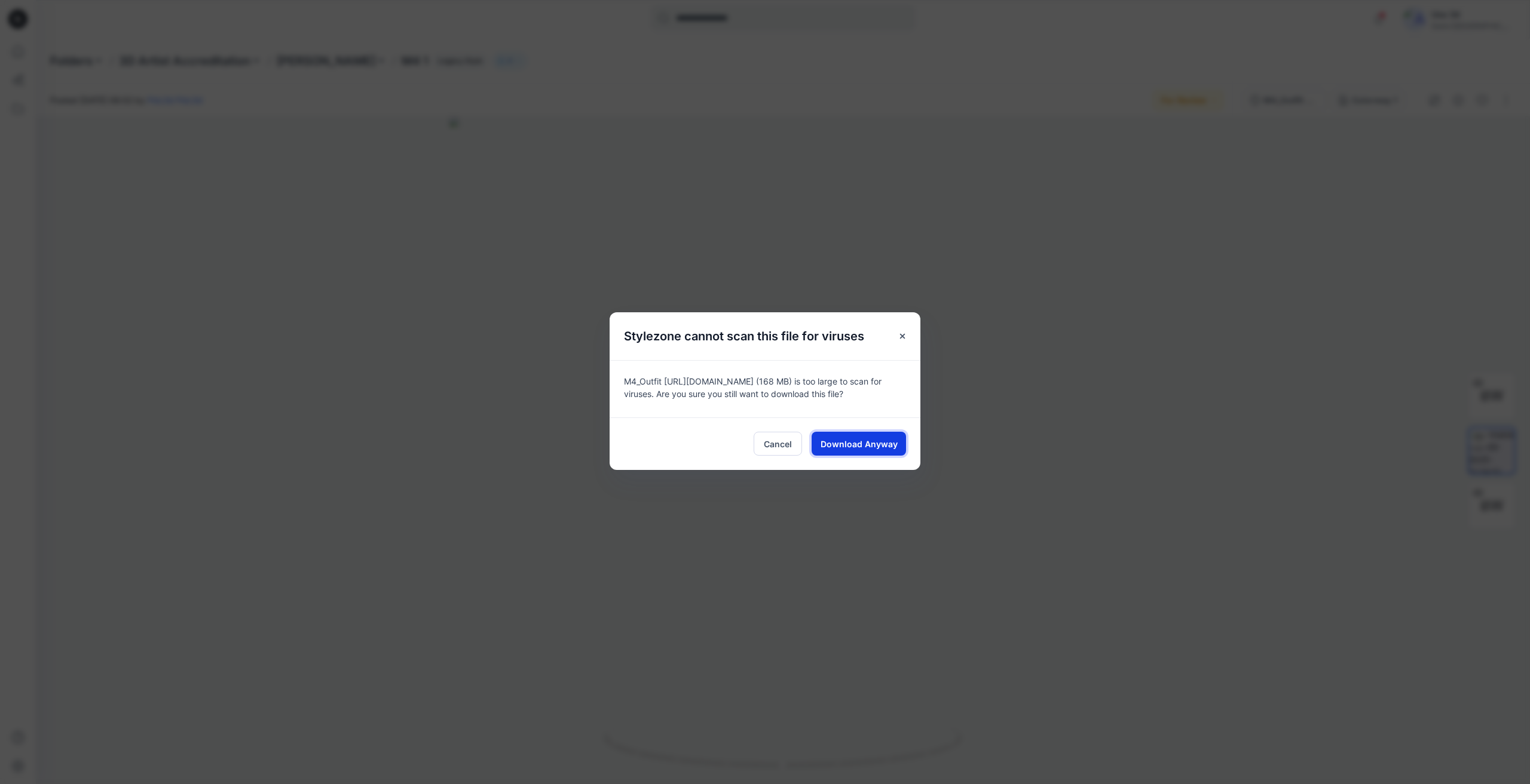
click at [861, 456] on button "Download Anyway" at bounding box center [858, 444] width 95 height 24
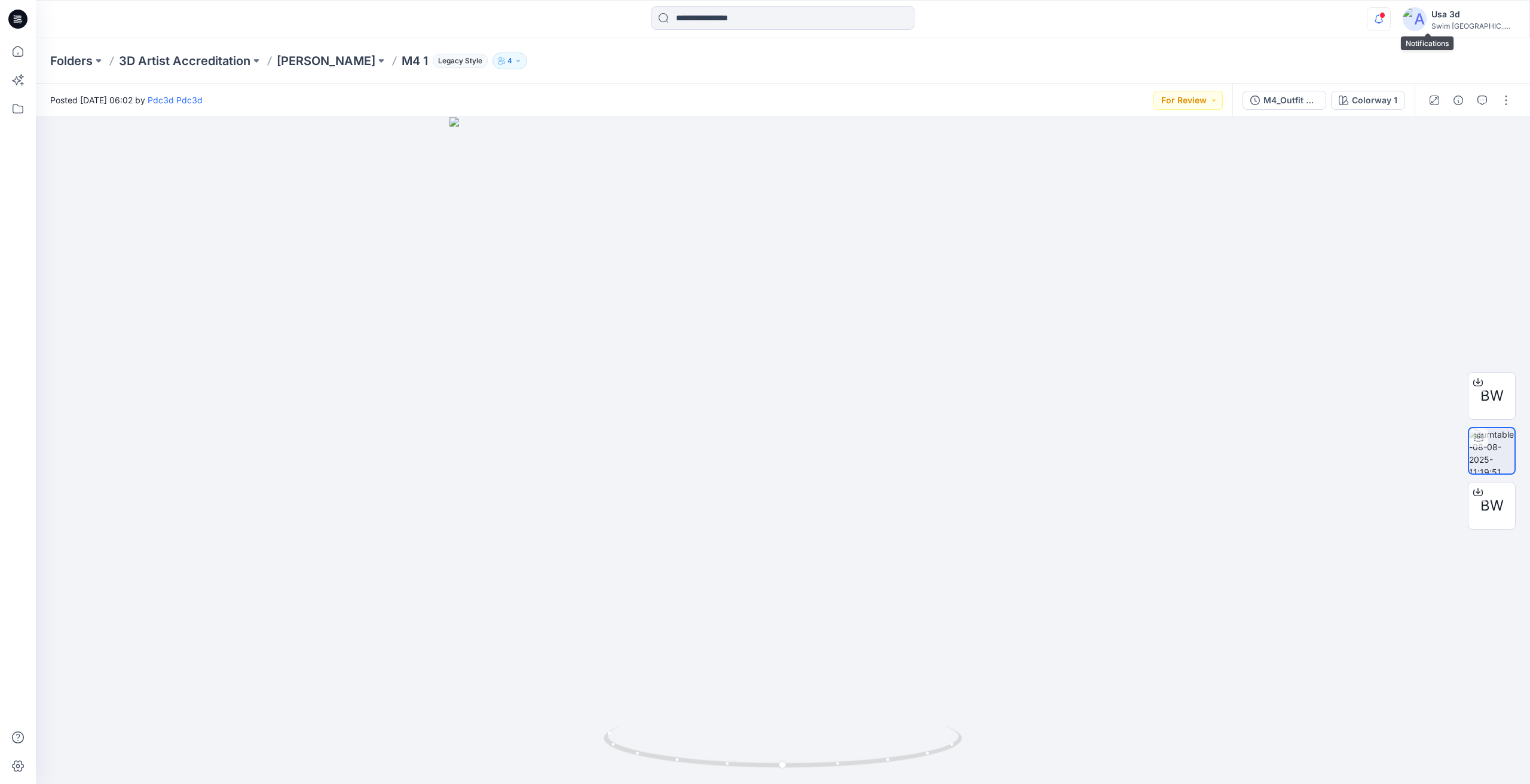
click at [1390, 23] on icon "button" at bounding box center [1378, 19] width 23 height 24
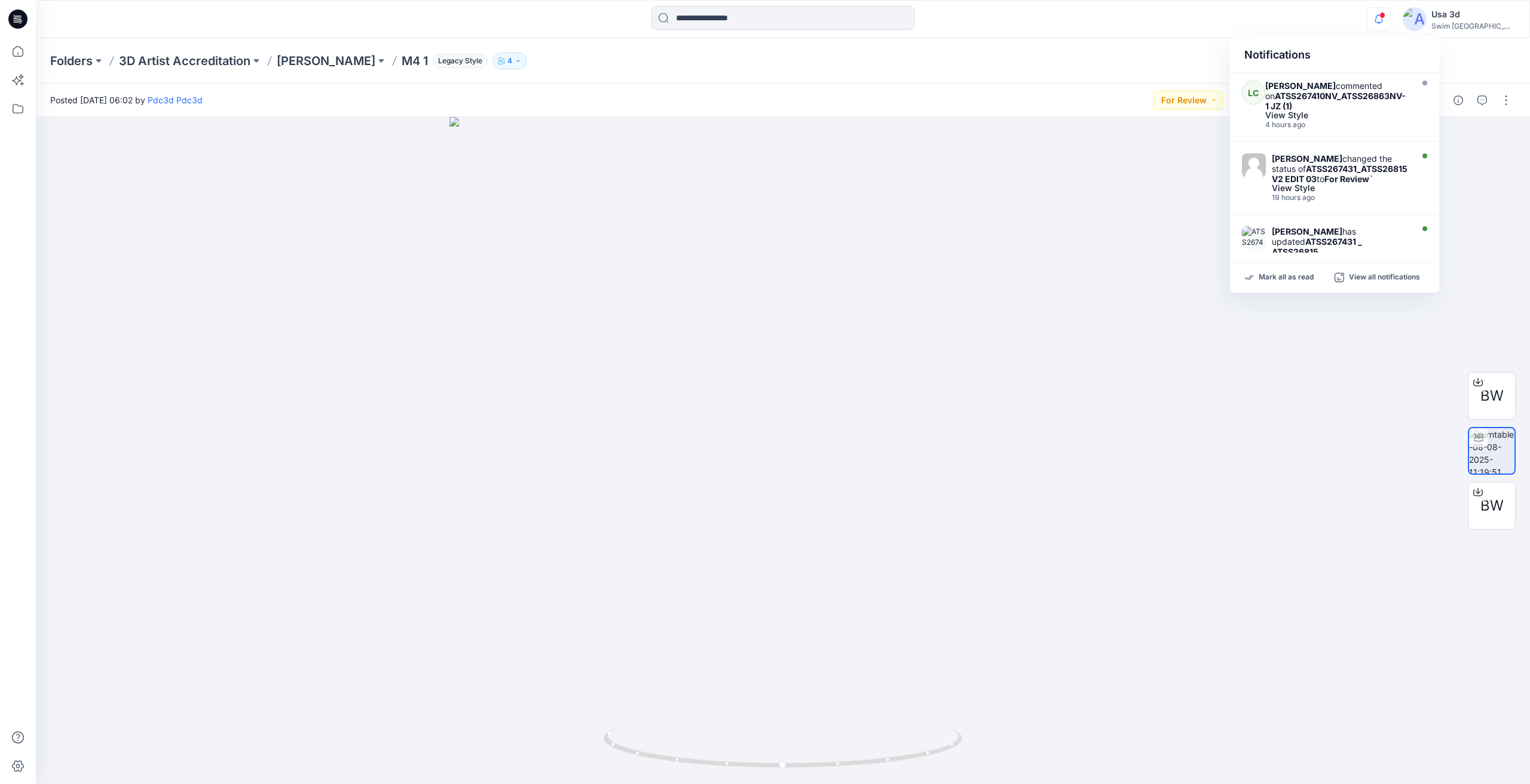
click at [1390, 21] on icon "button" at bounding box center [1378, 19] width 23 height 24
